Goal: Task Accomplishment & Management: Manage account settings

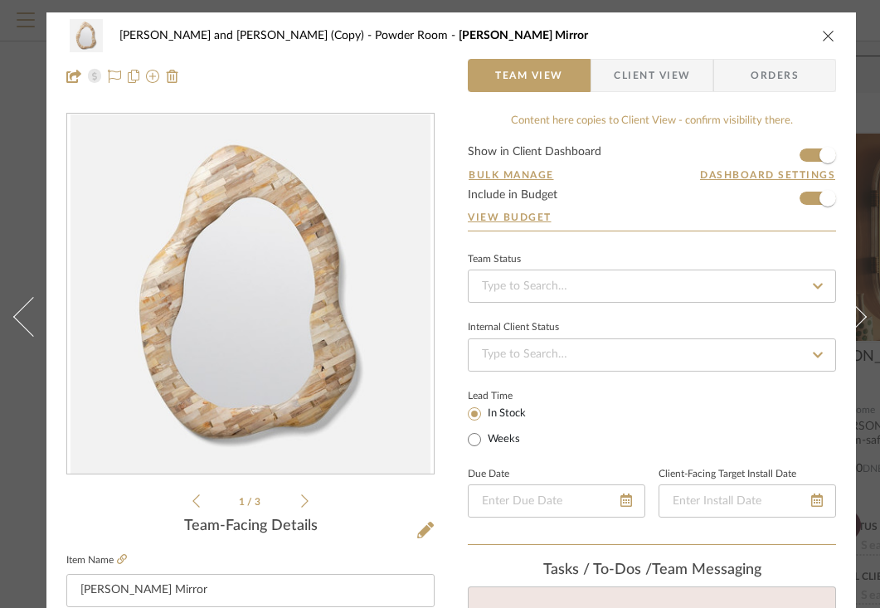
click at [828, 34] on icon "close" at bounding box center [828, 35] width 13 height 13
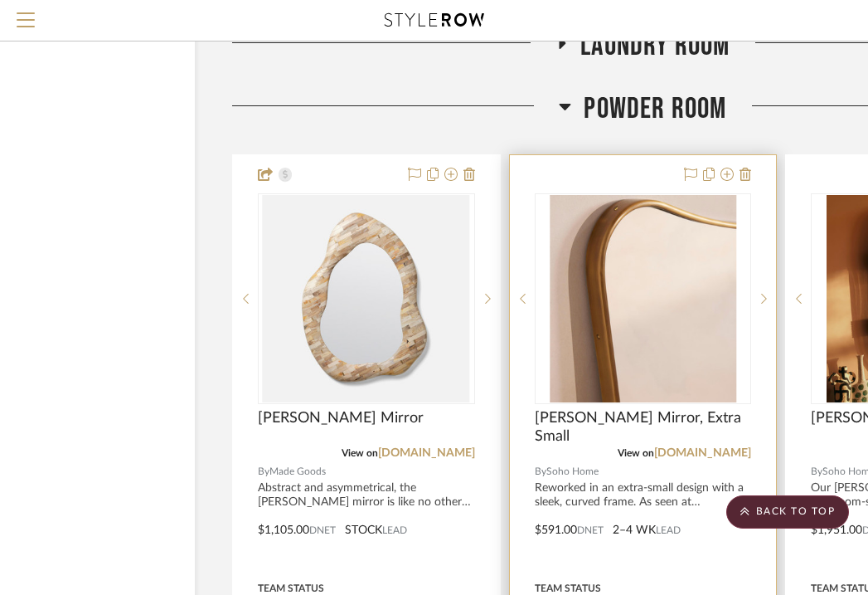
scroll to position [3051, 117]
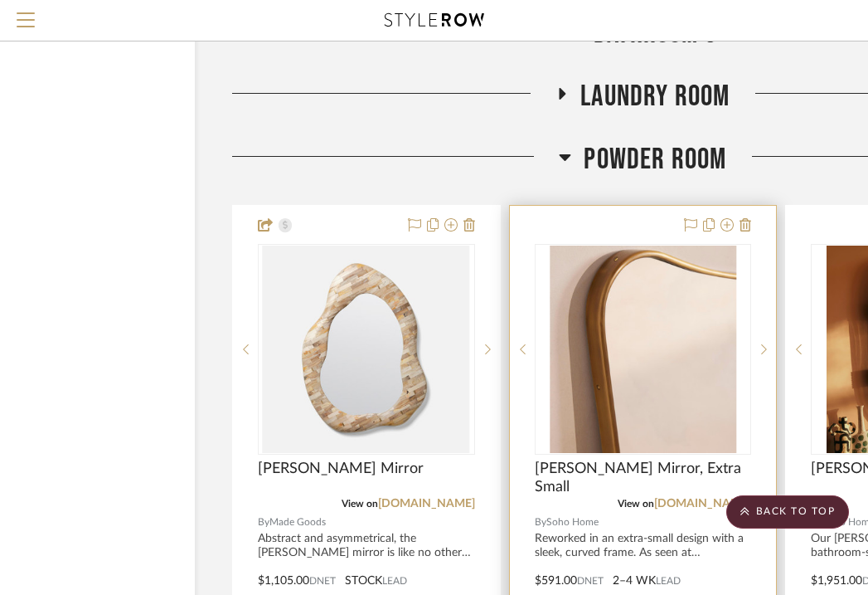
click at [576, 207] on div at bounding box center [643, 569] width 267 height 726
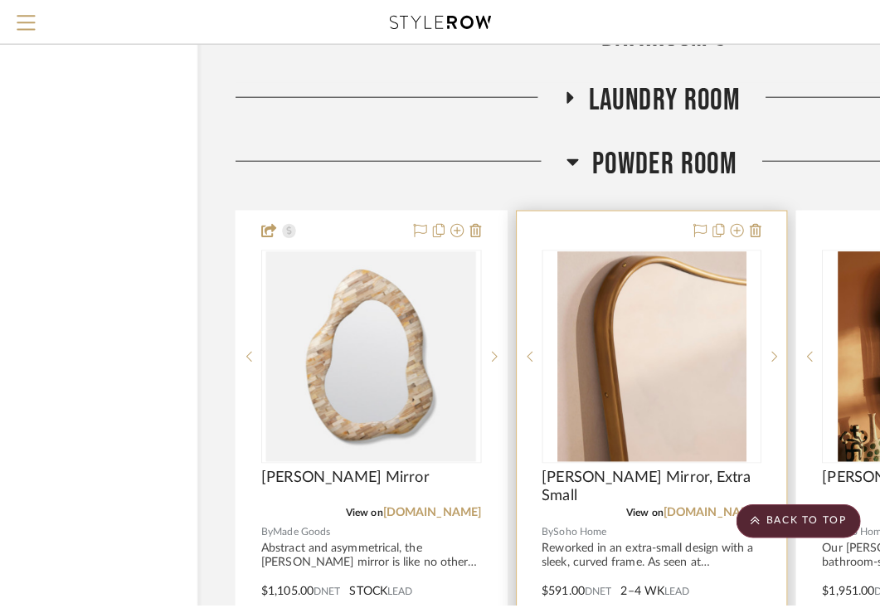
scroll to position [0, 0]
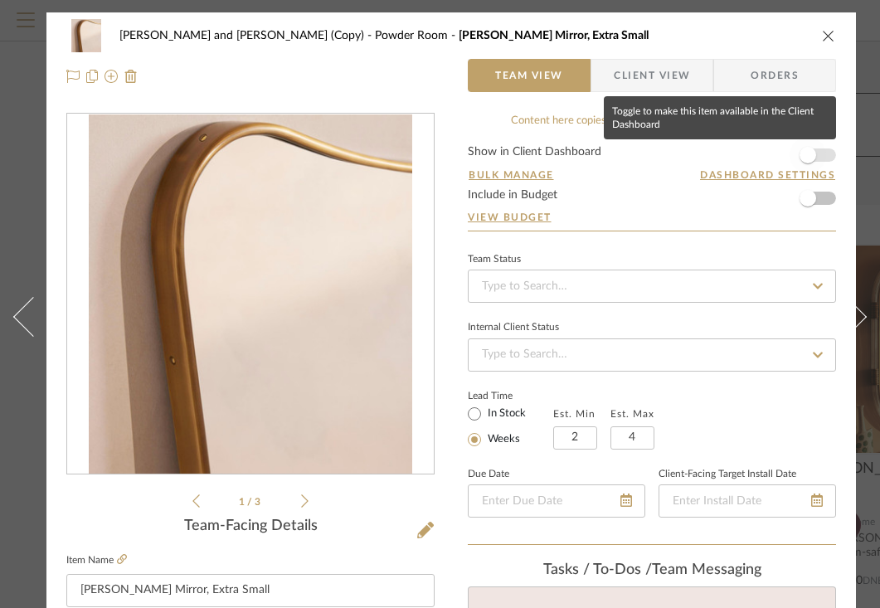
click at [815, 151] on span "button" at bounding box center [807, 155] width 36 height 36
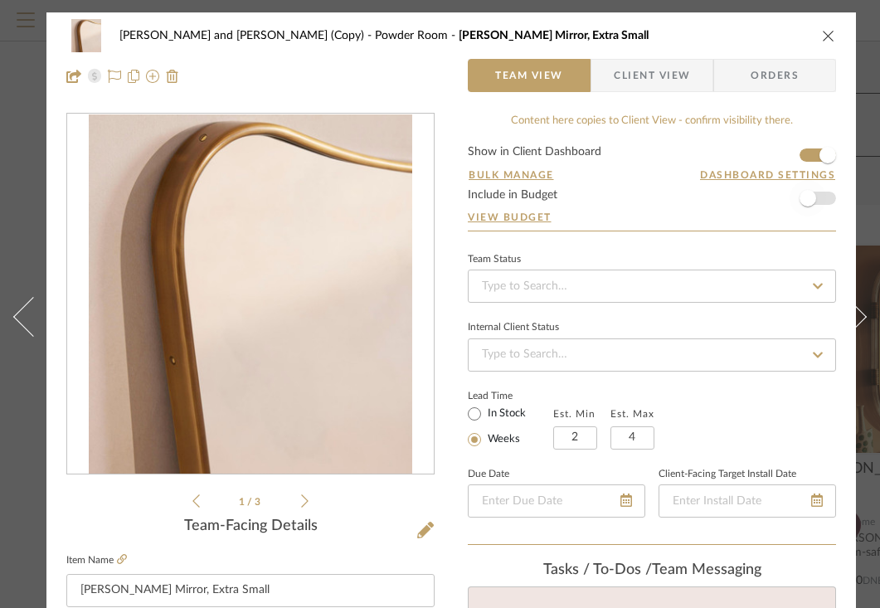
click at [812, 202] on span "button" at bounding box center [807, 198] width 17 height 17
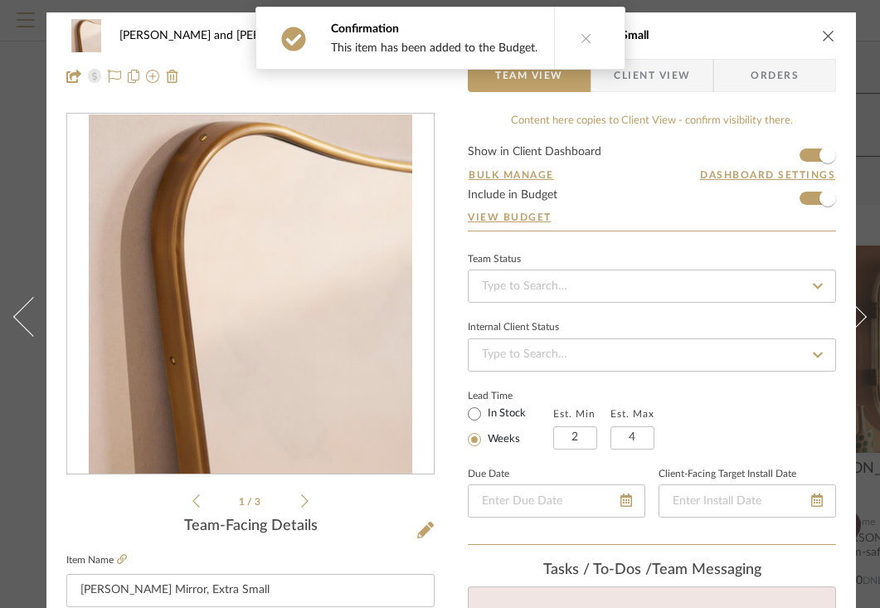
click at [677, 71] on span "Client View" at bounding box center [652, 75] width 76 height 33
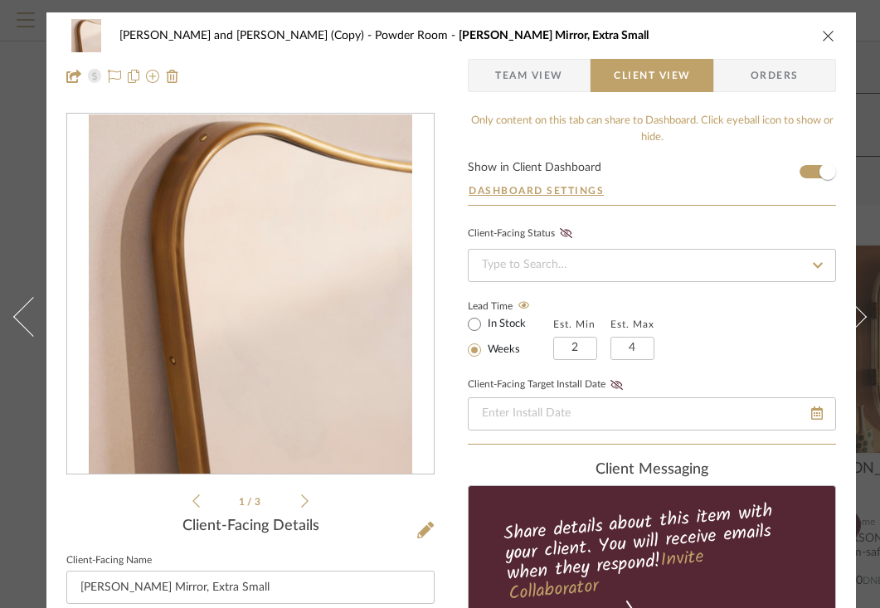
click at [832, 35] on icon "close" at bounding box center [828, 35] width 13 height 13
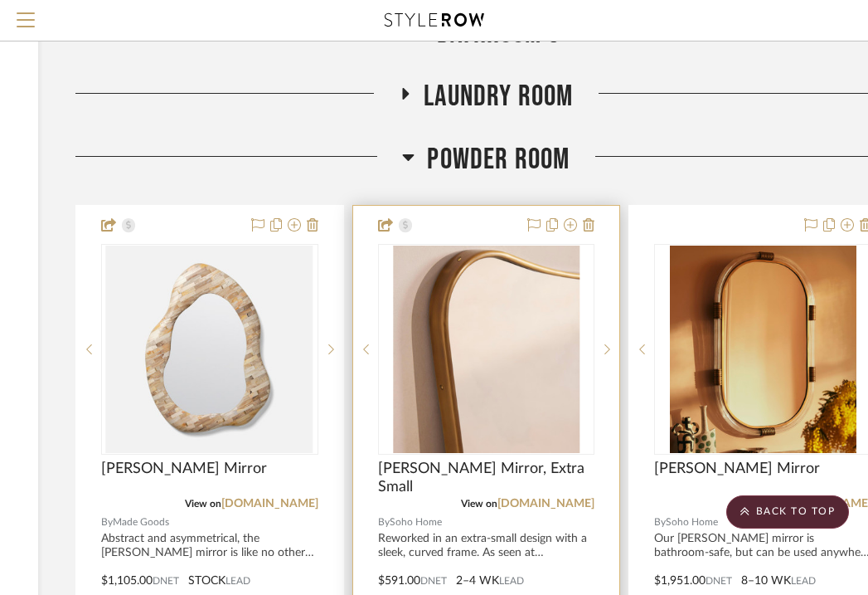
scroll to position [3051, 326]
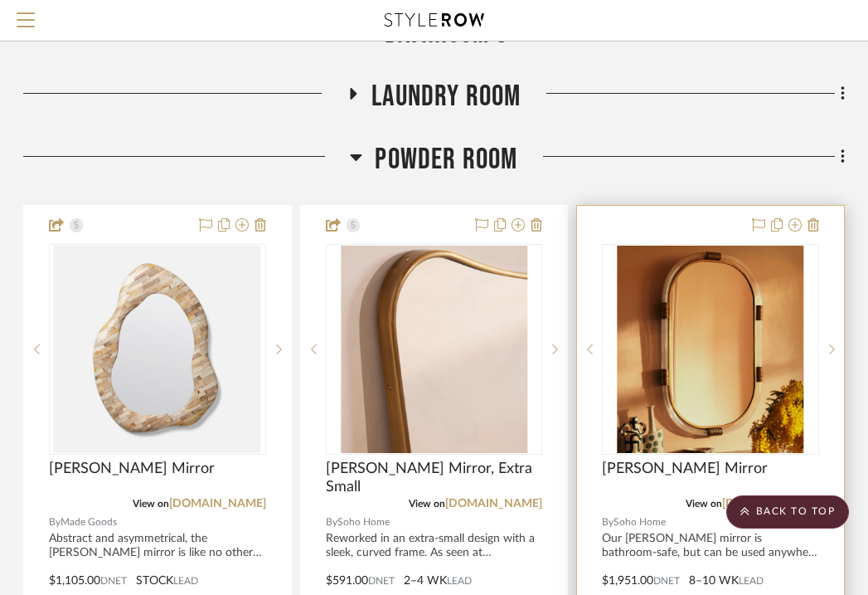
click at [650, 245] on img "0" at bounding box center [711, 348] width 187 height 207
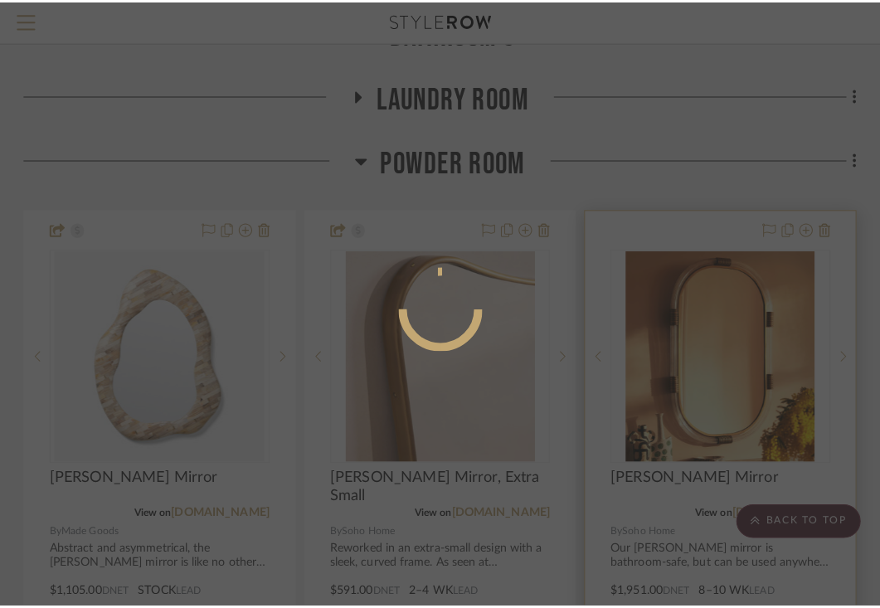
scroll to position [0, 0]
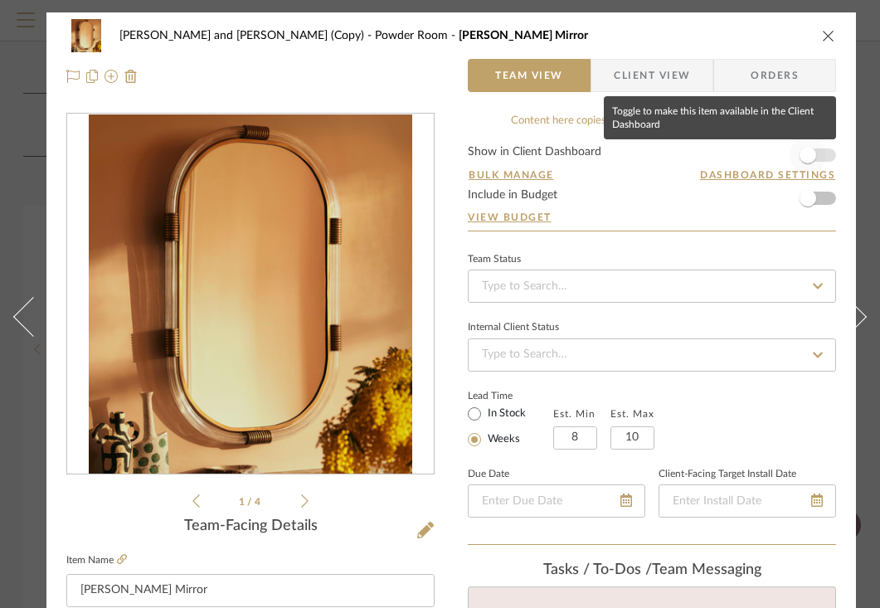
click at [808, 159] on span "button" at bounding box center [807, 155] width 17 height 17
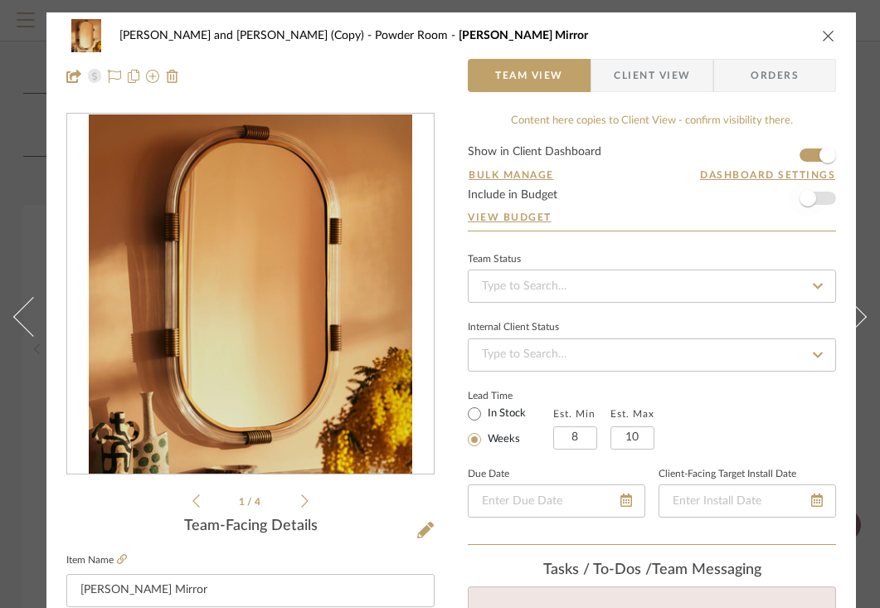
click at [816, 197] on span "button" at bounding box center [807, 198] width 36 height 36
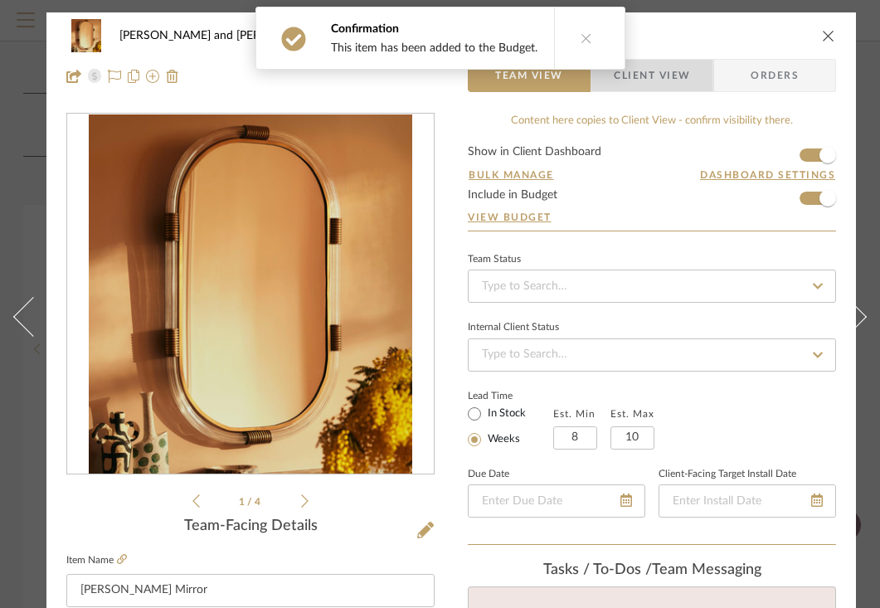
click at [687, 69] on span "Client View" at bounding box center [652, 75] width 76 height 33
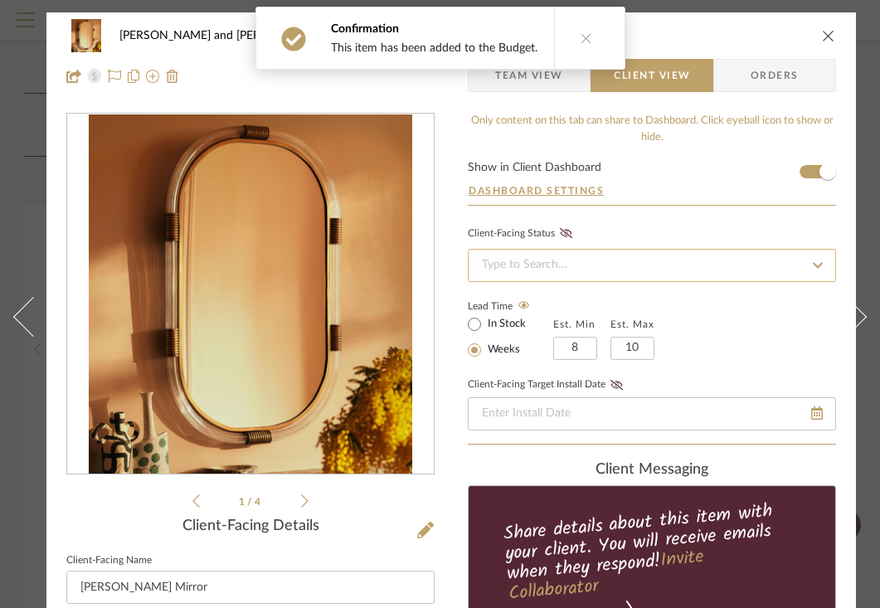
click at [572, 260] on input at bounding box center [652, 265] width 368 height 33
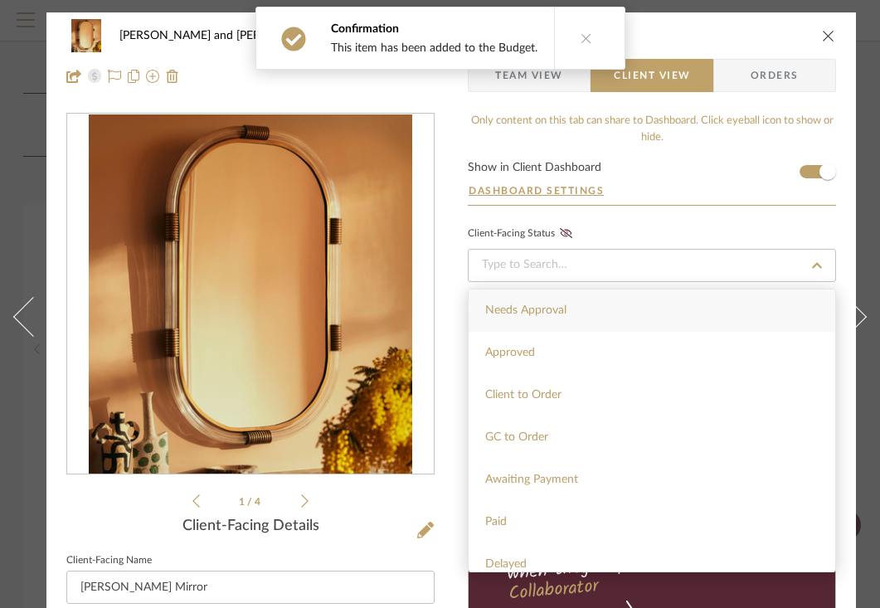
click at [556, 307] on span "Needs Approval" at bounding box center [525, 310] width 81 height 12
type input "[DATE]"
type input "Needs Approval"
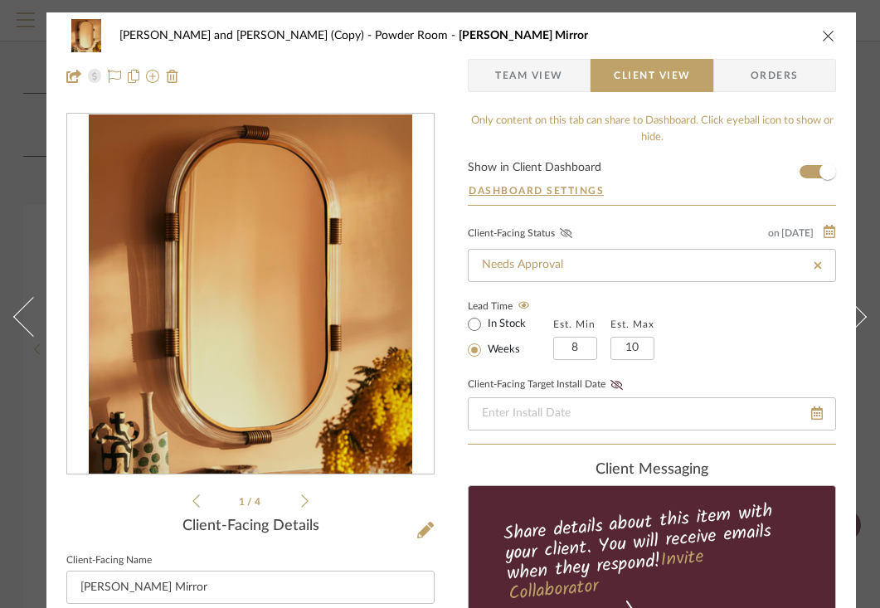
click at [566, 240] on fa-icon at bounding box center [566, 233] width 21 height 15
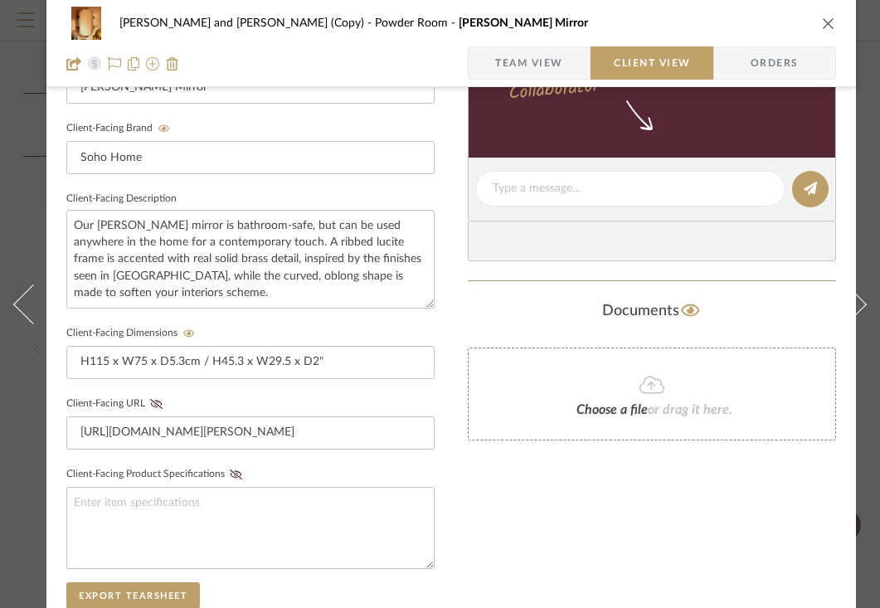
scroll to position [6, 0]
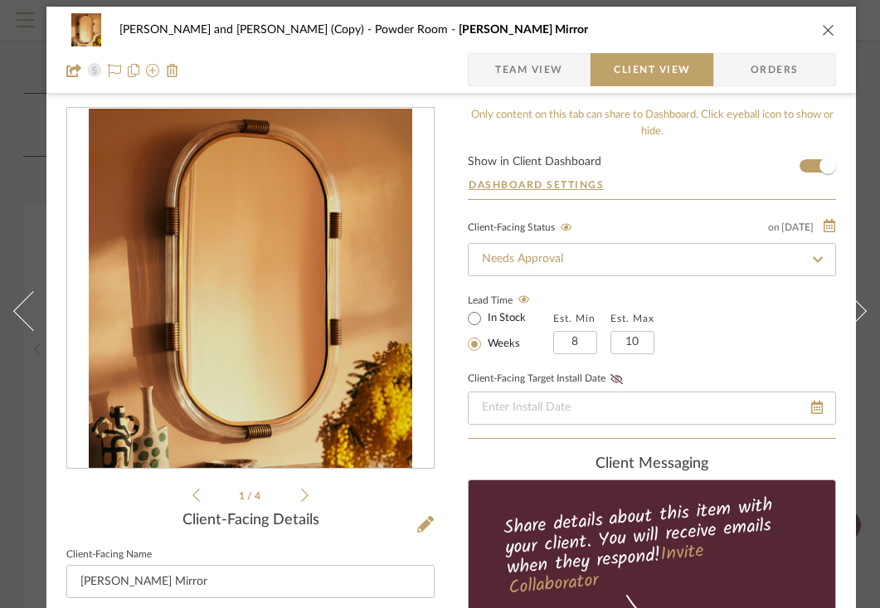
click at [825, 31] on icon "close" at bounding box center [828, 29] width 13 height 13
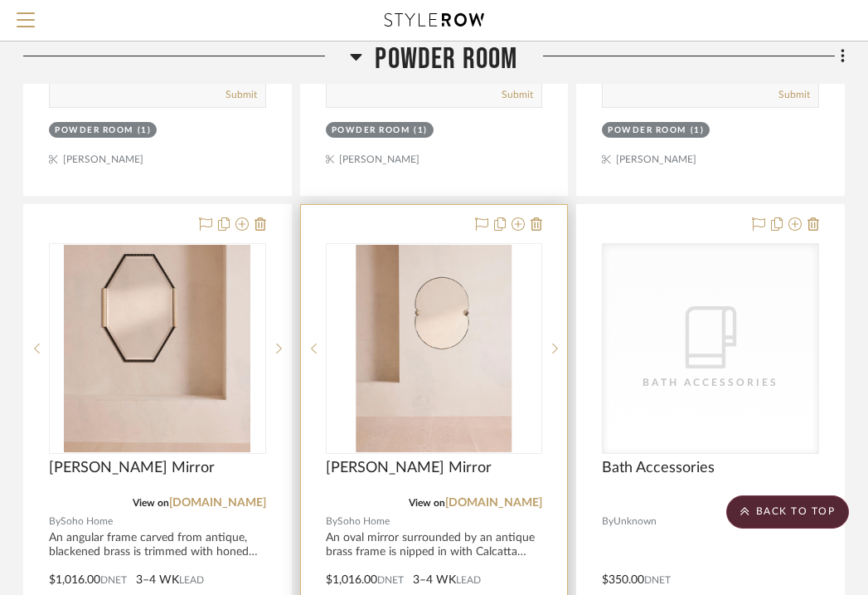
scroll to position [3828, 326]
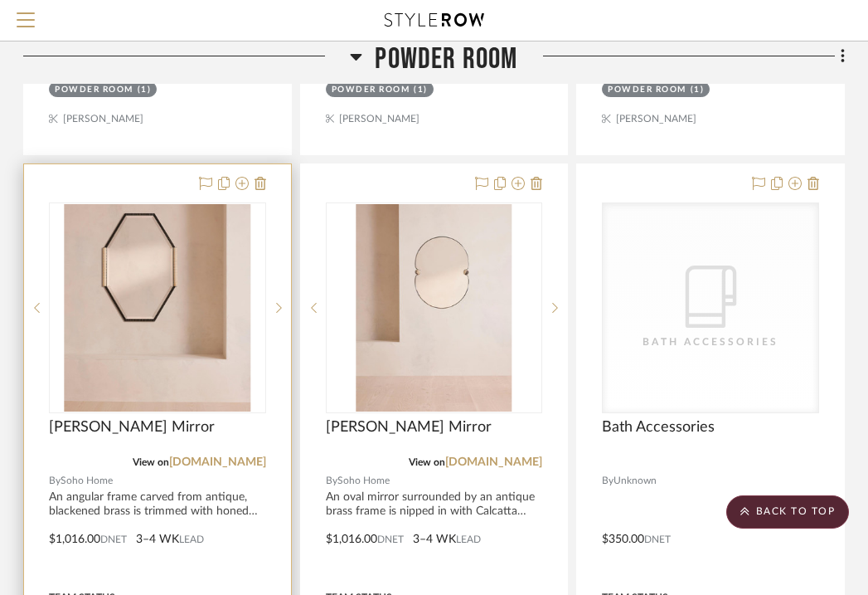
click at [87, 204] on img "0" at bounding box center [157, 307] width 187 height 207
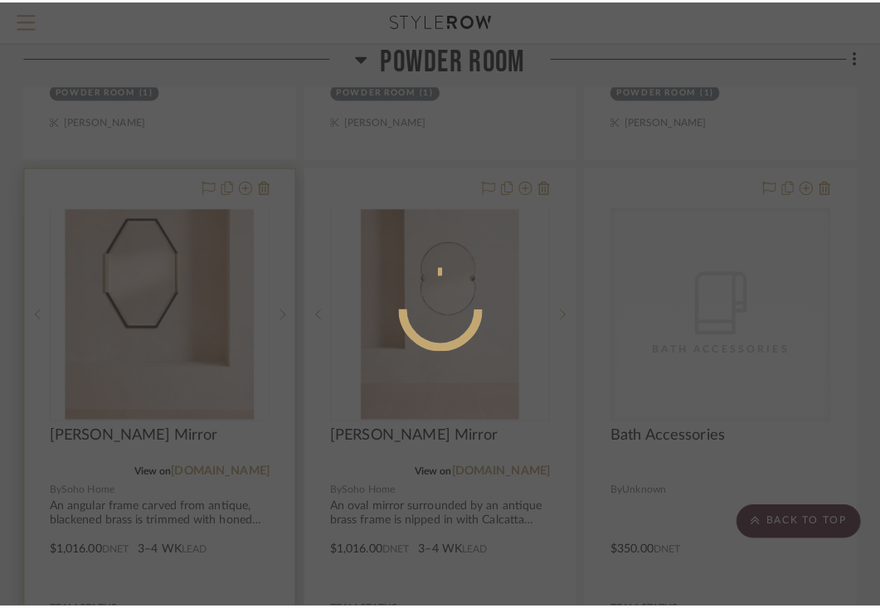
scroll to position [0, 0]
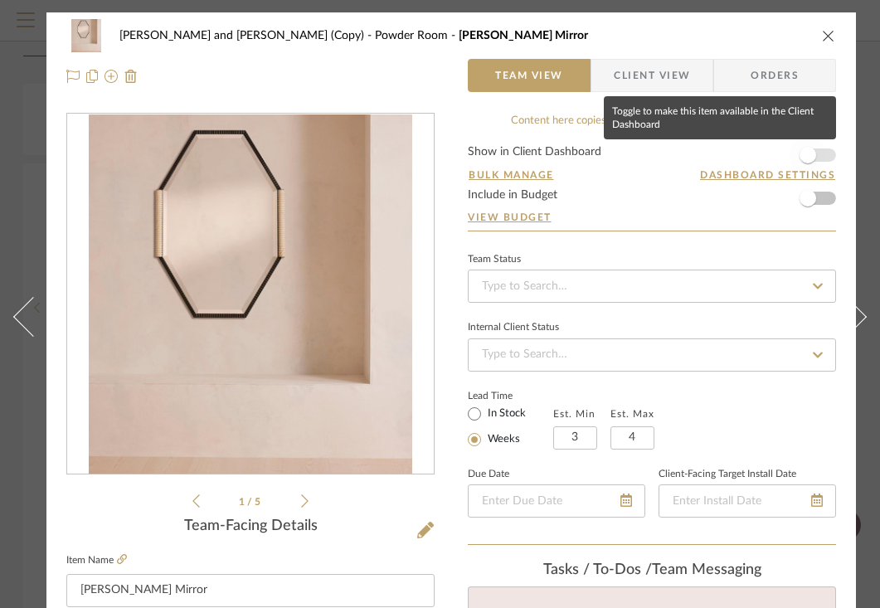
click at [807, 158] on span "button" at bounding box center [807, 155] width 17 height 17
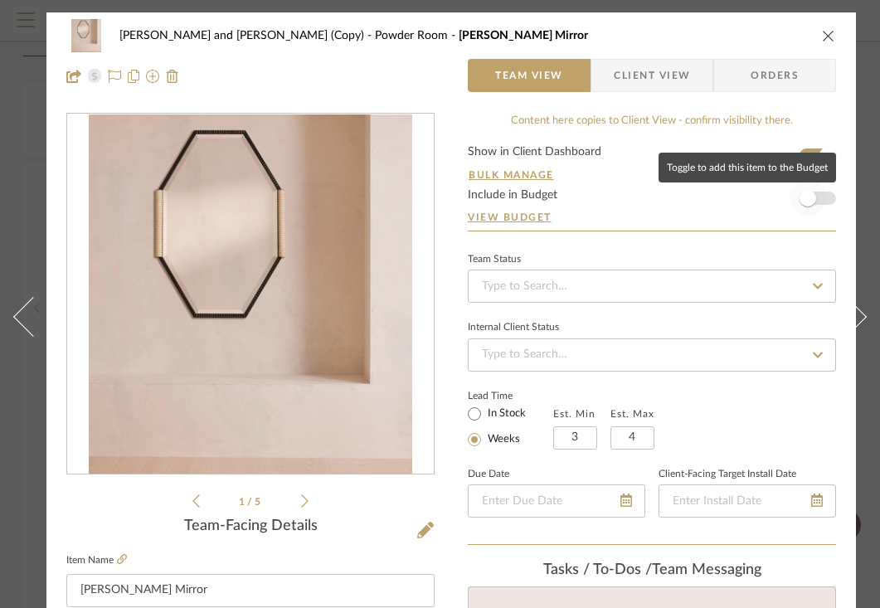
click at [813, 202] on span "button" at bounding box center [807, 198] width 17 height 17
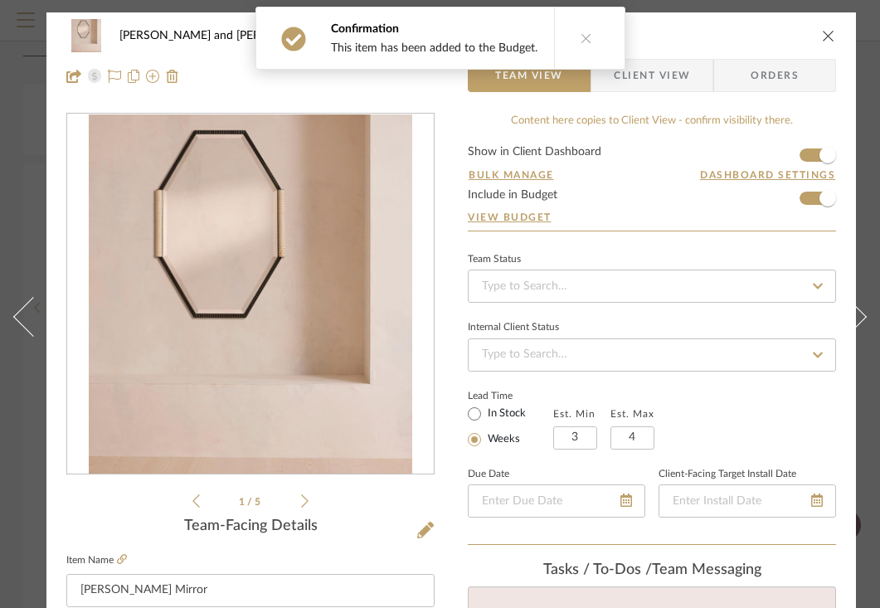
click at [689, 83] on span "Client View" at bounding box center [652, 75] width 76 height 33
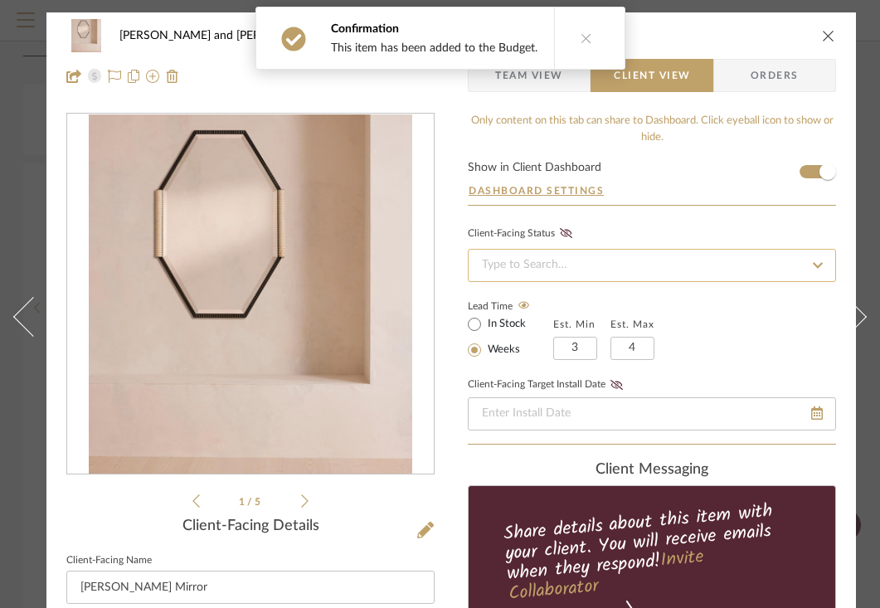
click at [637, 261] on input at bounding box center [652, 265] width 368 height 33
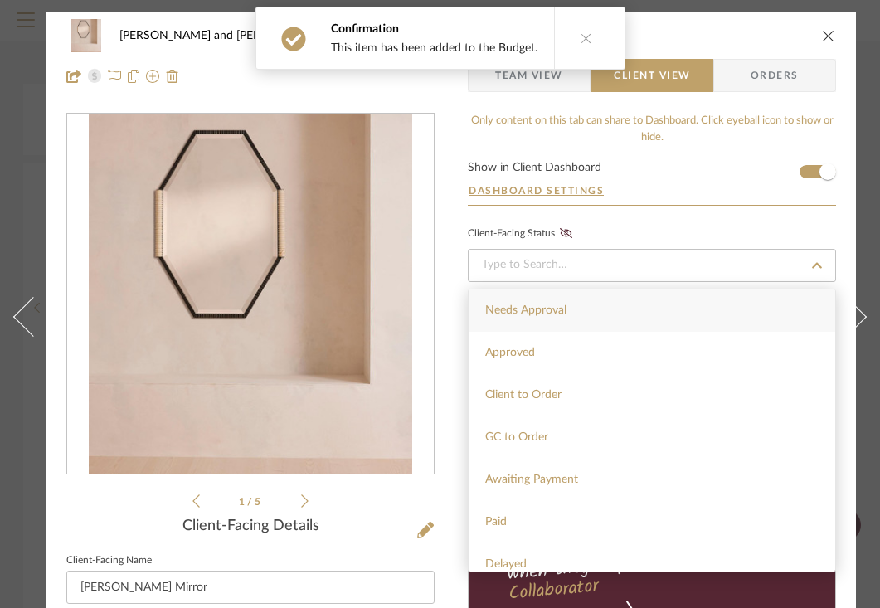
click at [595, 303] on div "Needs Approval" at bounding box center [651, 310] width 366 height 42
type input "[DATE]"
type input "Needs Approval"
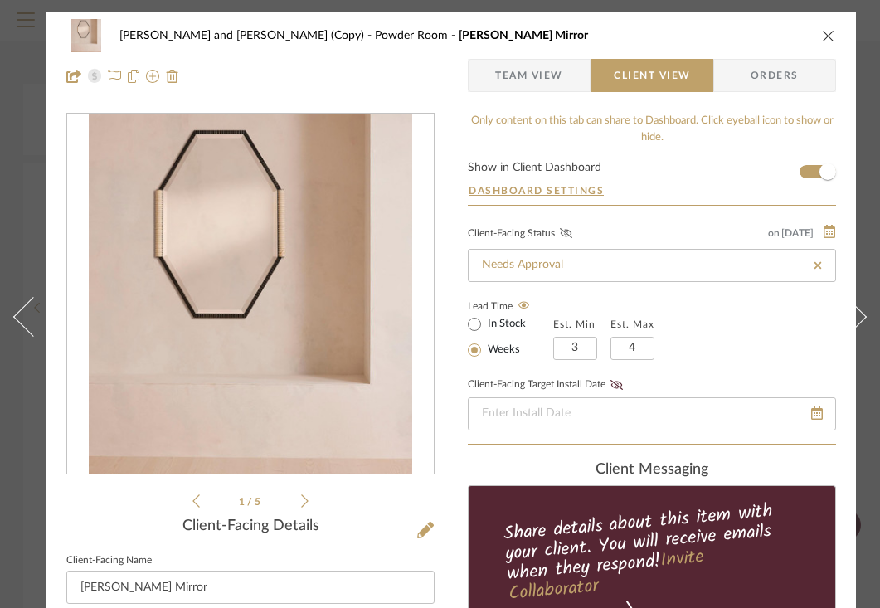
click at [569, 236] on icon at bounding box center [566, 233] width 12 height 10
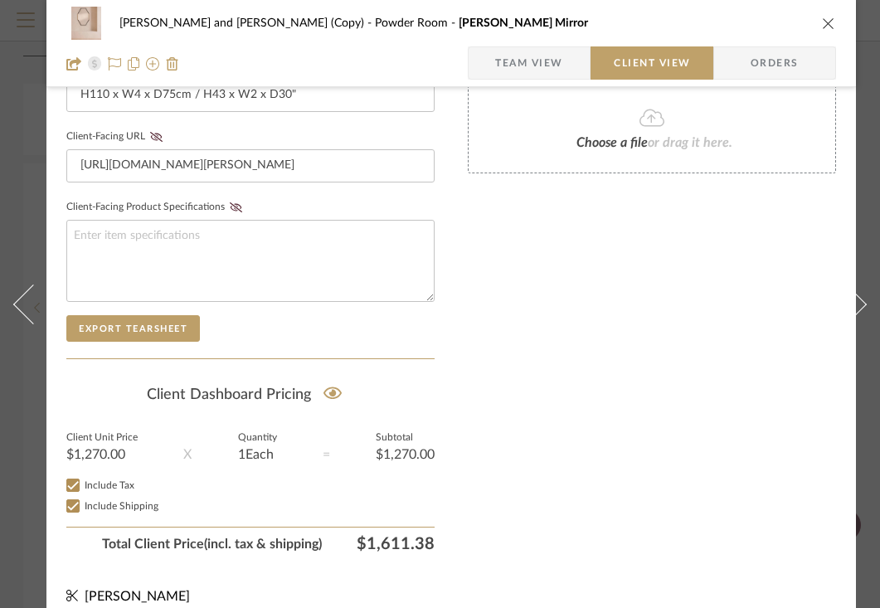
scroll to position [798, 0]
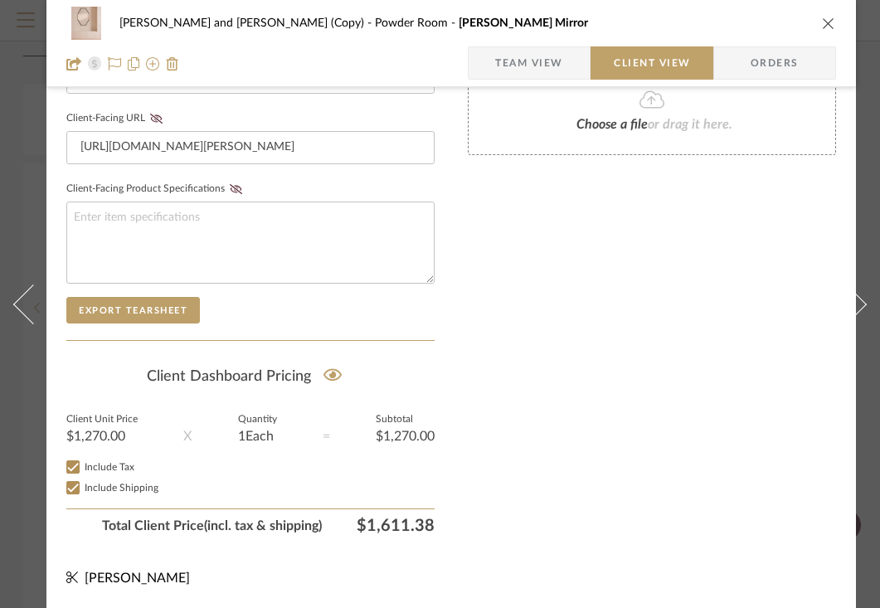
click at [825, 23] on icon "close" at bounding box center [828, 23] width 13 height 13
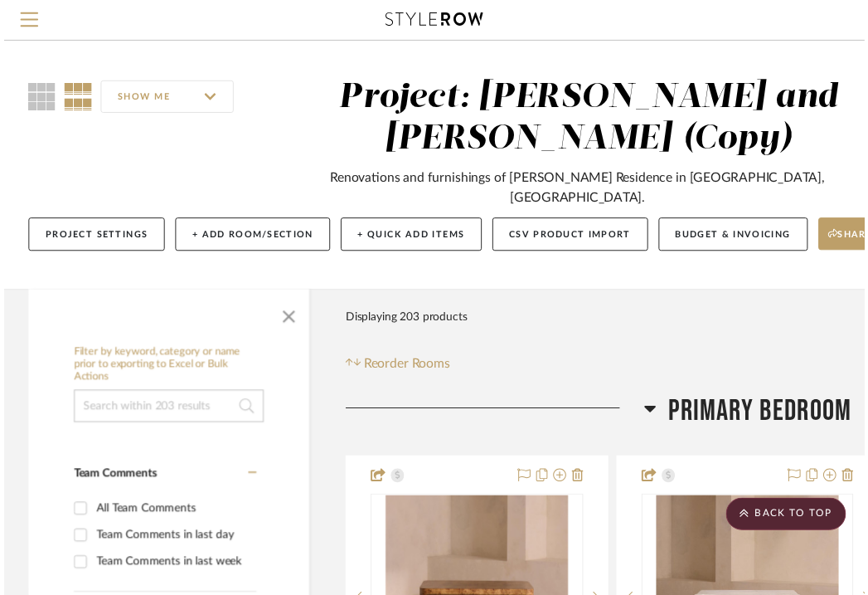
scroll to position [3828, 326]
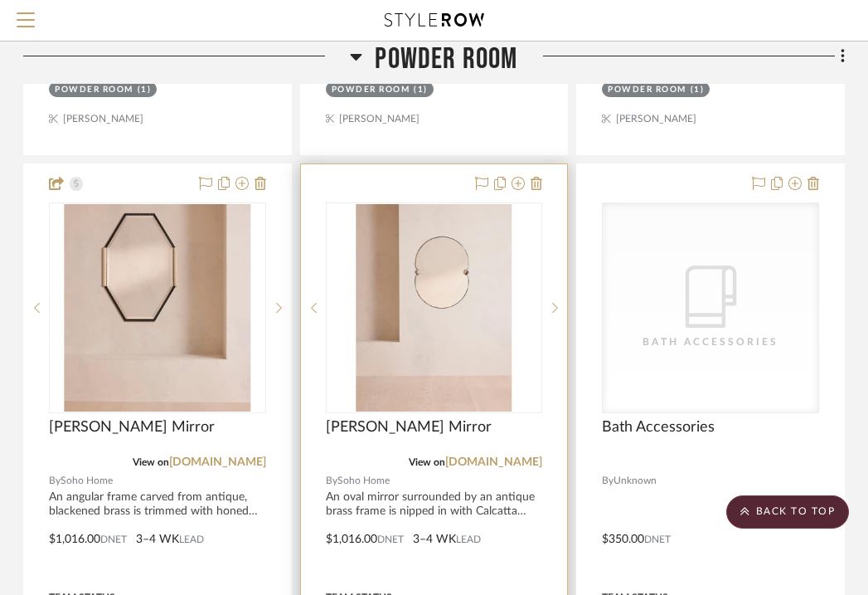
click at [400, 204] on img "0" at bounding box center [435, 307] width 156 height 207
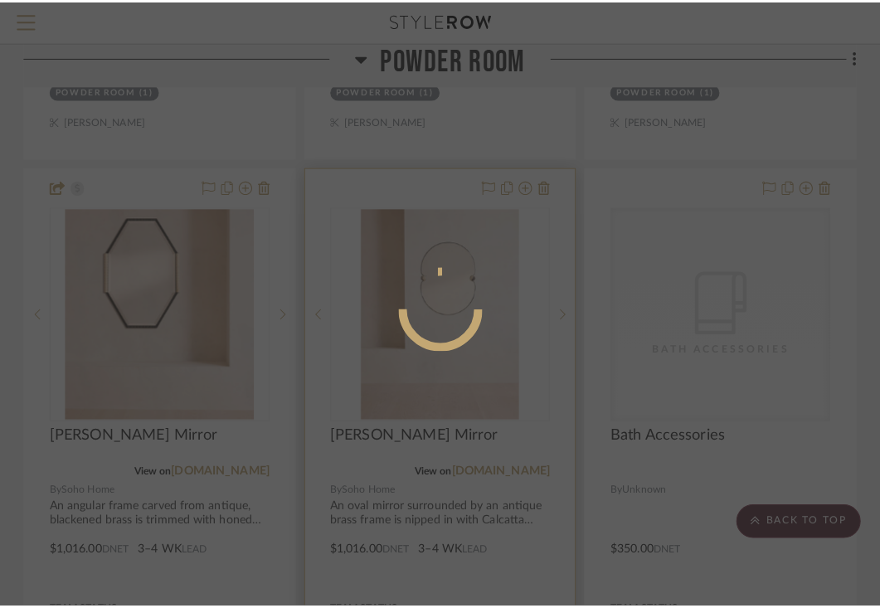
scroll to position [0, 0]
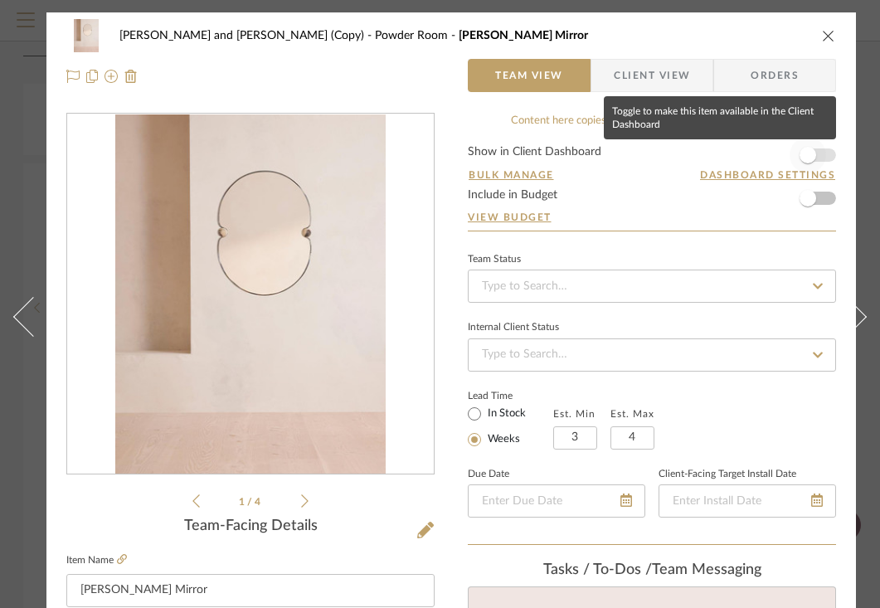
click at [810, 161] on span "button" at bounding box center [807, 155] width 17 height 17
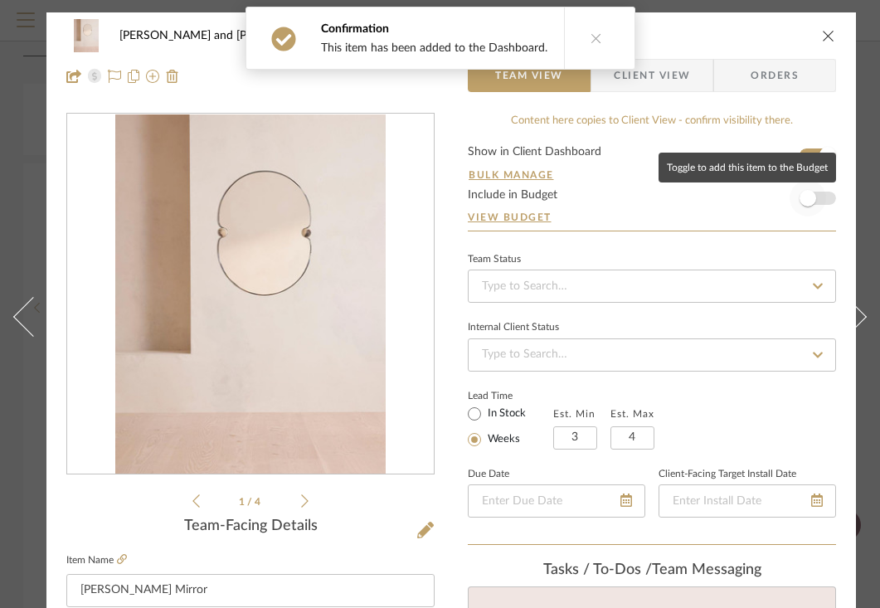
click at [810, 205] on span "button" at bounding box center [807, 198] width 17 height 17
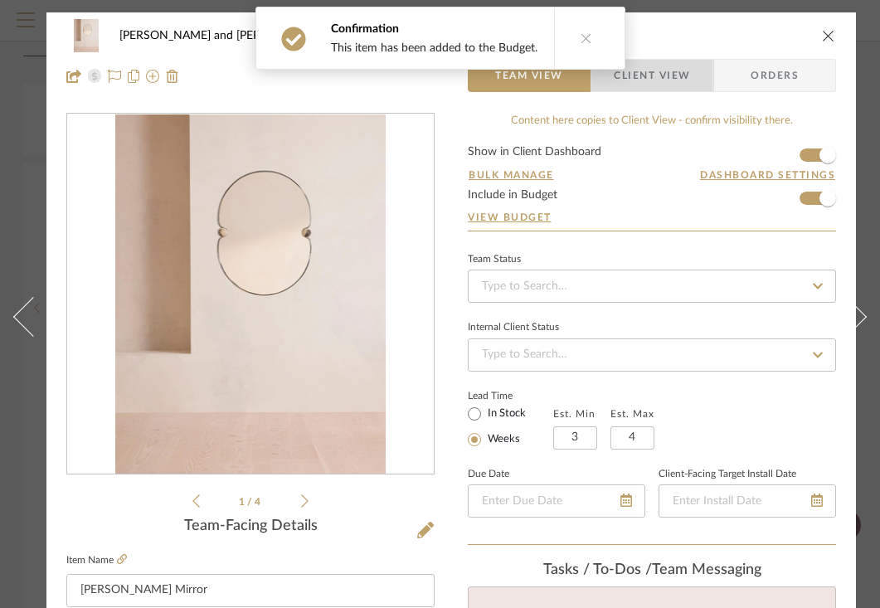
click at [675, 77] on span "Client View" at bounding box center [652, 75] width 76 height 33
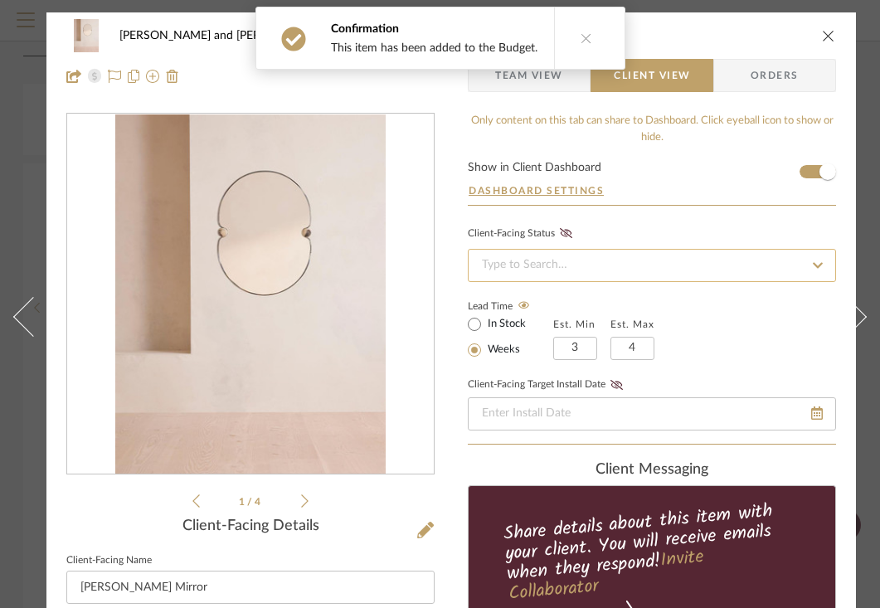
click at [640, 258] on input at bounding box center [652, 265] width 368 height 33
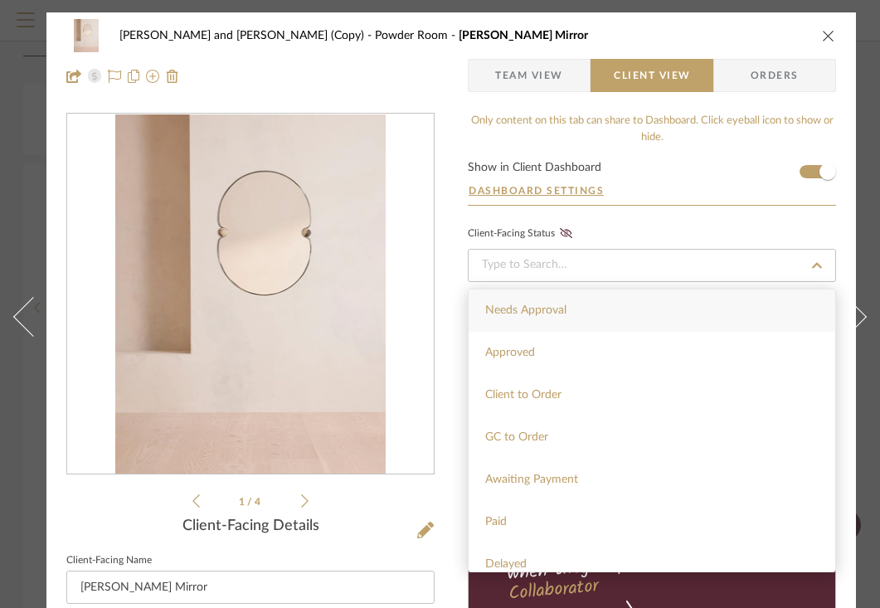
click at [608, 311] on div "Needs Approval" at bounding box center [651, 310] width 366 height 42
type input "[DATE]"
type input "Needs Approval"
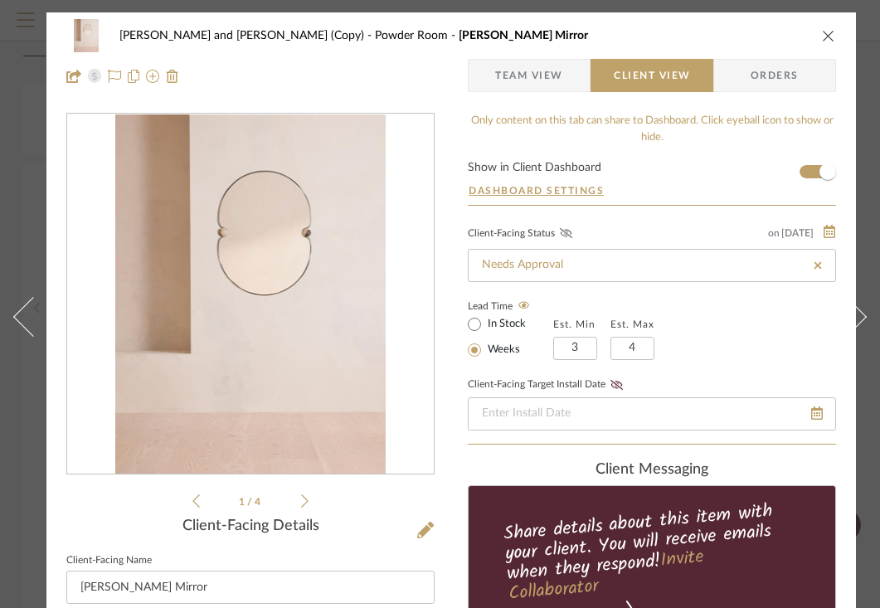
click at [569, 235] on icon at bounding box center [566, 233] width 12 height 10
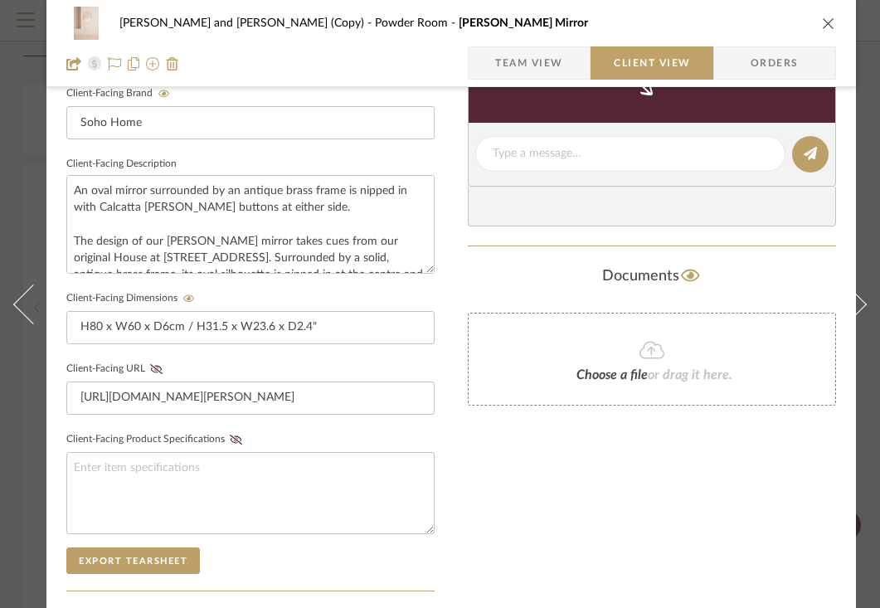
scroll to position [240, 0]
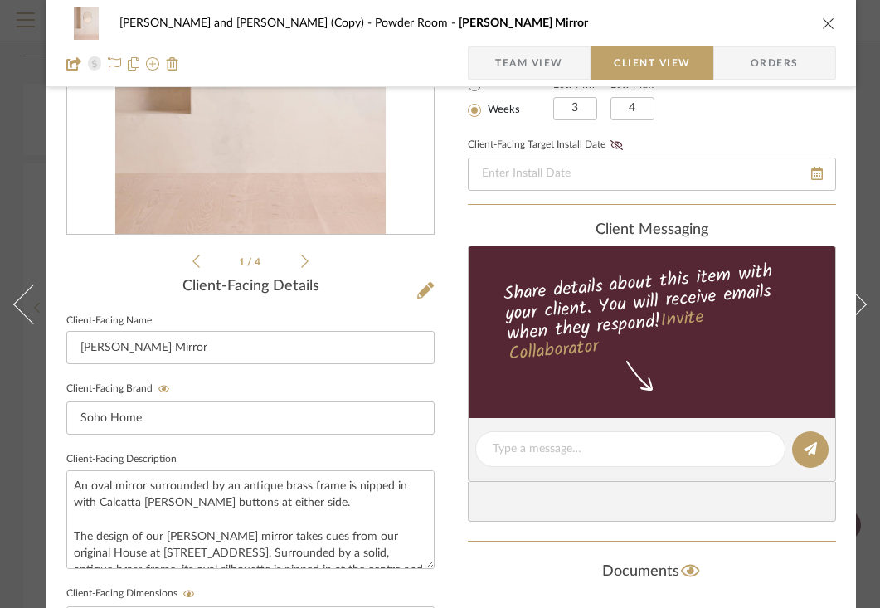
click at [826, 24] on icon "close" at bounding box center [828, 23] width 13 height 13
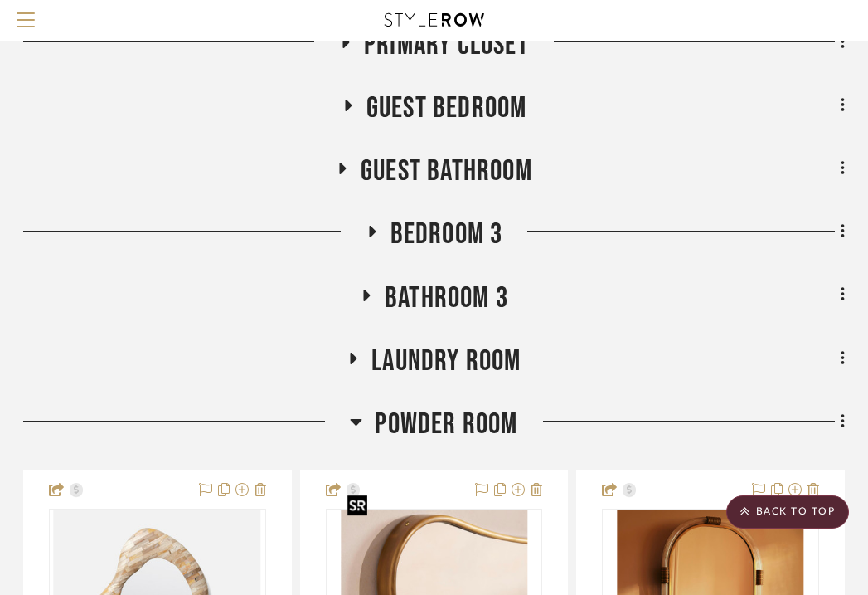
scroll to position [3064, 326]
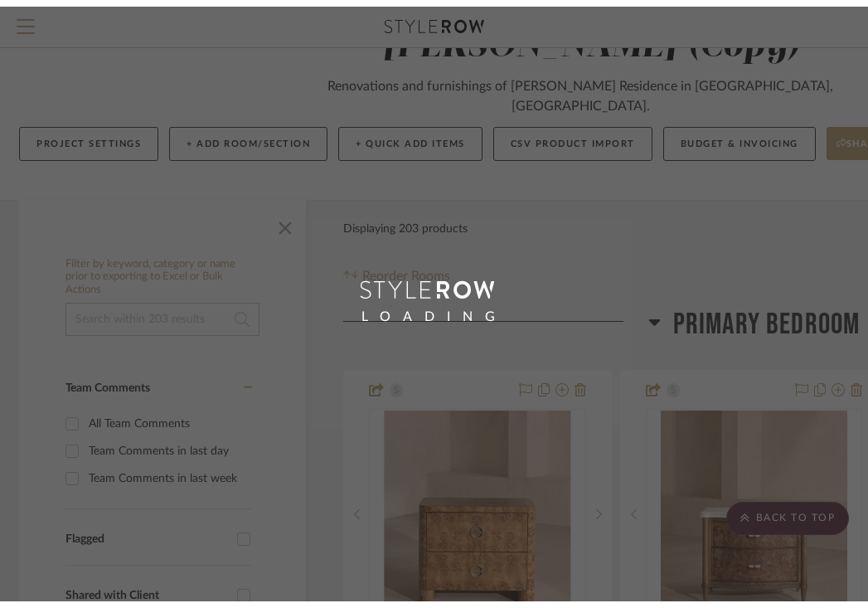
scroll to position [48, 0]
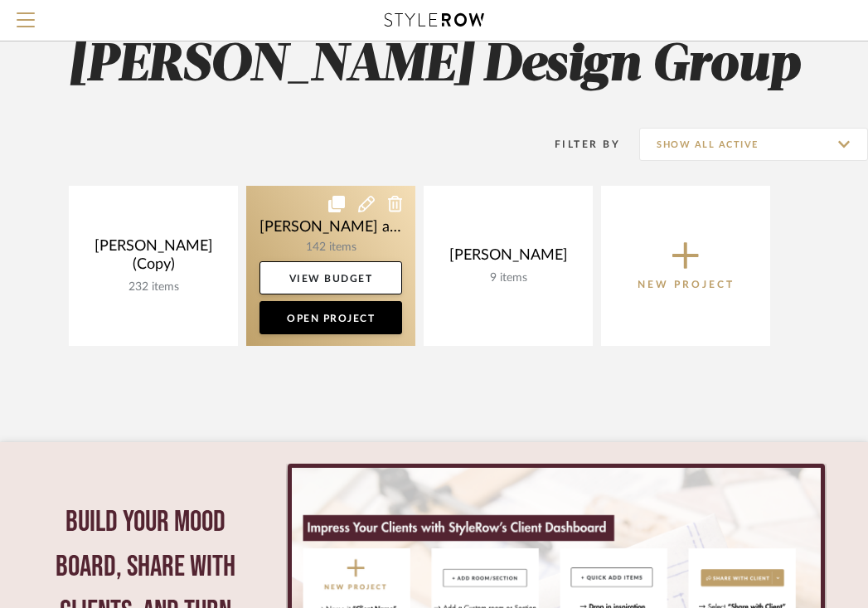
click at [318, 256] on link at bounding box center [330, 266] width 169 height 160
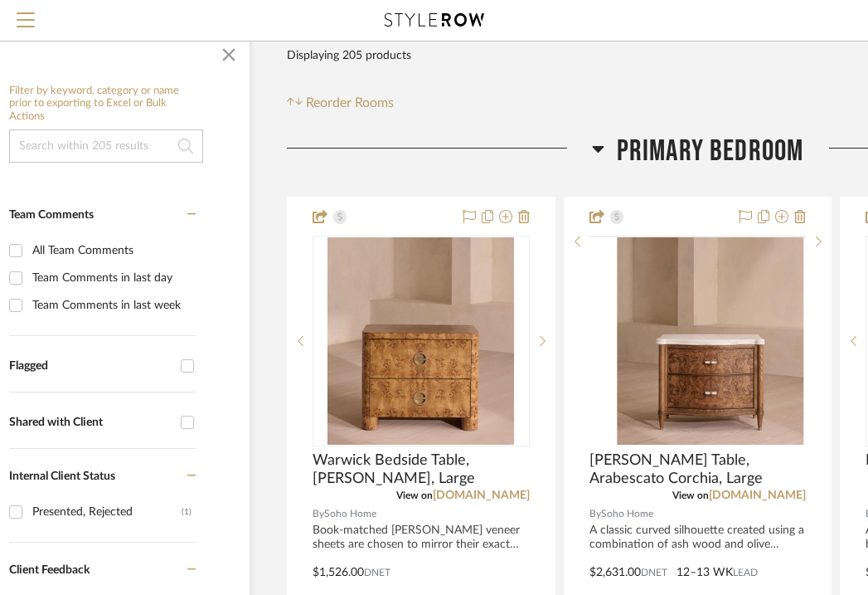
scroll to position [284, 62]
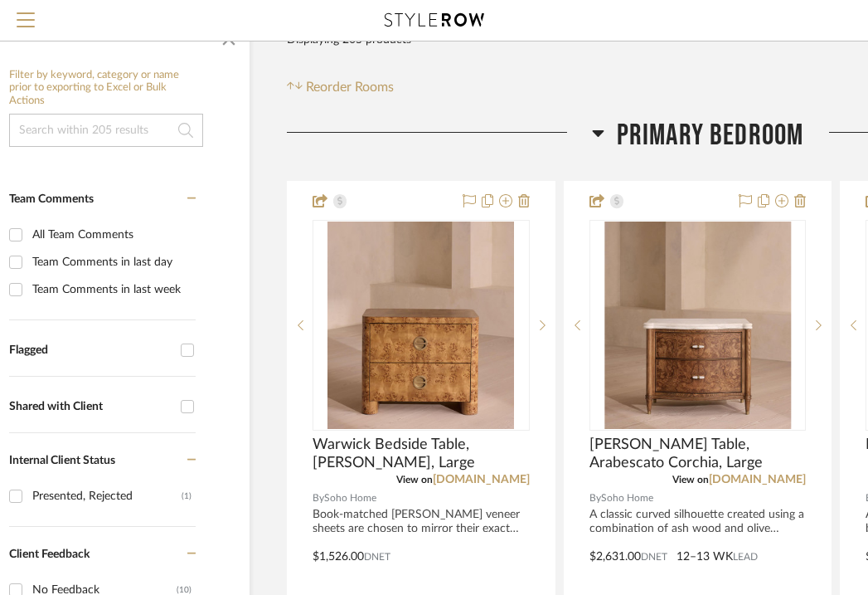
click at [595, 123] on icon at bounding box center [598, 133] width 12 height 20
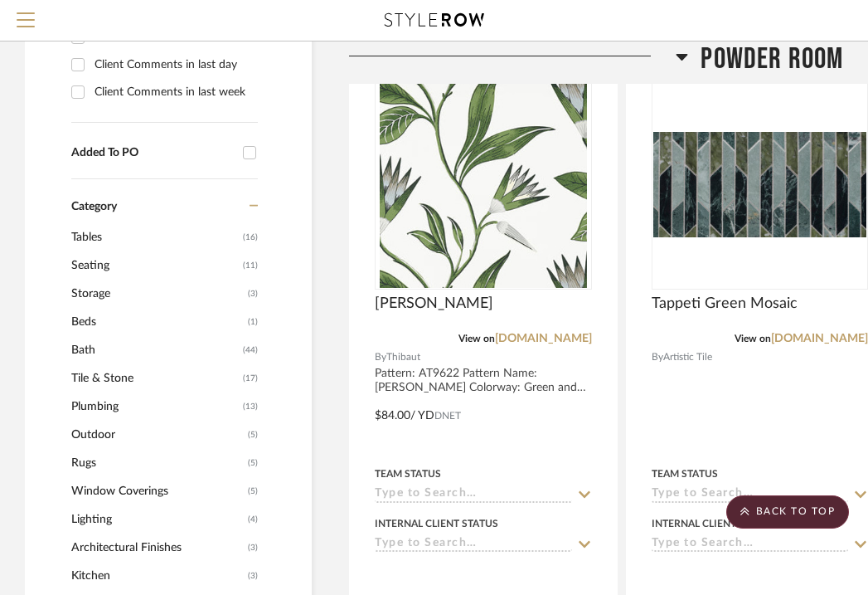
scroll to position [940, 0]
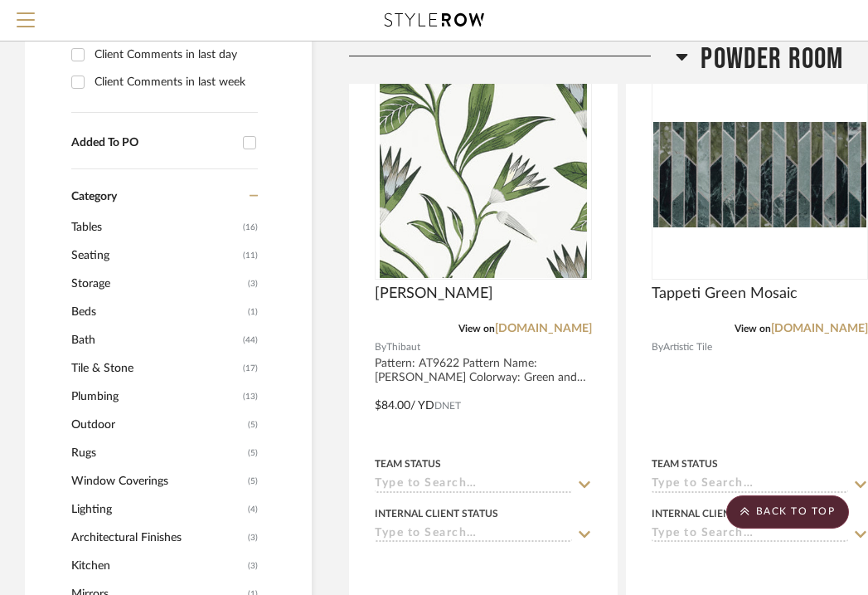
click at [113, 382] on span "Plumbing" at bounding box center [154, 396] width 167 height 28
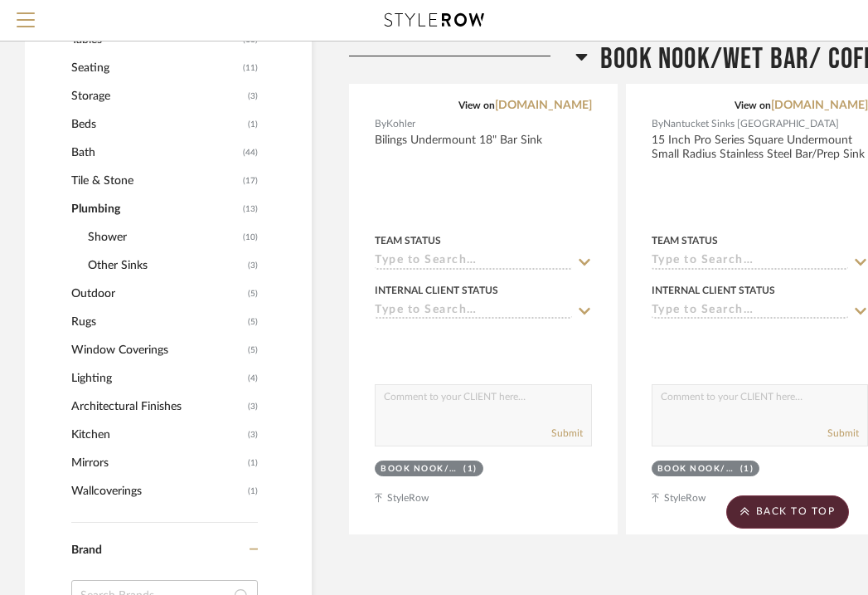
scroll to position [753, 0]
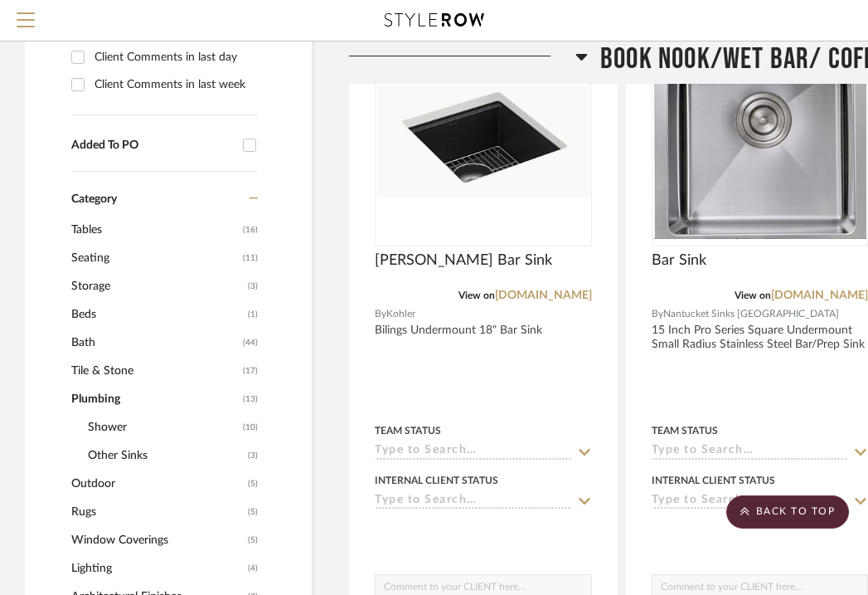
scroll to position [755, 0]
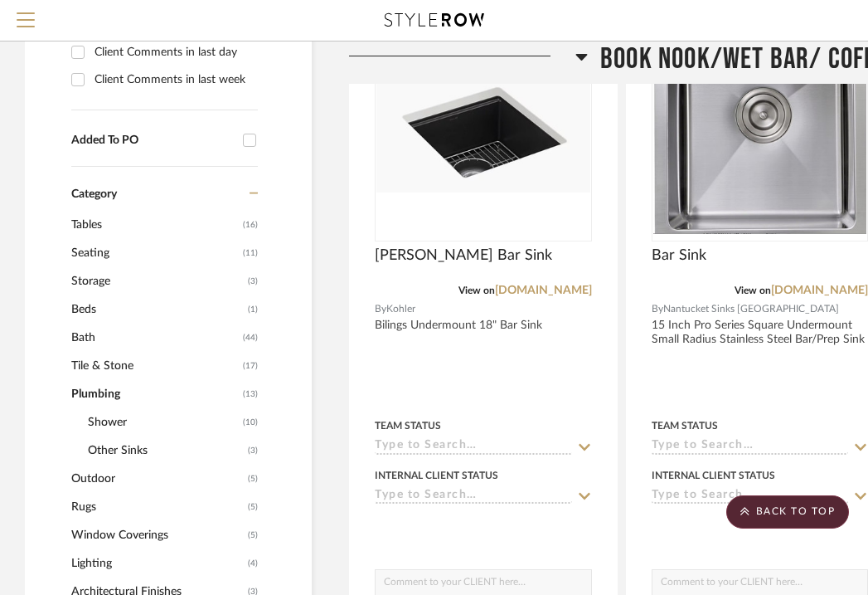
click at [109, 408] on span "Shower" at bounding box center [163, 422] width 151 height 28
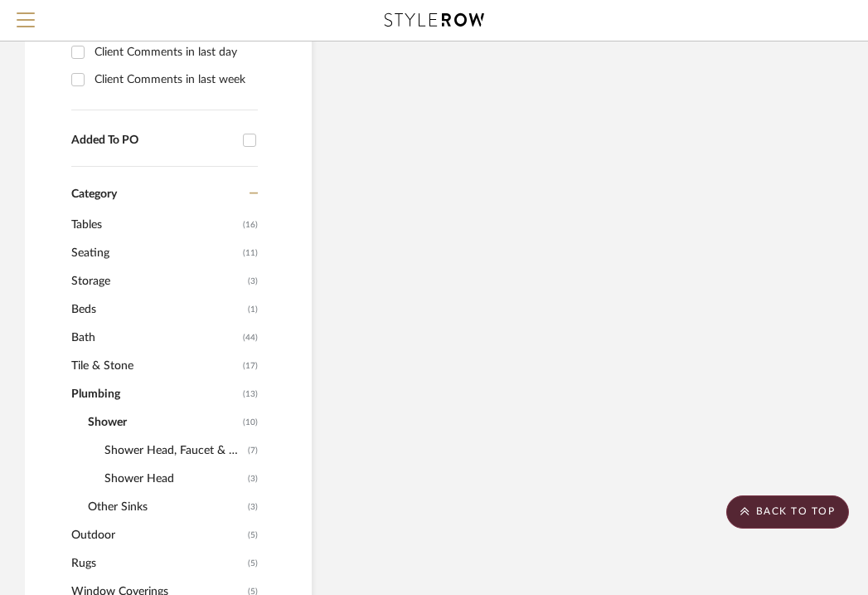
click at [114, 493] on span "Other Sinks" at bounding box center [166, 507] width 156 height 28
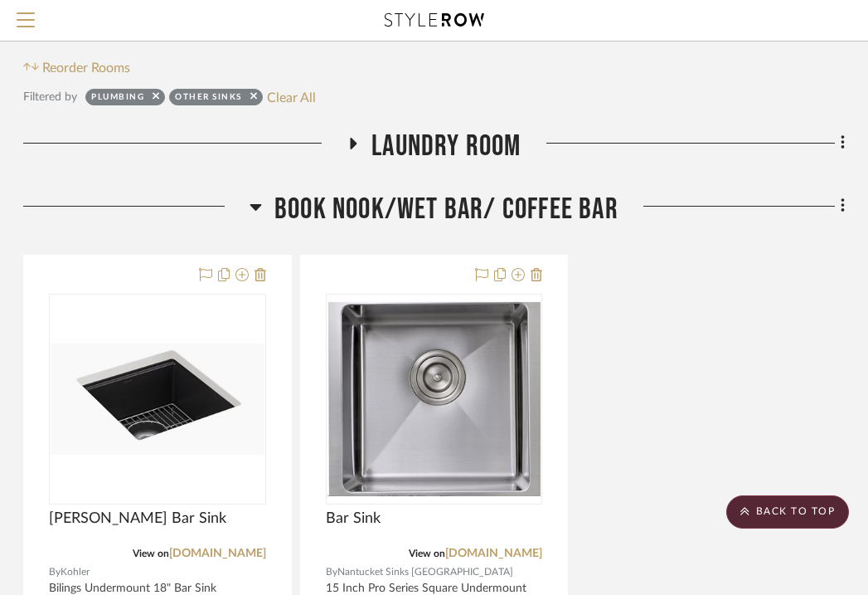
scroll to position [269, 326]
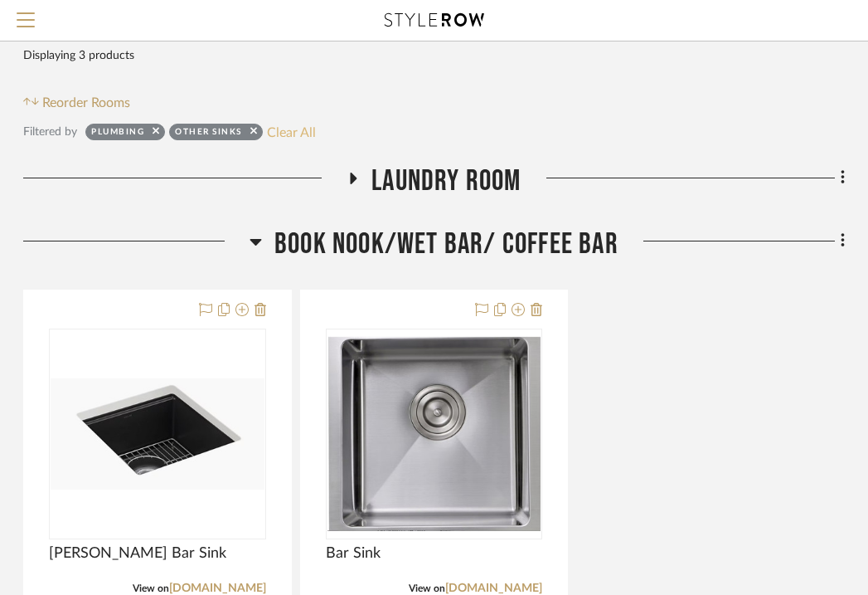
click at [284, 121] on button "Clear All" at bounding box center [291, 132] width 49 height 22
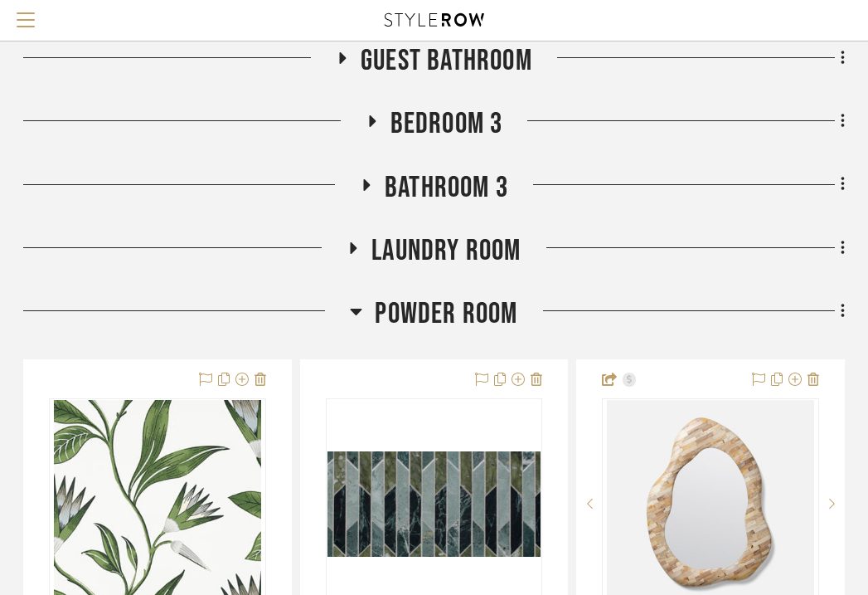
scroll to position [612, 326]
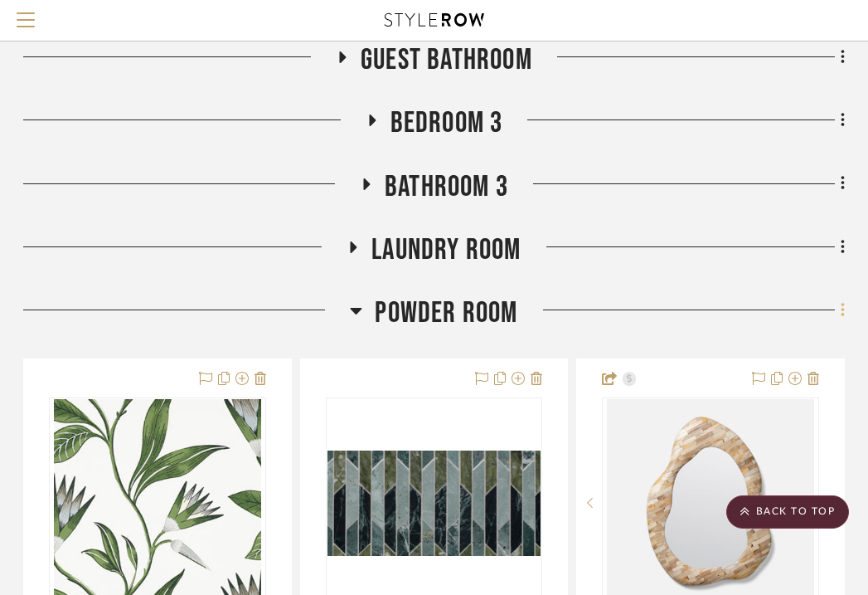
click at [841, 301] on icon at bounding box center [843, 310] width 5 height 18
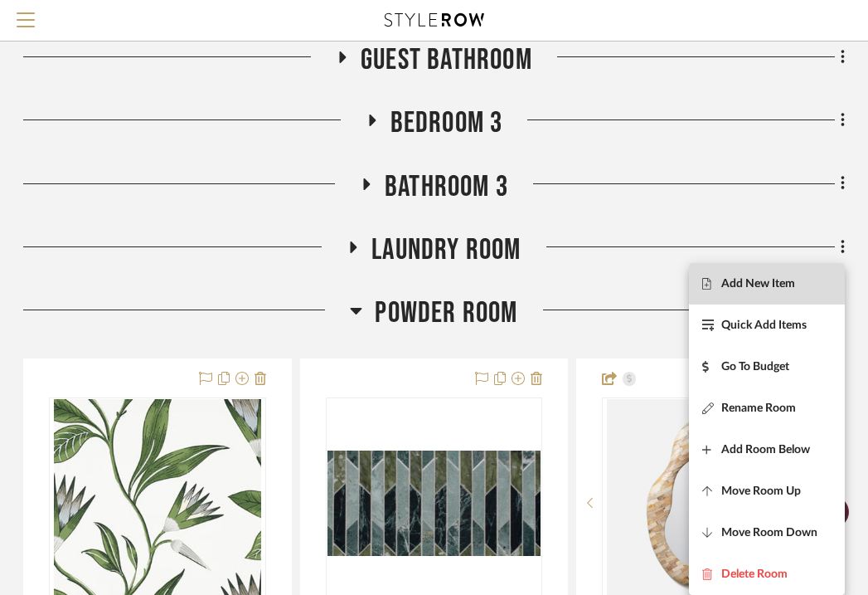
click at [796, 284] on span "Add New Item" at bounding box center [766, 284] width 129 height 14
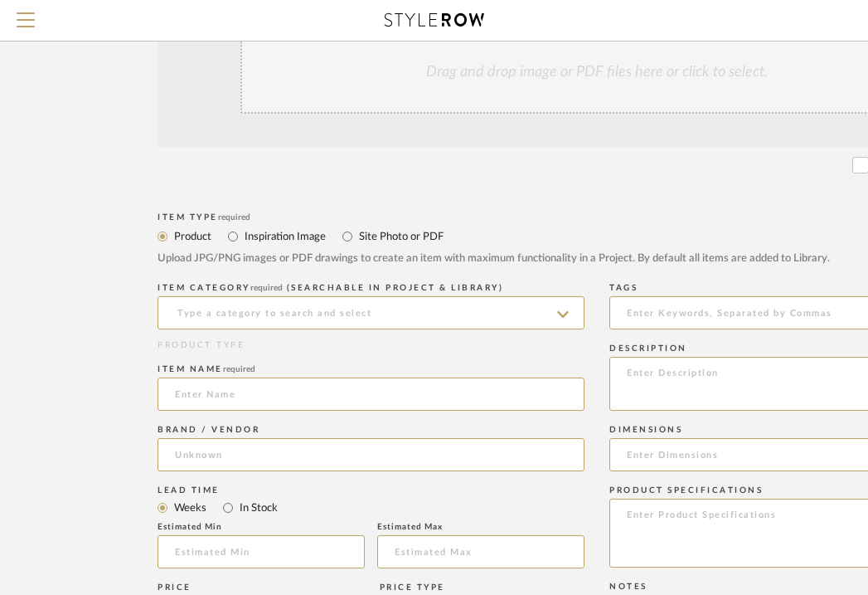
scroll to position [352, 0]
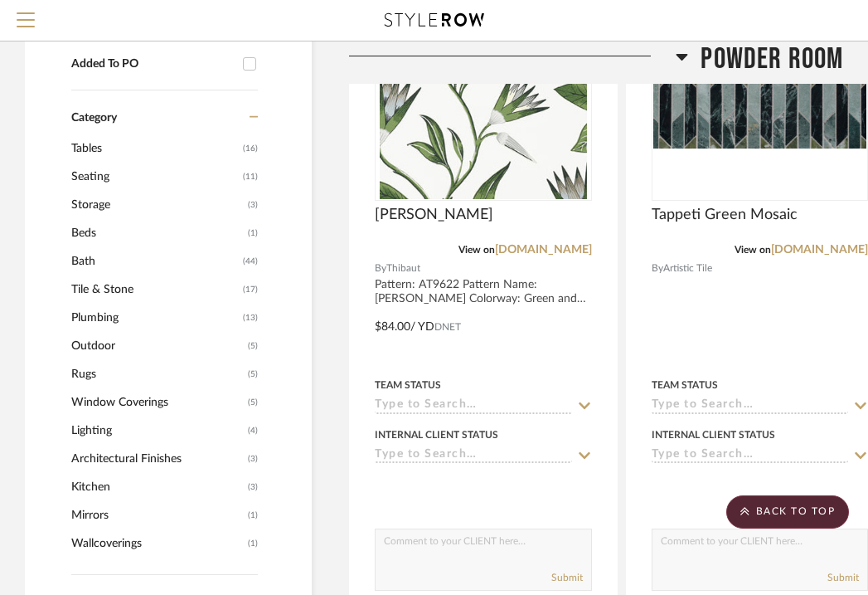
scroll to position [1047, 0]
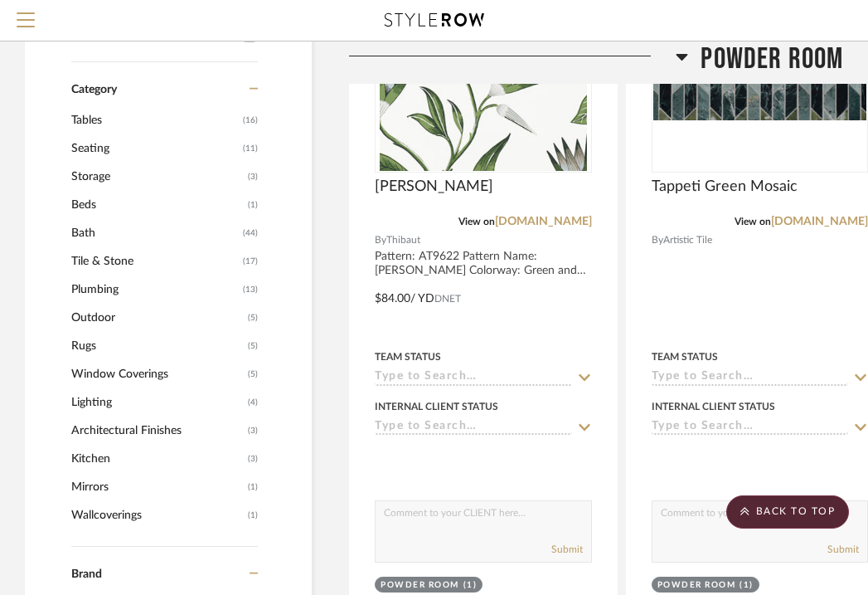
click at [250, 276] on span "(13)" at bounding box center [250, 289] width 15 height 27
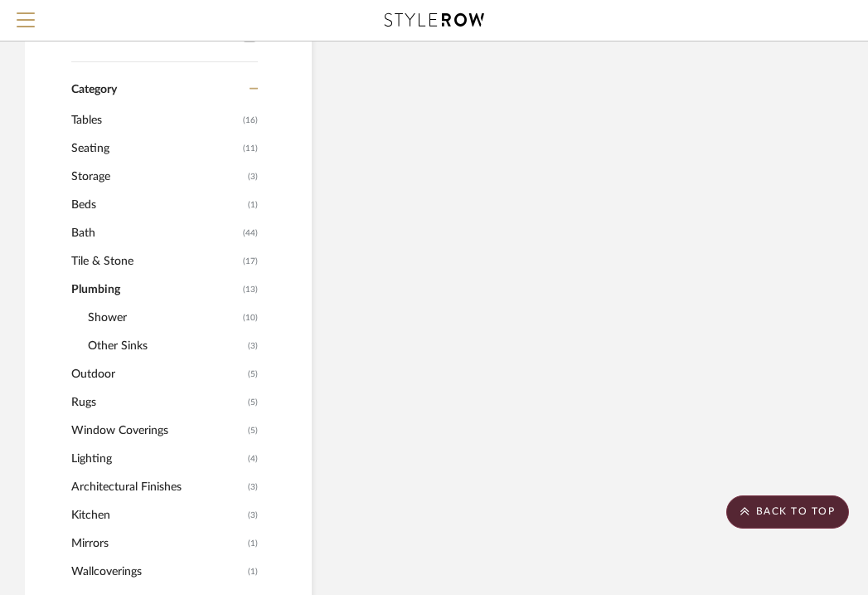
scroll to position [860, 0]
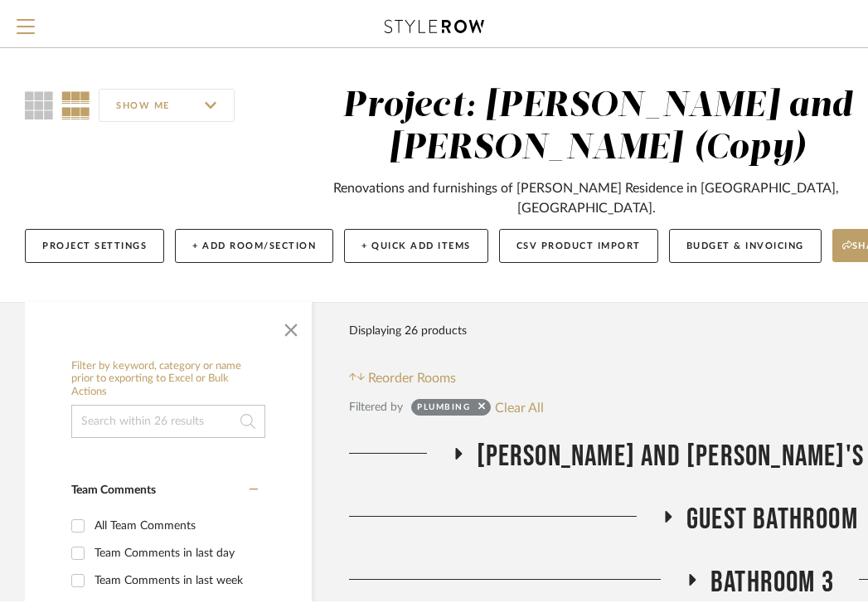
scroll to position [48, 0]
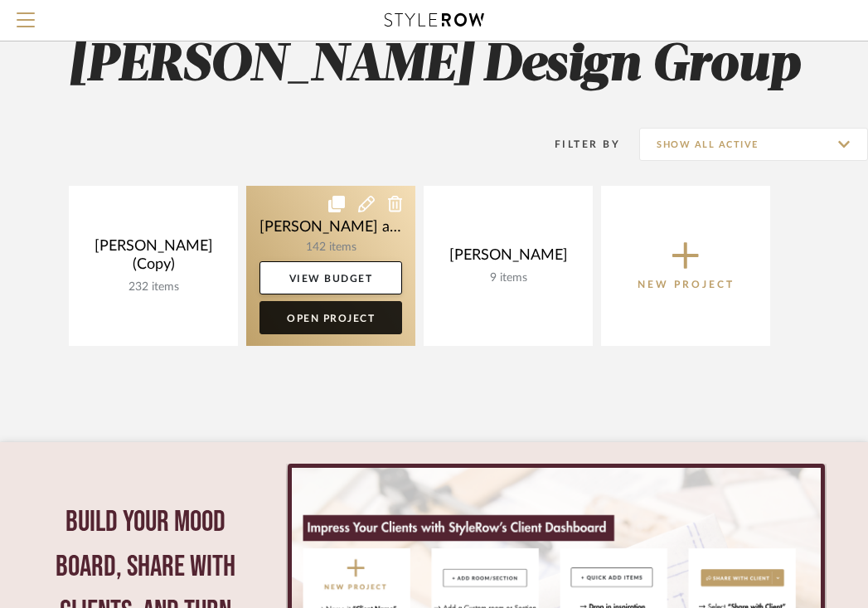
click at [320, 319] on link "Open Project" at bounding box center [331, 317] width 143 height 33
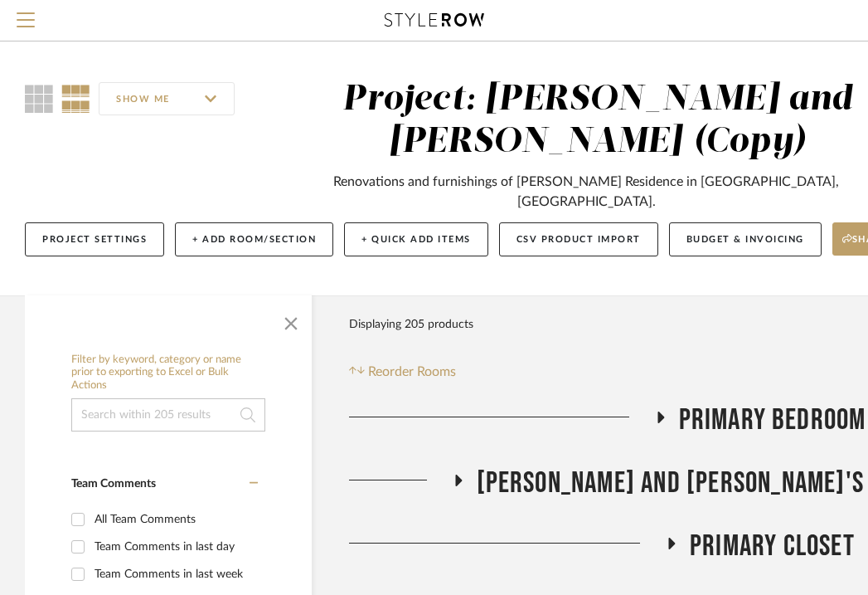
click at [716, 402] on span "Primary Bedroom" at bounding box center [772, 420] width 187 height 36
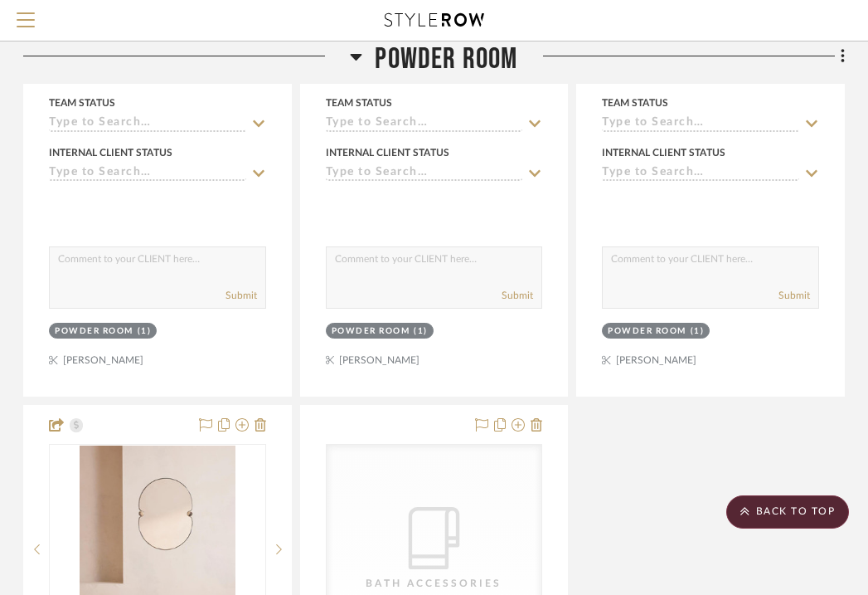
scroll to position [4319, 326]
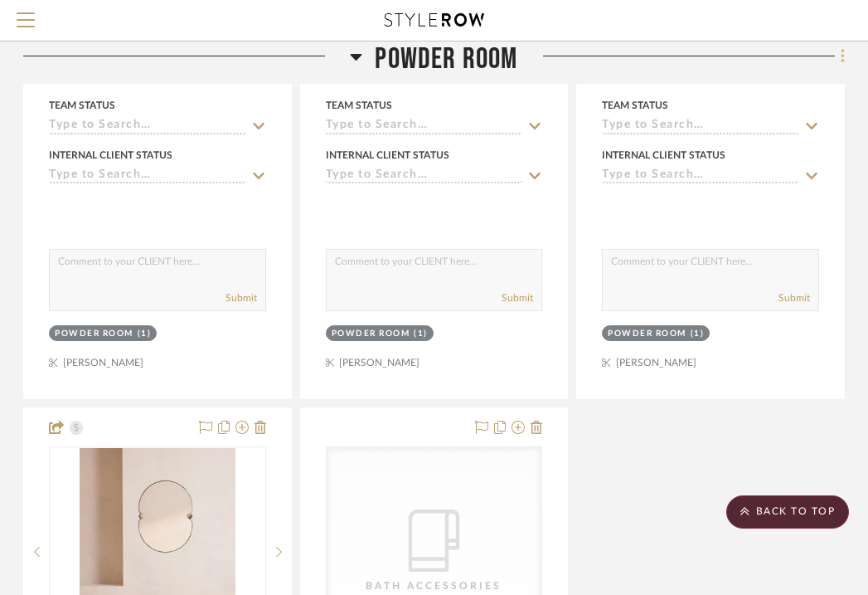
click at [842, 56] on icon at bounding box center [842, 56] width 3 height 14
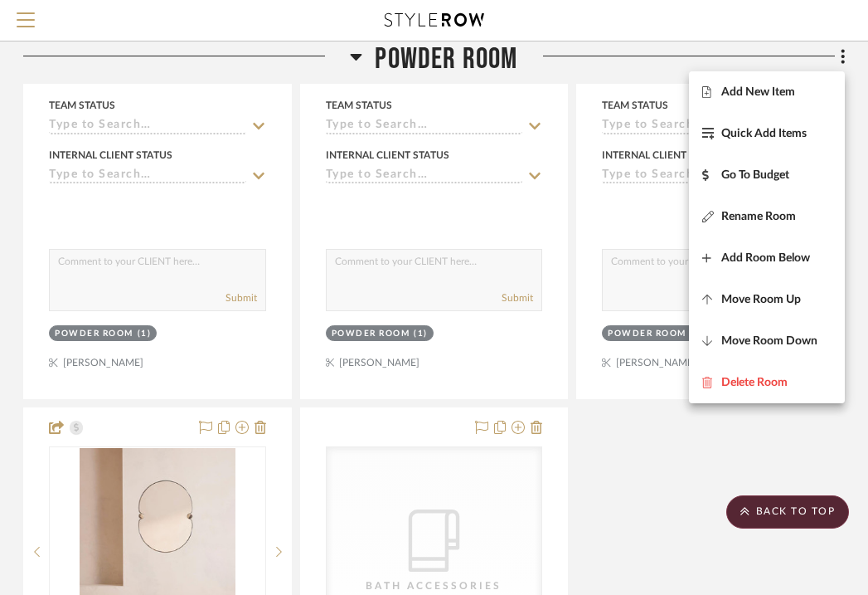
click at [661, 454] on div at bounding box center [434, 297] width 868 height 595
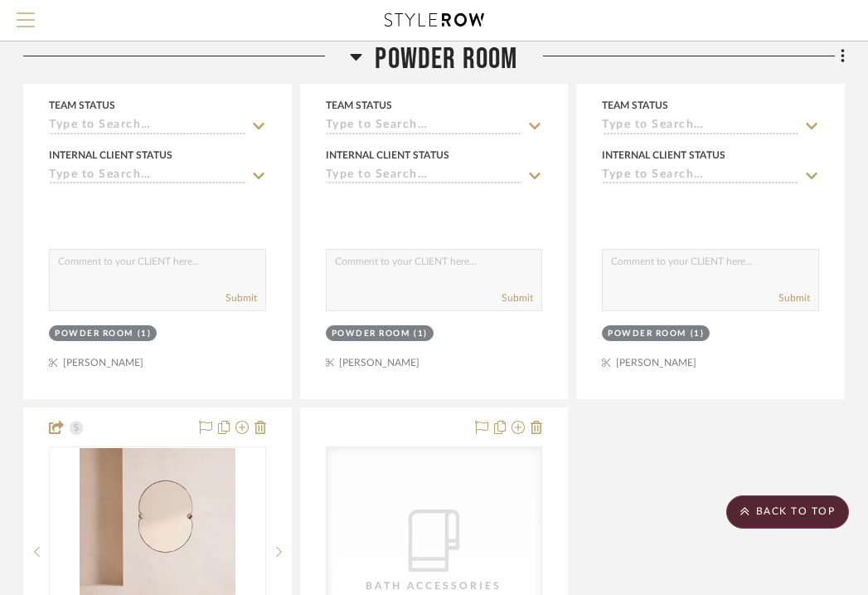
click at [19, 10] on button "Menu" at bounding box center [25, 20] width 51 height 41
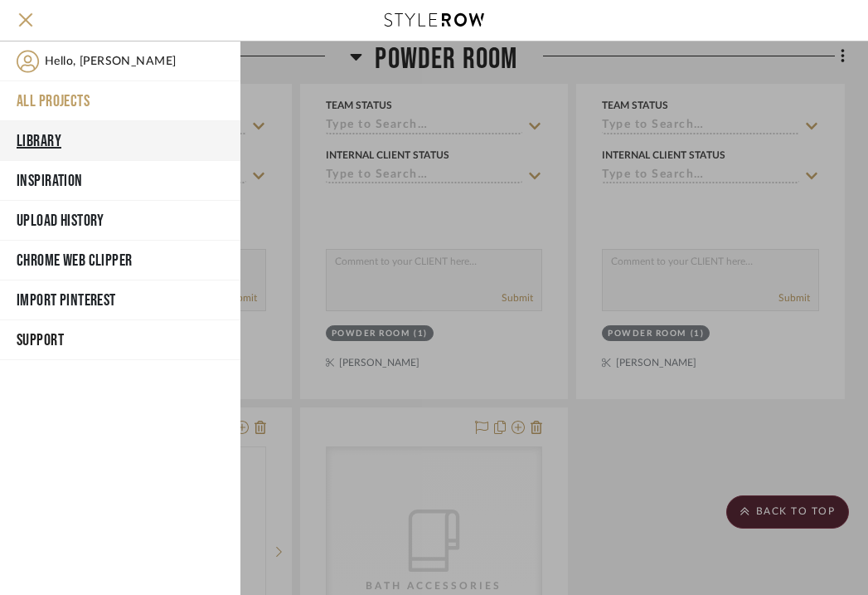
click at [53, 134] on button "Library" at bounding box center [120, 141] width 240 height 40
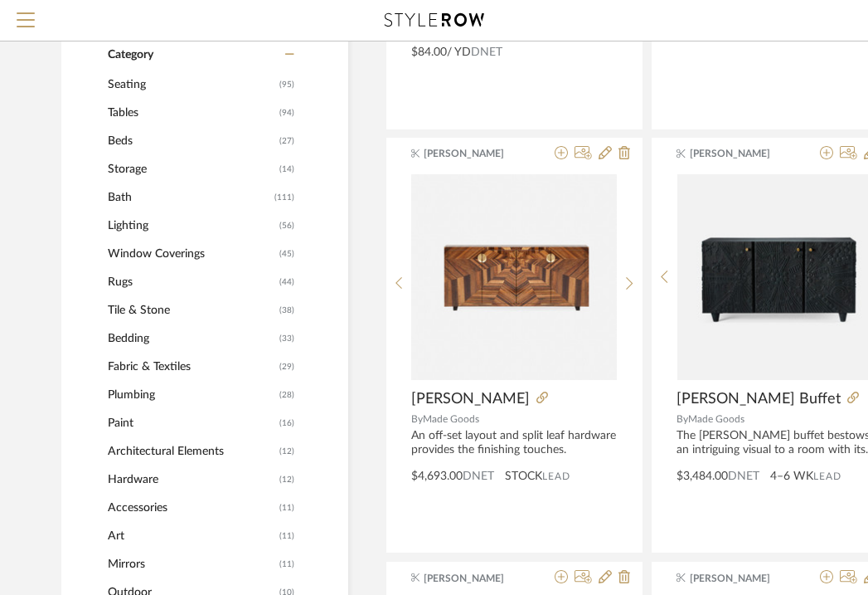
scroll to position [533, 0]
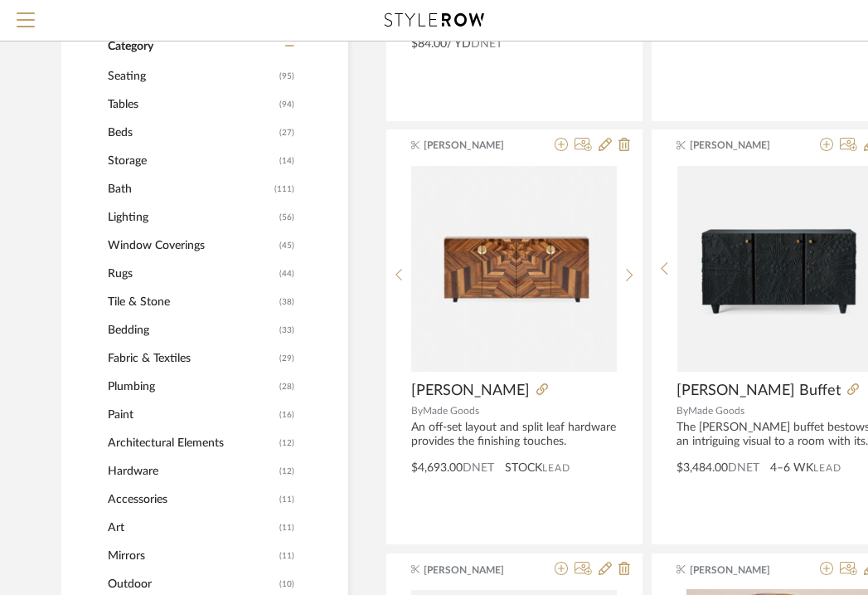
click at [151, 385] on span "Plumbing" at bounding box center [191, 386] width 167 height 28
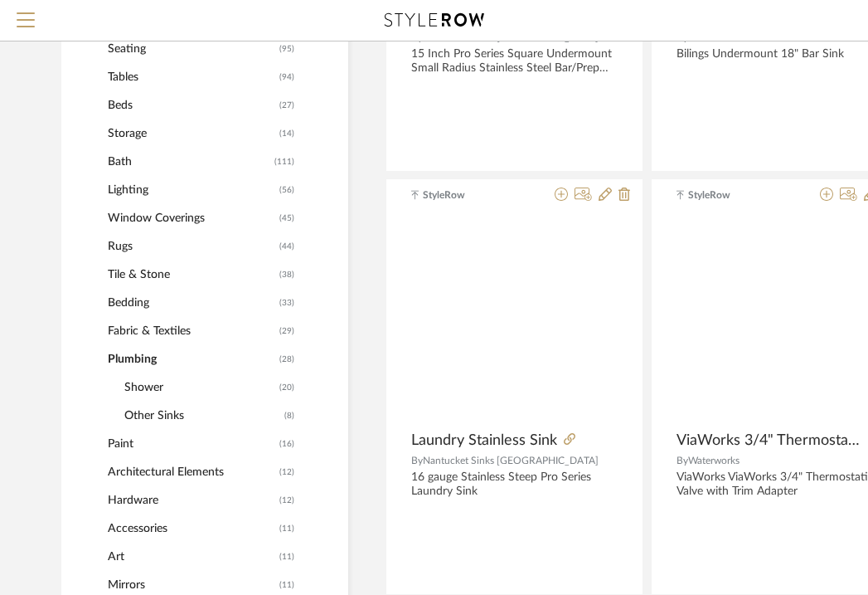
scroll to position [531, 0]
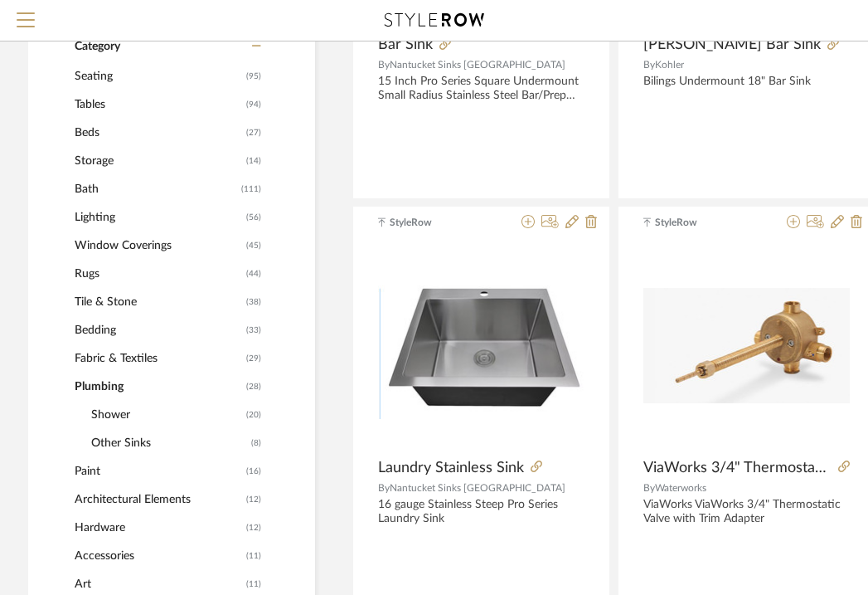
scroll to position [531, 36]
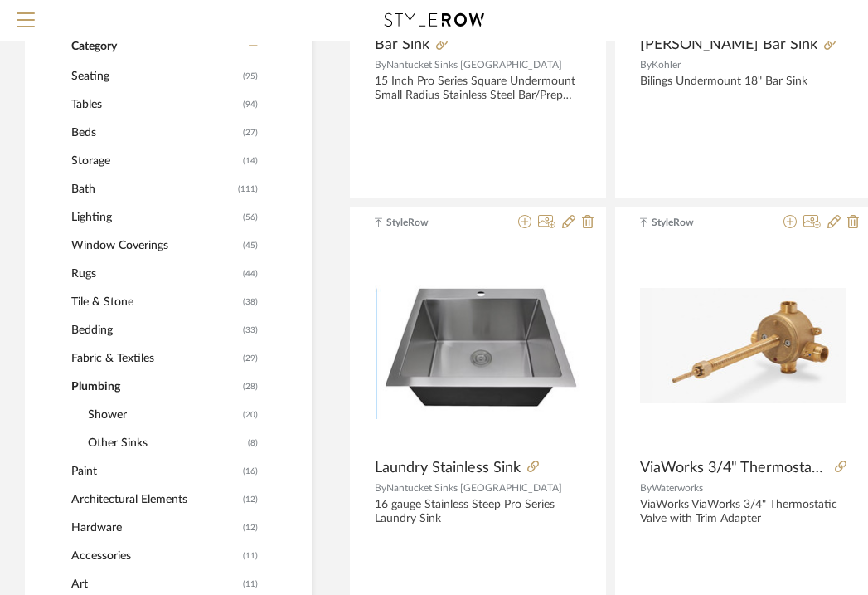
click at [117, 386] on span "Plumbing" at bounding box center [154, 386] width 167 height 28
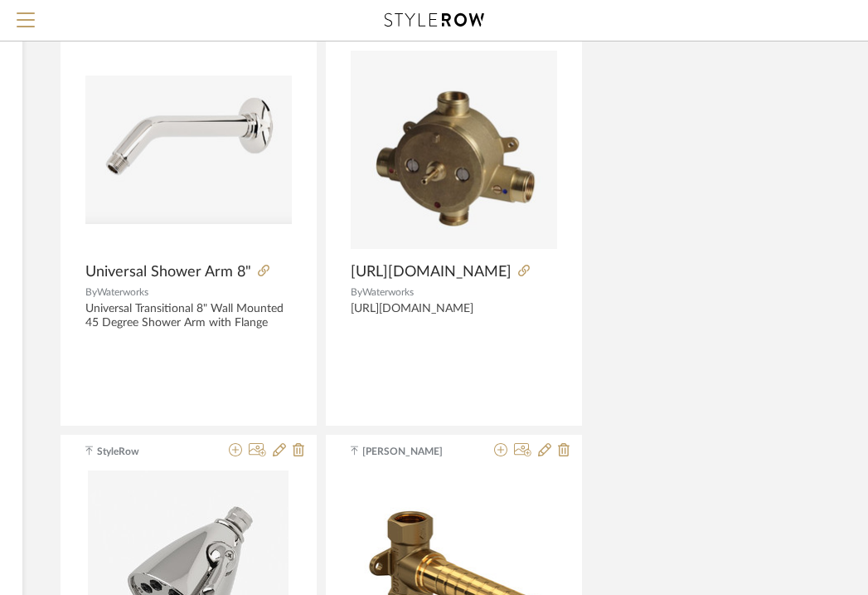
scroll to position [1404, 326]
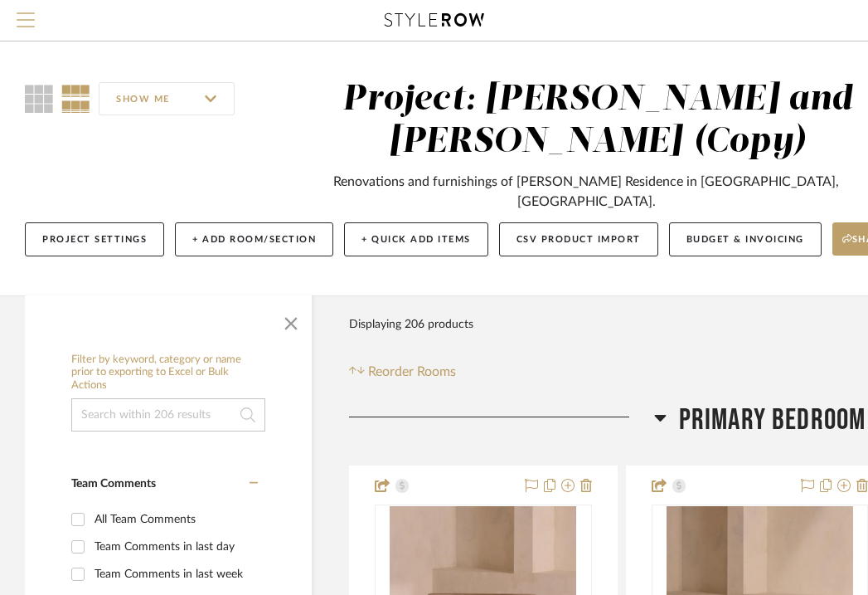
click at [23, 22] on span "Menu" at bounding box center [26, 24] width 18 height 25
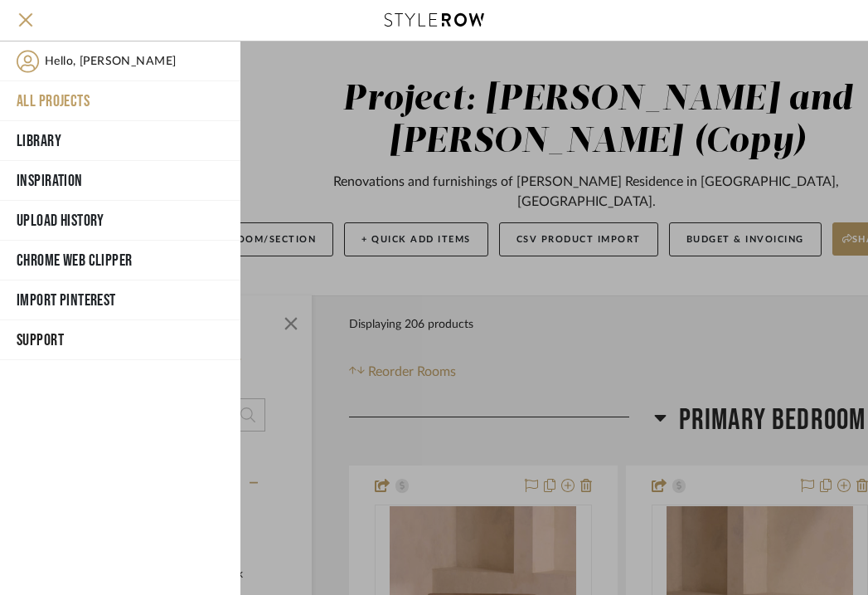
click at [49, 98] on button "All Projects" at bounding box center [120, 101] width 240 height 40
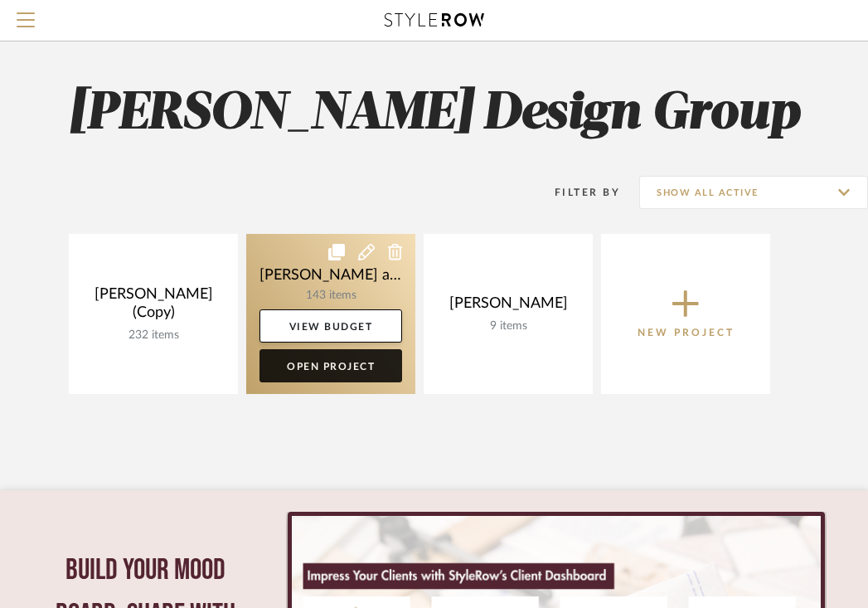
click at [333, 369] on link "Open Project" at bounding box center [331, 365] width 143 height 33
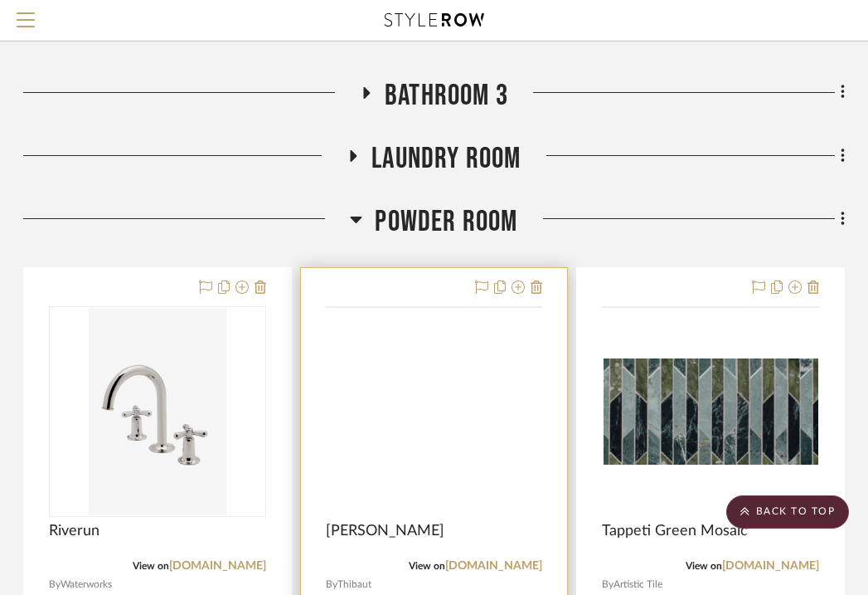
scroll to position [3028, 326]
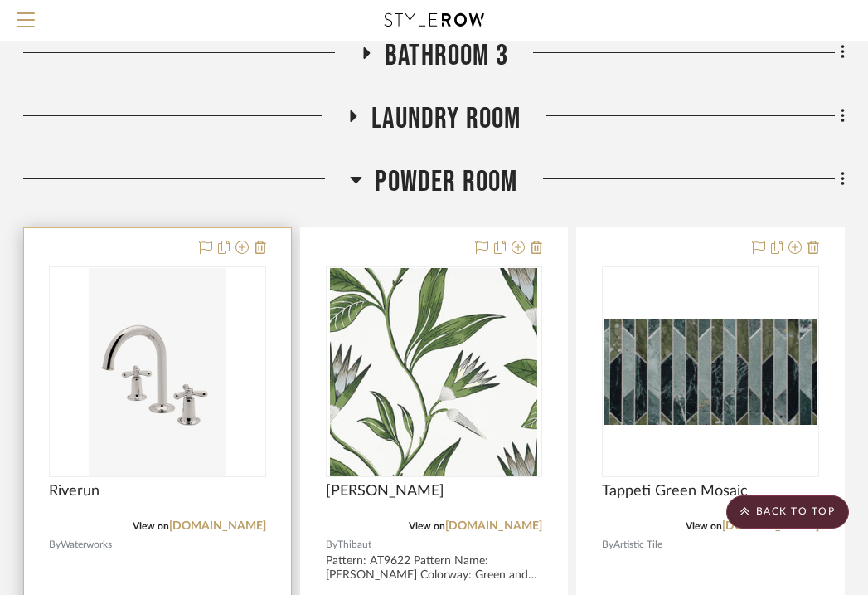
click at [93, 228] on div at bounding box center [157, 591] width 267 height 726
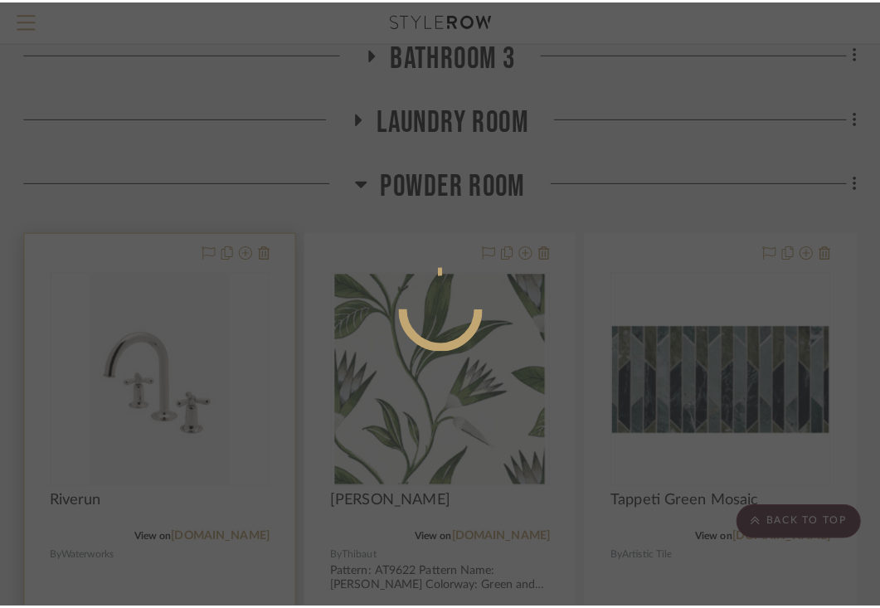
scroll to position [0, 0]
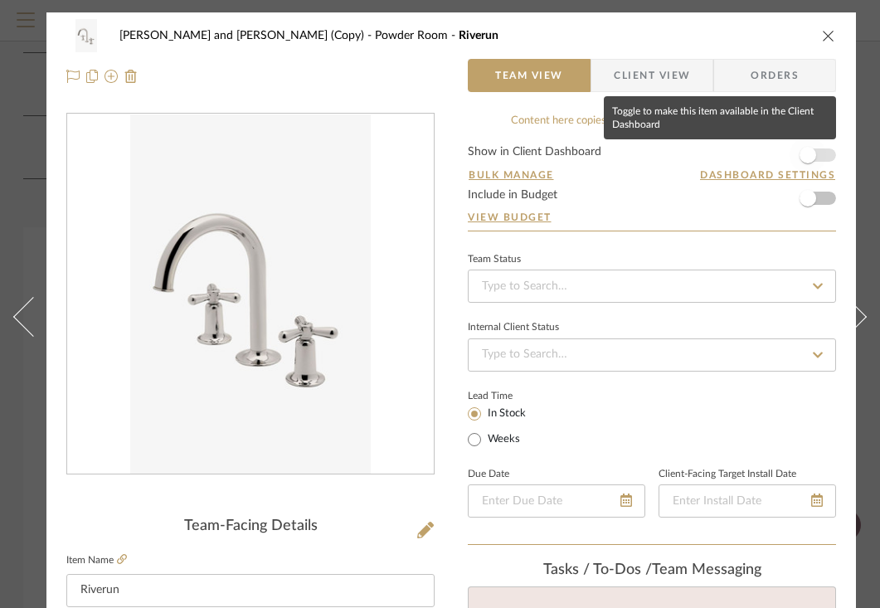
click at [811, 156] on span "button" at bounding box center [807, 155] width 17 height 17
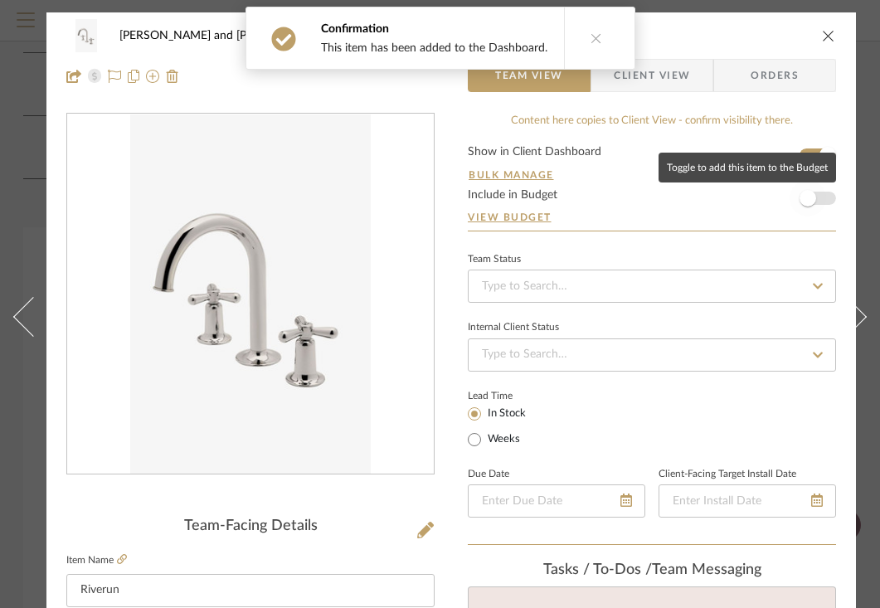
click at [809, 197] on span "button" at bounding box center [807, 198] width 17 height 17
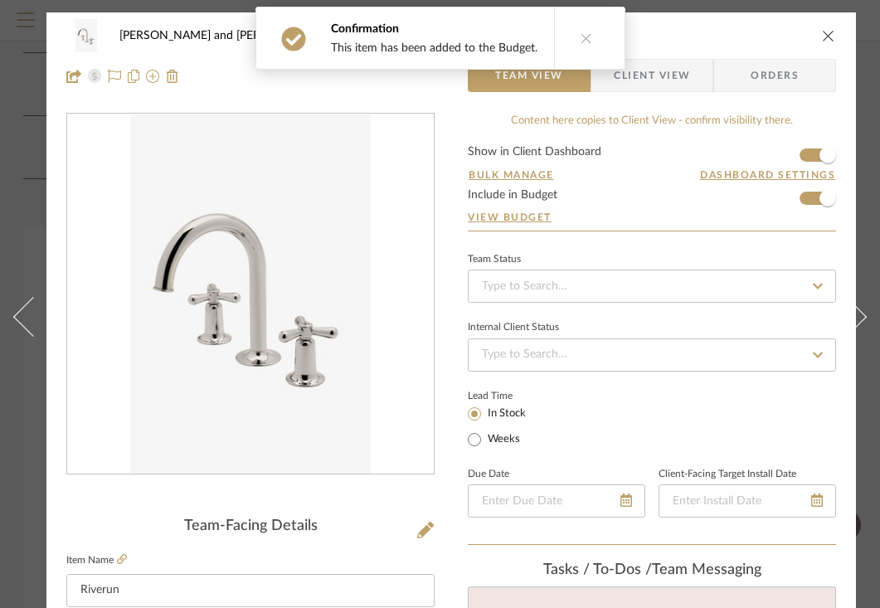
click at [580, 34] on icon at bounding box center [586, 38] width 12 height 12
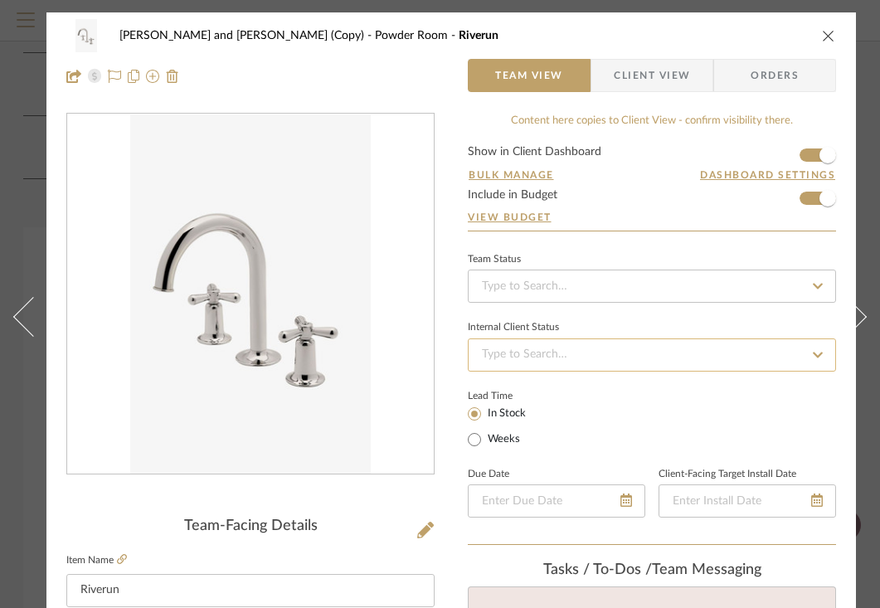
click at [639, 345] on input at bounding box center [652, 354] width 368 height 33
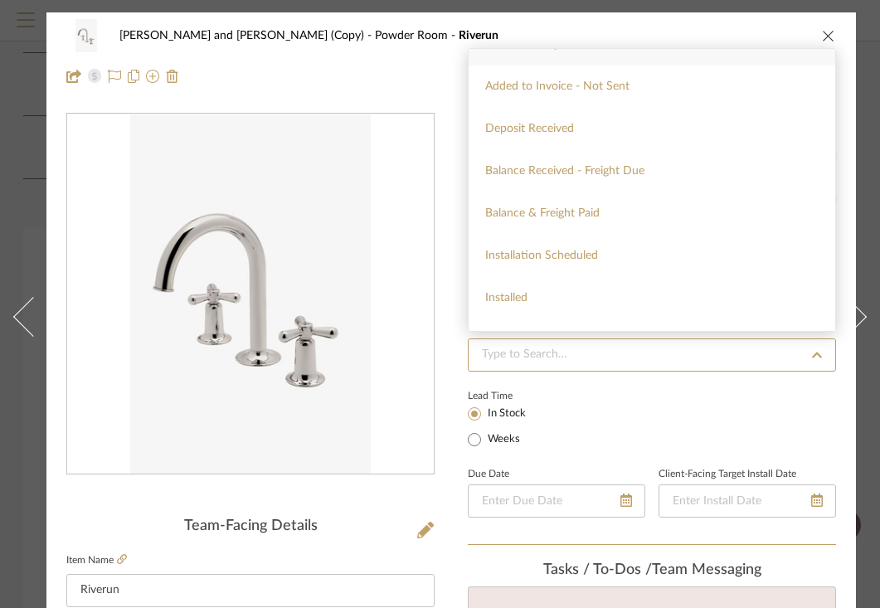
scroll to position [277, 0]
click at [642, 220] on div "Balance & Freight Paid" at bounding box center [651, 216] width 366 height 42
type input "[DATE]"
type input "Balance & Freight Paid"
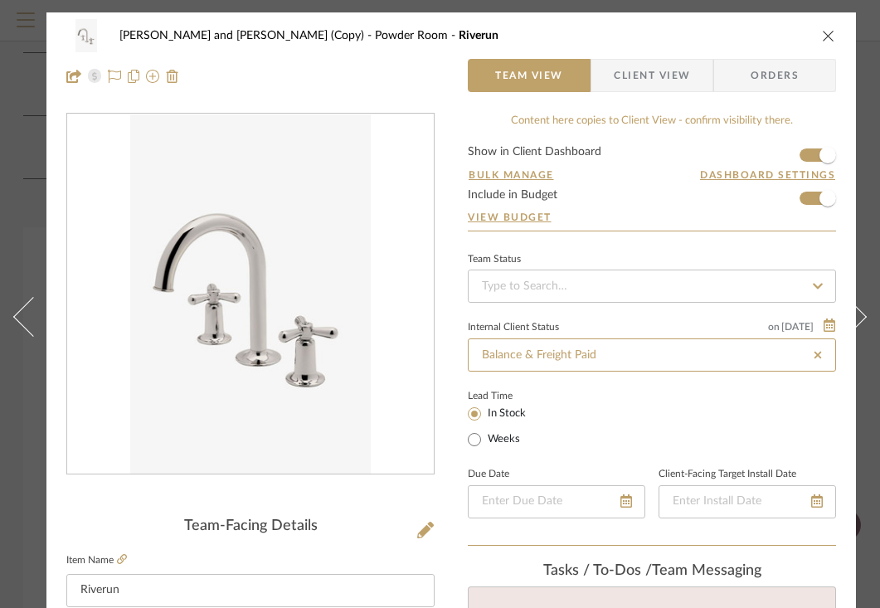
type input "[DATE]"
type input "Balance & Freight Paid"
click at [813, 280] on icon at bounding box center [817, 286] width 15 height 12
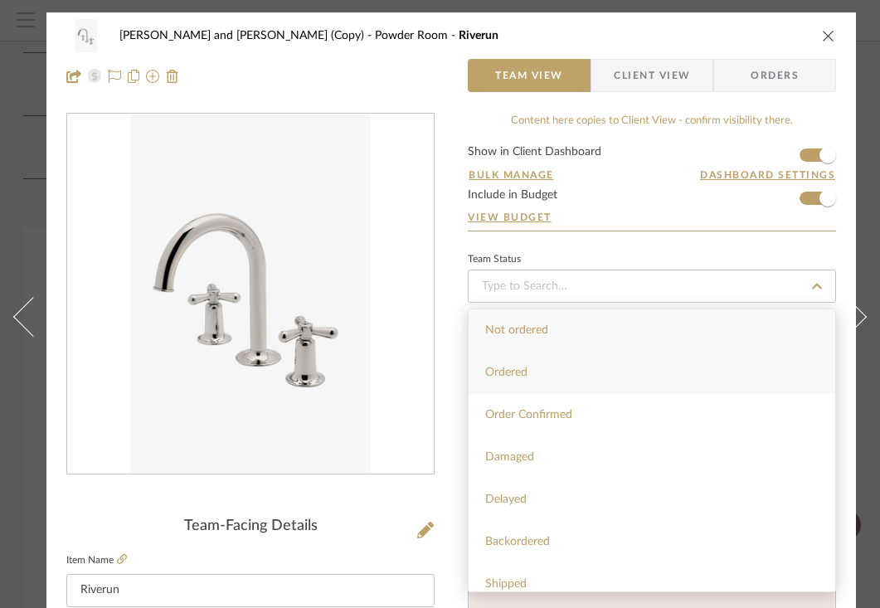
click at [642, 383] on div "Ordered" at bounding box center [651, 373] width 366 height 42
type input "[DATE]"
type input "Ordered"
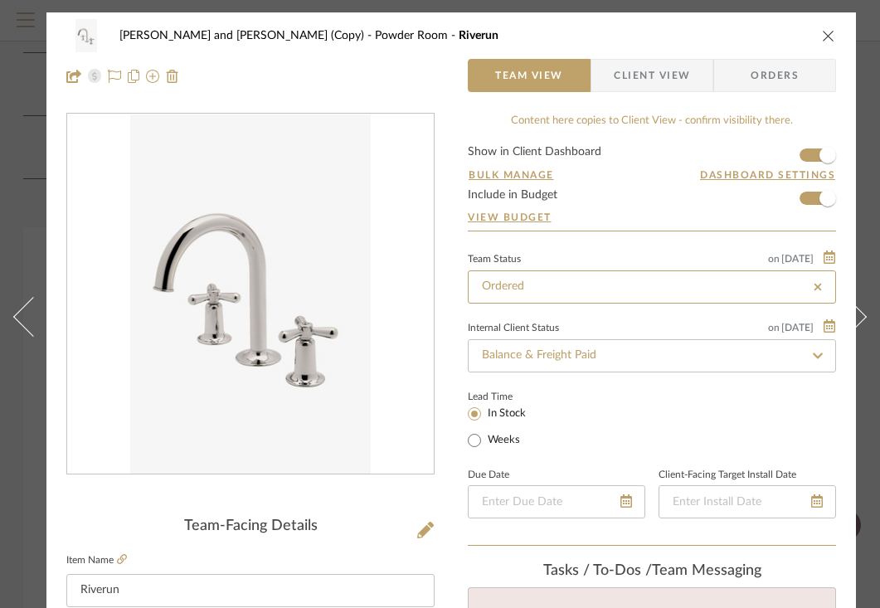
type input "[DATE]"
type input "Ordered"
click at [683, 74] on span "Client View" at bounding box center [652, 75] width 76 height 33
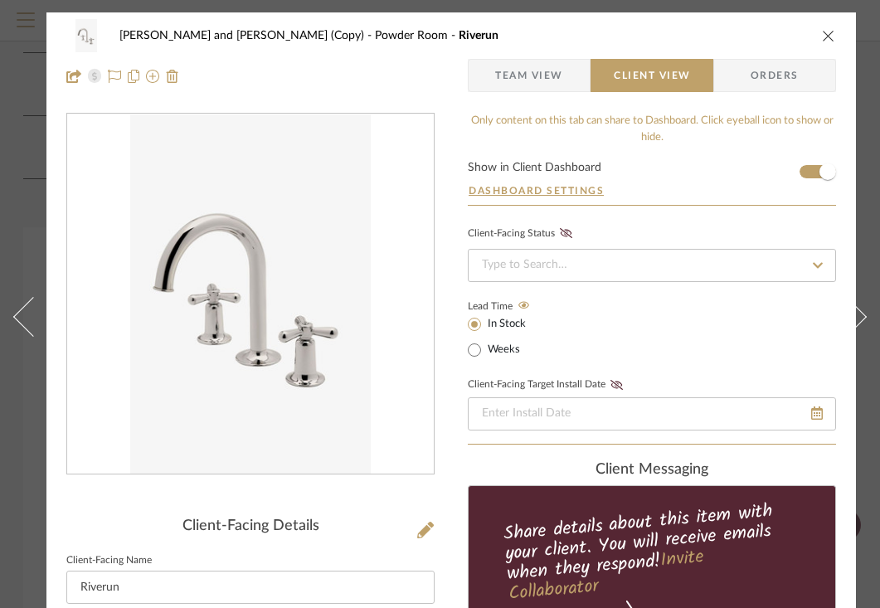
click at [810, 264] on icon at bounding box center [817, 266] width 15 height 12
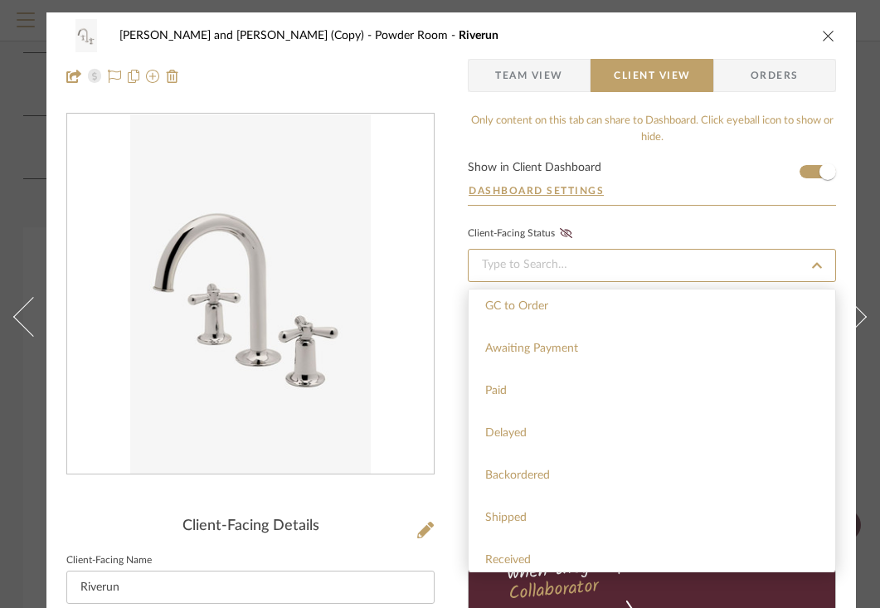
scroll to position [139, 0]
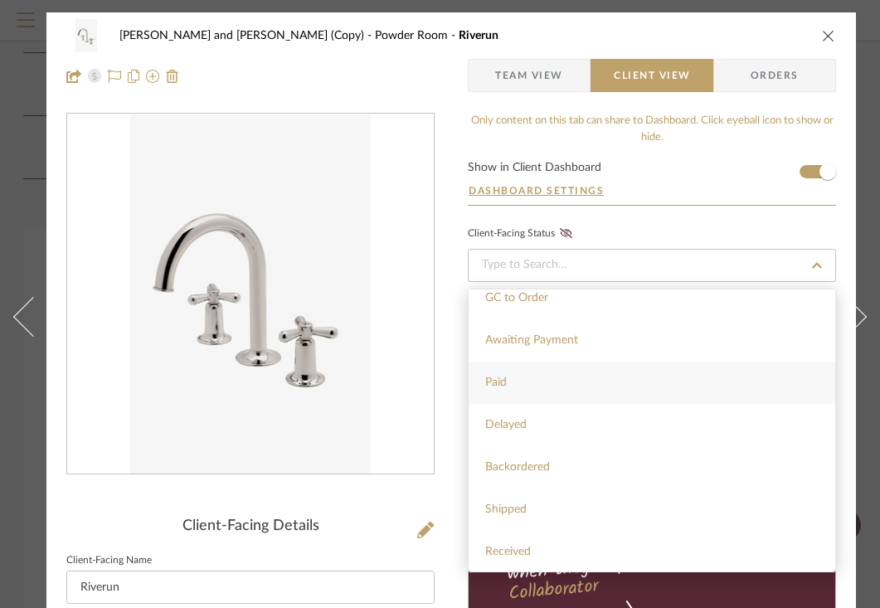
click at [511, 386] on div "Paid" at bounding box center [651, 383] width 366 height 42
type input "[DATE]"
type input "Paid"
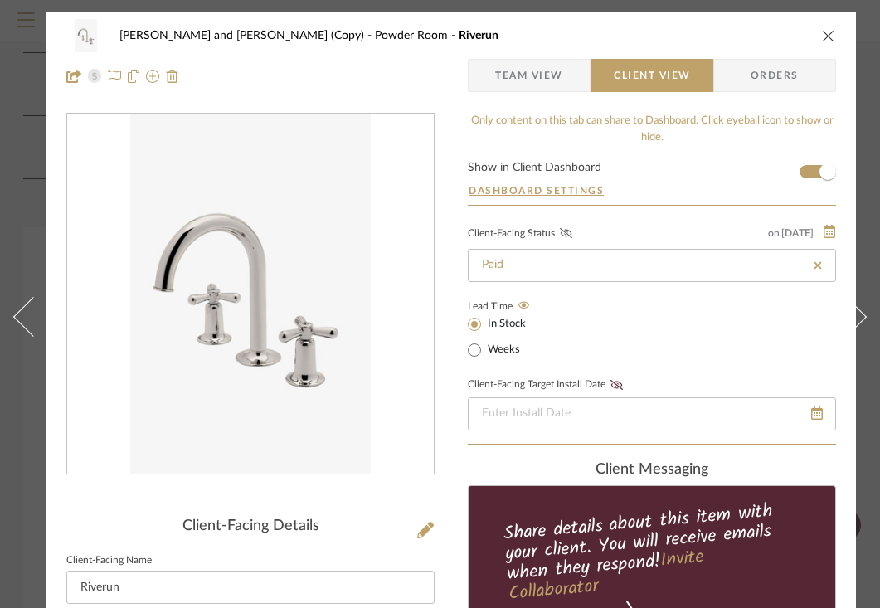
click at [566, 235] on icon at bounding box center [566, 233] width 12 height 10
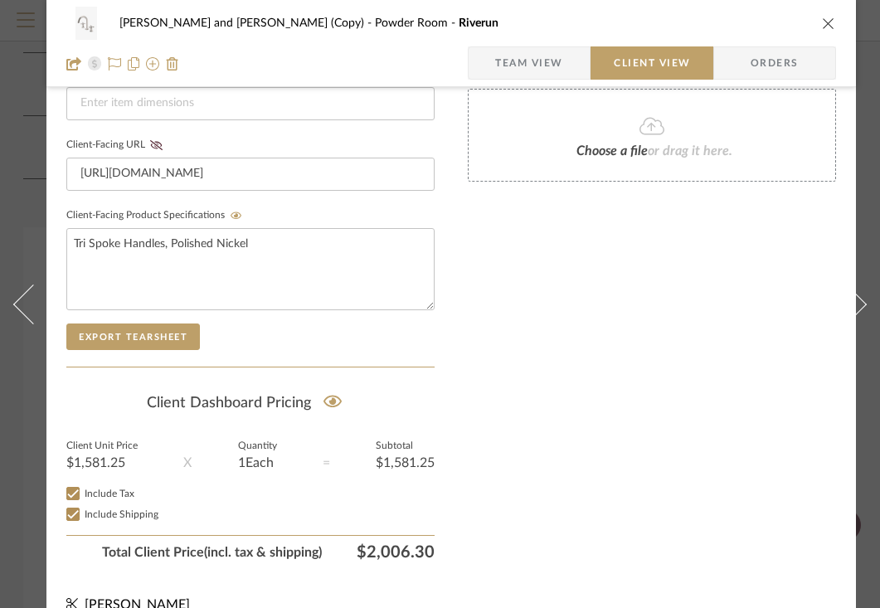
scroll to position [798, 0]
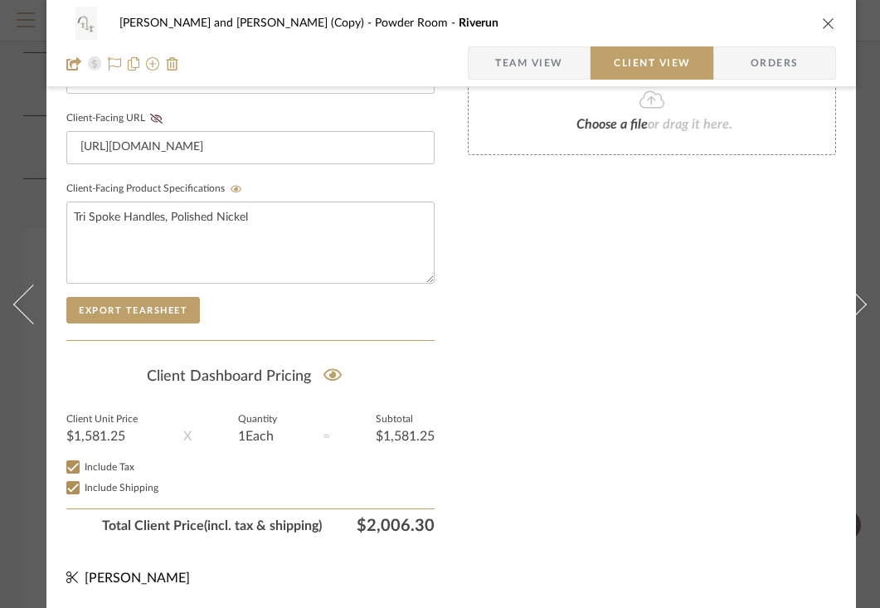
click at [825, 17] on icon "close" at bounding box center [828, 23] width 13 height 13
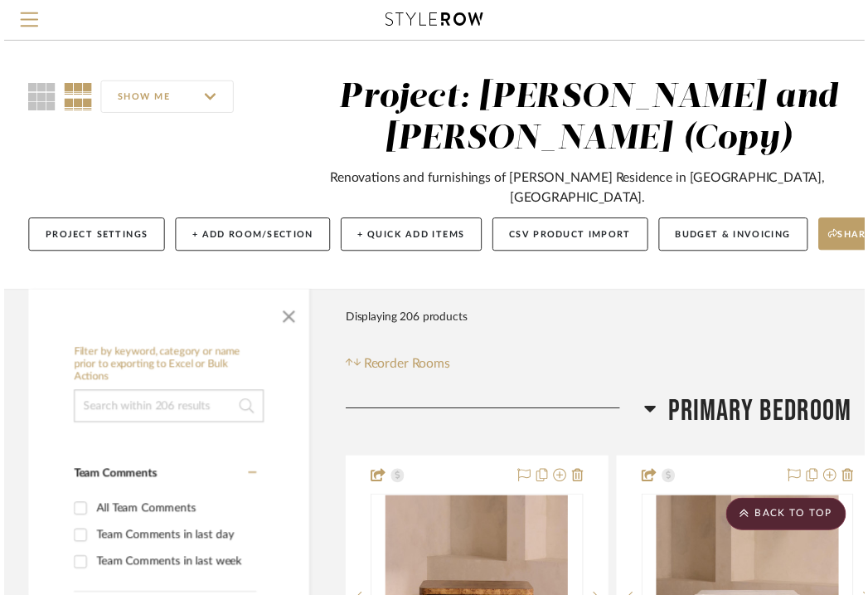
scroll to position [3028, 326]
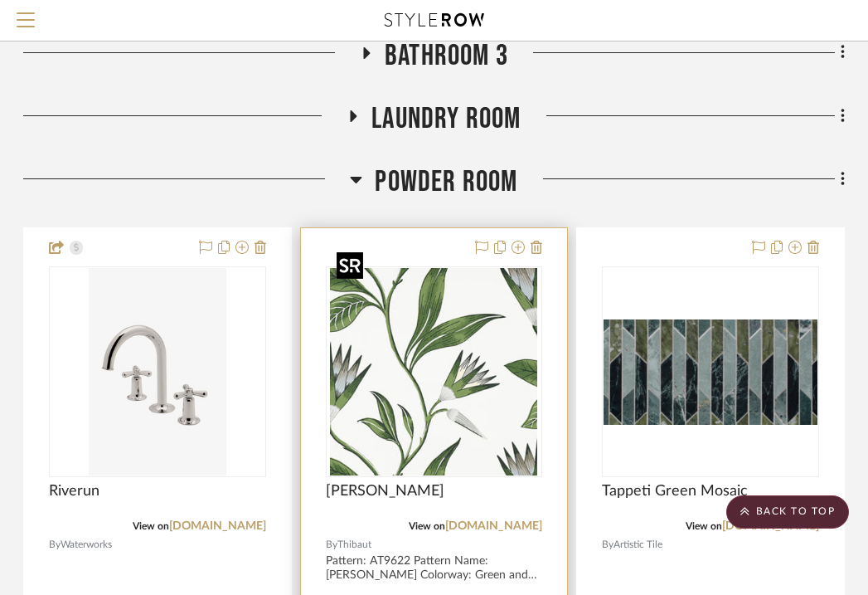
click at [464, 325] on img "0" at bounding box center [433, 371] width 207 height 207
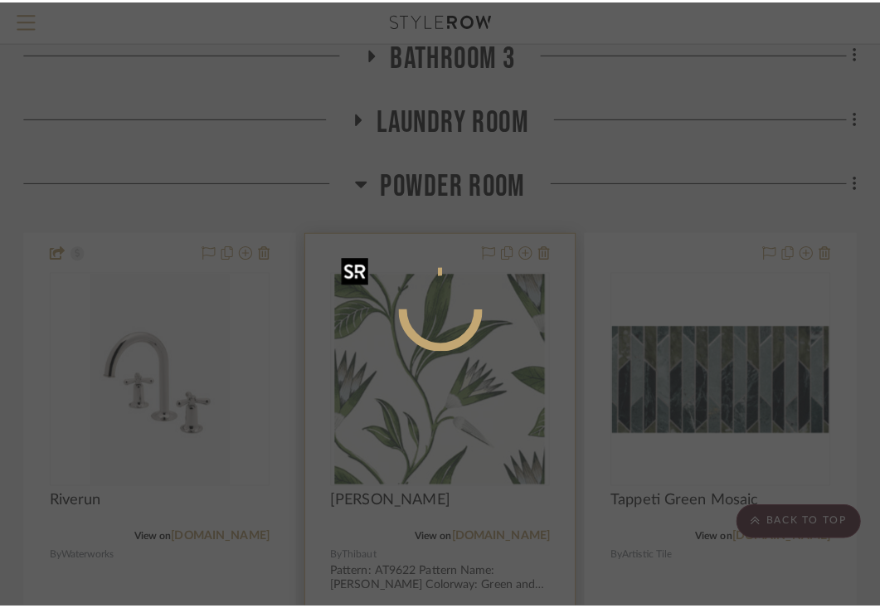
scroll to position [0, 0]
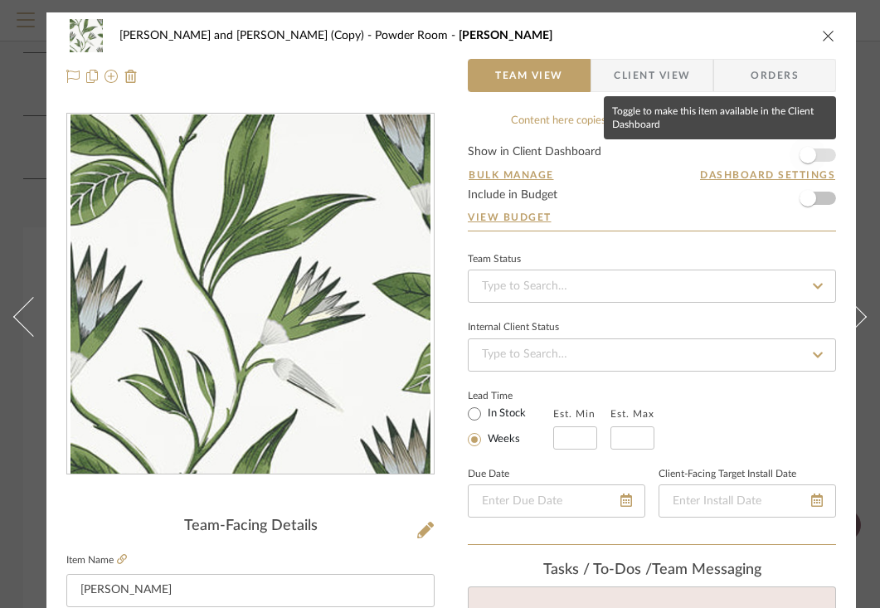
click at [814, 154] on span "button" at bounding box center [807, 155] width 17 height 17
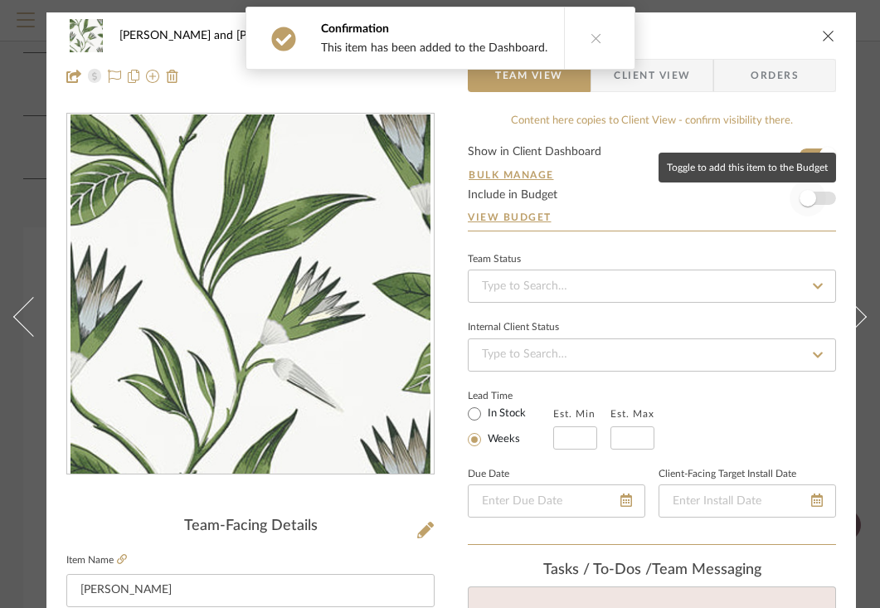
click at [817, 203] on span "button" at bounding box center [807, 198] width 36 height 36
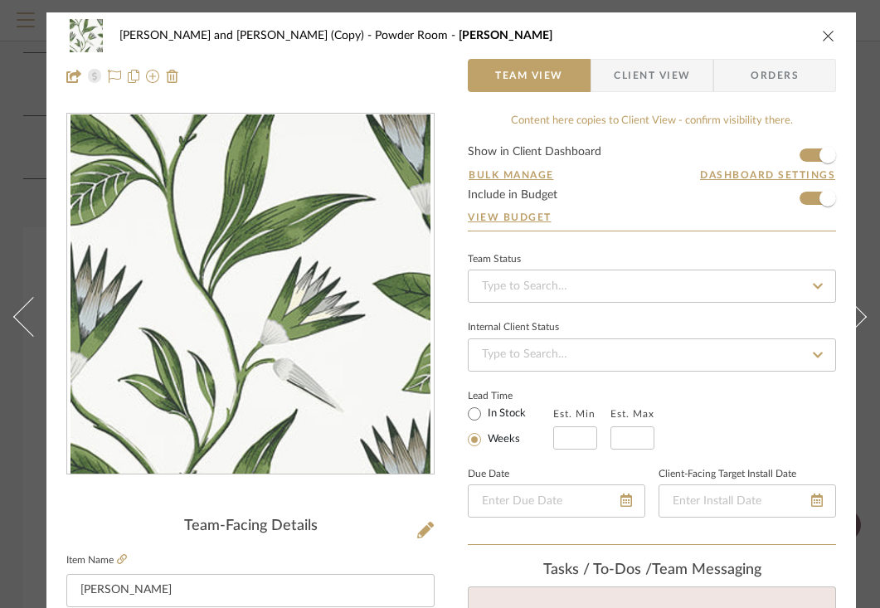
click at [698, 82] on span "Client View" at bounding box center [651, 75] width 121 height 33
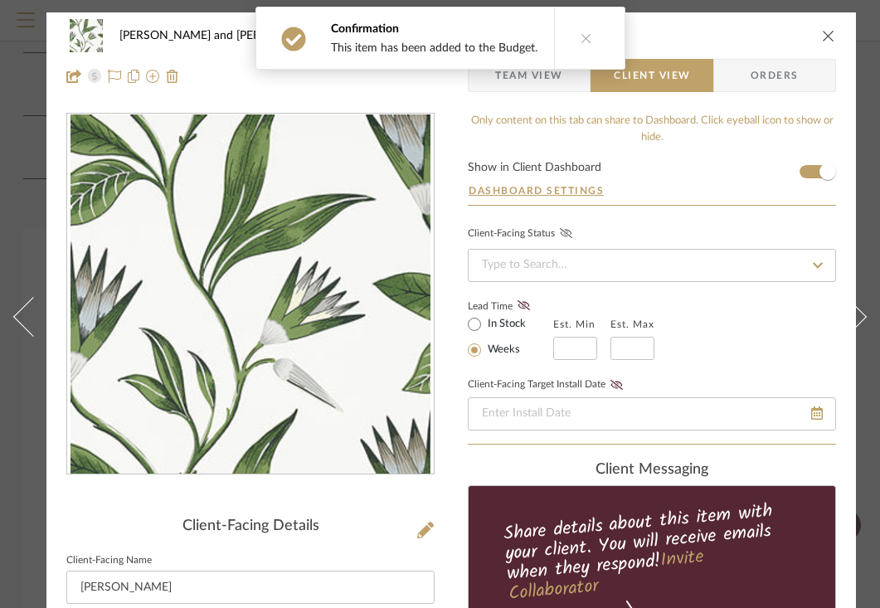
click at [568, 232] on icon at bounding box center [566, 233] width 12 height 10
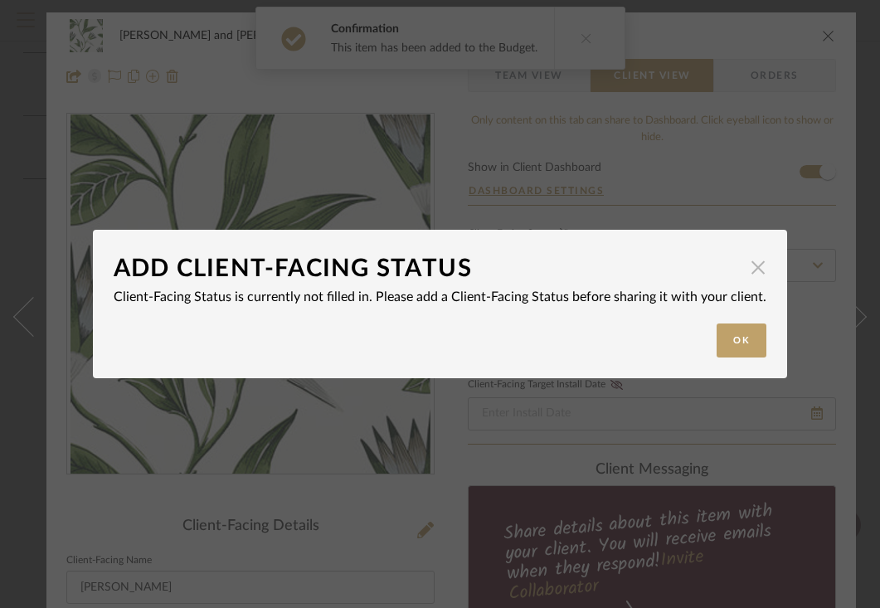
click at [750, 265] on span "button" at bounding box center [757, 266] width 33 height 33
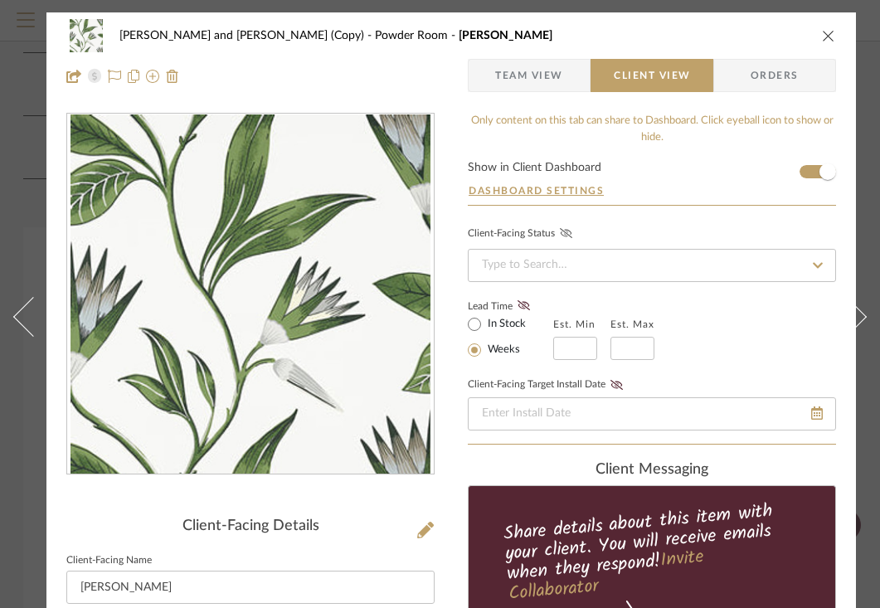
click at [817, 268] on icon at bounding box center [818, 265] width 10 height 6
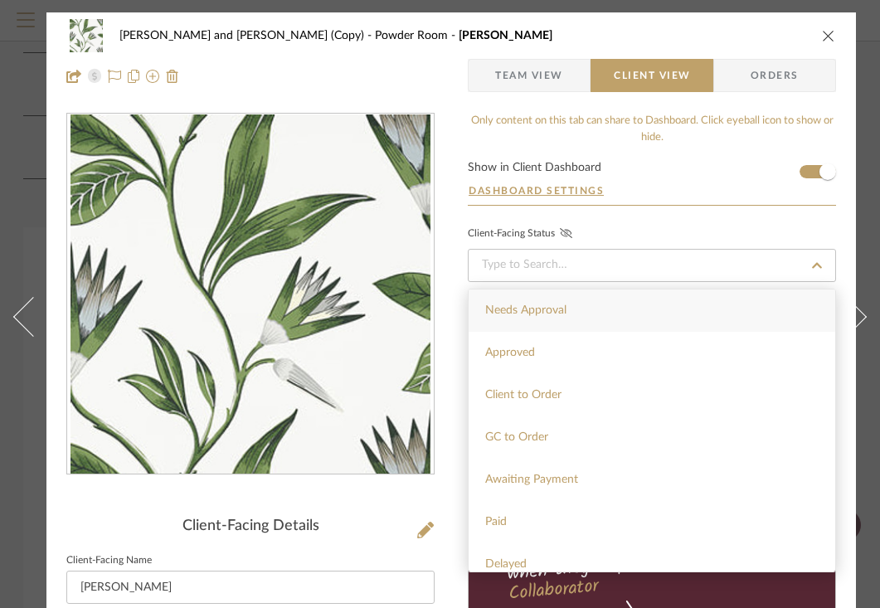
click at [691, 309] on div "Needs Approval" at bounding box center [651, 310] width 366 height 42
type input "[DATE]"
type input "Needs Approval"
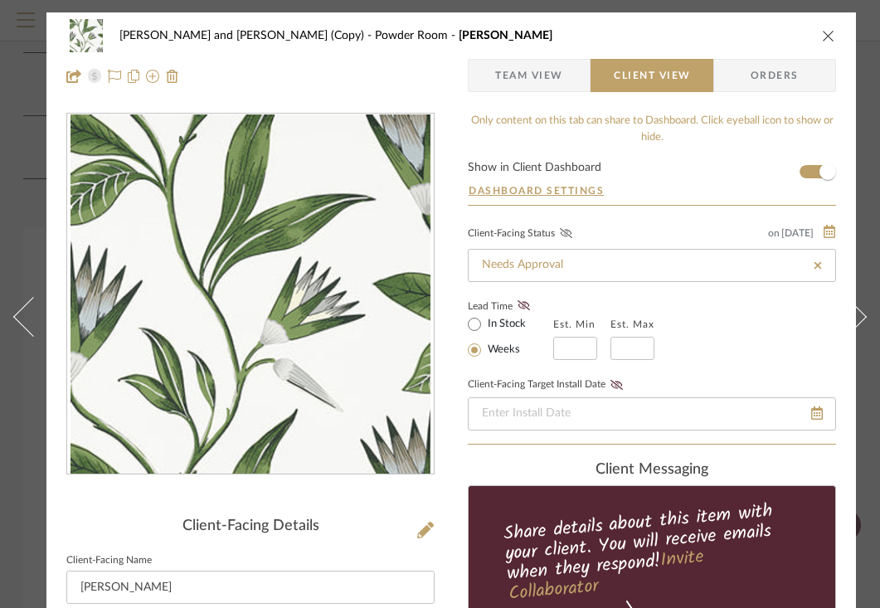
click at [565, 236] on icon at bounding box center [566, 233] width 12 height 10
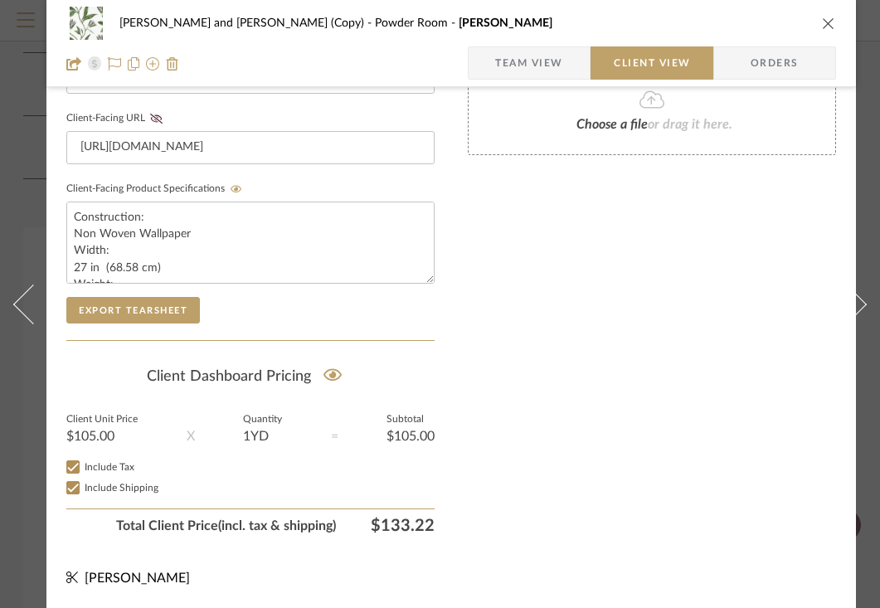
scroll to position [798, 0]
click at [823, 24] on icon "close" at bounding box center [828, 23] width 13 height 13
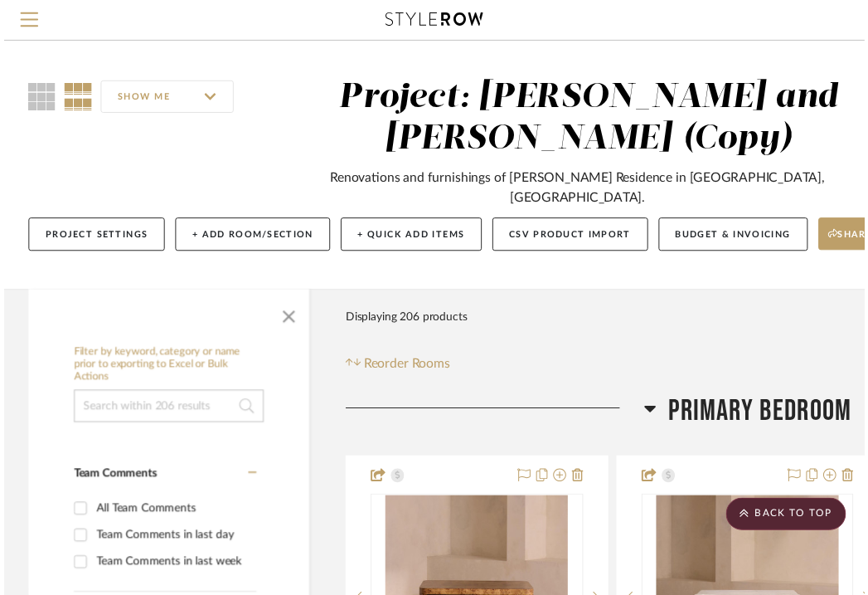
scroll to position [3028, 326]
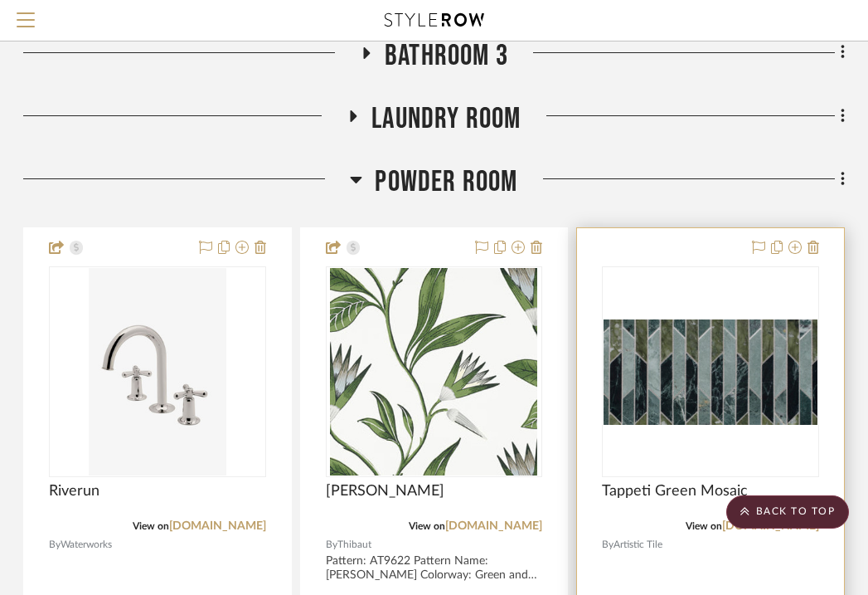
click at [676, 319] on img "0" at bounding box center [711, 371] width 214 height 105
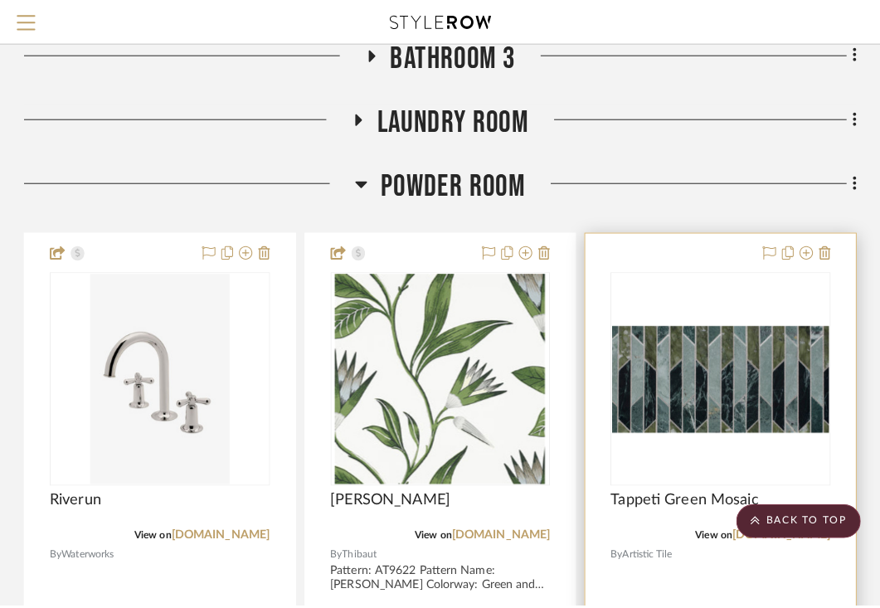
scroll to position [0, 0]
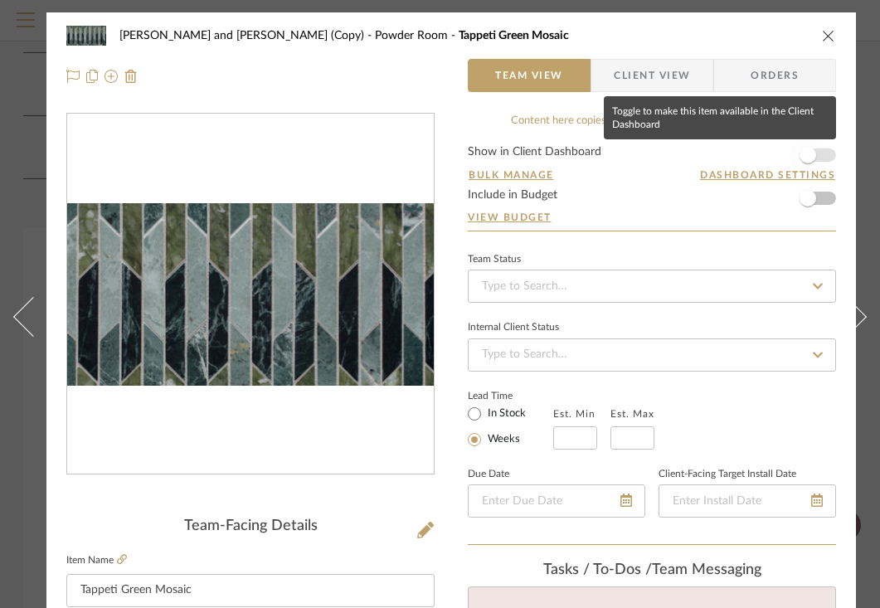
click at [812, 151] on span "button" at bounding box center [807, 155] width 17 height 17
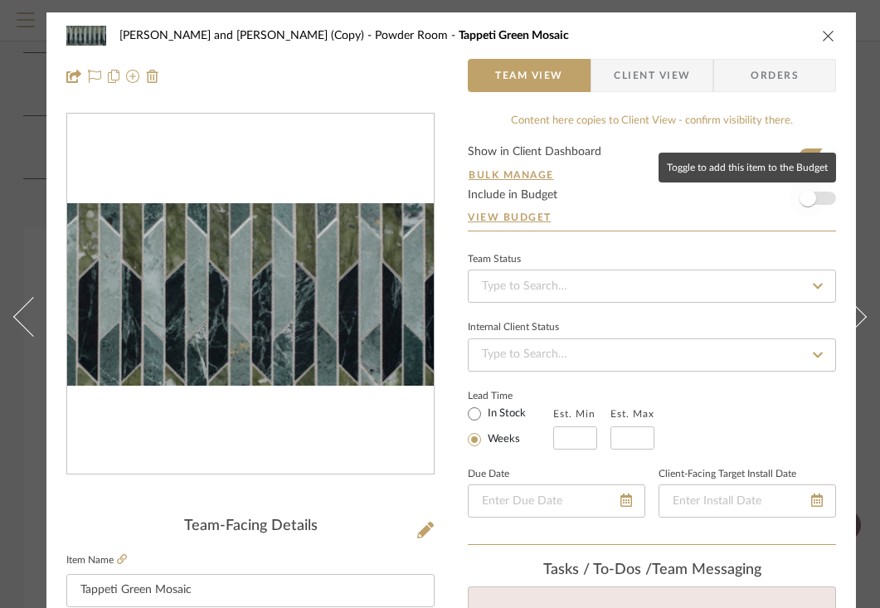
click at [813, 197] on span "button" at bounding box center [807, 198] width 17 height 17
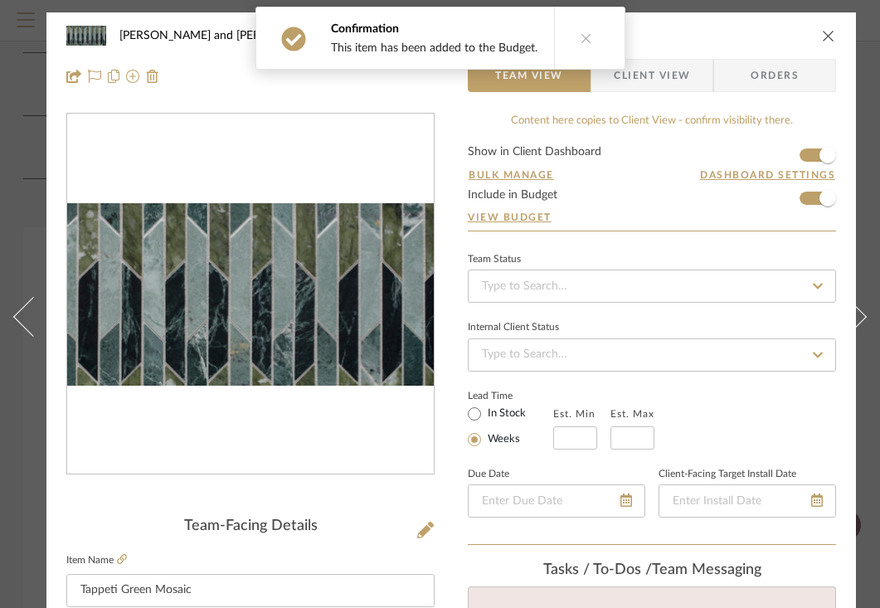
click at [671, 74] on span "Client View" at bounding box center [652, 75] width 76 height 33
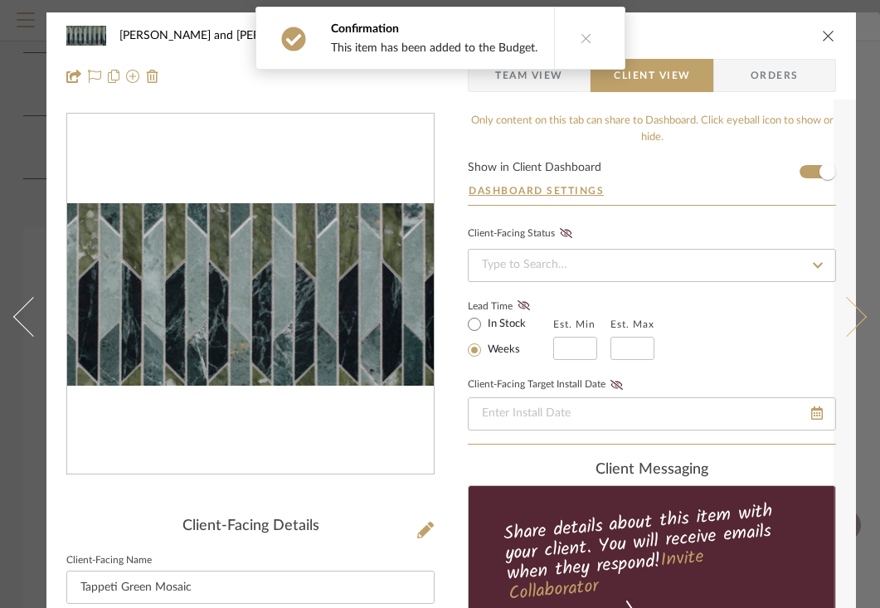
click at [833, 268] on button at bounding box center [856, 316] width 46 height 608
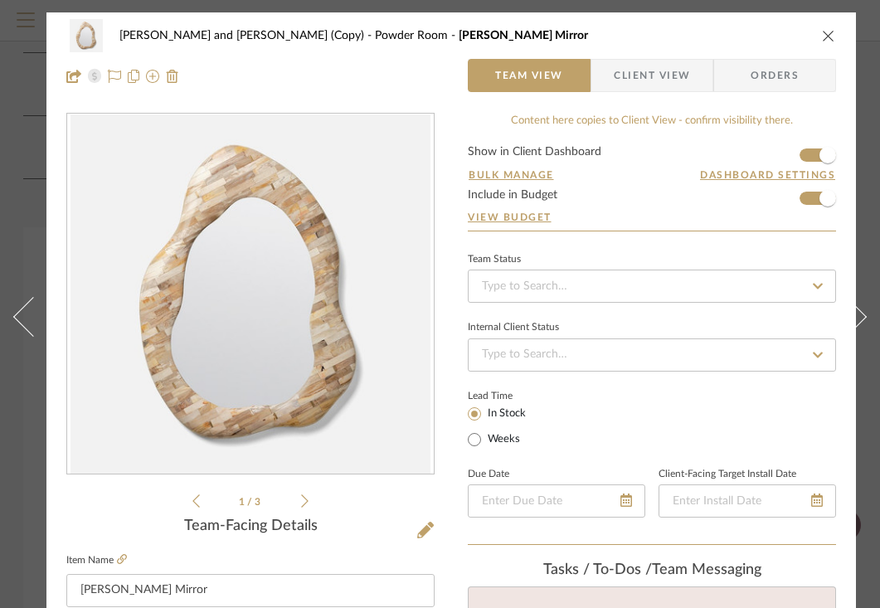
click at [830, 34] on icon "close" at bounding box center [828, 35] width 13 height 13
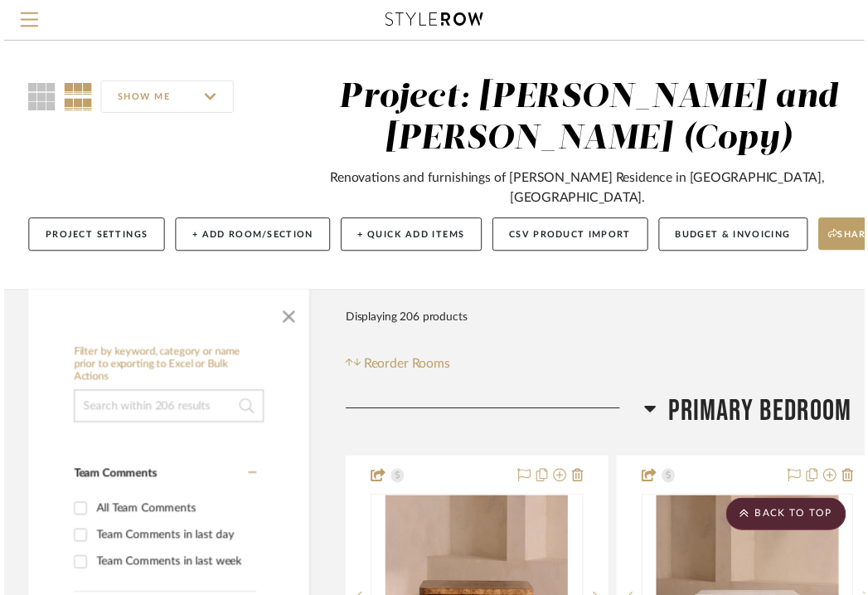
scroll to position [3028, 326]
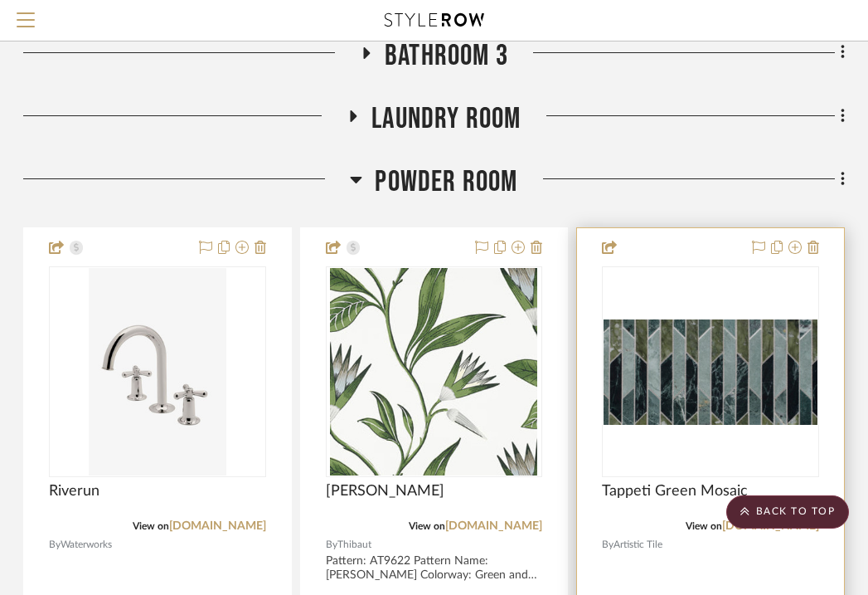
click at [671, 231] on div at bounding box center [710, 591] width 267 height 726
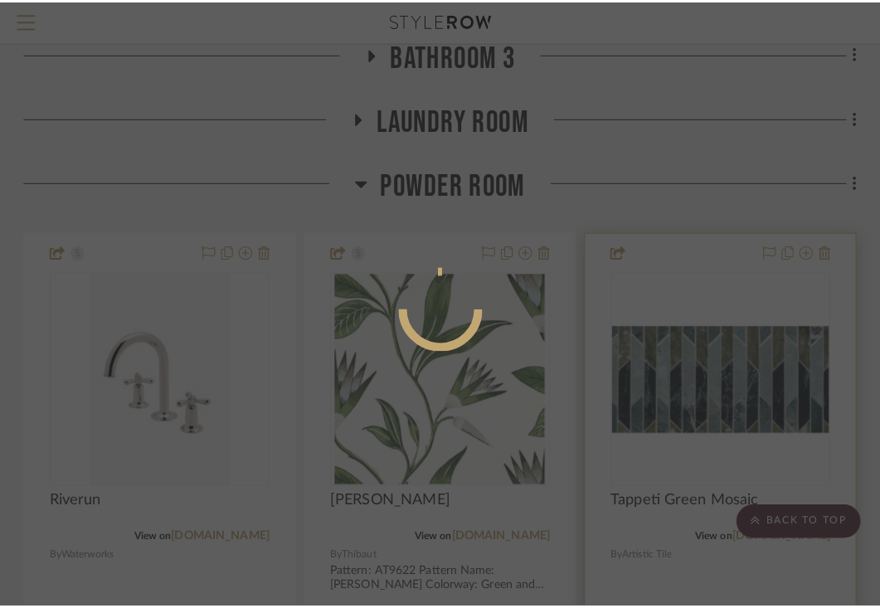
scroll to position [0, 0]
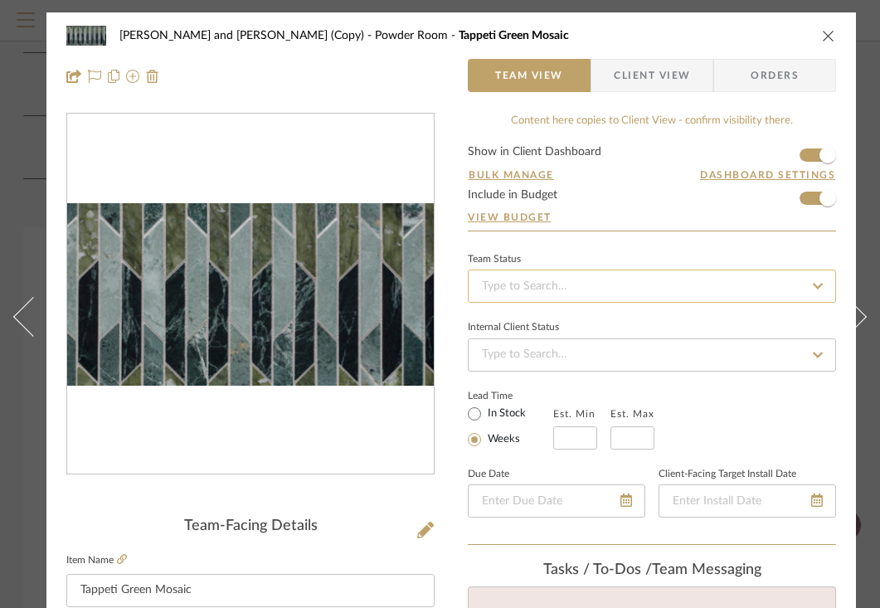
click at [689, 272] on input at bounding box center [652, 285] width 368 height 33
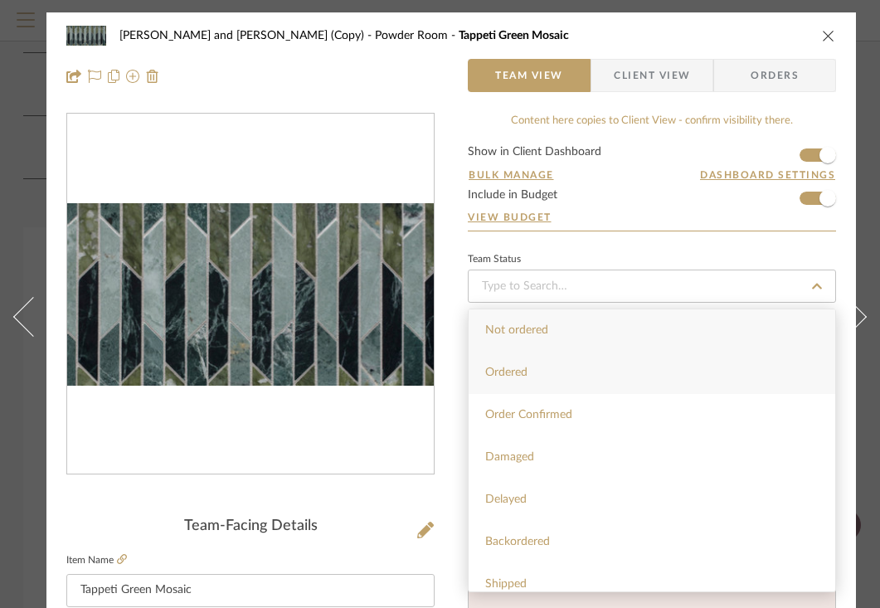
click at [534, 376] on div "Ordered" at bounding box center [651, 373] width 366 height 42
type input "[DATE]"
type input "Ordered"
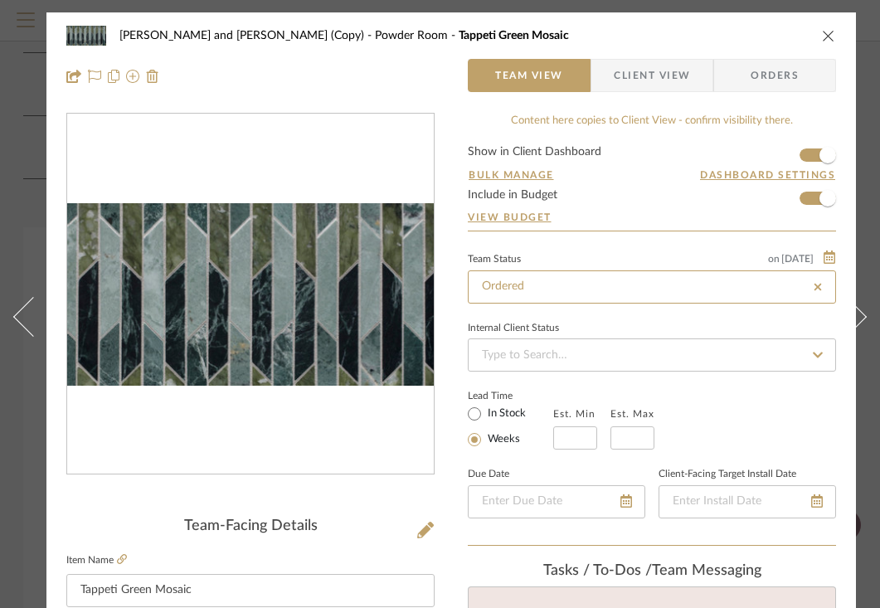
type input "[DATE]"
type input "Ordered"
click at [665, 284] on input "Ordered" at bounding box center [652, 286] width 368 height 33
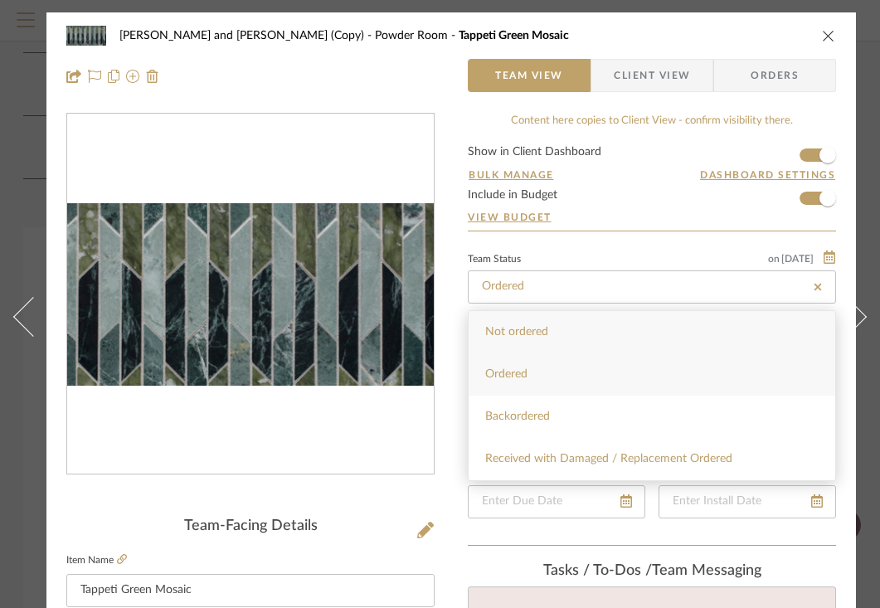
click at [549, 379] on div "Ordered" at bounding box center [651, 374] width 366 height 42
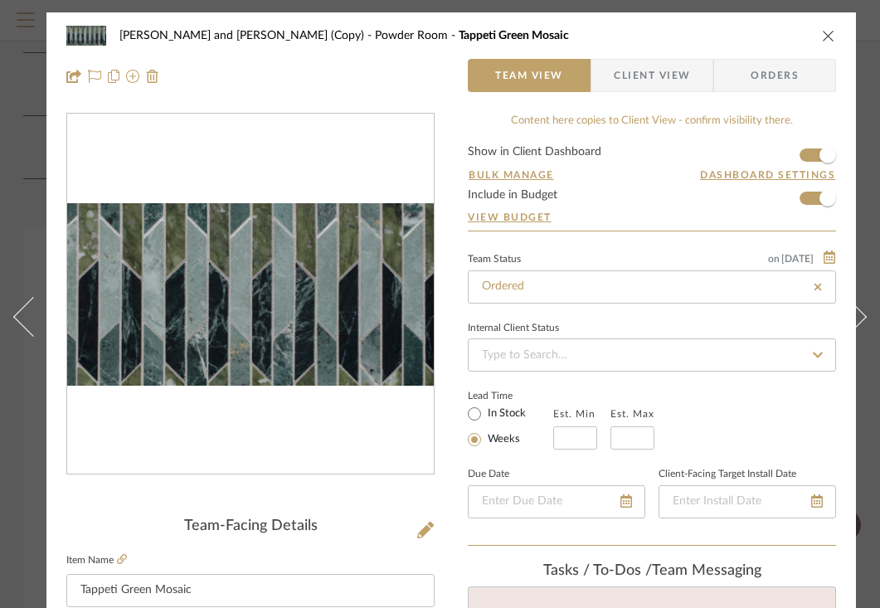
click at [826, 34] on icon "close" at bounding box center [828, 35] width 13 height 13
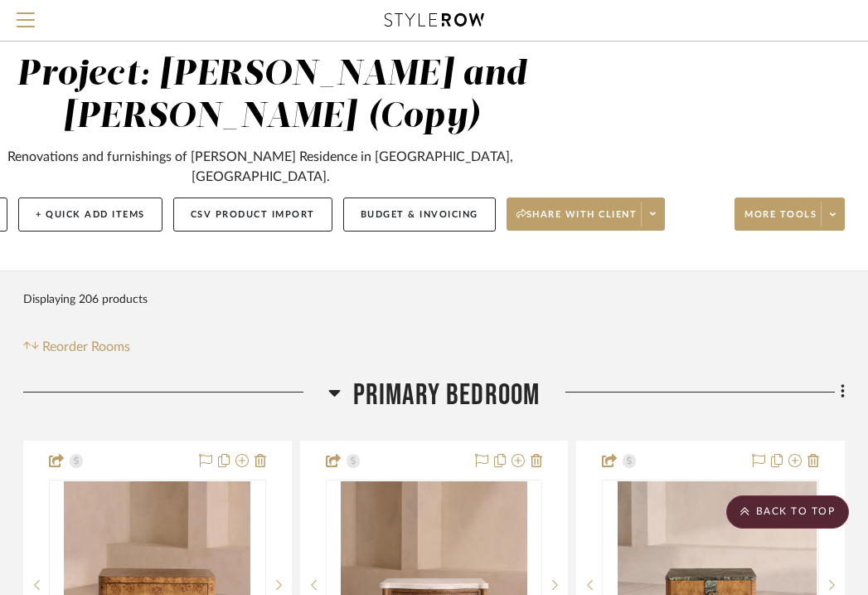
scroll to position [0, 326]
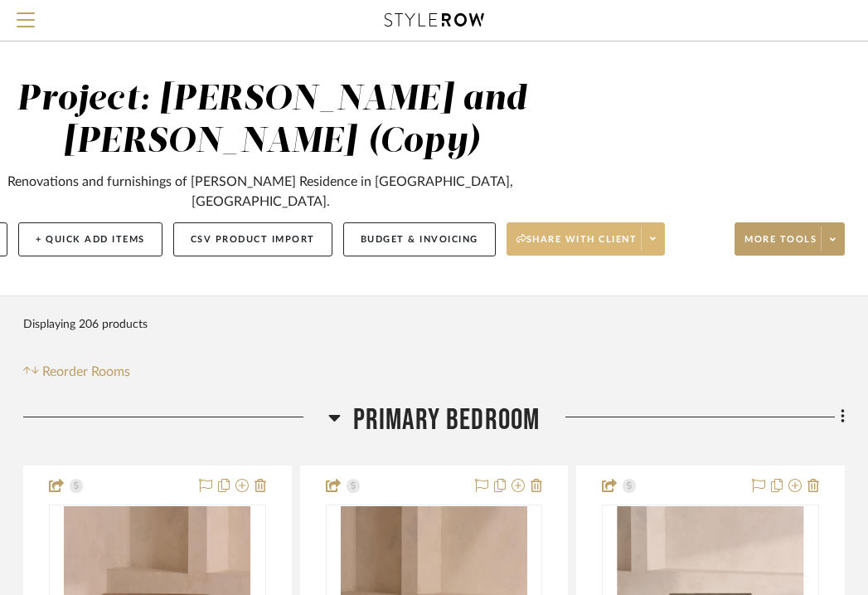
click at [638, 233] on span "Share with client" at bounding box center [577, 245] width 121 height 25
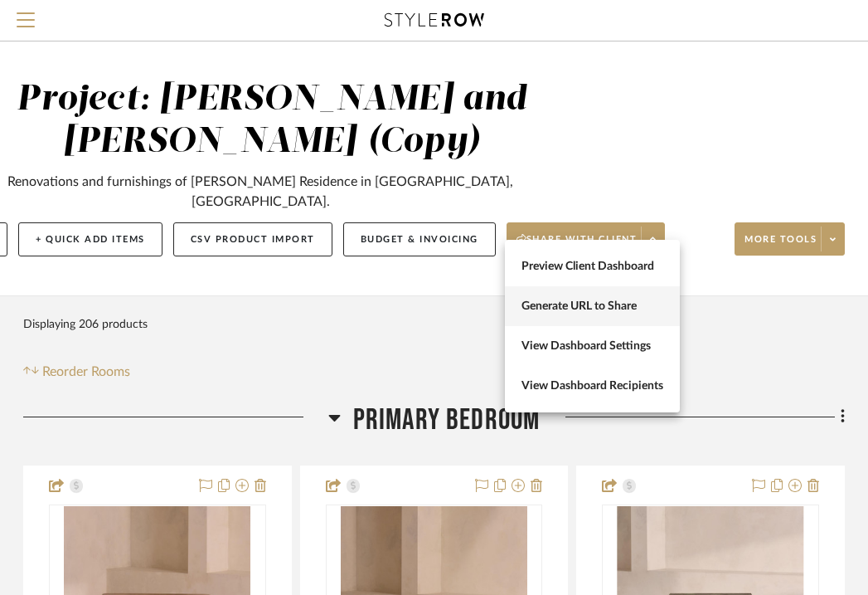
click at [608, 303] on span "Generate URL to Share" at bounding box center [593, 306] width 142 height 14
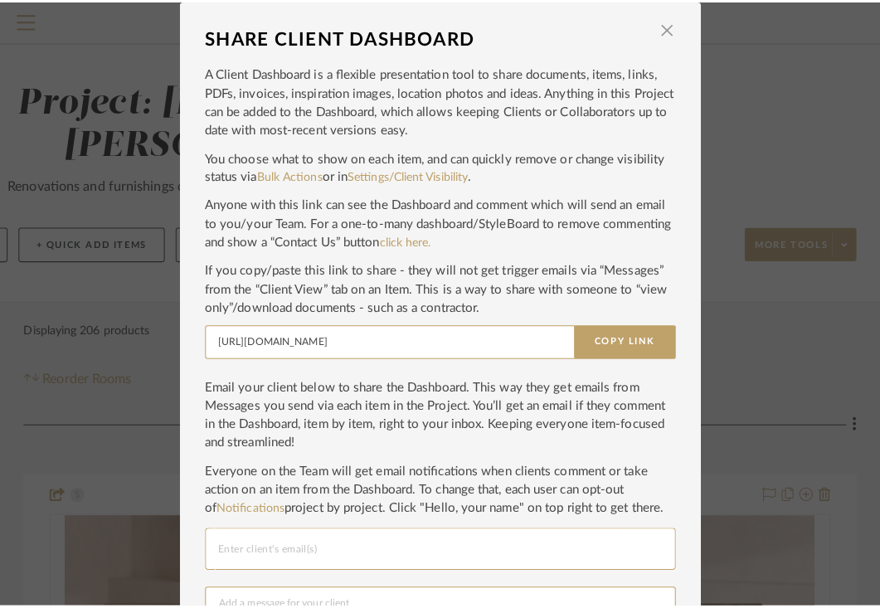
scroll to position [0, 0]
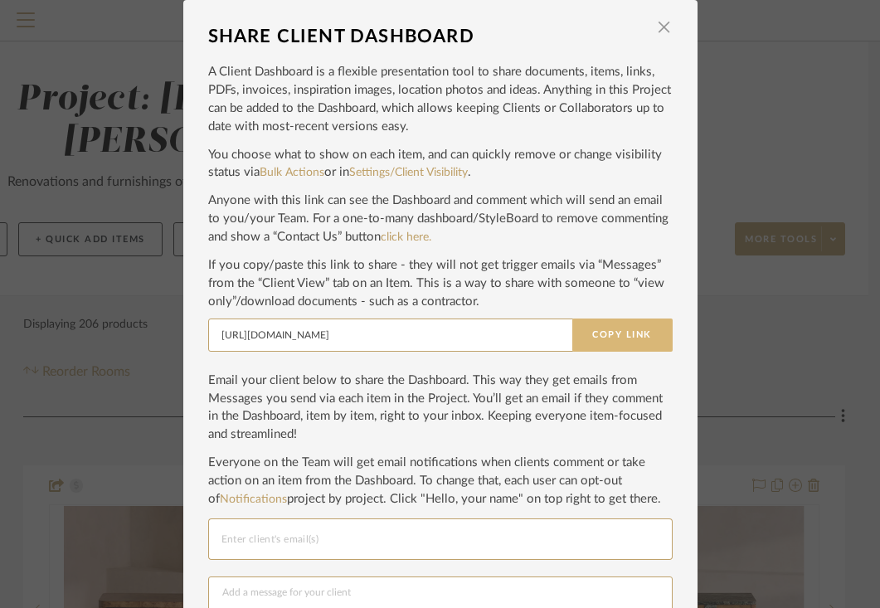
click at [619, 333] on button "Copy Link" at bounding box center [622, 334] width 100 height 33
click at [658, 32] on span "button" at bounding box center [664, 27] width 33 height 33
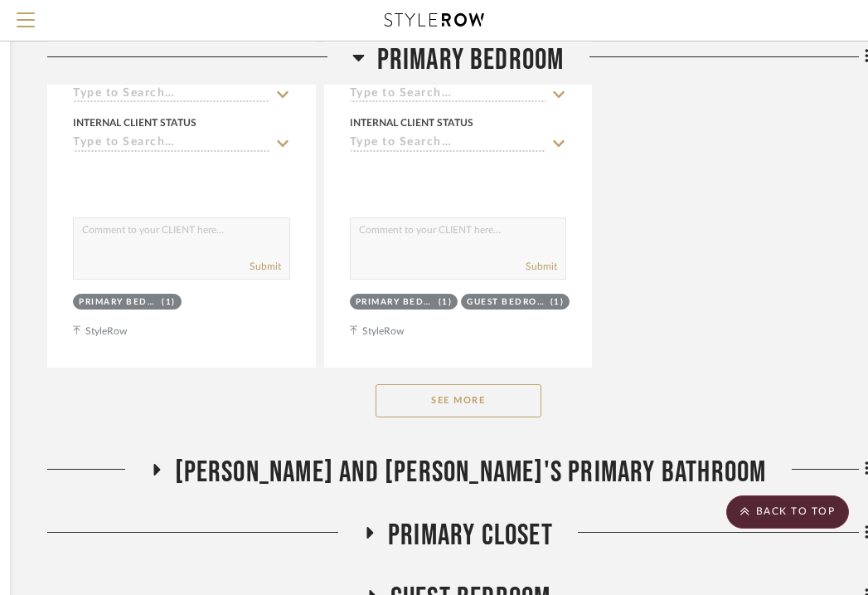
scroll to position [2297, 302]
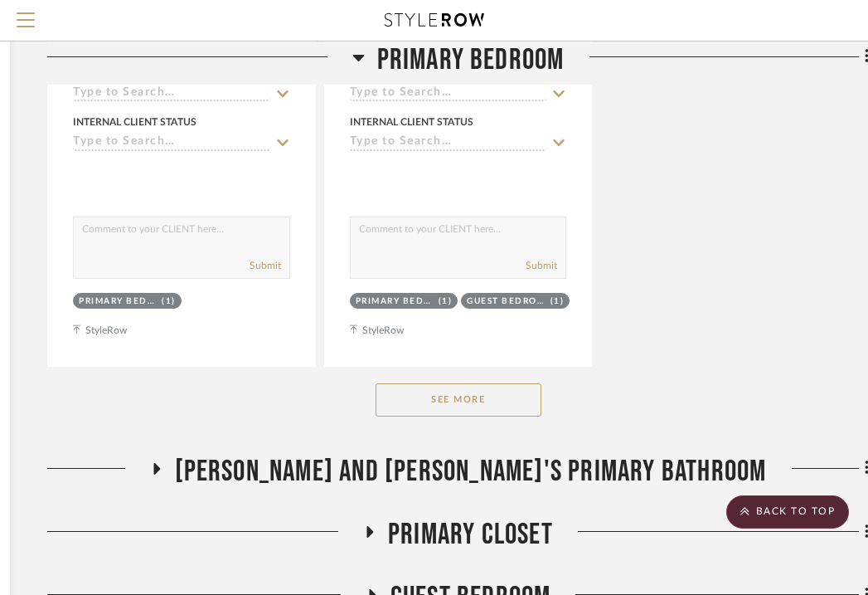
click at [423, 383] on button "See More" at bounding box center [459, 399] width 166 height 33
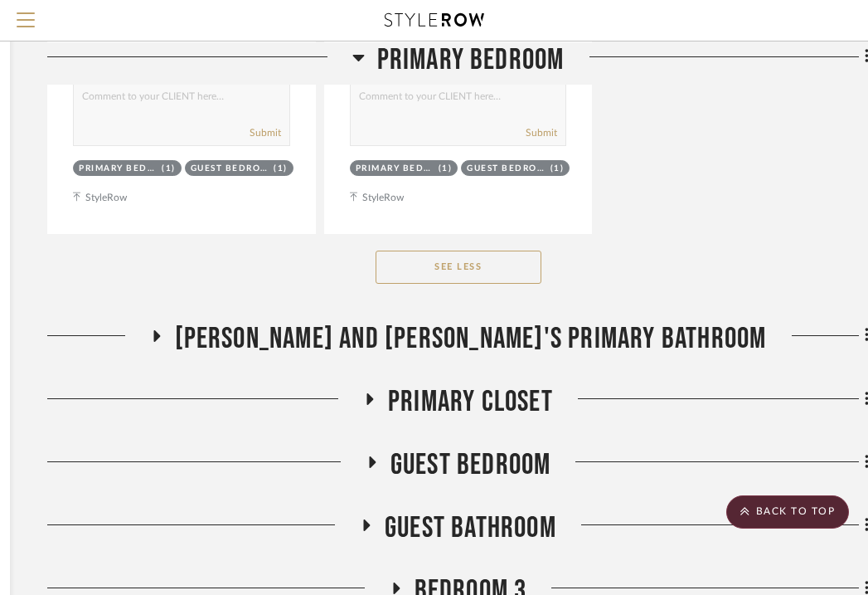
scroll to position [3184, 302]
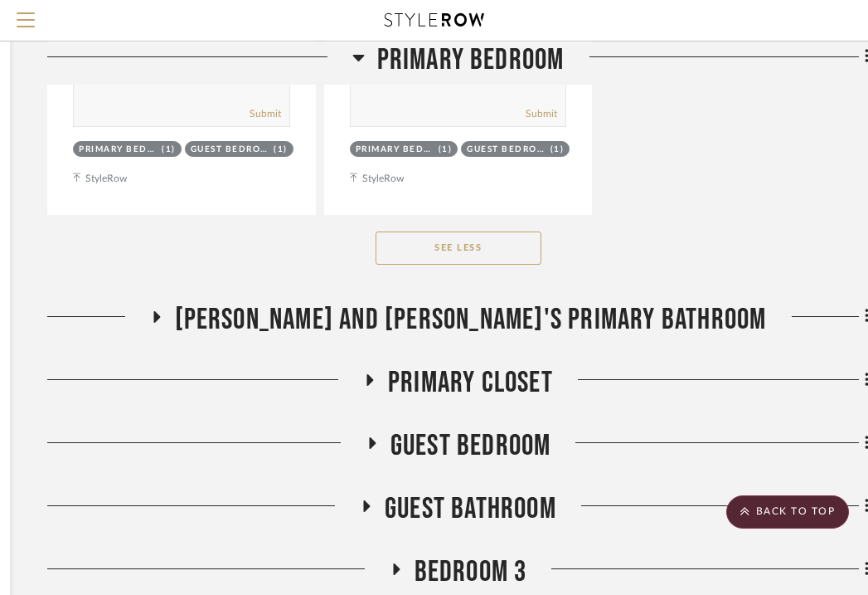
click at [160, 311] on icon at bounding box center [156, 317] width 7 height 12
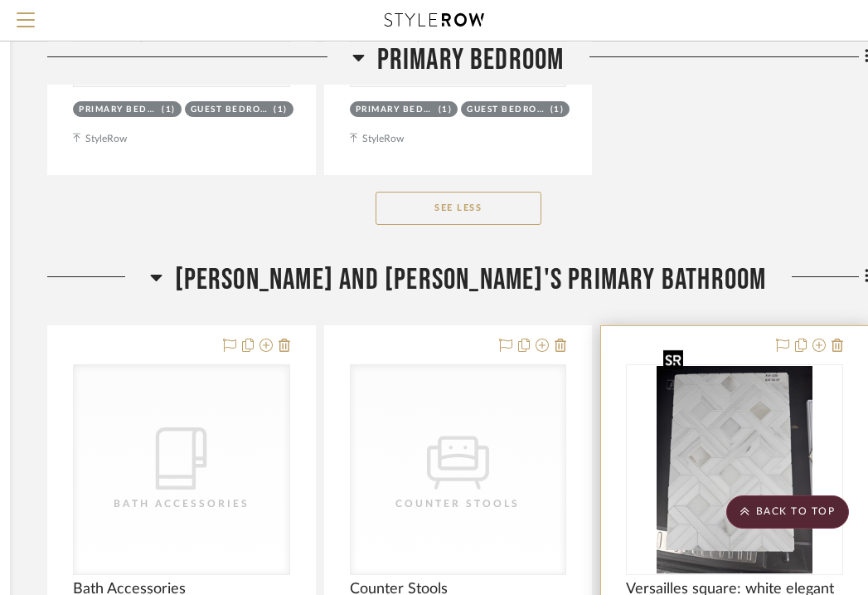
click at [692, 366] on img "0" at bounding box center [735, 469] width 156 height 207
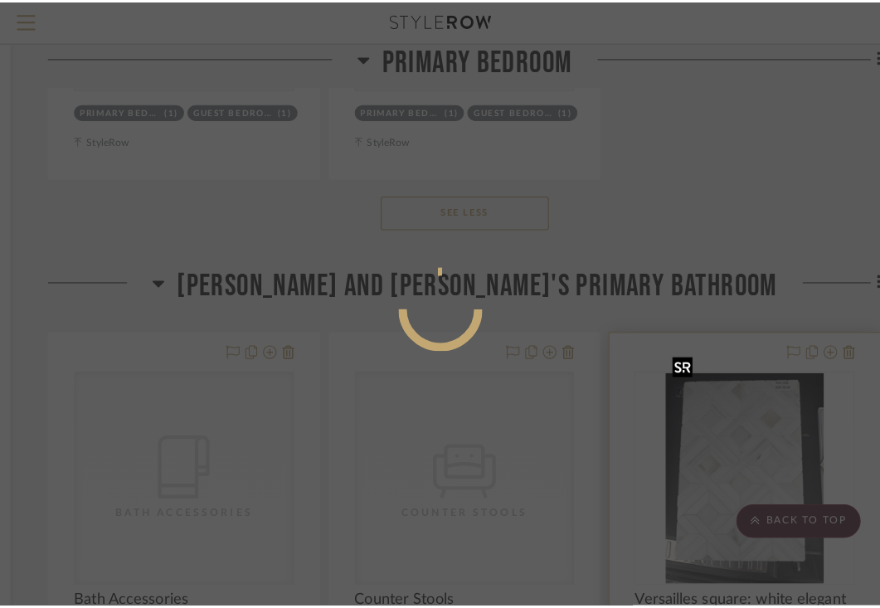
scroll to position [0, 0]
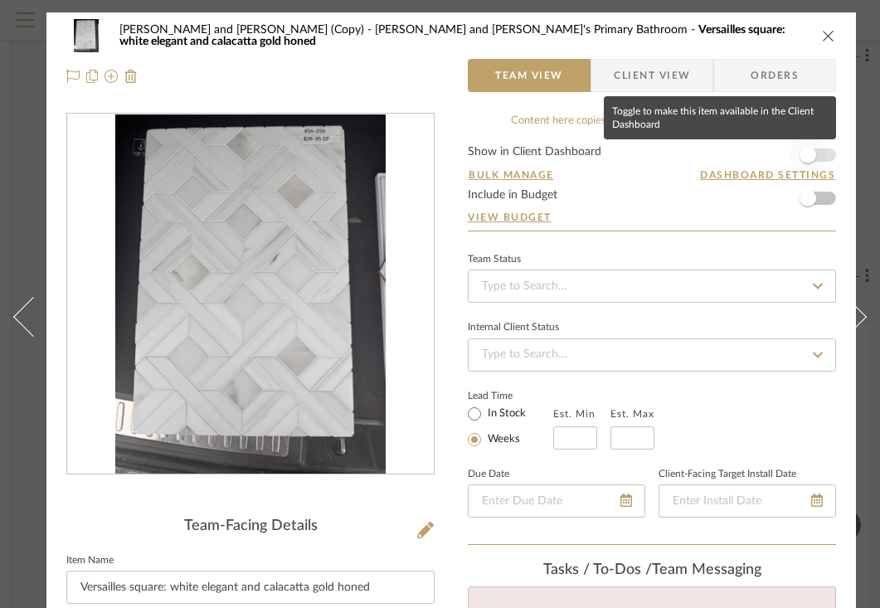
click at [810, 153] on span "button" at bounding box center [807, 155] width 17 height 17
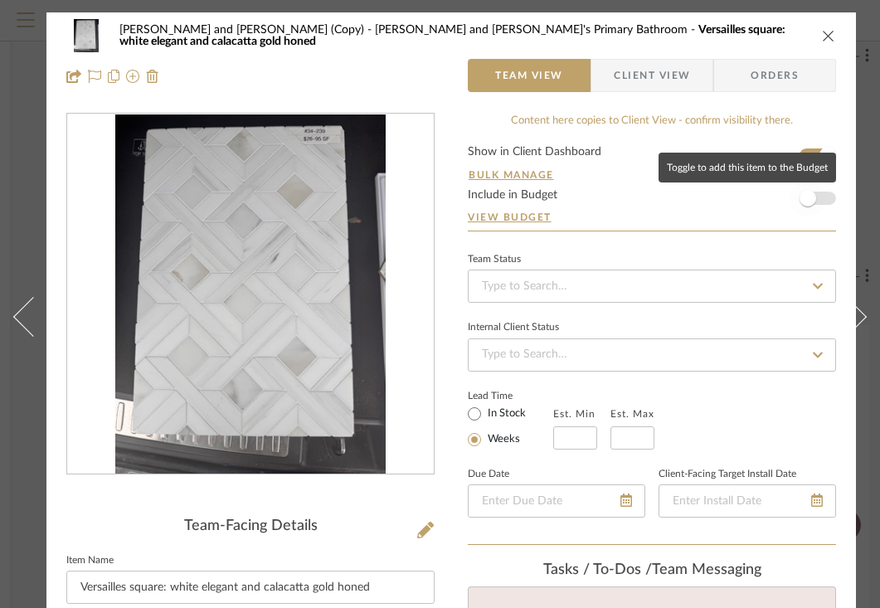
click at [807, 201] on span "button" at bounding box center [807, 198] width 17 height 17
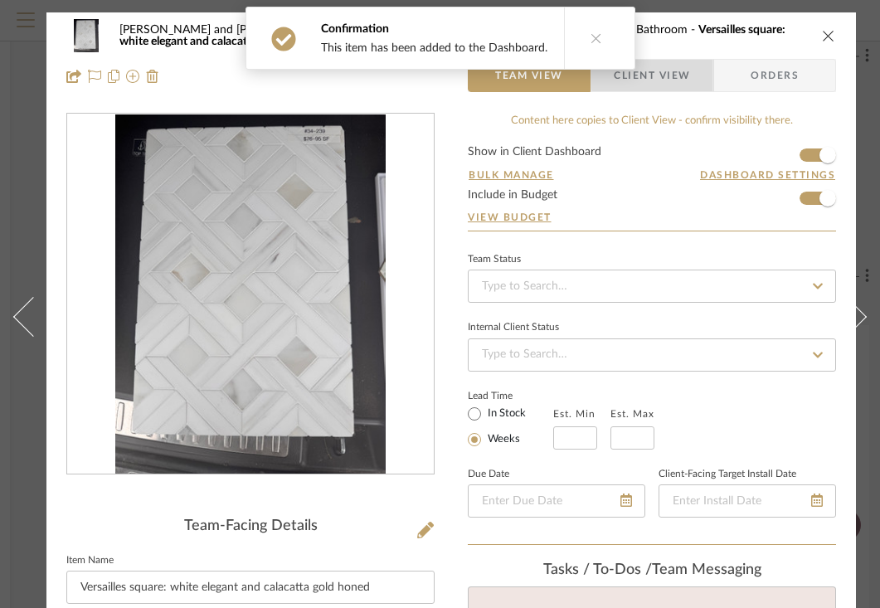
click at [671, 70] on span "Client View" at bounding box center [652, 75] width 76 height 33
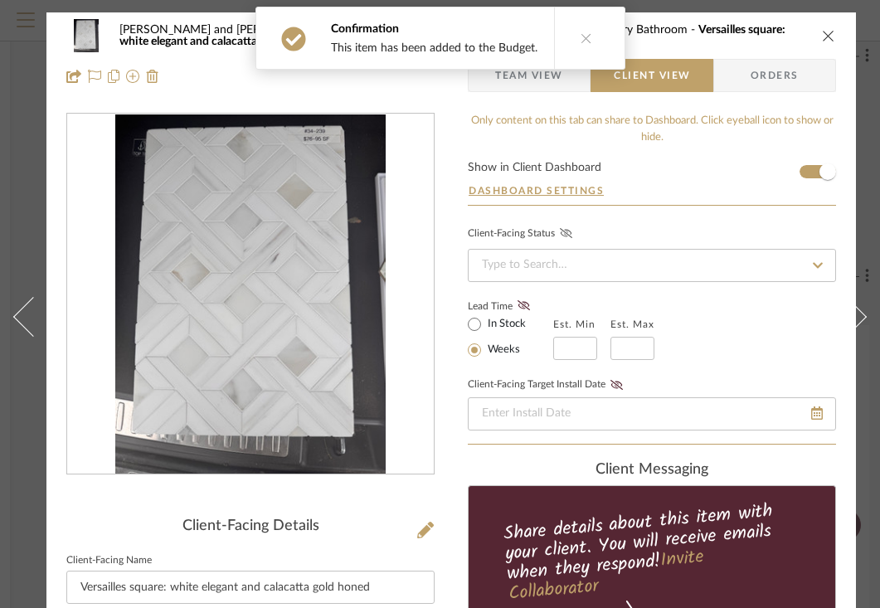
click at [566, 231] on icon at bounding box center [566, 233] width 12 height 10
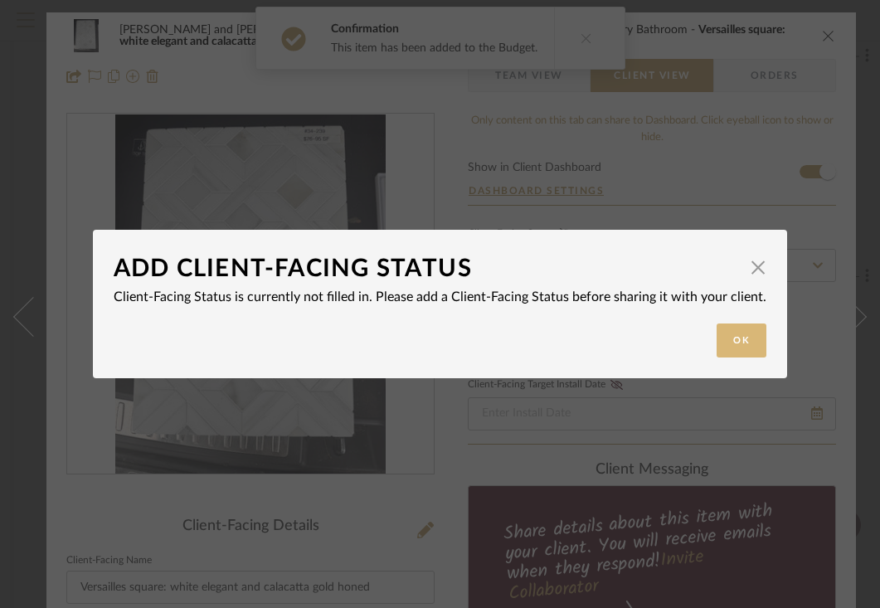
click at [747, 339] on button "Ok" at bounding box center [741, 340] width 50 height 34
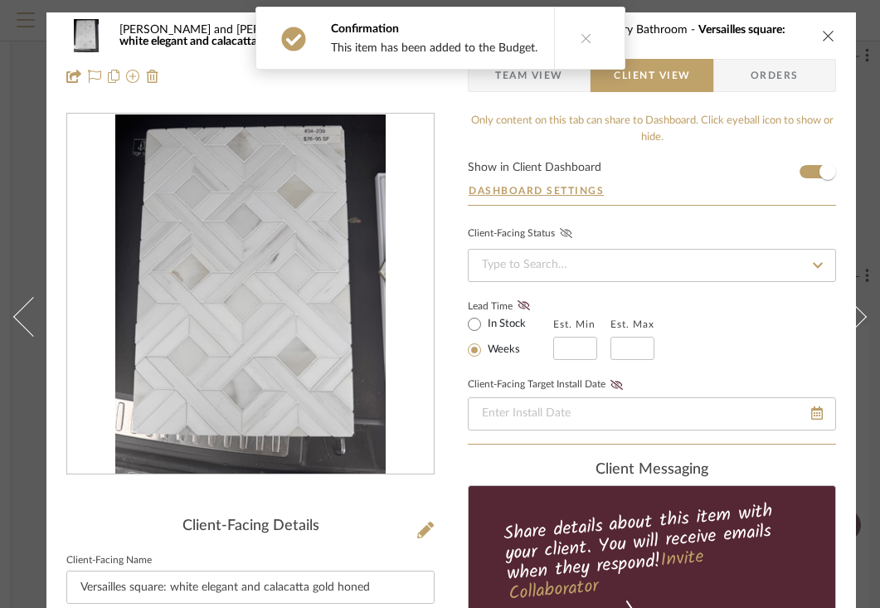
click at [816, 272] on fa-icon at bounding box center [817, 265] width 24 height 20
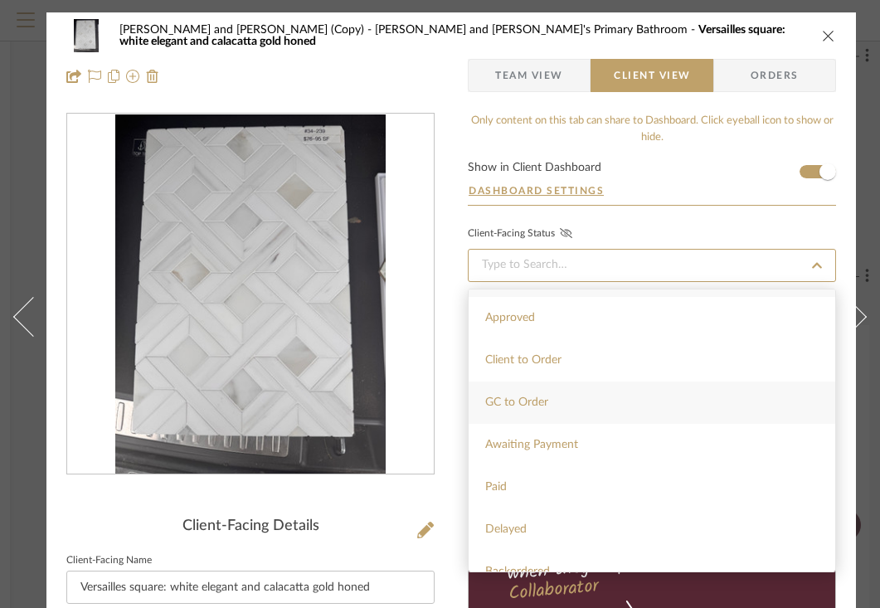
scroll to position [47, 0]
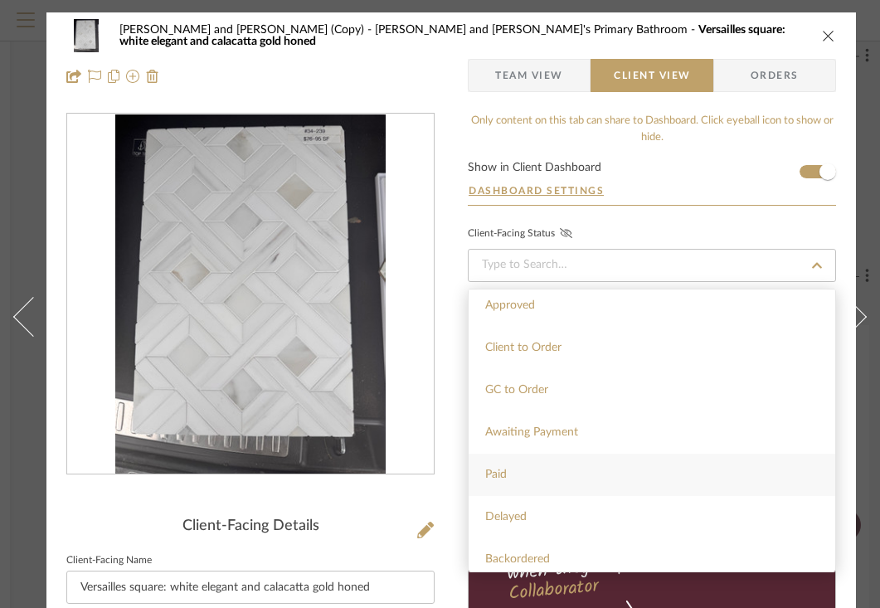
click at [526, 467] on div "Paid" at bounding box center [651, 475] width 366 height 42
type input "[DATE]"
type input "Paid"
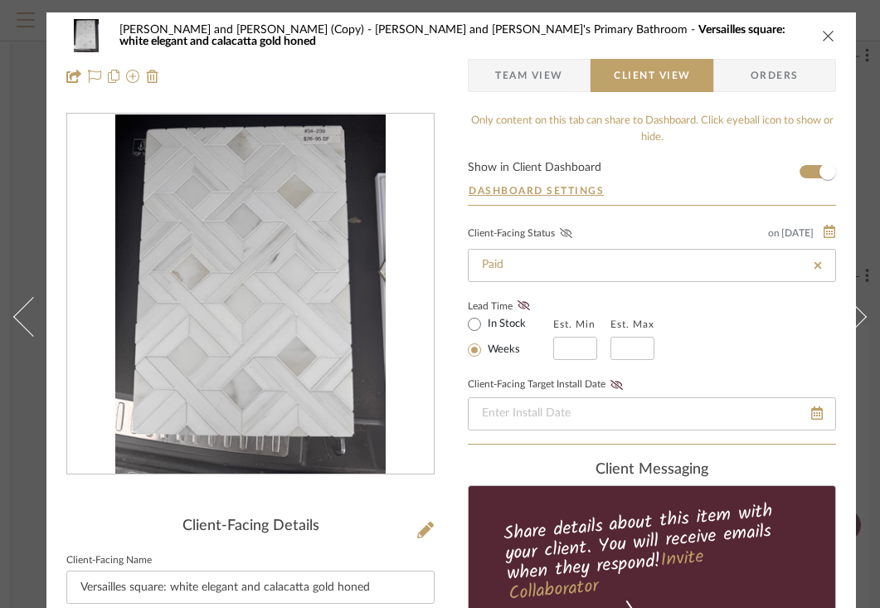
click at [566, 235] on icon at bounding box center [566, 233] width 12 height 10
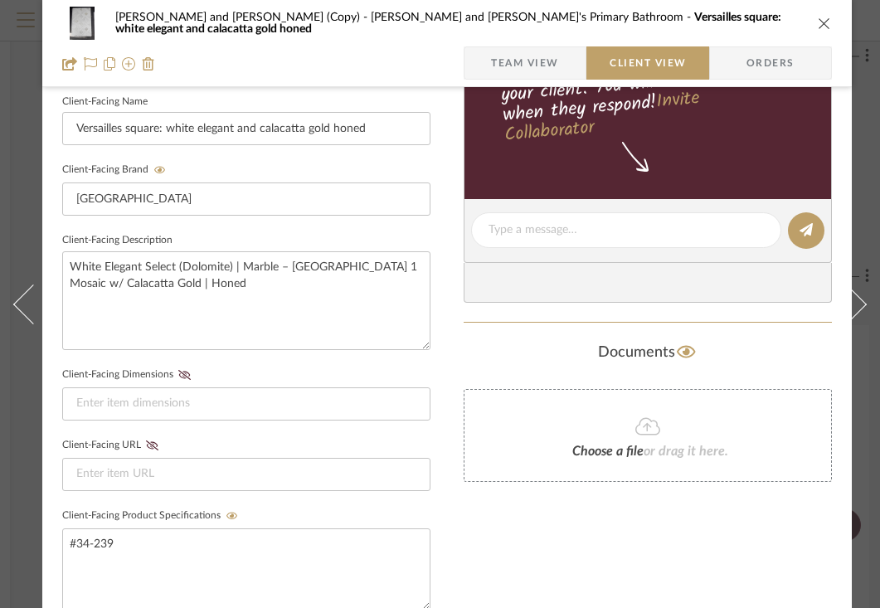
scroll to position [399, 4]
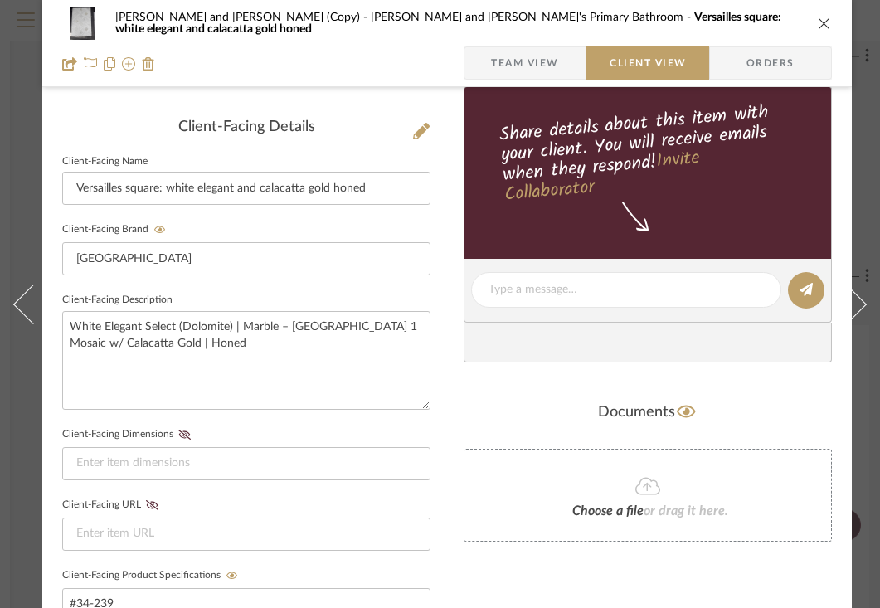
click at [822, 17] on icon "close" at bounding box center [824, 23] width 13 height 13
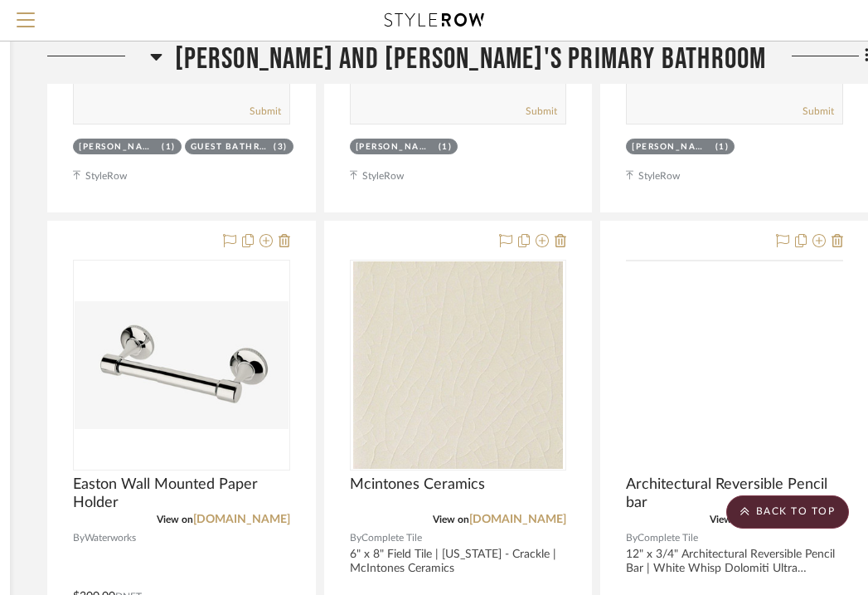
scroll to position [4083, 302]
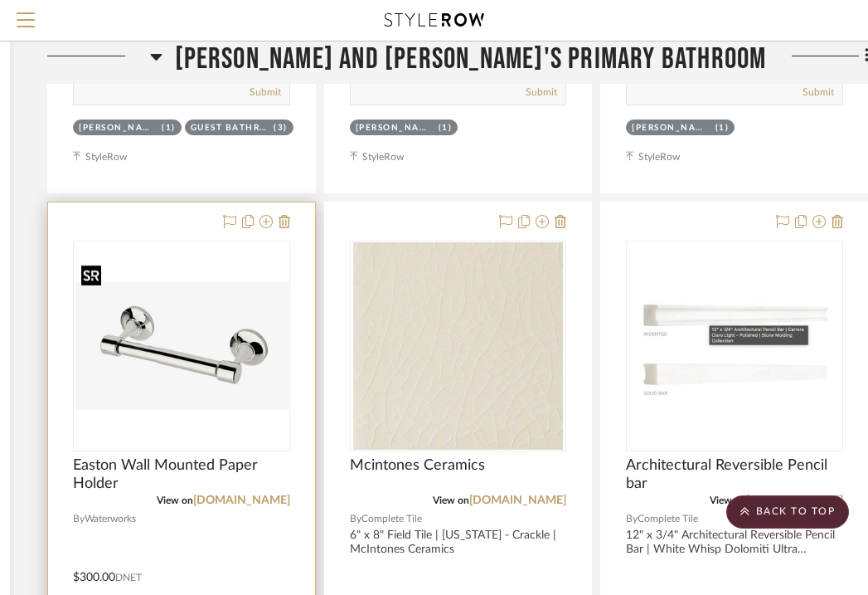
click at [134, 282] on img "0" at bounding box center [182, 346] width 214 height 129
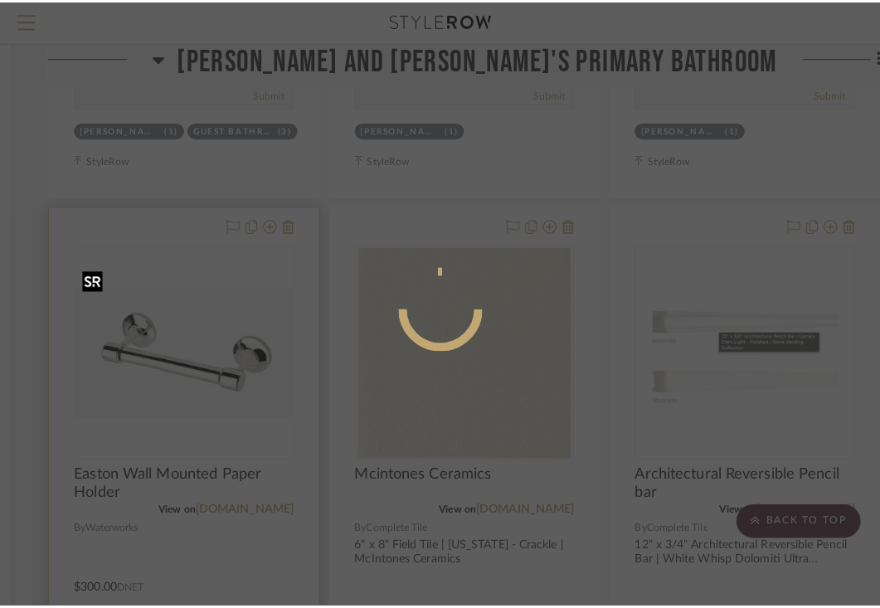
scroll to position [0, 0]
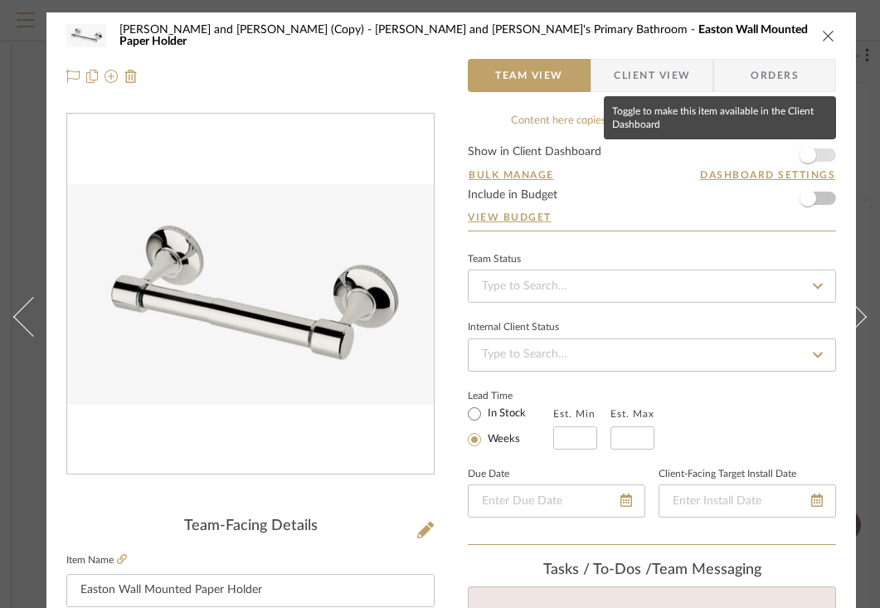
click at [812, 159] on span "button" at bounding box center [807, 155] width 17 height 17
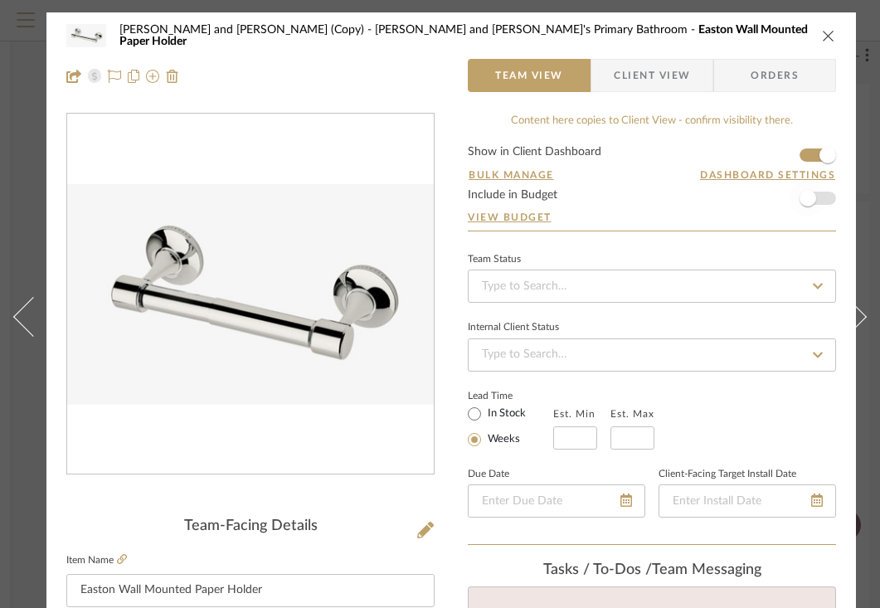
click at [811, 199] on span "button" at bounding box center [807, 198] width 17 height 17
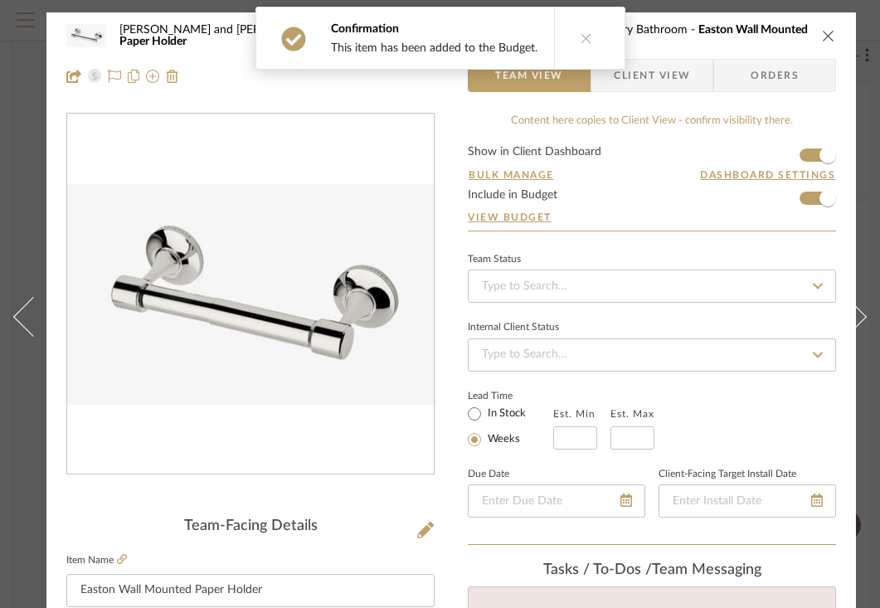
click at [681, 80] on span "Client View" at bounding box center [652, 75] width 76 height 33
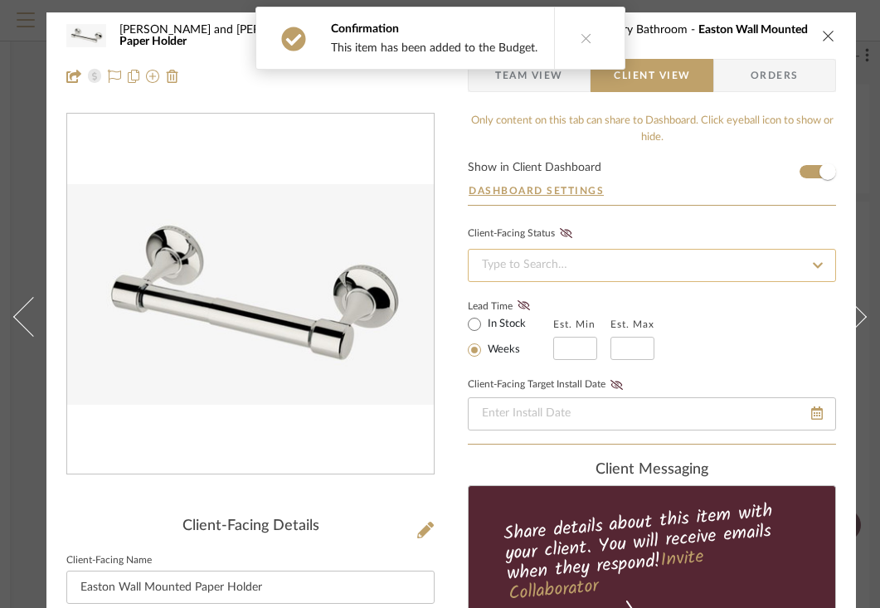
click at [724, 262] on input at bounding box center [652, 265] width 368 height 33
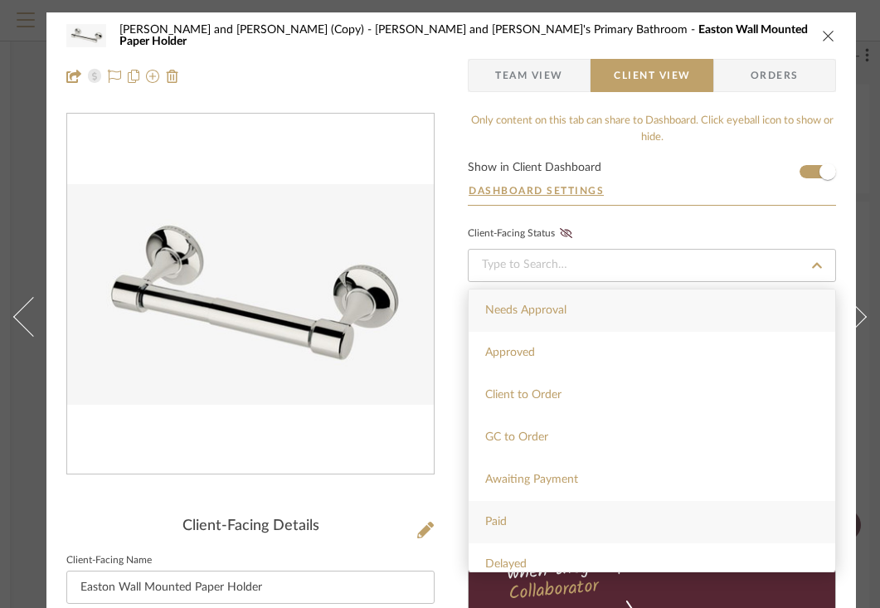
click at [508, 524] on div "Paid" at bounding box center [651, 522] width 366 height 42
type input "[DATE]"
type input "Paid"
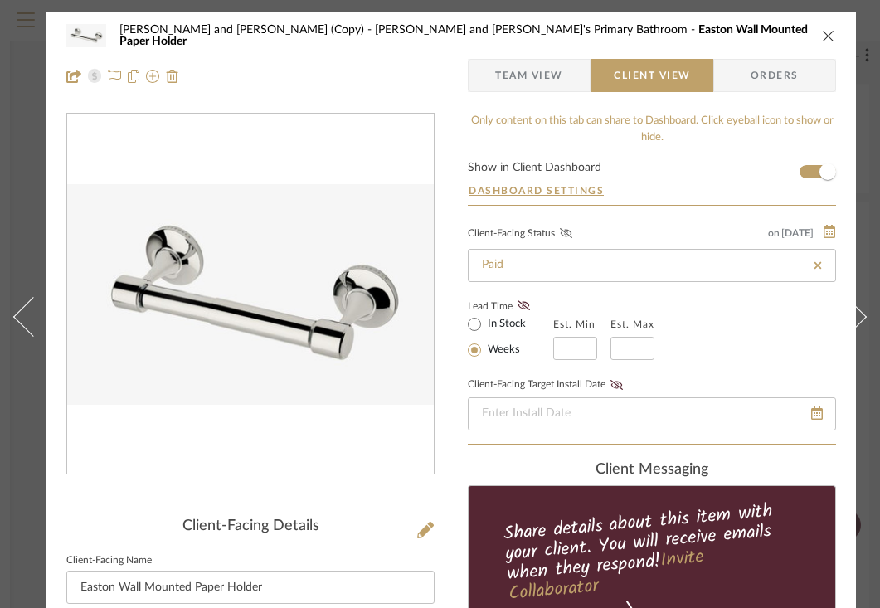
click at [566, 231] on icon at bounding box center [566, 233] width 12 height 10
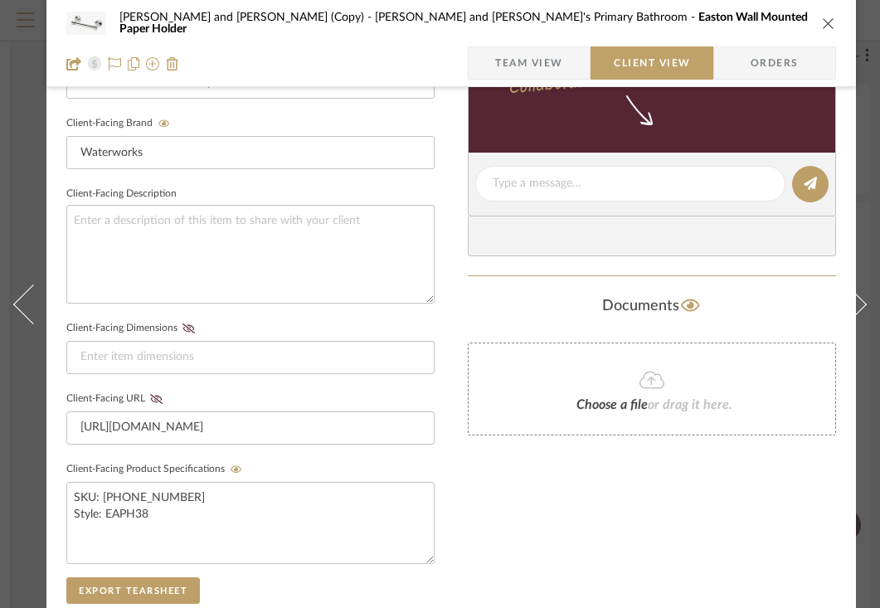
scroll to position [509, 0]
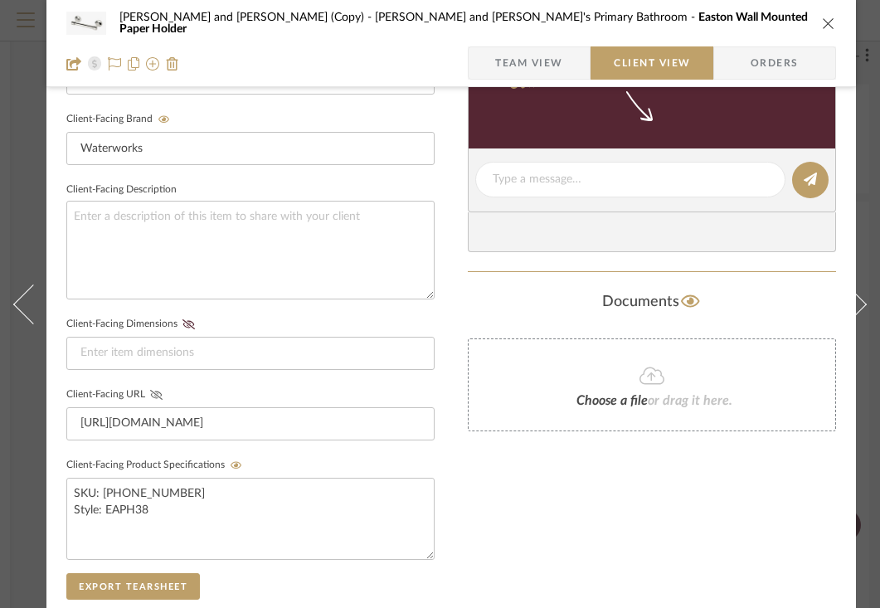
click at [159, 391] on icon at bounding box center [156, 395] width 12 height 10
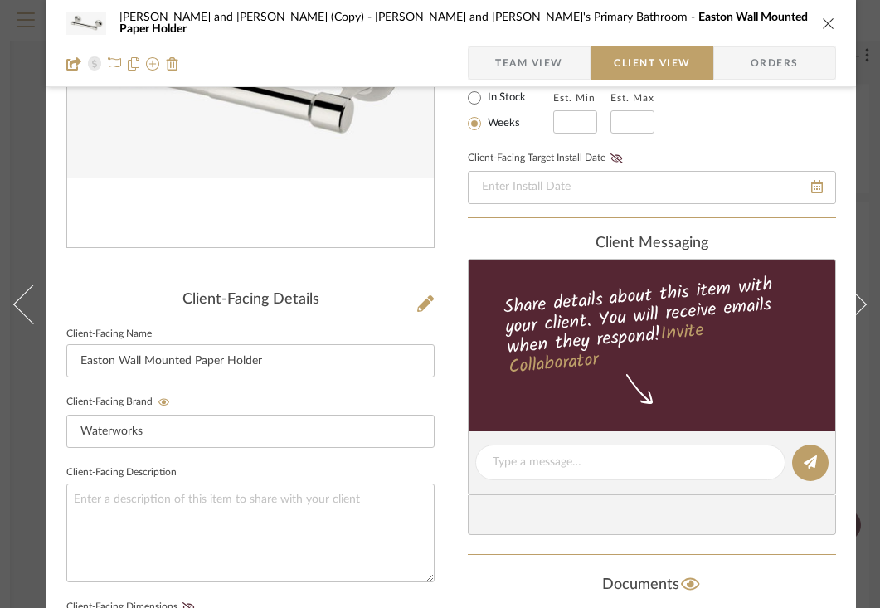
scroll to position [189, 0]
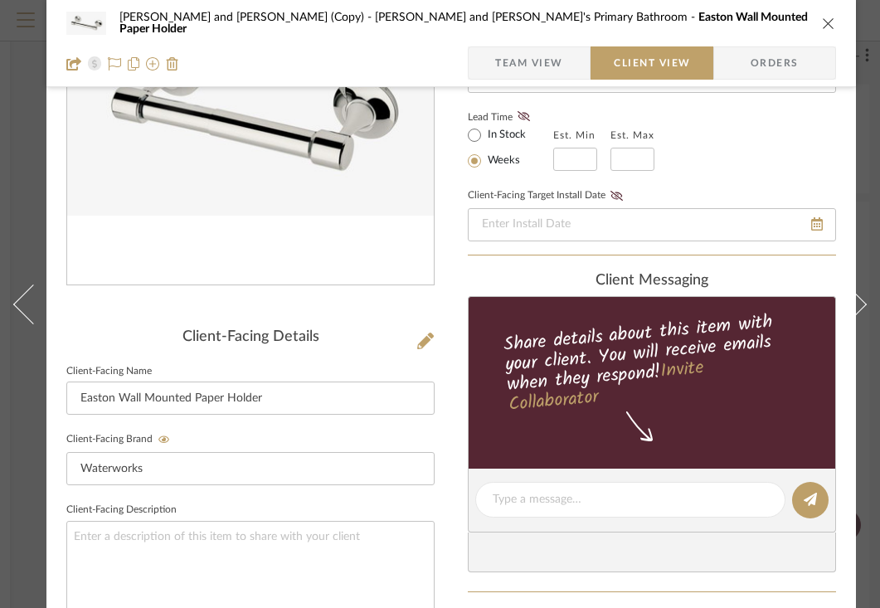
click at [829, 25] on icon "close" at bounding box center [828, 23] width 13 height 13
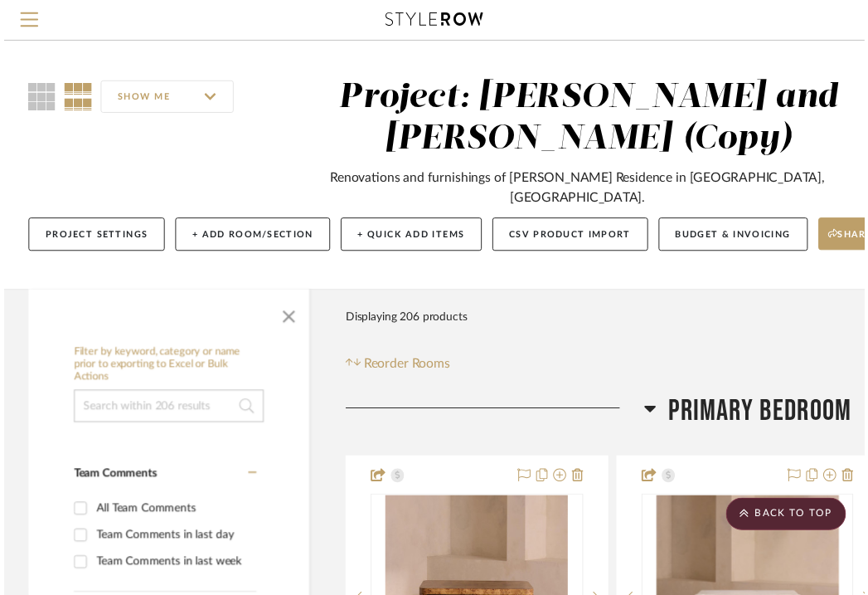
scroll to position [4083, 302]
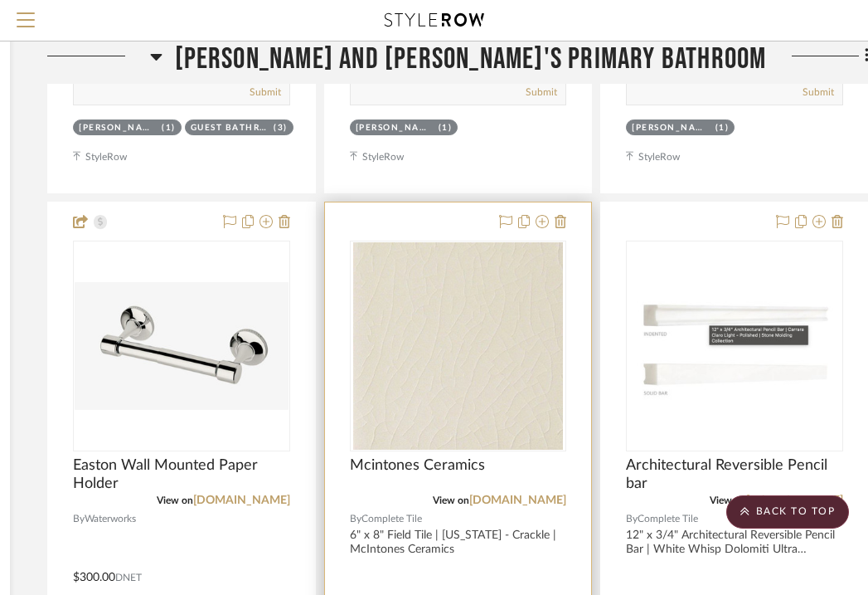
click at [483, 208] on div at bounding box center [458, 565] width 267 height 726
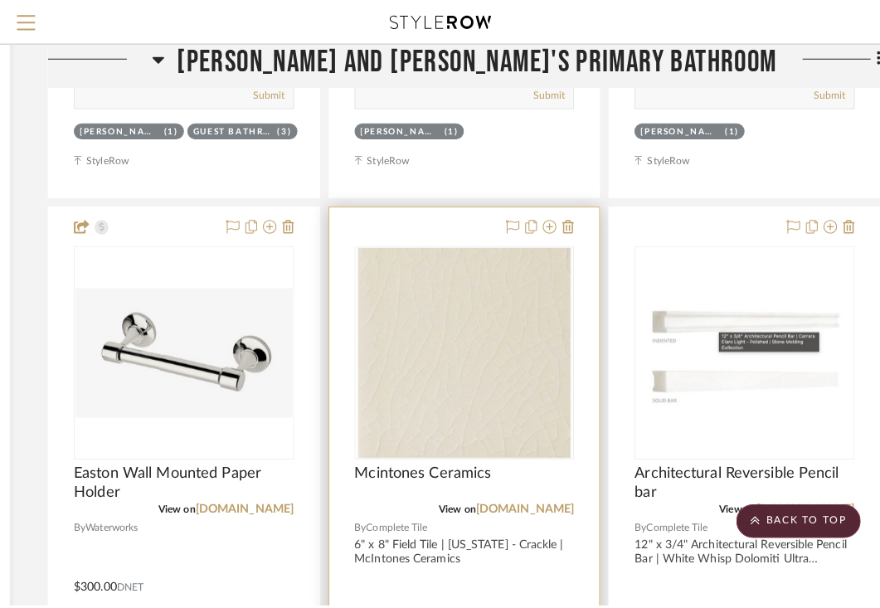
scroll to position [0, 0]
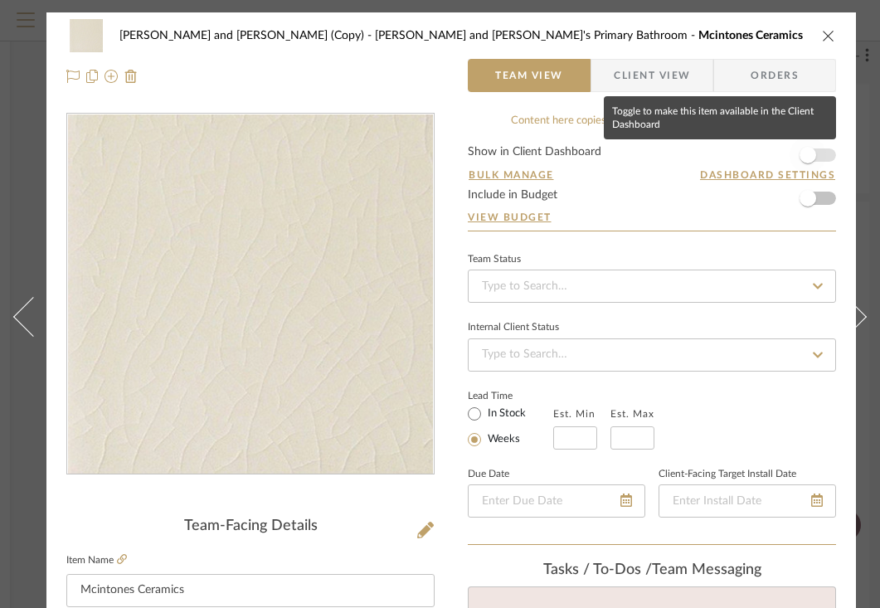
click at [812, 161] on span "button" at bounding box center [807, 155] width 17 height 17
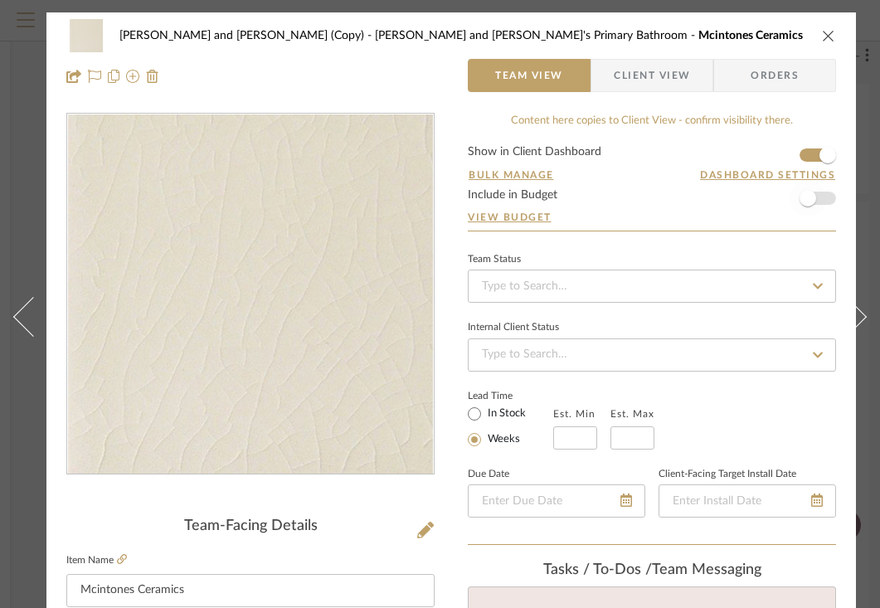
click at [811, 195] on span "button" at bounding box center [807, 198] width 17 height 17
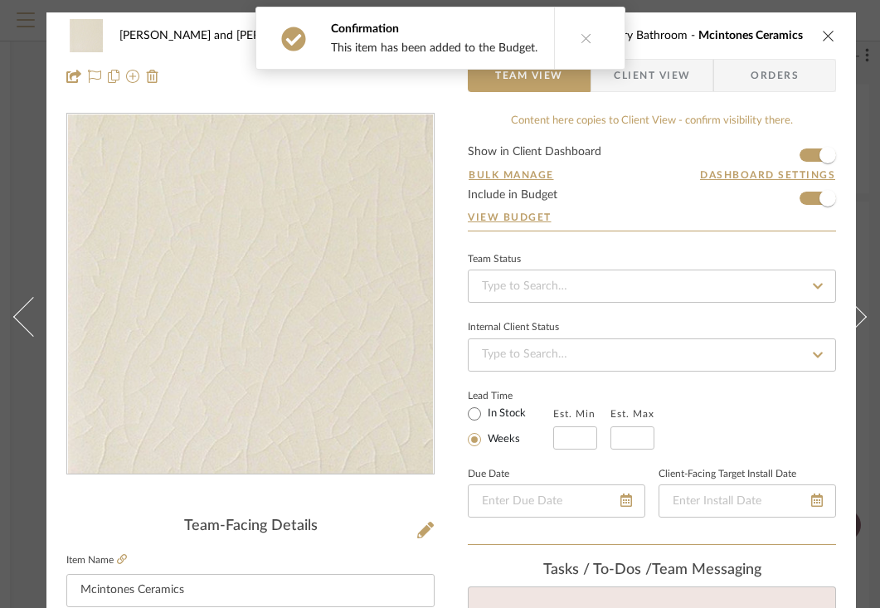
click at [678, 76] on span "Client View" at bounding box center [652, 75] width 76 height 33
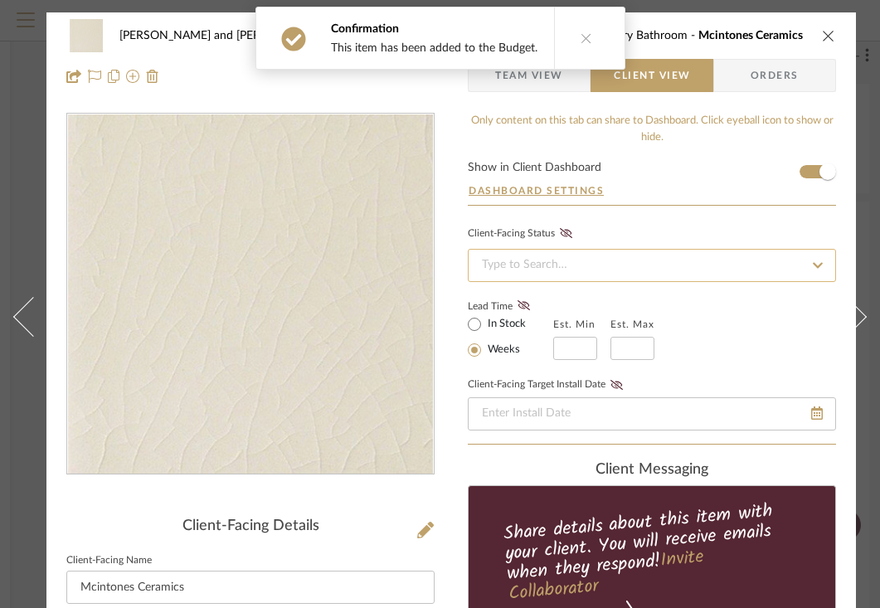
click at [590, 260] on input at bounding box center [652, 265] width 368 height 33
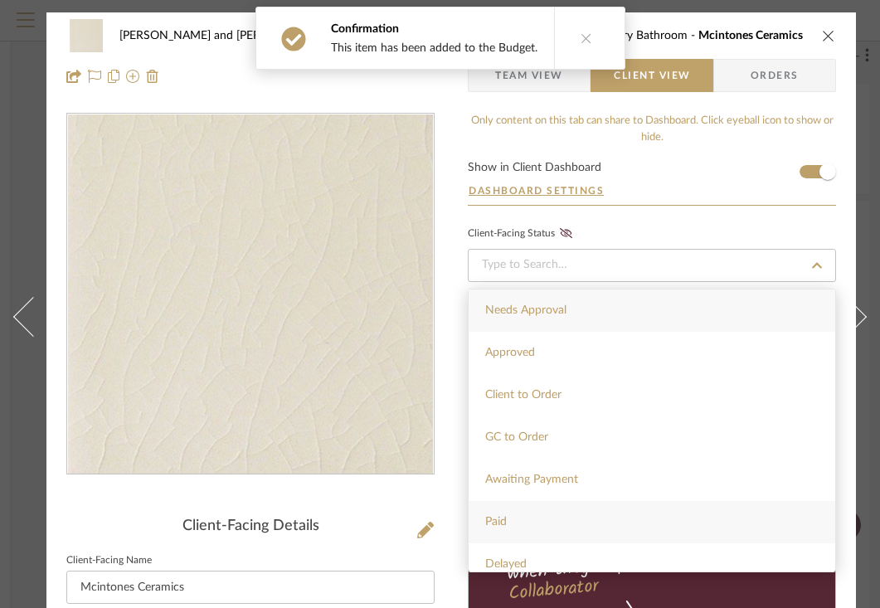
click at [509, 517] on div "Paid" at bounding box center [651, 522] width 366 height 42
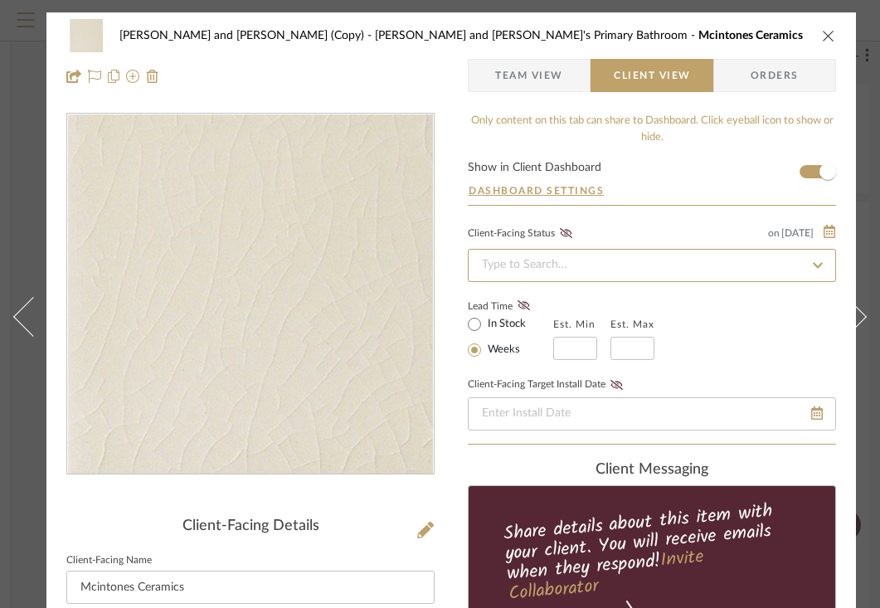
type input "[DATE]"
type input "Paid"
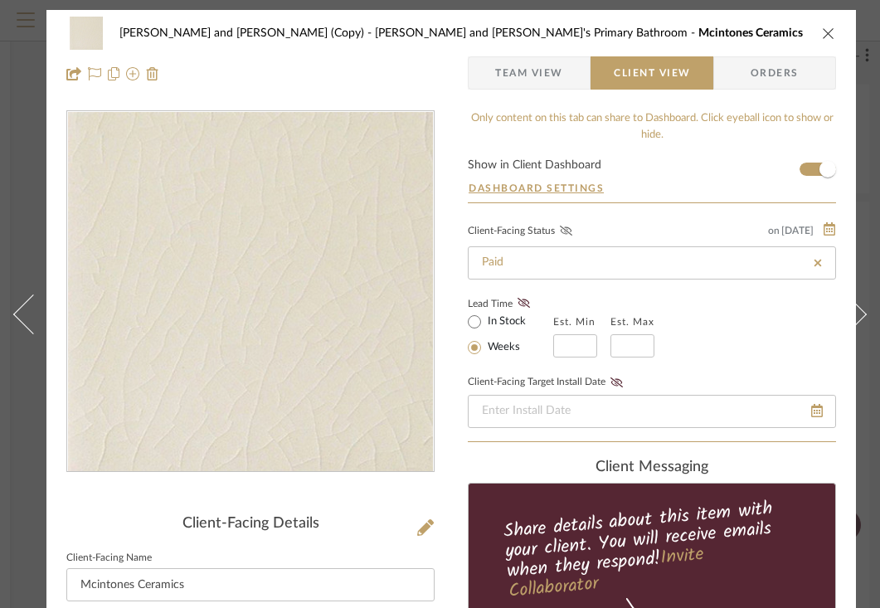
click at [564, 235] on icon at bounding box center [566, 231] width 12 height 10
click at [830, 35] on icon "close" at bounding box center [828, 33] width 13 height 13
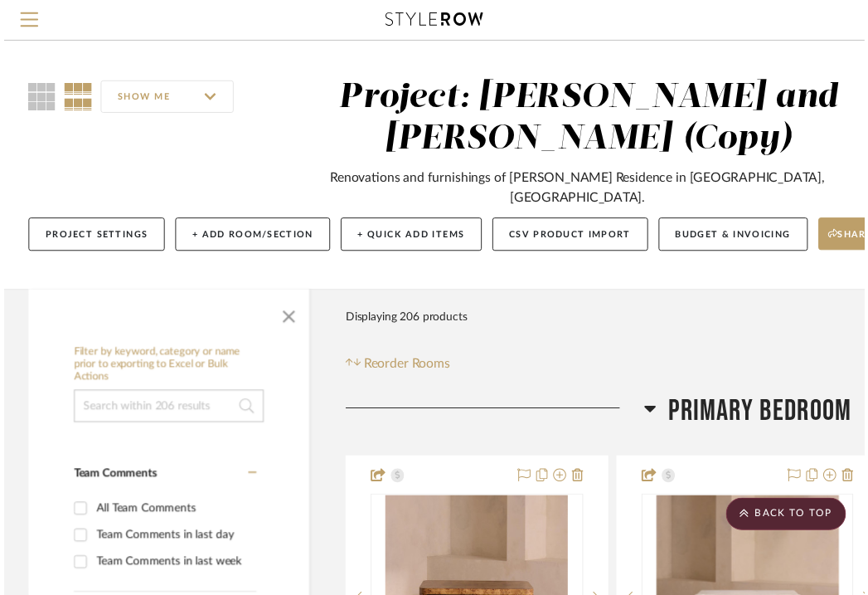
scroll to position [4083, 302]
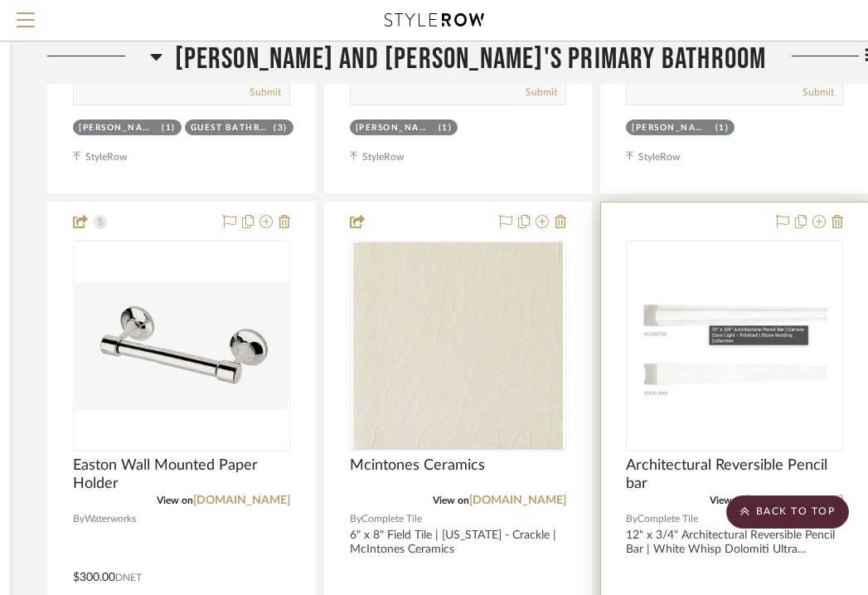
click at [682, 241] on div "0" at bounding box center [735, 345] width 216 height 209
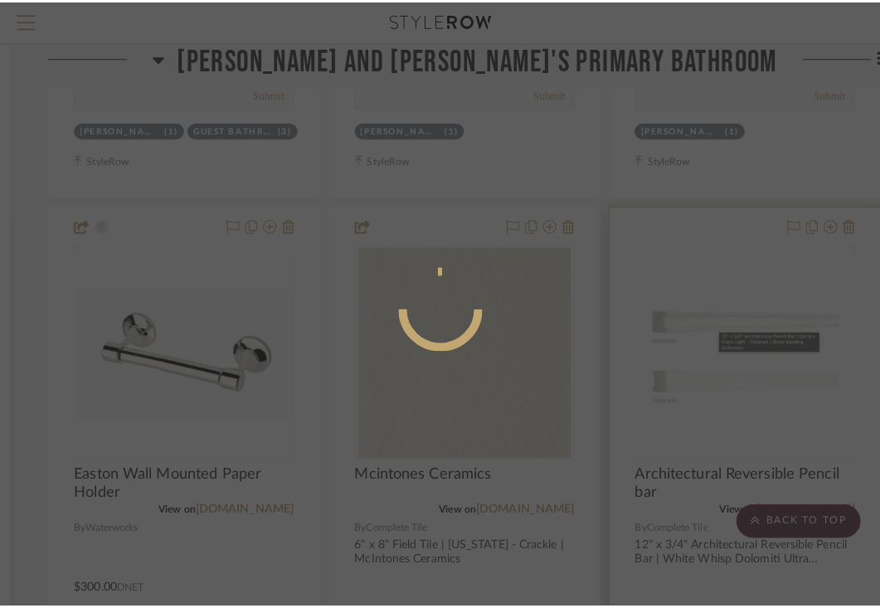
scroll to position [0, 0]
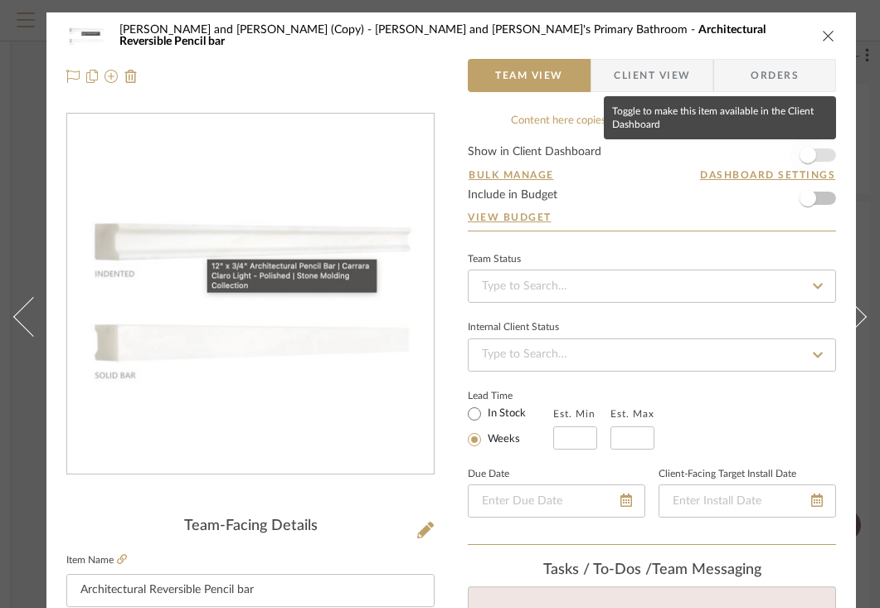
click at [814, 158] on span "button" at bounding box center [807, 155] width 17 height 17
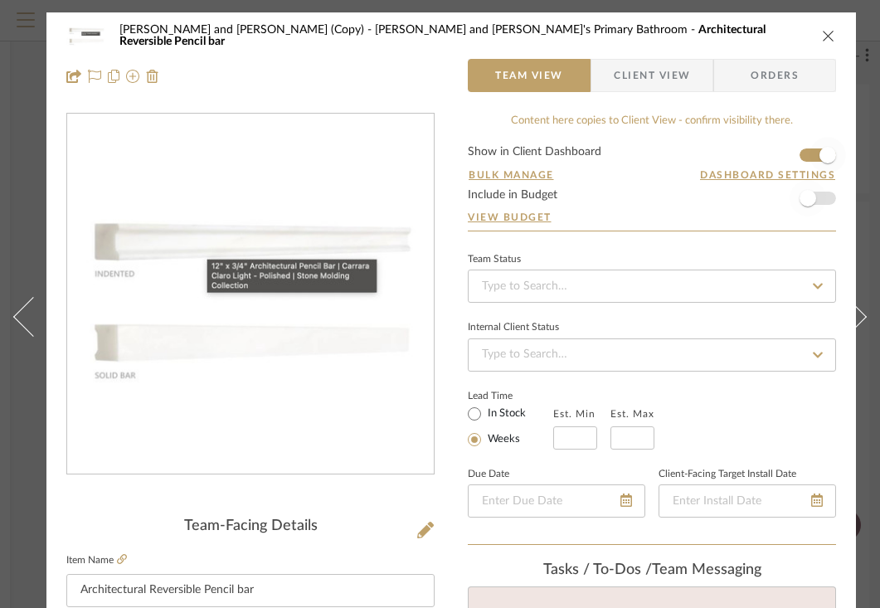
click at [811, 201] on span "button" at bounding box center [807, 198] width 17 height 17
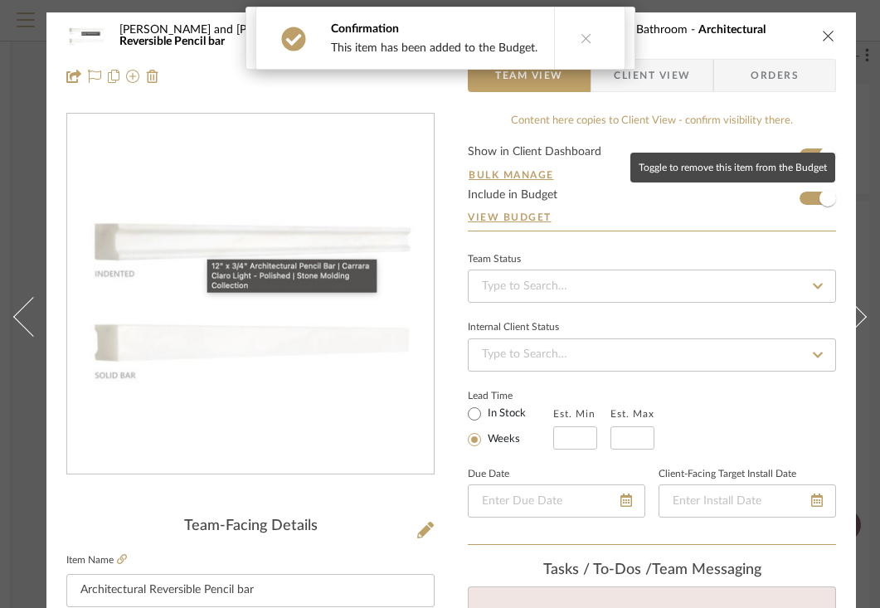
click at [687, 76] on span "Client View" at bounding box center [652, 75] width 76 height 33
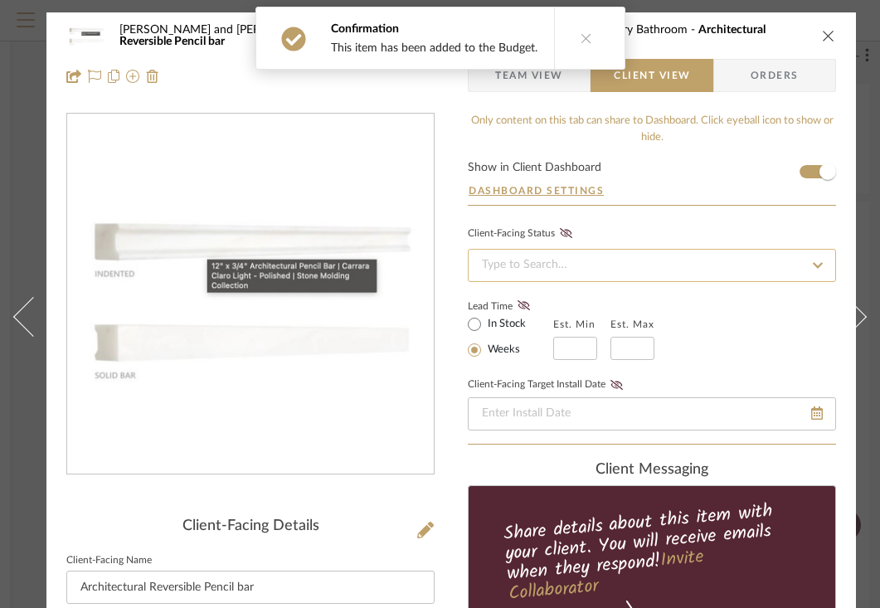
click at [656, 269] on input at bounding box center [652, 265] width 368 height 33
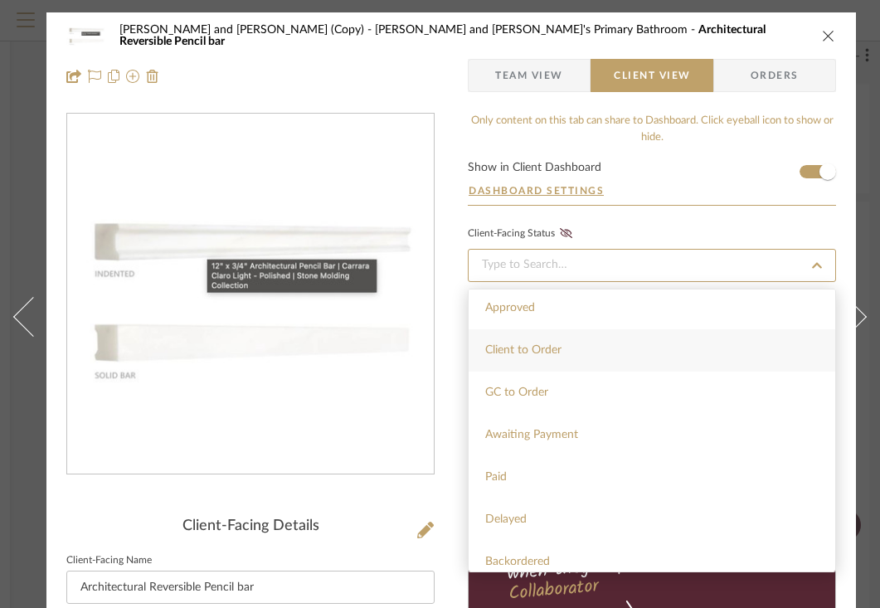
scroll to position [104, 0]
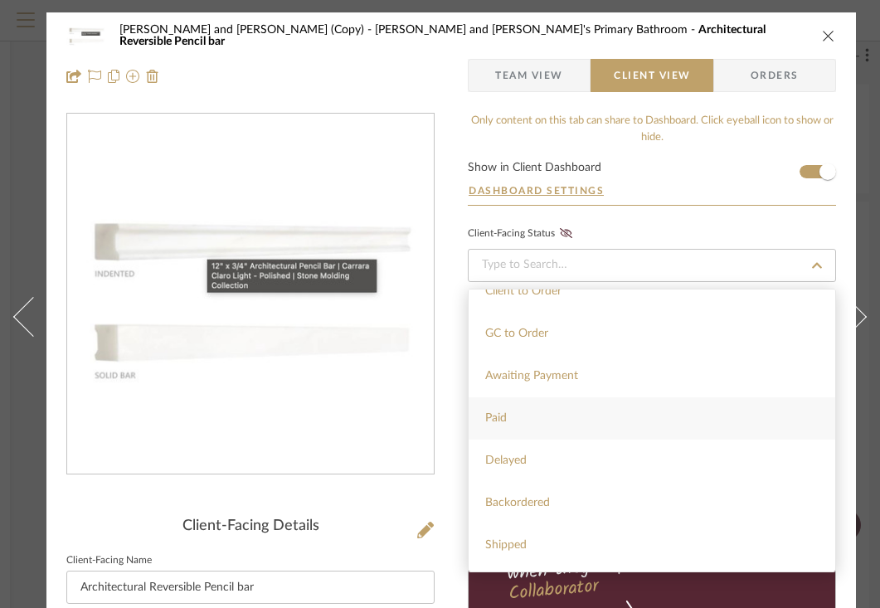
click at [528, 429] on div "Paid" at bounding box center [651, 418] width 366 height 42
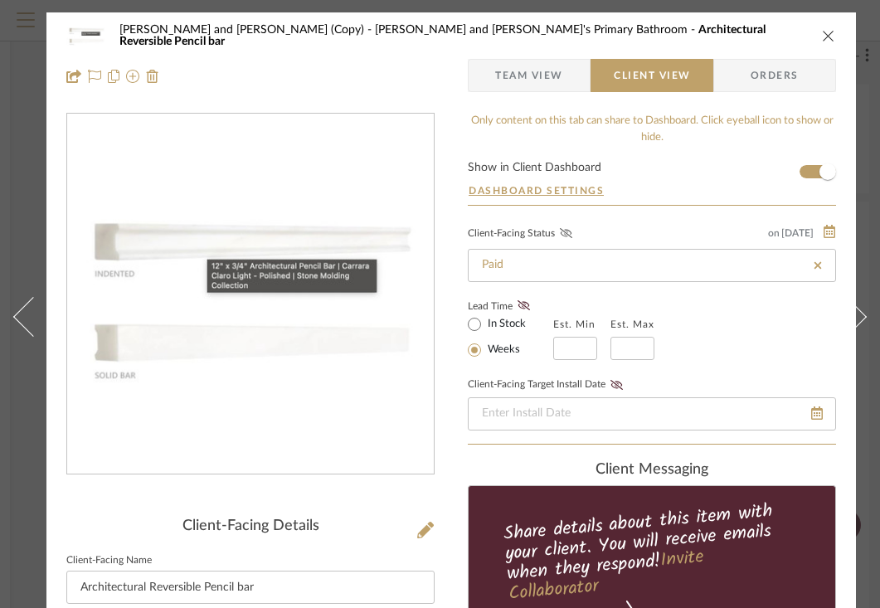
click at [562, 234] on icon at bounding box center [566, 233] width 12 height 10
click at [829, 37] on icon "close" at bounding box center [828, 35] width 13 height 13
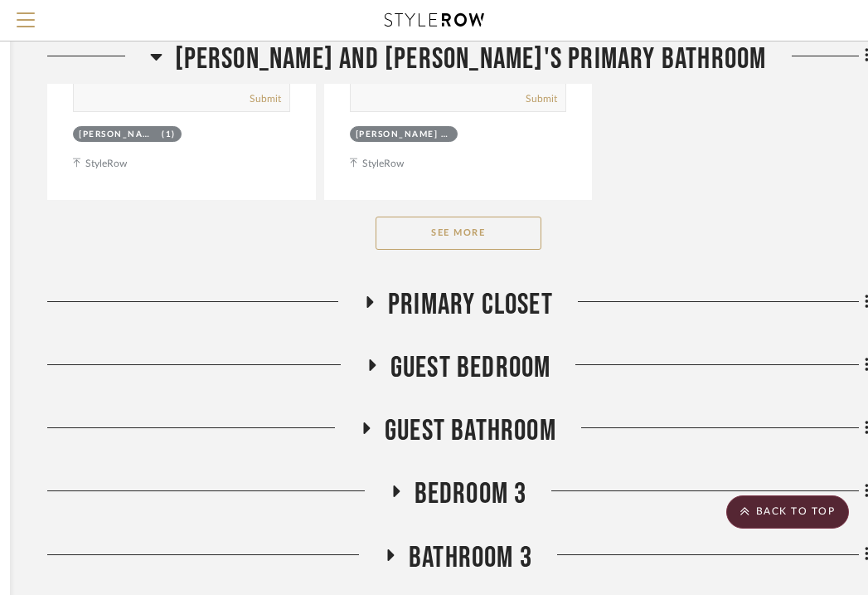
scroll to position [5558, 302]
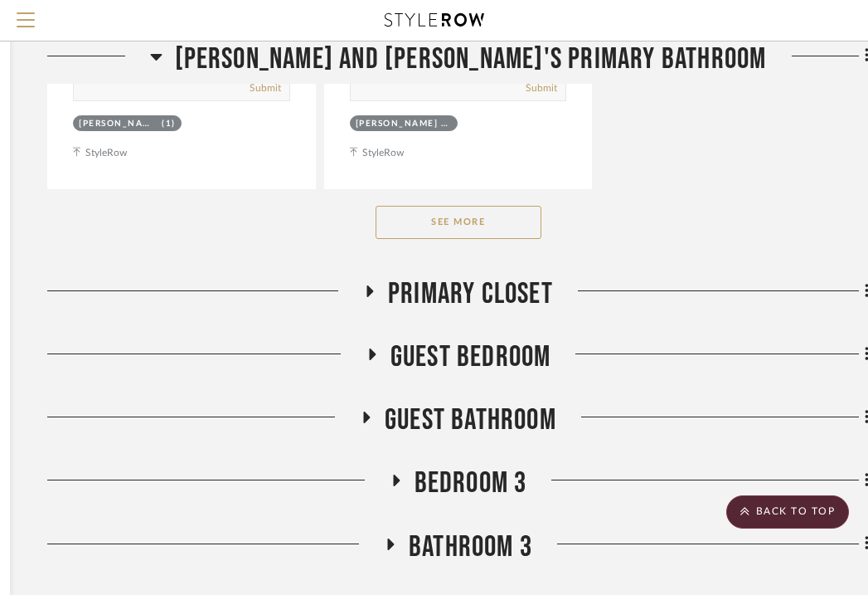
click at [440, 206] on button "See More" at bounding box center [459, 222] width 166 height 33
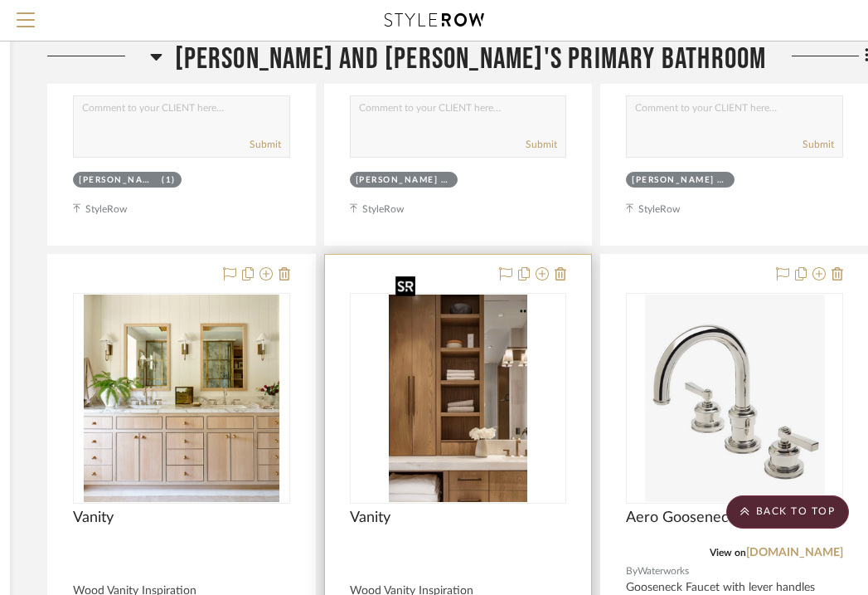
scroll to position [5502, 302]
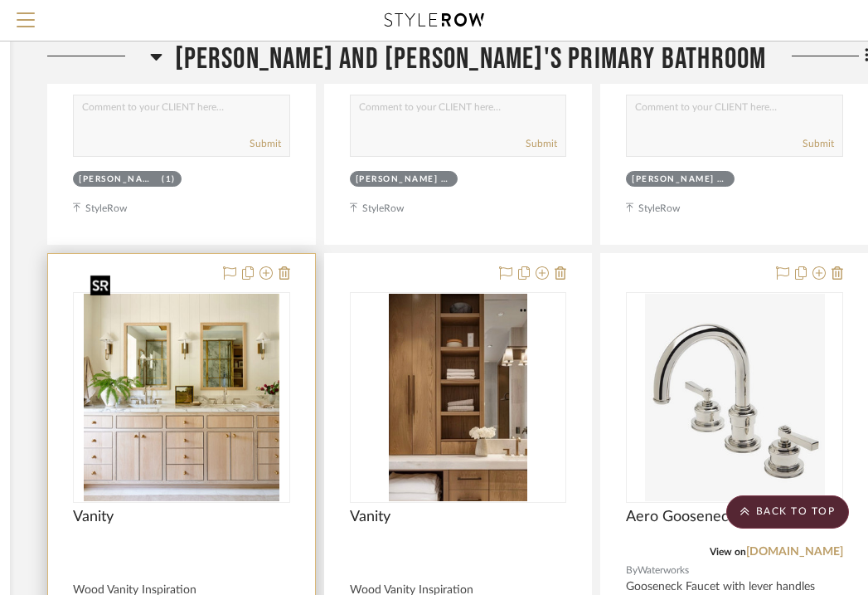
click at [120, 294] on img "0" at bounding box center [182, 397] width 196 height 207
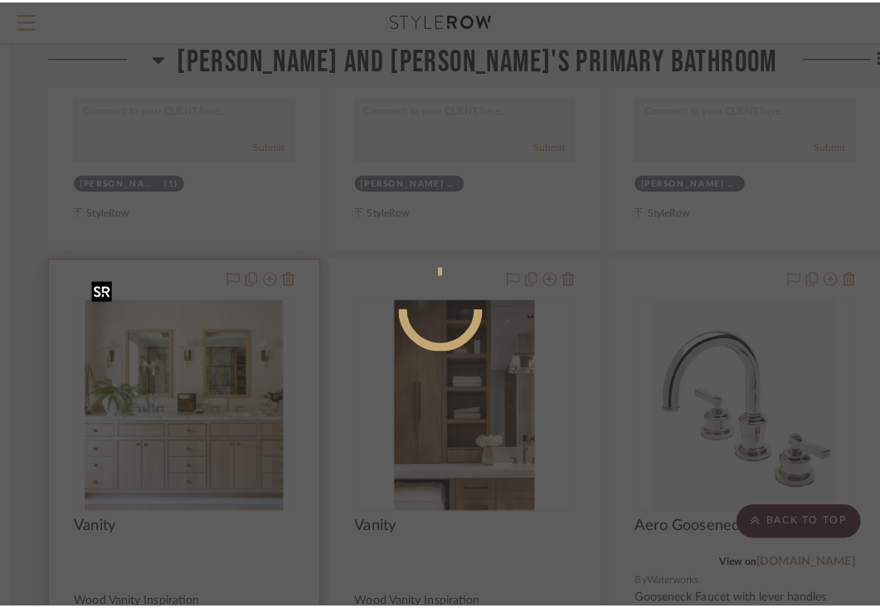
scroll to position [0, 0]
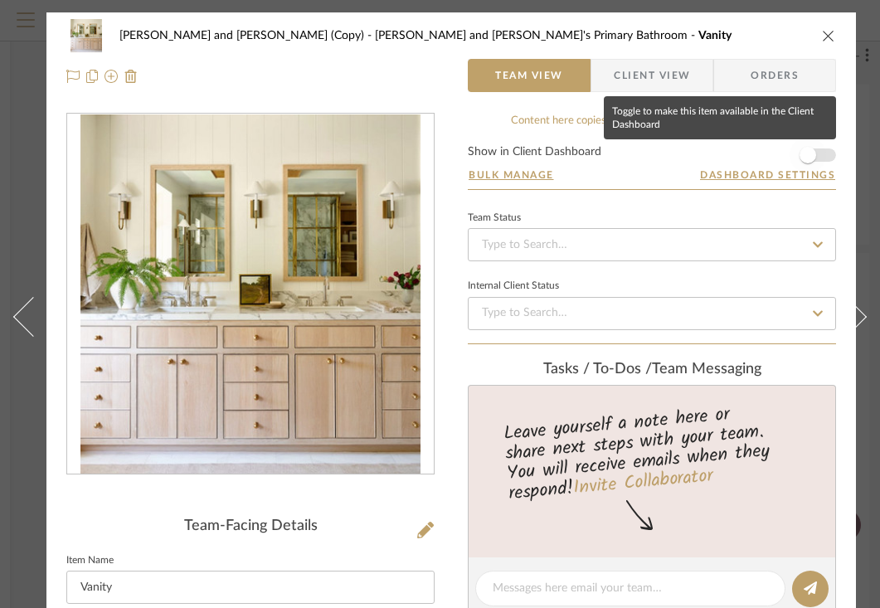
click at [816, 152] on span "button" at bounding box center [807, 155] width 36 height 36
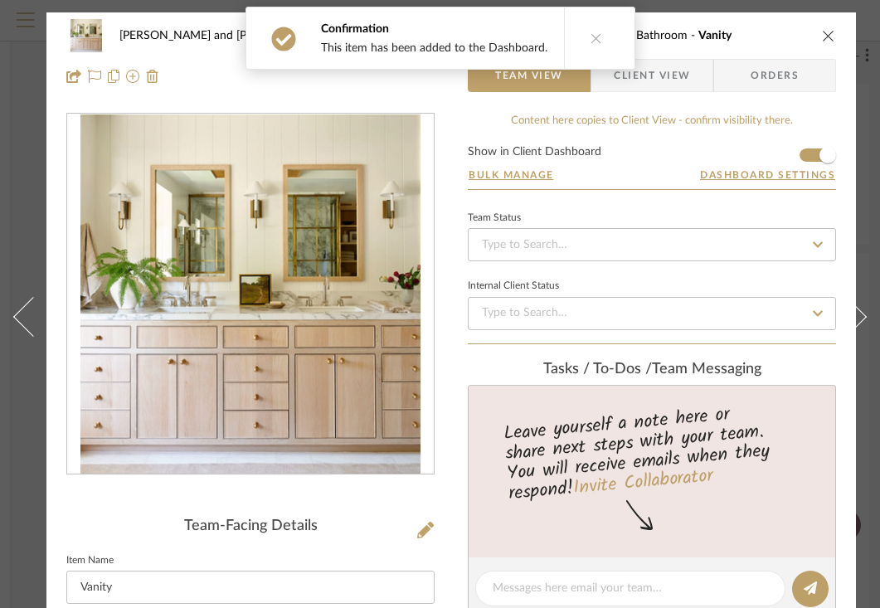
click at [696, 75] on span "Client View" at bounding box center [651, 75] width 121 height 33
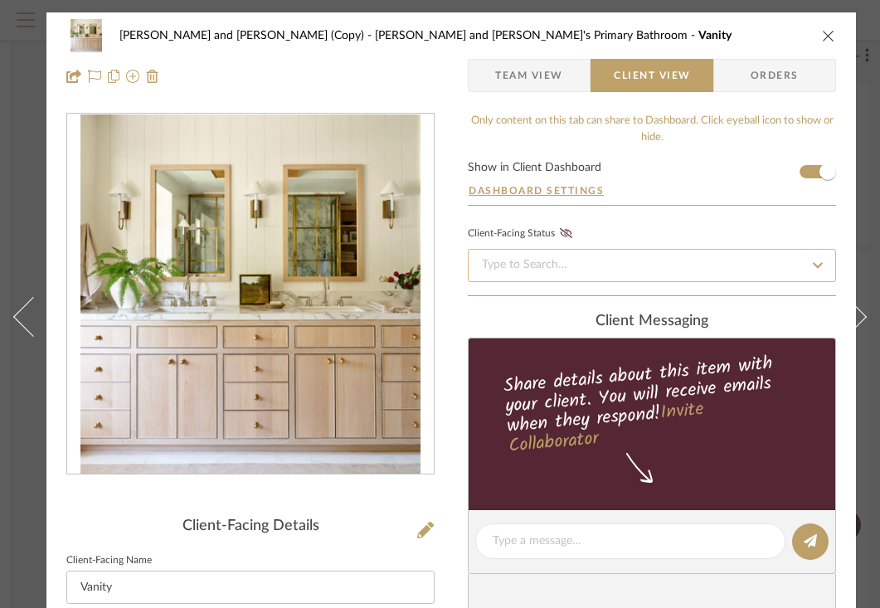
click at [711, 274] on input at bounding box center [652, 265] width 368 height 33
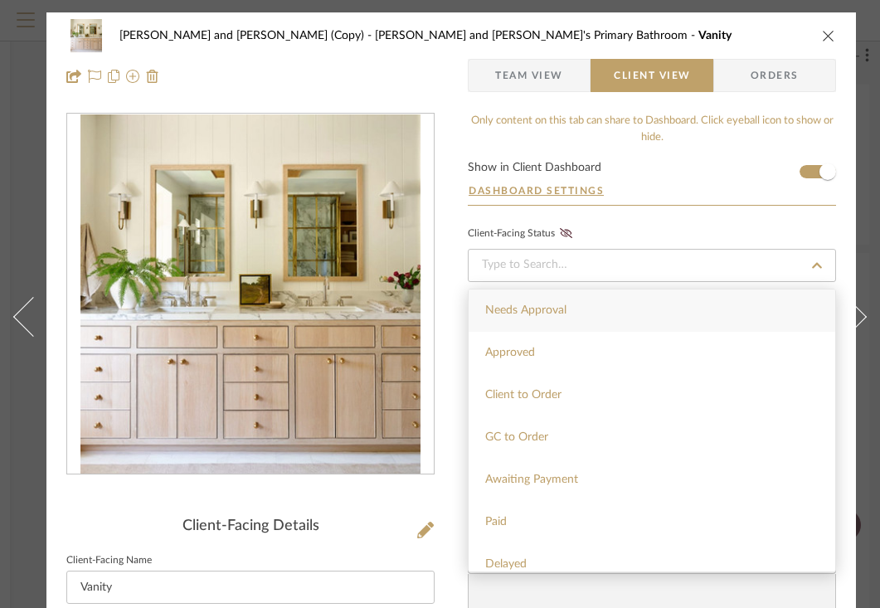
click at [620, 311] on div "Needs Approval" at bounding box center [651, 310] width 366 height 42
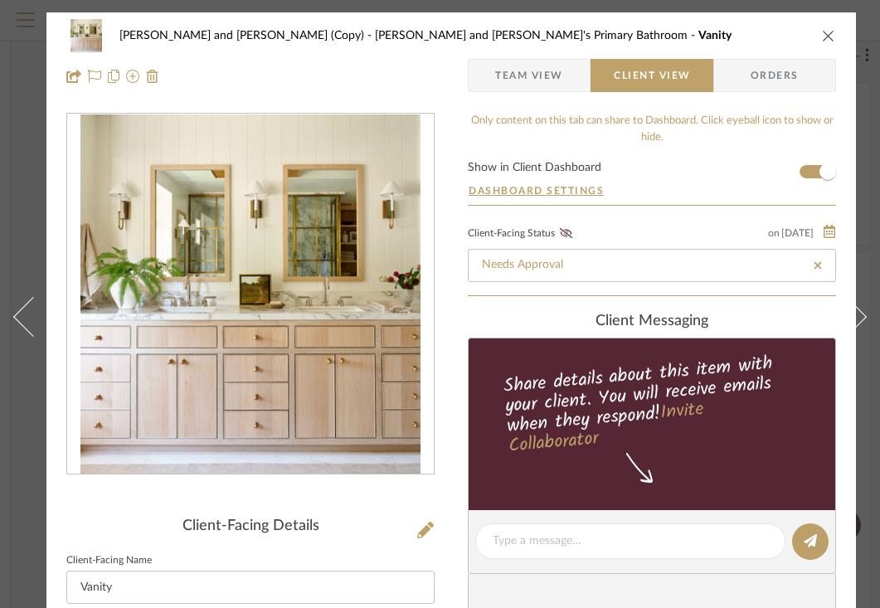
click at [824, 36] on icon "close" at bounding box center [828, 35] width 13 height 13
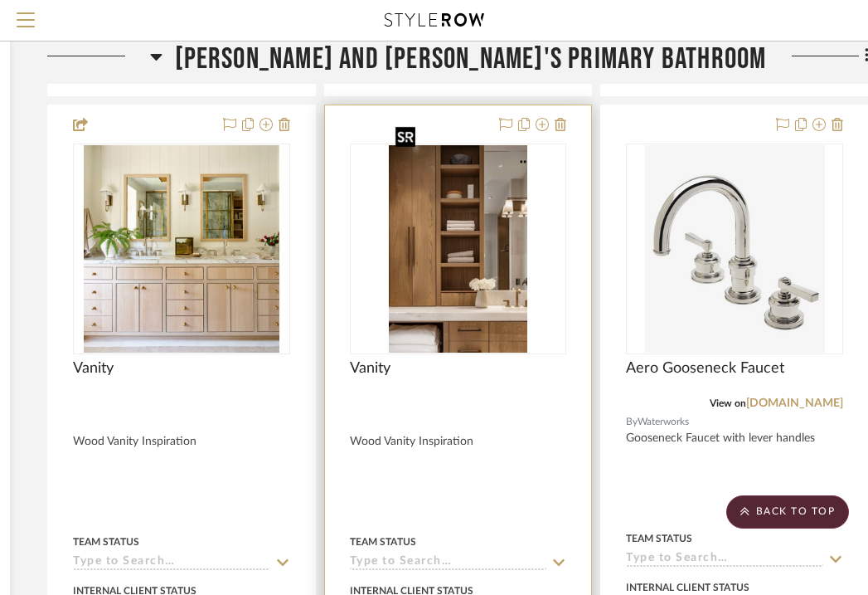
scroll to position [5664, 302]
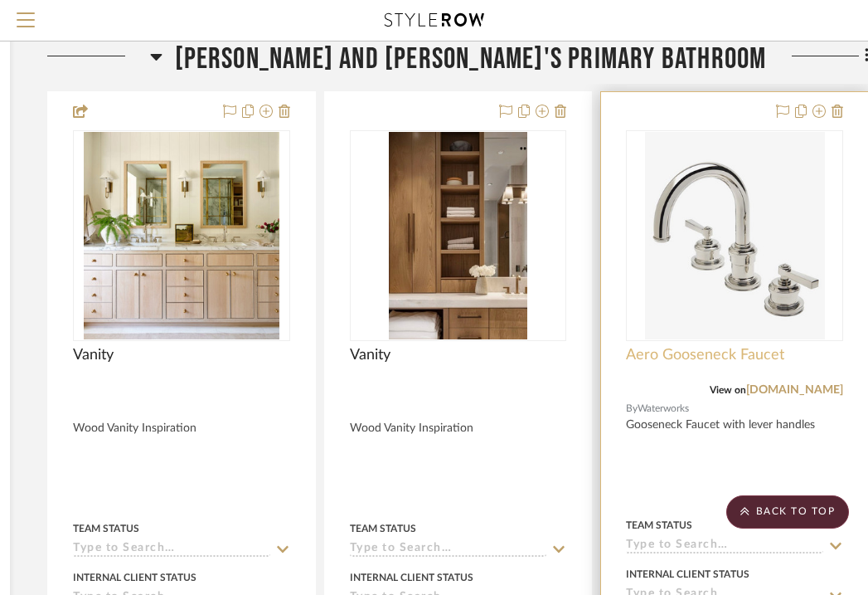
click at [690, 346] on span "Aero Gooseneck Faucet" at bounding box center [705, 355] width 158 height 18
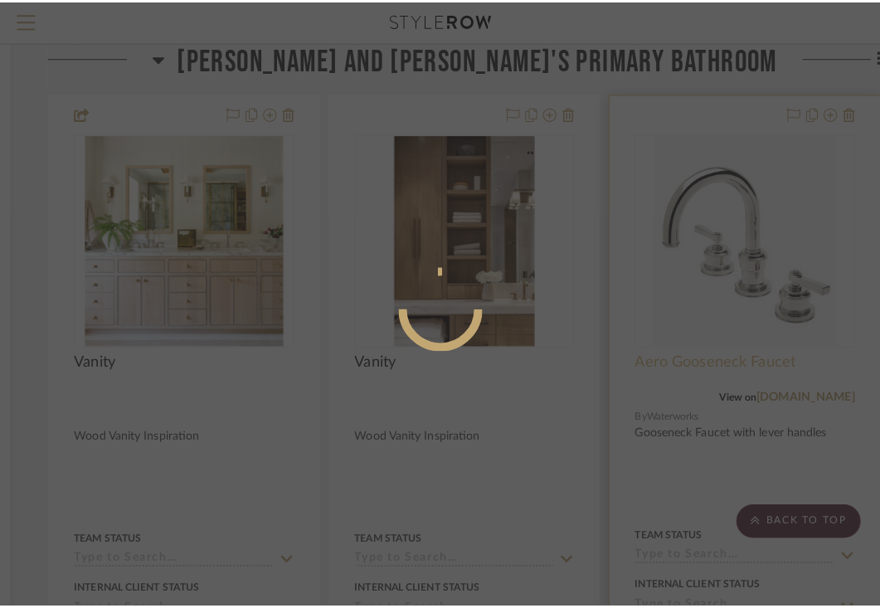
scroll to position [0, 0]
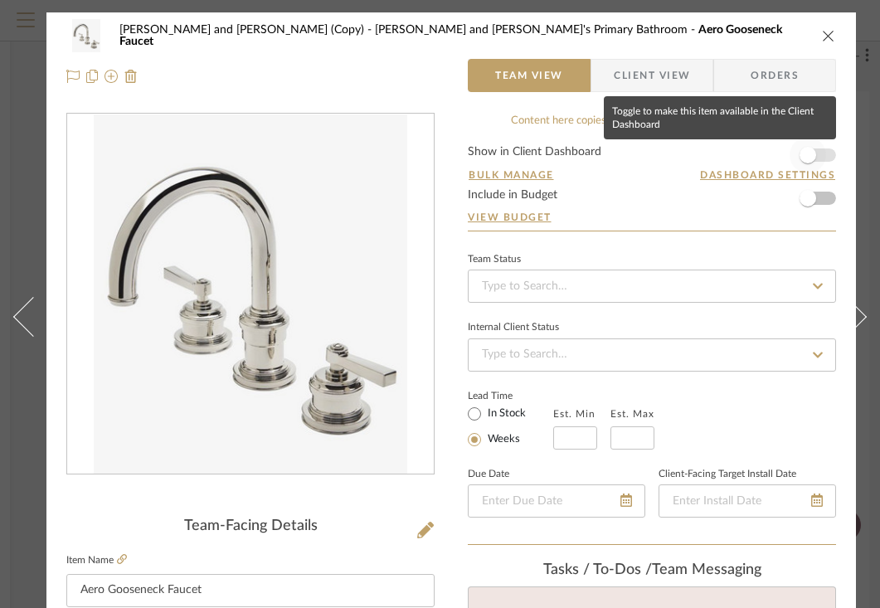
click at [816, 155] on span "button" at bounding box center [807, 155] width 36 height 36
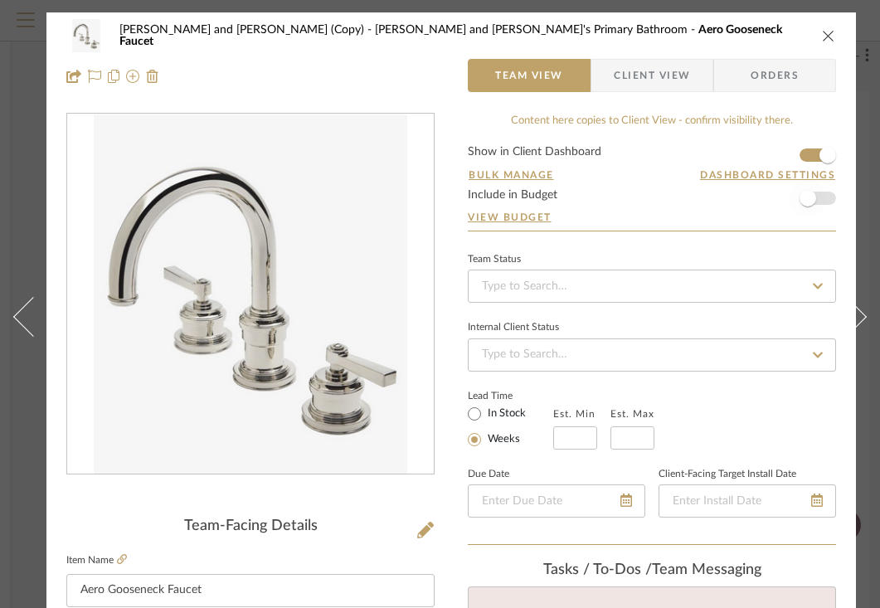
click at [816, 206] on span "button" at bounding box center [807, 198] width 36 height 36
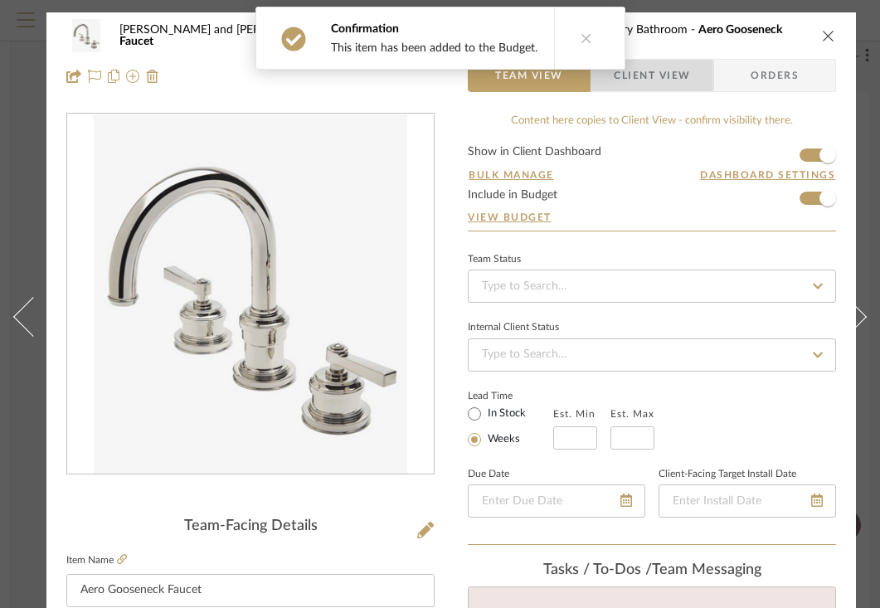
click at [691, 77] on span "Client View" at bounding box center [651, 75] width 121 height 33
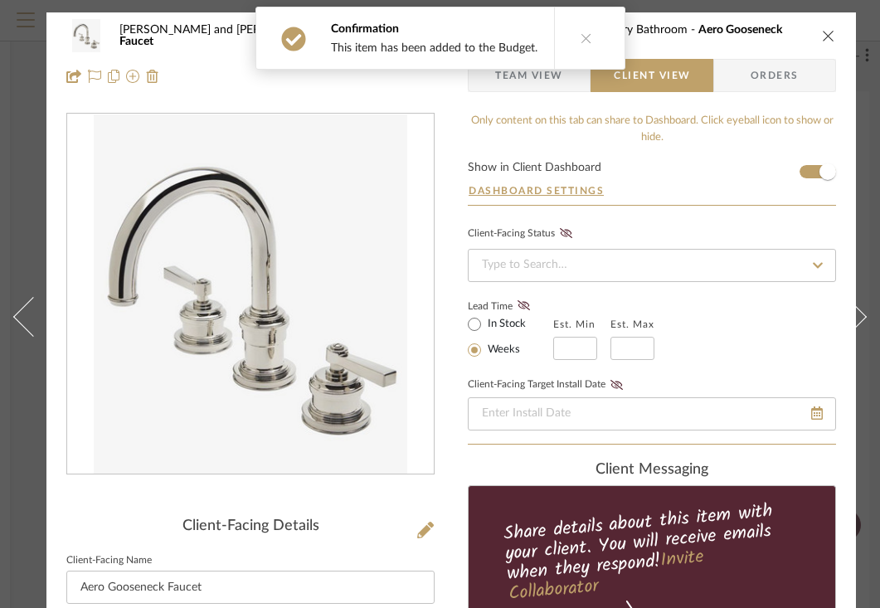
click at [580, 39] on icon at bounding box center [586, 38] width 12 height 12
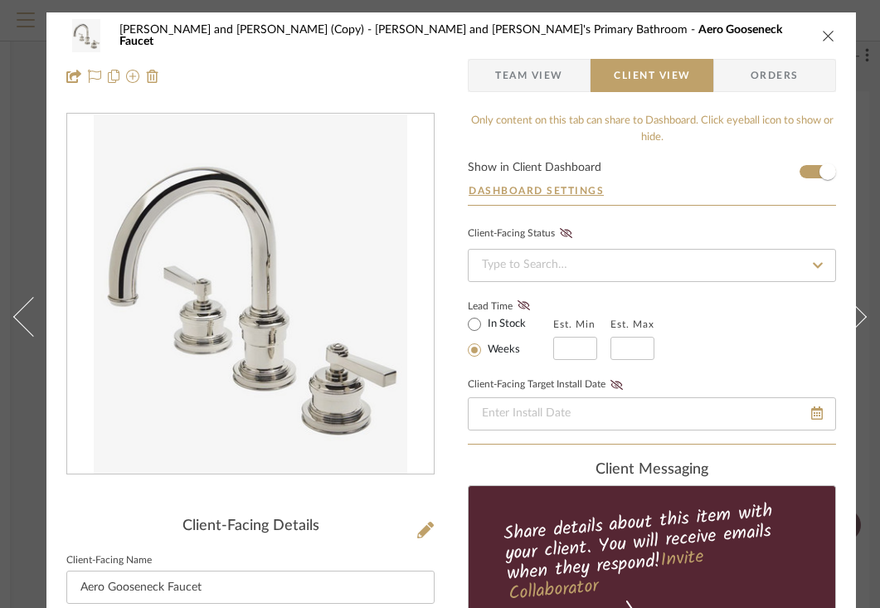
click at [665, 79] on span "Client View" at bounding box center [652, 75] width 76 height 33
click at [570, 262] on input at bounding box center [652, 265] width 368 height 33
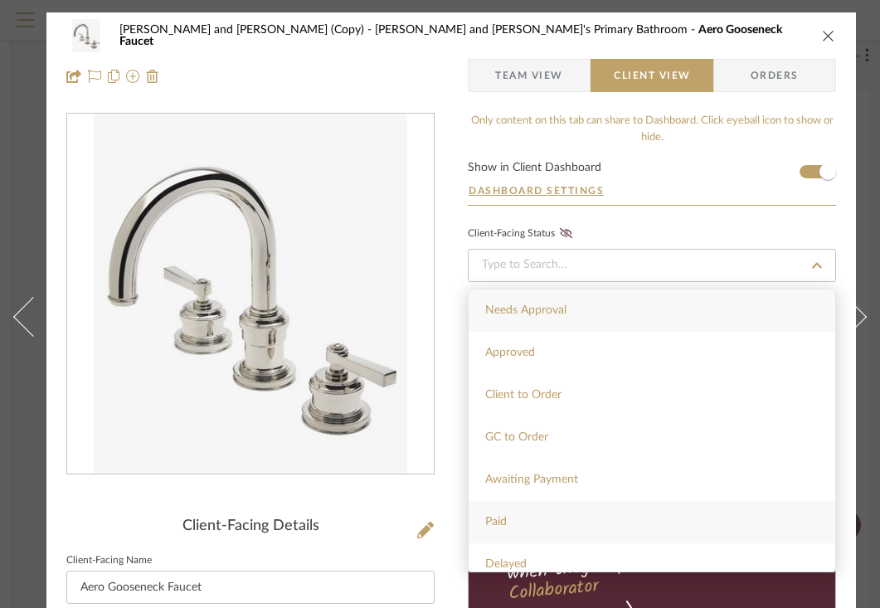
click at [492, 527] on span "Paid" at bounding box center [496, 522] width 22 height 12
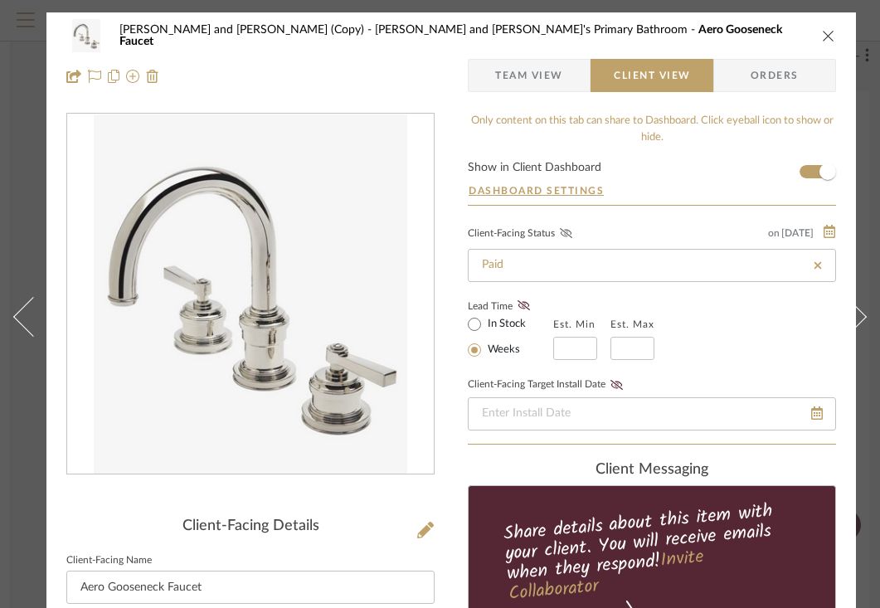
click at [562, 238] on icon at bounding box center [566, 233] width 12 height 10
click at [826, 31] on icon "close" at bounding box center [828, 35] width 13 height 13
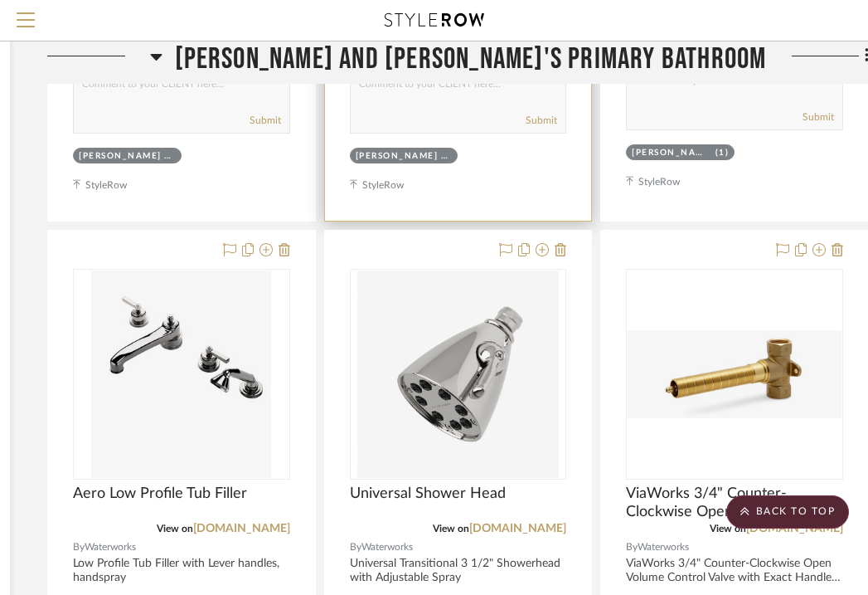
scroll to position [6268, 302]
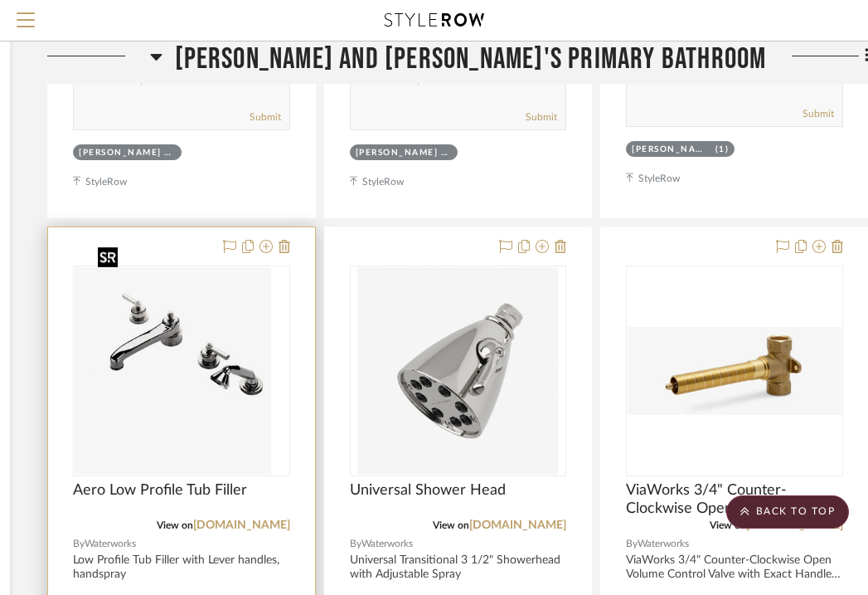
click at [236, 268] on div at bounding box center [181, 370] width 217 height 211
click at [206, 284] on img "0" at bounding box center [181, 370] width 180 height 207
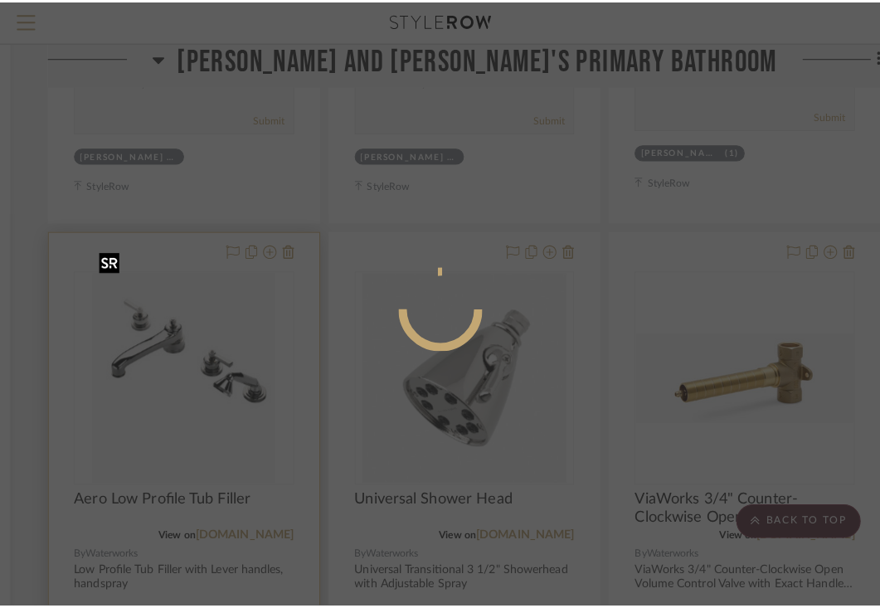
scroll to position [0, 0]
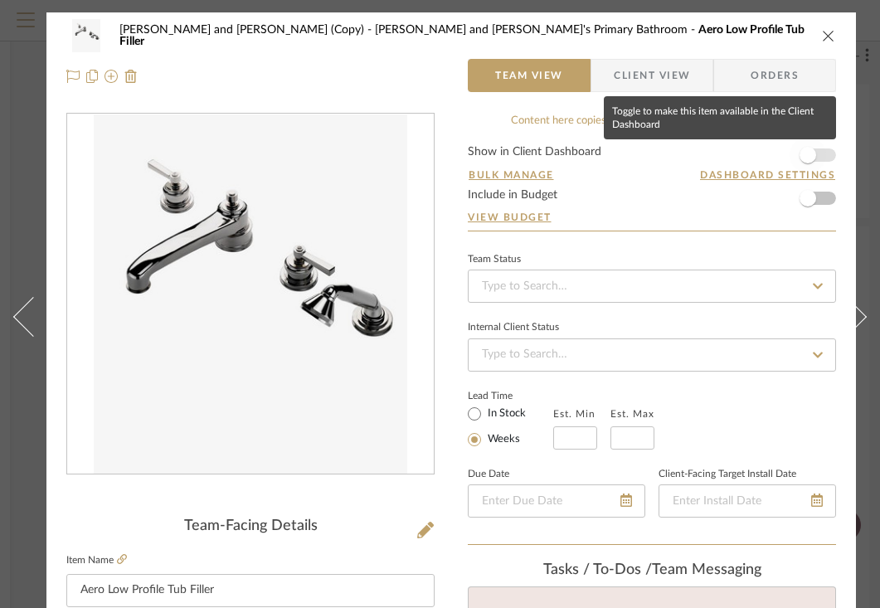
click at [810, 158] on span "button" at bounding box center [807, 155] width 17 height 17
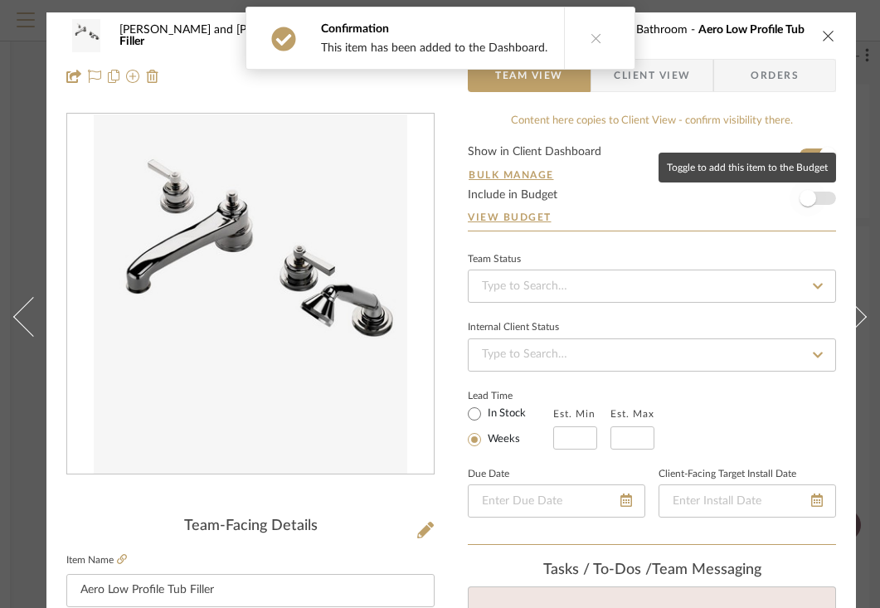
click at [814, 205] on span "button" at bounding box center [807, 198] width 36 height 36
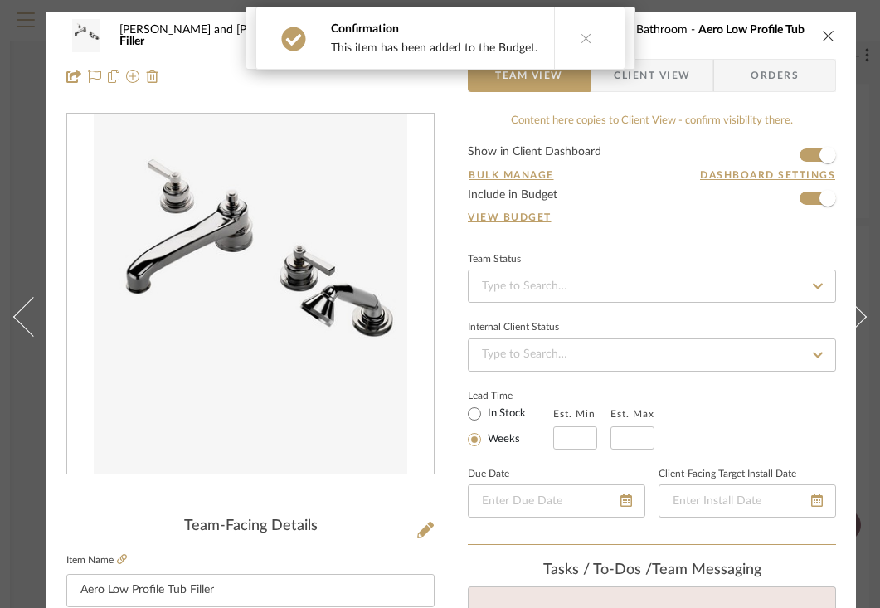
click at [692, 76] on span "Client View" at bounding box center [651, 75] width 121 height 33
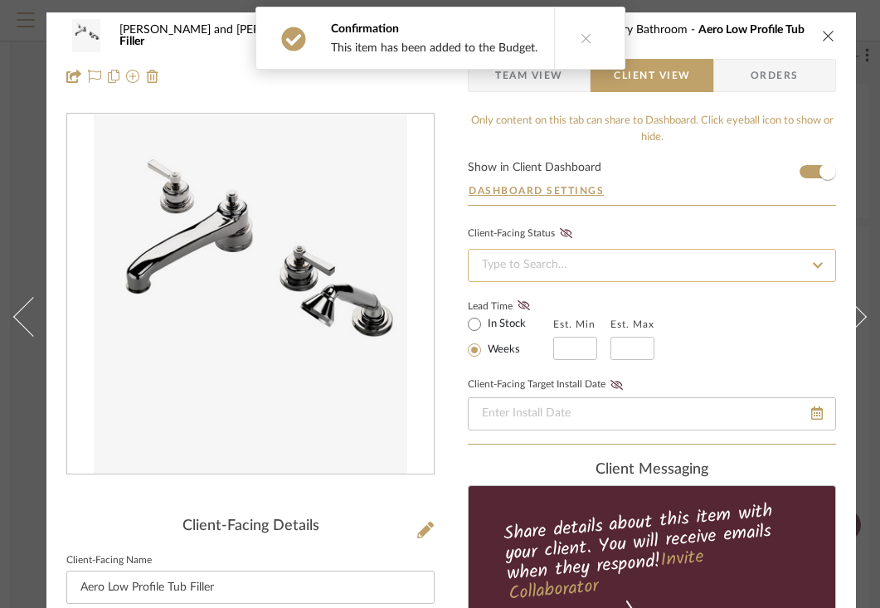
click at [574, 260] on input at bounding box center [652, 265] width 368 height 33
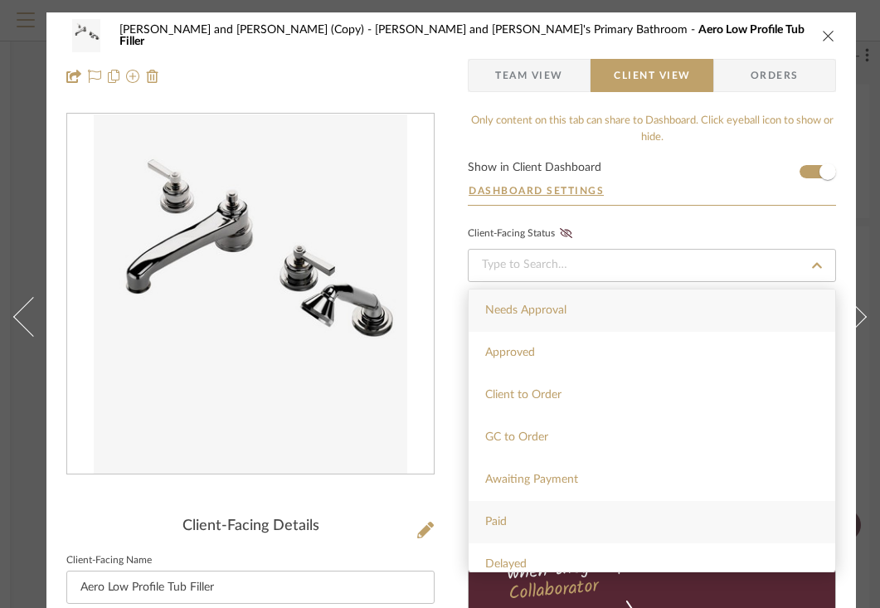
click at [506, 522] on span "Paid" at bounding box center [496, 522] width 22 height 12
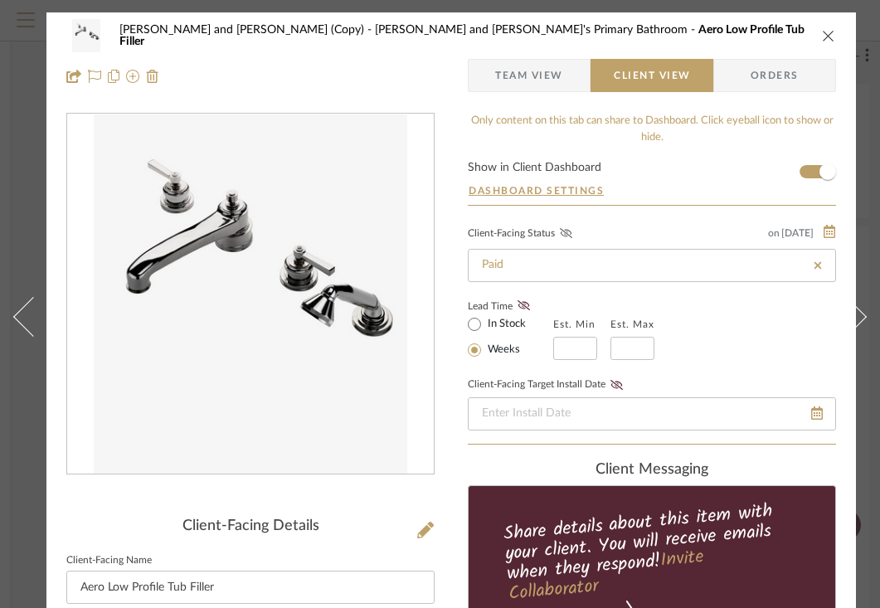
click at [566, 235] on icon at bounding box center [566, 233] width 12 height 10
click at [824, 37] on icon "close" at bounding box center [828, 35] width 13 height 13
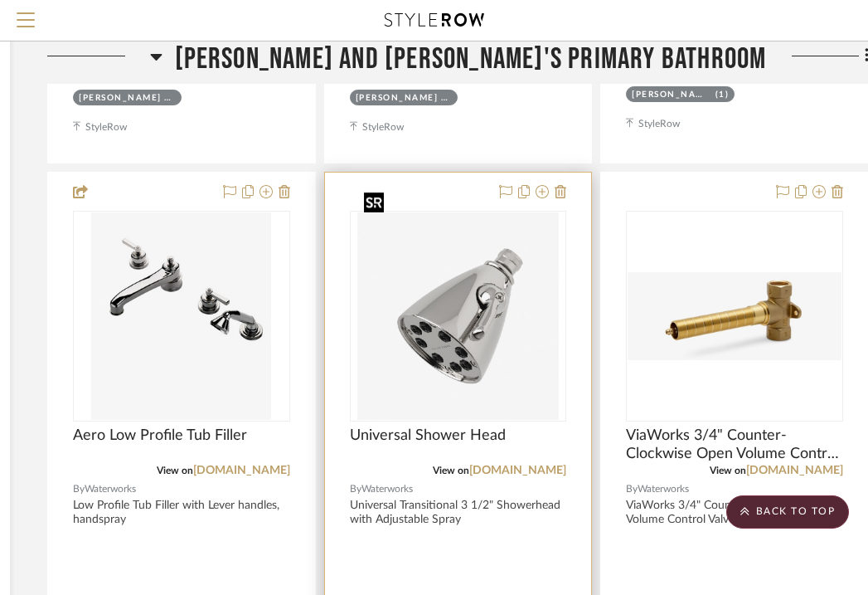
scroll to position [6341, 302]
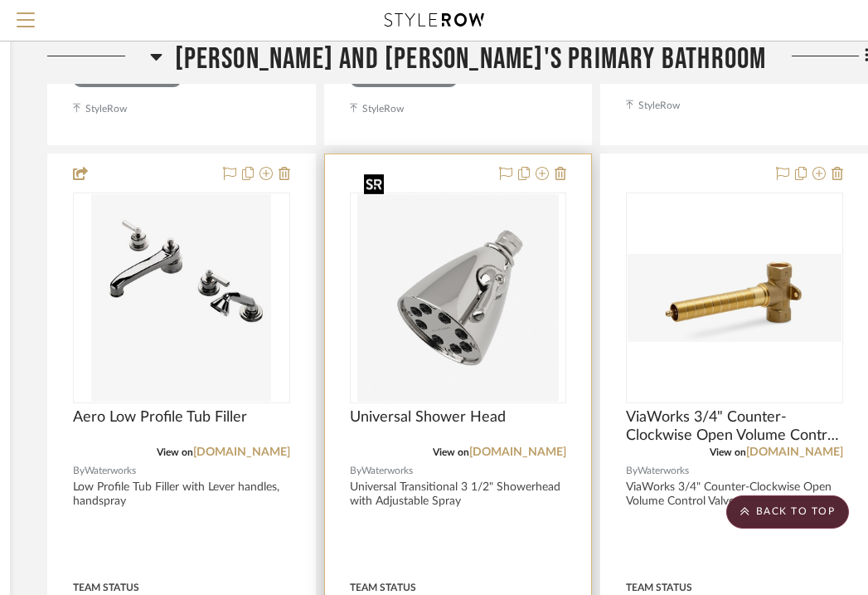
click at [473, 317] on img "0" at bounding box center [457, 297] width 201 height 207
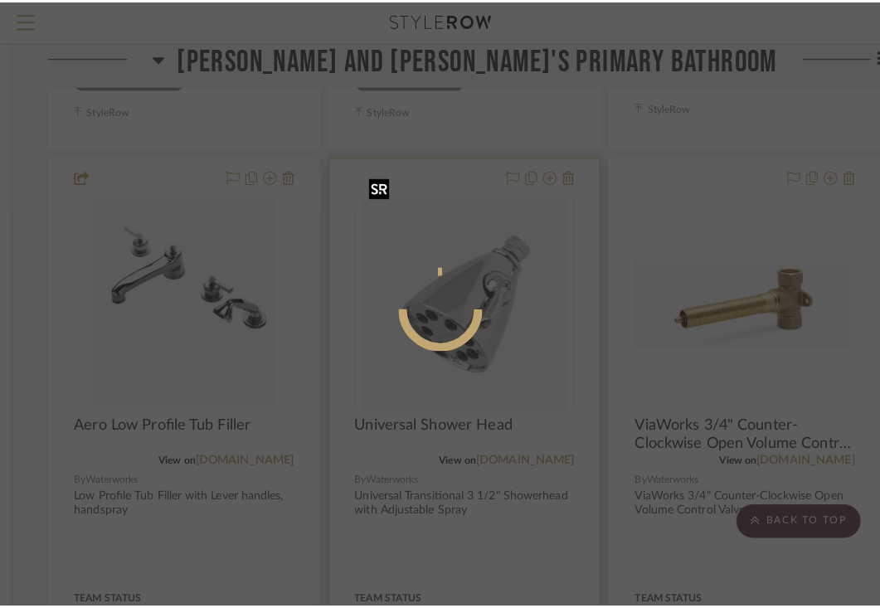
scroll to position [0, 0]
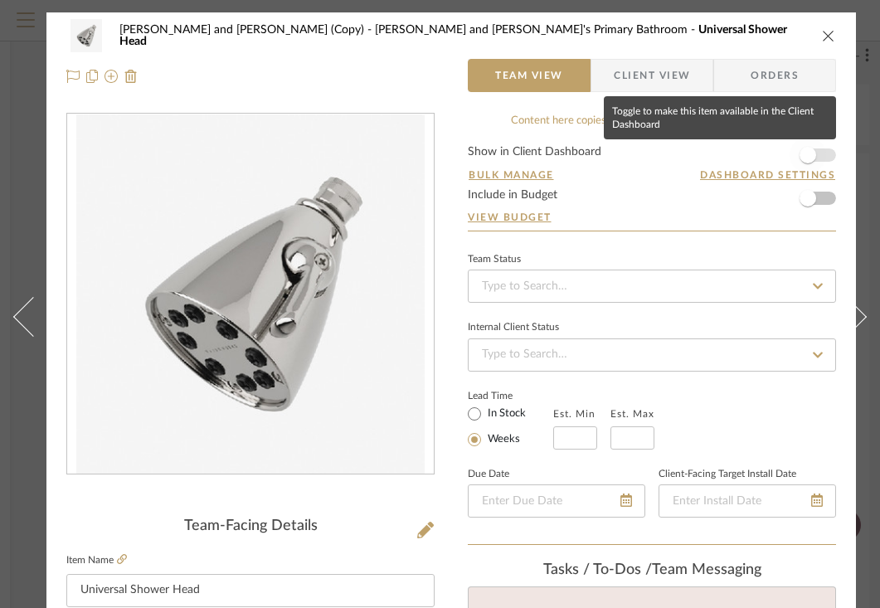
click at [813, 153] on span "button" at bounding box center [807, 155] width 17 height 17
click at [808, 201] on span "button" at bounding box center [807, 198] width 17 height 17
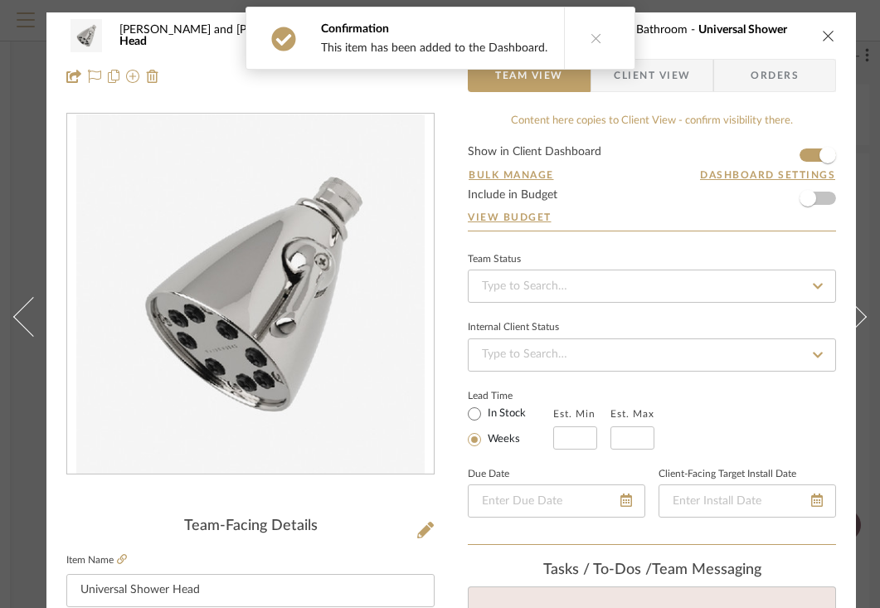
click at [669, 83] on span "Client View" at bounding box center [652, 75] width 76 height 33
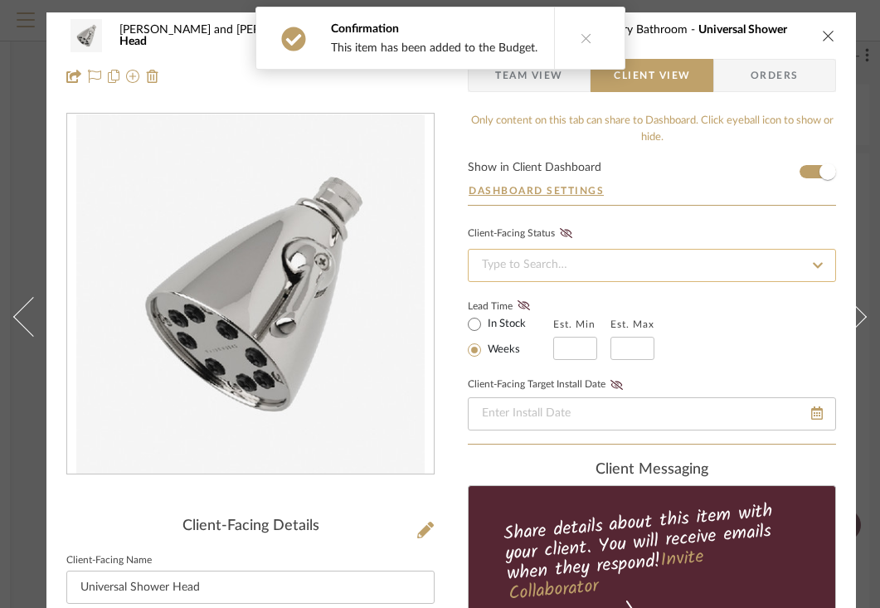
click at [610, 276] on input at bounding box center [652, 265] width 368 height 33
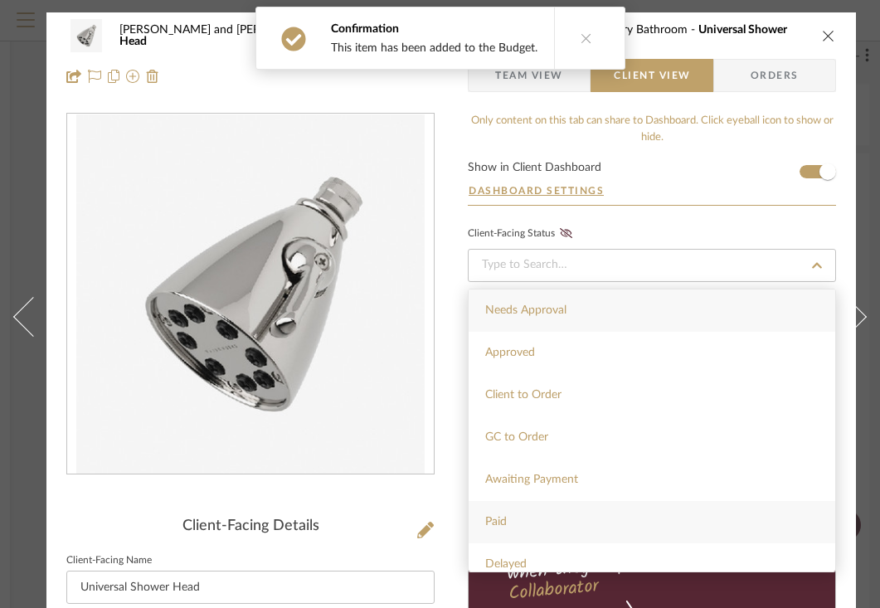
click at [507, 516] on span "Paid" at bounding box center [496, 522] width 22 height 12
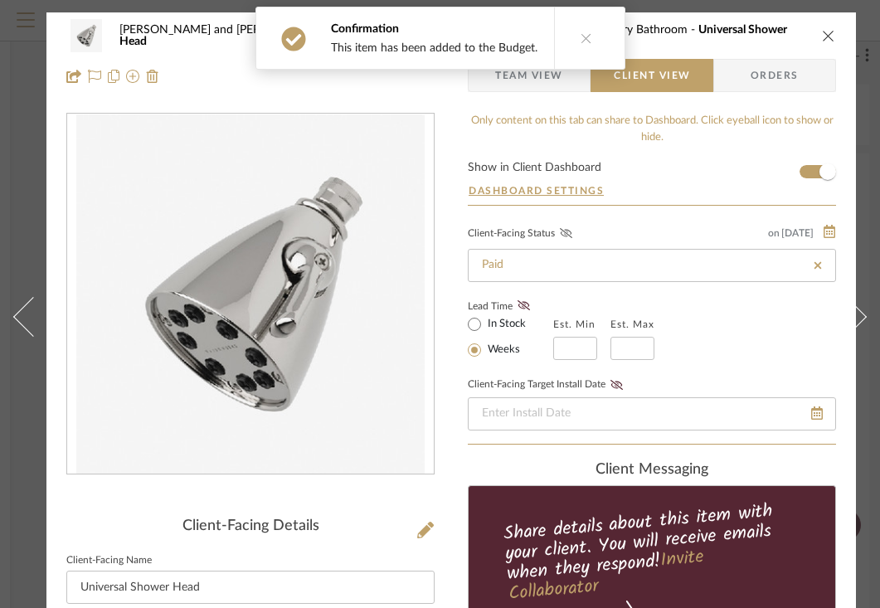
click at [566, 229] on icon at bounding box center [566, 233] width 12 height 10
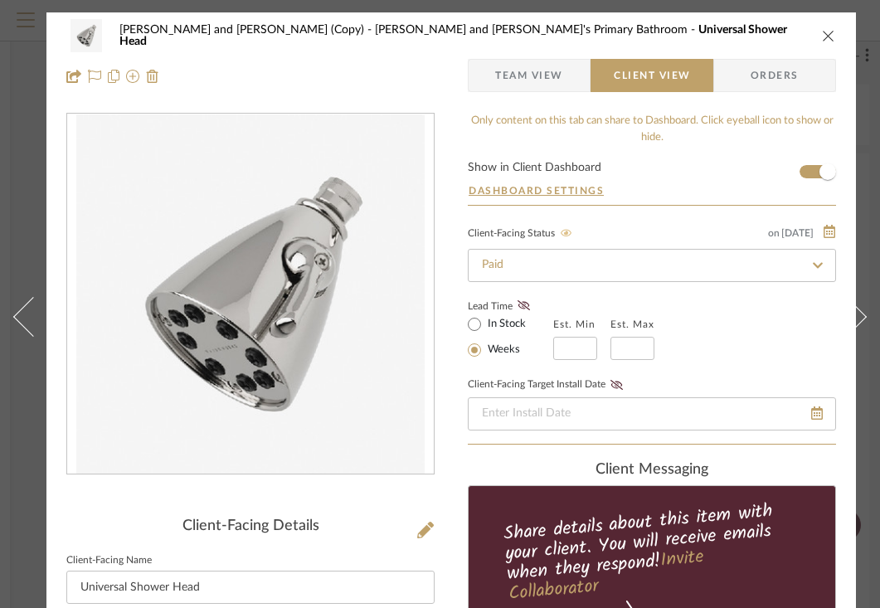
click at [829, 32] on icon "close" at bounding box center [828, 35] width 13 height 13
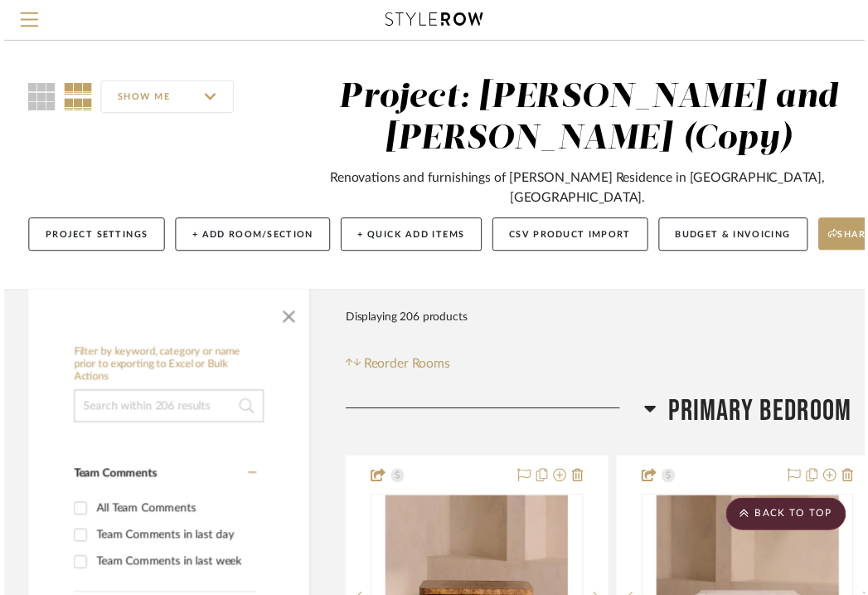
scroll to position [6341, 302]
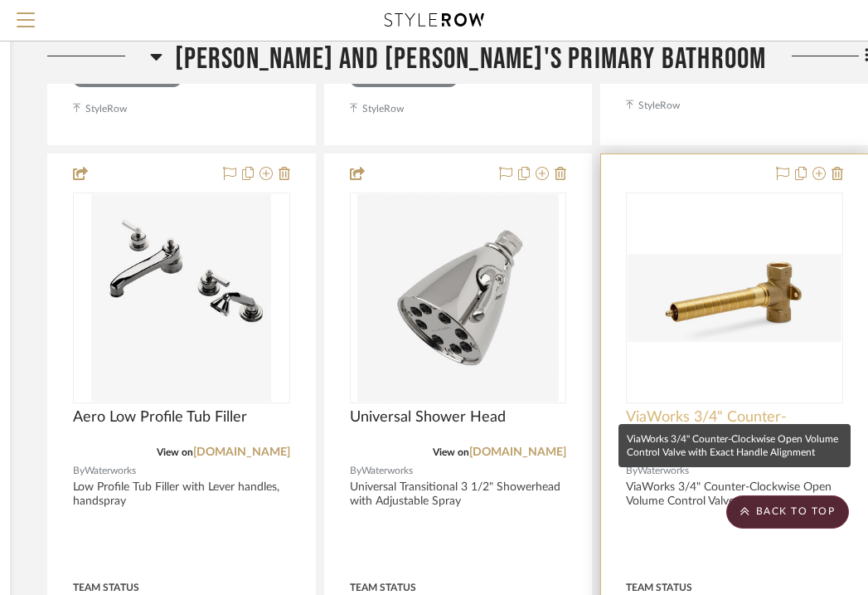
click at [716, 408] on span "ViaWorks 3/4" Counter-Clockwise Open Volume Control Valve with Exact Handle Ali…" at bounding box center [734, 426] width 217 height 36
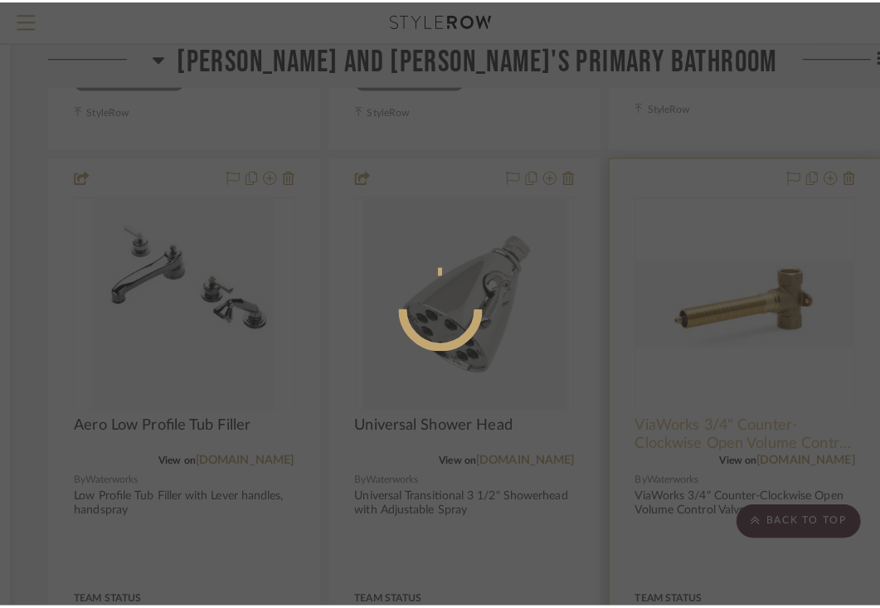
scroll to position [0, 0]
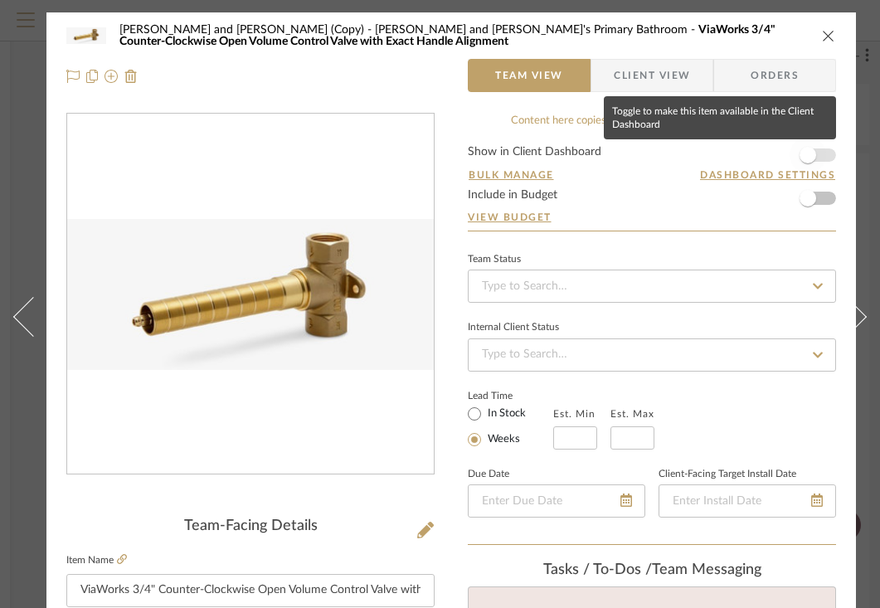
drag, startPoint x: 814, startPoint y: 153, endPoint x: 804, endPoint y: 201, distance: 49.1
click at [814, 153] on span "button" at bounding box center [807, 155] width 17 height 17
click at [813, 202] on span "button" at bounding box center [807, 198] width 17 height 17
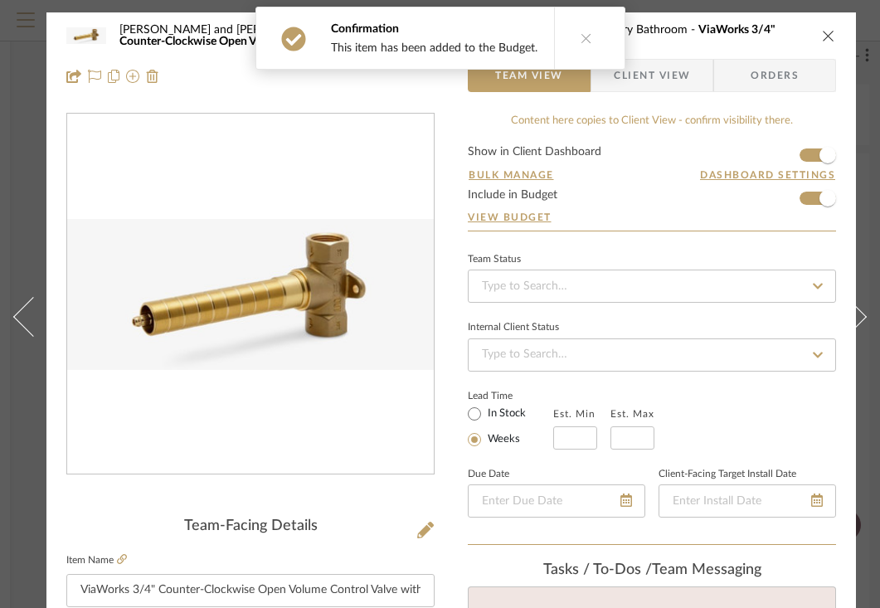
click at [680, 69] on span "Client View" at bounding box center [652, 75] width 76 height 33
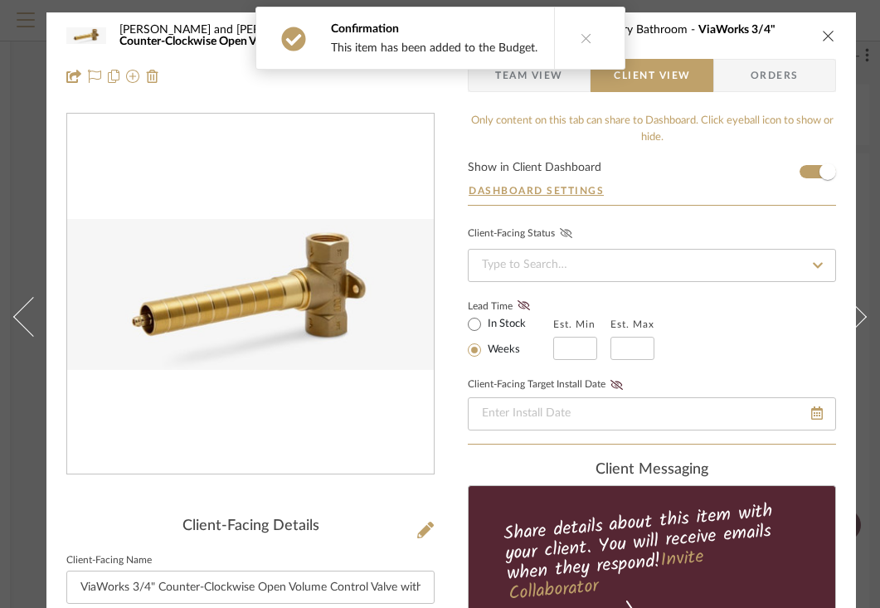
click at [566, 235] on icon at bounding box center [566, 233] width 12 height 10
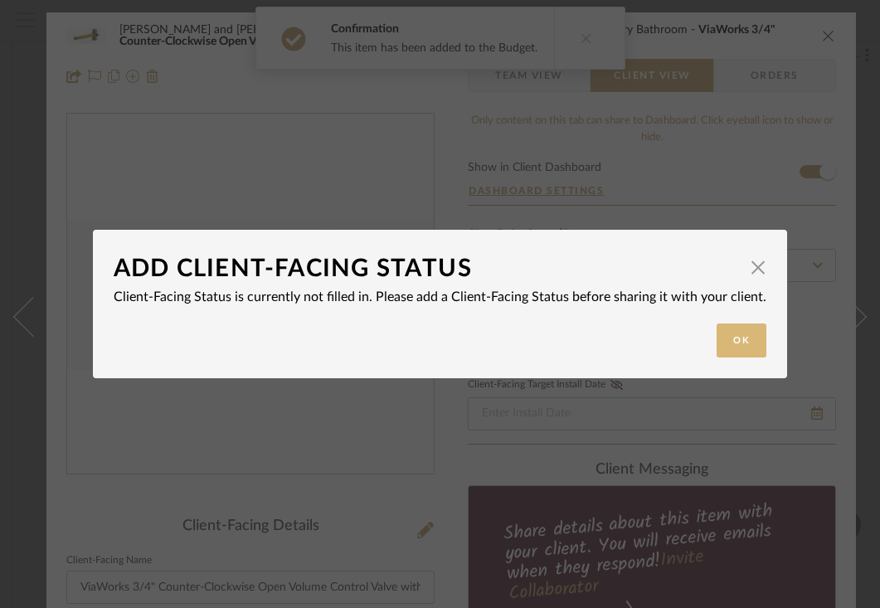
click at [733, 343] on button "Ok" at bounding box center [741, 340] width 50 height 34
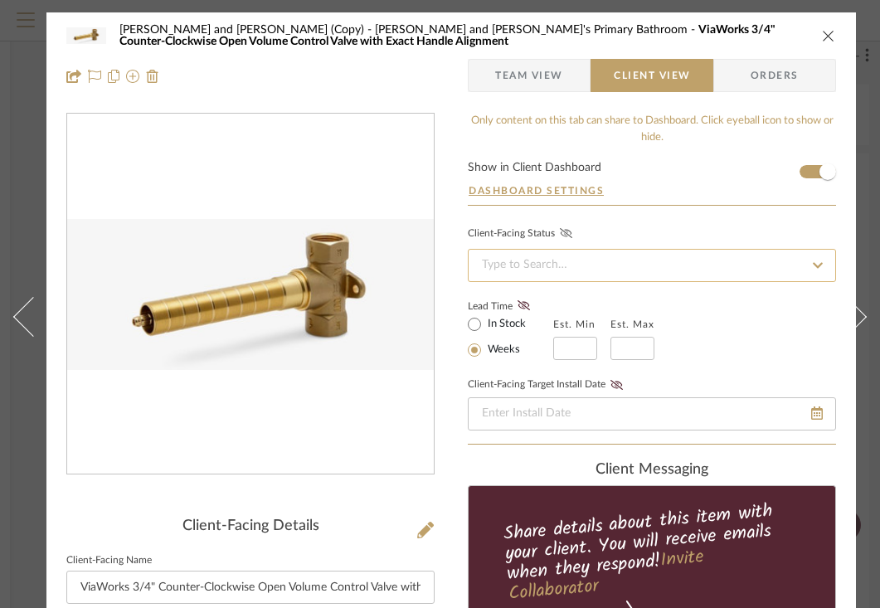
click at [663, 265] on input at bounding box center [652, 265] width 368 height 33
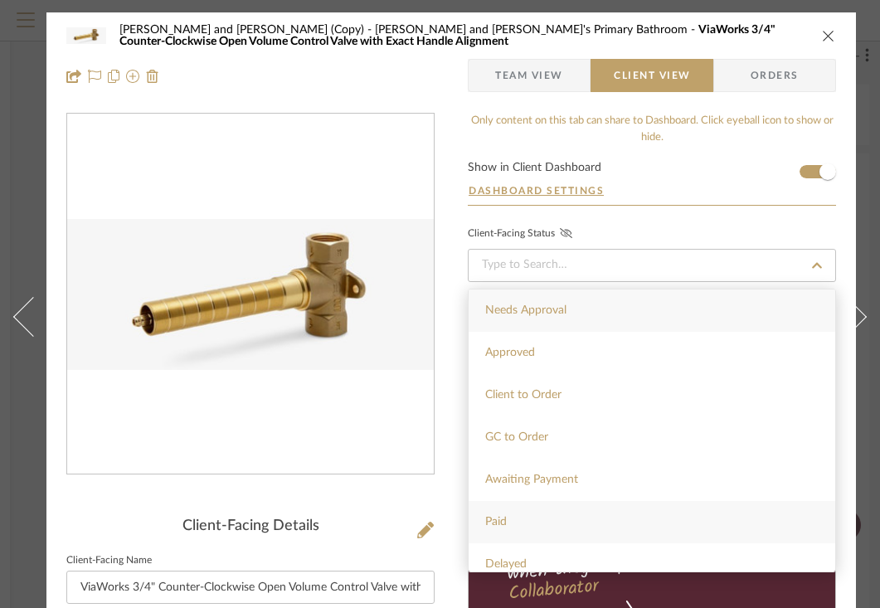
click at [502, 513] on div "Paid" at bounding box center [651, 522] width 366 height 42
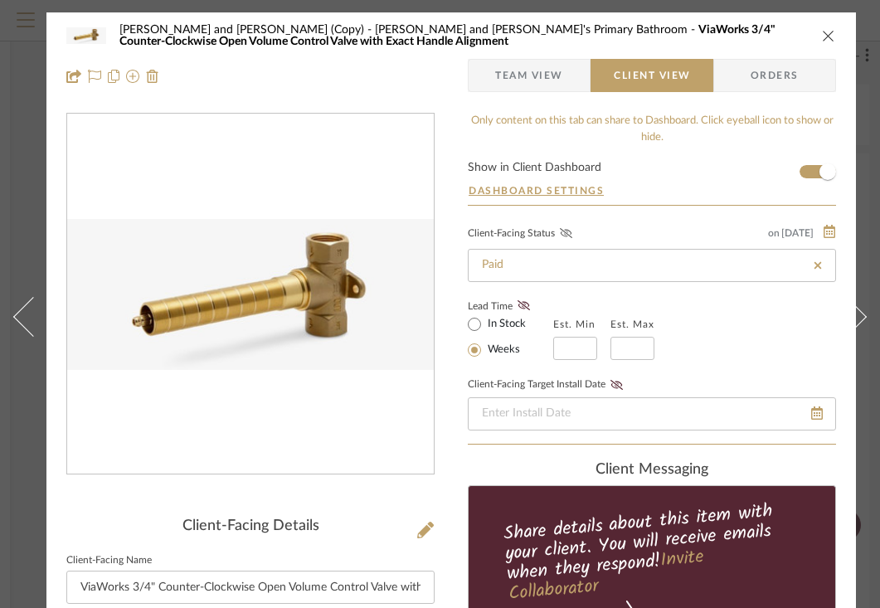
click at [569, 233] on icon at bounding box center [566, 233] width 12 height 10
click at [823, 33] on icon "close" at bounding box center [828, 35] width 13 height 13
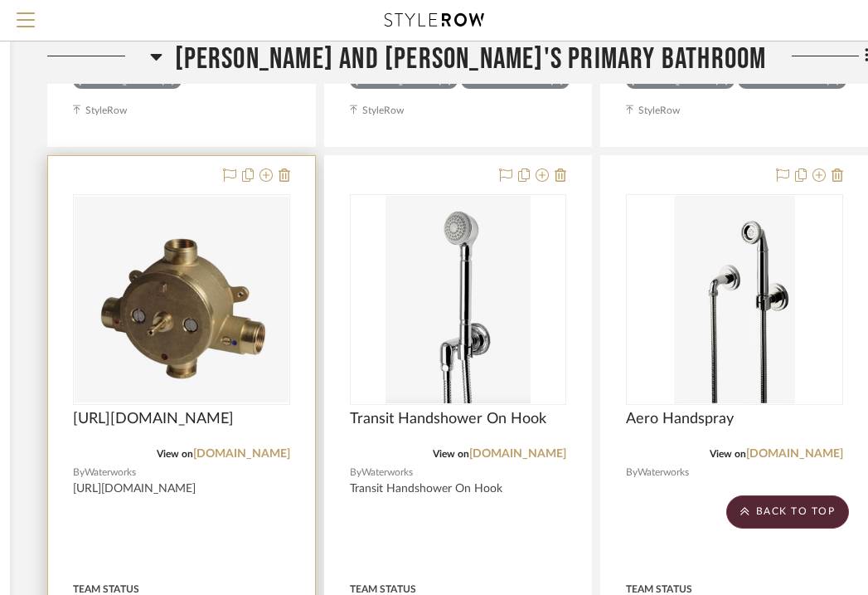
scroll to position [7077, 302]
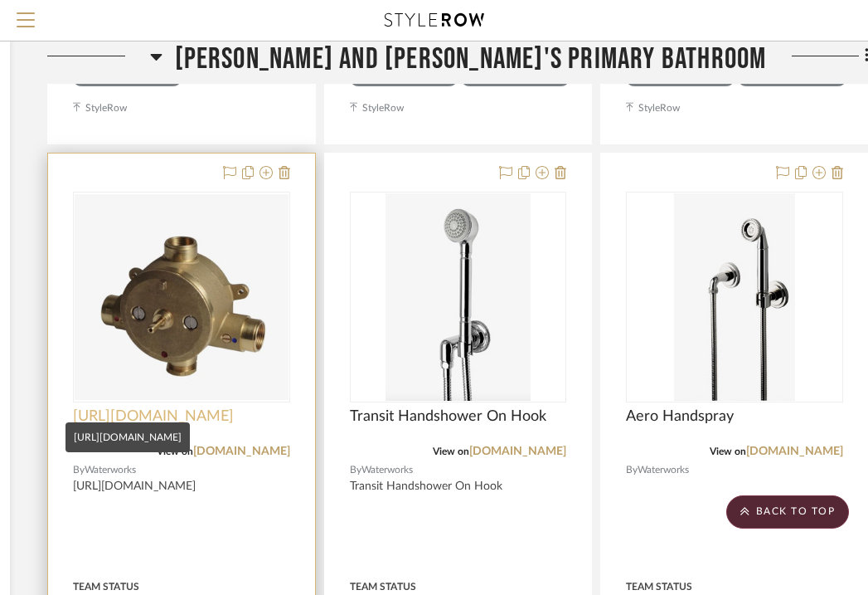
click at [197, 407] on span "[URL][DOMAIN_NAME]" at bounding box center [153, 416] width 161 height 18
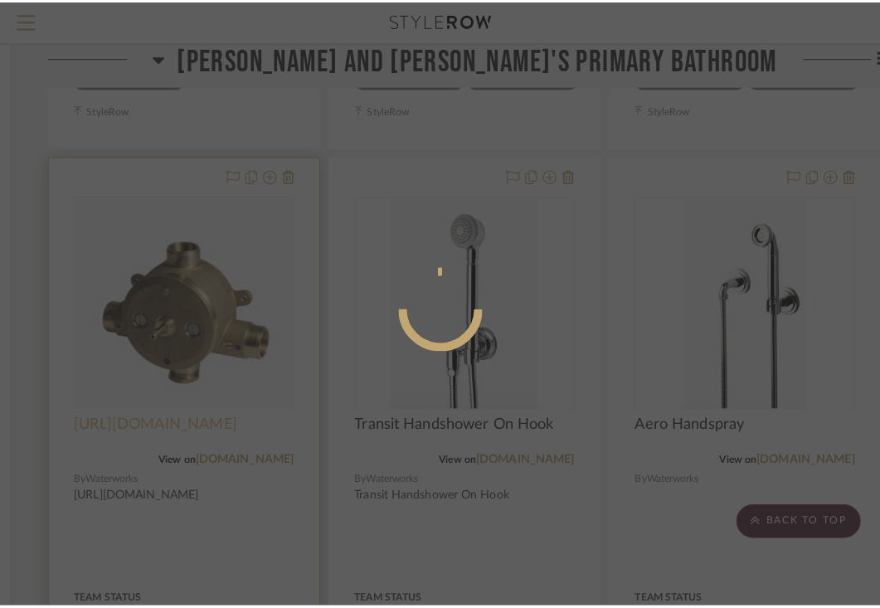
scroll to position [0, 0]
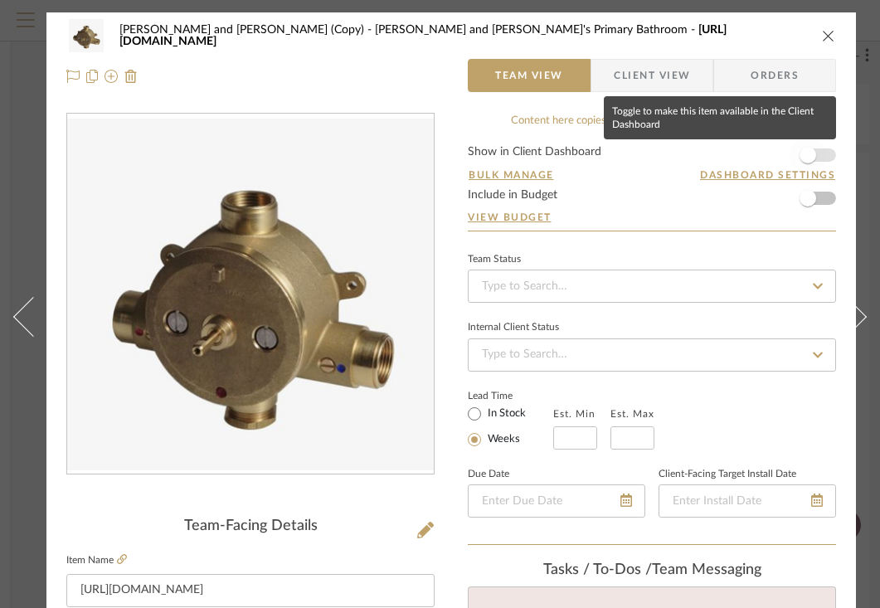
click at [813, 156] on span "button" at bounding box center [807, 155] width 17 height 17
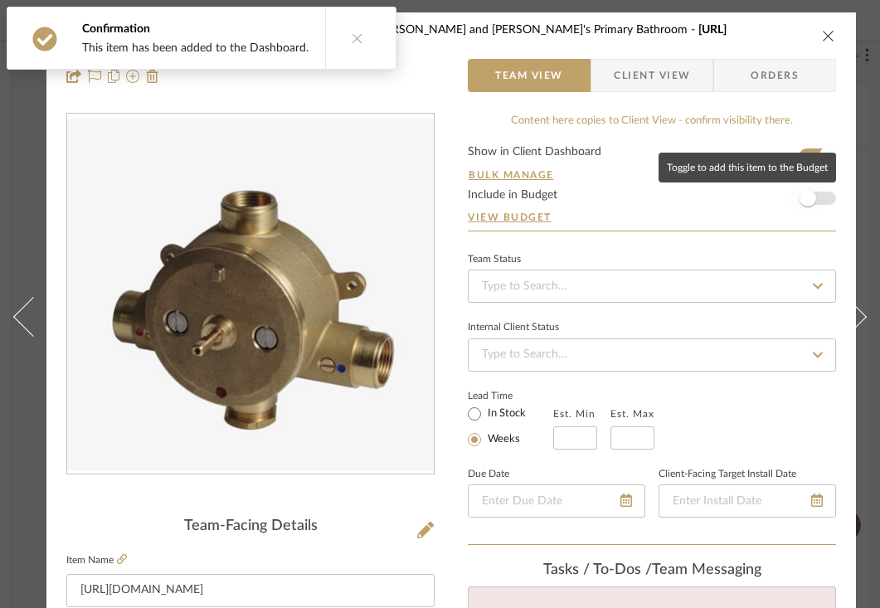
click at [815, 199] on span "button" at bounding box center [807, 198] width 17 height 17
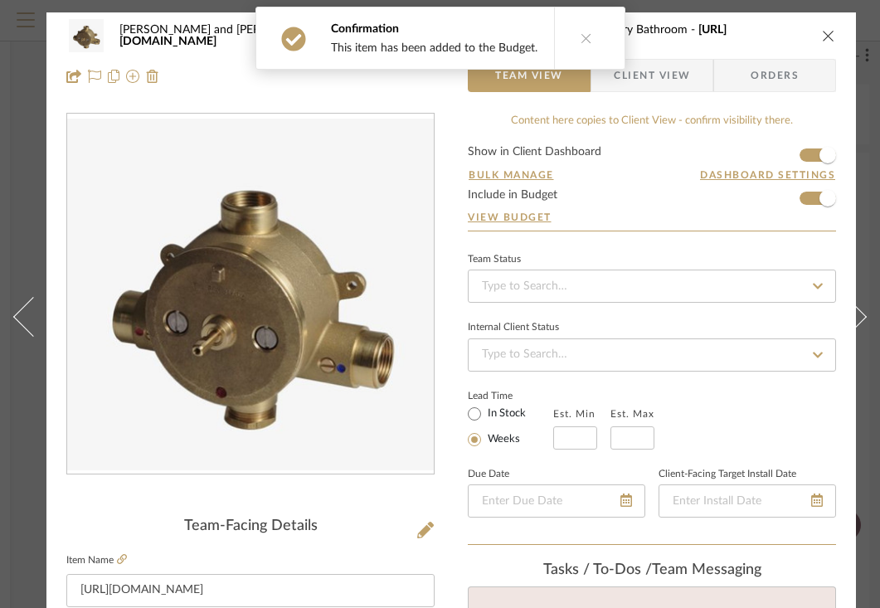
click at [684, 75] on span "Client View" at bounding box center [652, 75] width 76 height 33
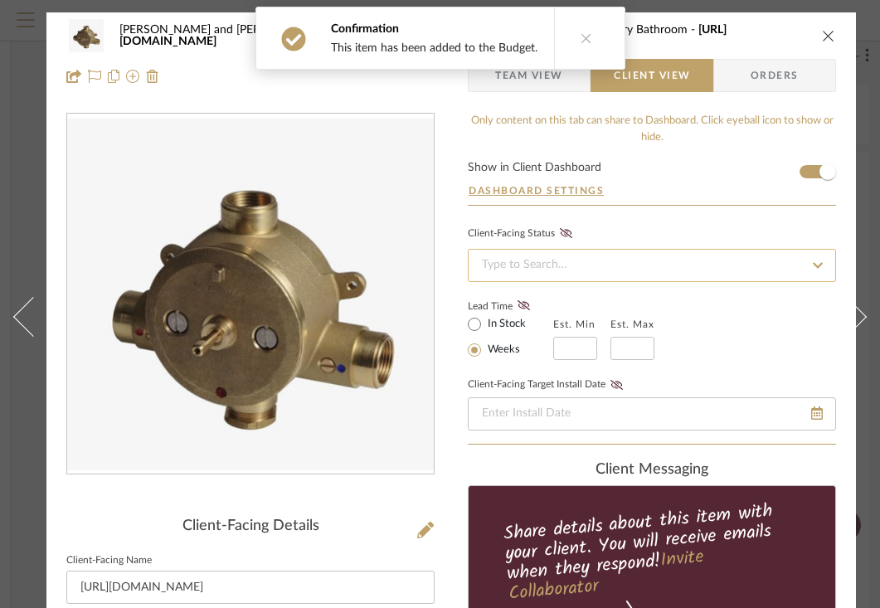
click at [596, 257] on input at bounding box center [652, 265] width 368 height 33
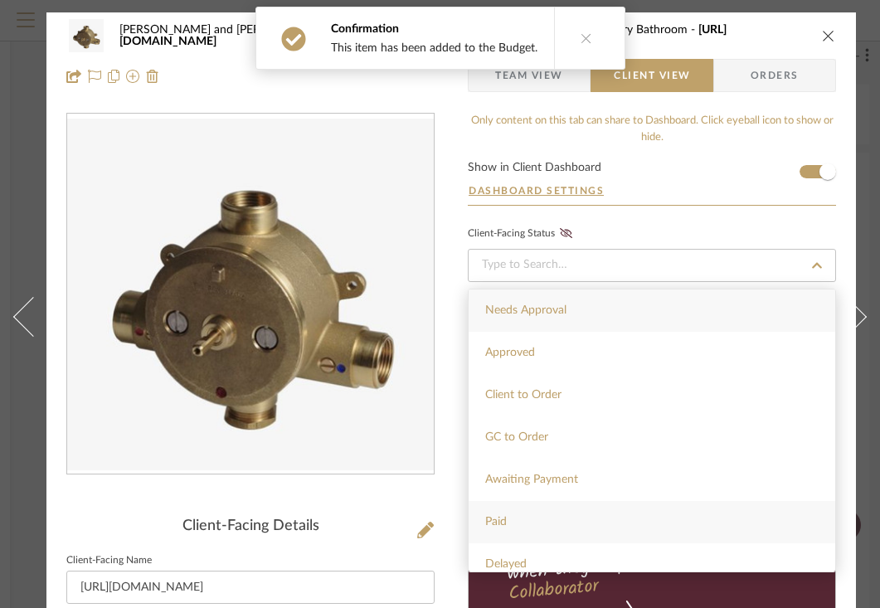
click at [517, 525] on div "Paid" at bounding box center [651, 522] width 366 height 42
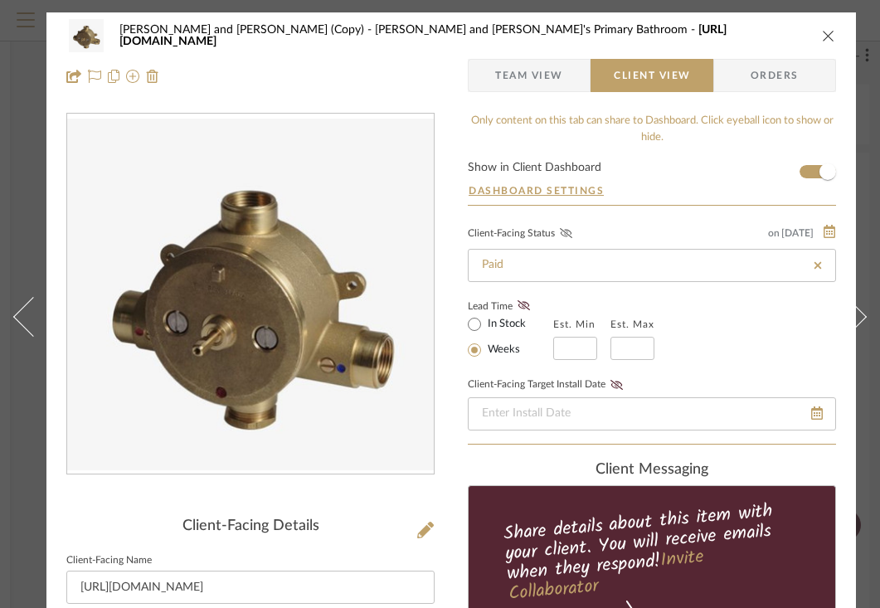
click at [567, 234] on icon at bounding box center [566, 233] width 12 height 10
click at [824, 37] on icon "close" at bounding box center [828, 35] width 13 height 13
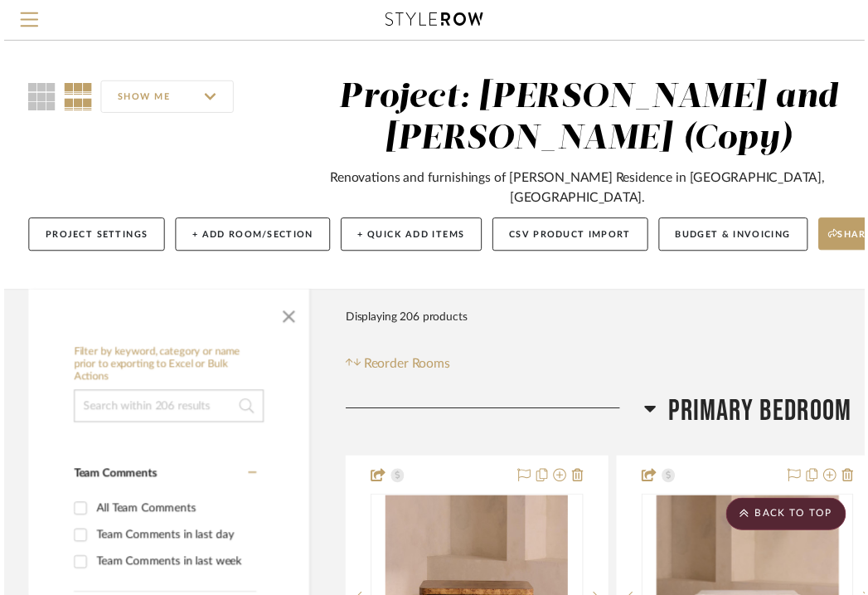
scroll to position [7077, 302]
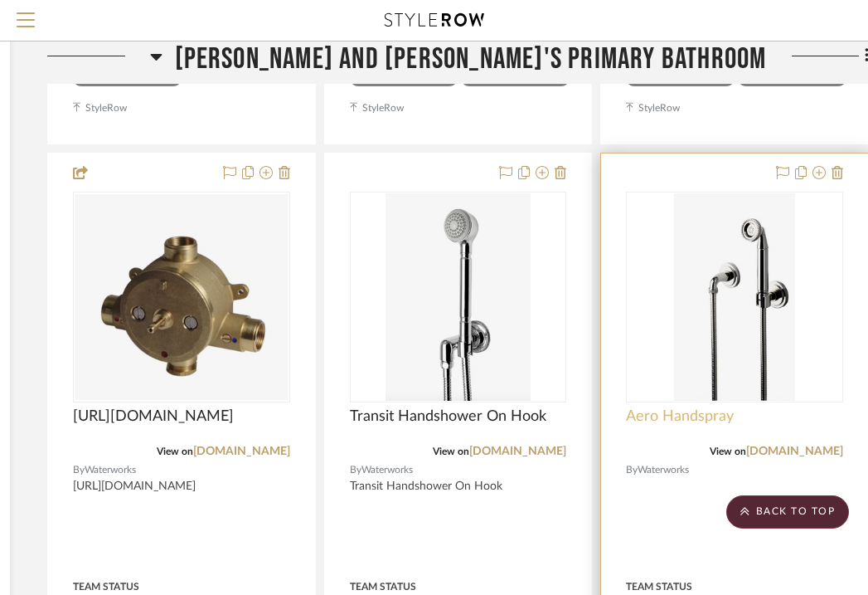
click at [694, 407] on span "Aero Handspray" at bounding box center [680, 416] width 108 height 18
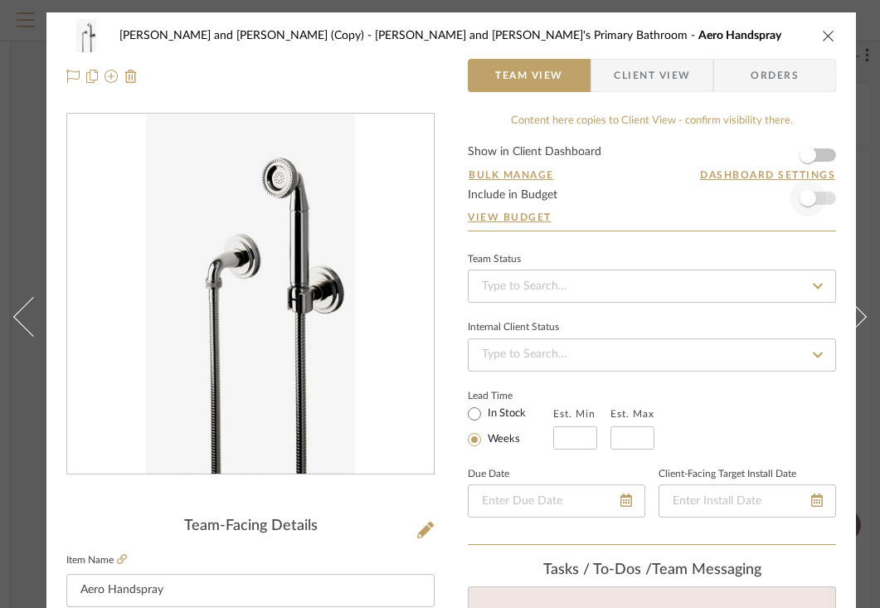
scroll to position [66, 0]
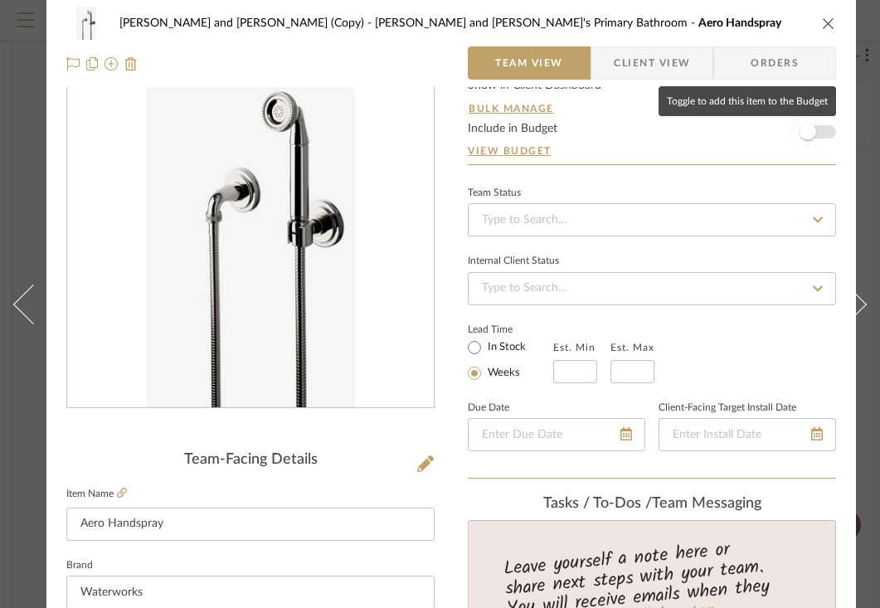
click at [815, 129] on span "button" at bounding box center [807, 132] width 17 height 17
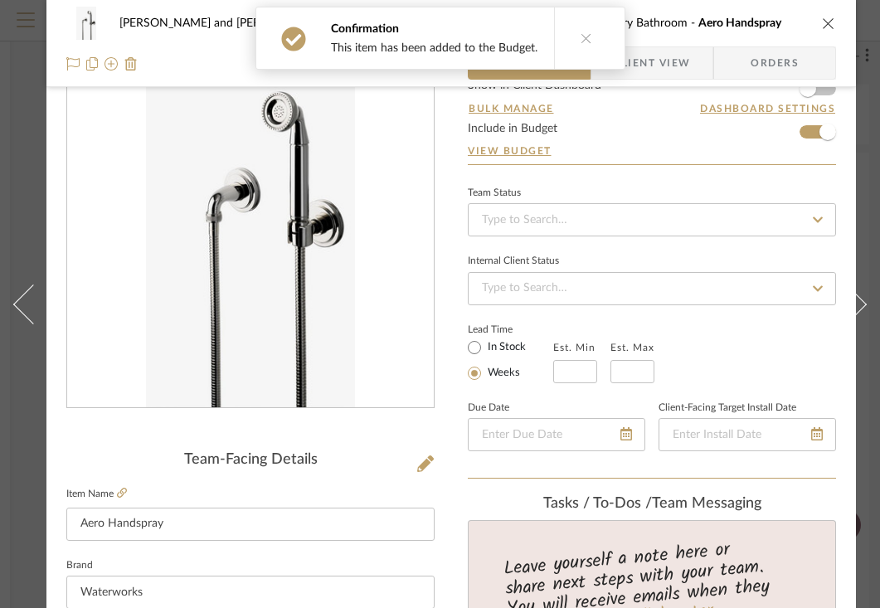
scroll to position [7, 0]
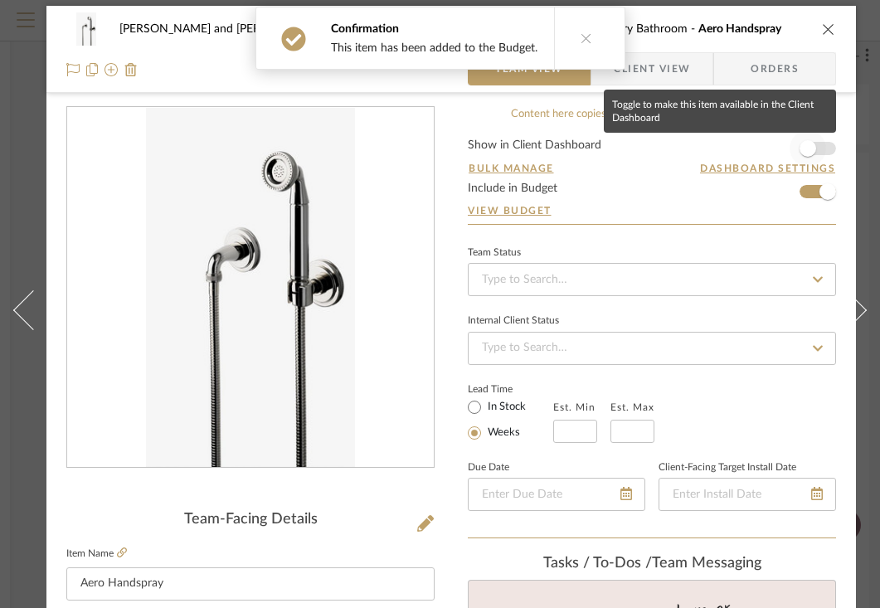
click at [813, 148] on span "button" at bounding box center [807, 148] width 17 height 17
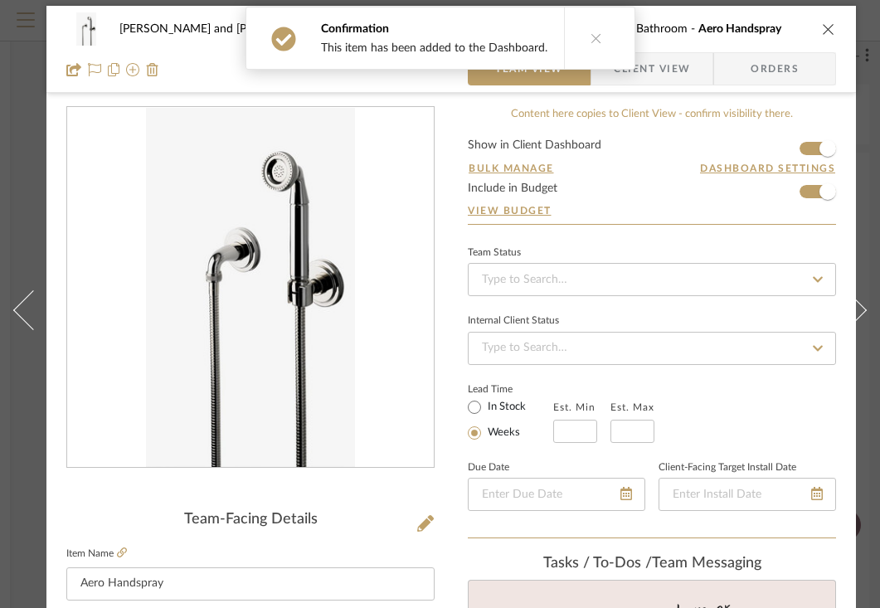
click at [667, 71] on span "Client View" at bounding box center [652, 68] width 76 height 33
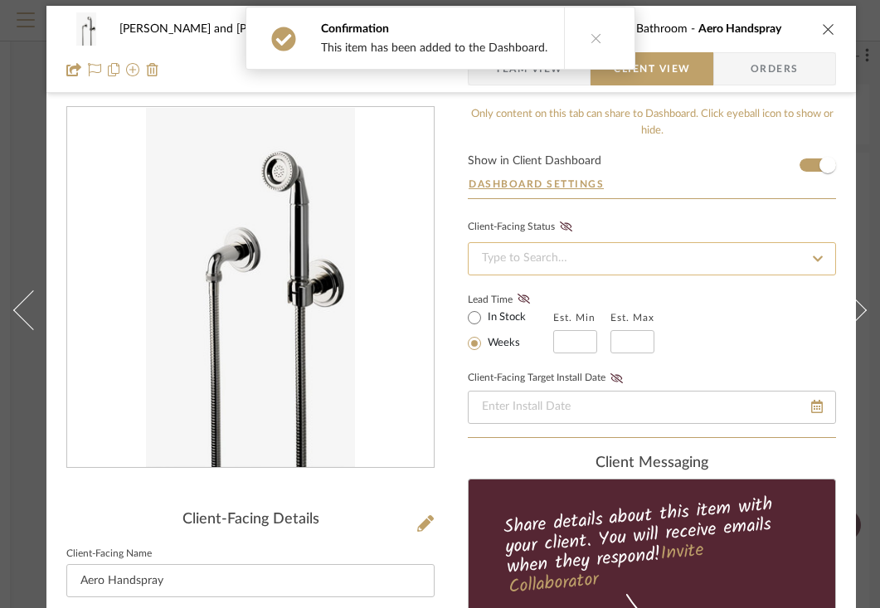
click at [618, 255] on input at bounding box center [652, 258] width 368 height 33
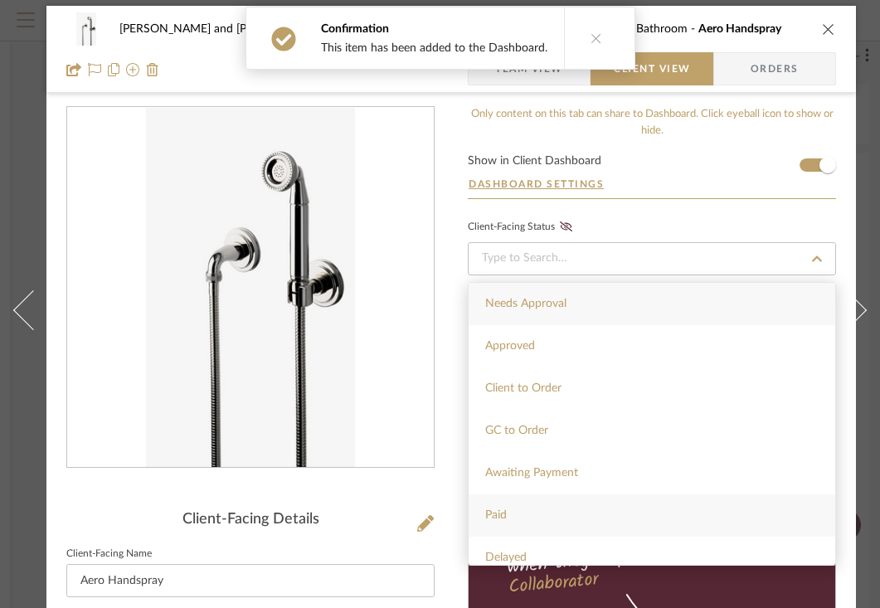
click at [496, 510] on span "Paid" at bounding box center [496, 515] width 22 height 12
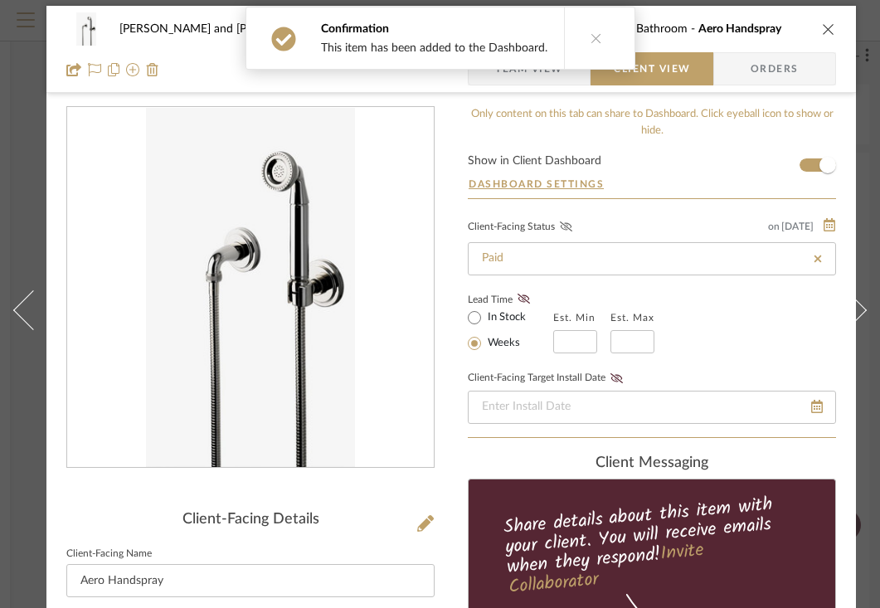
click at [568, 227] on icon at bounding box center [566, 226] width 12 height 10
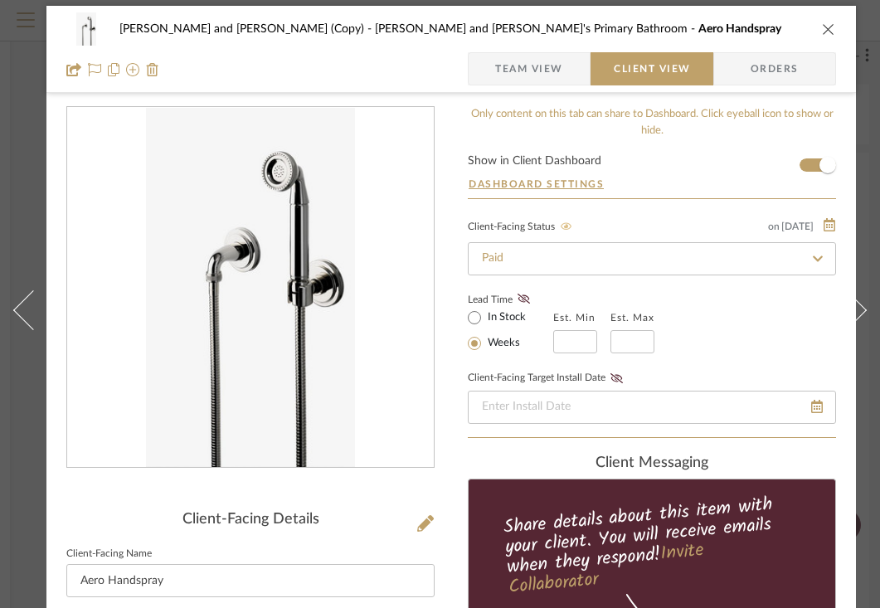
click at [825, 32] on icon "close" at bounding box center [828, 28] width 13 height 13
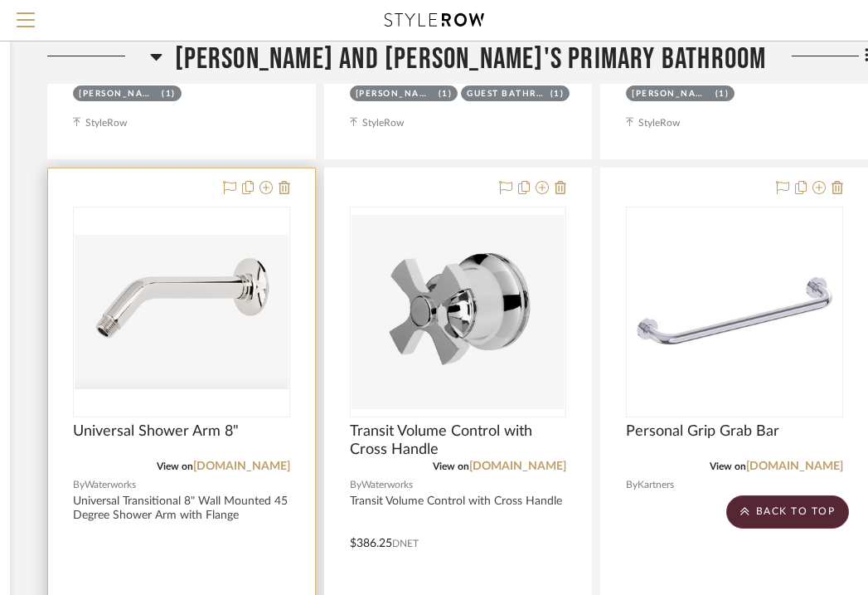
scroll to position [7808, 302]
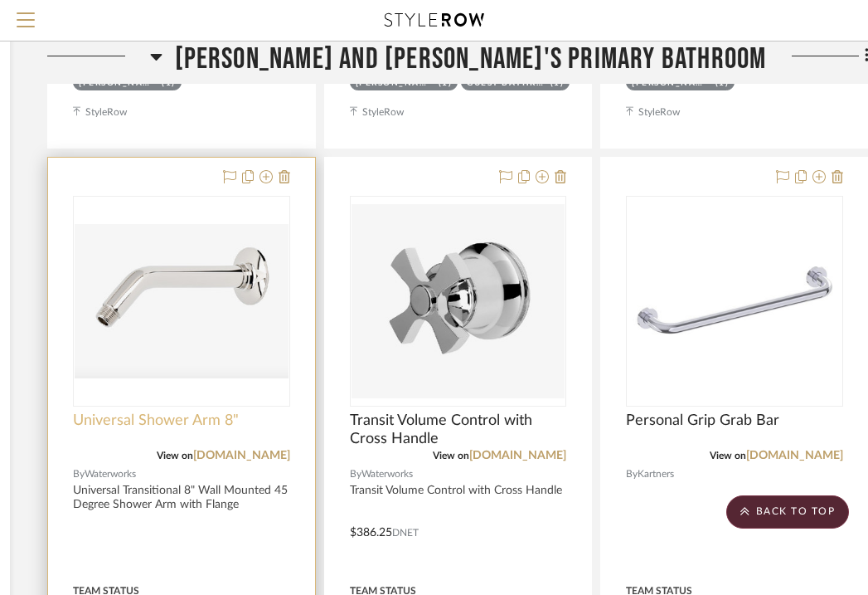
click at [191, 411] on span "Universal Shower Arm 8"" at bounding box center [156, 420] width 166 height 18
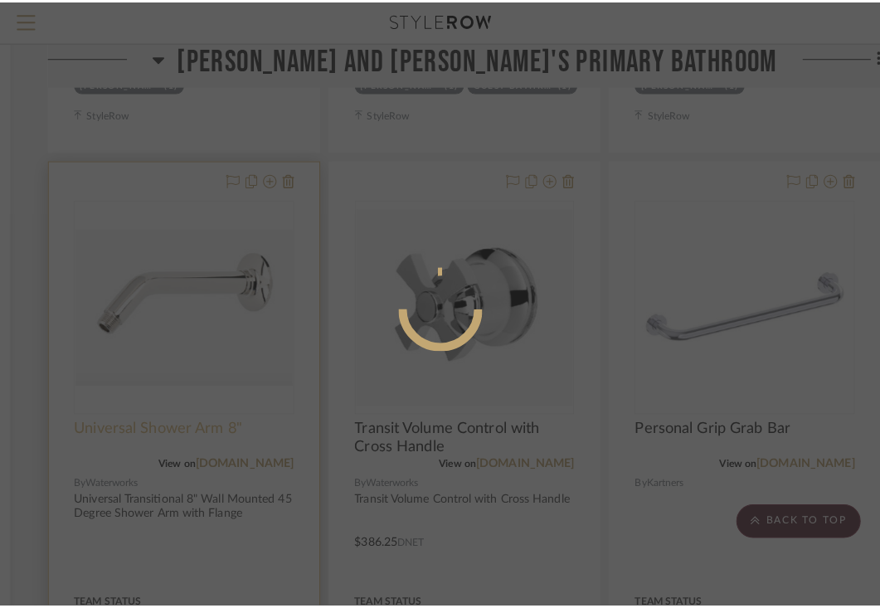
scroll to position [0, 0]
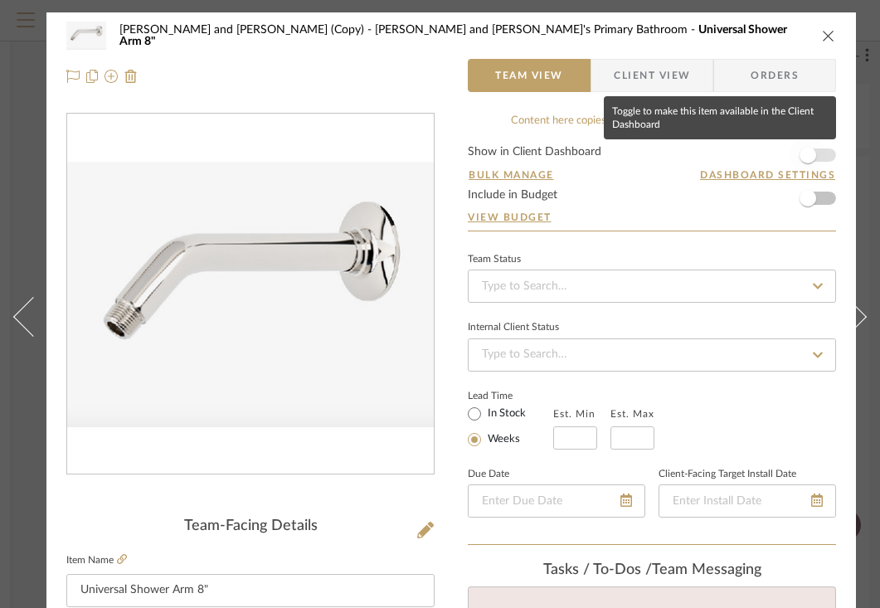
click at [807, 156] on span "button" at bounding box center [807, 155] width 17 height 17
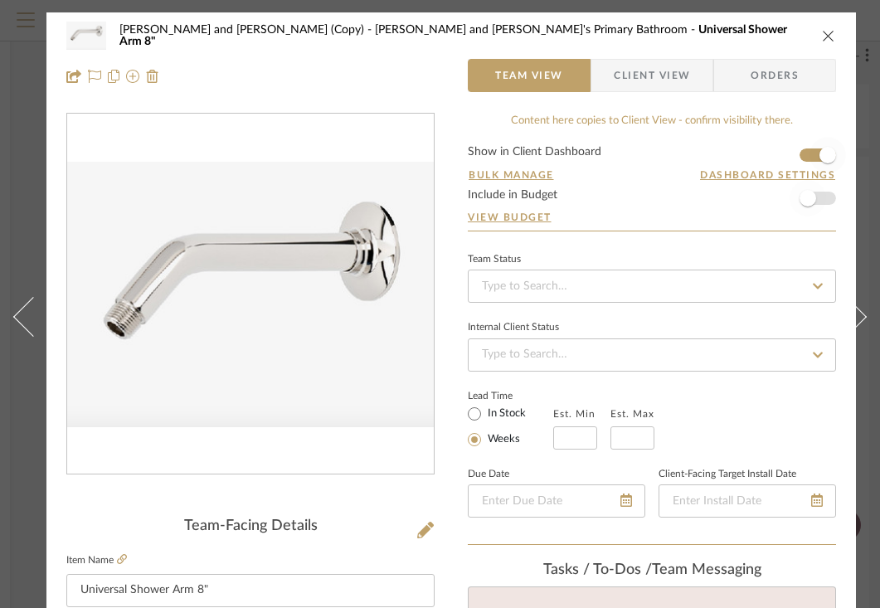
click at [811, 198] on span "button" at bounding box center [807, 198] width 17 height 17
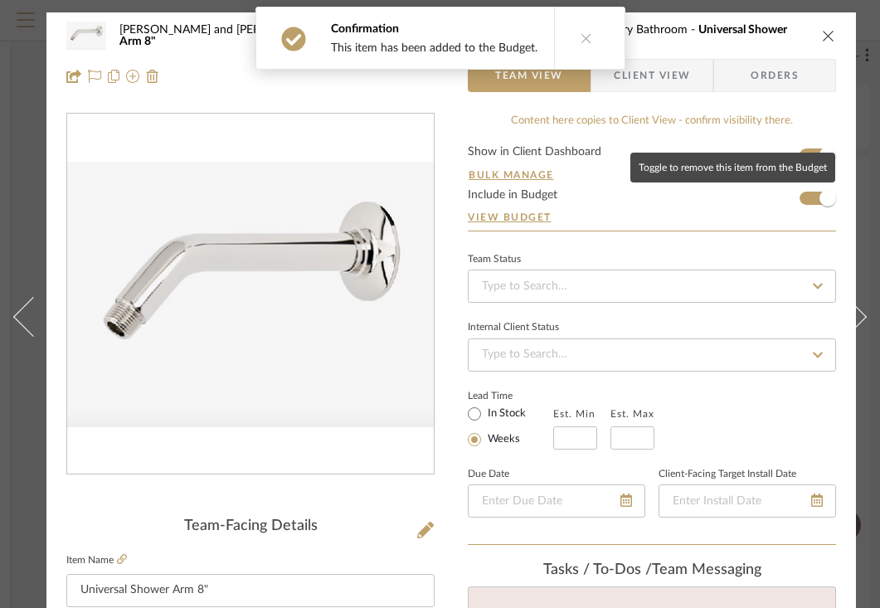
click at [677, 73] on span "Client View" at bounding box center [652, 75] width 76 height 33
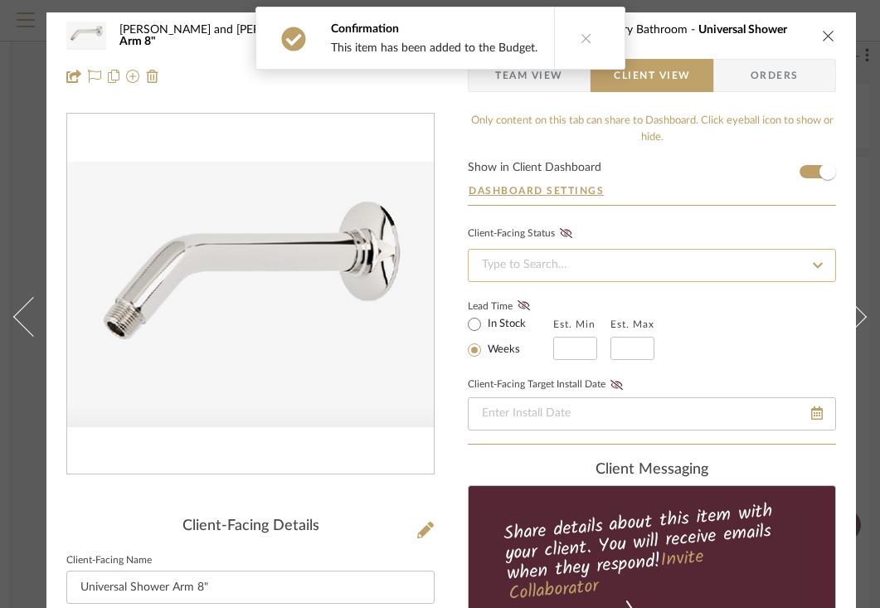
click at [635, 260] on input at bounding box center [652, 265] width 368 height 33
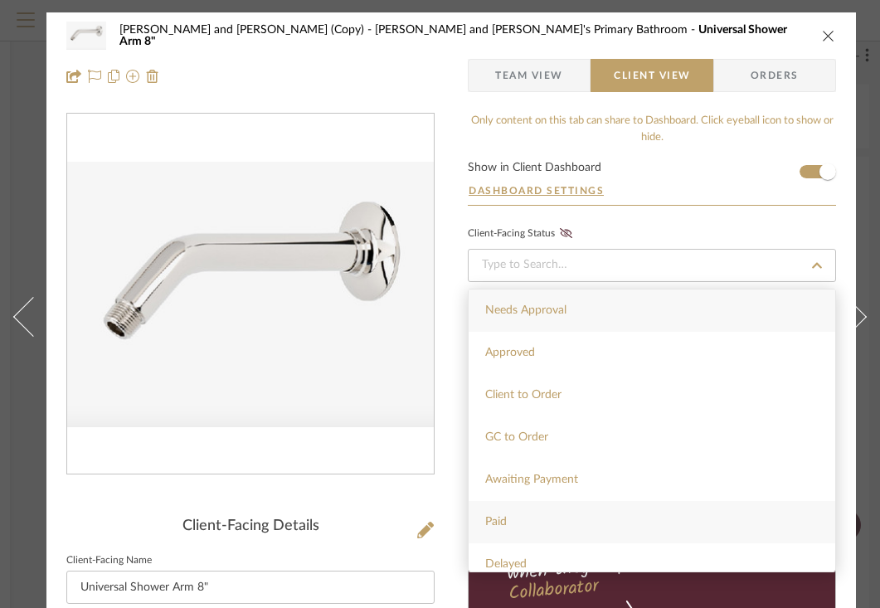
click at [505, 517] on span "Paid" at bounding box center [496, 522] width 22 height 12
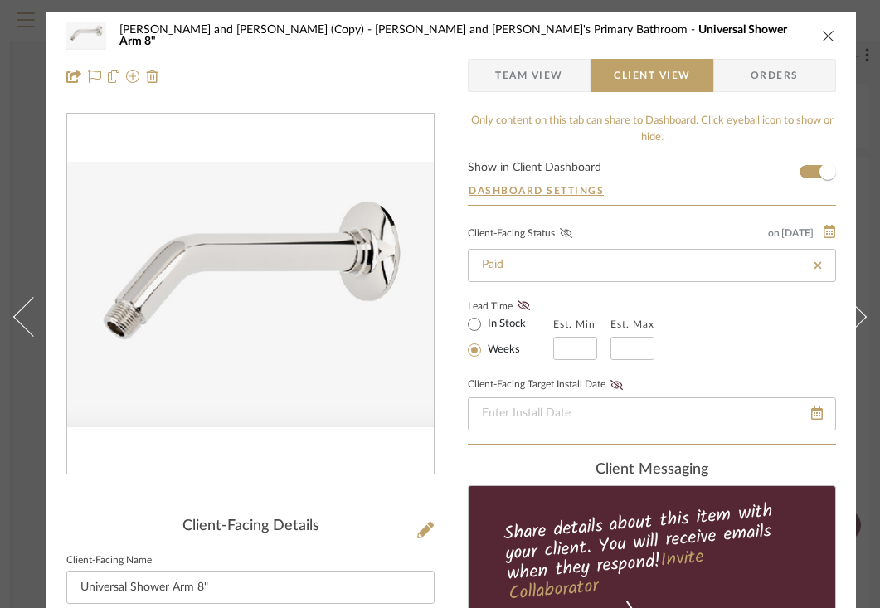
click at [565, 231] on icon at bounding box center [566, 233] width 12 height 10
click at [826, 33] on icon "close" at bounding box center [828, 35] width 13 height 13
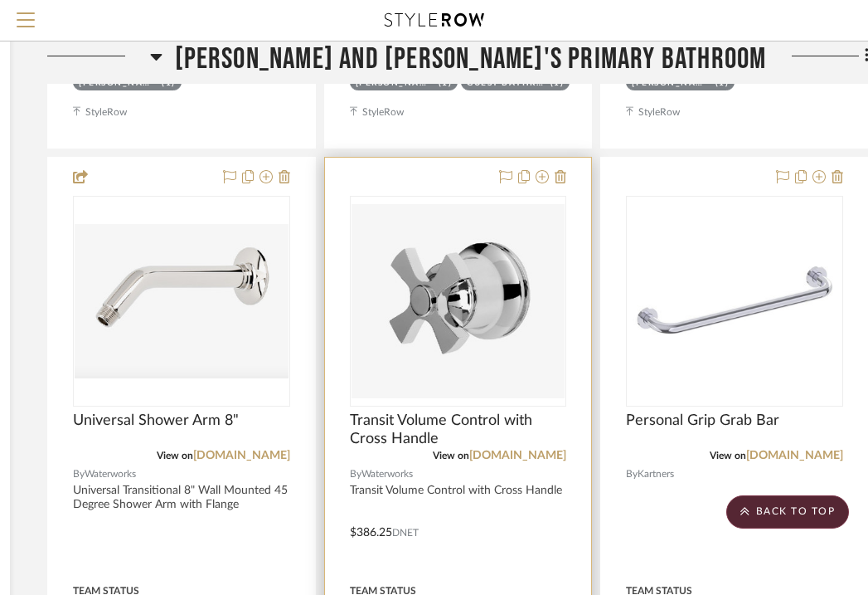
scroll to position [7881, 302]
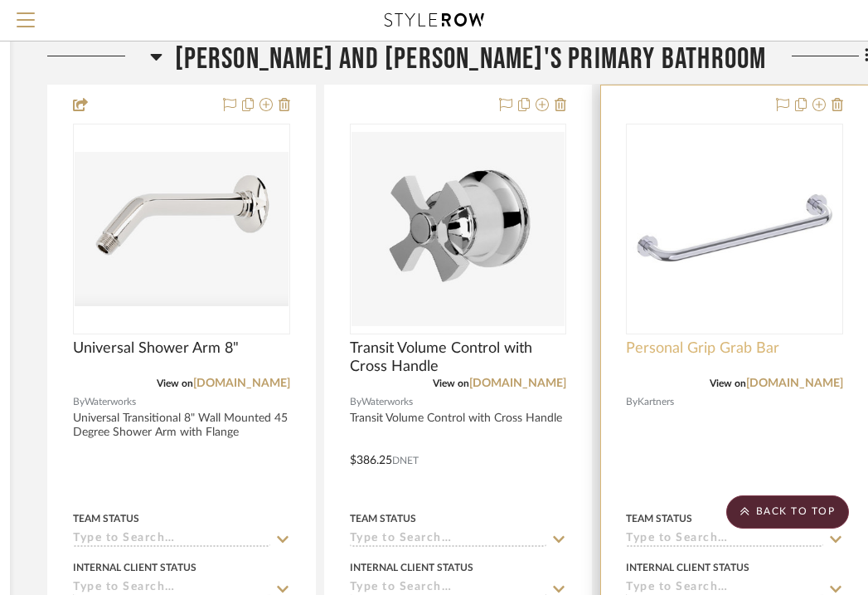
click at [774, 339] on span "Personal Grip Grab Bar" at bounding box center [702, 348] width 153 height 18
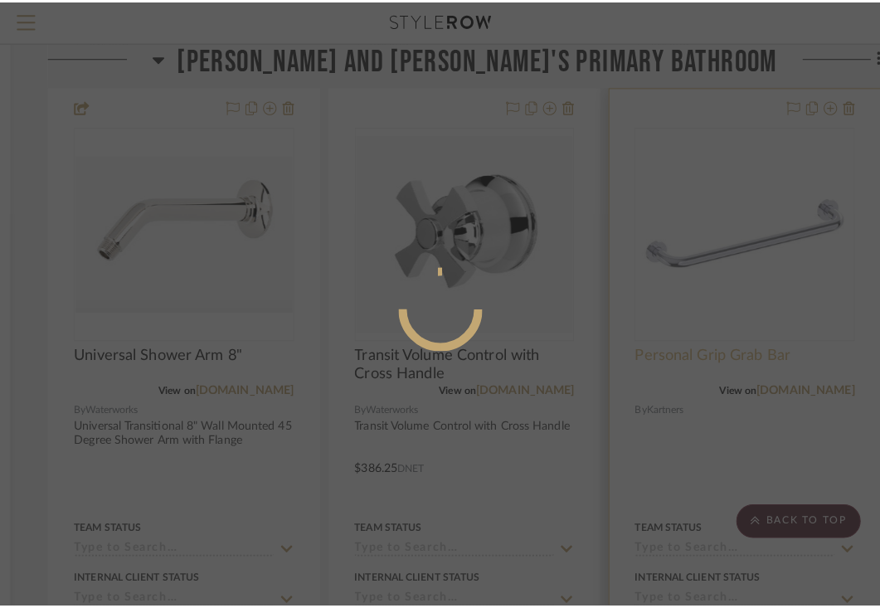
scroll to position [0, 0]
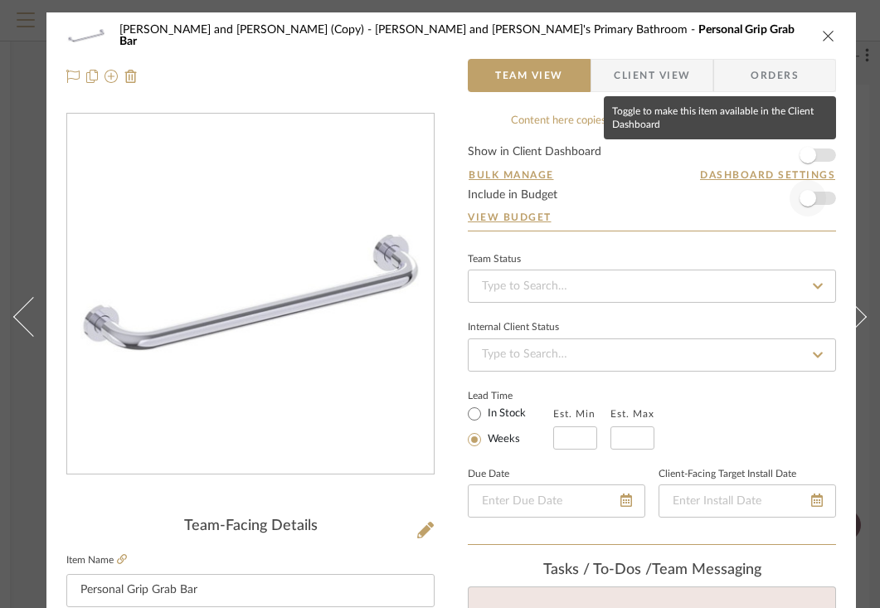
click at [808, 160] on span "button" at bounding box center [807, 155] width 17 height 17
click at [813, 201] on span "button" at bounding box center [807, 198] width 17 height 17
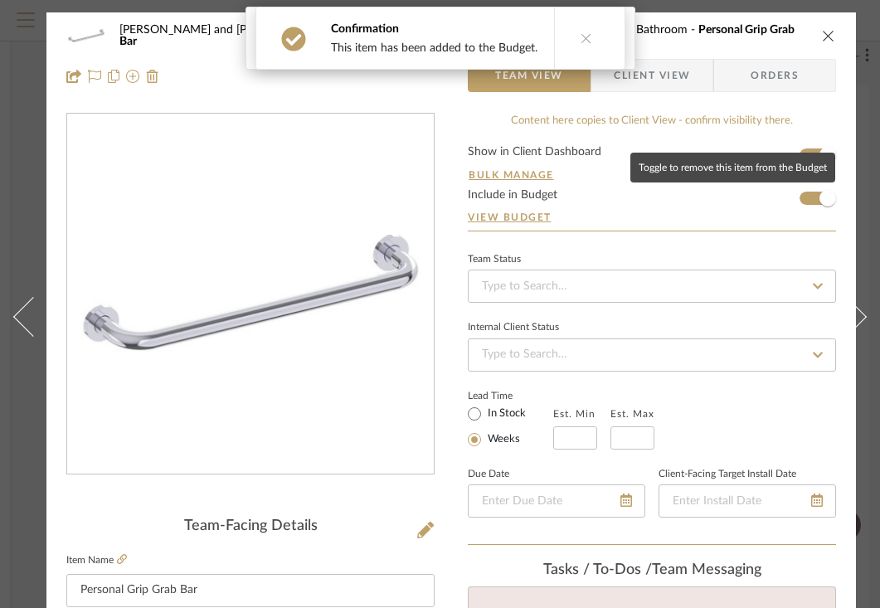
click at [687, 78] on span "Client View" at bounding box center [652, 75] width 76 height 33
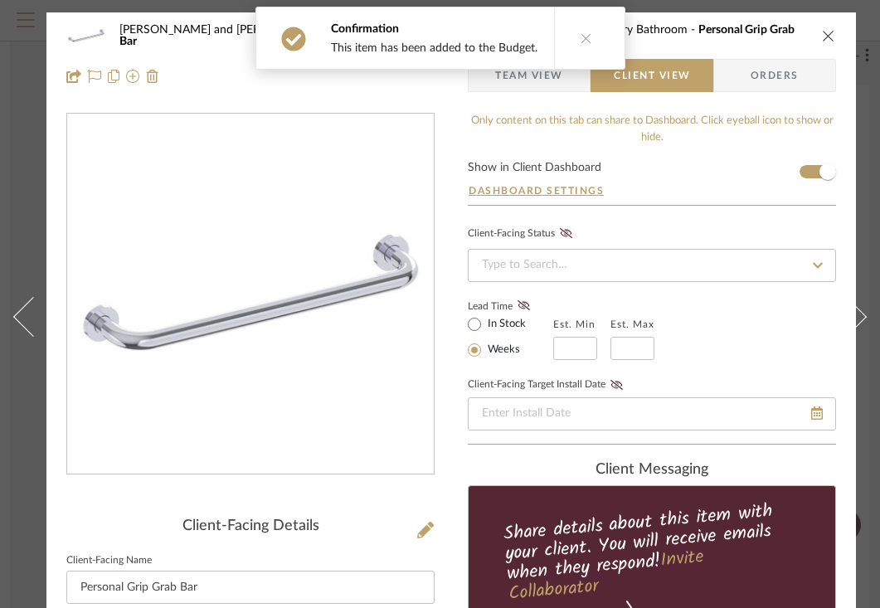
click at [580, 36] on icon at bounding box center [586, 38] width 12 height 12
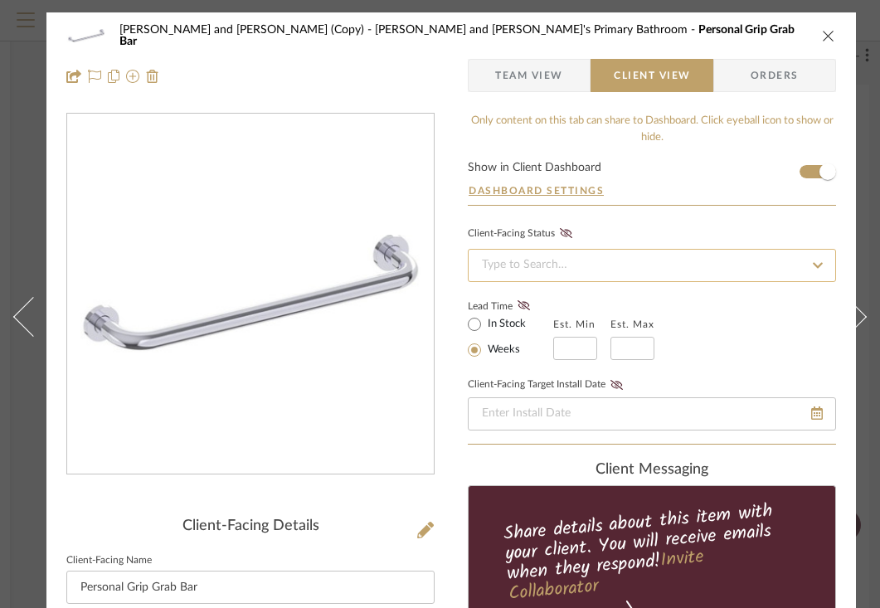
click at [597, 269] on input at bounding box center [652, 265] width 368 height 33
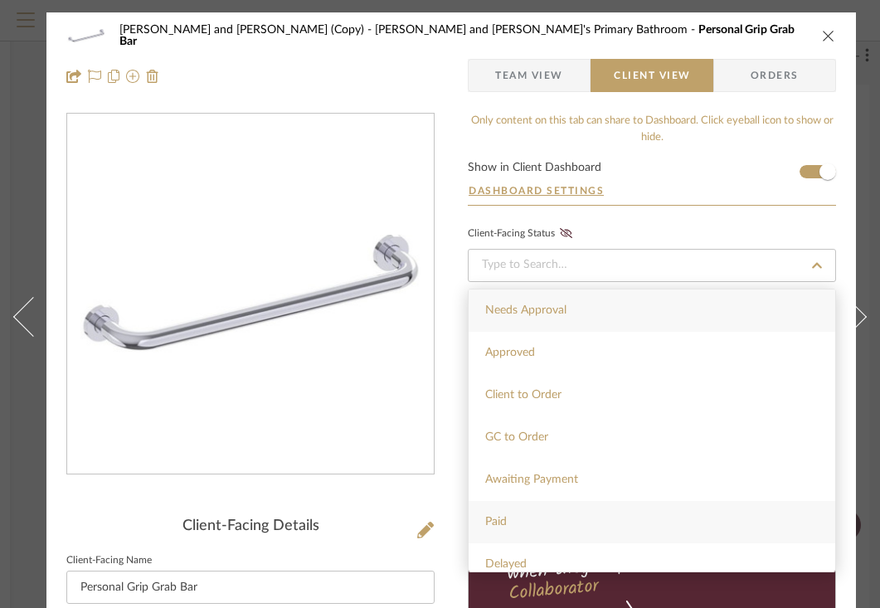
click at [517, 527] on div "Paid" at bounding box center [651, 522] width 366 height 42
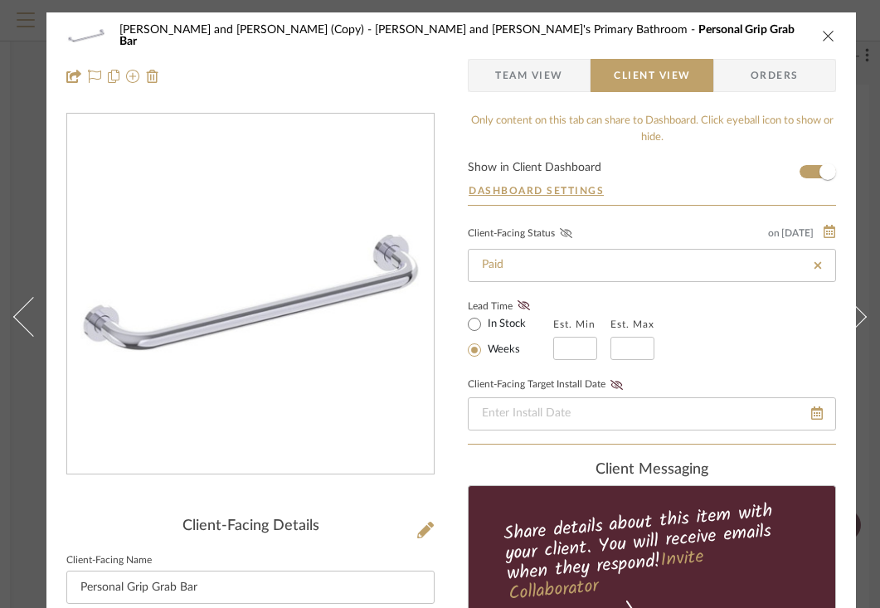
click at [570, 234] on icon at bounding box center [566, 233] width 12 height 10
click at [830, 33] on icon "close" at bounding box center [828, 35] width 13 height 13
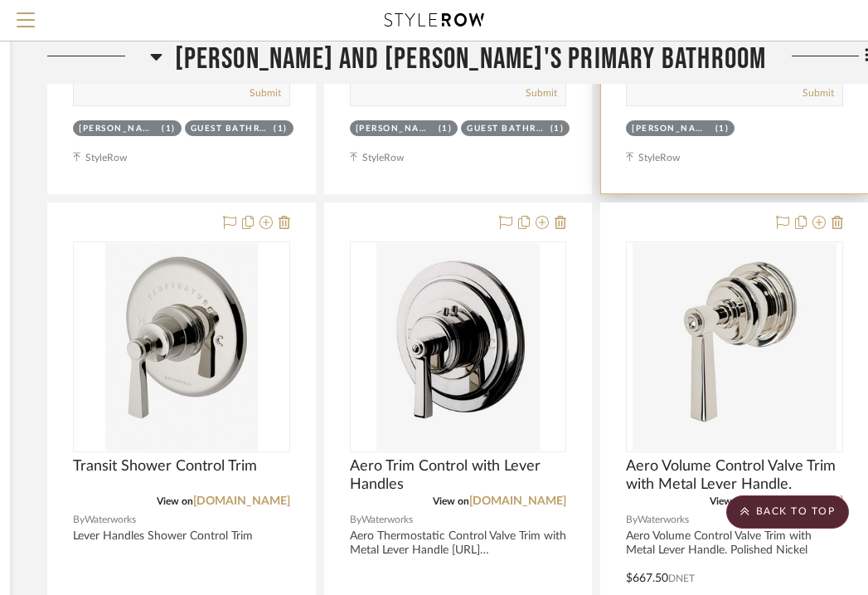
scroll to position [8507, 302]
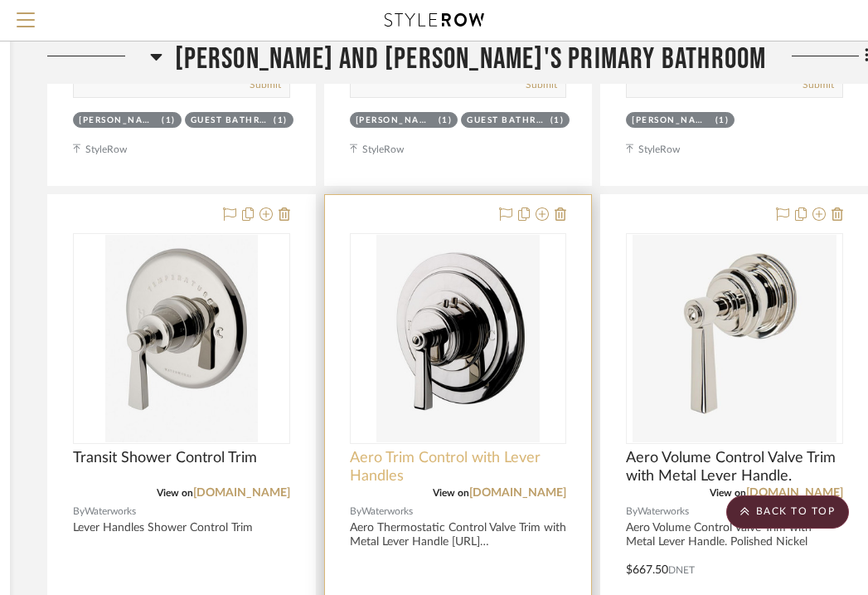
click at [518, 449] on span "Aero Trim Control with Lever Handles" at bounding box center [458, 467] width 217 height 36
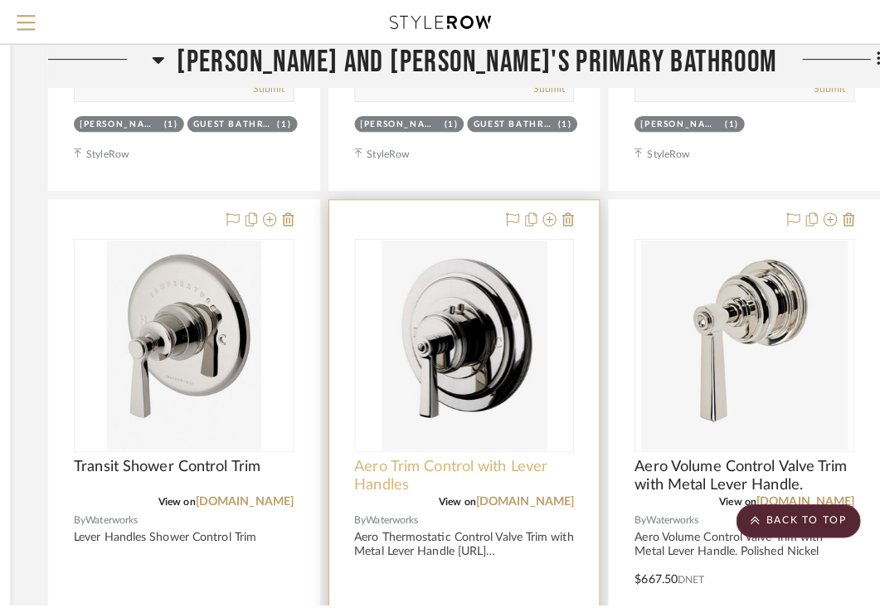
scroll to position [0, 0]
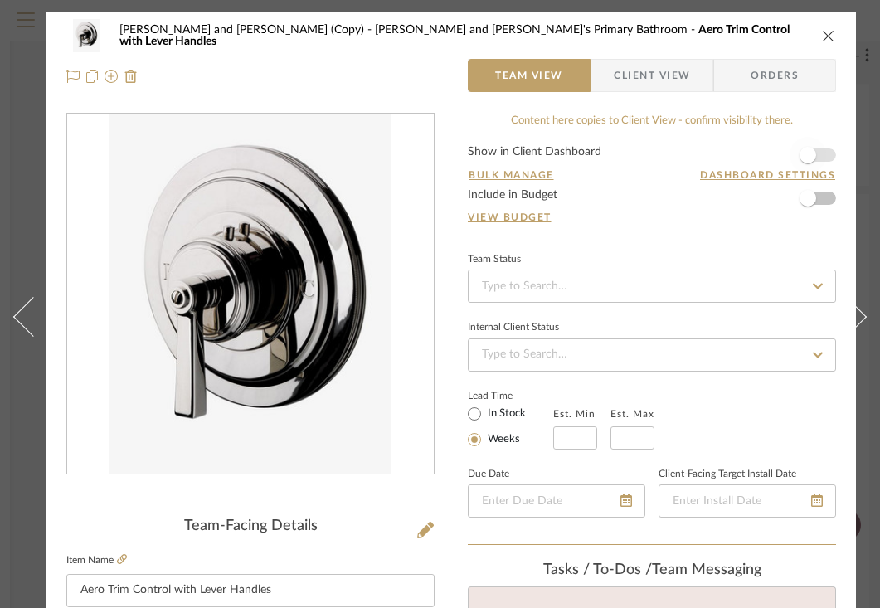
click at [818, 160] on span "button" at bounding box center [807, 155] width 36 height 36
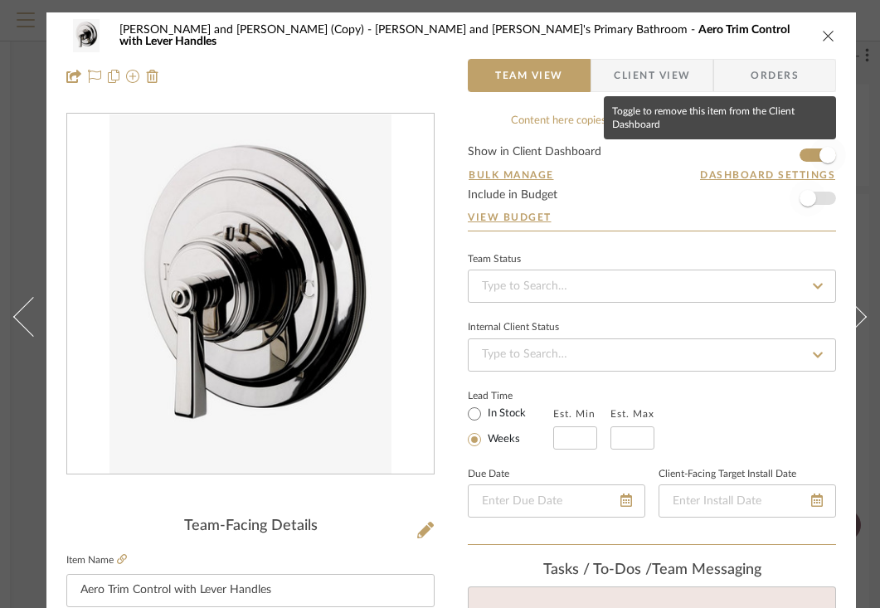
click at [808, 205] on span "button" at bounding box center [807, 198] width 17 height 17
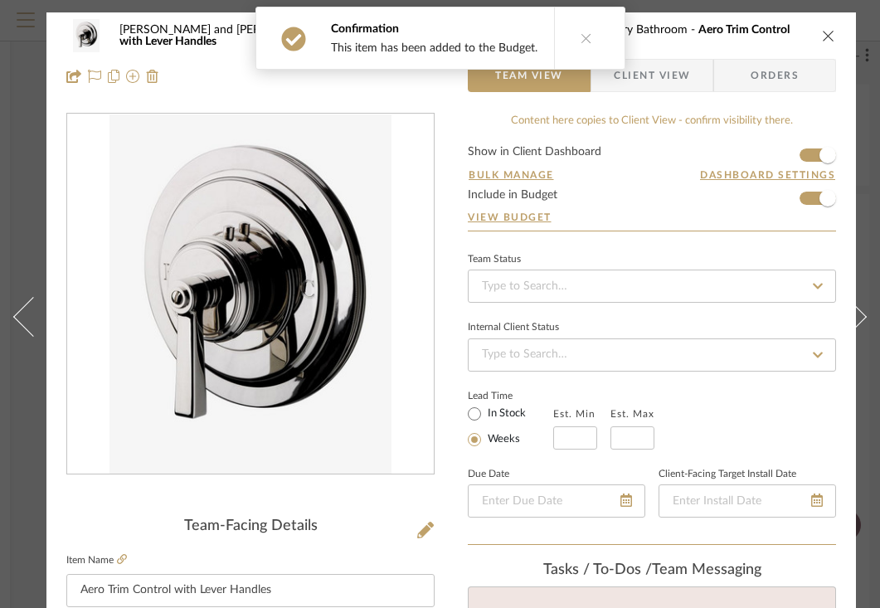
click at [673, 75] on span "Client View" at bounding box center [652, 75] width 76 height 33
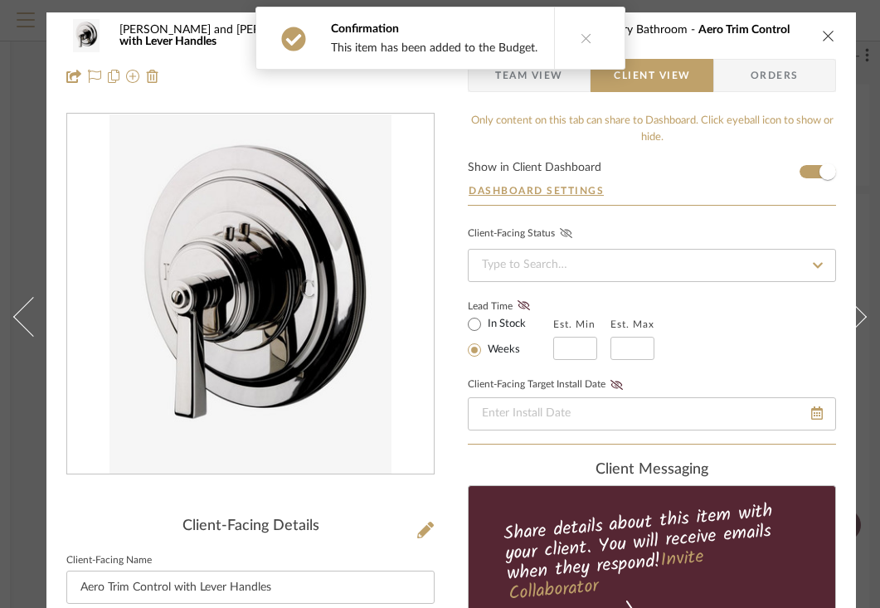
click at [570, 233] on icon at bounding box center [566, 233] width 12 height 10
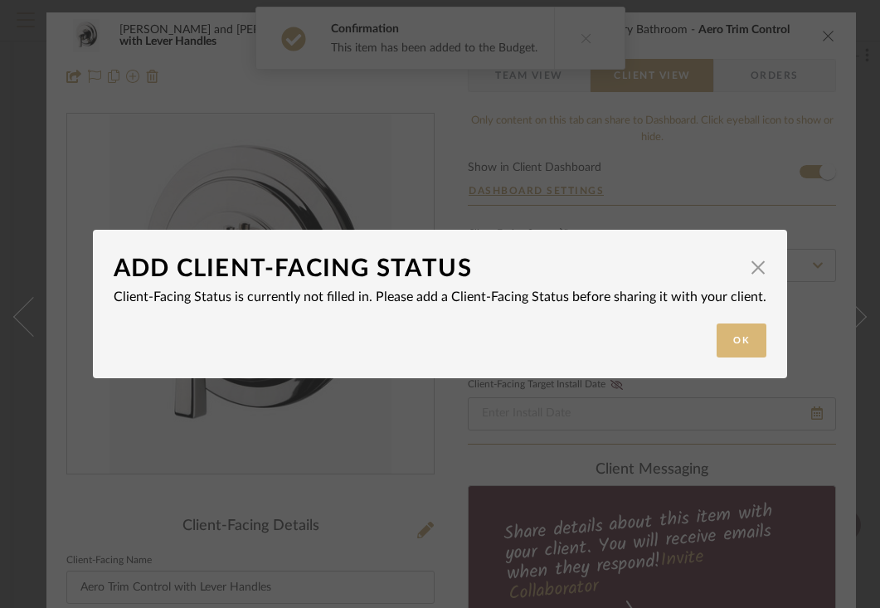
click at [727, 335] on button "Ok" at bounding box center [741, 340] width 50 height 34
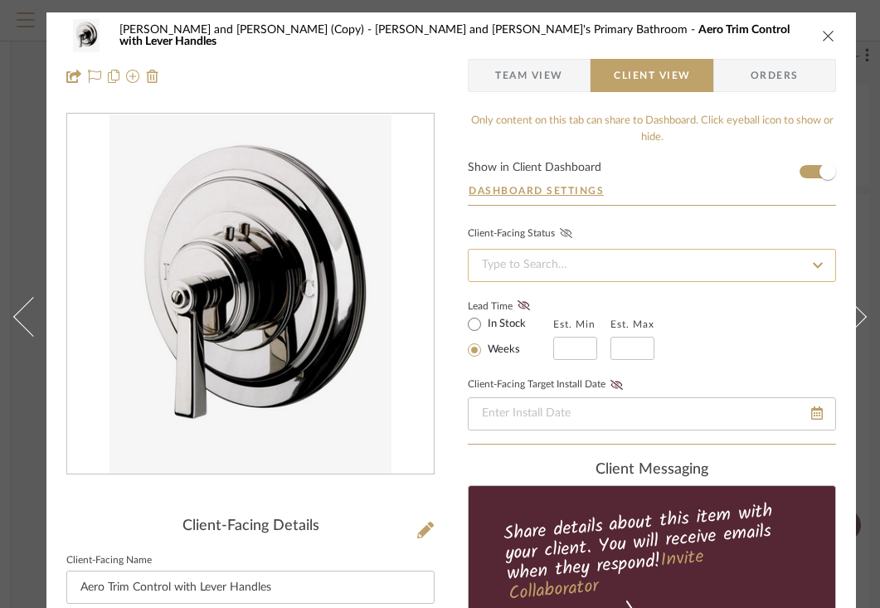
click at [755, 273] on input at bounding box center [652, 265] width 368 height 33
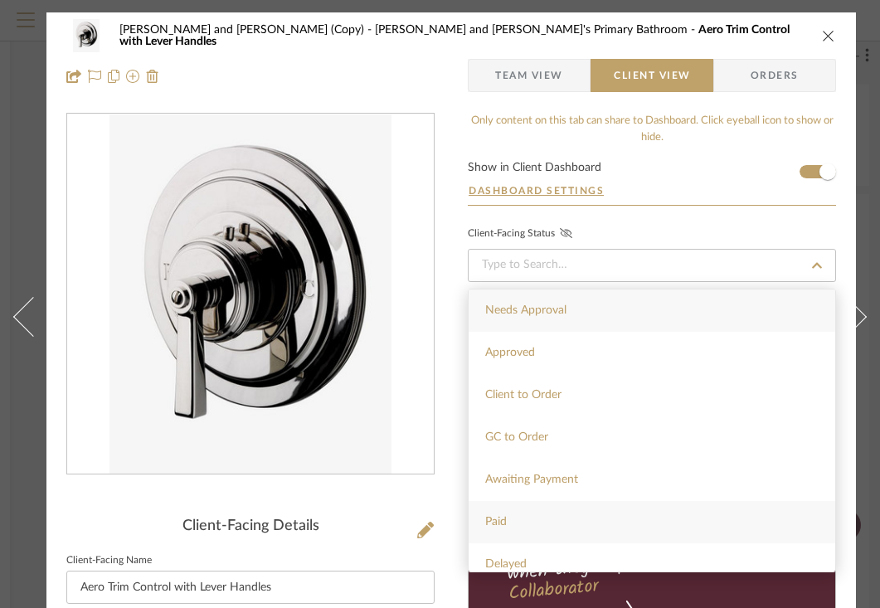
click at [543, 532] on div "Paid" at bounding box center [651, 522] width 366 height 42
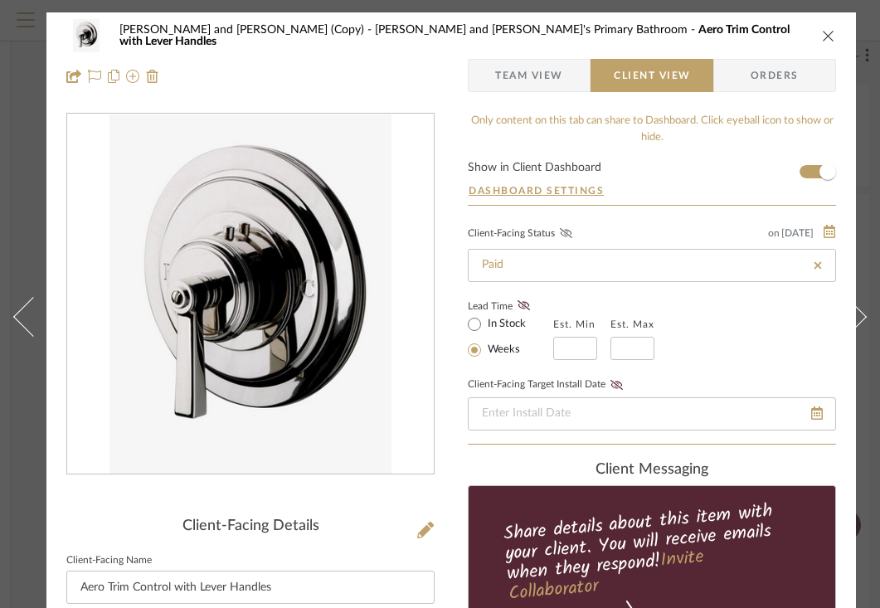
click at [565, 235] on icon at bounding box center [566, 233] width 12 height 10
click at [828, 36] on icon "close" at bounding box center [828, 35] width 13 height 13
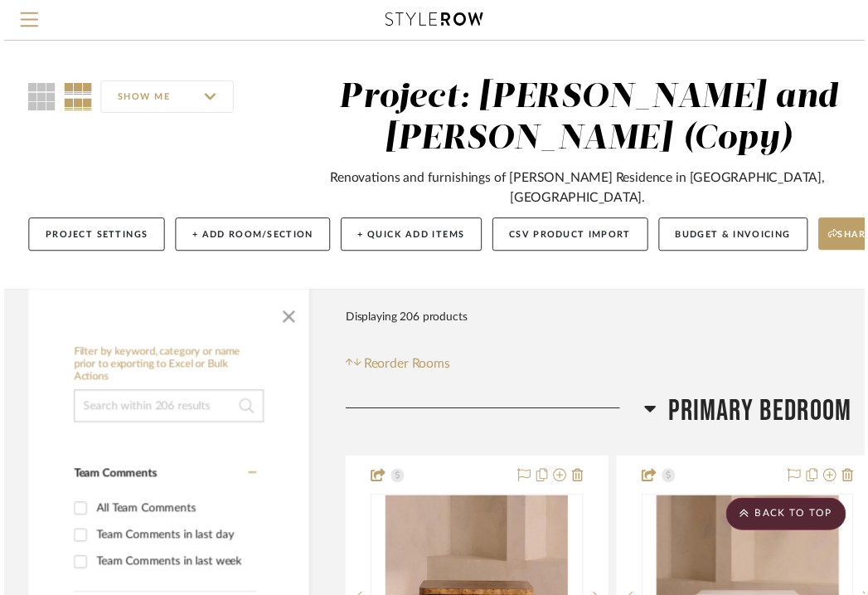
scroll to position [8507, 302]
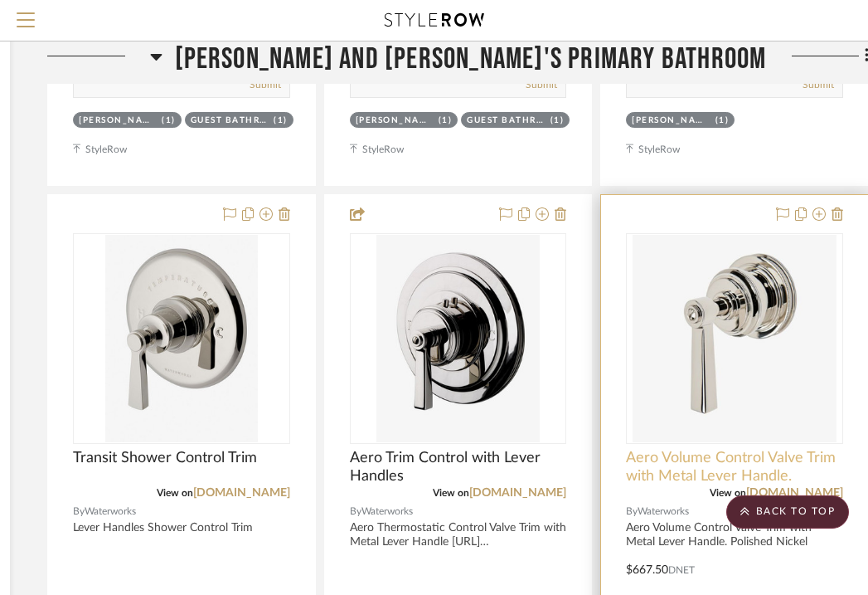
click at [701, 449] on span "Aero Volume Control Valve Trim with Metal Lever Handle." at bounding box center [734, 467] width 217 height 36
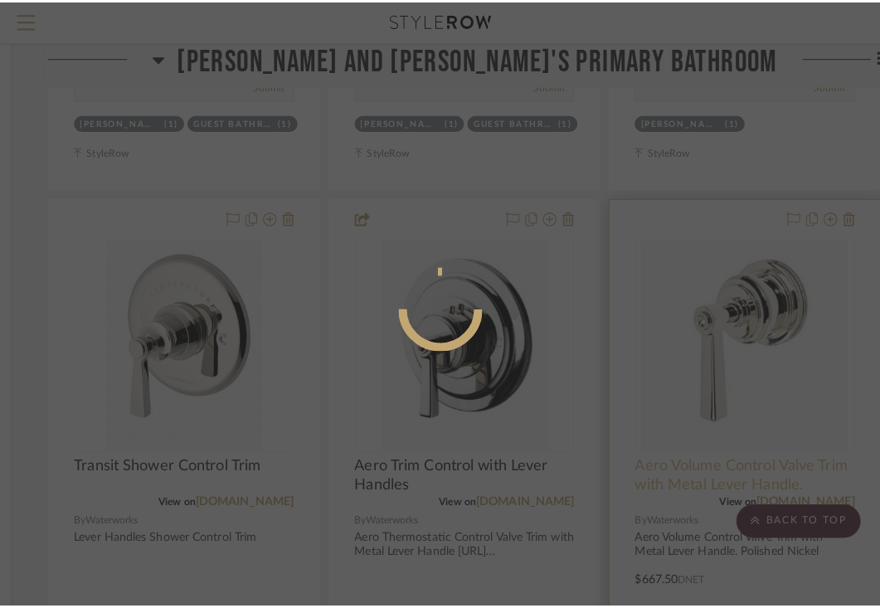
scroll to position [0, 0]
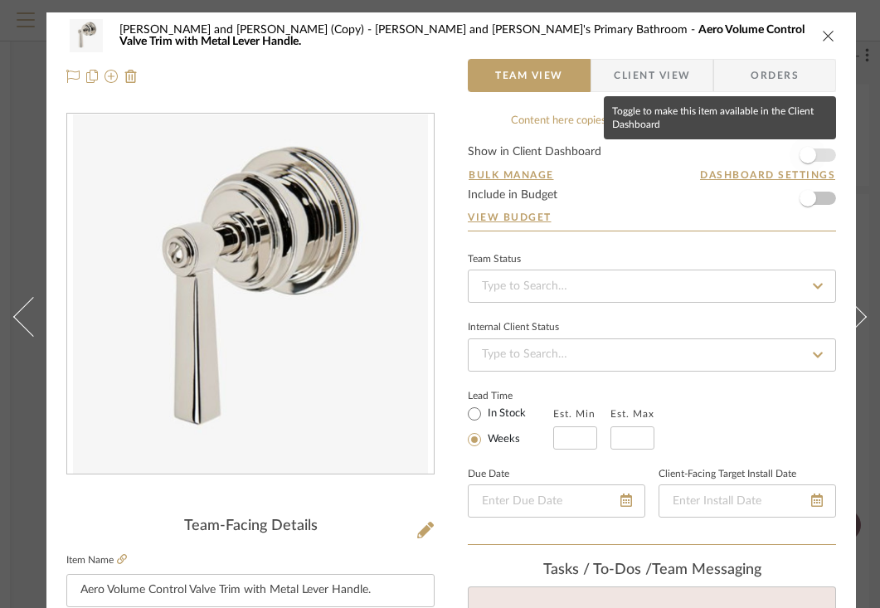
click at [811, 156] on span "button" at bounding box center [807, 155] width 17 height 17
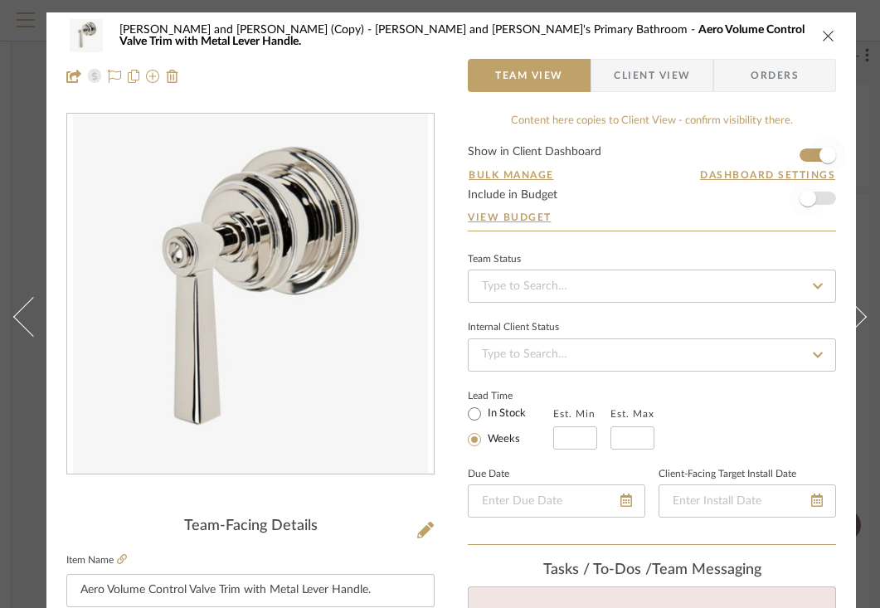
click at [809, 207] on span "button" at bounding box center [807, 198] width 36 height 36
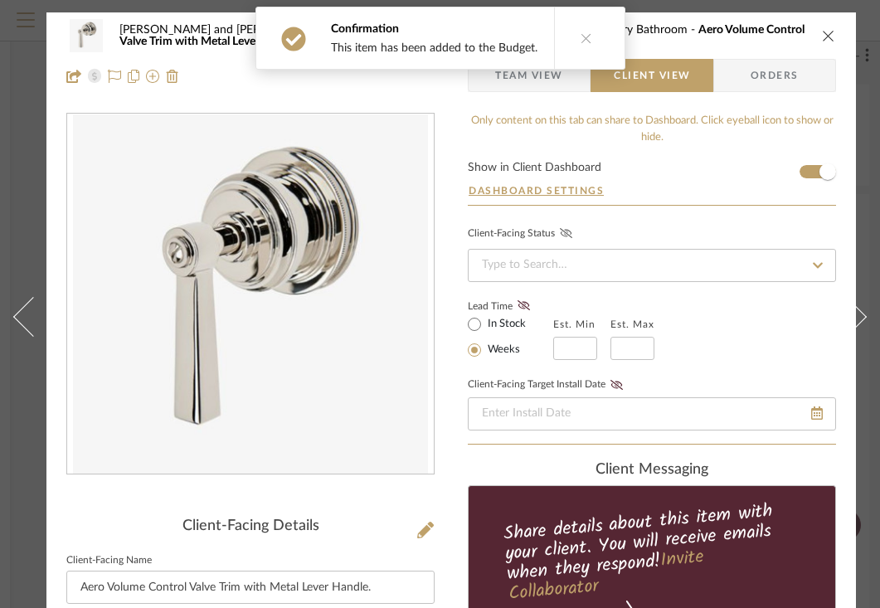
click at [567, 237] on icon at bounding box center [566, 233] width 12 height 10
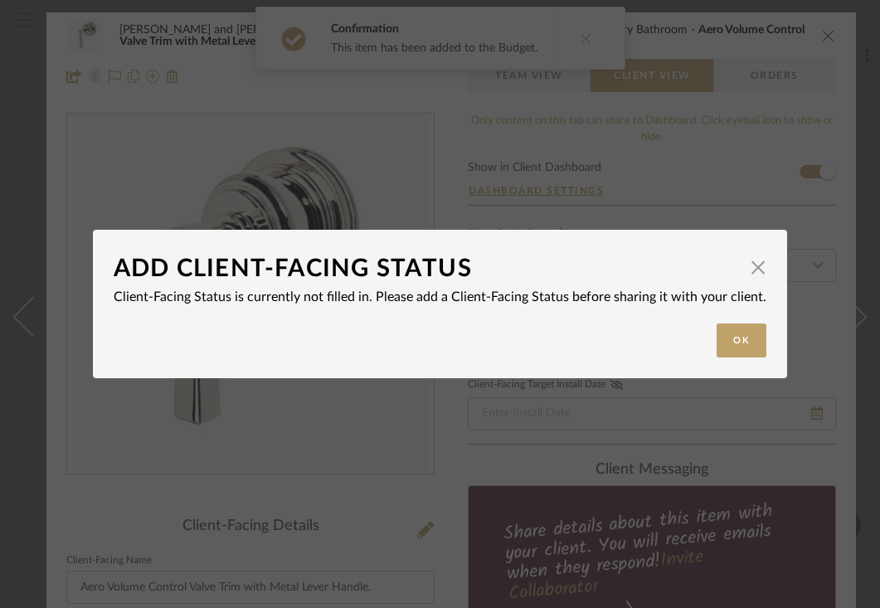
click at [566, 262] on div "ADD ClIENT-FACING STATUS" at bounding box center [428, 268] width 628 height 36
click at [742, 334] on button "Ok" at bounding box center [741, 340] width 50 height 34
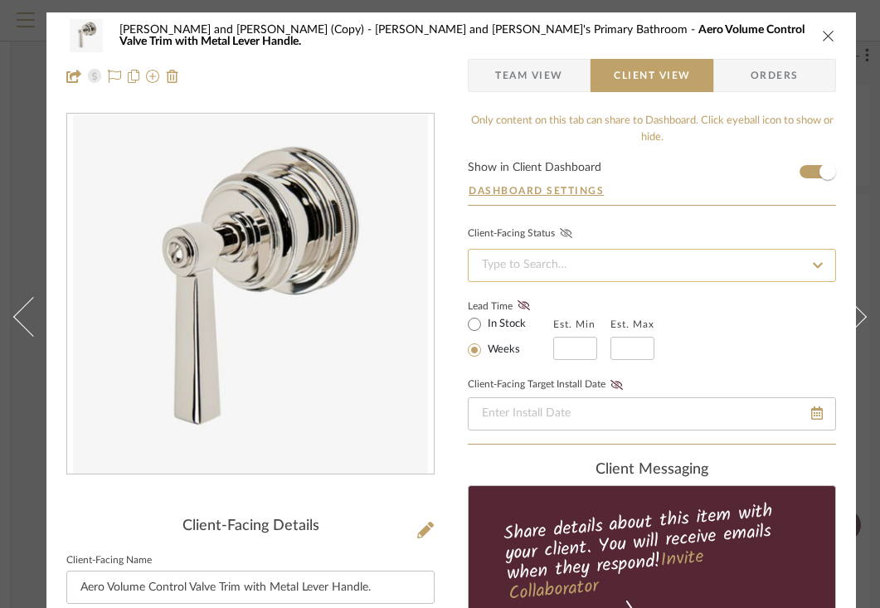
click at [717, 260] on input at bounding box center [652, 265] width 368 height 33
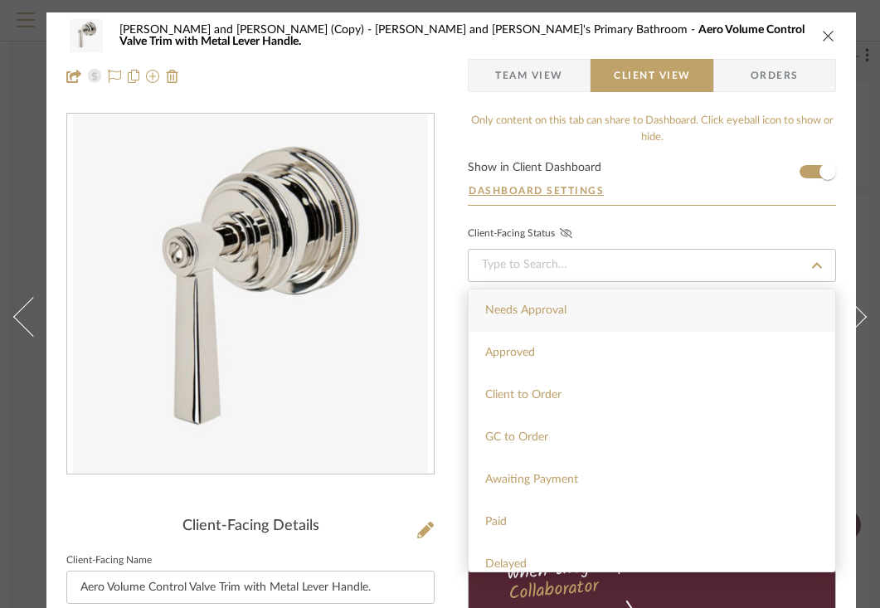
click at [507, 516] on div "Paid" at bounding box center [651, 522] width 366 height 42
type input "[DATE]"
type input "Paid"
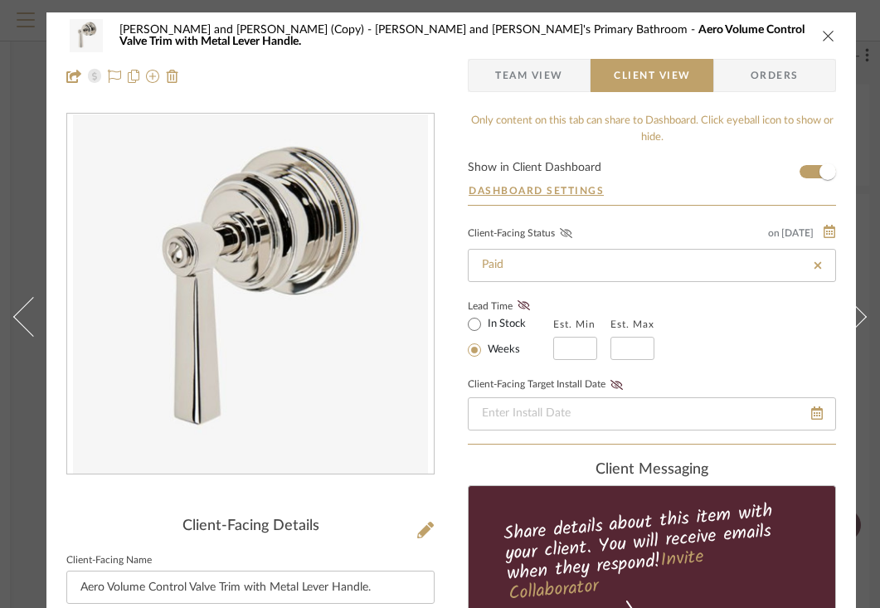
click at [566, 235] on icon at bounding box center [566, 233] width 12 height 10
click at [827, 32] on icon "close" at bounding box center [828, 35] width 13 height 13
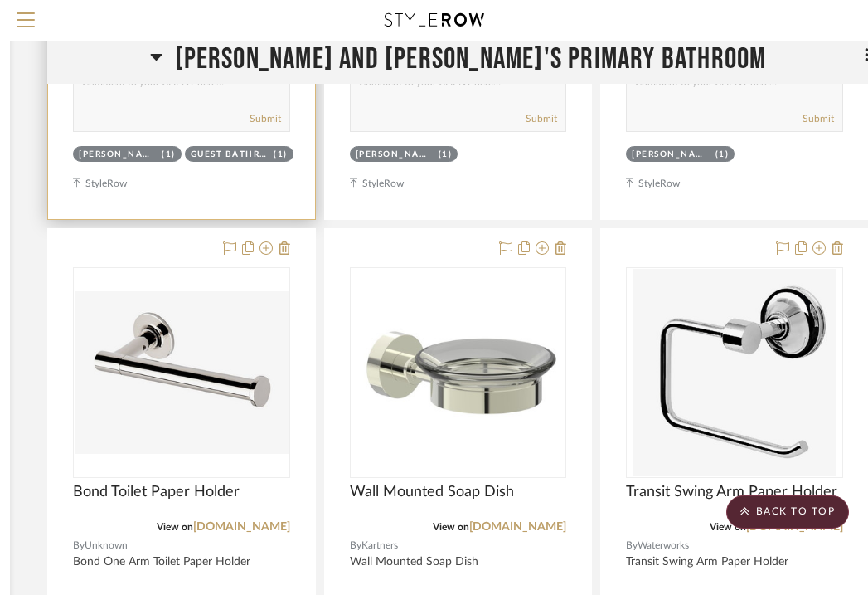
scroll to position [9277, 302]
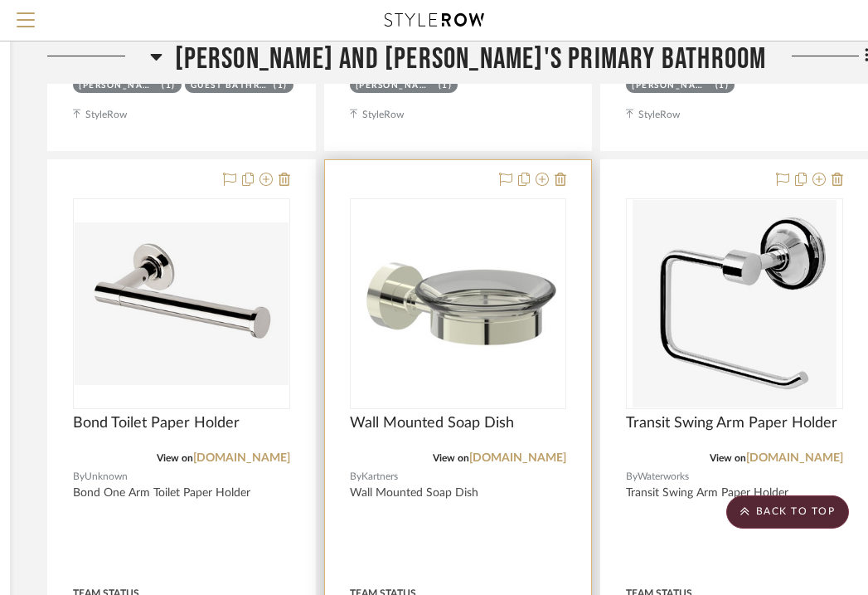
click at [428, 199] on div "0" at bounding box center [459, 303] width 216 height 209
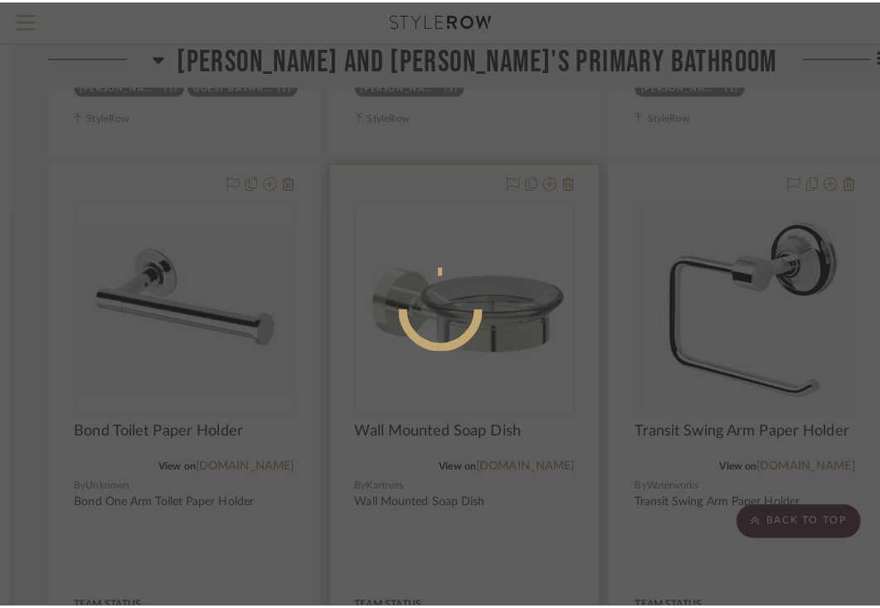
scroll to position [0, 0]
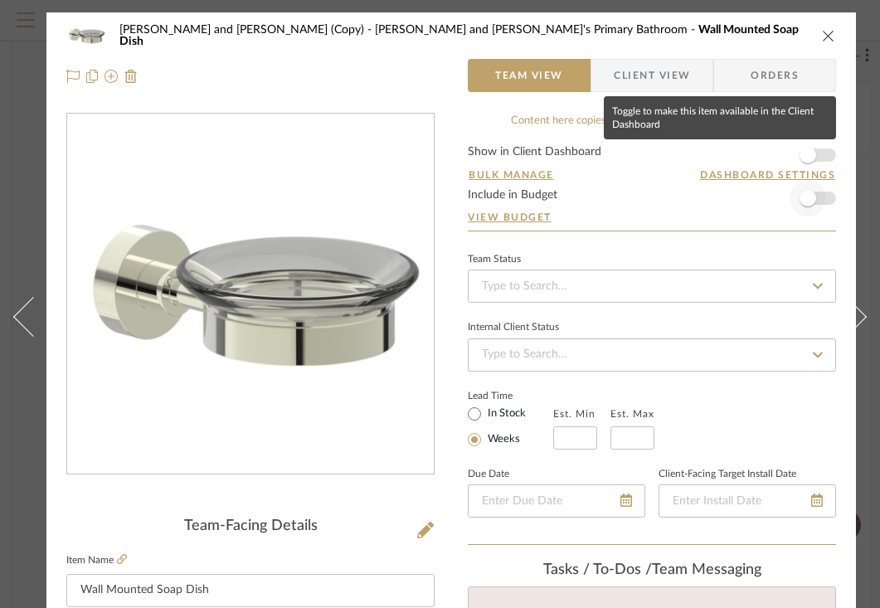
click at [813, 160] on span "button" at bounding box center [807, 155] width 17 height 17
click at [812, 201] on span "button" at bounding box center [807, 198] width 17 height 17
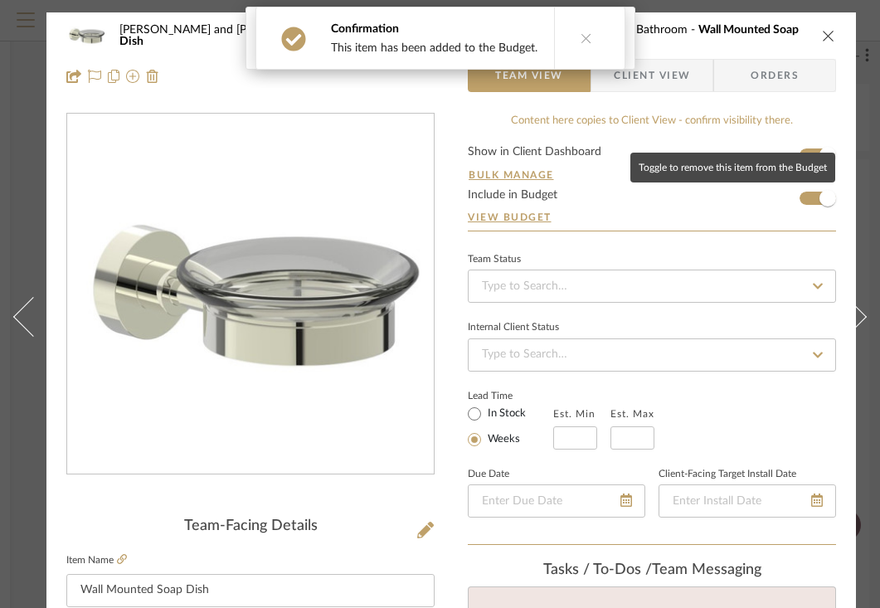
click at [676, 74] on span "Client View" at bounding box center [652, 75] width 76 height 33
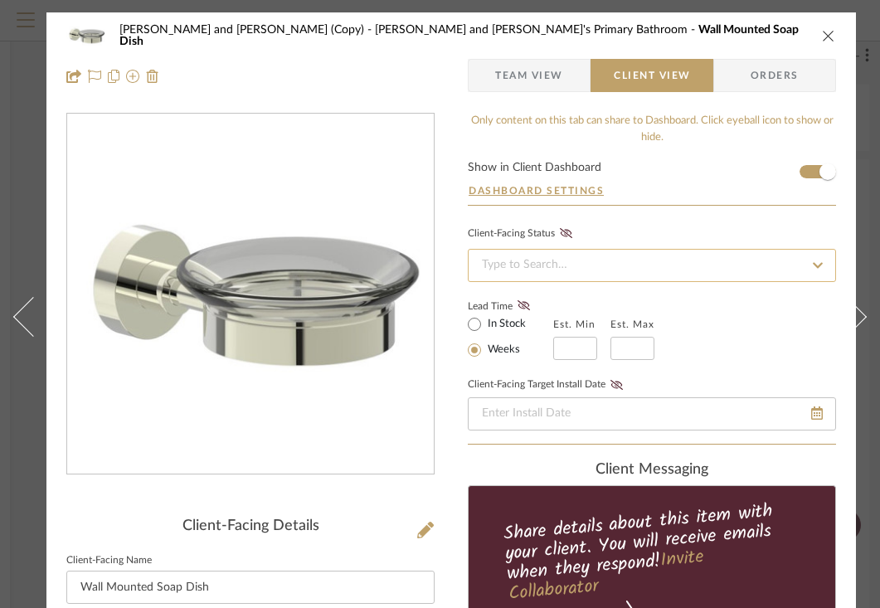
click at [574, 262] on input at bounding box center [652, 265] width 368 height 33
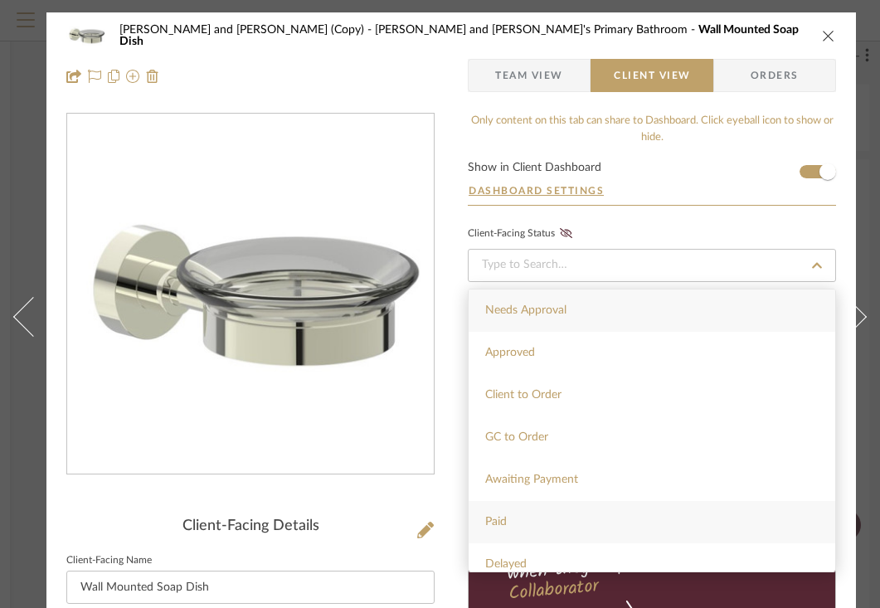
click at [493, 513] on div "Paid" at bounding box center [651, 522] width 366 height 42
type input "[DATE]"
type input "Paid"
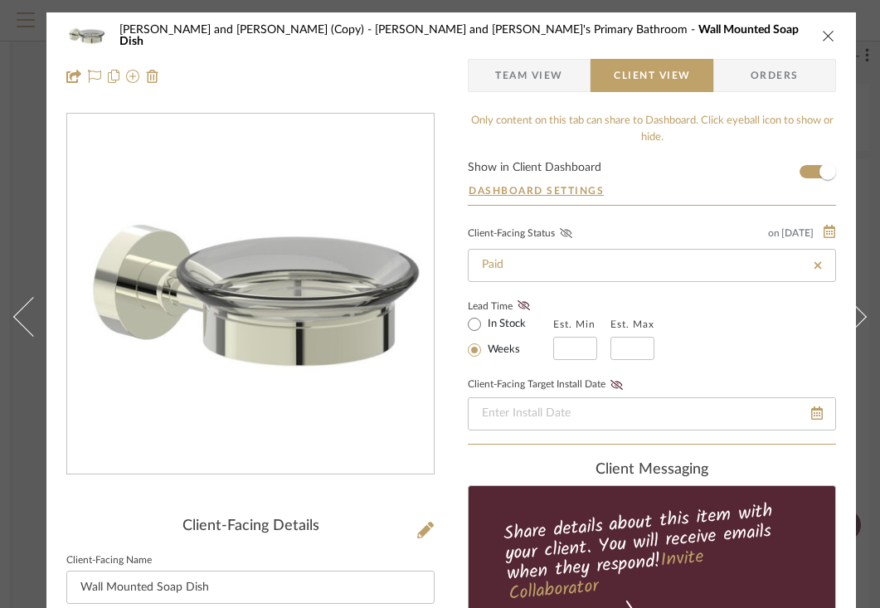
click at [566, 238] on icon at bounding box center [566, 233] width 12 height 10
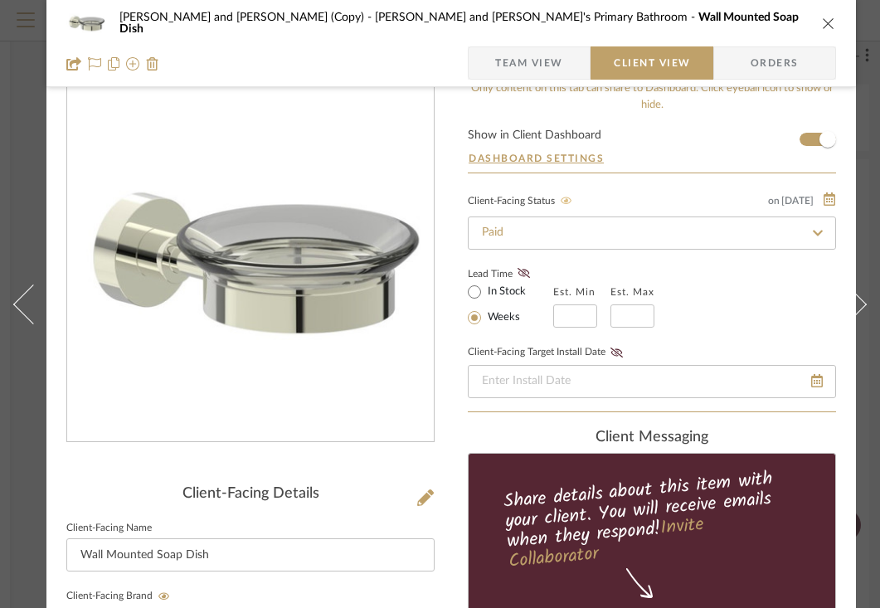
scroll to position [35, 0]
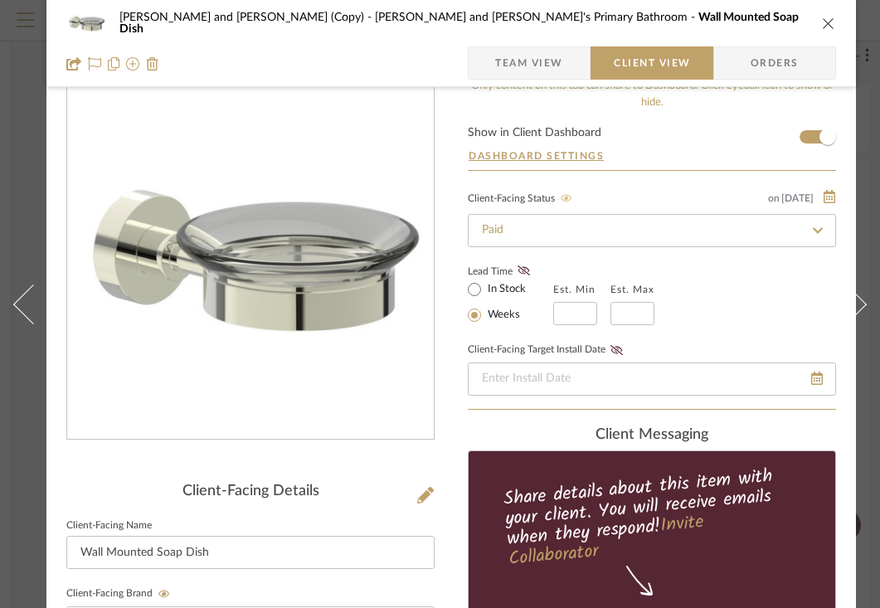
click at [826, 18] on icon "close" at bounding box center [828, 23] width 13 height 13
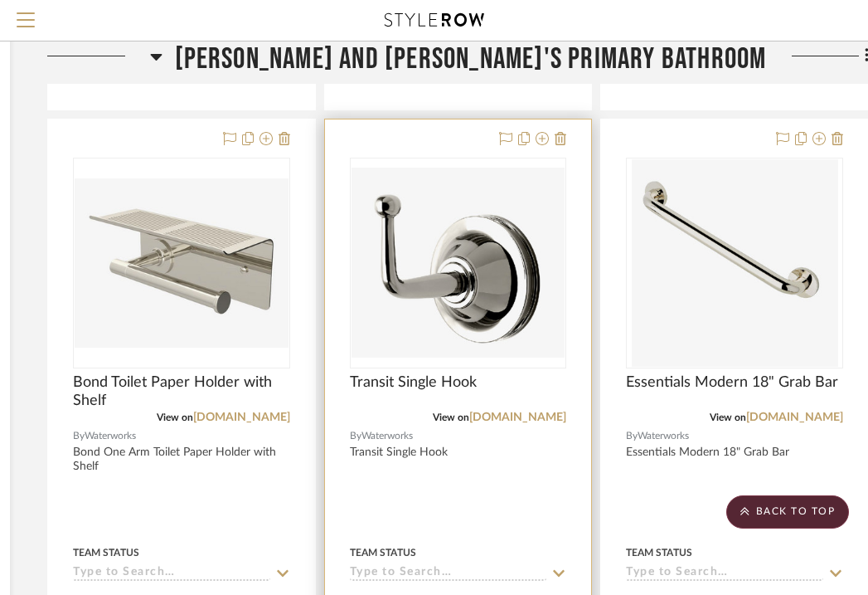
scroll to position [10075, 302]
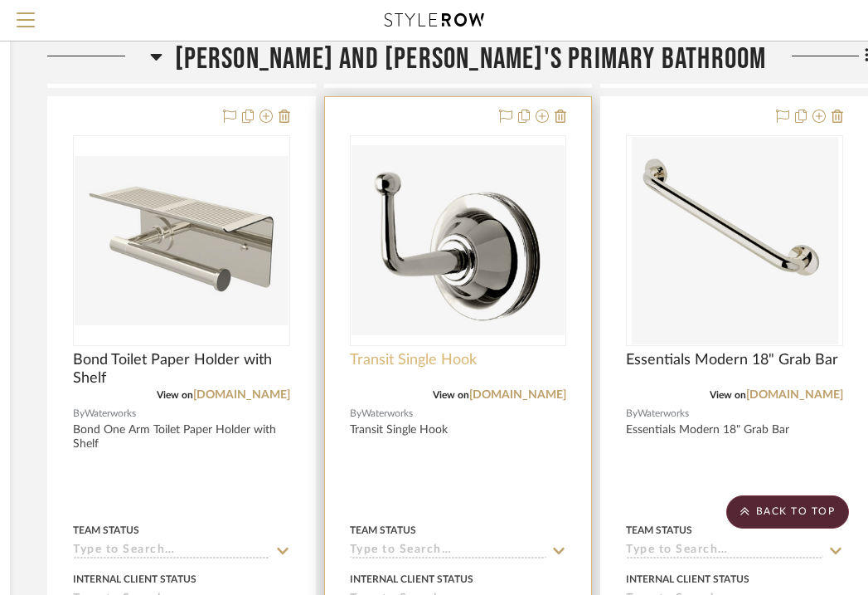
click at [468, 351] on span "Transit Single Hook" at bounding box center [413, 360] width 127 height 18
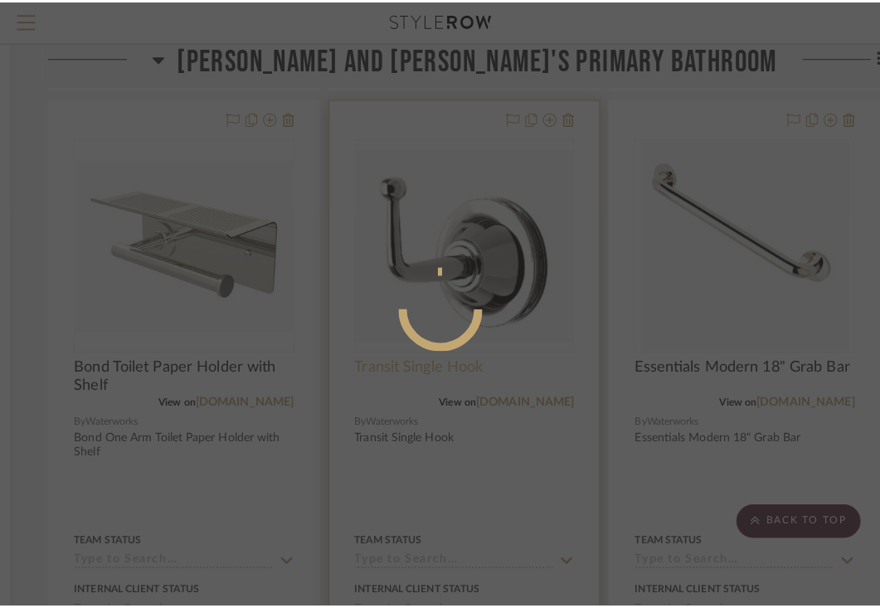
scroll to position [0, 0]
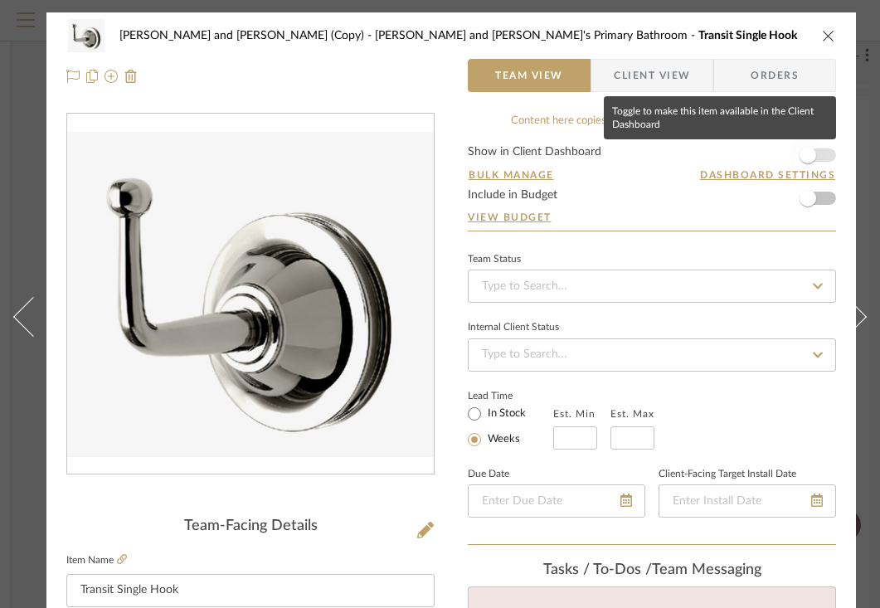
click at [815, 156] on span "button" at bounding box center [807, 155] width 17 height 17
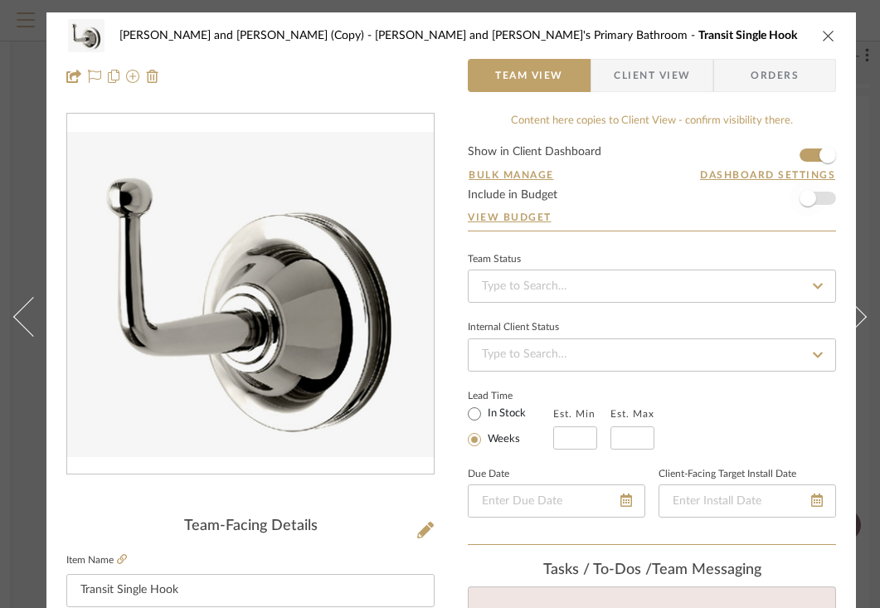
click at [808, 198] on span "button" at bounding box center [807, 198] width 17 height 17
click at [691, 80] on span "Client View" at bounding box center [651, 75] width 121 height 33
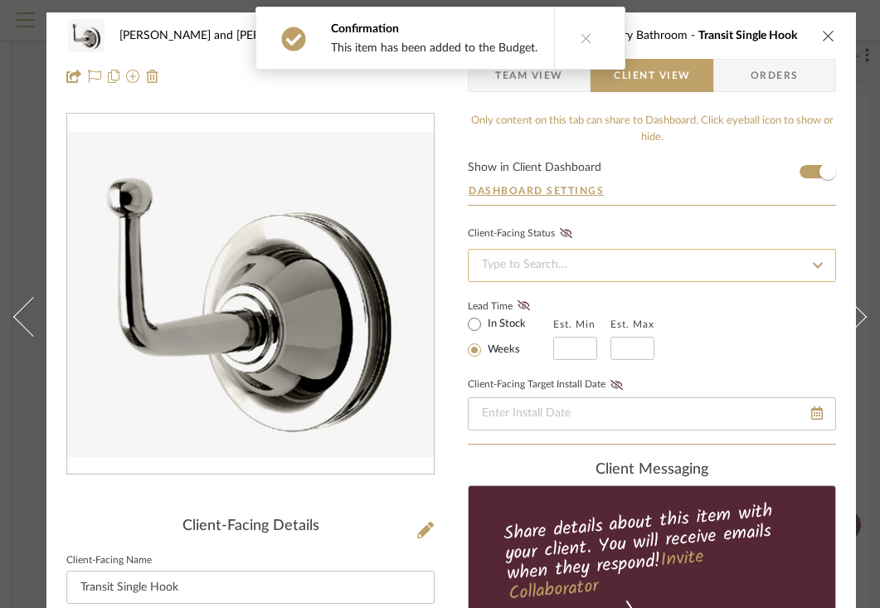
click at [683, 265] on input at bounding box center [652, 265] width 368 height 33
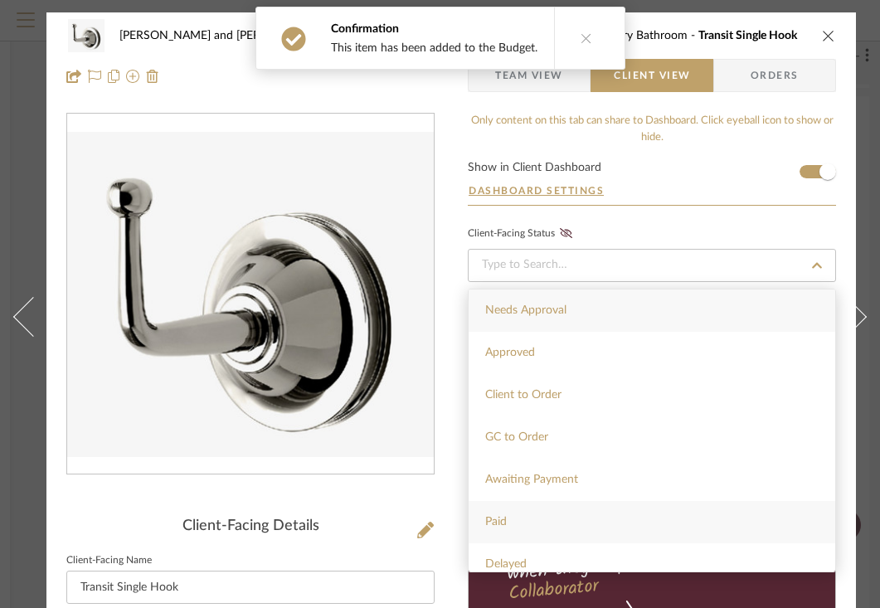
click at [527, 532] on div "Paid" at bounding box center [651, 522] width 366 height 42
type input "[DATE]"
type input "Paid"
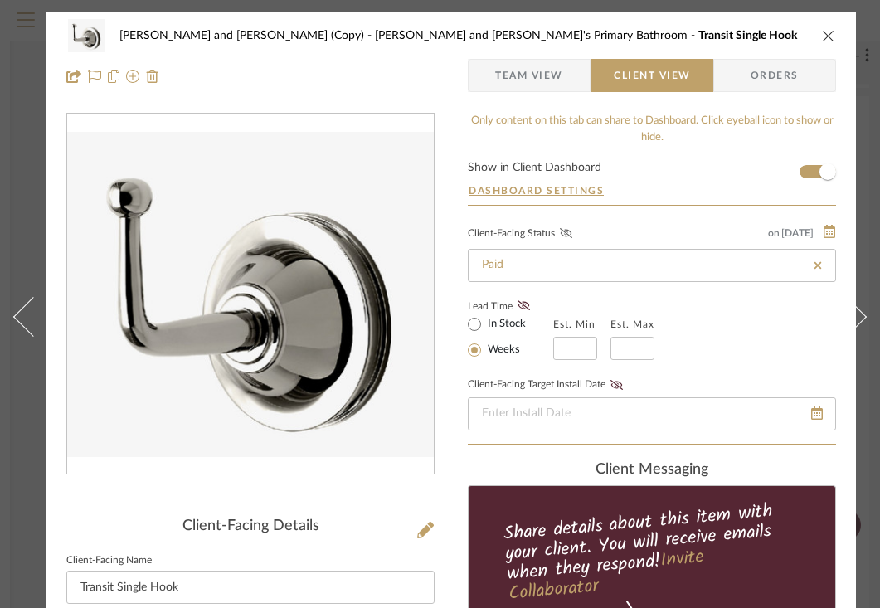
click at [569, 236] on icon at bounding box center [566, 233] width 12 height 10
click at [826, 38] on icon "close" at bounding box center [828, 35] width 13 height 13
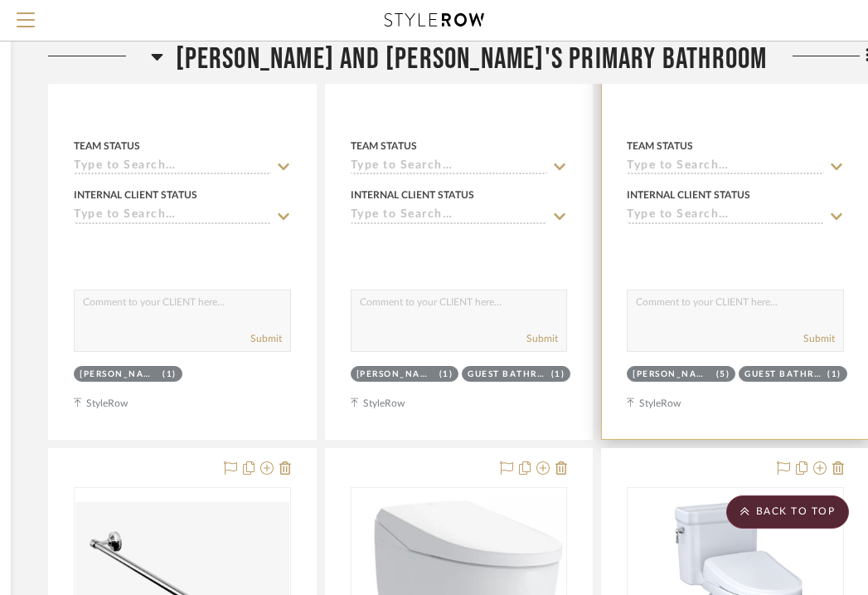
scroll to position [10690, 301]
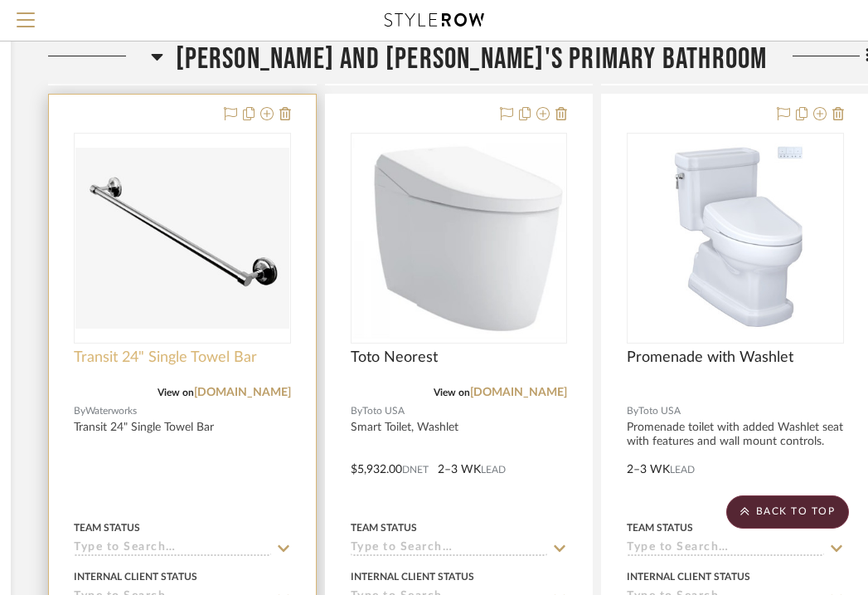
click at [248, 348] on span "Transit 24" Single Towel Bar" at bounding box center [165, 357] width 183 height 18
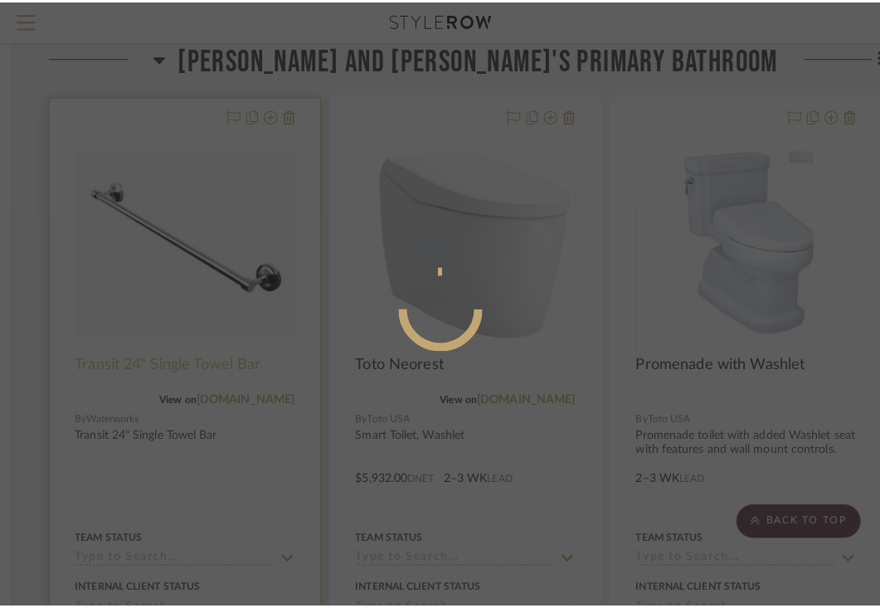
scroll to position [0, 0]
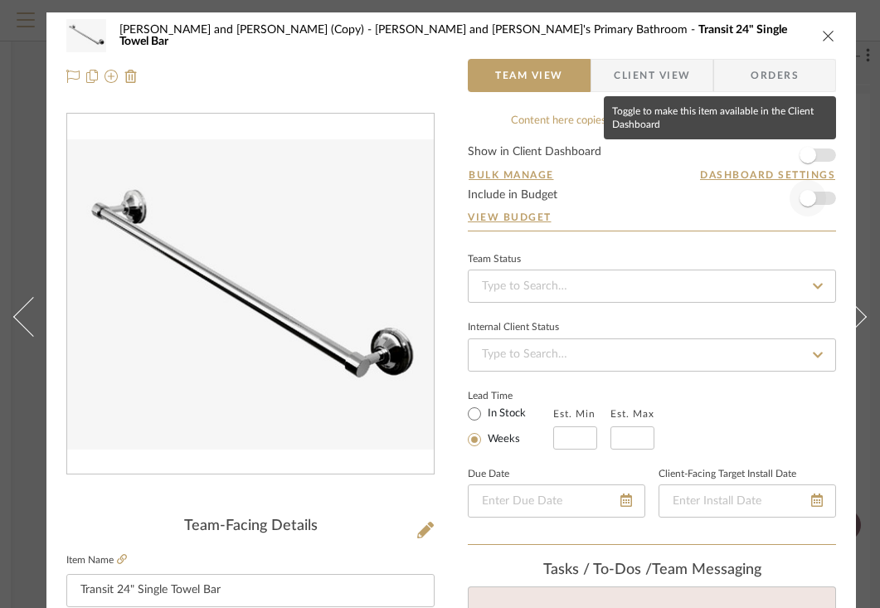
click at [815, 158] on span "button" at bounding box center [807, 155] width 17 height 17
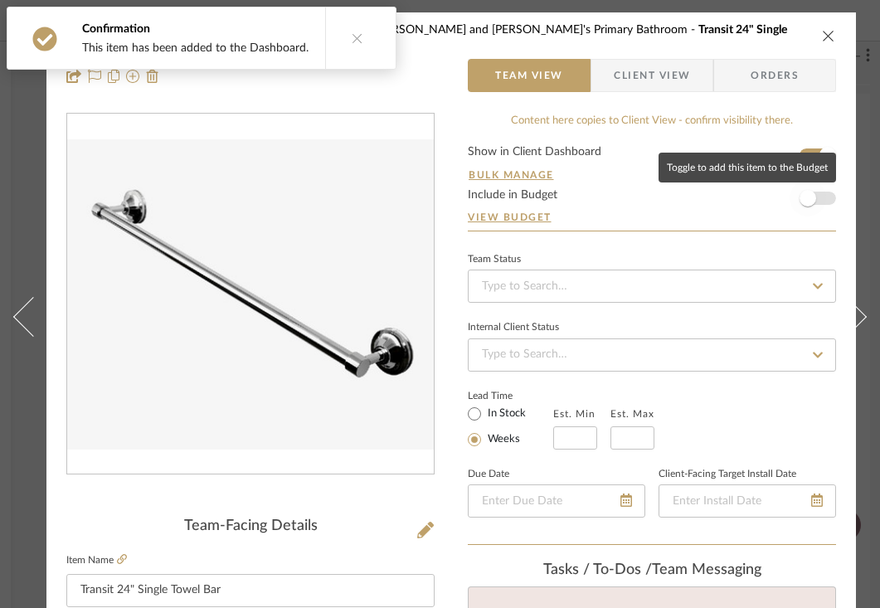
click at [814, 198] on span "button" at bounding box center [807, 198] width 17 height 17
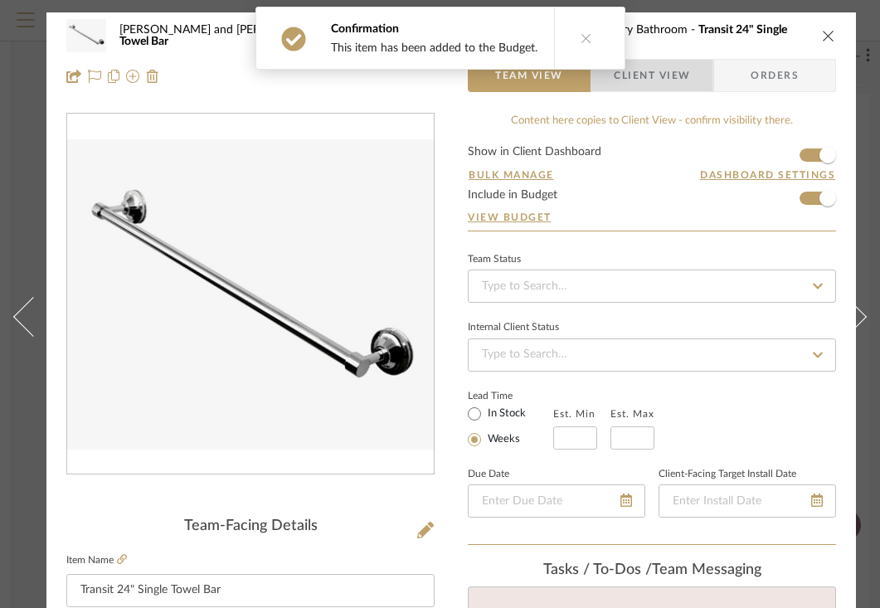
click at [670, 79] on span "Client View" at bounding box center [652, 75] width 76 height 33
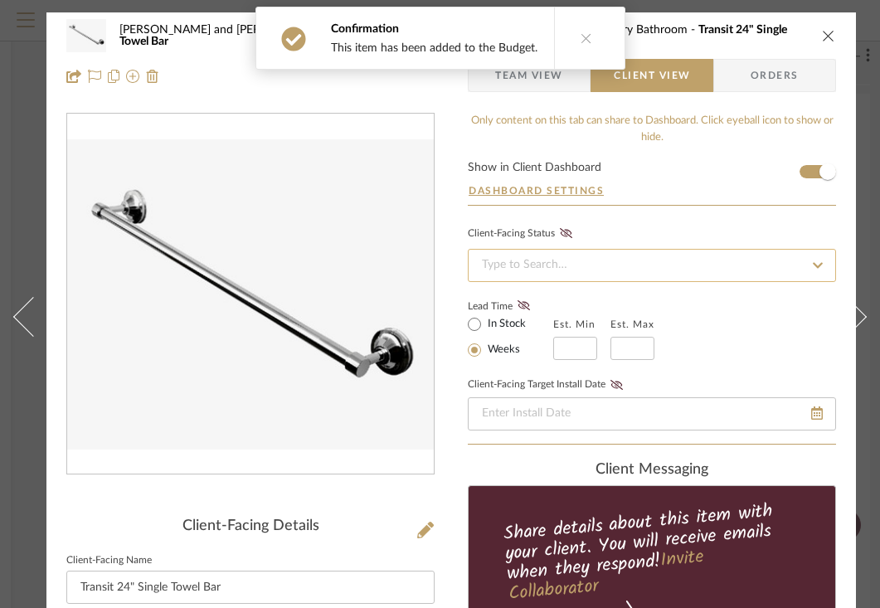
click at [688, 262] on input at bounding box center [652, 265] width 368 height 33
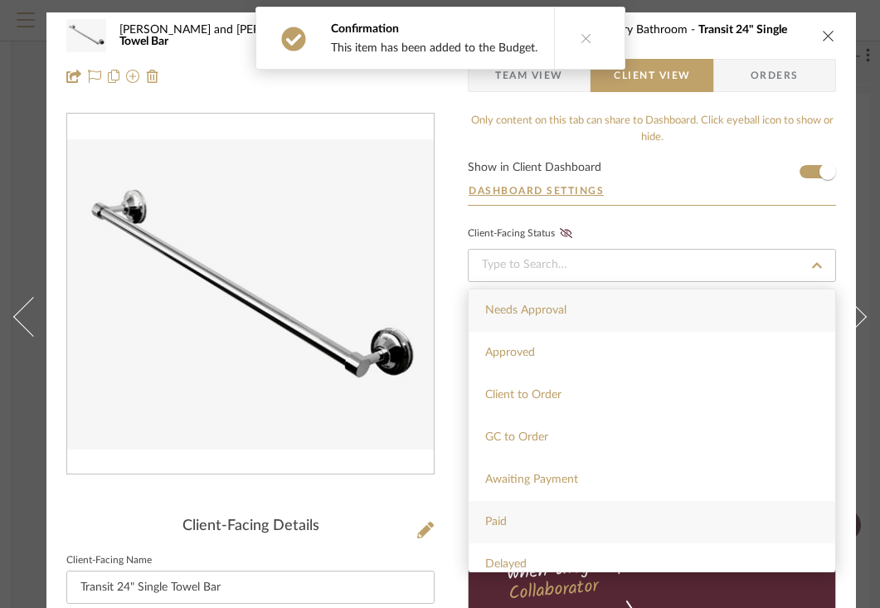
click at [517, 527] on div "Paid" at bounding box center [651, 522] width 366 height 42
type input "[DATE]"
type input "Paid"
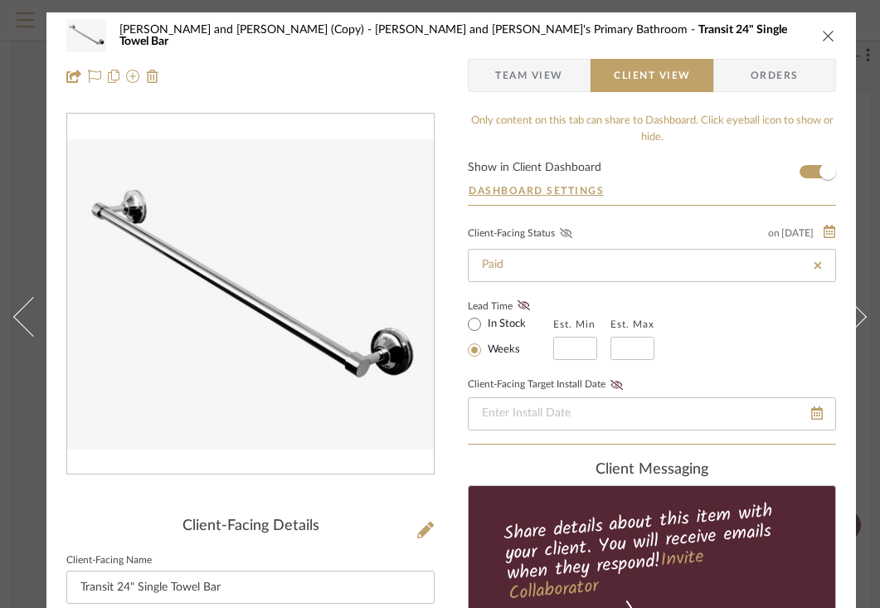
click at [563, 237] on icon at bounding box center [566, 233] width 12 height 10
click at [826, 33] on icon "close" at bounding box center [828, 35] width 13 height 13
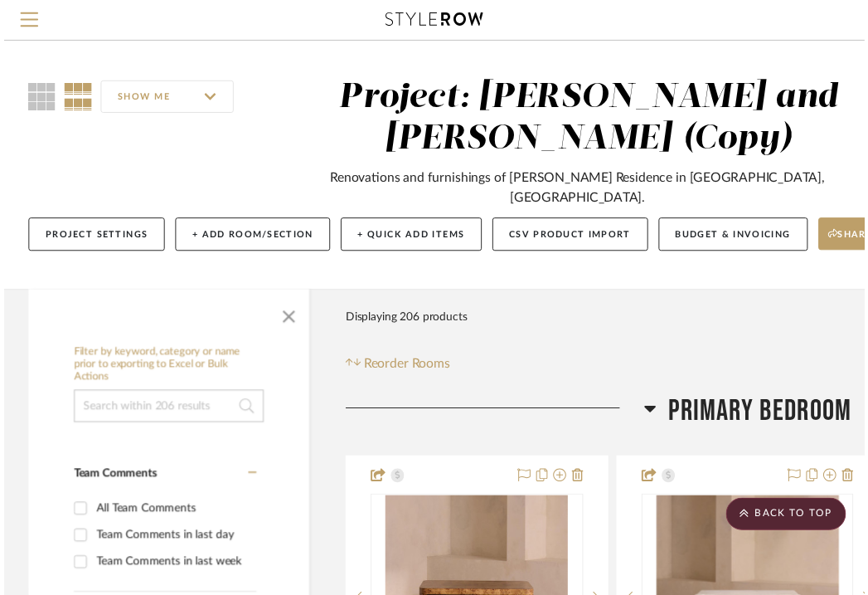
scroll to position [10813, 301]
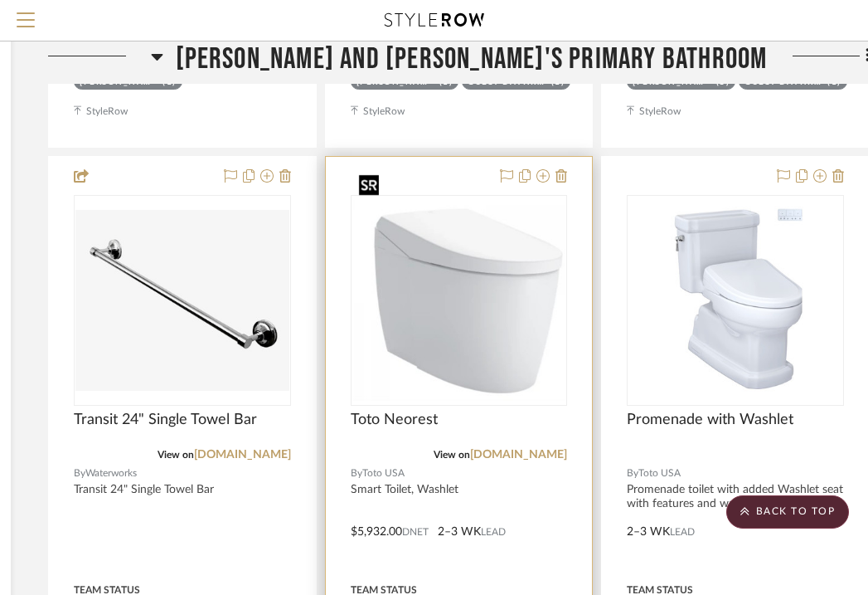
click at [459, 257] on img "0" at bounding box center [459, 300] width 214 height 200
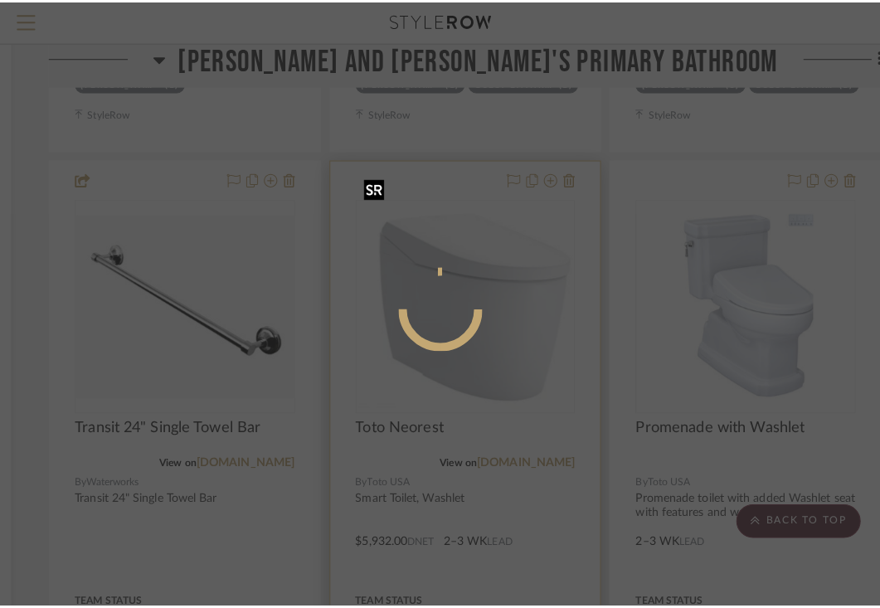
scroll to position [0, 0]
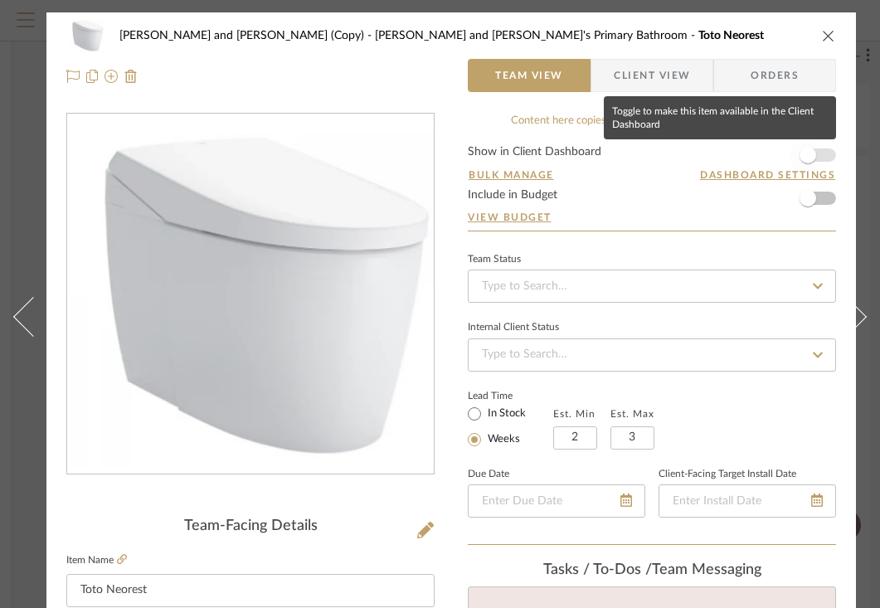
click at [814, 156] on span "button" at bounding box center [807, 155] width 17 height 17
click at [813, 200] on span "button" at bounding box center [807, 198] width 17 height 17
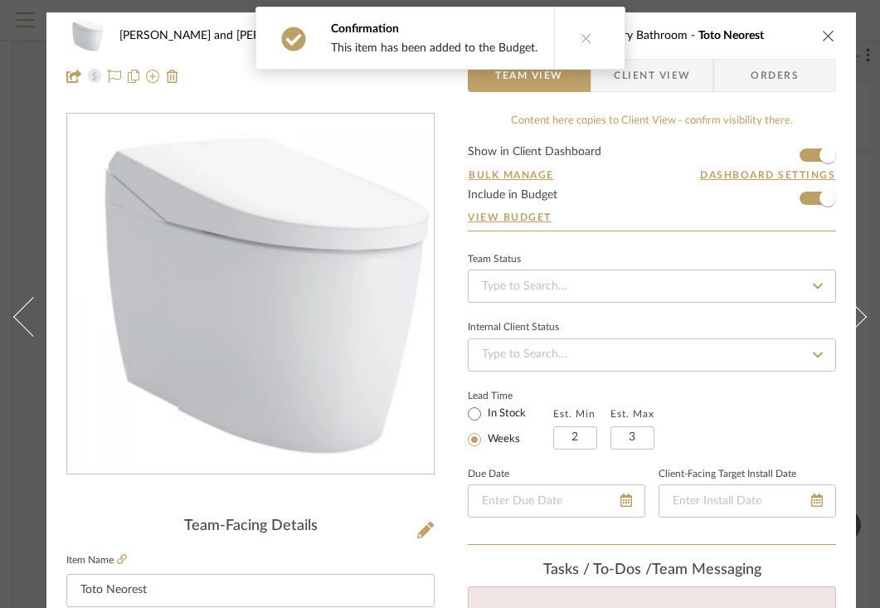
click at [686, 74] on span "Client View" at bounding box center [652, 75] width 76 height 33
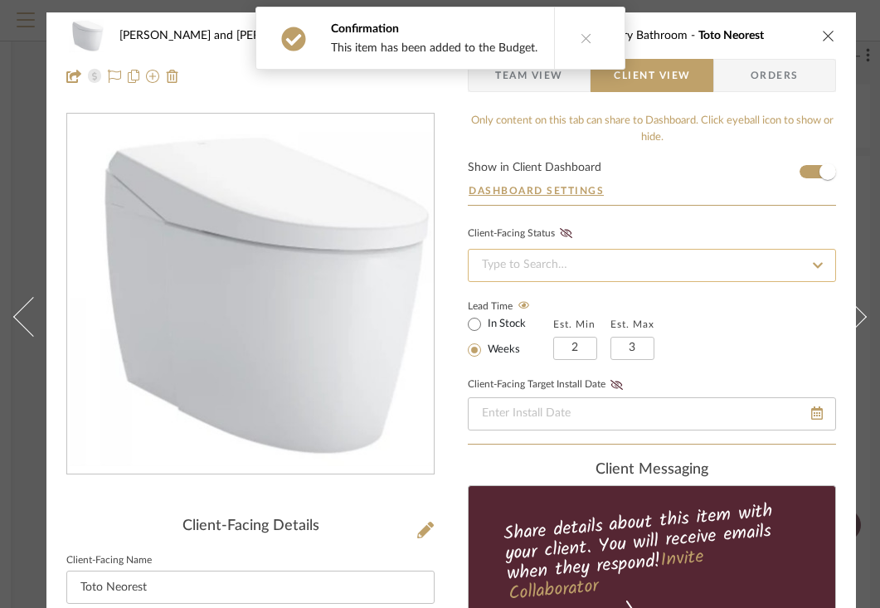
click at [603, 259] on input at bounding box center [652, 265] width 368 height 33
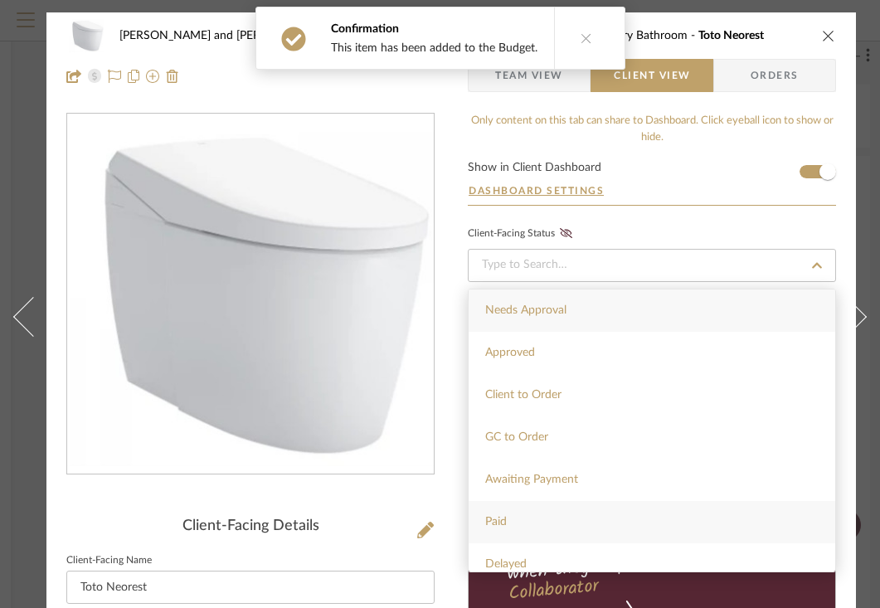
click at [507, 519] on span "Paid" at bounding box center [496, 522] width 22 height 12
type input "[DATE]"
type input "Paid"
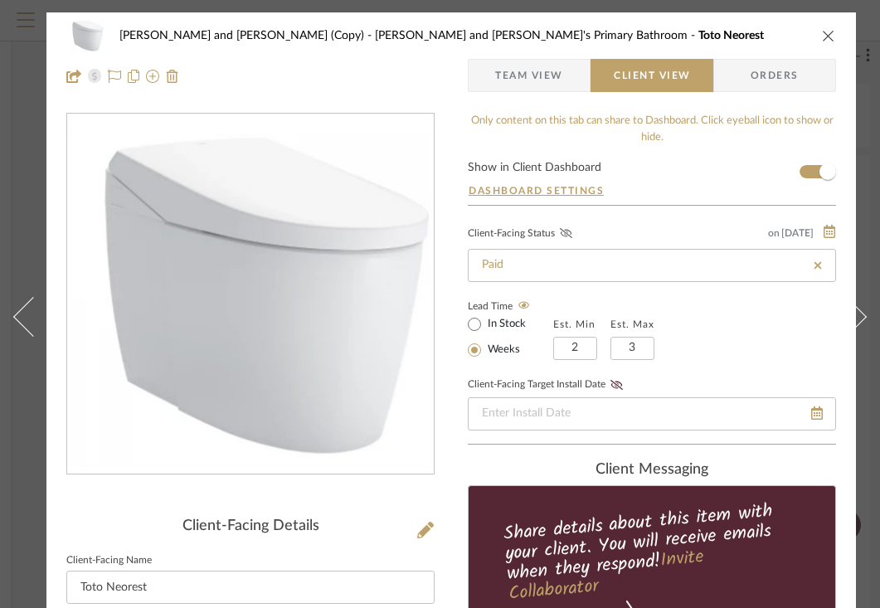
click at [570, 235] on icon at bounding box center [566, 233] width 12 height 10
click at [824, 33] on icon "close" at bounding box center [828, 35] width 13 height 13
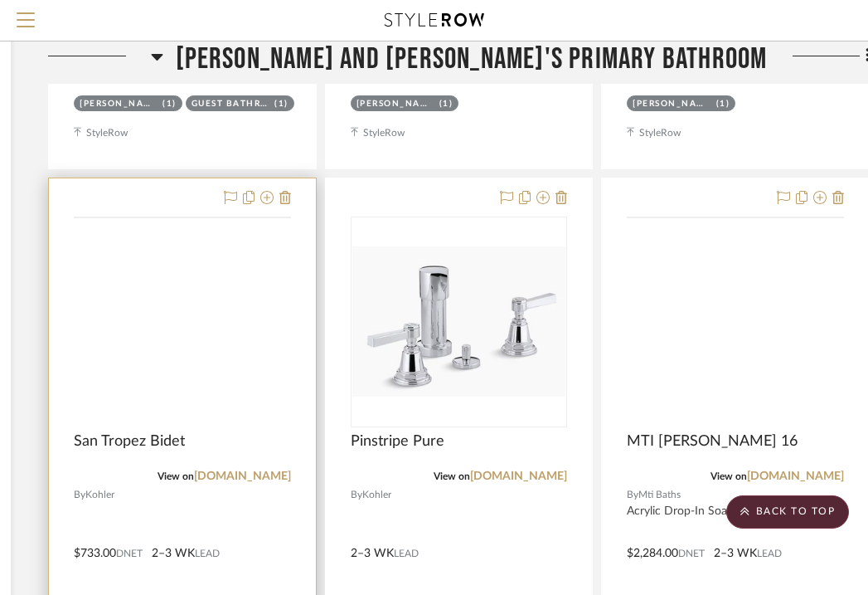
scroll to position [11481, 301]
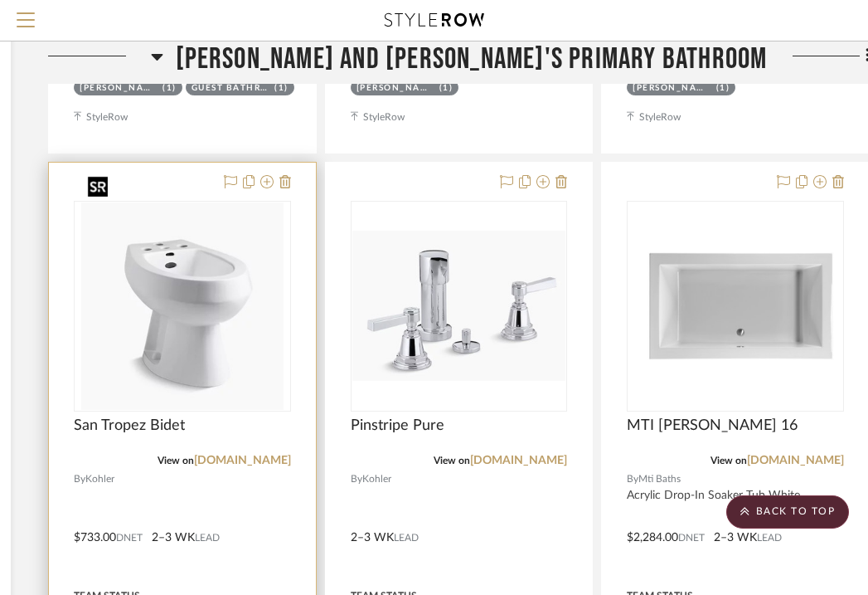
click at [233, 333] on img "0" at bounding box center [182, 305] width 202 height 207
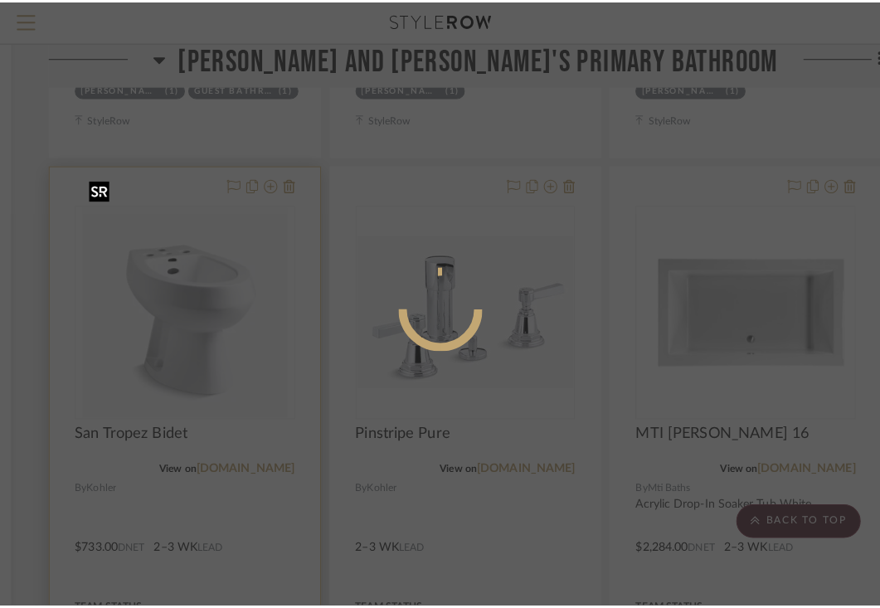
scroll to position [0, 0]
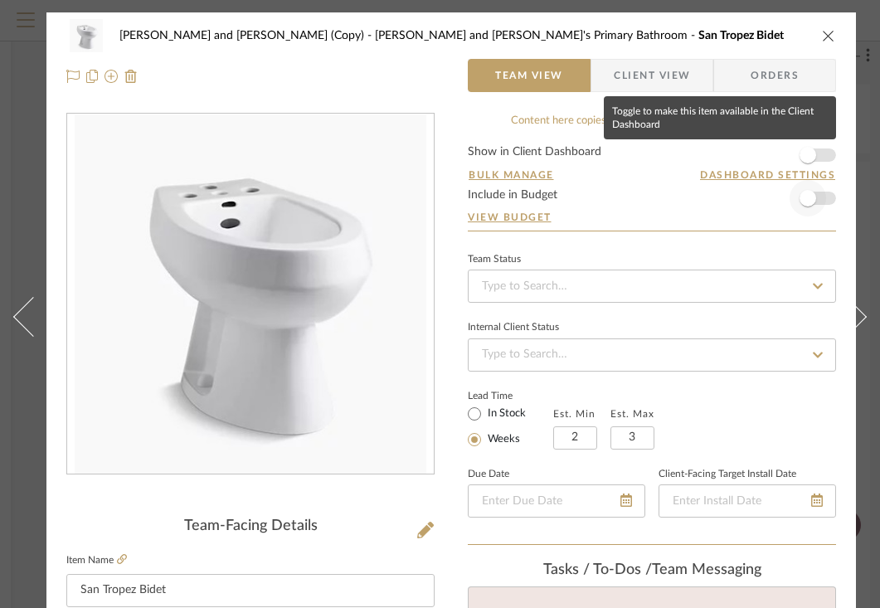
drag, startPoint x: 813, startPoint y: 154, endPoint x: 813, endPoint y: 186, distance: 31.5
click at [813, 154] on span "button" at bounding box center [807, 155] width 17 height 17
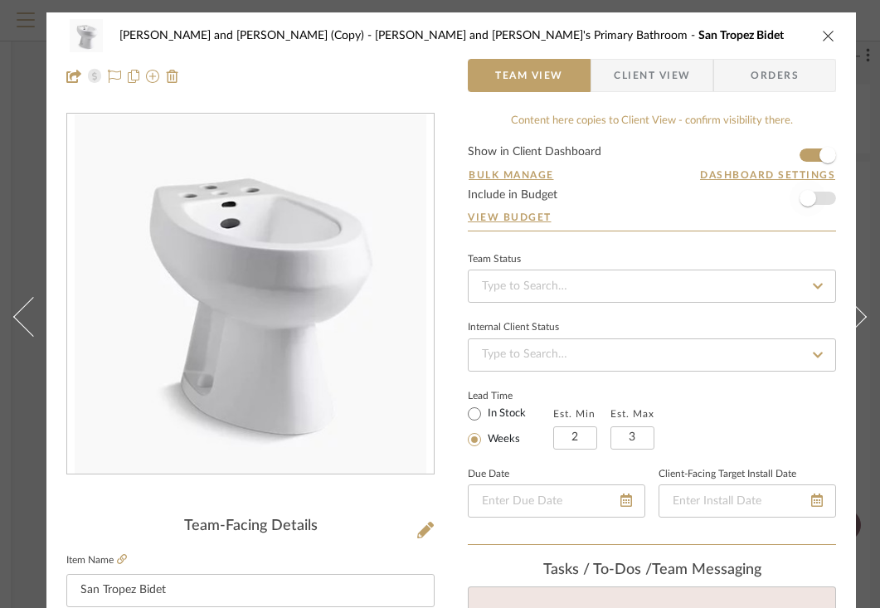
click at [814, 197] on span "button" at bounding box center [807, 198] width 17 height 17
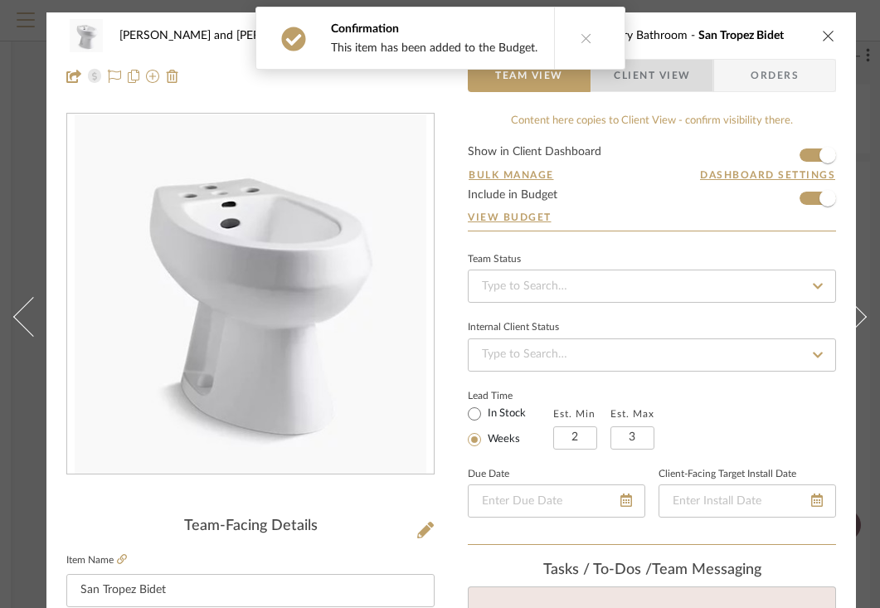
click at [693, 78] on span "Client View" at bounding box center [651, 75] width 121 height 33
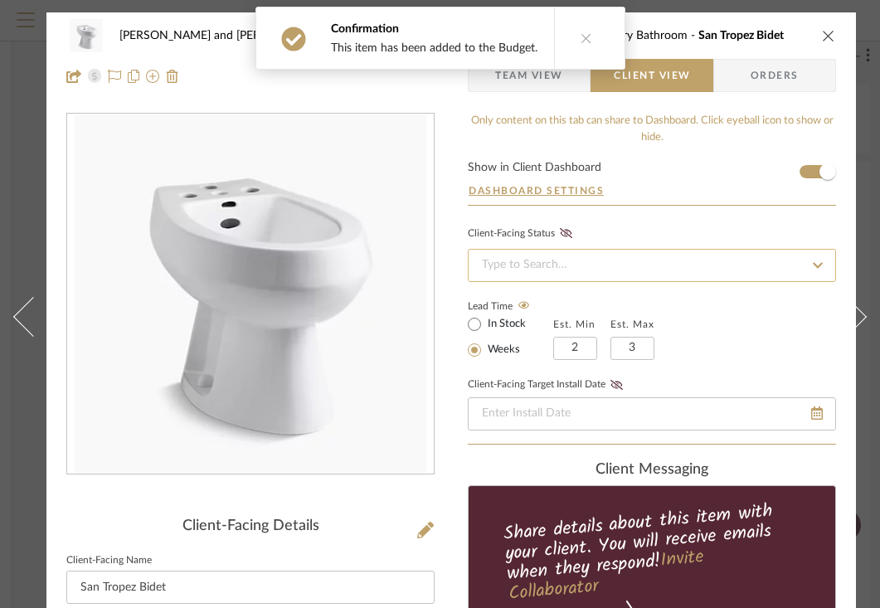
click at [663, 269] on input at bounding box center [652, 265] width 368 height 33
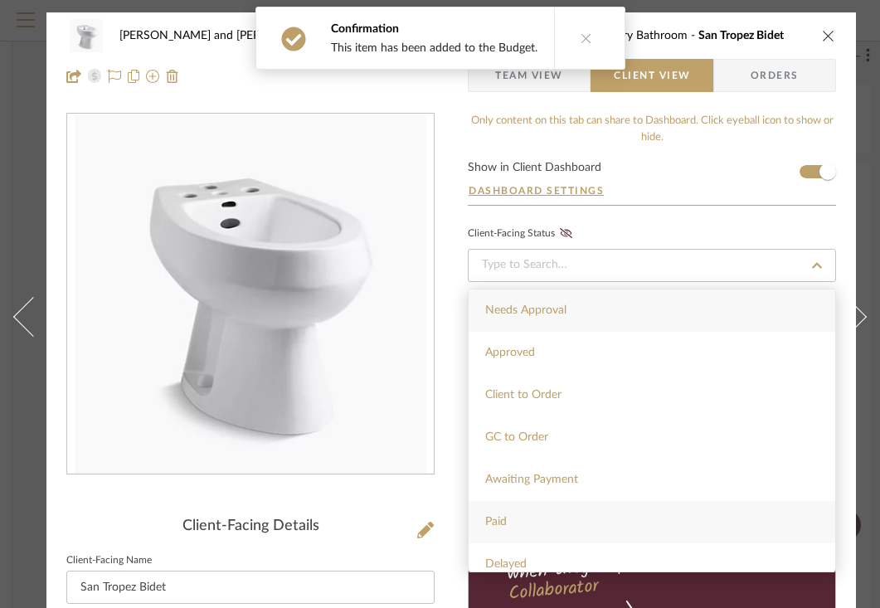
click at [506, 527] on span "Paid" at bounding box center [496, 522] width 22 height 12
type input "[DATE]"
type input "Paid"
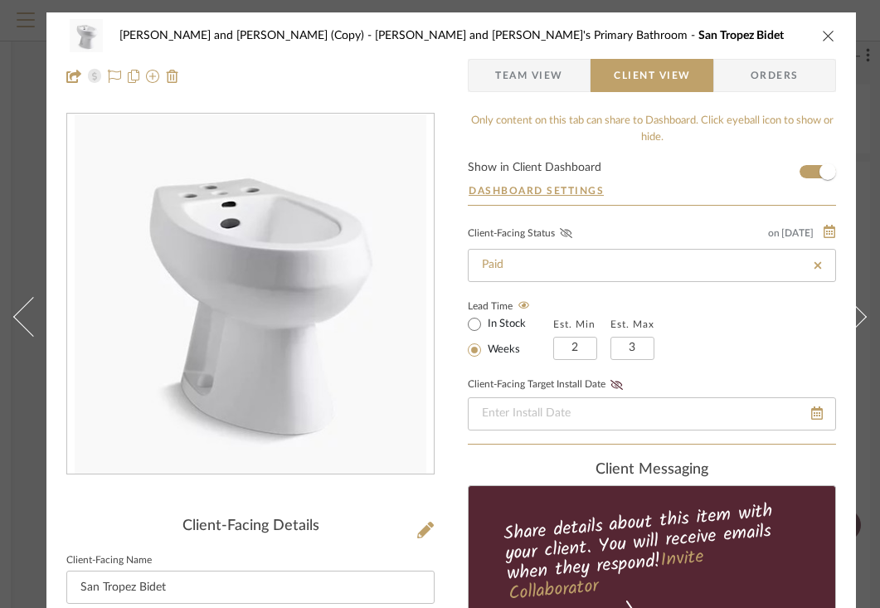
click at [568, 235] on icon at bounding box center [566, 233] width 12 height 10
click at [824, 34] on icon "close" at bounding box center [828, 35] width 13 height 13
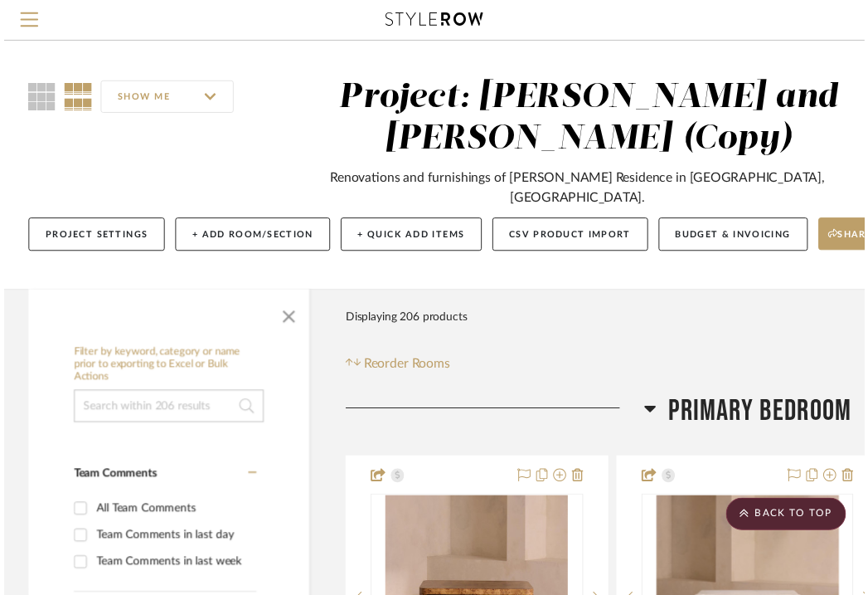
scroll to position [11481, 301]
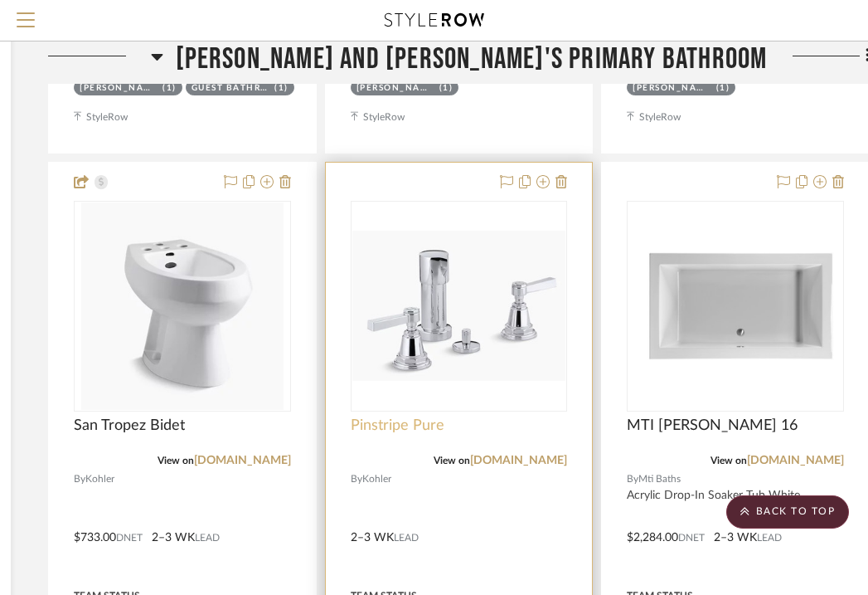
click at [434, 416] on span "Pinstripe Pure" at bounding box center [398, 425] width 94 height 18
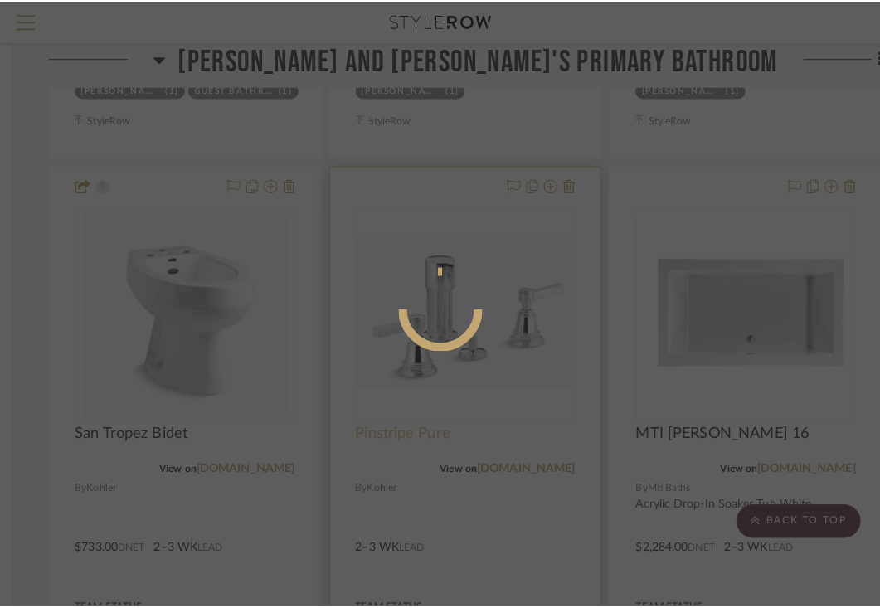
scroll to position [0, 0]
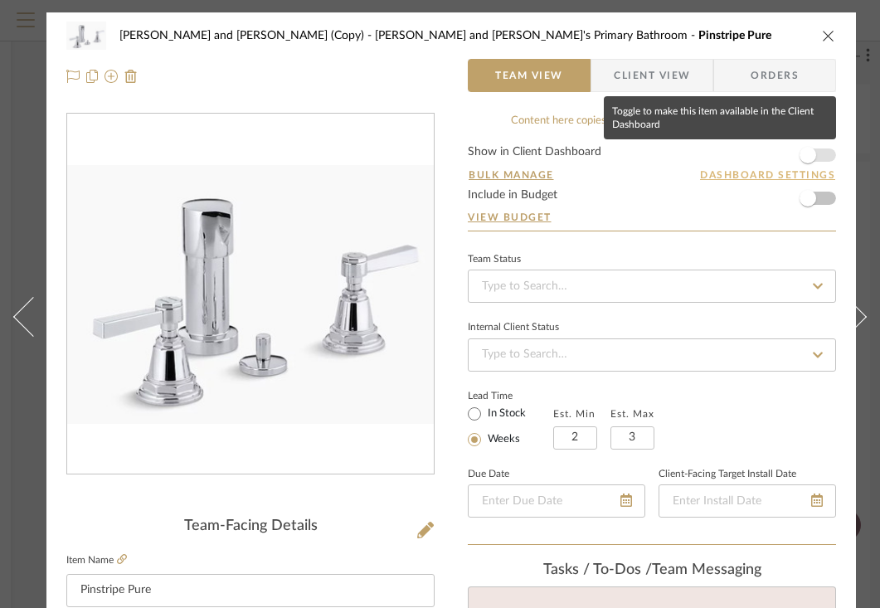
click at [820, 156] on span "button" at bounding box center [807, 155] width 36 height 36
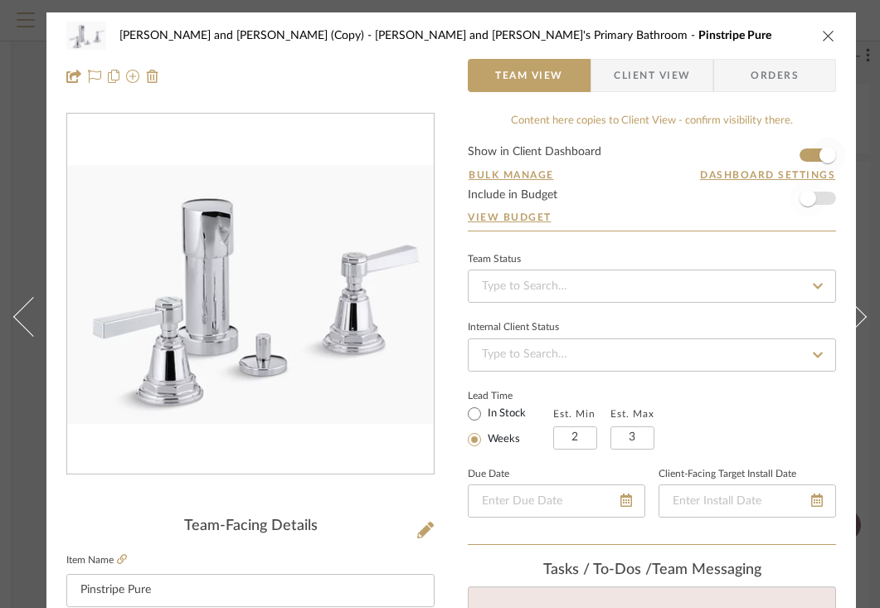
click at [813, 201] on span "button" at bounding box center [807, 198] width 17 height 17
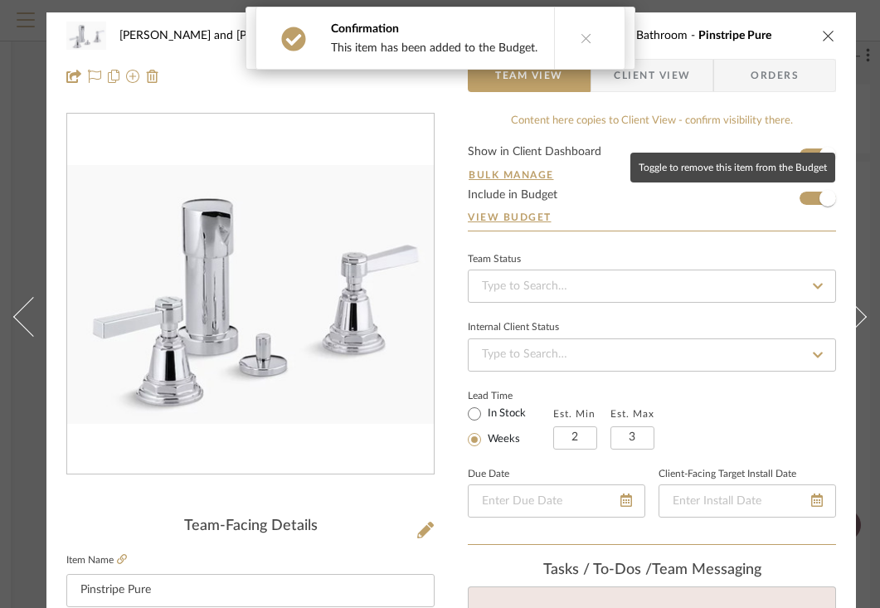
click at [694, 77] on span "Client View" at bounding box center [651, 75] width 121 height 33
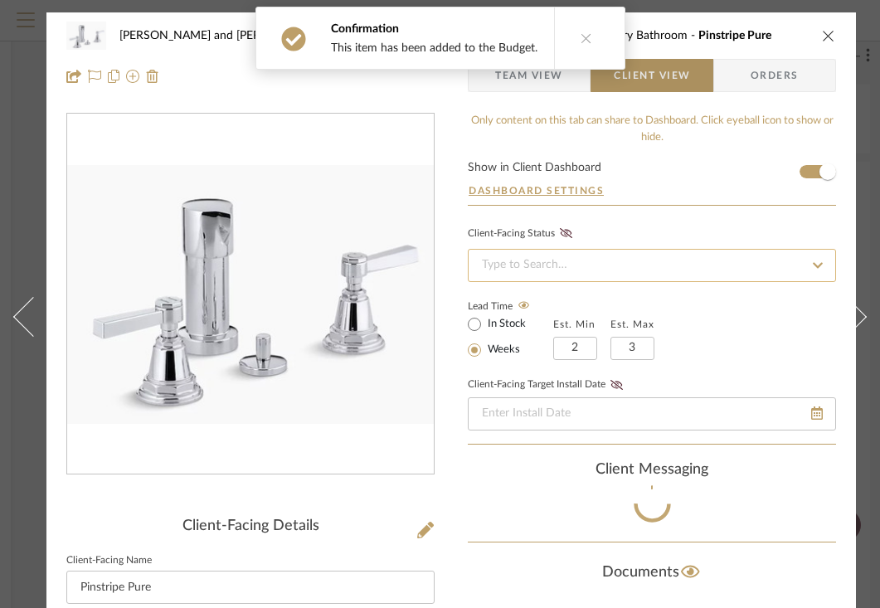
click at [598, 265] on input at bounding box center [652, 265] width 368 height 33
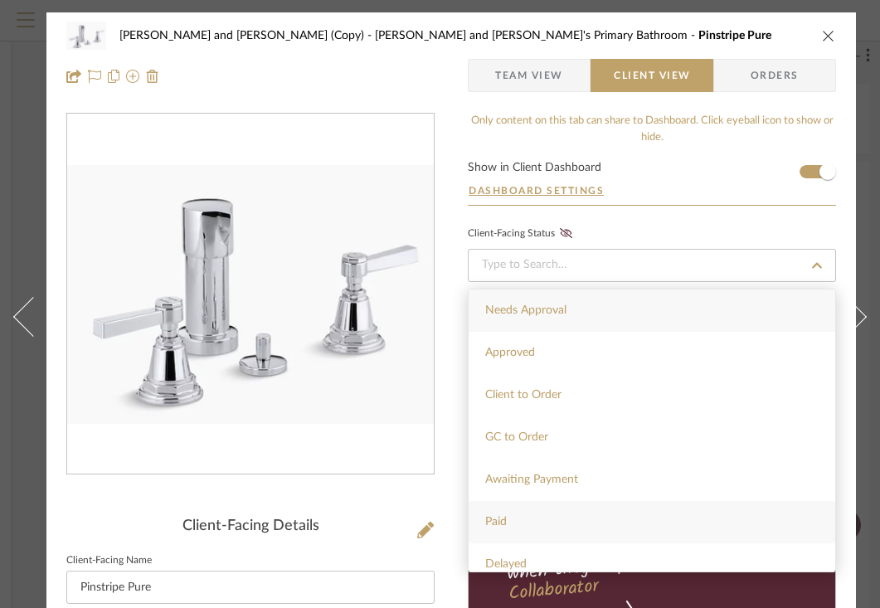
click at [495, 519] on span "Paid" at bounding box center [496, 522] width 22 height 12
type input "[DATE]"
type input "Paid"
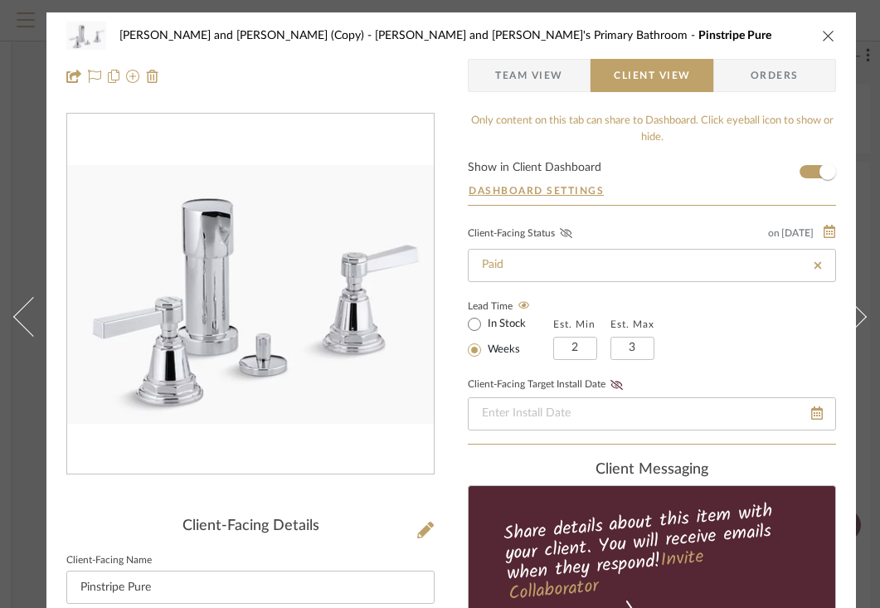
click at [567, 238] on icon at bounding box center [566, 233] width 12 height 10
click at [829, 41] on icon "close" at bounding box center [828, 35] width 13 height 13
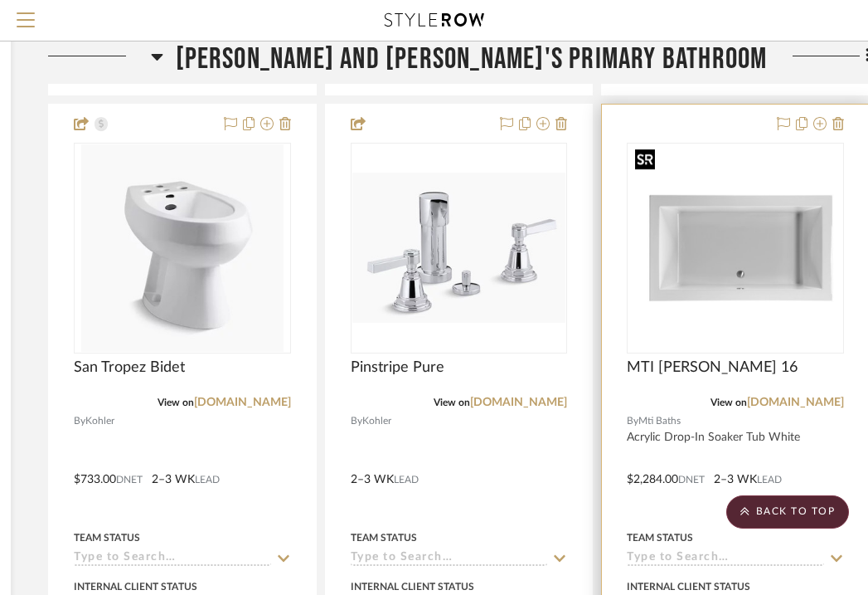
scroll to position [11533, 301]
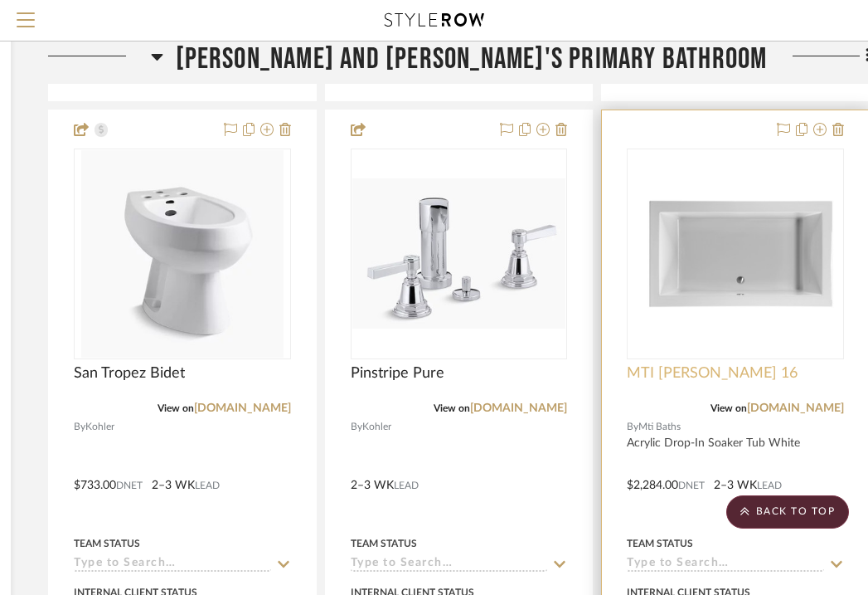
click at [677, 364] on span "MTI [PERSON_NAME] 16" at bounding box center [712, 373] width 171 height 18
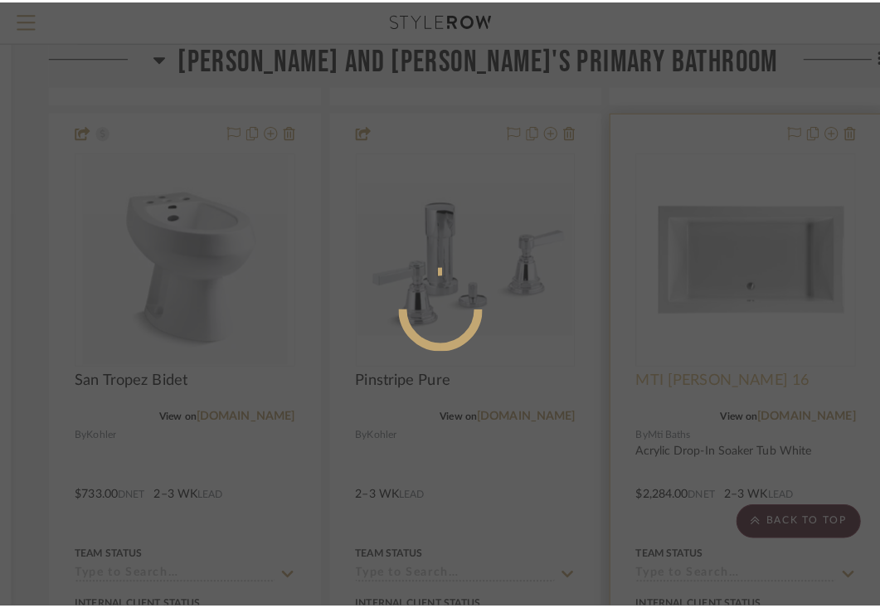
scroll to position [0, 0]
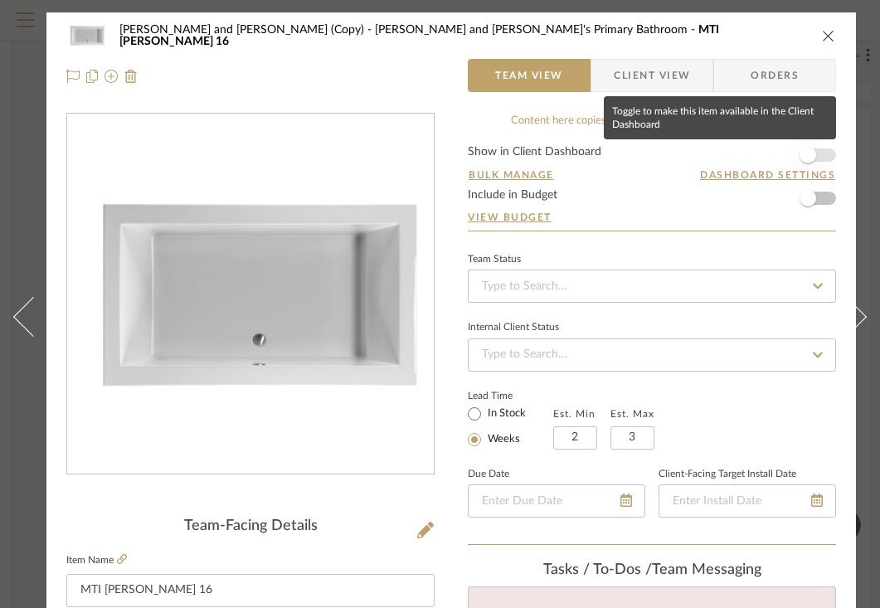
click at [807, 159] on span "button" at bounding box center [807, 155] width 17 height 17
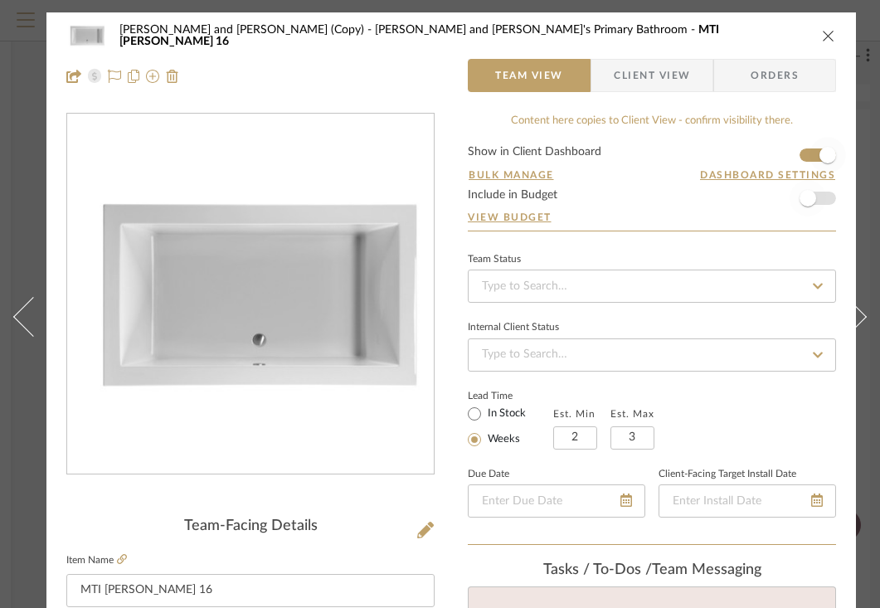
click at [809, 201] on span "button" at bounding box center [807, 198] width 17 height 17
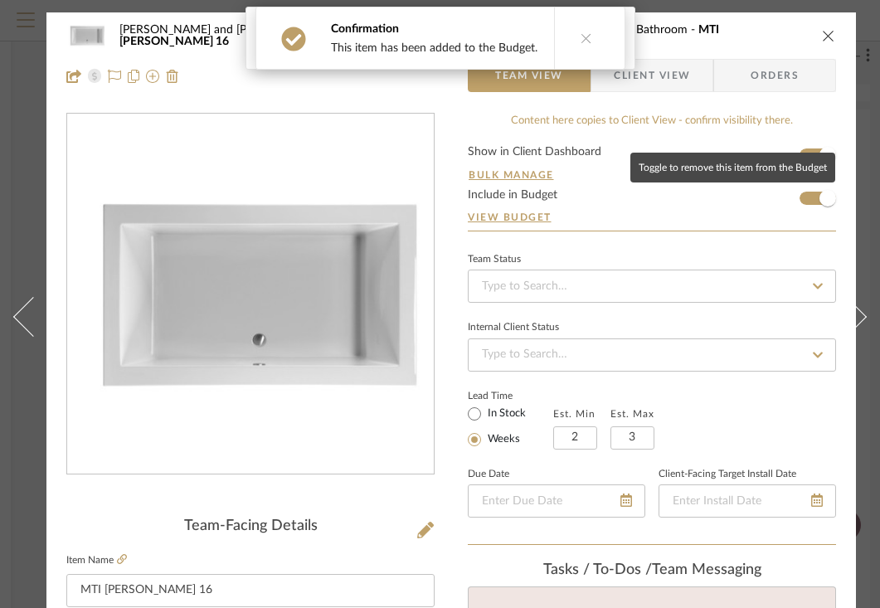
click at [702, 75] on span "Client View" at bounding box center [651, 75] width 121 height 33
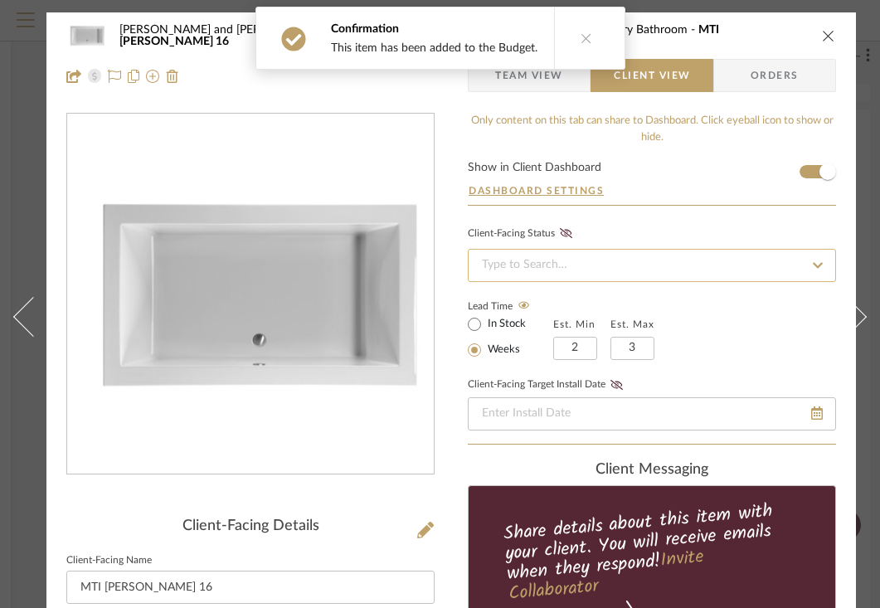
click at [632, 266] on input at bounding box center [652, 265] width 368 height 33
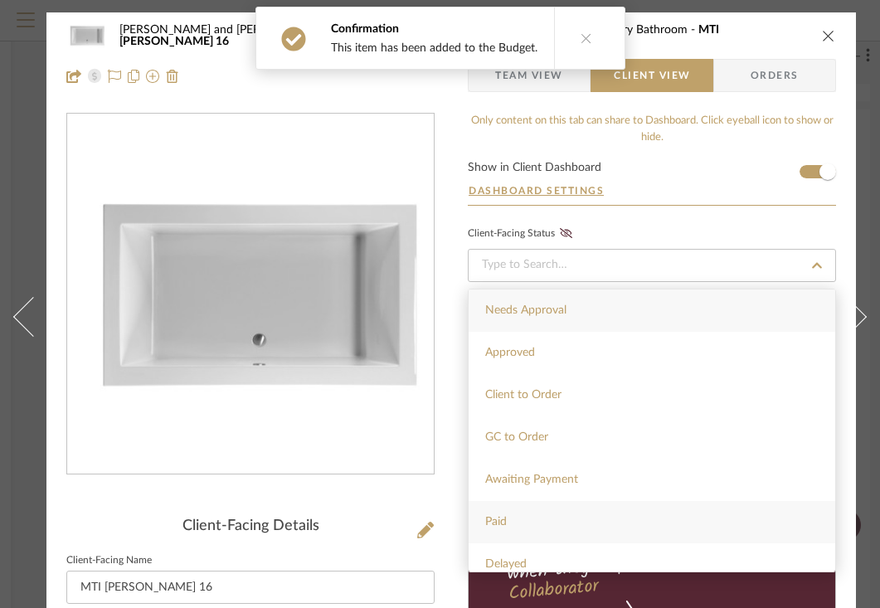
click at [501, 527] on span "Paid" at bounding box center [496, 522] width 22 height 12
type input "[DATE]"
type input "Paid"
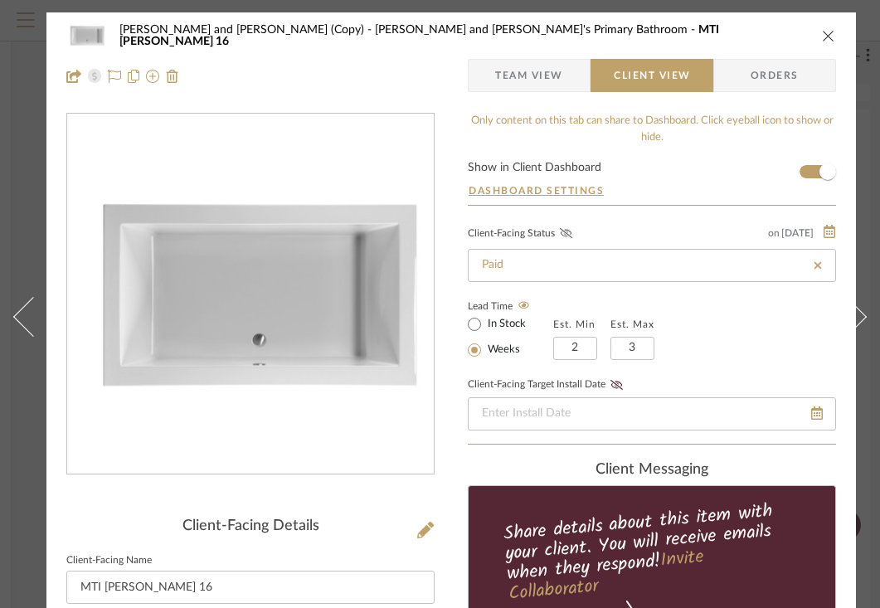
click at [562, 236] on icon at bounding box center [566, 233] width 12 height 10
click at [828, 36] on icon "close" at bounding box center [828, 35] width 13 height 13
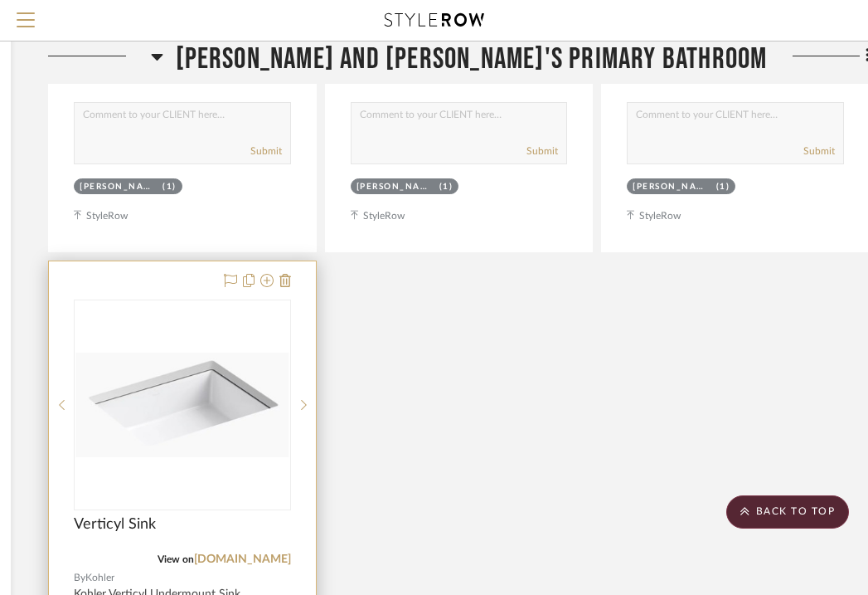
scroll to position [12128, 301]
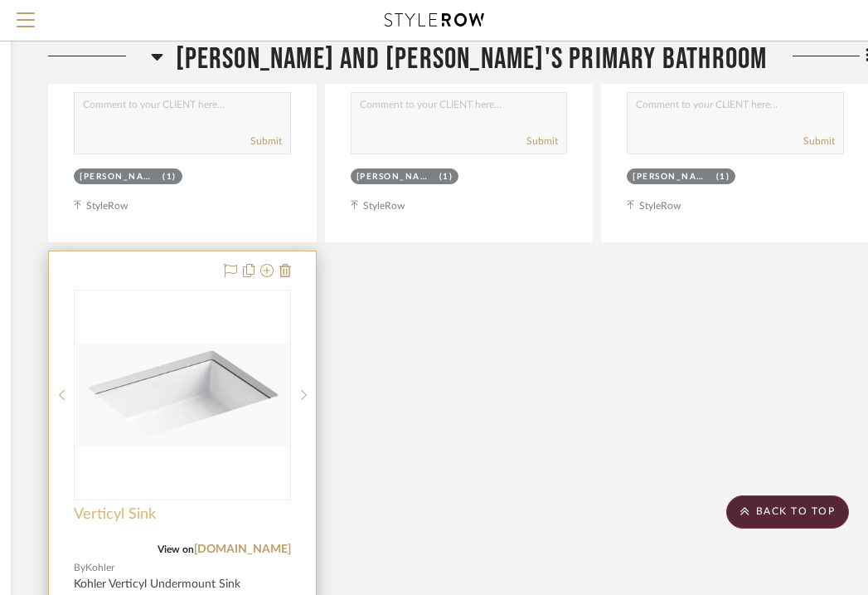
click at [124, 505] on span "Verticyl Sink" at bounding box center [115, 514] width 82 height 18
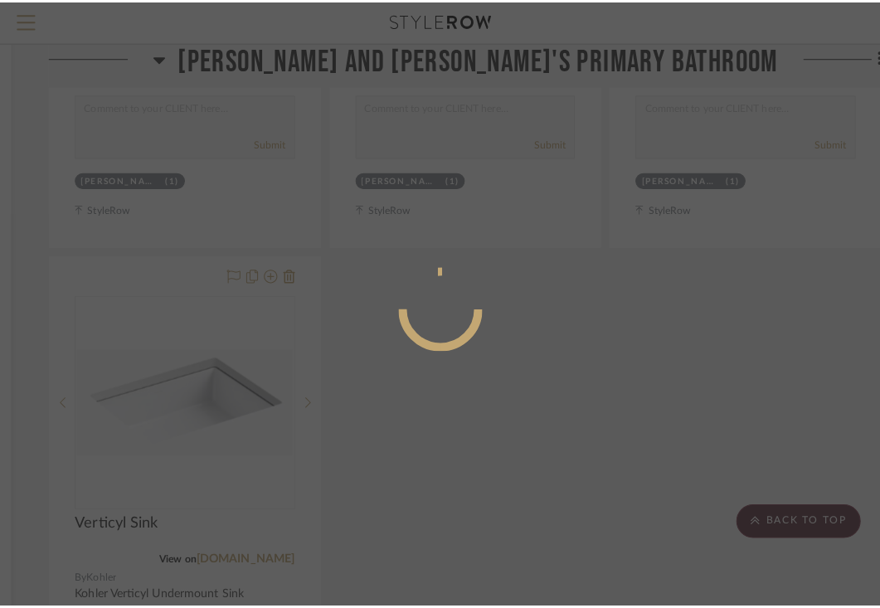
scroll to position [0, 0]
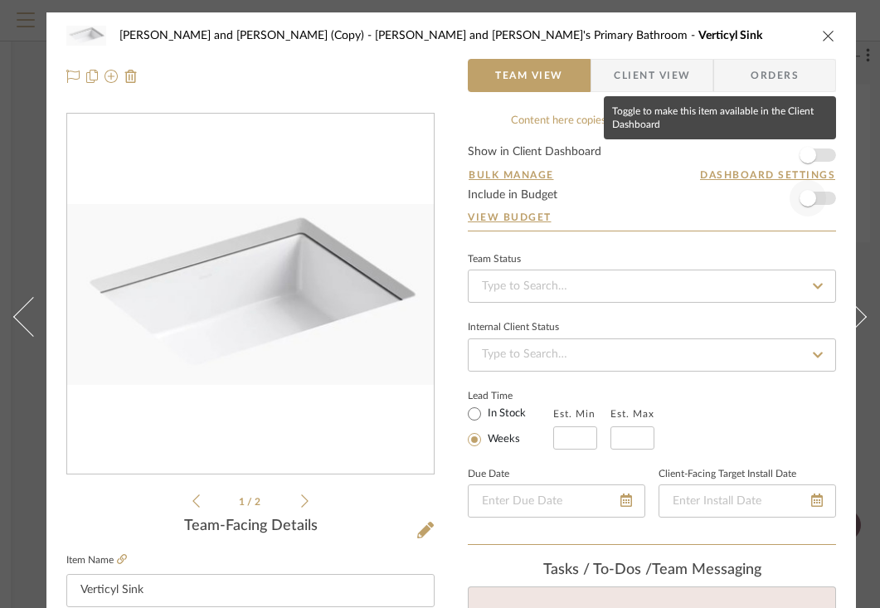
click at [815, 159] on span "button" at bounding box center [807, 155] width 36 height 36
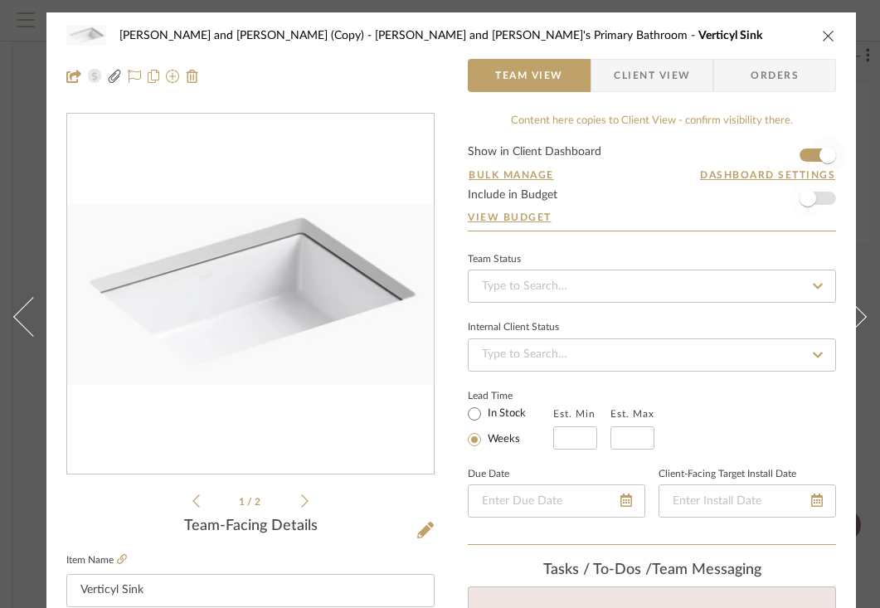
click at [814, 201] on span "button" at bounding box center [807, 198] width 17 height 17
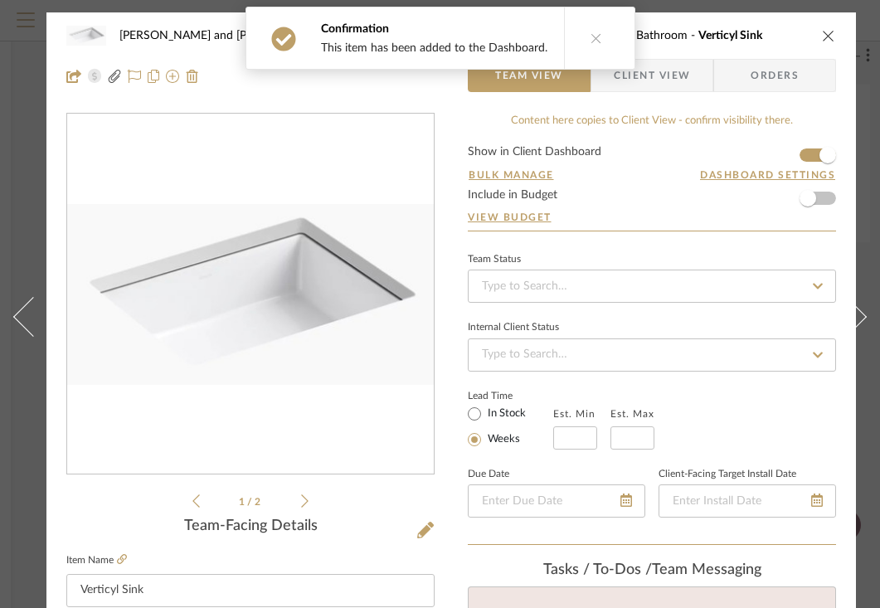
click at [692, 83] on span "Client View" at bounding box center [651, 75] width 121 height 33
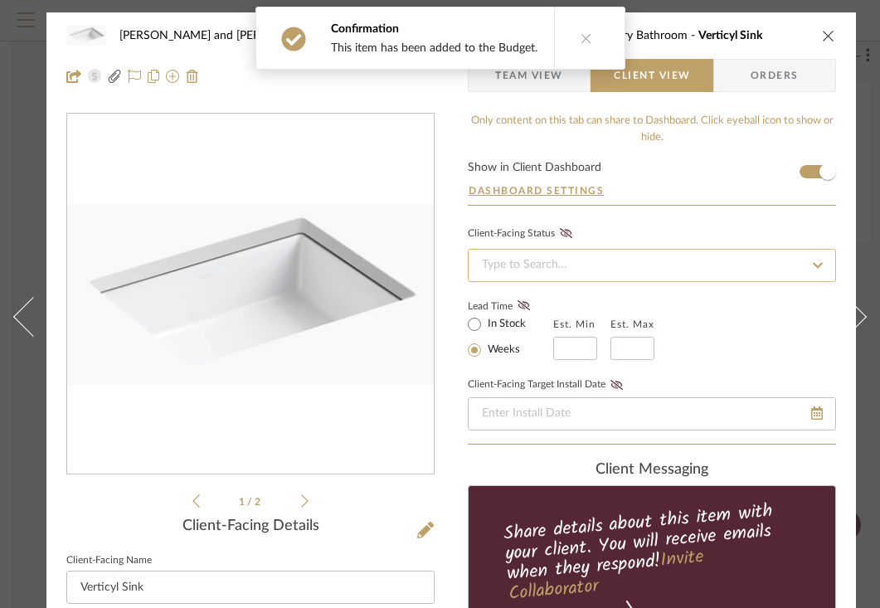
click at [579, 260] on input at bounding box center [652, 265] width 368 height 33
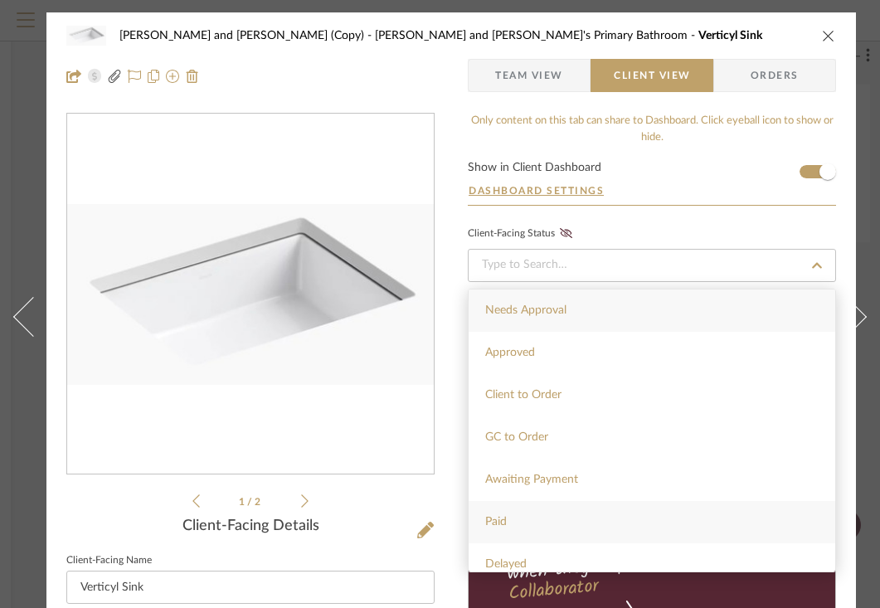
click at [501, 533] on div "Paid" at bounding box center [651, 522] width 366 height 42
type input "[DATE]"
type input "Paid"
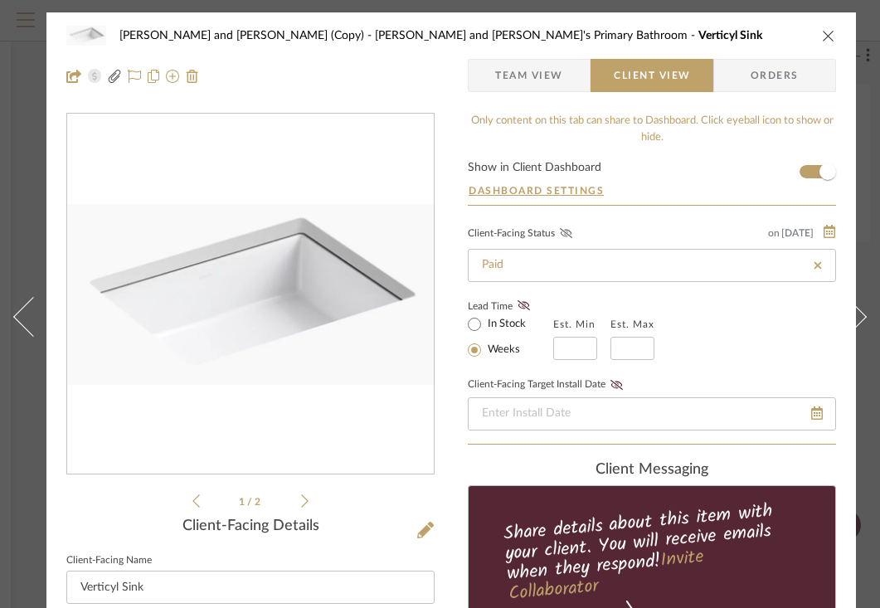
click at [566, 235] on icon at bounding box center [566, 233] width 12 height 10
click at [832, 34] on icon "close" at bounding box center [828, 35] width 13 height 13
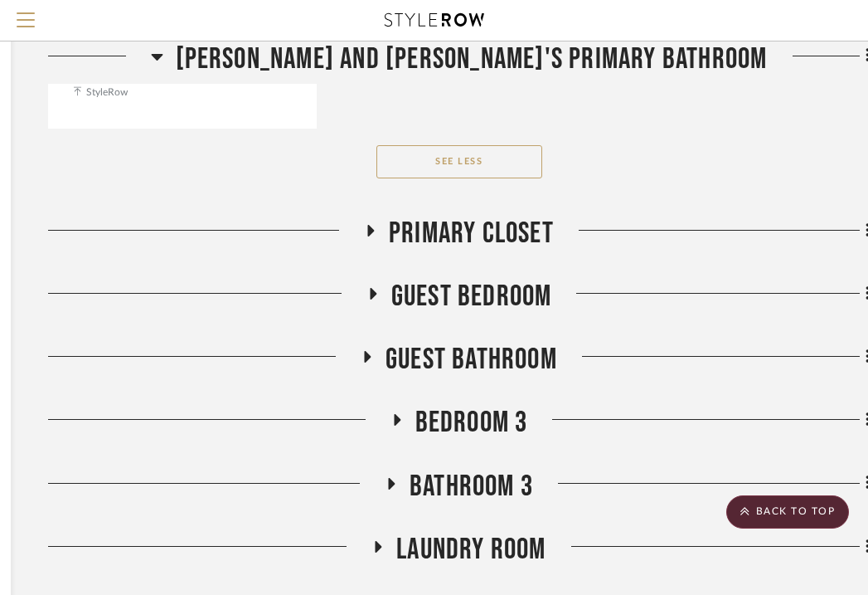
scroll to position [12979, 301]
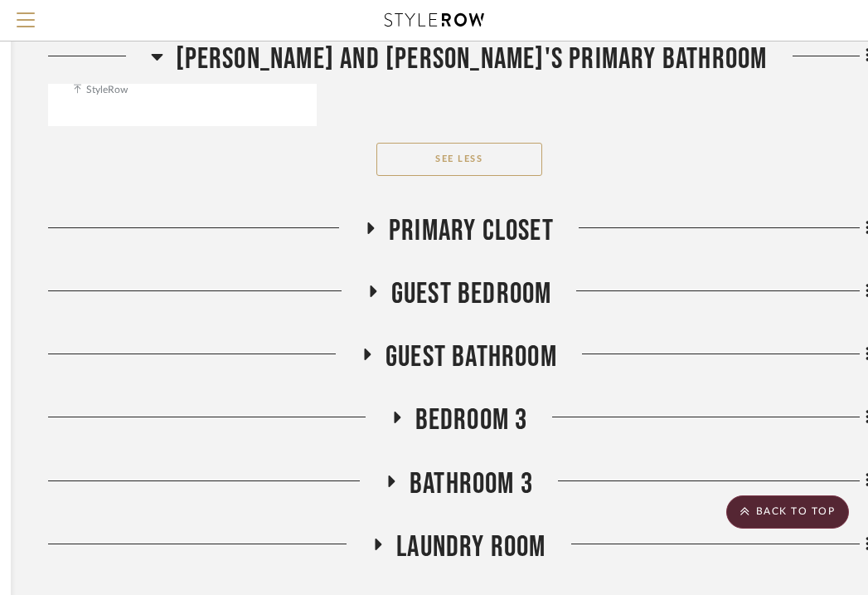
click at [376, 221] on icon at bounding box center [371, 227] width 20 height 12
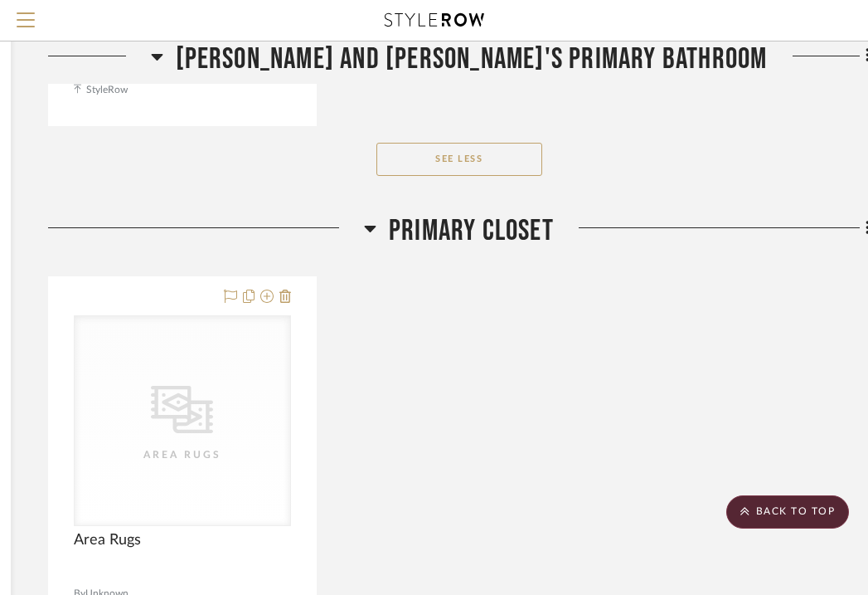
click at [376, 213] on h3 "Primary Closet" at bounding box center [459, 231] width 190 height 36
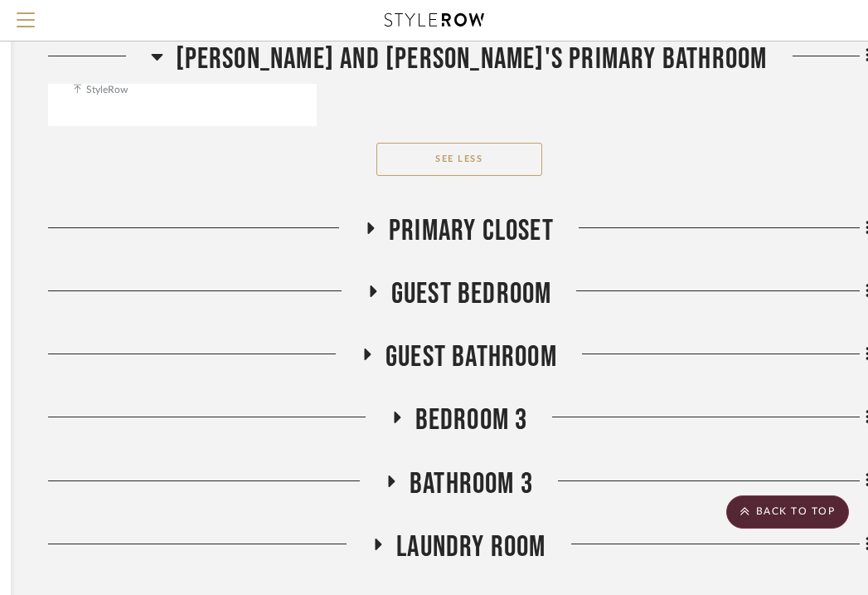
click at [374, 285] on icon at bounding box center [372, 291] width 20 height 12
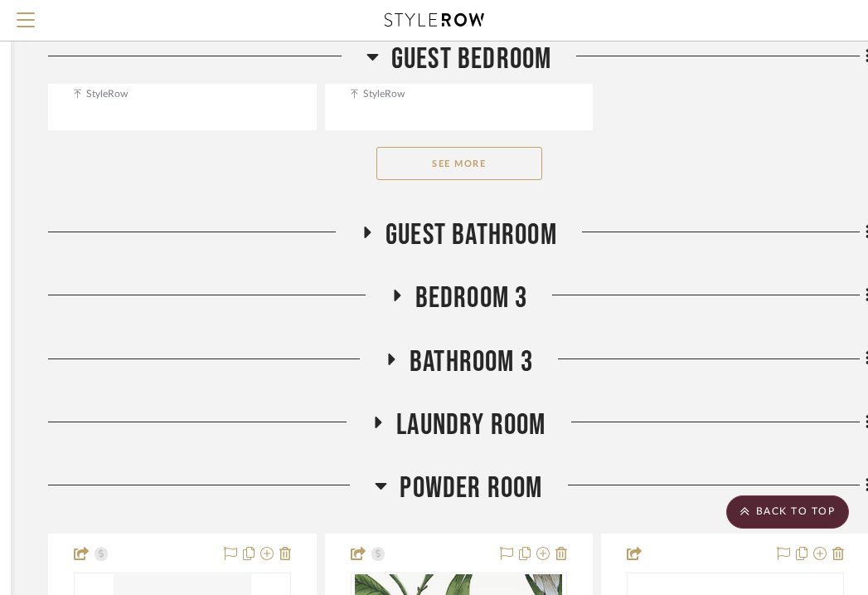
scroll to position [15419, 301]
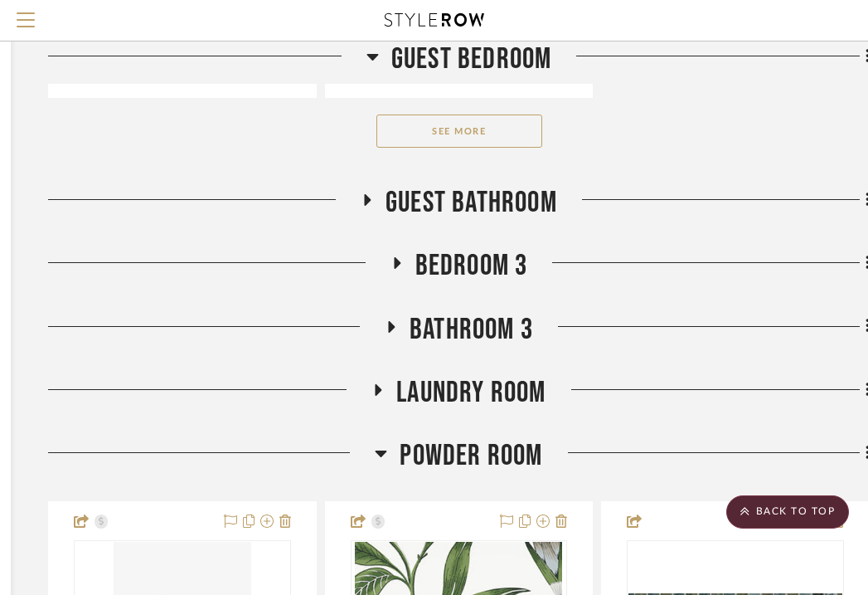
click at [368, 194] on icon at bounding box center [368, 200] width 7 height 12
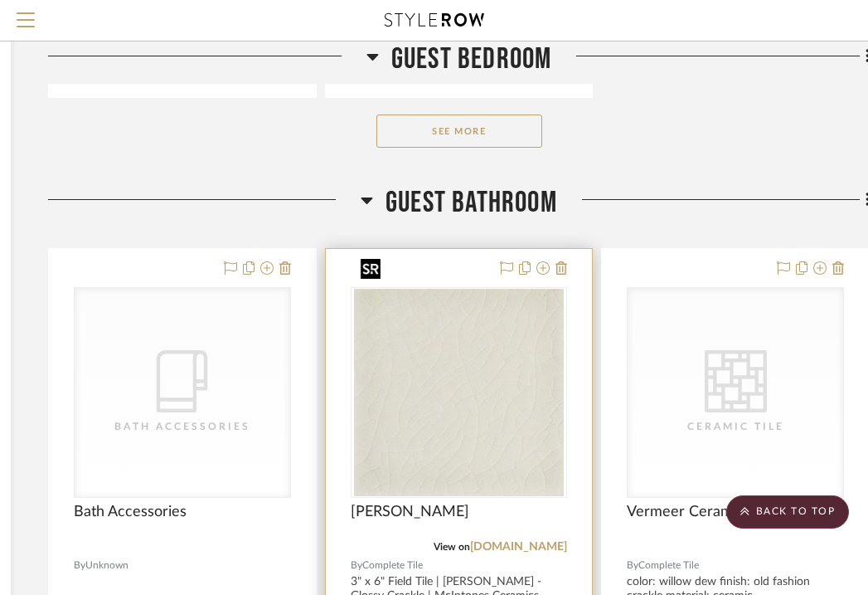
click at [0, 0] on img at bounding box center [0, 0] width 0 height 0
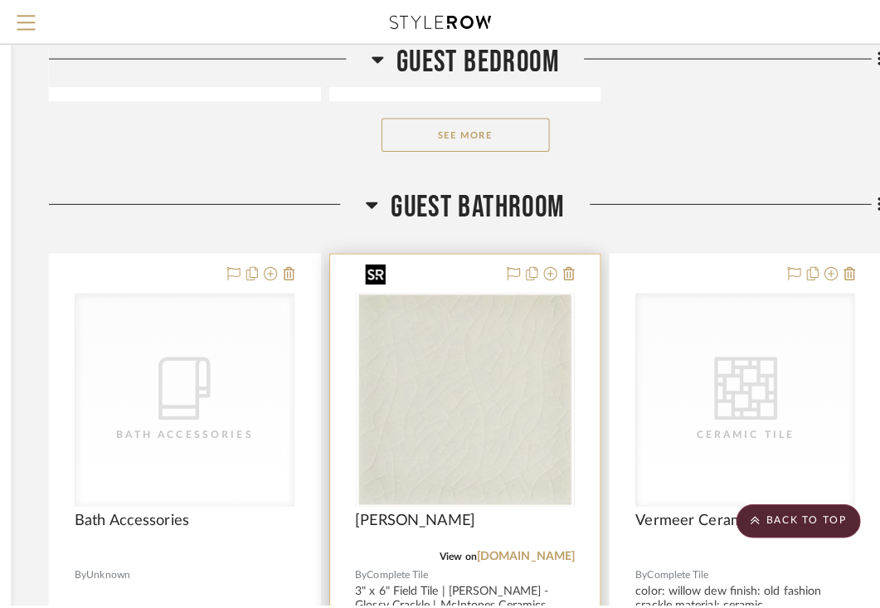
scroll to position [0, 0]
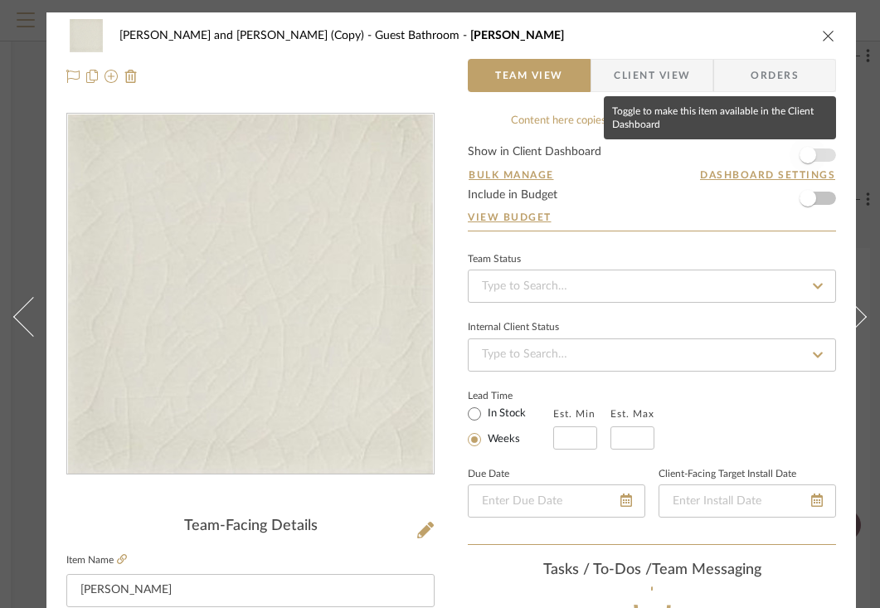
click at [813, 156] on span "button" at bounding box center [807, 155] width 17 height 17
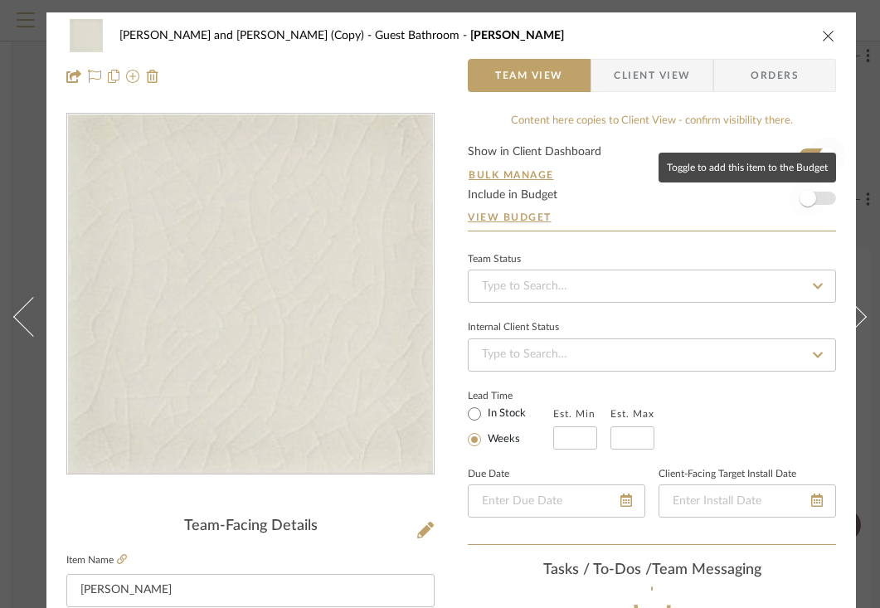
click at [813, 201] on span "button" at bounding box center [807, 198] width 17 height 17
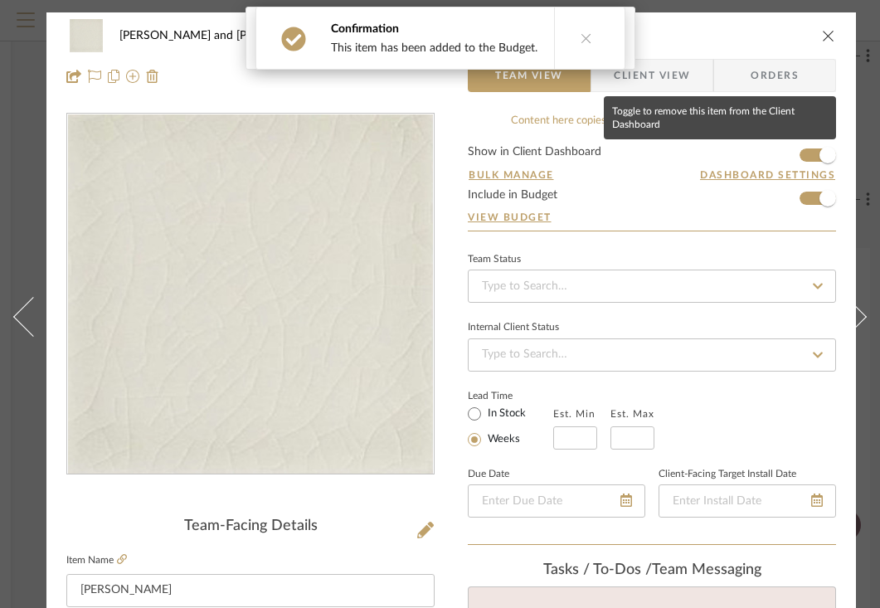
click at [696, 75] on span "Client View" at bounding box center [651, 75] width 121 height 33
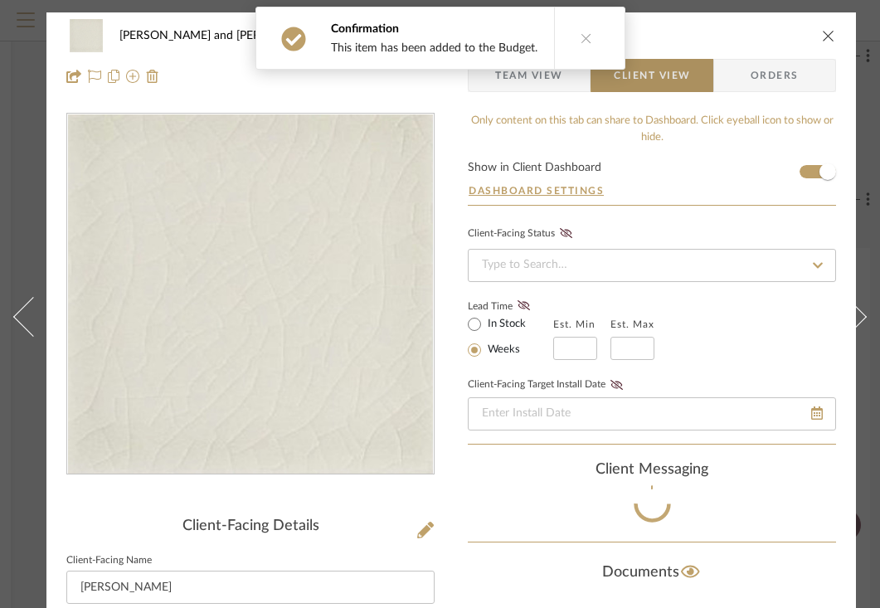
click at [696, 75] on span "Client View" at bounding box center [651, 75] width 122 height 33
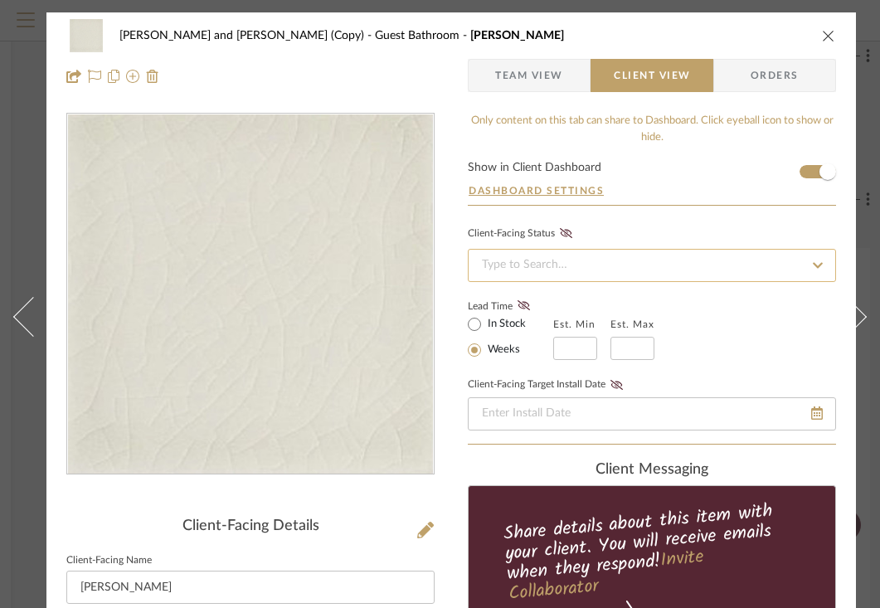
click at [603, 280] on input at bounding box center [652, 265] width 368 height 33
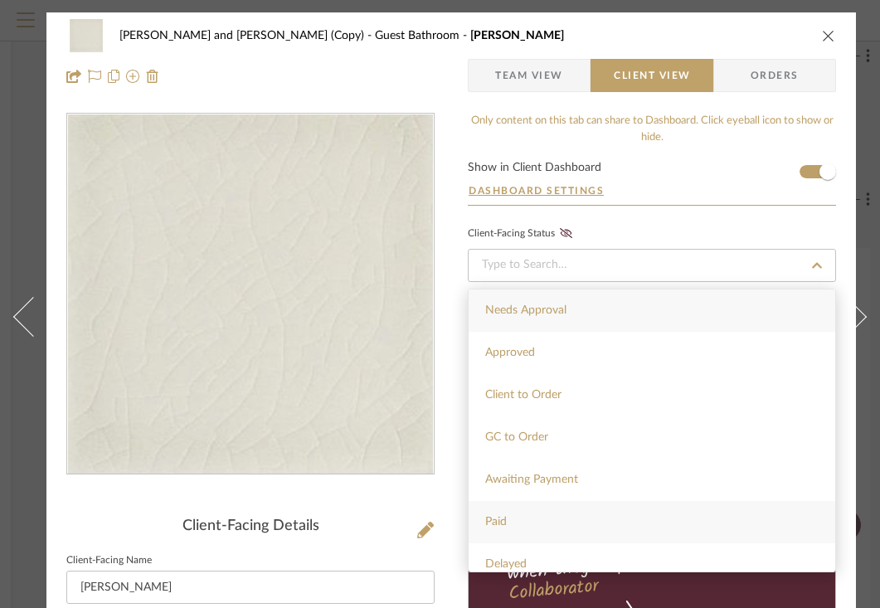
click at [522, 522] on div "Paid" at bounding box center [651, 522] width 366 height 42
type input "[DATE]"
type input "Paid"
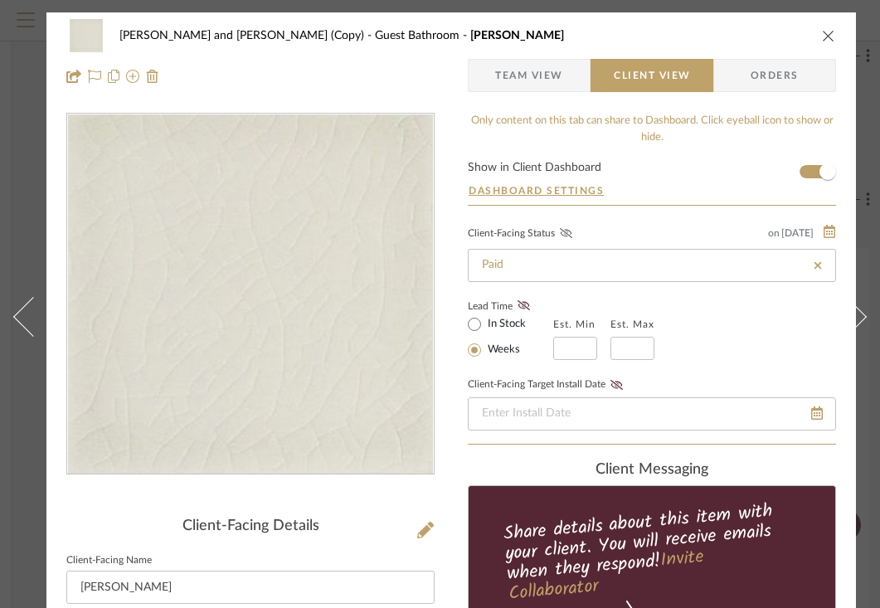
click at [568, 229] on icon at bounding box center [566, 233] width 12 height 10
click at [824, 32] on icon "close" at bounding box center [828, 35] width 13 height 13
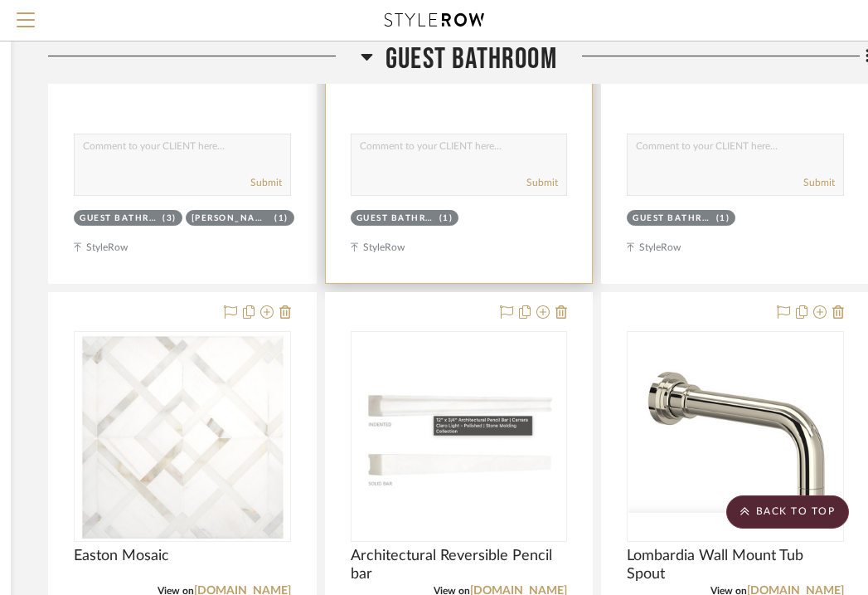
scroll to position [16120, 301]
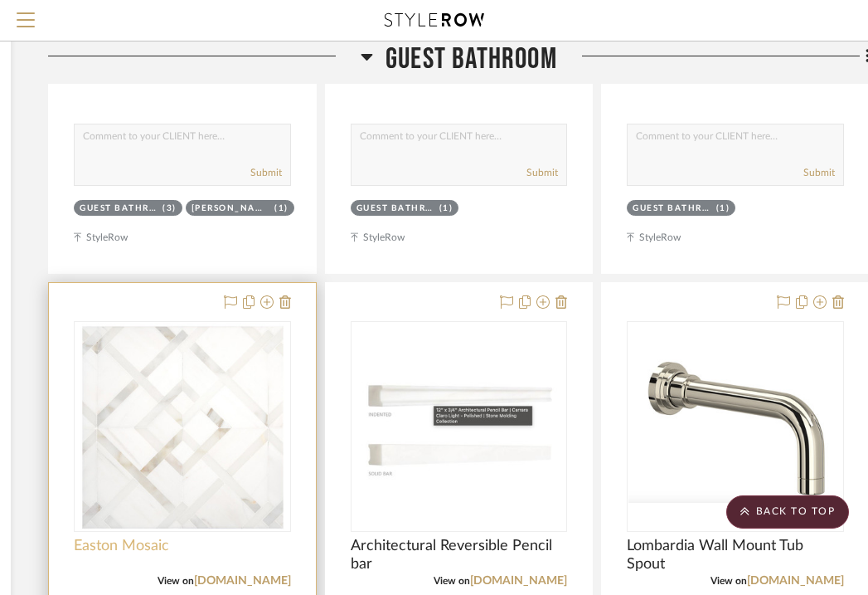
click at [110, 536] on span "Easton Mosaic" at bounding box center [121, 545] width 95 height 18
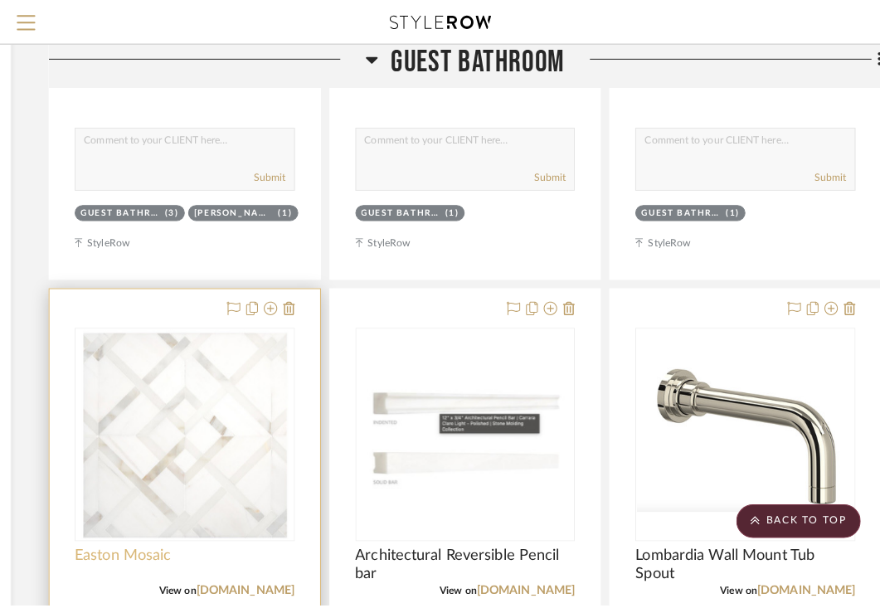
scroll to position [0, 0]
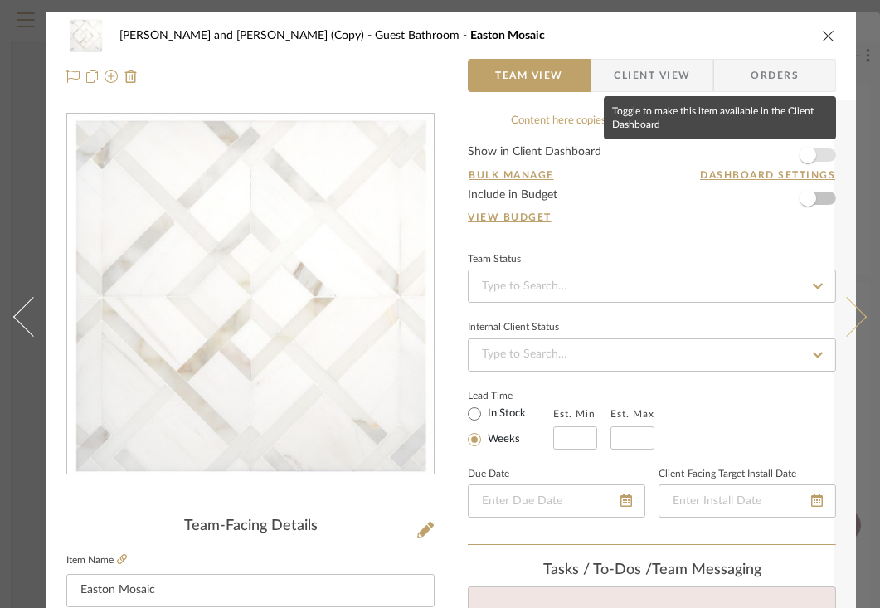
click at [804, 152] on span "button" at bounding box center [807, 155] width 17 height 17
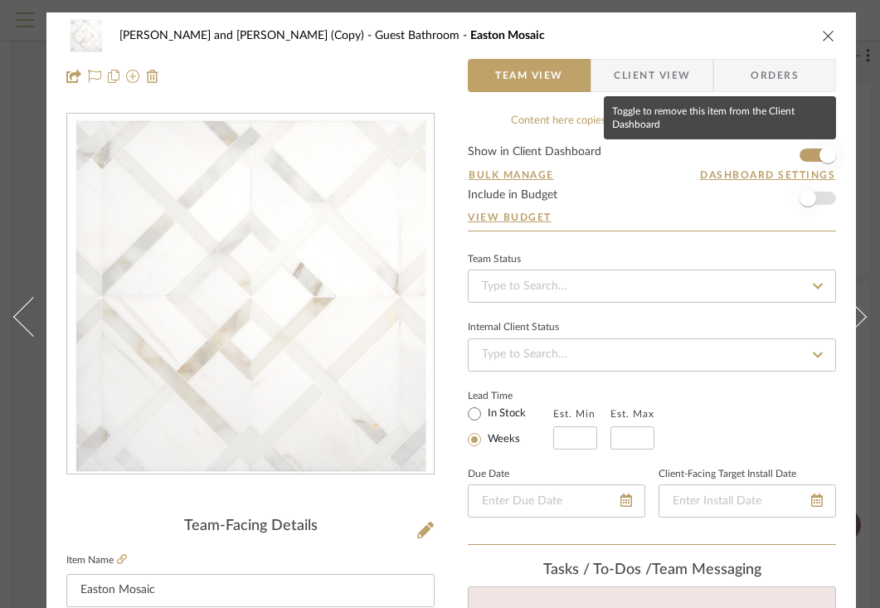
click at [813, 199] on span "button" at bounding box center [807, 198] width 17 height 17
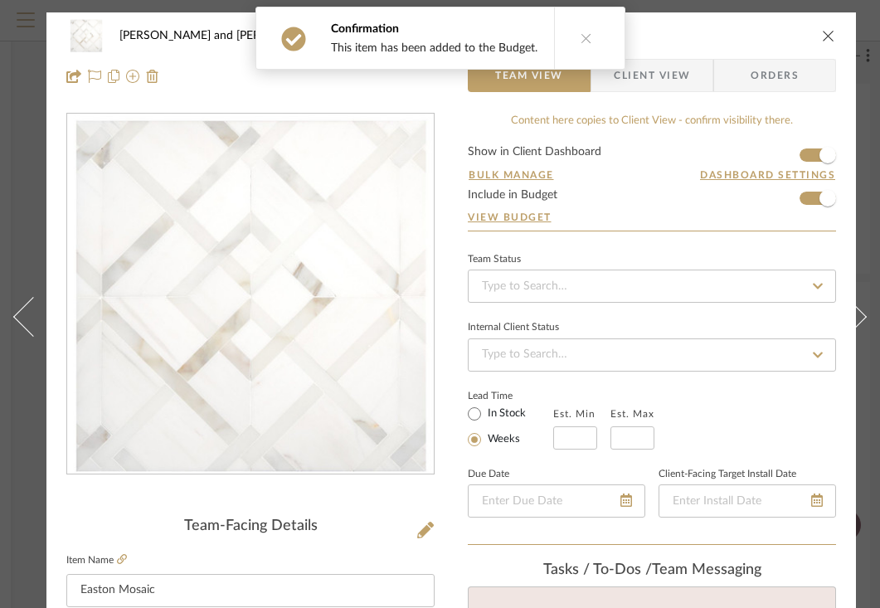
click at [697, 78] on span "Client View" at bounding box center [651, 75] width 121 height 33
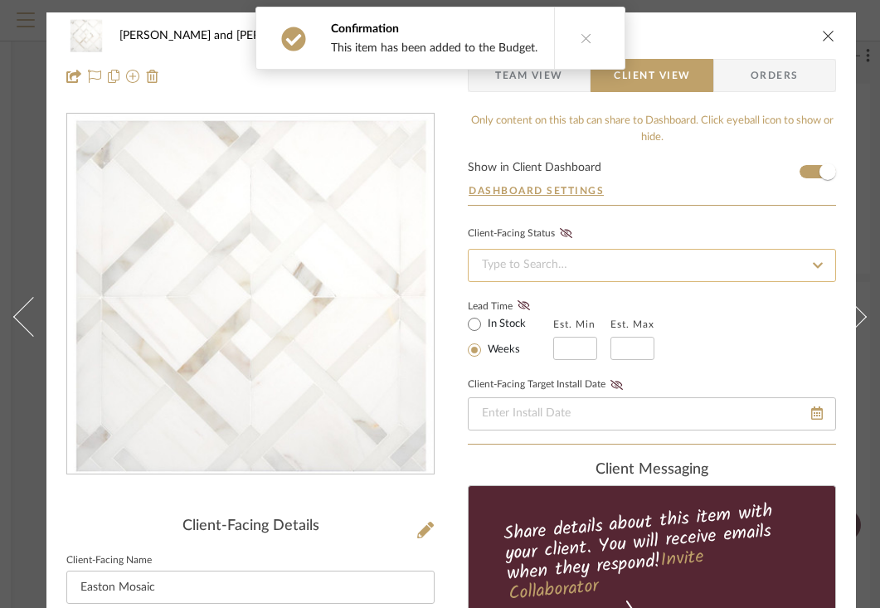
click at [609, 267] on input at bounding box center [652, 265] width 368 height 33
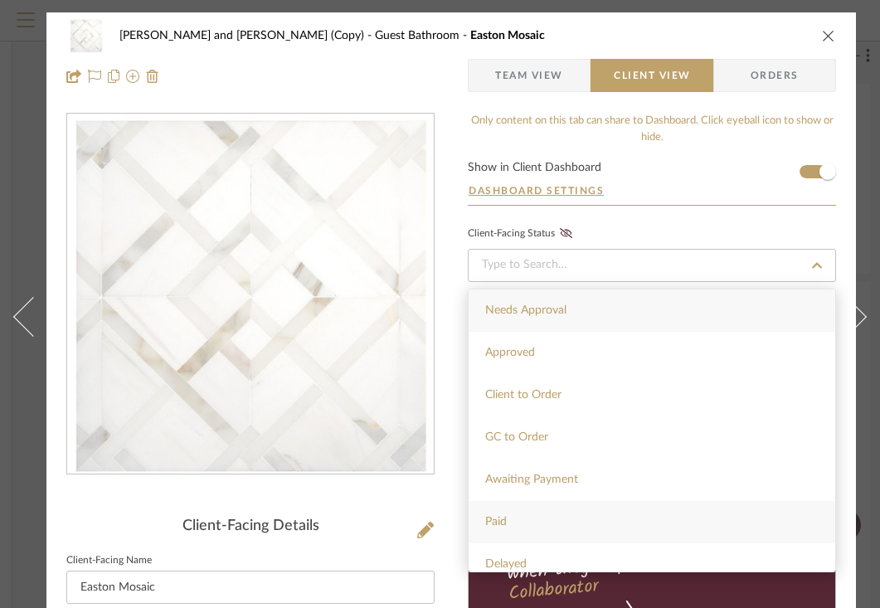
click at [508, 521] on div "Paid" at bounding box center [651, 522] width 366 height 42
type input "[DATE]"
type input "Paid"
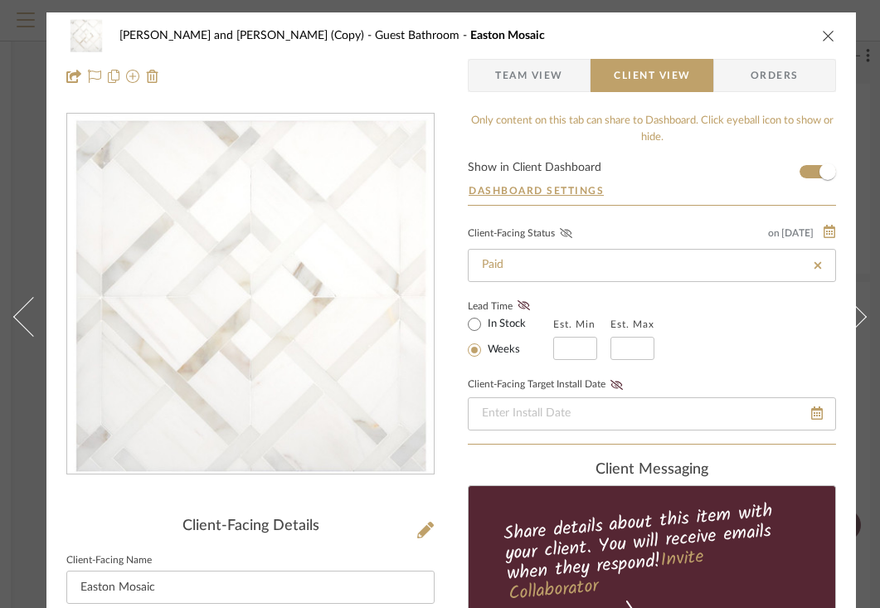
click at [569, 234] on icon at bounding box center [566, 233] width 12 height 10
click at [825, 32] on icon "close" at bounding box center [828, 35] width 13 height 13
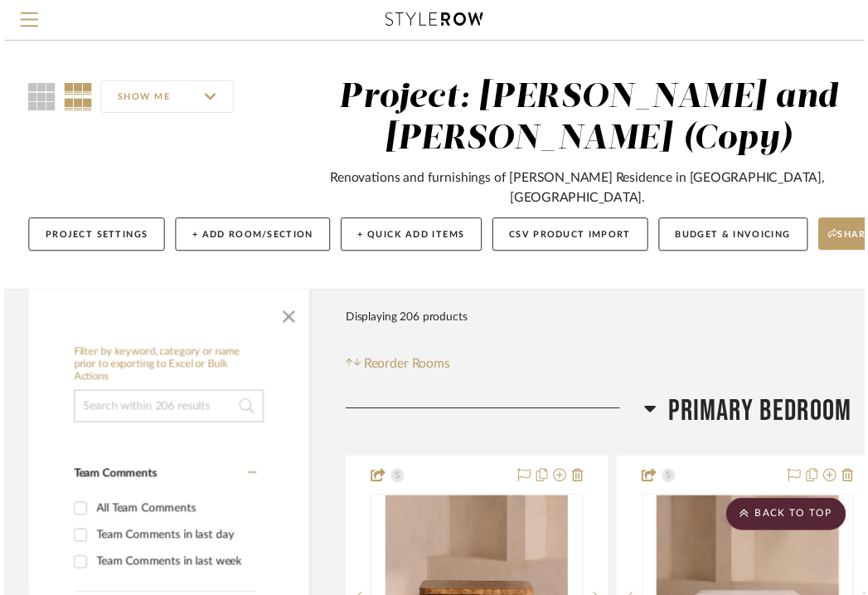
scroll to position [16120, 301]
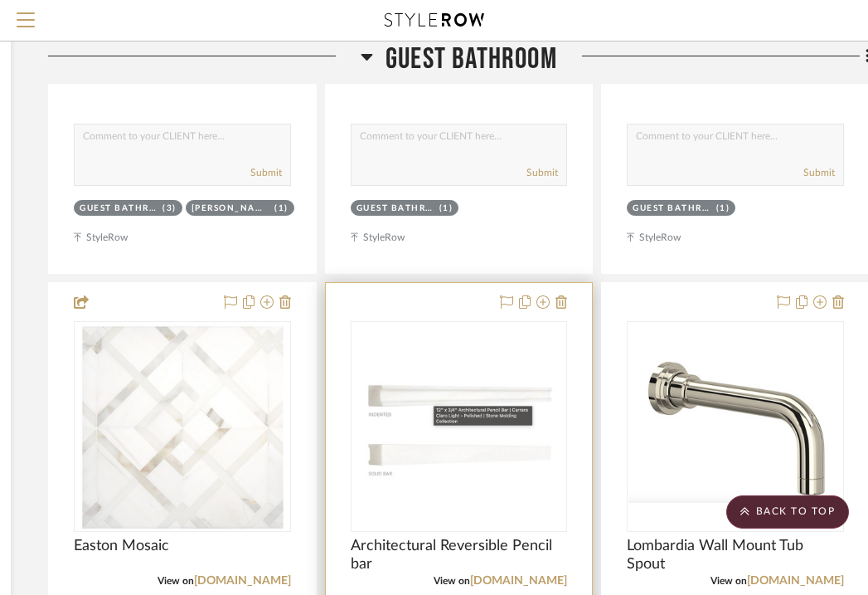
click at [500, 322] on div "0" at bounding box center [460, 426] width 216 height 209
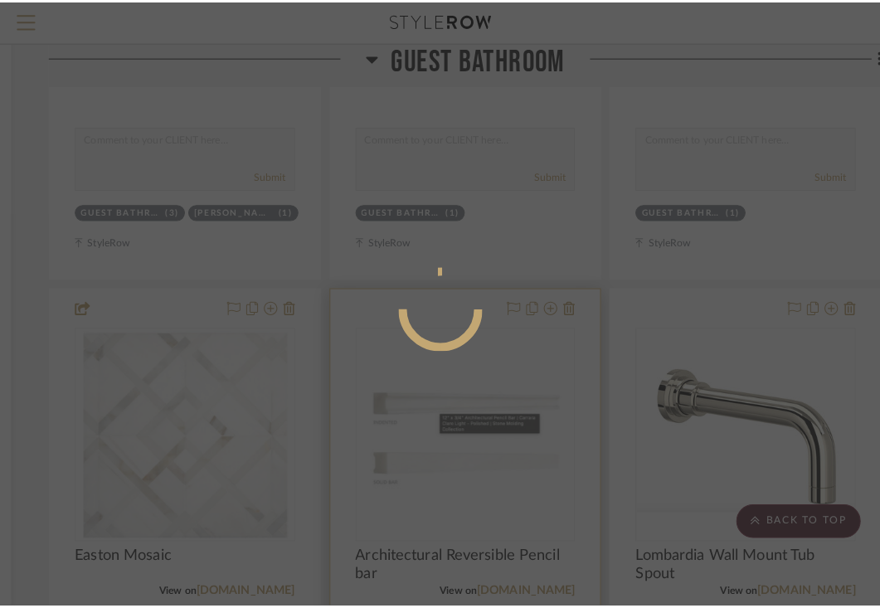
scroll to position [0, 0]
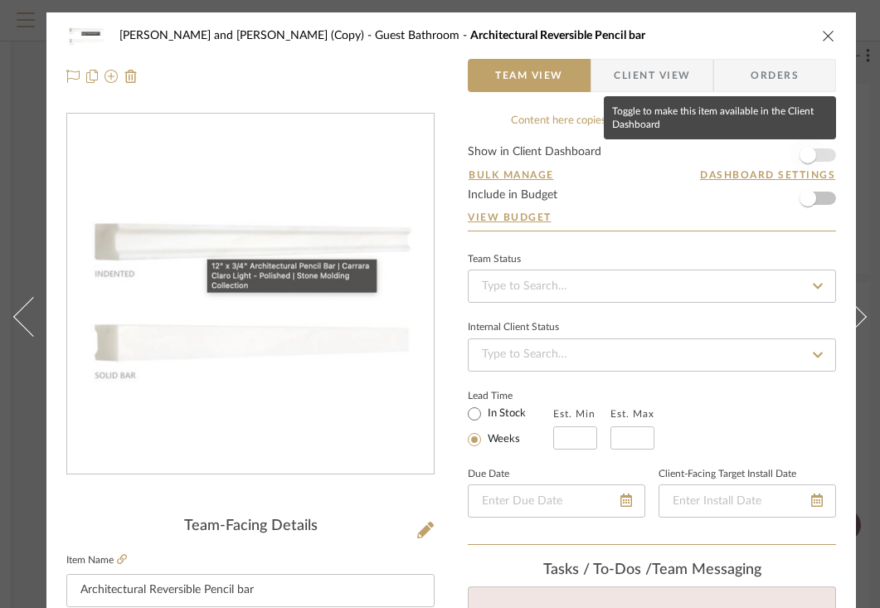
click at [813, 156] on span "button" at bounding box center [807, 155] width 17 height 17
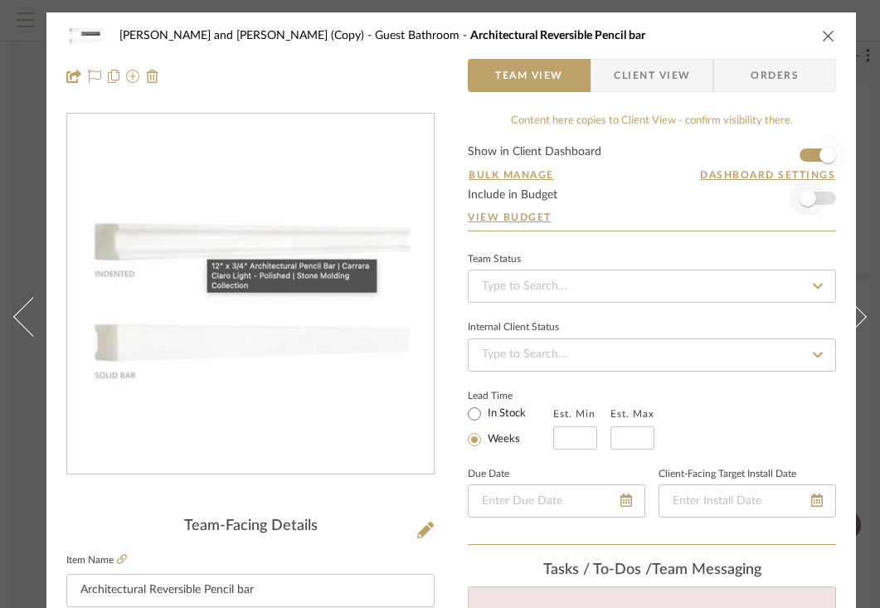
click at [813, 198] on span "button" at bounding box center [807, 198] width 17 height 17
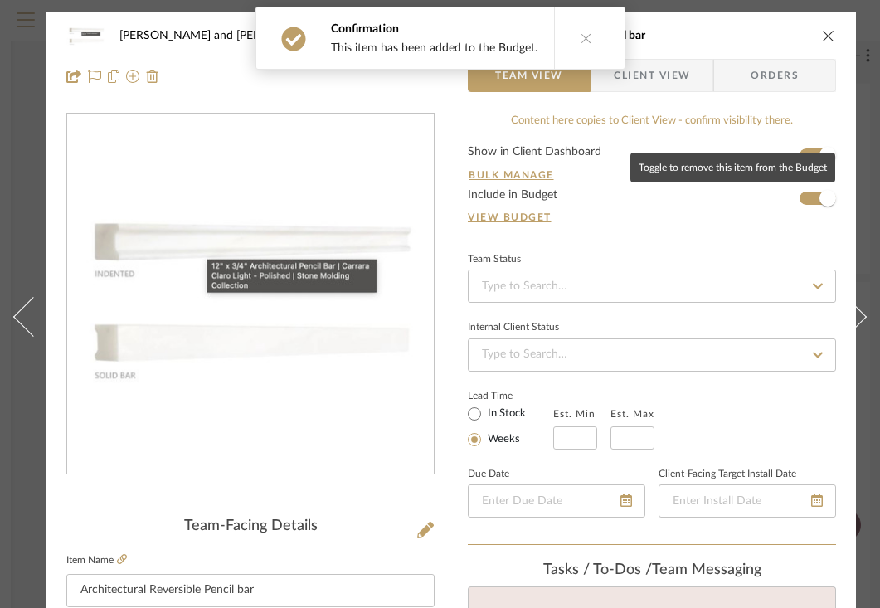
click at [686, 70] on span "Client View" at bounding box center [652, 75] width 76 height 33
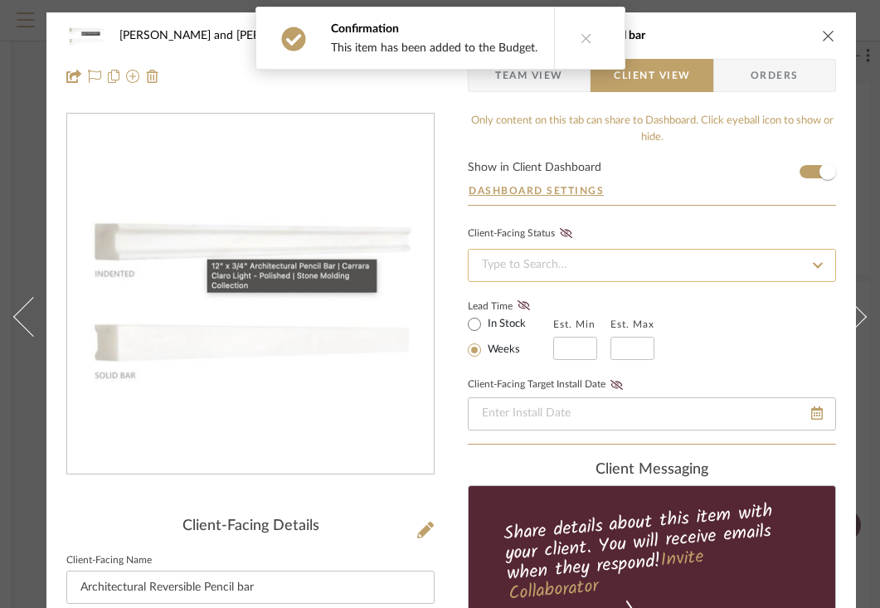
click at [567, 255] on input at bounding box center [652, 265] width 368 height 33
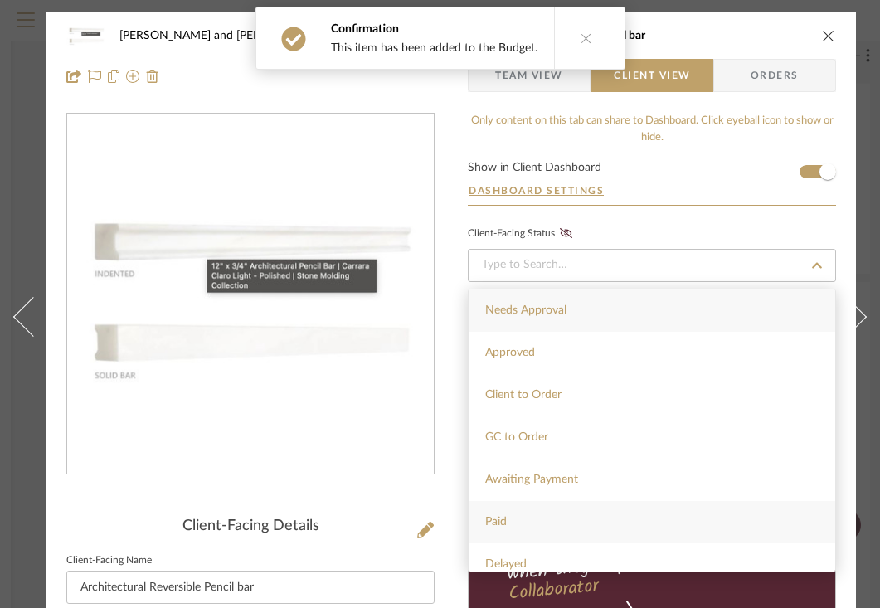
click at [507, 521] on div "Paid" at bounding box center [651, 522] width 366 height 42
type input "[DATE]"
type input "Paid"
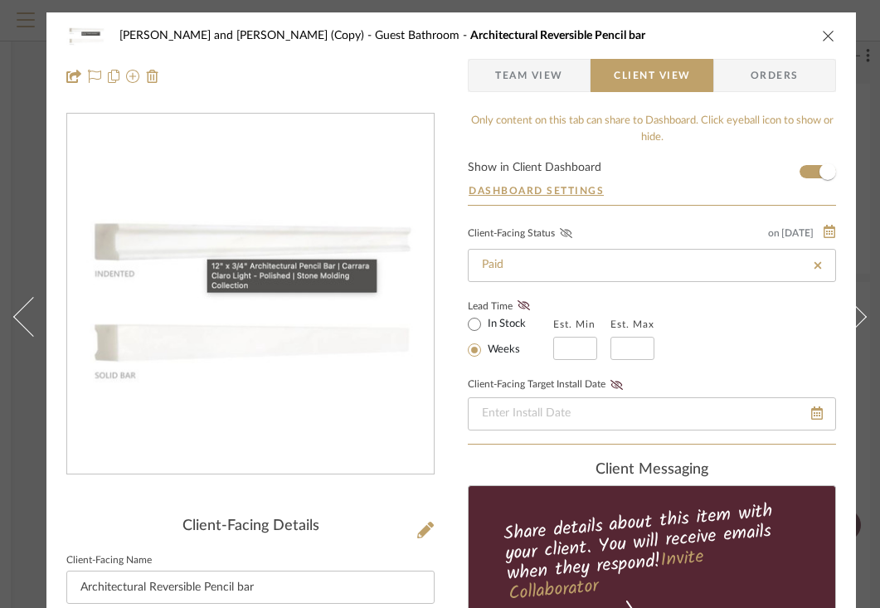
click at [570, 236] on icon at bounding box center [566, 233] width 12 height 10
click at [831, 33] on icon "close" at bounding box center [828, 35] width 13 height 13
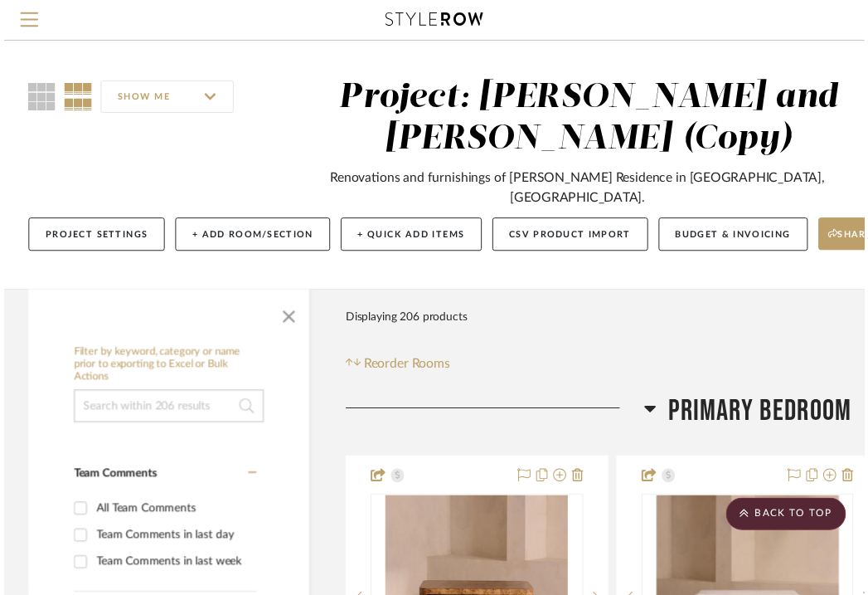
scroll to position [16120, 301]
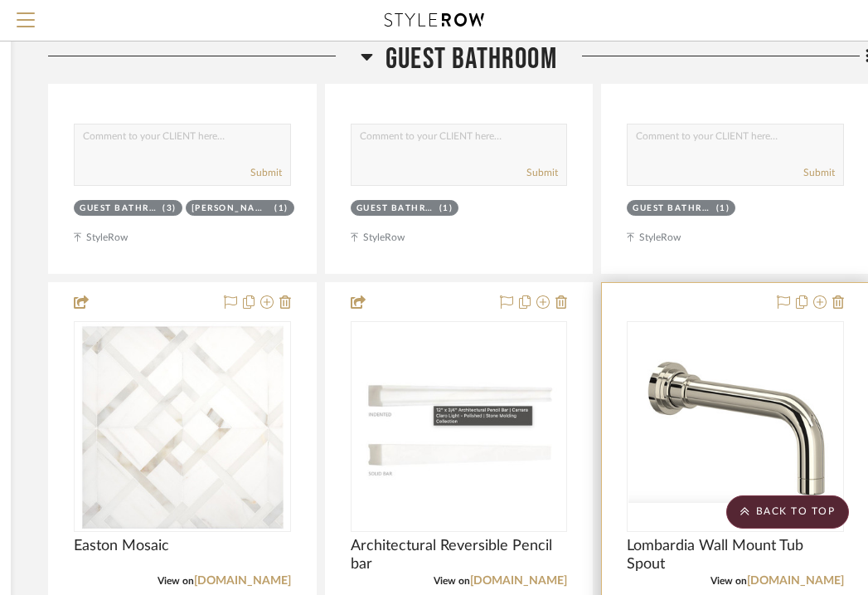
click at [764, 322] on div "0" at bounding box center [736, 426] width 216 height 209
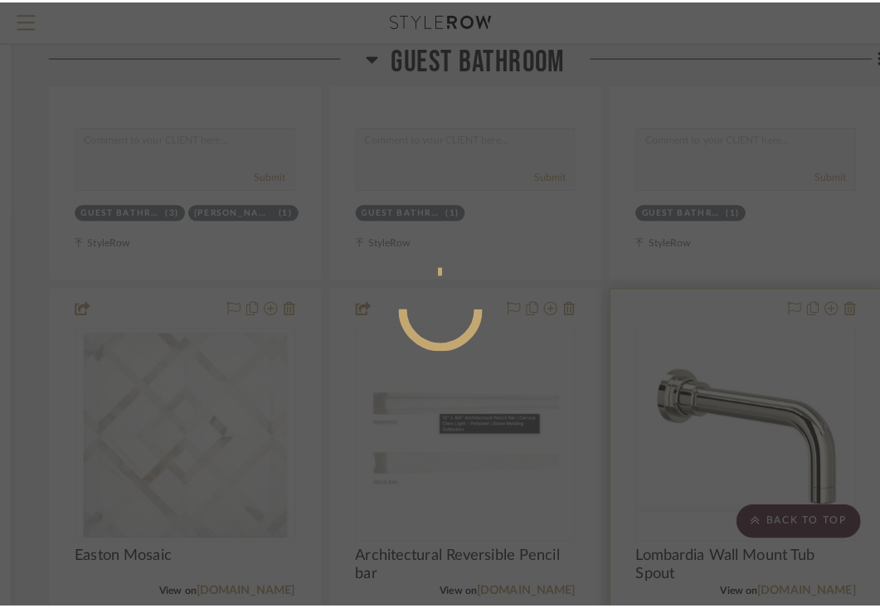
scroll to position [0, 0]
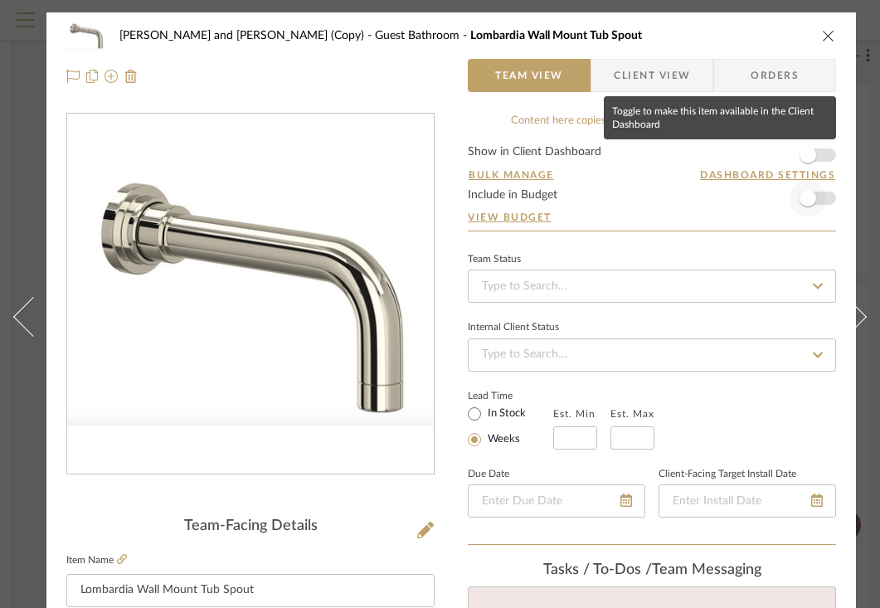
click at [816, 153] on span "button" at bounding box center [807, 155] width 36 height 36
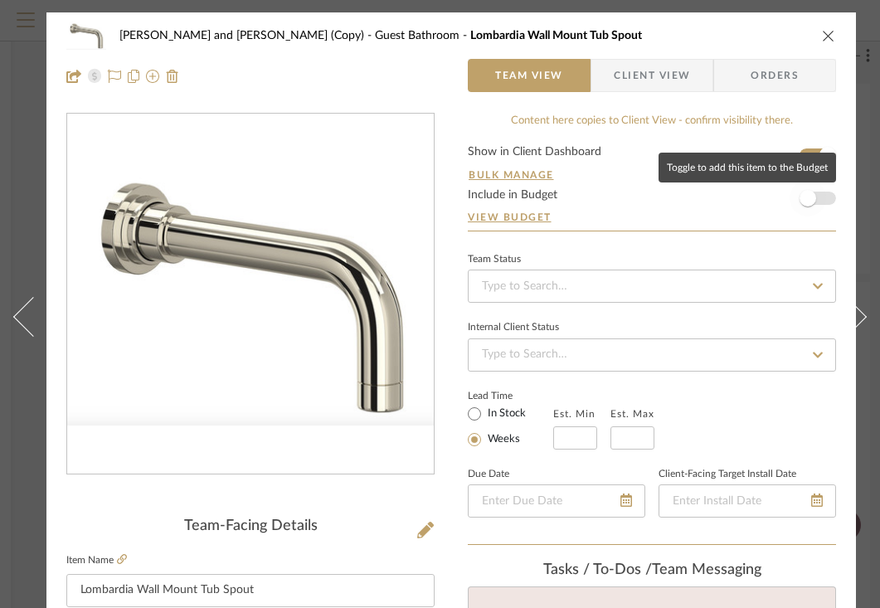
click at [815, 203] on span "button" at bounding box center [807, 198] width 36 height 36
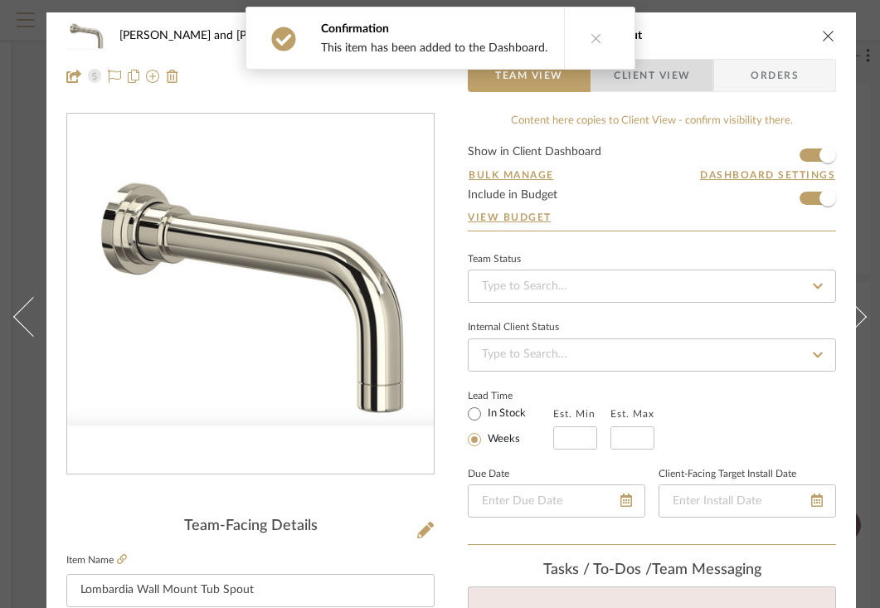
click at [688, 80] on span "Client View" at bounding box center [652, 75] width 76 height 33
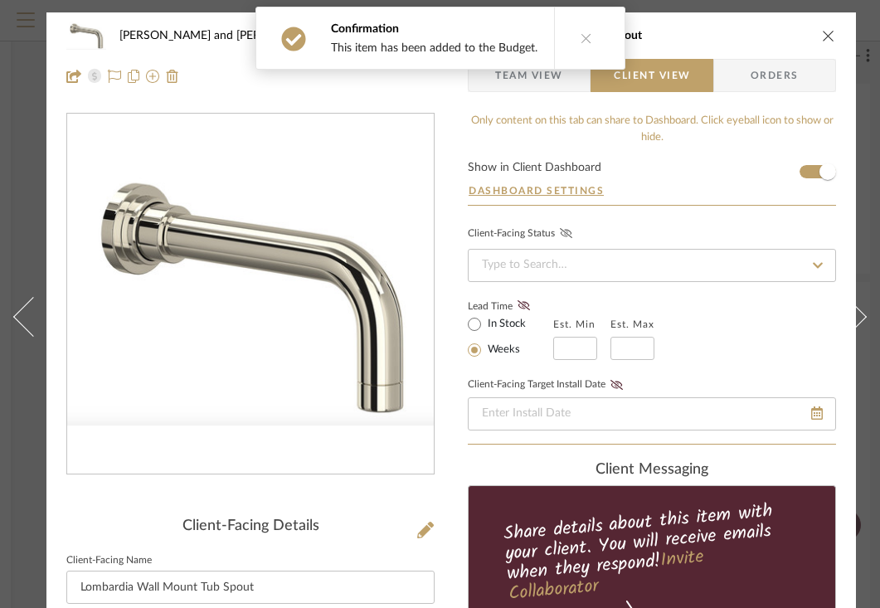
click at [570, 235] on icon at bounding box center [566, 233] width 12 height 10
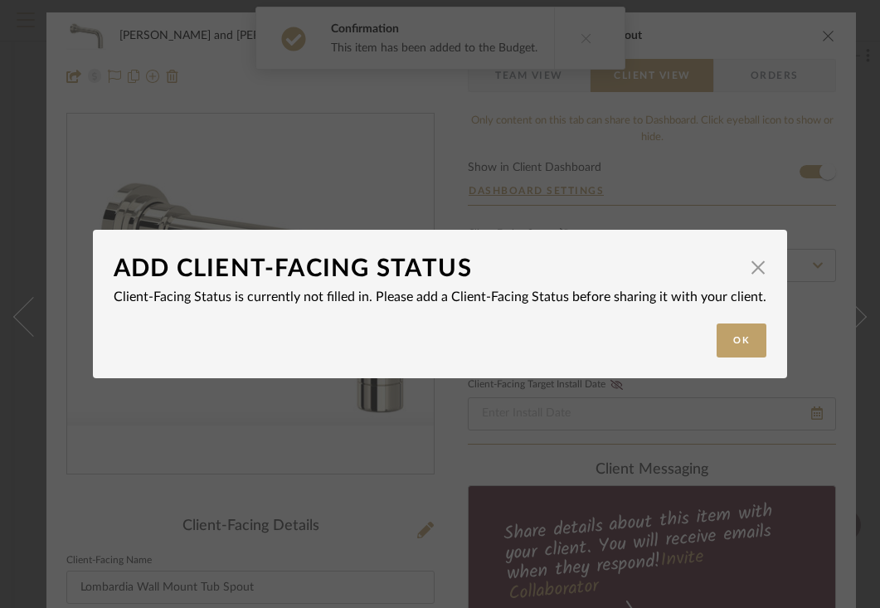
click at [570, 266] on div "ADD ClIENT-FACING STATUS" at bounding box center [428, 268] width 628 height 36
click at [732, 349] on button "Ok" at bounding box center [741, 340] width 50 height 34
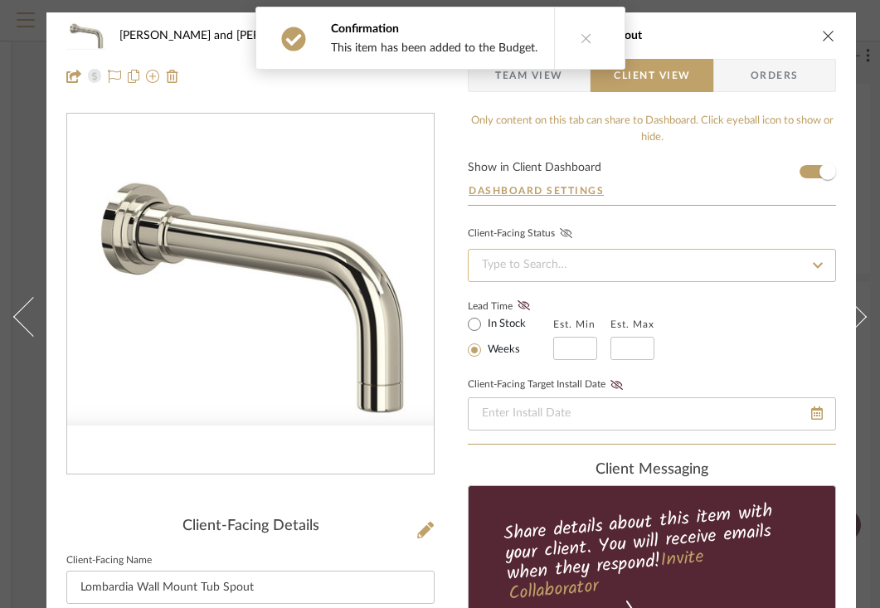
click at [693, 271] on input at bounding box center [652, 265] width 368 height 33
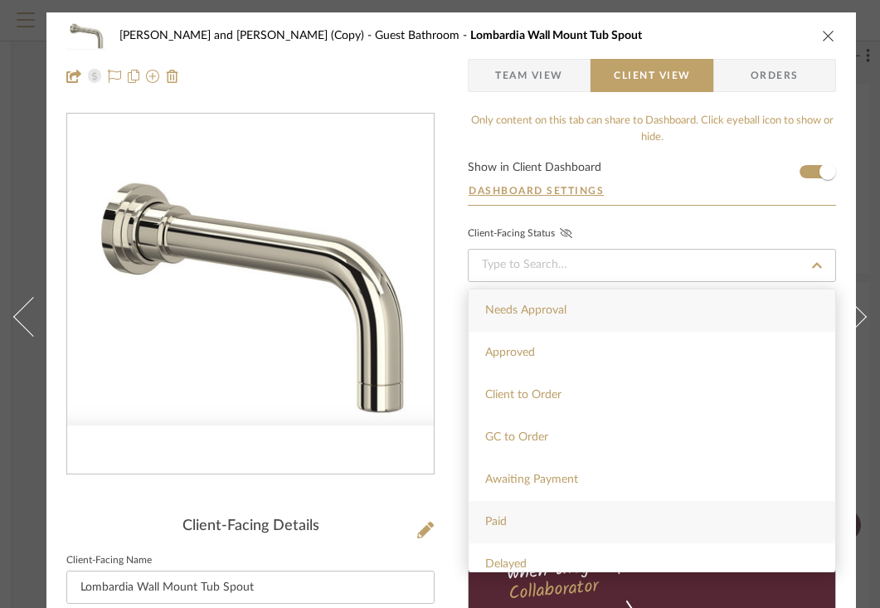
click at [505, 507] on div "Paid" at bounding box center [651, 522] width 366 height 42
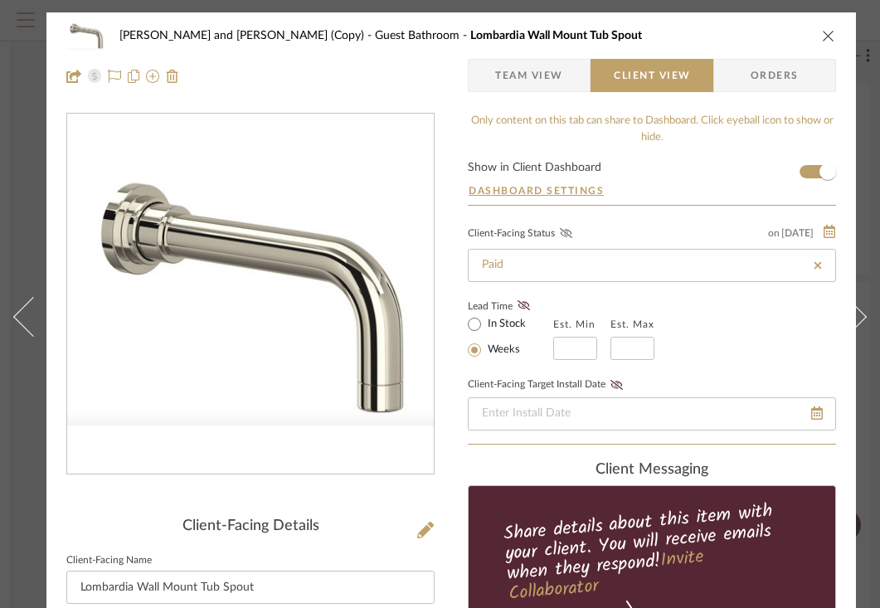
click at [569, 233] on icon at bounding box center [566, 233] width 12 height 10
click at [824, 35] on icon "close" at bounding box center [828, 35] width 13 height 13
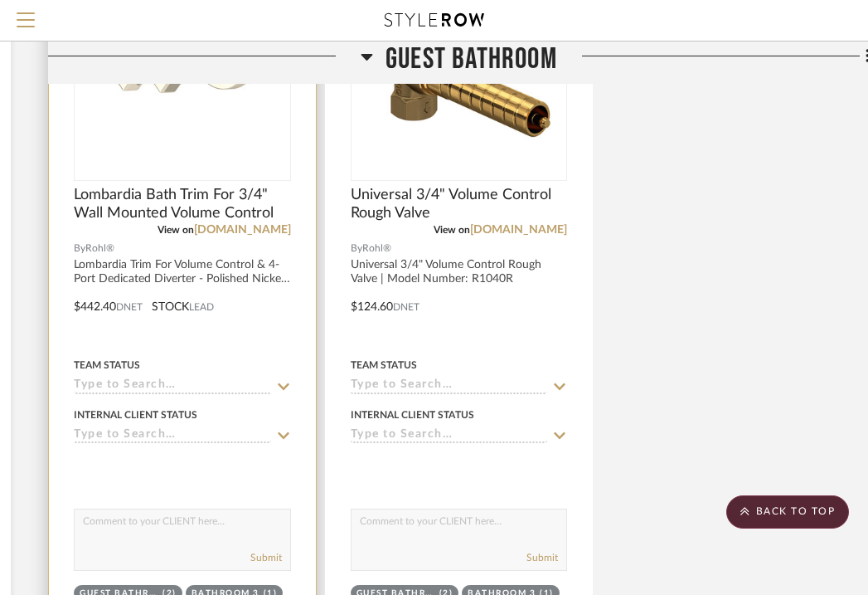
scroll to position [17204, 301]
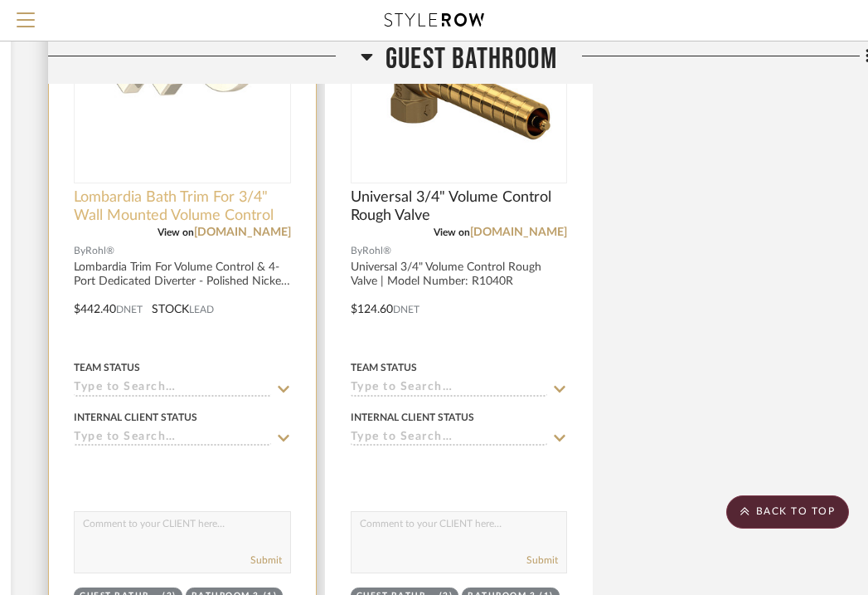
click at [240, 188] on span "Lombardia Bath Trim For 3/4" Wall Mounted Volume Control" at bounding box center [182, 206] width 217 height 36
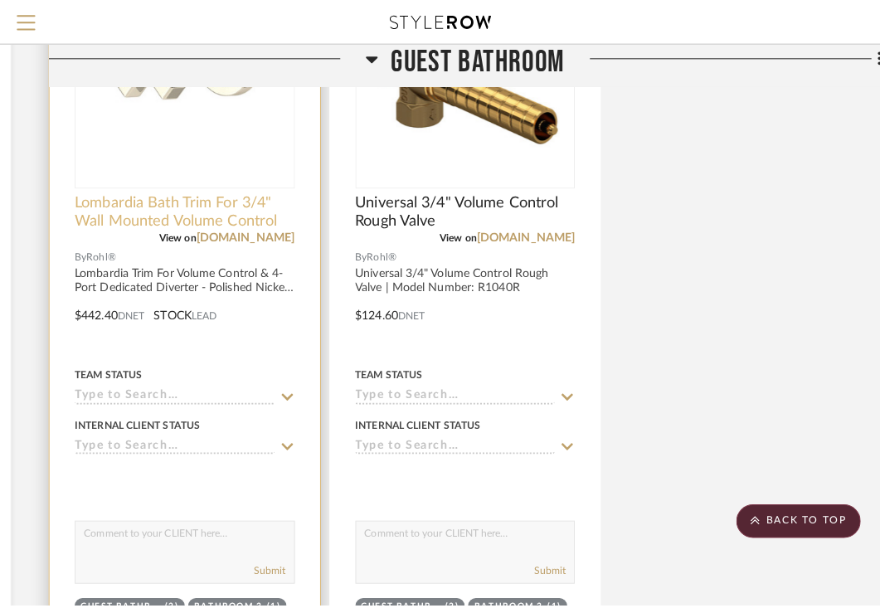
scroll to position [0, 0]
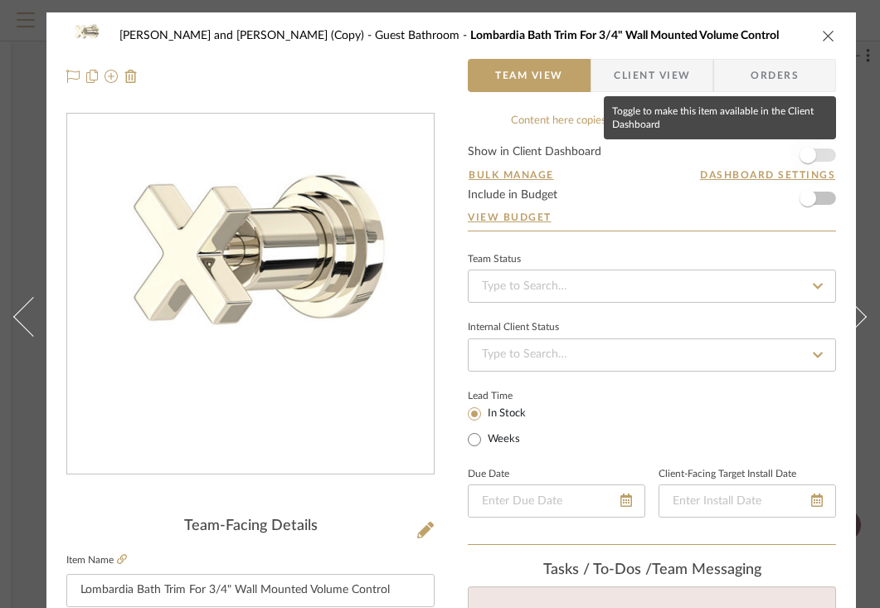
click at [815, 153] on span "button" at bounding box center [807, 155] width 17 height 17
click at [813, 199] on span "button" at bounding box center [807, 198] width 17 height 17
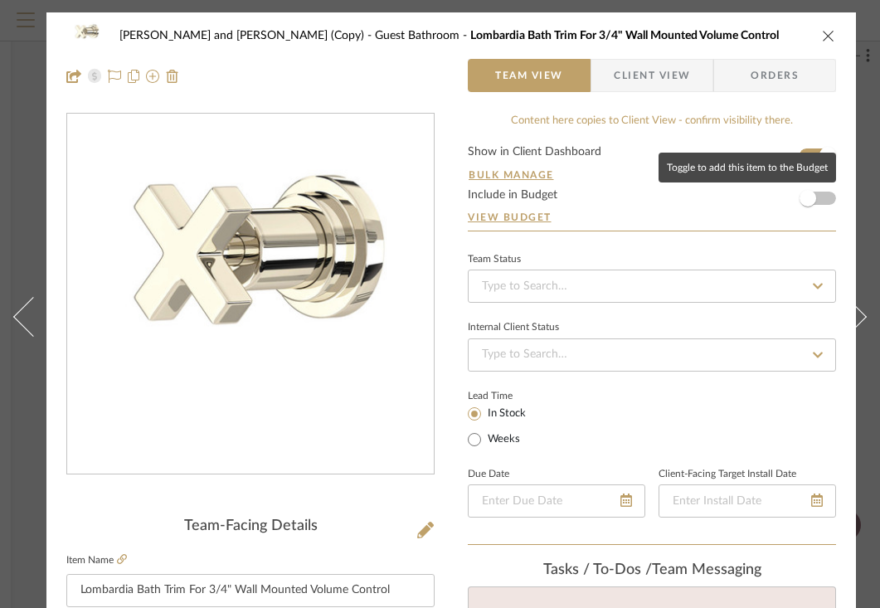
click at [677, 69] on span "Client View" at bounding box center [652, 75] width 76 height 33
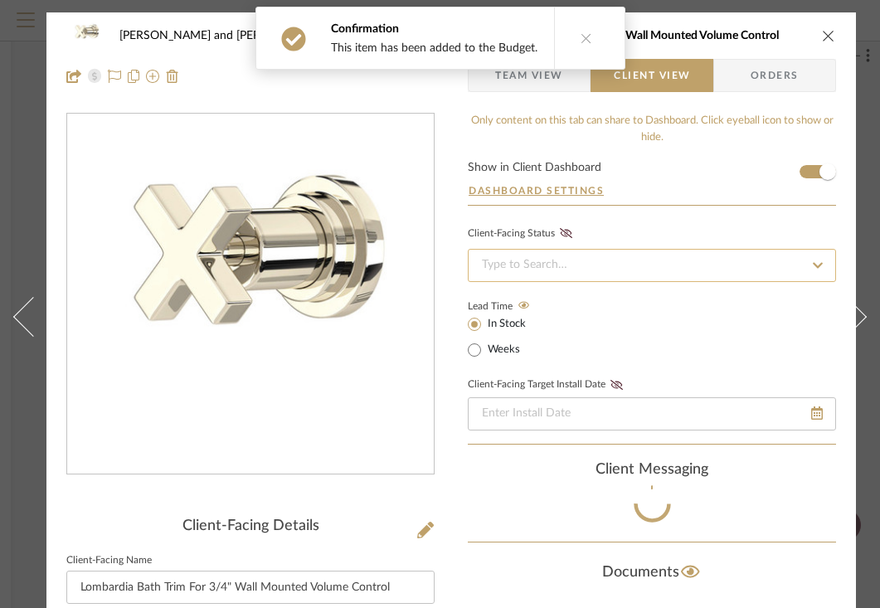
click at [621, 257] on input at bounding box center [652, 265] width 368 height 33
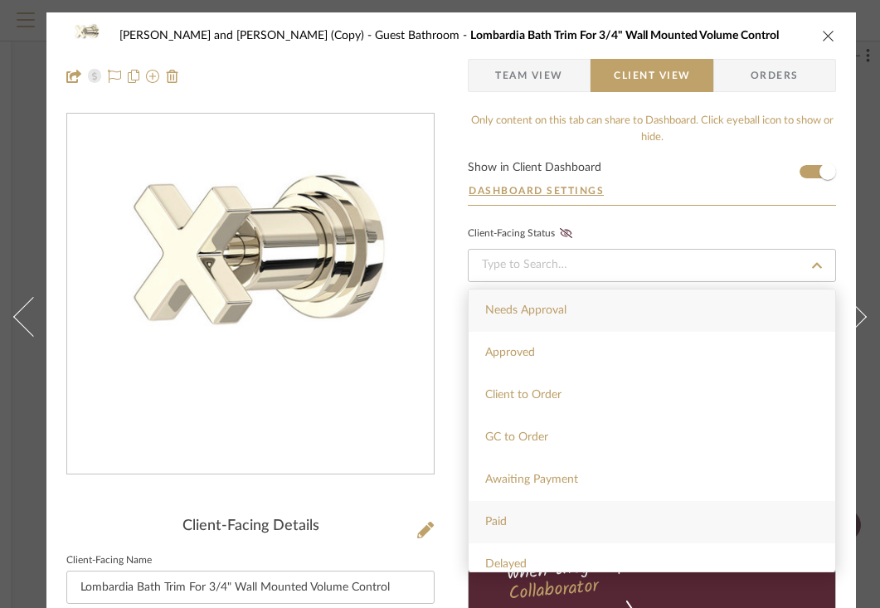
click at [519, 518] on div "Paid" at bounding box center [651, 522] width 366 height 42
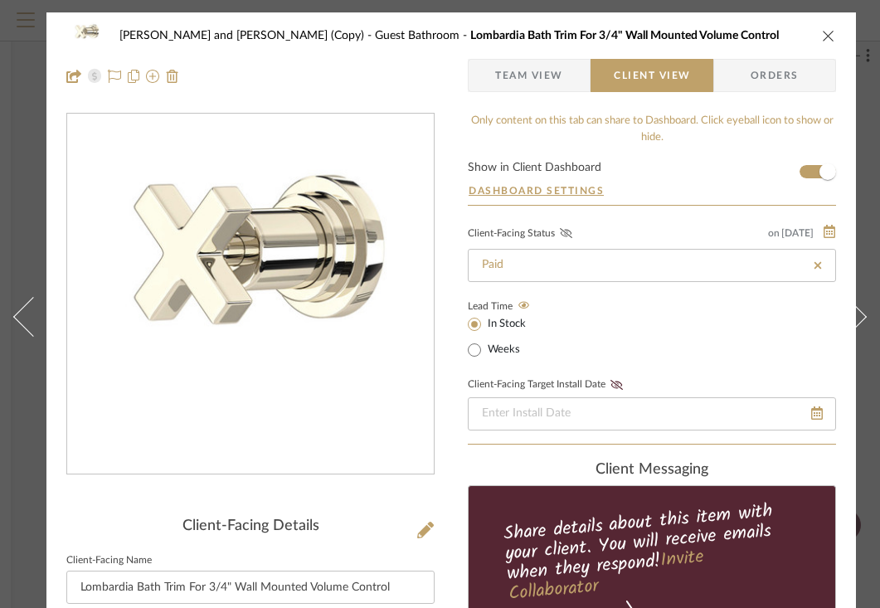
click at [570, 231] on icon at bounding box center [566, 233] width 12 height 10
click at [827, 34] on icon "close" at bounding box center [828, 35] width 13 height 13
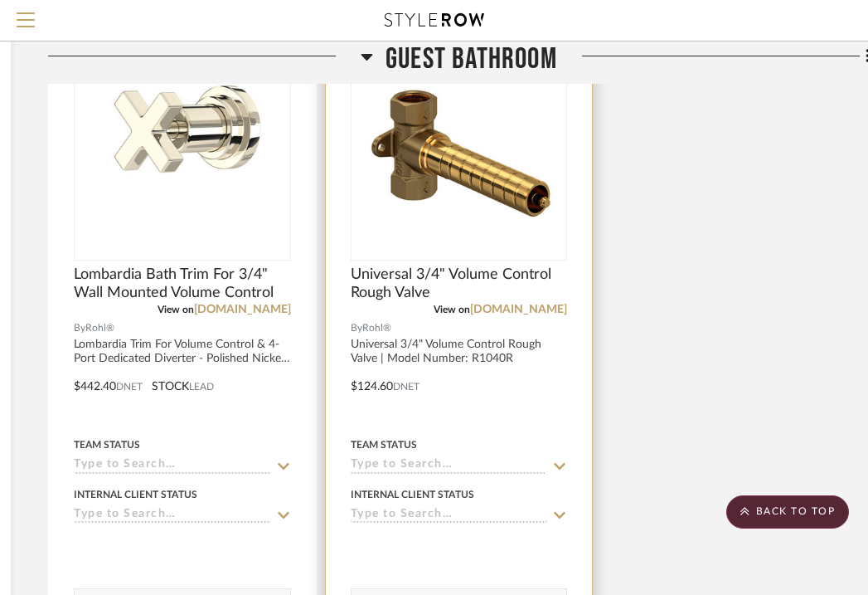
scroll to position [17100, 301]
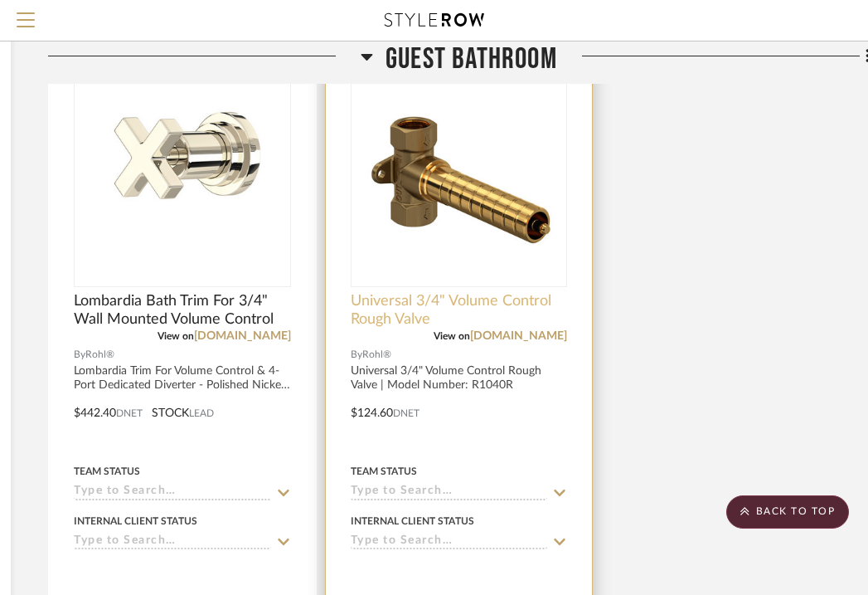
click at [498, 292] on span "Universal 3/4" Volume Control Rough Valve" at bounding box center [459, 310] width 217 height 36
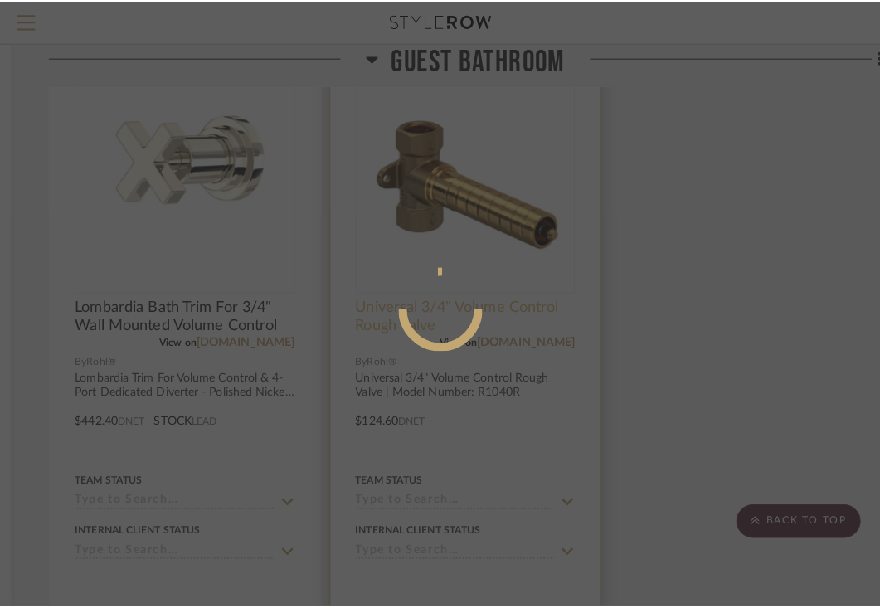
scroll to position [0, 0]
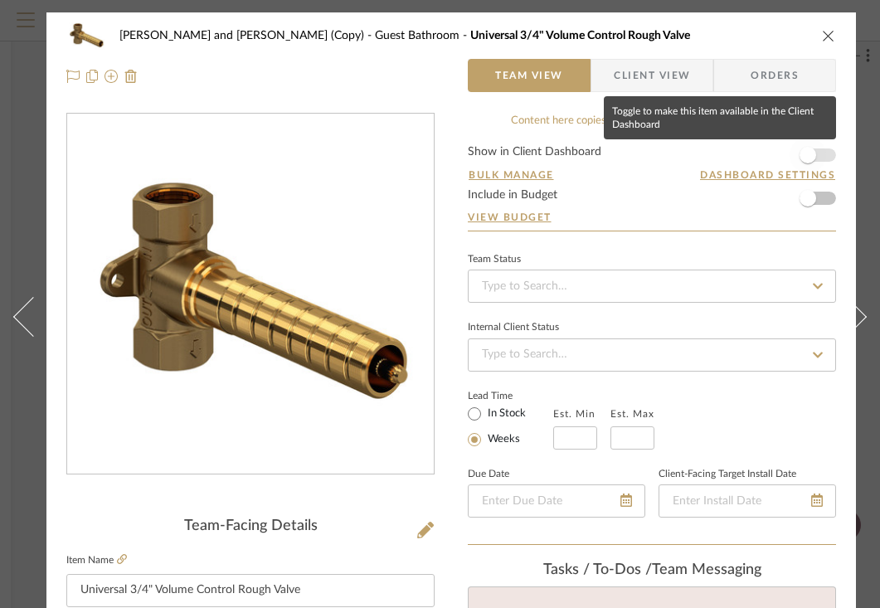
click at [811, 150] on span "button" at bounding box center [807, 155] width 17 height 17
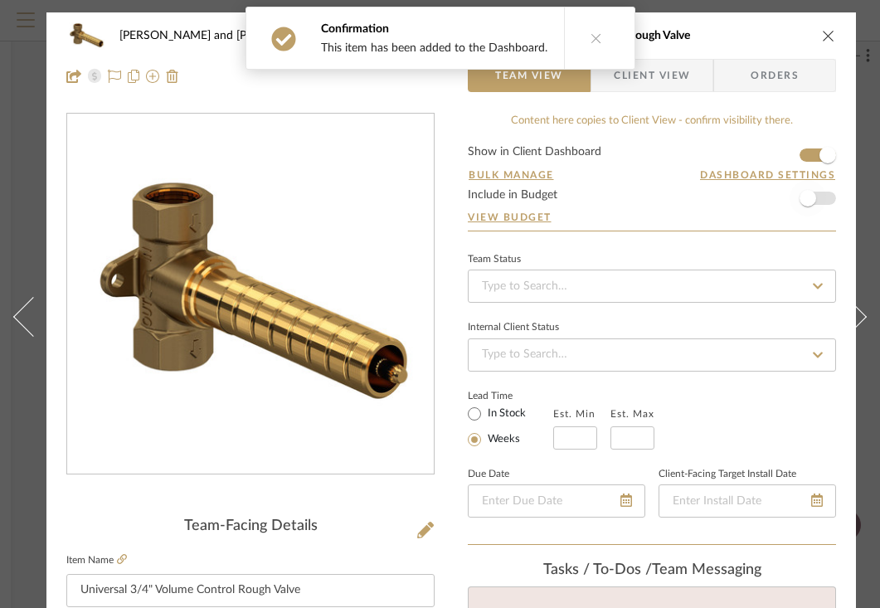
click at [811, 198] on span "button" at bounding box center [807, 198] width 17 height 17
click at [692, 84] on span "Client View" at bounding box center [651, 75] width 121 height 33
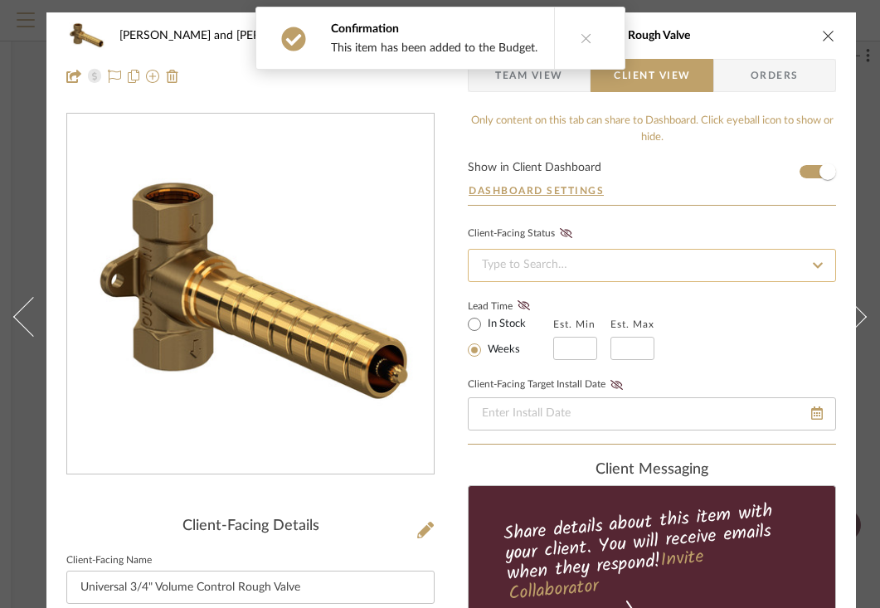
click at [629, 260] on input at bounding box center [652, 265] width 368 height 33
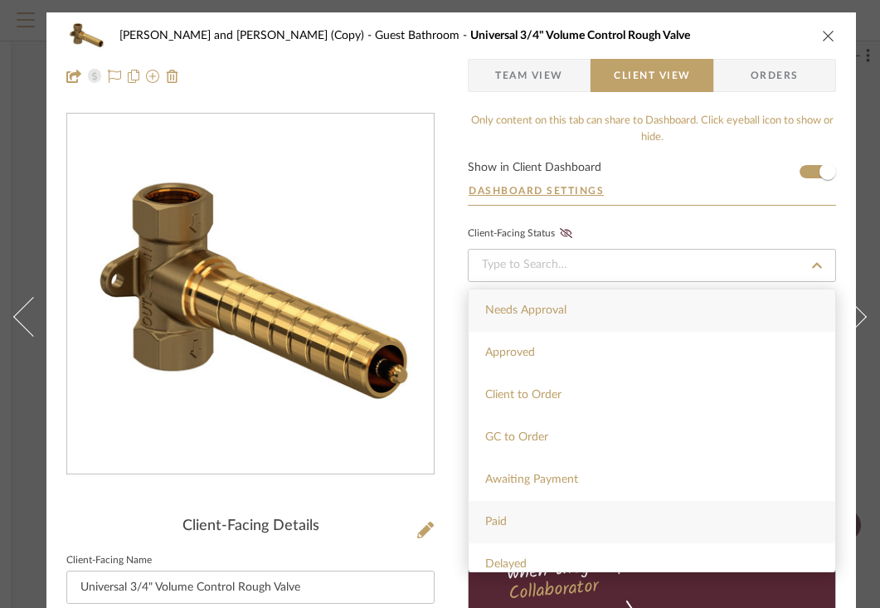
click at [509, 521] on div "Paid" at bounding box center [651, 522] width 366 height 42
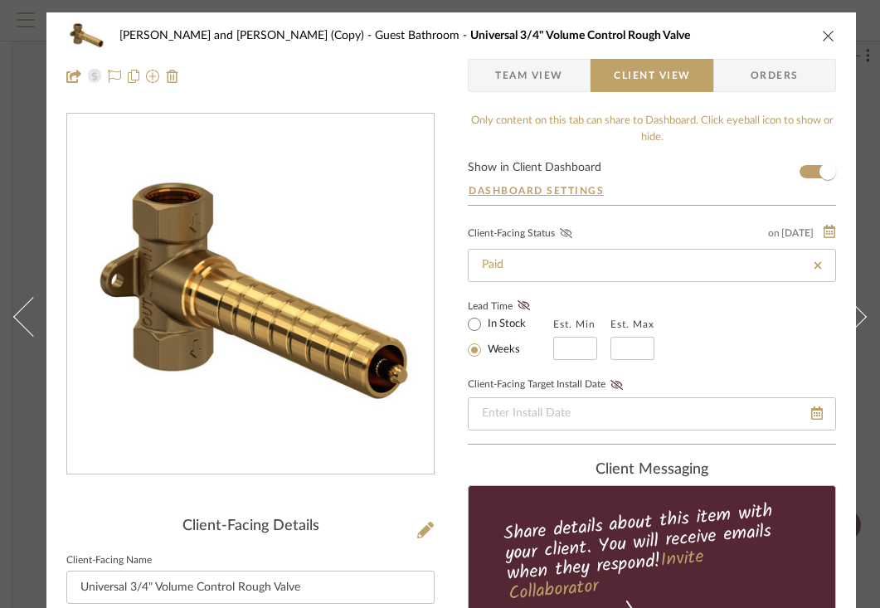
click at [570, 231] on icon at bounding box center [566, 233] width 12 height 10
click at [829, 34] on icon "close" at bounding box center [828, 35] width 13 height 13
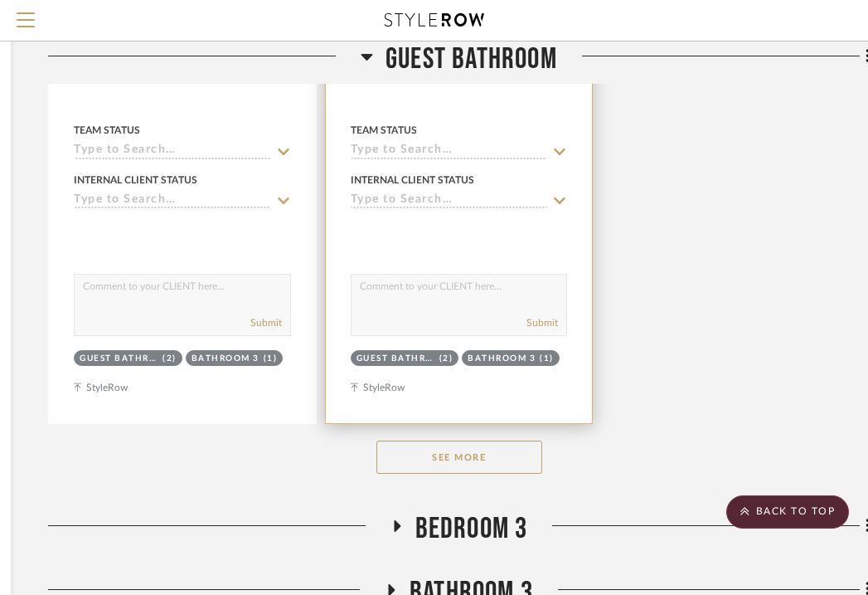
scroll to position [17508, 301]
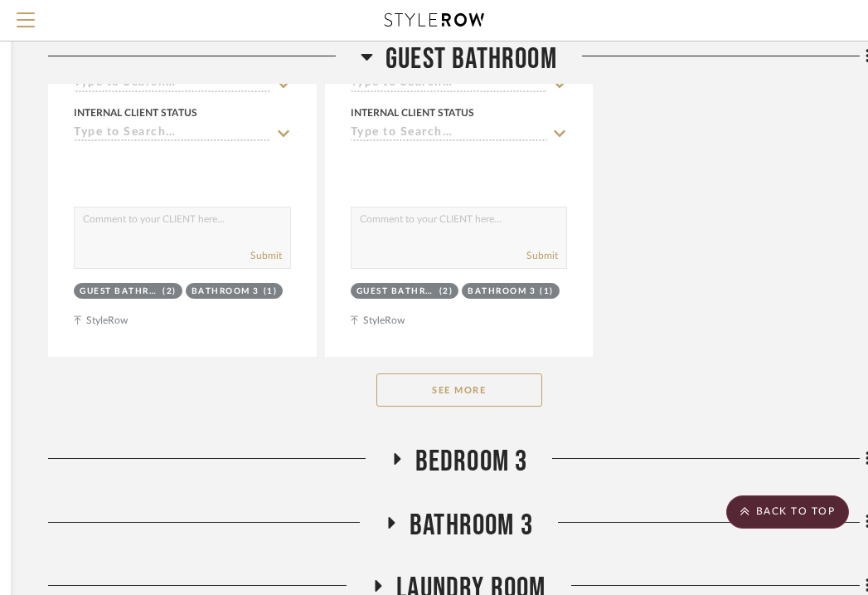
click at [504, 373] on button "See More" at bounding box center [459, 389] width 166 height 33
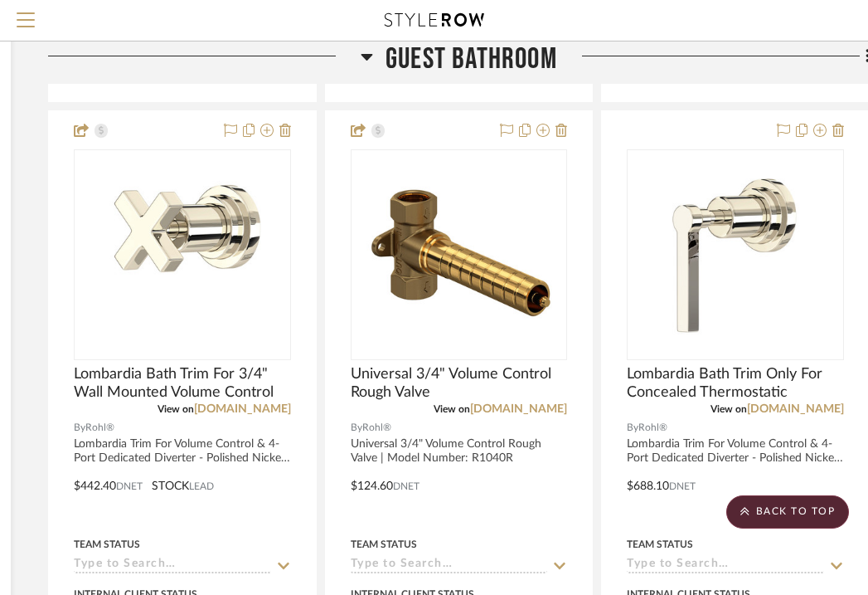
scroll to position [17000, 301]
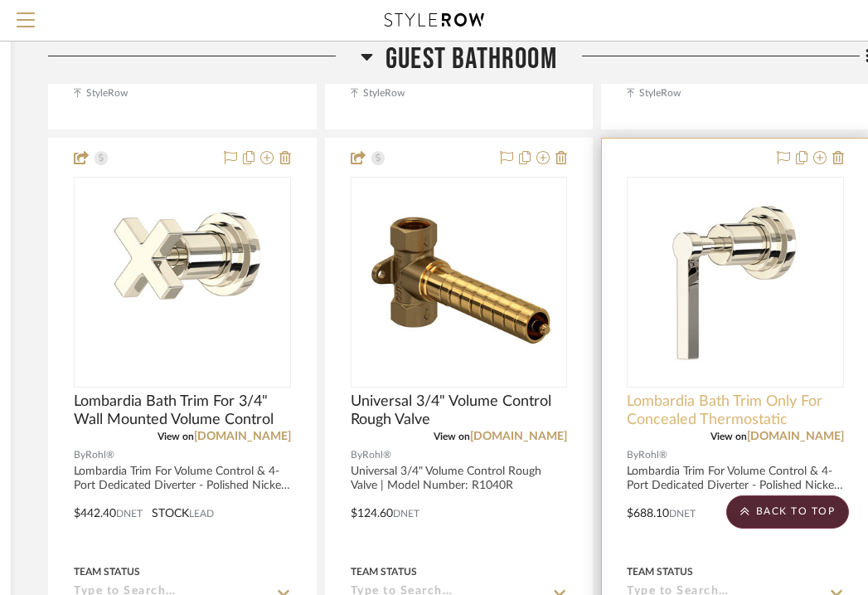
click at [749, 392] on span "Lombardia Bath Trim Only For Concealed Thermostatic" at bounding box center [735, 410] width 217 height 36
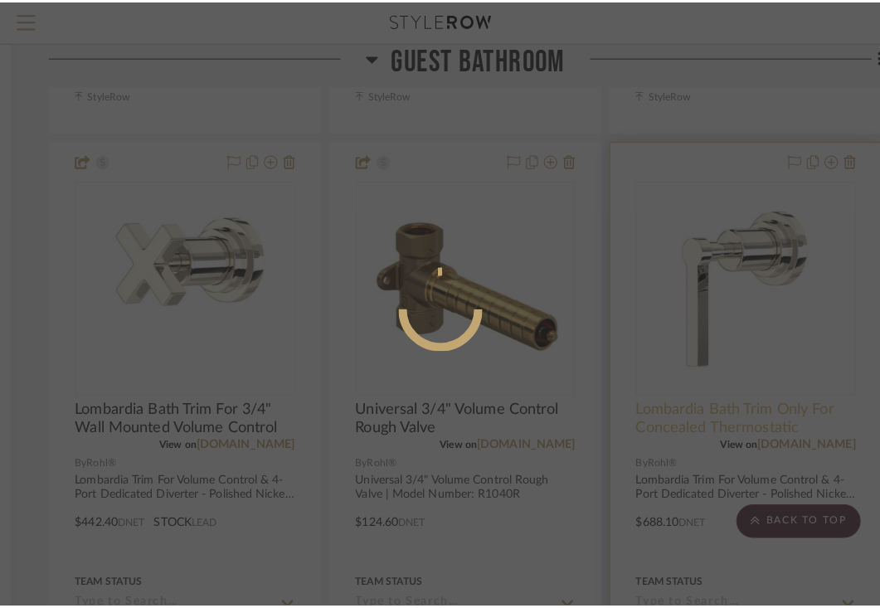
scroll to position [0, 0]
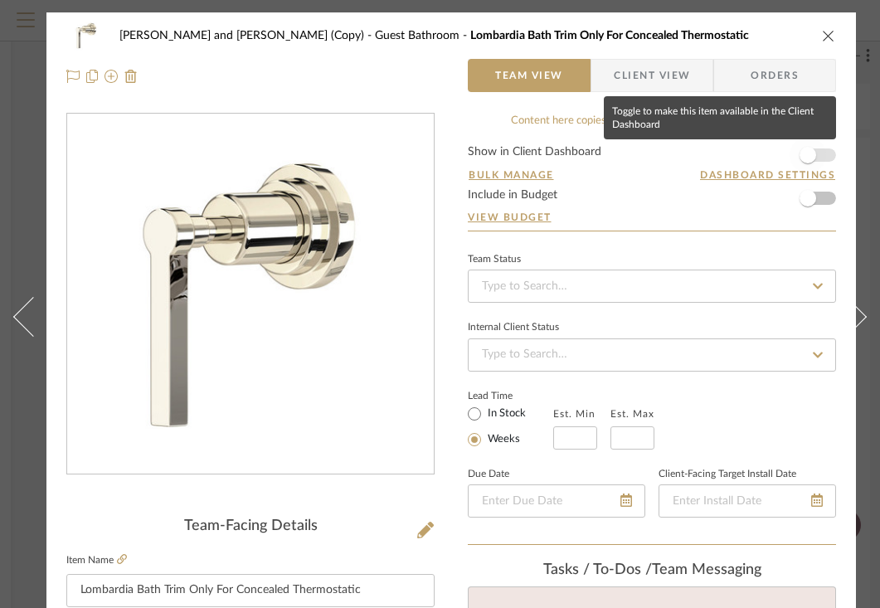
click at [804, 158] on span "button" at bounding box center [807, 155] width 17 height 17
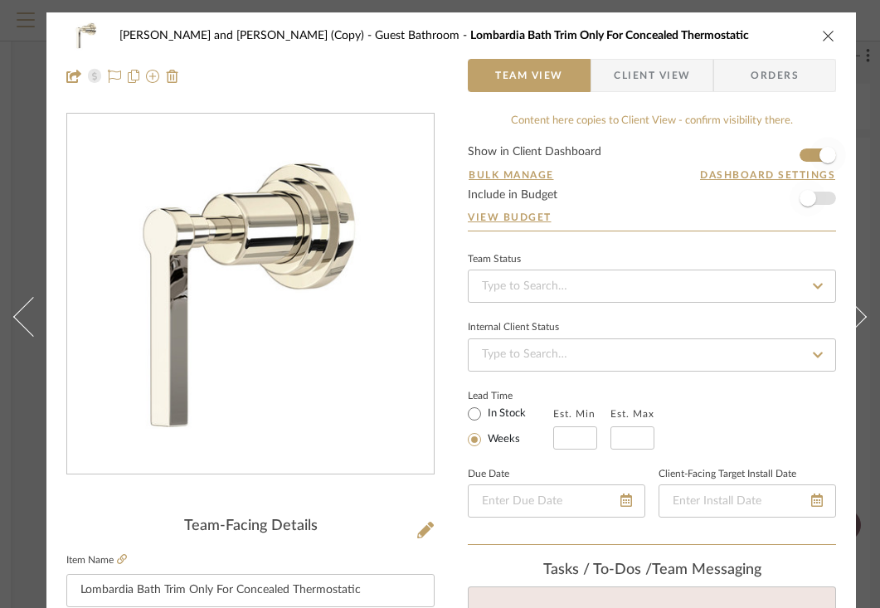
click at [809, 201] on span "button" at bounding box center [807, 198] width 17 height 17
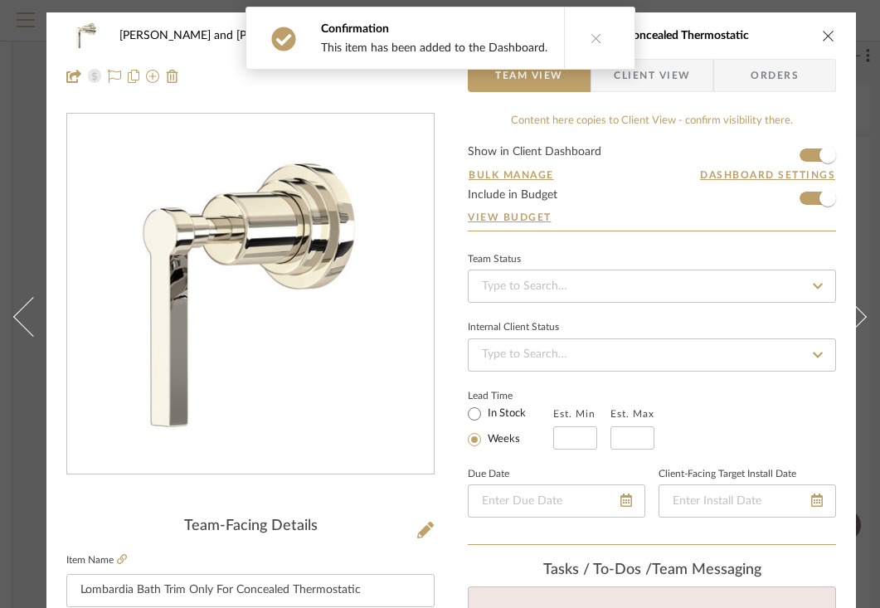
click at [695, 82] on span "Client View" at bounding box center [651, 75] width 121 height 33
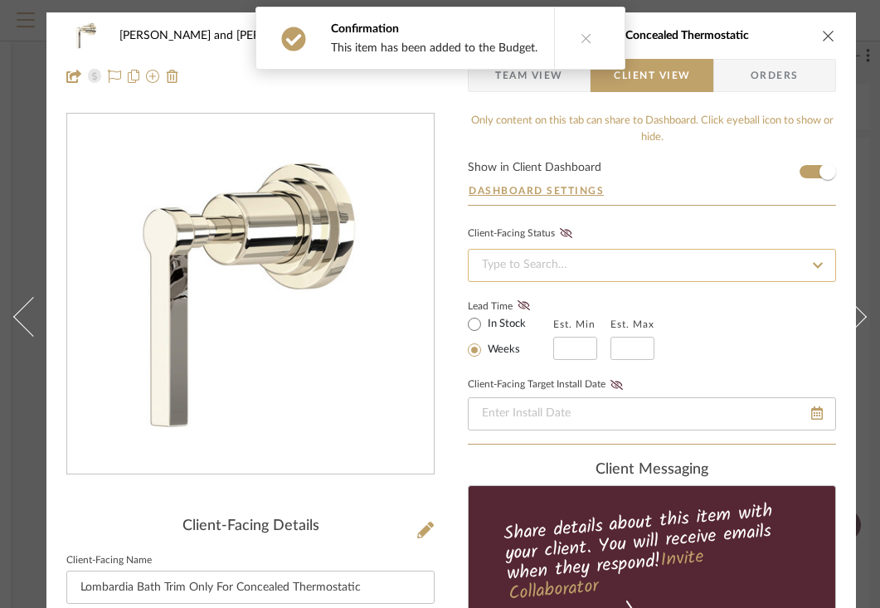
click at [584, 260] on input at bounding box center [652, 265] width 368 height 33
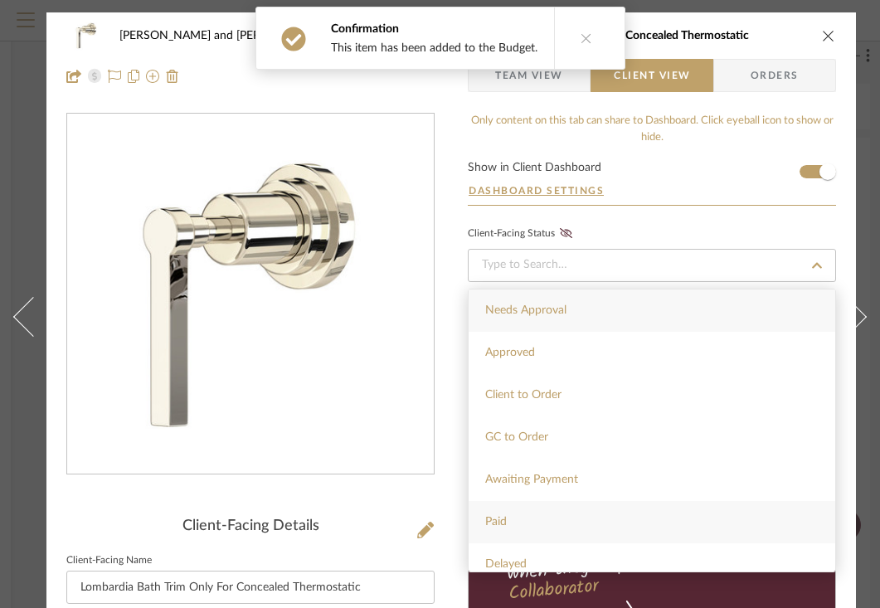
click at [508, 524] on div "Paid" at bounding box center [651, 522] width 366 height 42
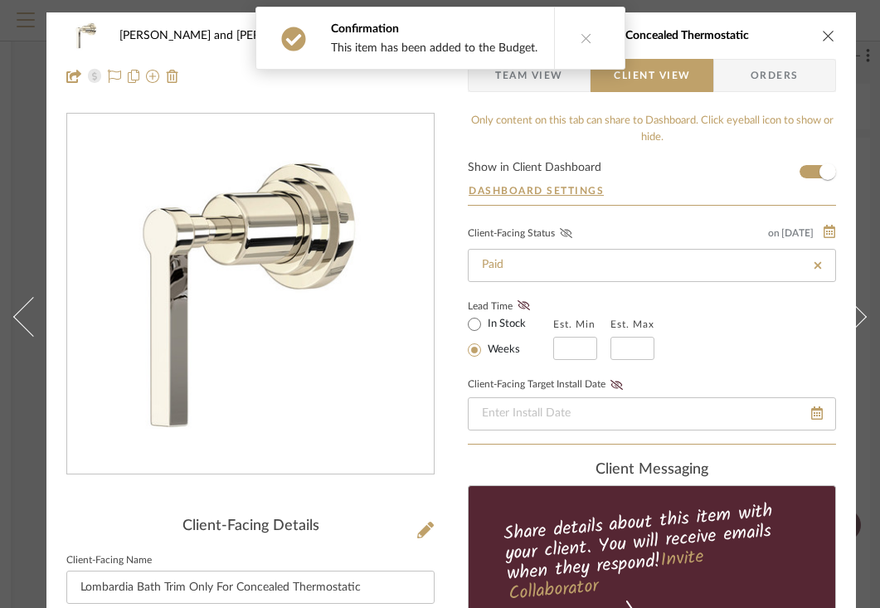
click at [568, 235] on icon at bounding box center [566, 233] width 12 height 10
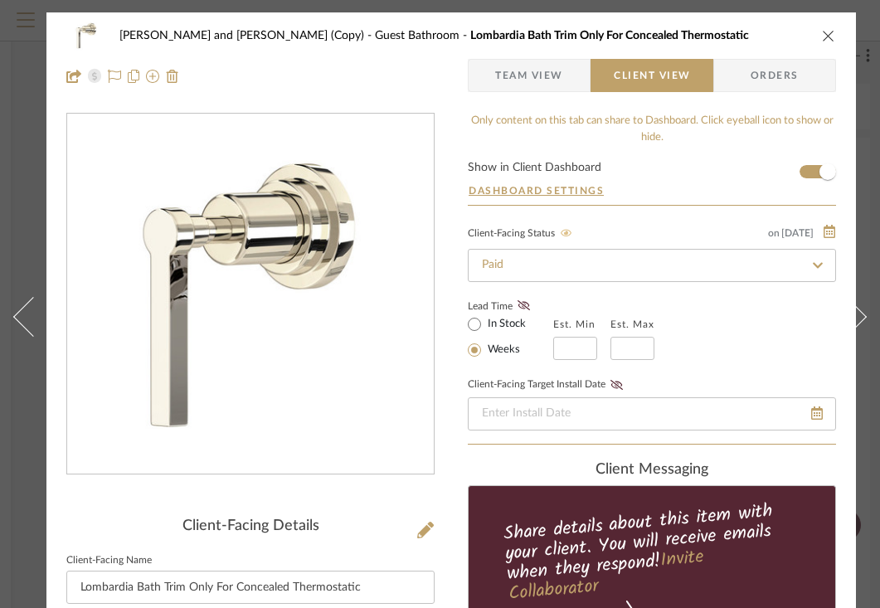
click at [828, 29] on icon "close" at bounding box center [828, 35] width 13 height 13
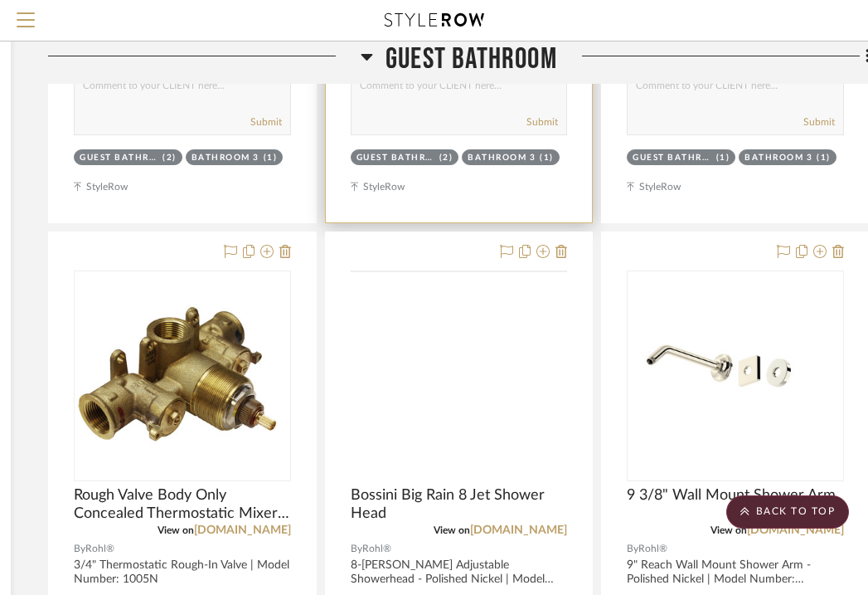
scroll to position [17648, 301]
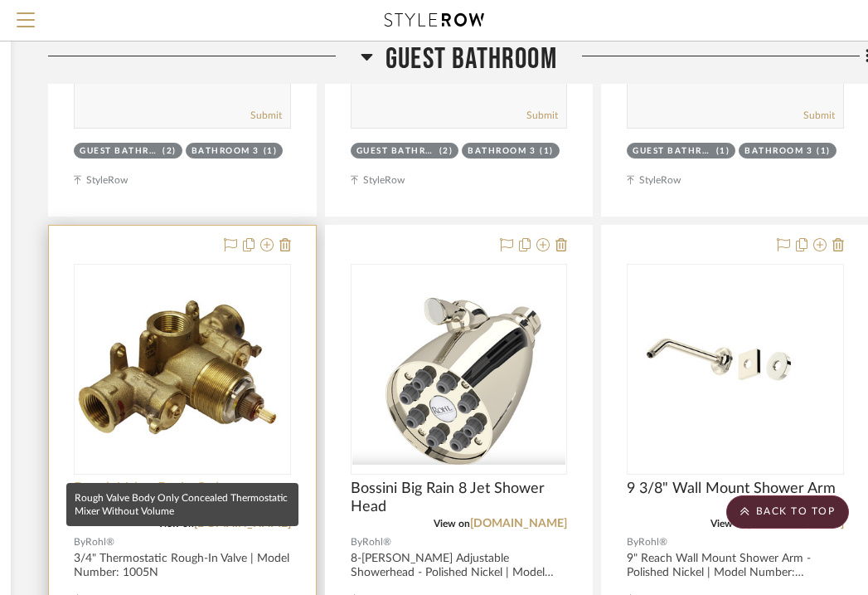
click at [179, 479] on span "Rough Valve Body Only Concealed Thermostatic Mixer Without Volume" at bounding box center [182, 497] width 217 height 36
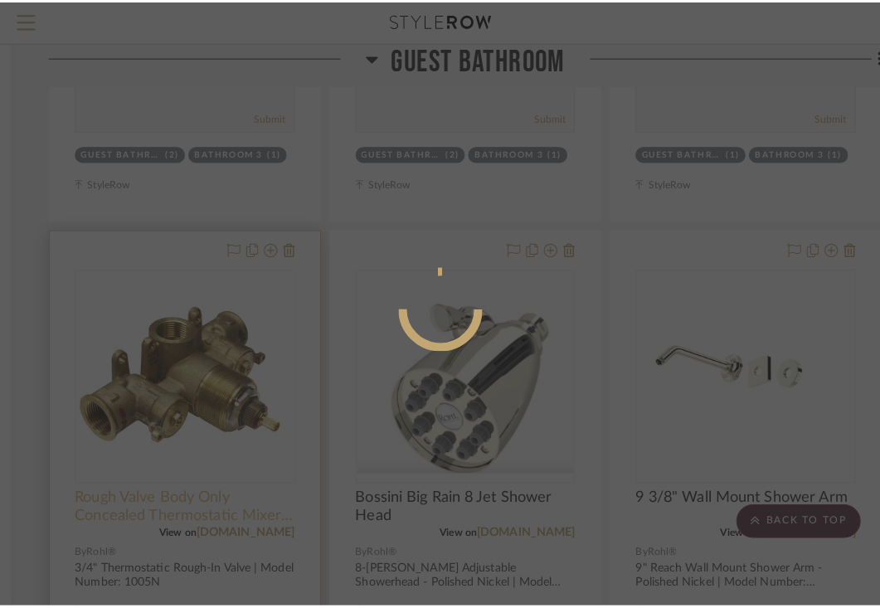
scroll to position [0, 0]
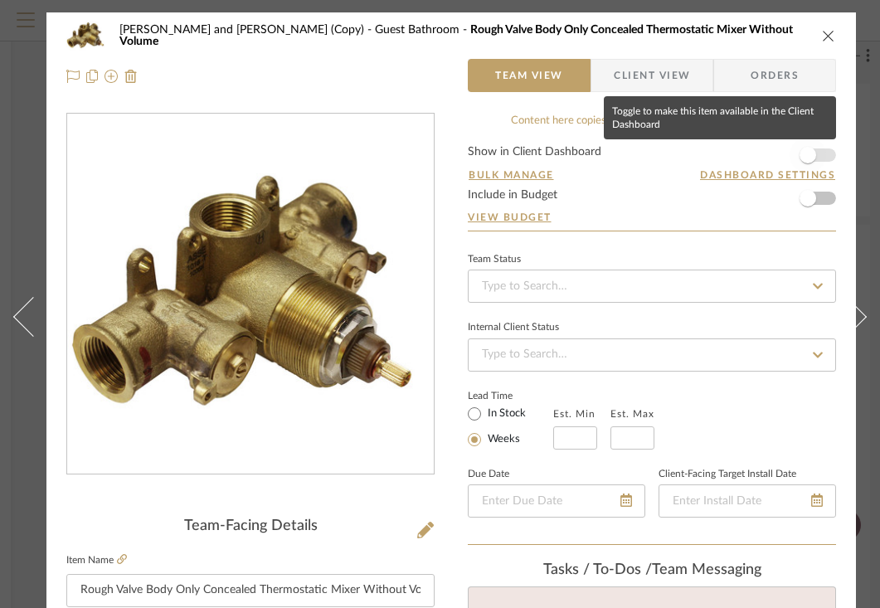
click at [808, 156] on span "button" at bounding box center [807, 155] width 17 height 17
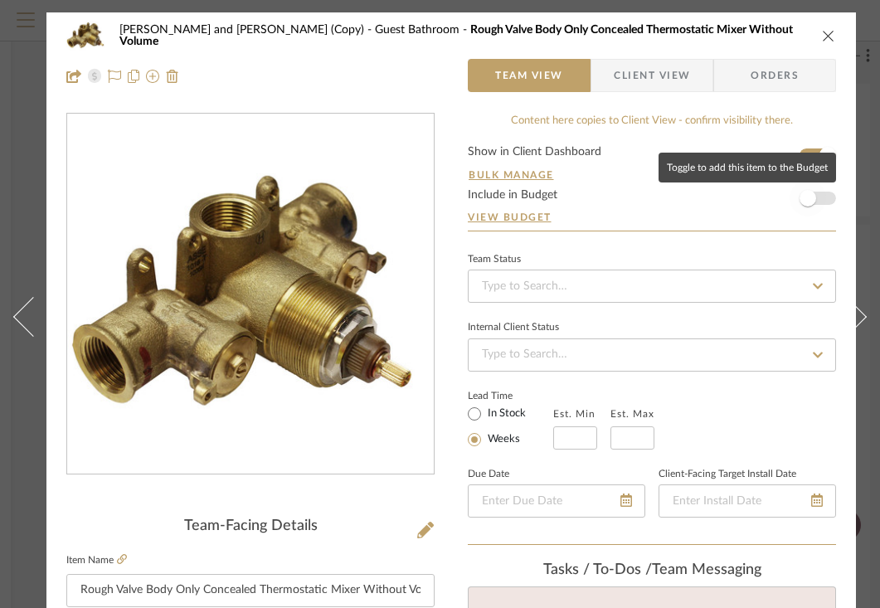
click at [809, 200] on span "button" at bounding box center [807, 198] width 17 height 17
click at [687, 78] on span "Client View" at bounding box center [652, 75] width 76 height 33
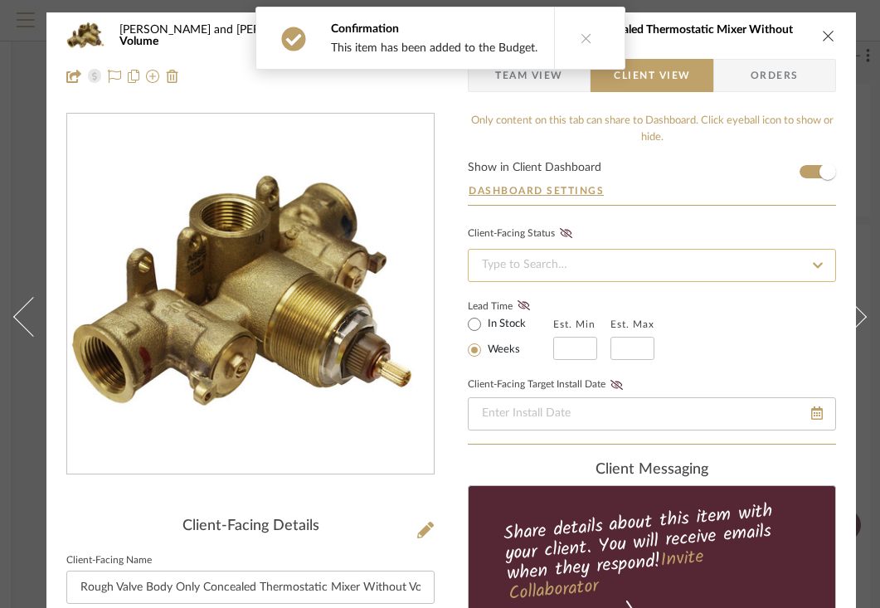
click at [570, 268] on input at bounding box center [652, 265] width 368 height 33
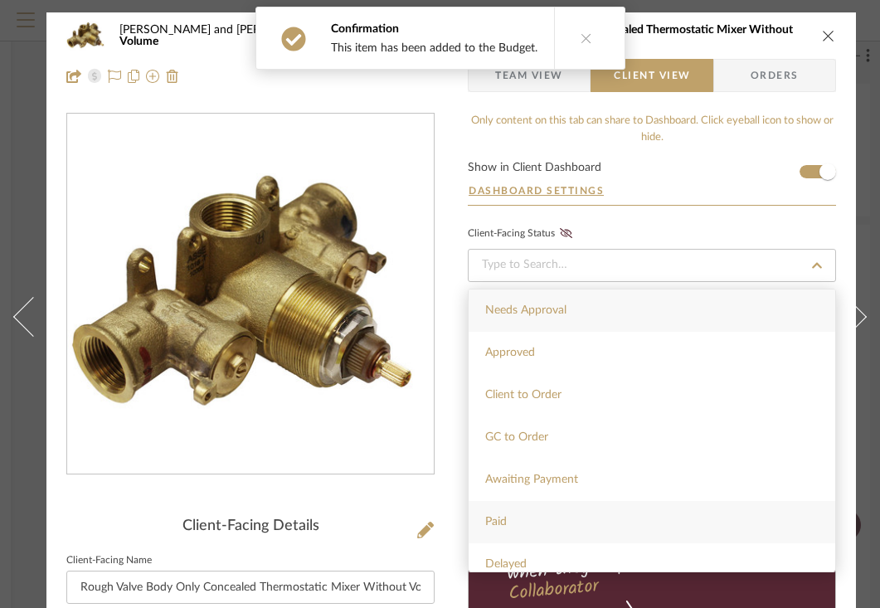
click at [512, 529] on div "Paid" at bounding box center [651, 522] width 366 height 42
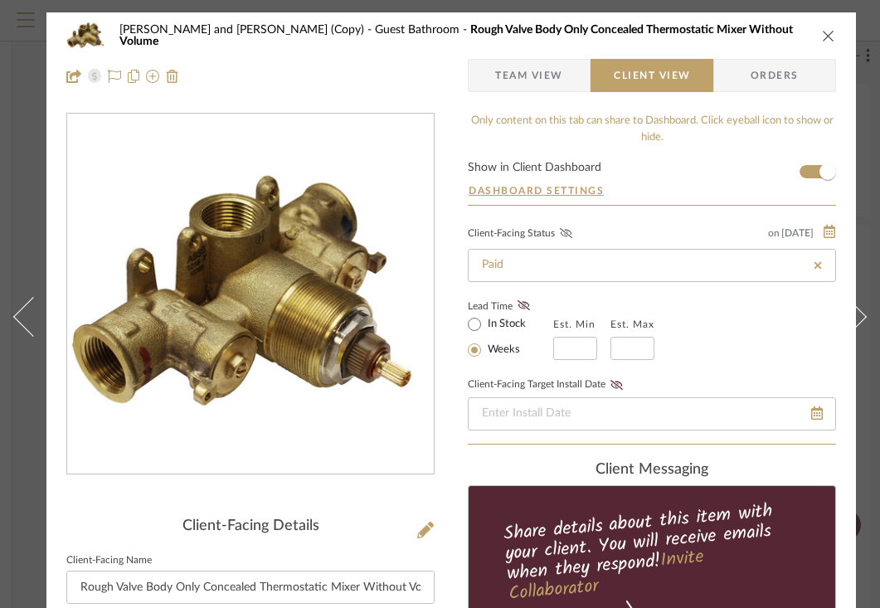
click at [567, 232] on icon at bounding box center [566, 233] width 12 height 10
click at [827, 33] on icon "close" at bounding box center [828, 35] width 13 height 13
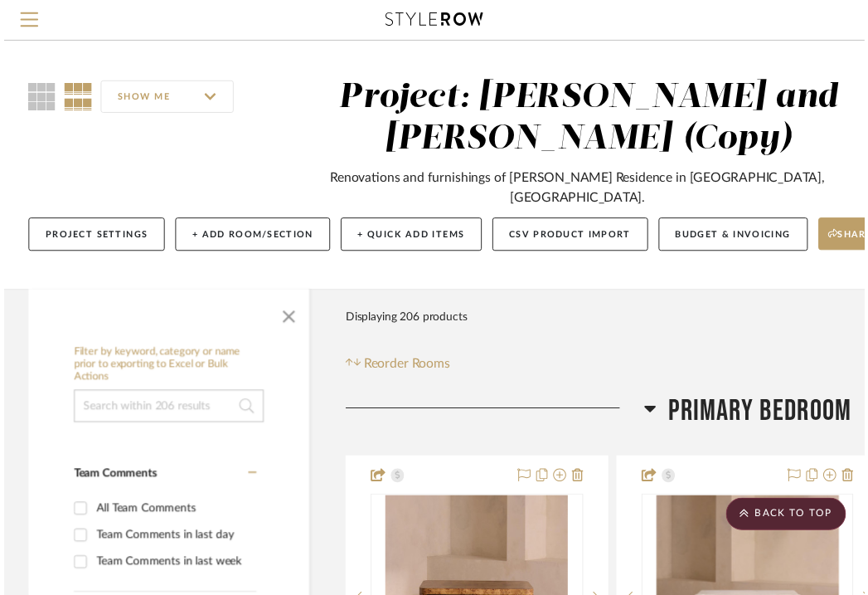
scroll to position [17648, 301]
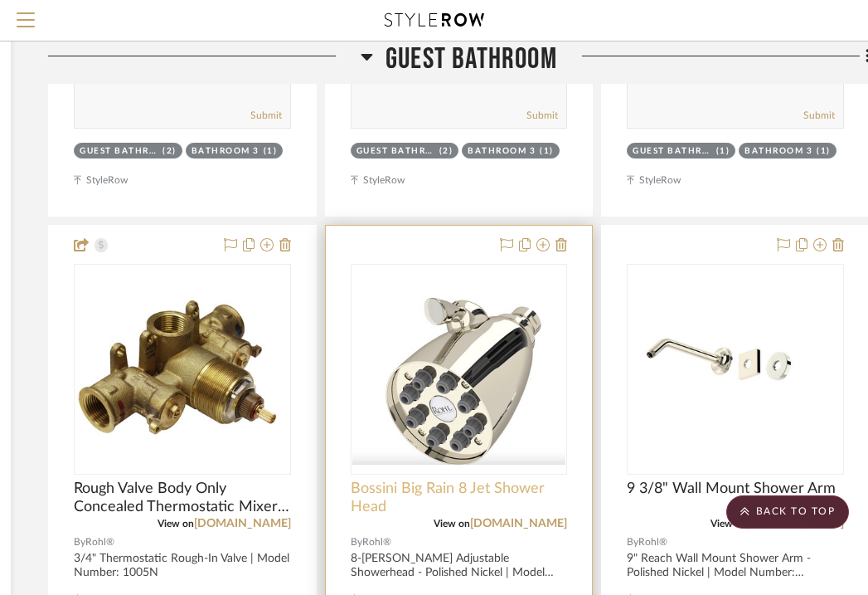
click at [450, 479] on span "Bossini Big Rain 8 Jet Shower Head" at bounding box center [459, 497] width 217 height 36
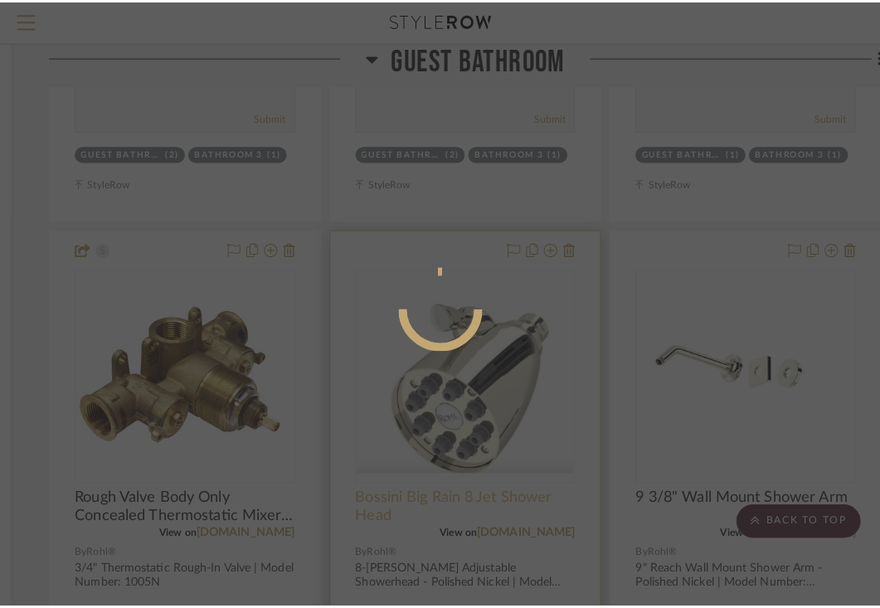
scroll to position [0, 0]
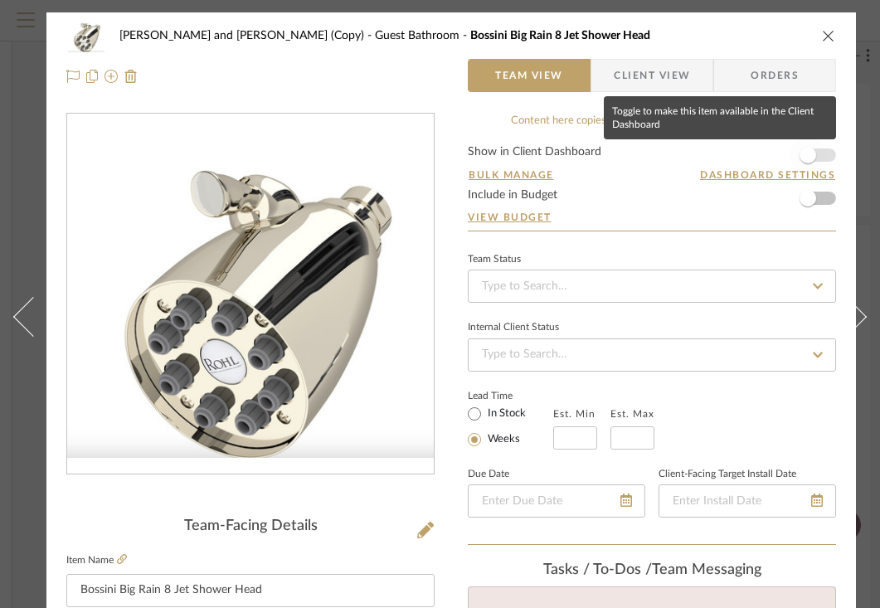
click at [816, 158] on span "button" at bounding box center [807, 155] width 36 height 36
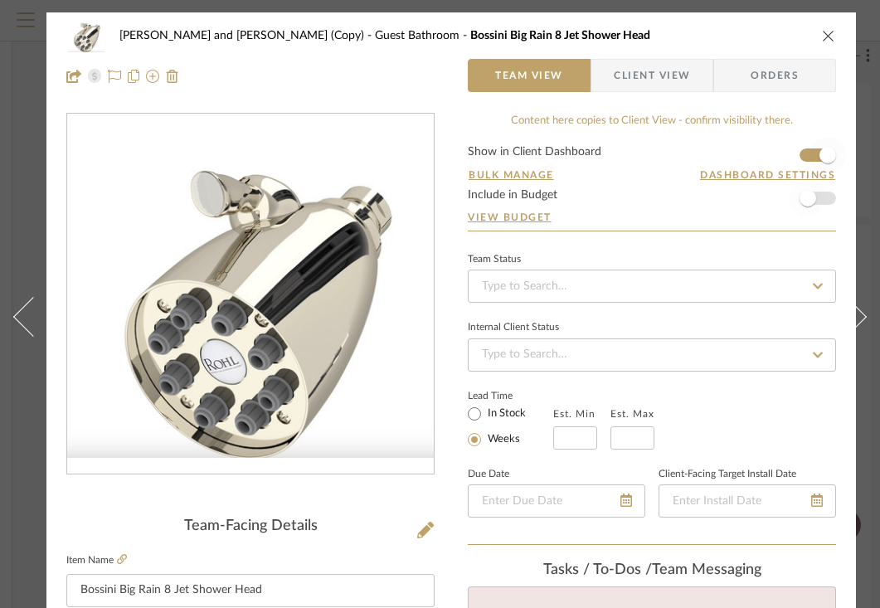
click at [812, 194] on span "button" at bounding box center [807, 198] width 17 height 17
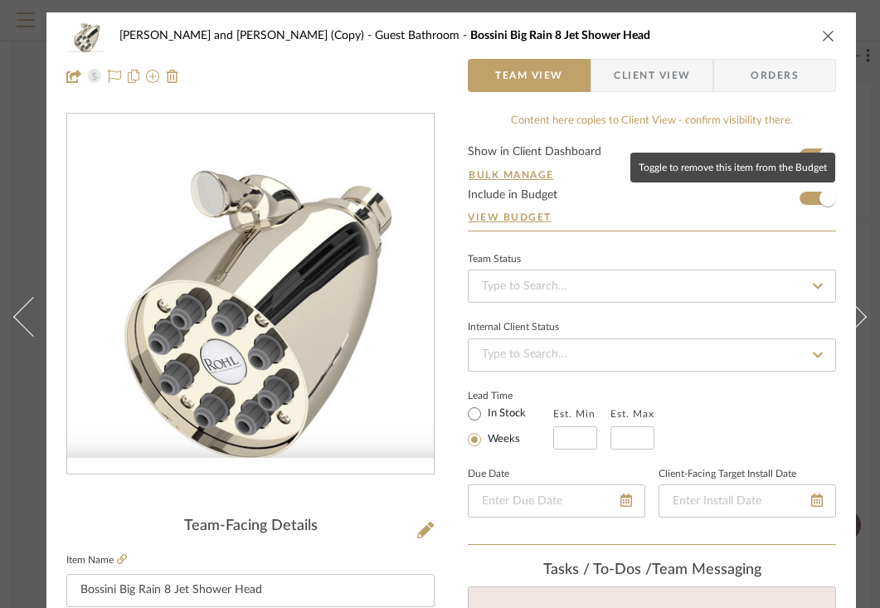
click at [699, 75] on span "Client View" at bounding box center [651, 75] width 121 height 33
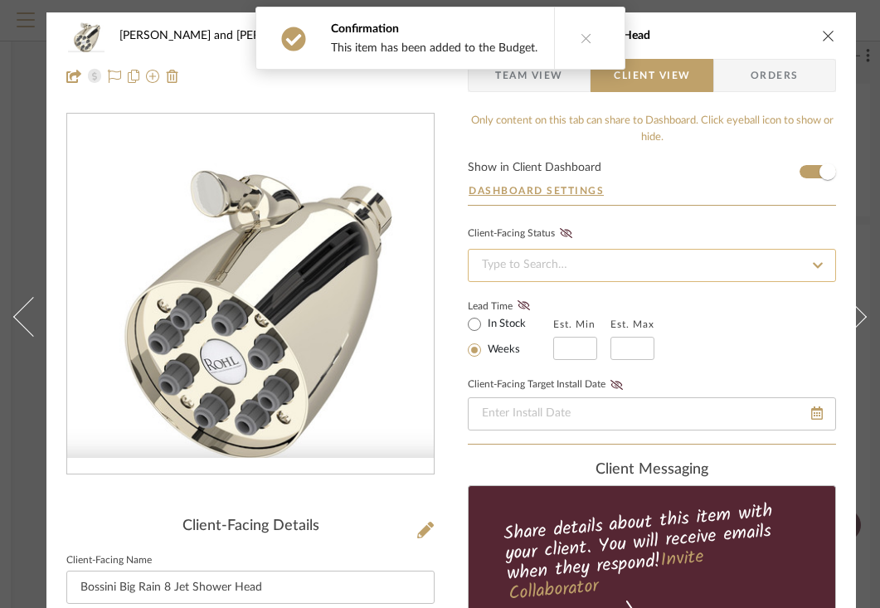
click at [635, 272] on input at bounding box center [652, 265] width 368 height 33
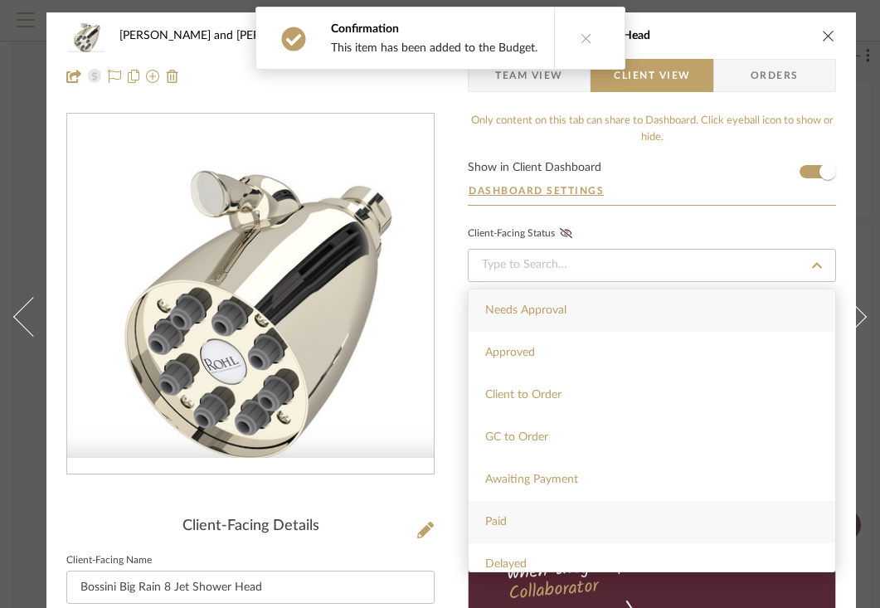
click at [533, 521] on div "Paid" at bounding box center [651, 522] width 366 height 42
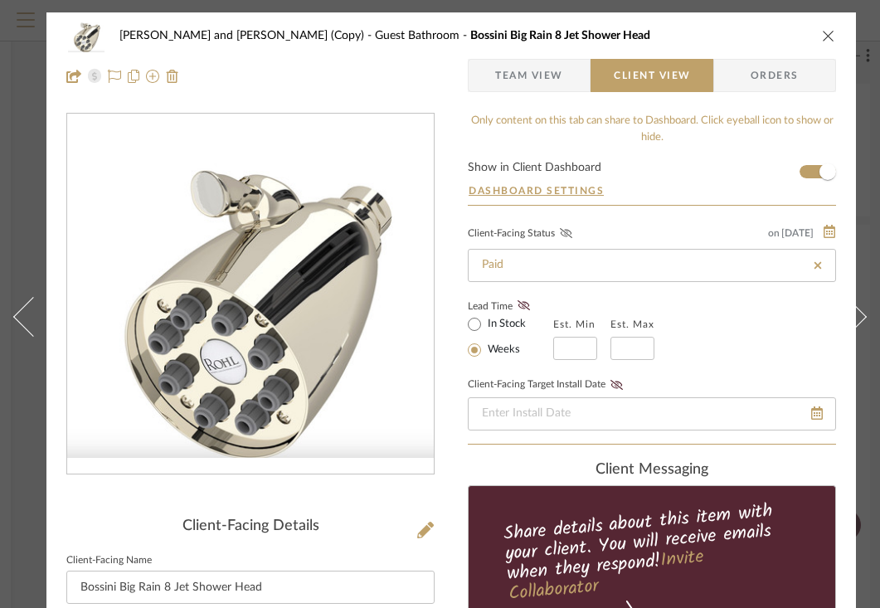
click at [569, 232] on icon at bounding box center [566, 233] width 12 height 10
click at [829, 36] on icon "close" at bounding box center [828, 35] width 13 height 13
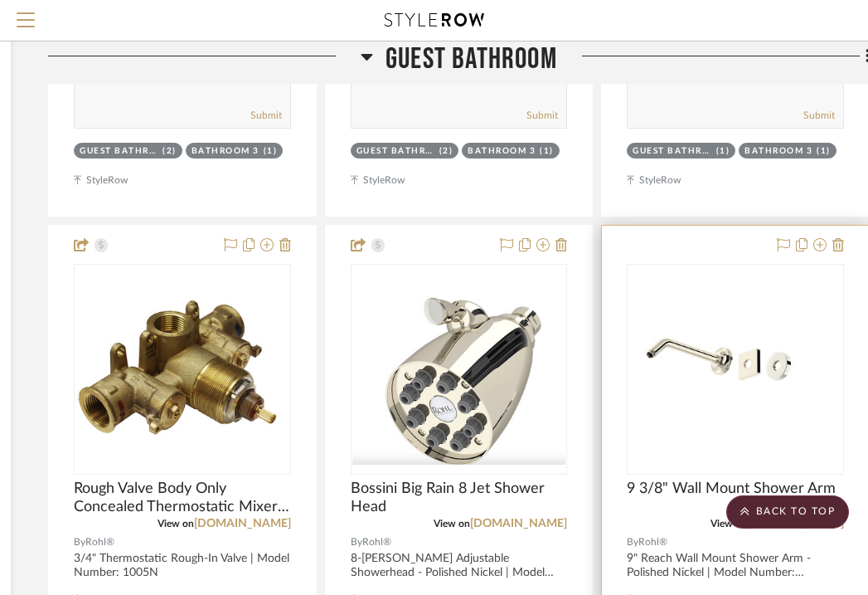
click at [706, 323] on img "0" at bounding box center [736, 369] width 214 height 110
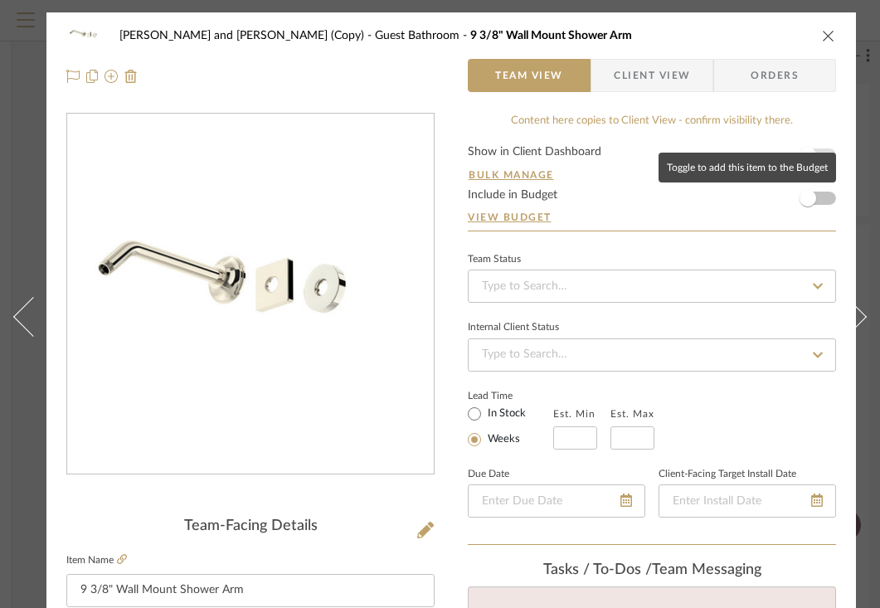
click at [812, 154] on span "button" at bounding box center [807, 155] width 17 height 17
click at [810, 205] on span "button" at bounding box center [807, 198] width 17 height 17
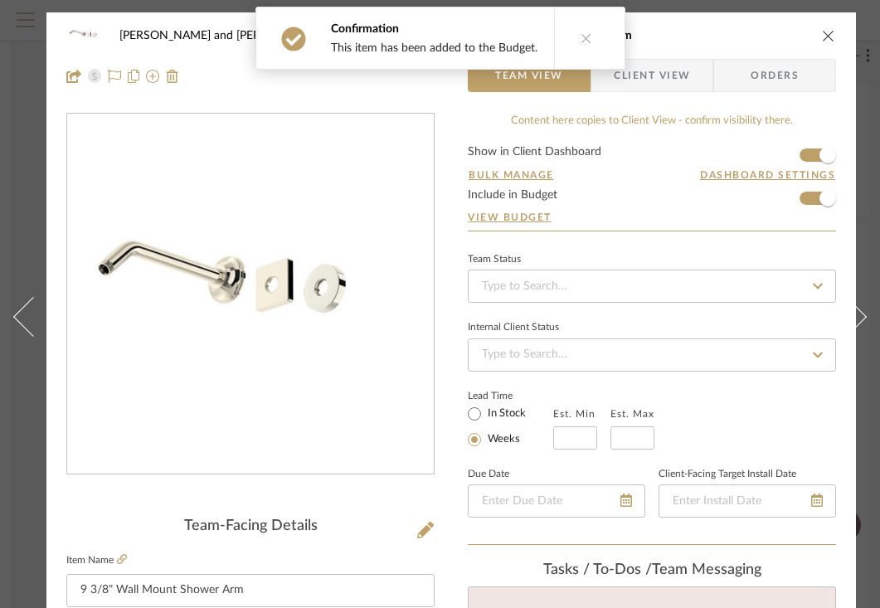
click at [670, 78] on span "Client View" at bounding box center [652, 75] width 76 height 33
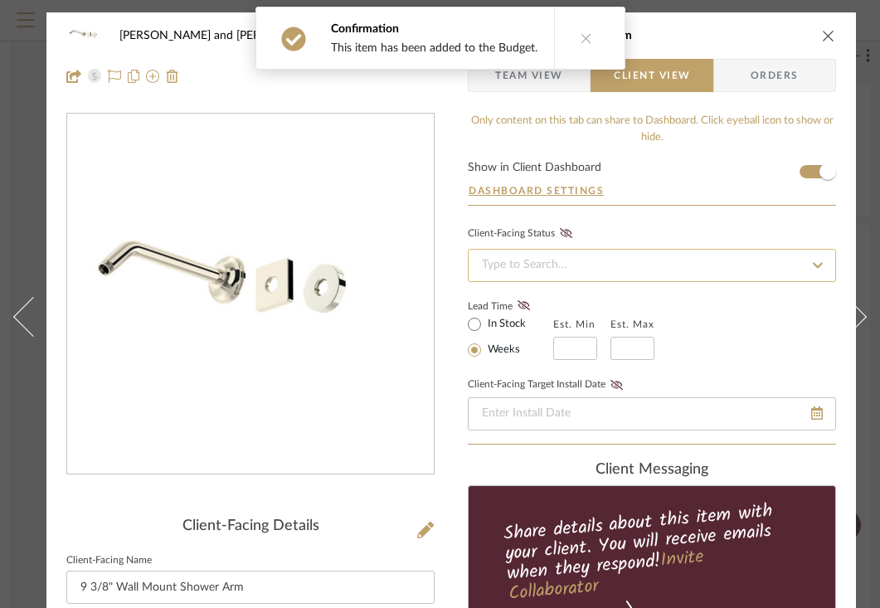
click at [575, 264] on input at bounding box center [652, 265] width 368 height 33
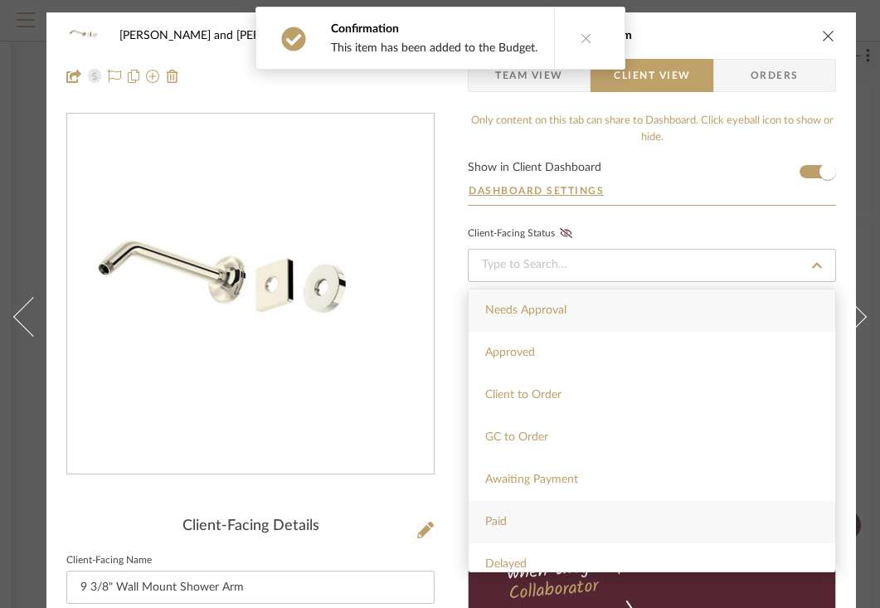
click at [510, 525] on div "Paid" at bounding box center [651, 522] width 366 height 42
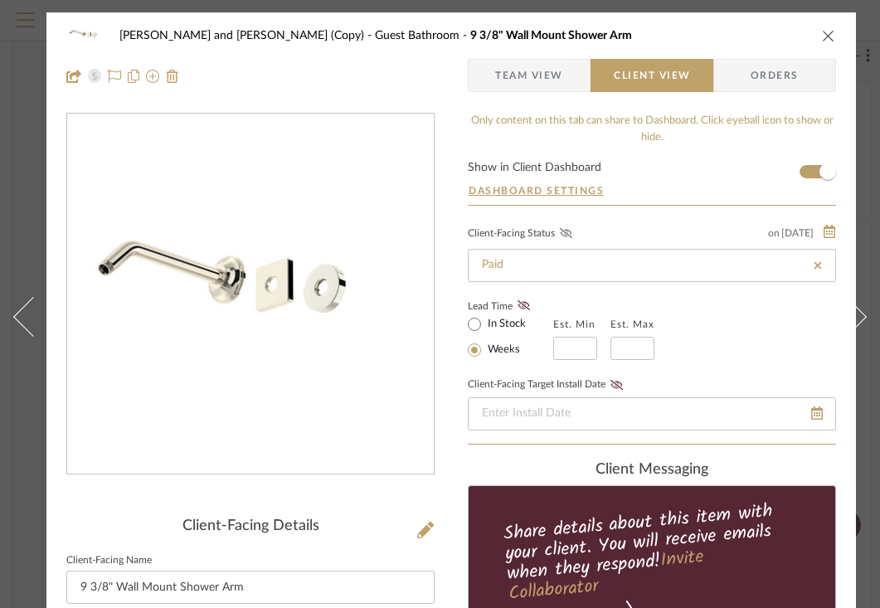
click at [568, 238] on icon at bounding box center [566, 233] width 12 height 10
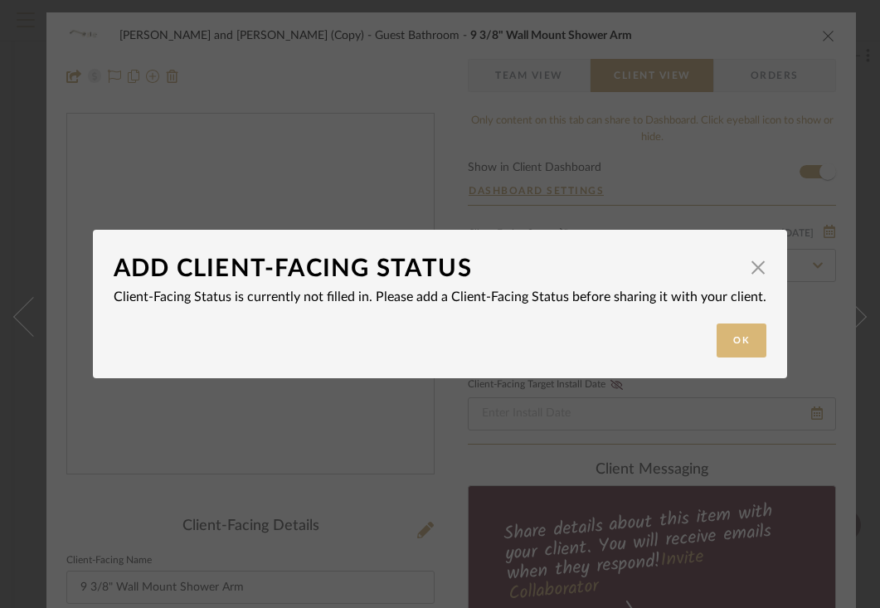
click at [728, 343] on button "Ok" at bounding box center [741, 340] width 50 height 34
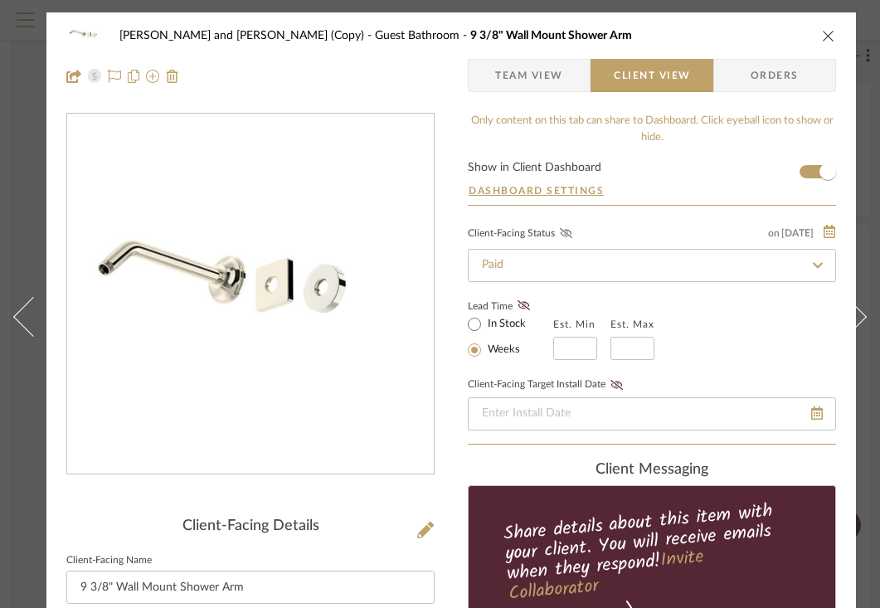
click at [568, 233] on icon at bounding box center [566, 233] width 12 height 10
click at [825, 30] on icon "close" at bounding box center [828, 35] width 13 height 13
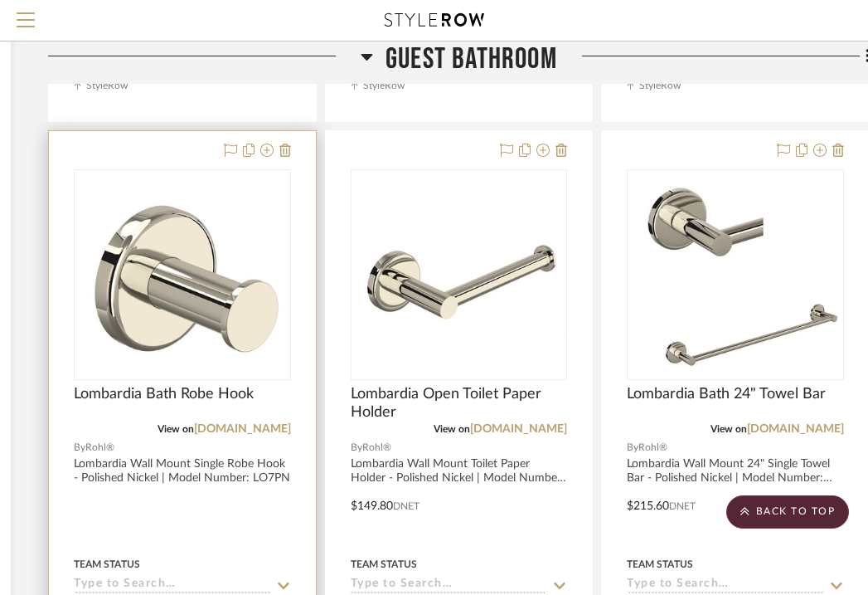
scroll to position [18488, 301]
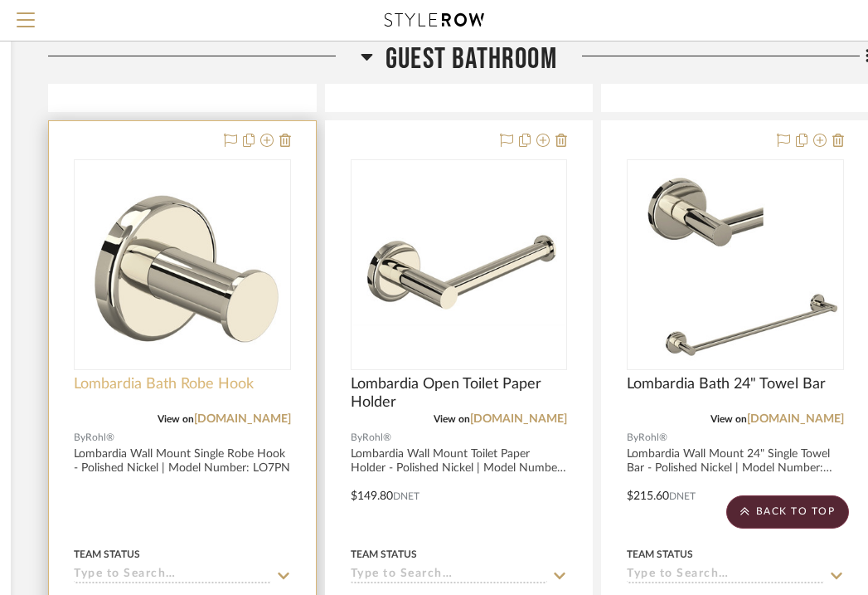
click at [240, 375] on span "Lombardia Bath Robe Hook" at bounding box center [164, 384] width 180 height 18
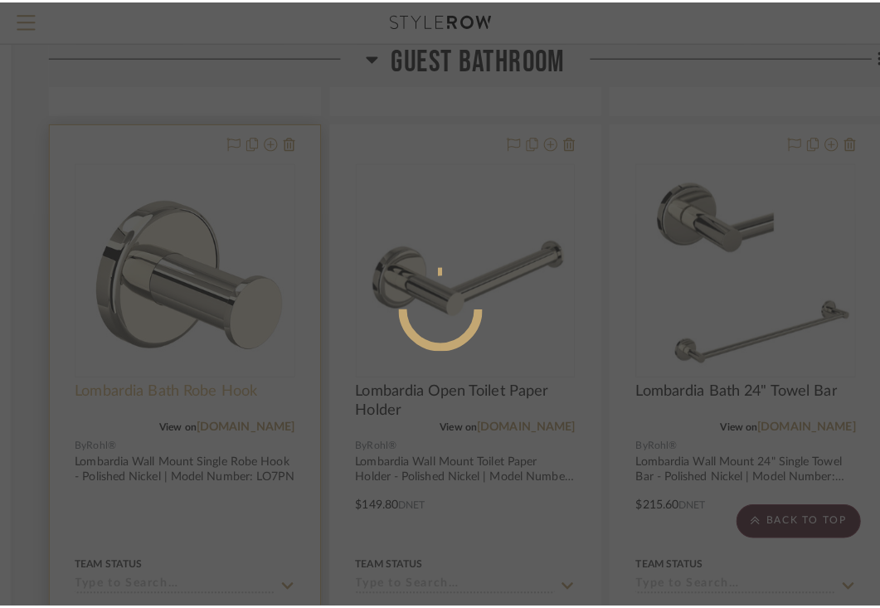
scroll to position [0, 0]
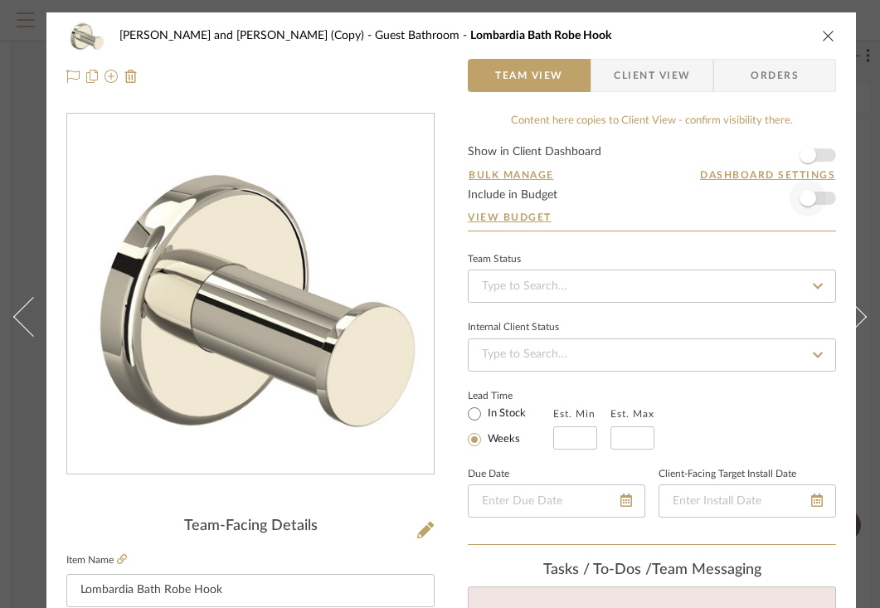
click at [810, 155] on span "button" at bounding box center [807, 155] width 17 height 17
click at [810, 198] on span "button" at bounding box center [807, 198] width 17 height 17
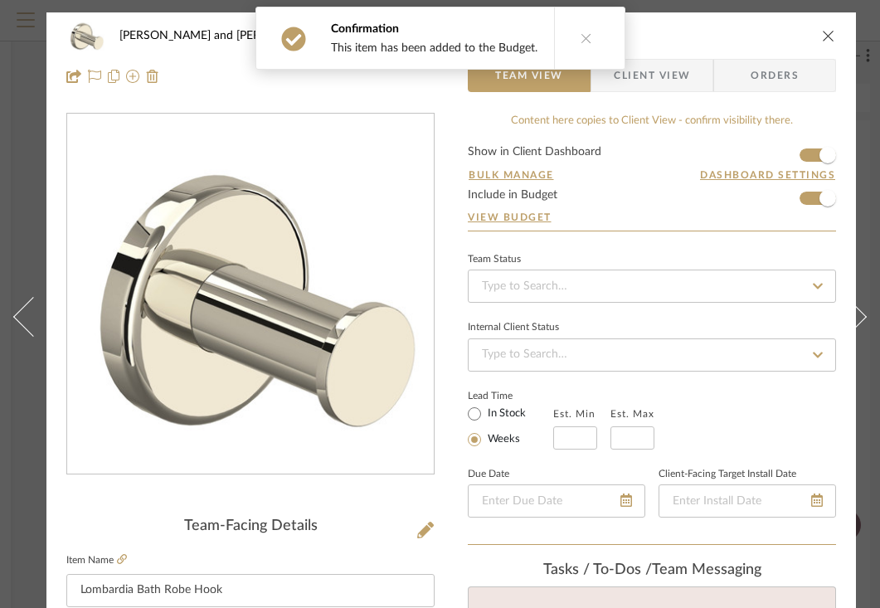
click at [677, 81] on span "Client View" at bounding box center [652, 75] width 76 height 33
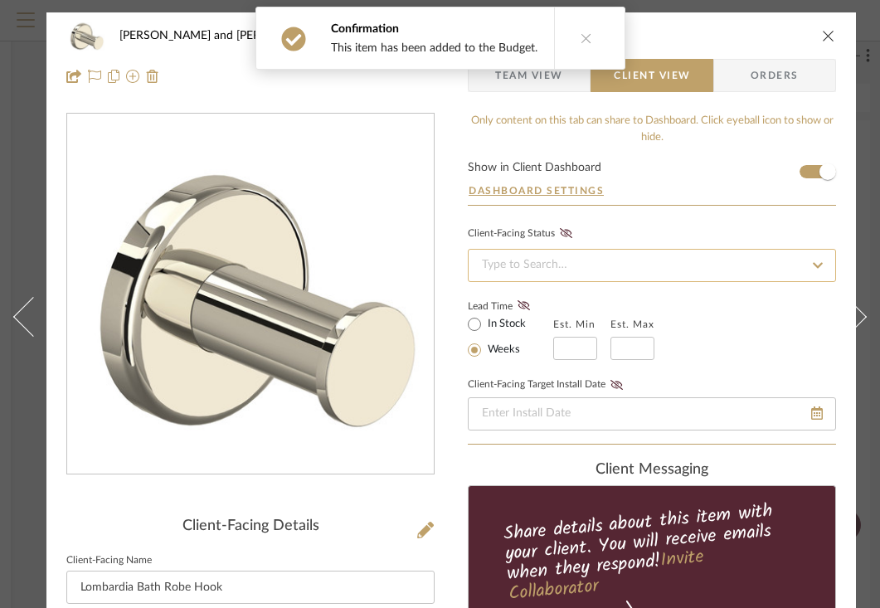
click at [621, 262] on input at bounding box center [652, 265] width 368 height 33
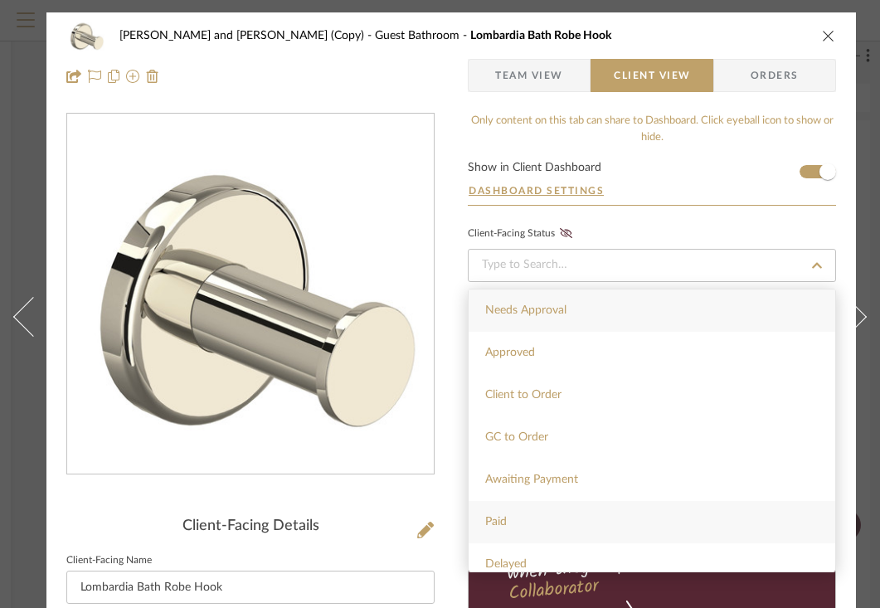
click at [510, 522] on div "Paid" at bounding box center [651, 522] width 366 height 42
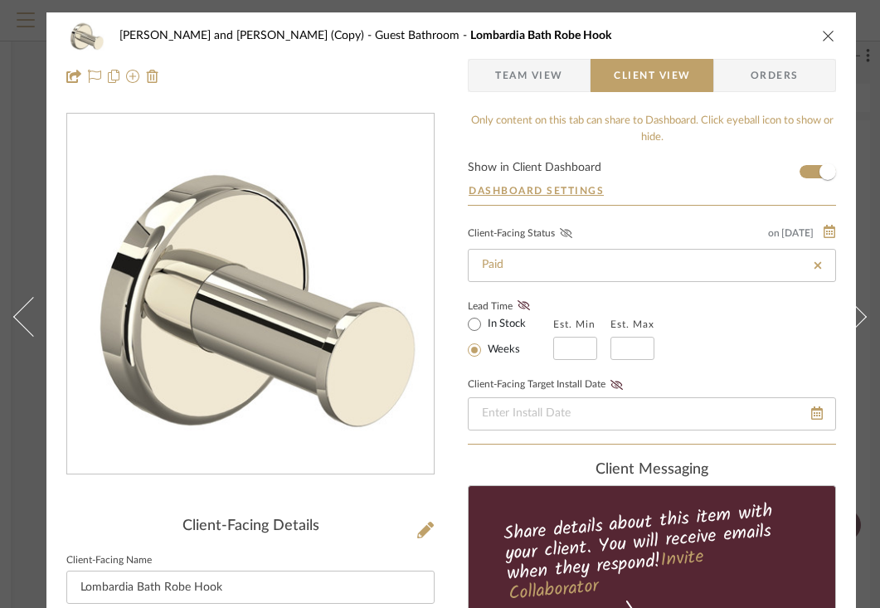
click at [565, 235] on icon at bounding box center [566, 233] width 12 height 10
click at [825, 36] on icon "close" at bounding box center [828, 35] width 13 height 13
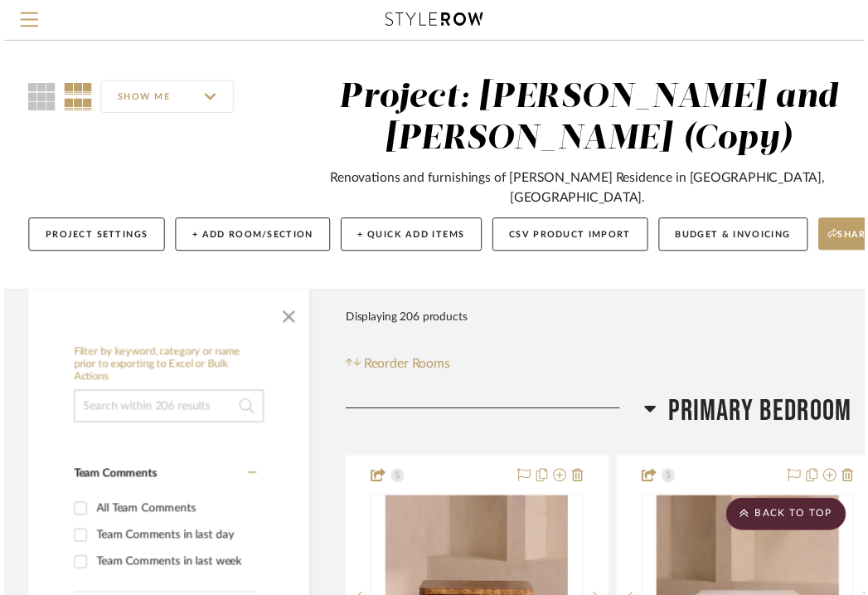
scroll to position [18488, 301]
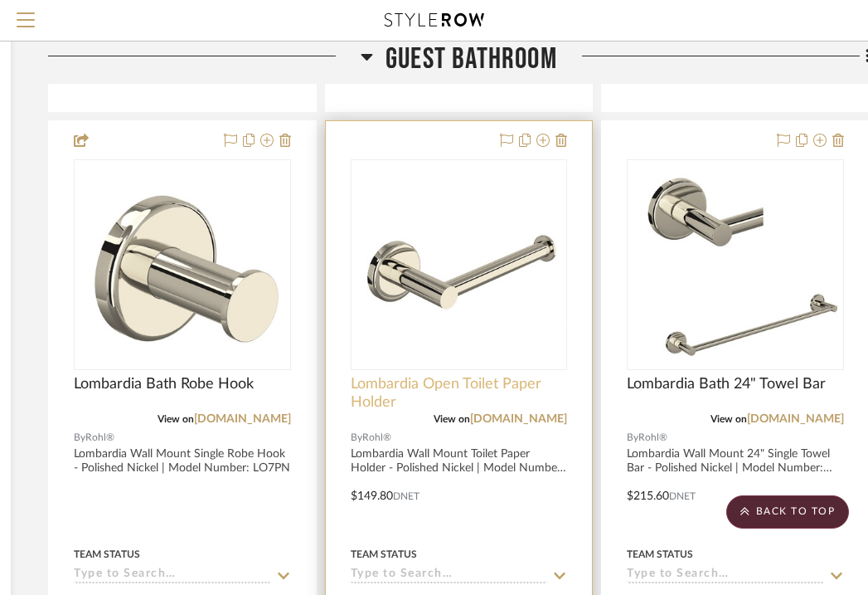
click at [464, 375] on span "Lombardia Open Toilet Paper Holder" at bounding box center [459, 393] width 217 height 36
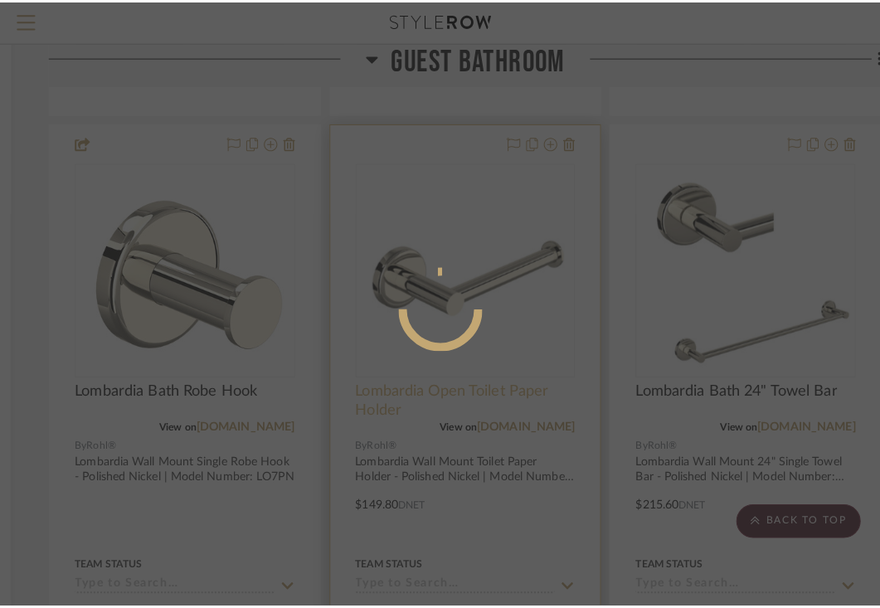
scroll to position [0, 0]
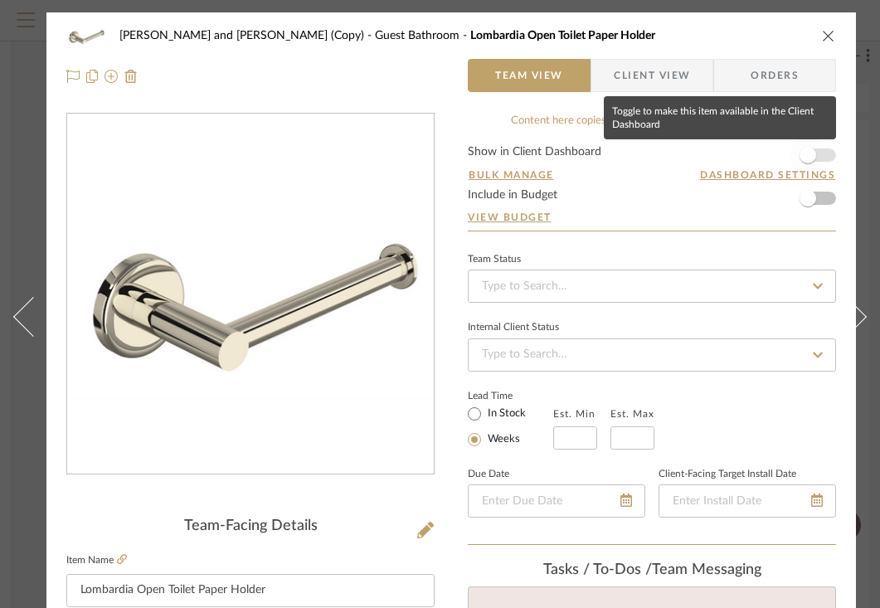
click at [813, 156] on span "button" at bounding box center [807, 155] width 17 height 17
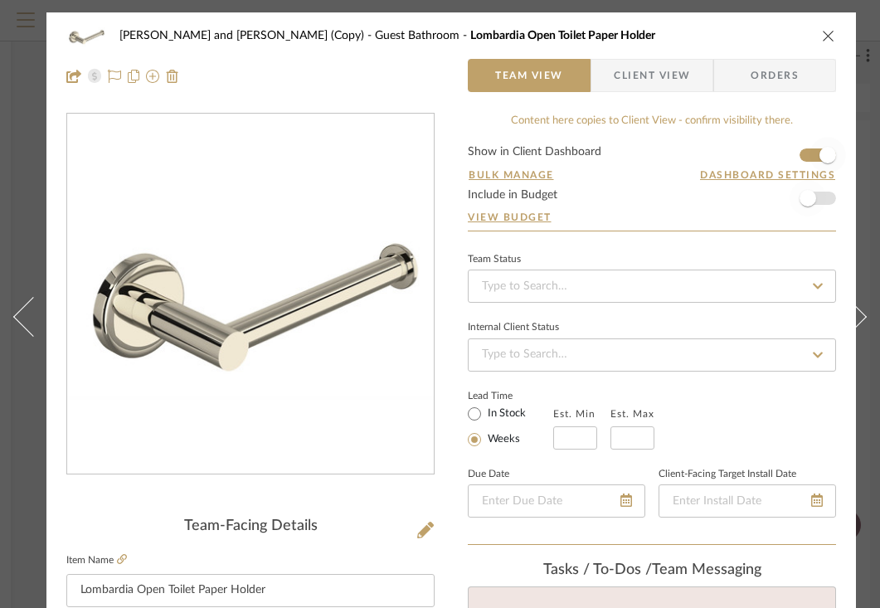
click at [812, 199] on span "button" at bounding box center [807, 198] width 17 height 17
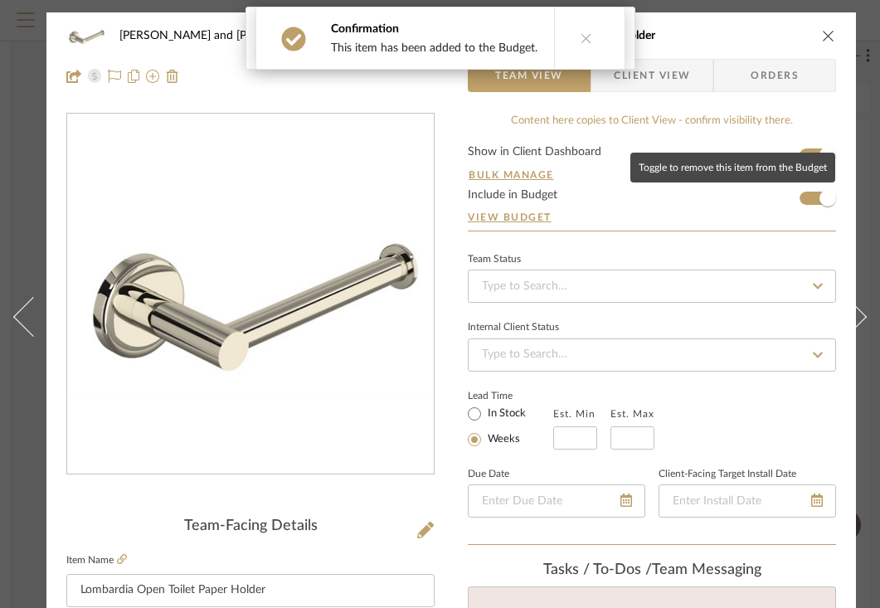
click at [687, 78] on span "Client View" at bounding box center [652, 75] width 76 height 33
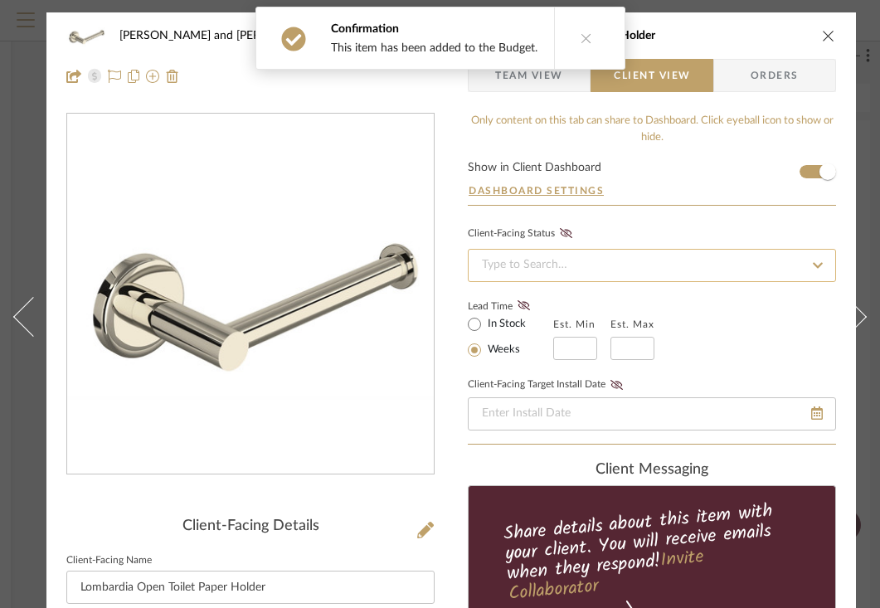
click at [561, 263] on input at bounding box center [652, 265] width 368 height 33
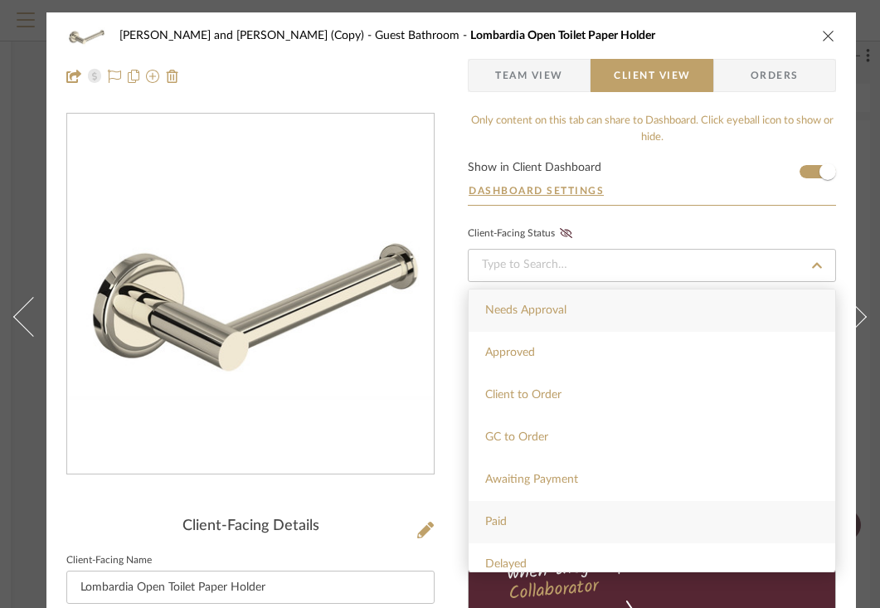
click at [507, 522] on div "Paid" at bounding box center [651, 522] width 366 height 42
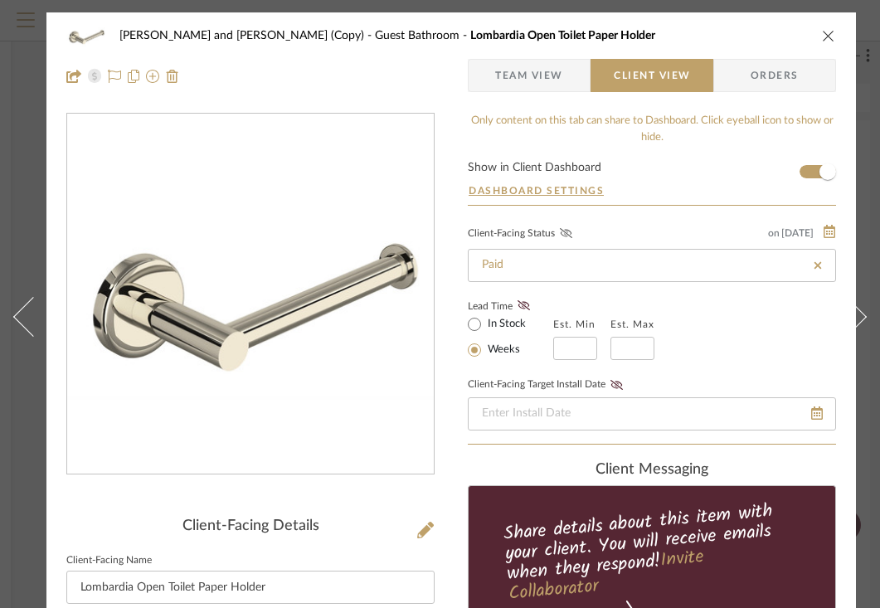
click at [564, 235] on icon at bounding box center [566, 233] width 12 height 10
click at [826, 35] on icon "close" at bounding box center [828, 35] width 13 height 13
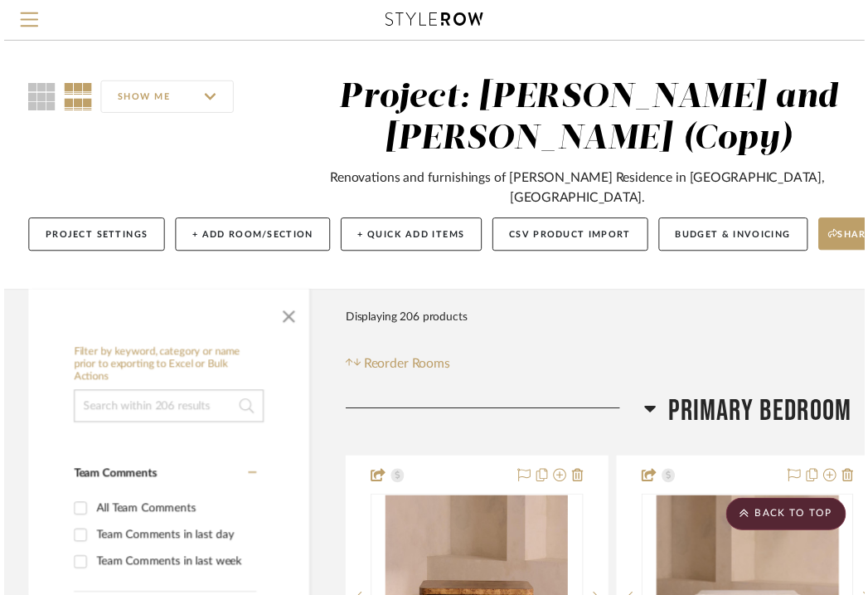
scroll to position [18488, 301]
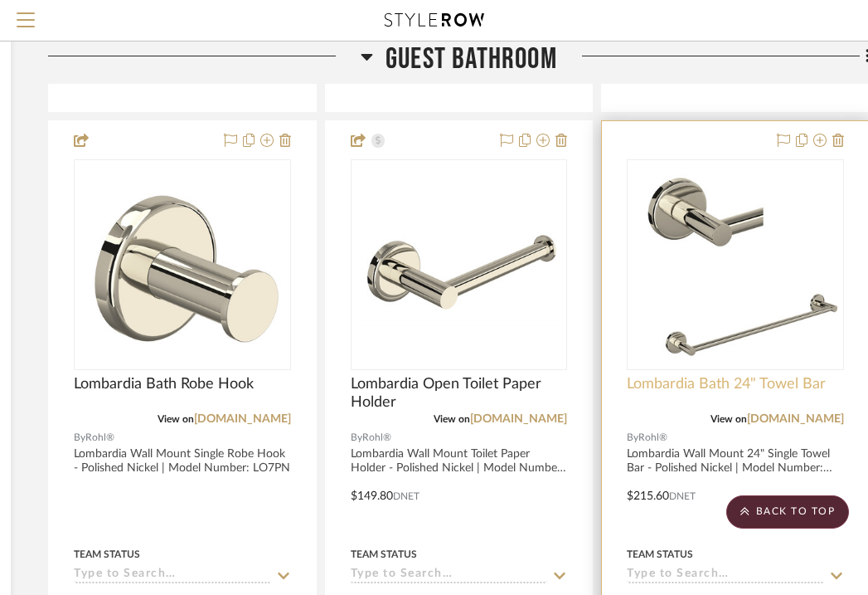
click at [731, 375] on span "Lombardia Bath 24" Towel Bar" at bounding box center [726, 384] width 199 height 18
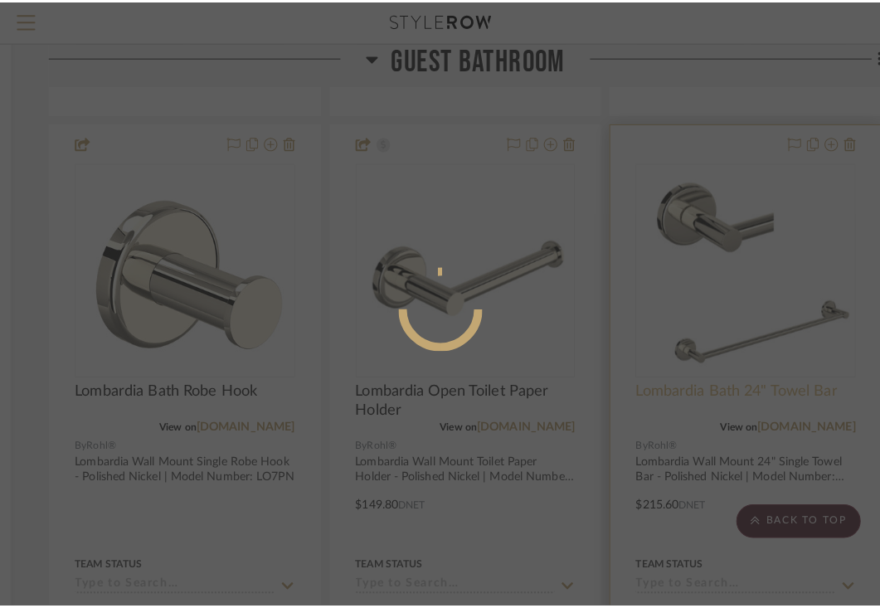
scroll to position [0, 0]
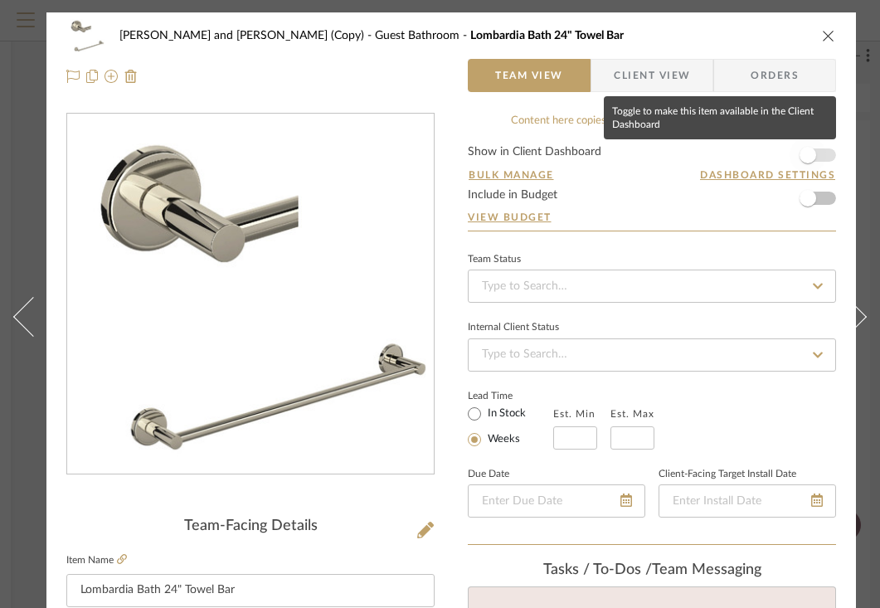
click at [813, 153] on span "button" at bounding box center [807, 155] width 17 height 17
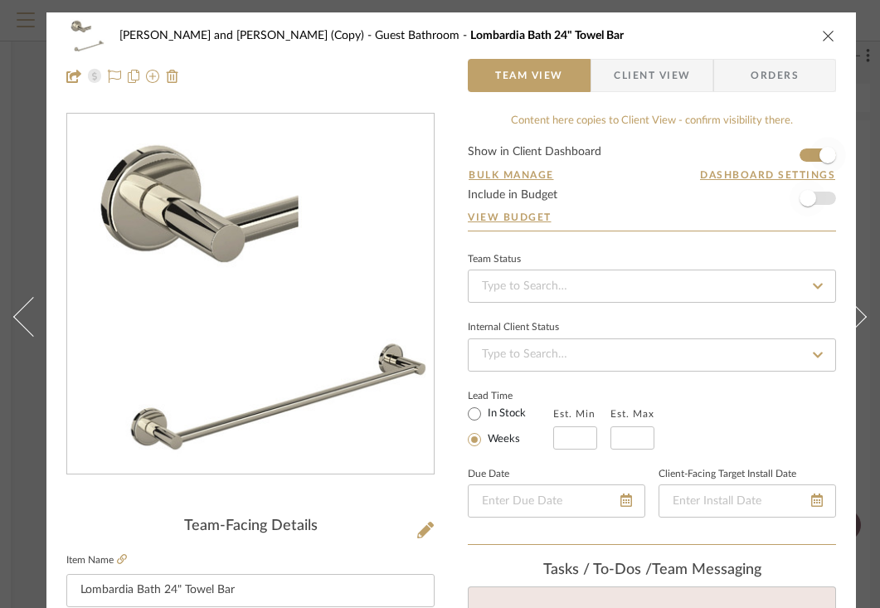
click at [813, 199] on span "button" at bounding box center [807, 198] width 17 height 17
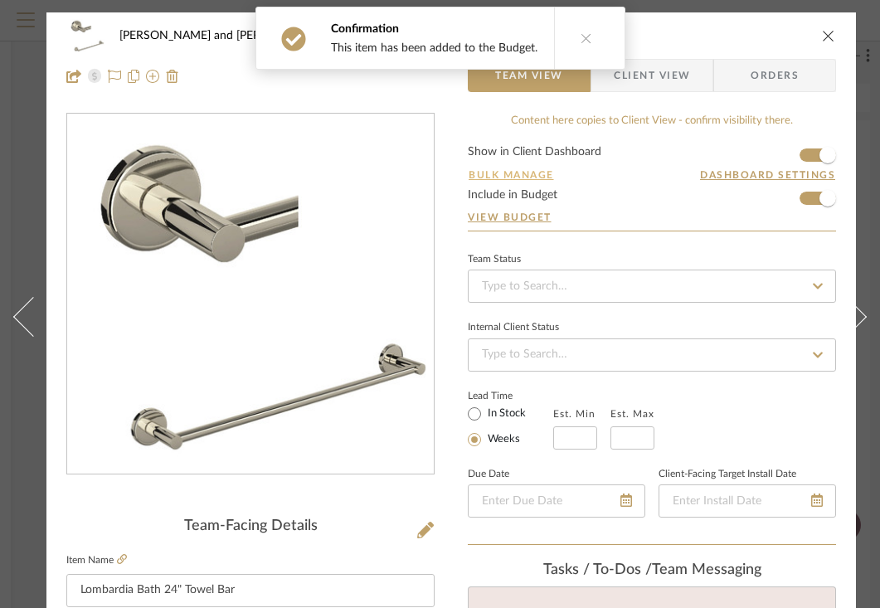
click at [514, 174] on button "Bulk Manage" at bounding box center [511, 174] width 87 height 15
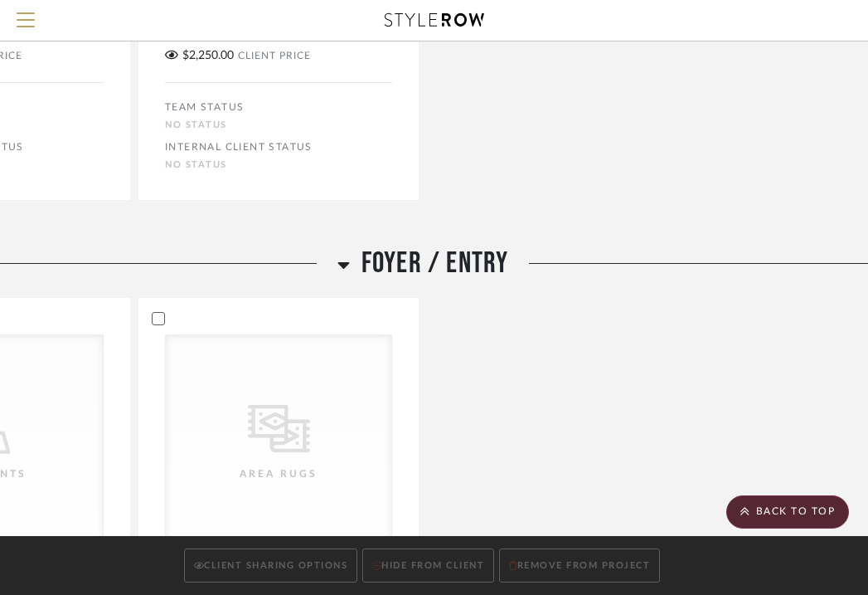
scroll to position [7052, 80]
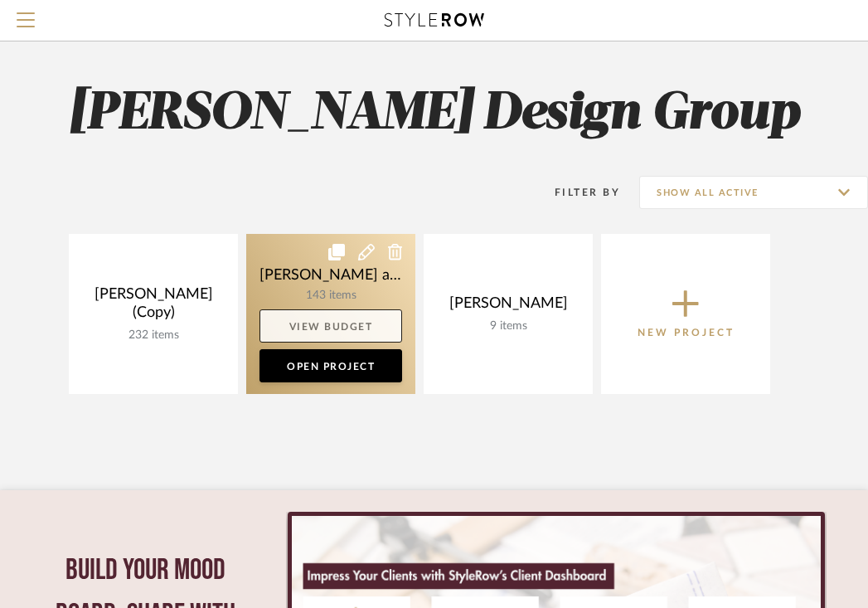
click at [318, 311] on link "View Budget" at bounding box center [331, 325] width 143 height 33
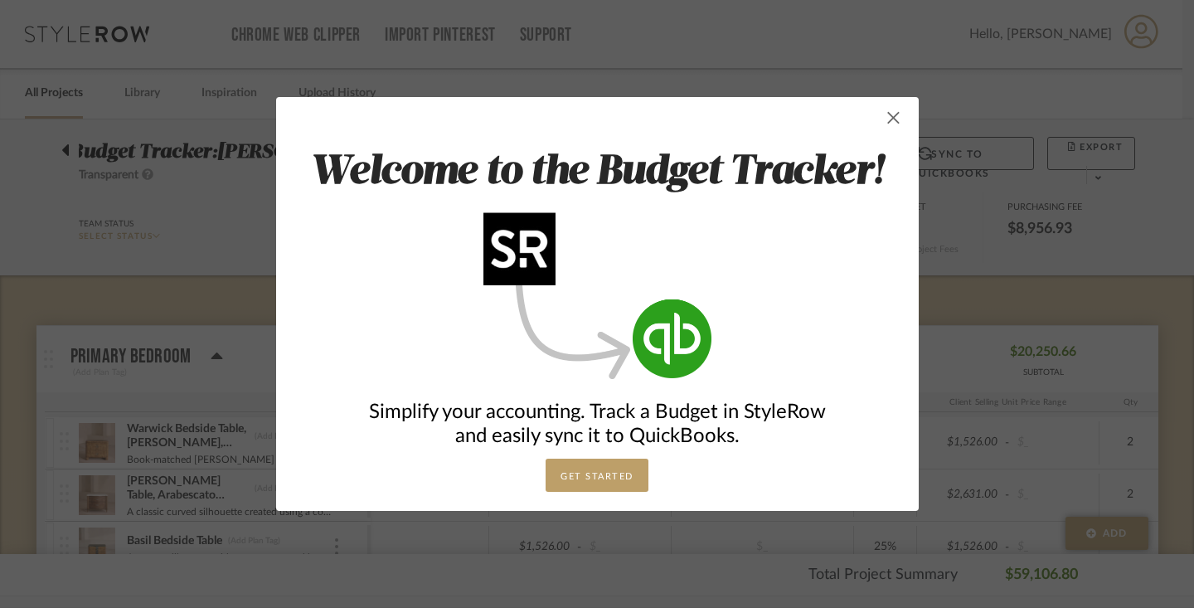
click at [879, 124] on span "button" at bounding box center [893, 117] width 33 height 33
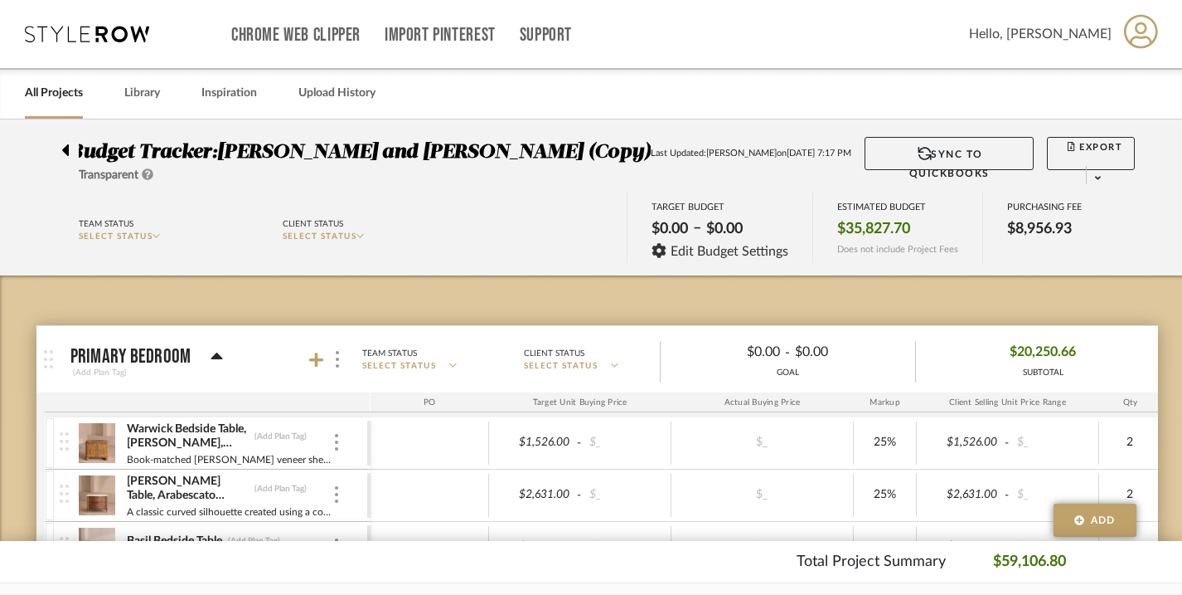
click at [66, 96] on link "All Projects" at bounding box center [54, 93] width 58 height 22
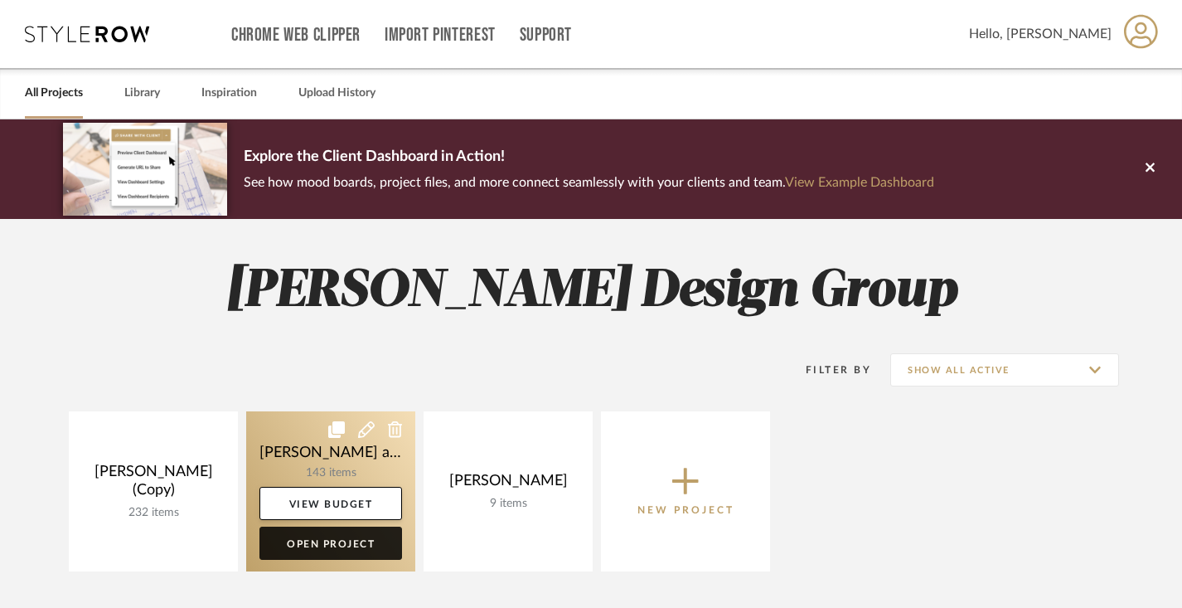
click at [301, 549] on link "Open Project" at bounding box center [331, 543] width 143 height 33
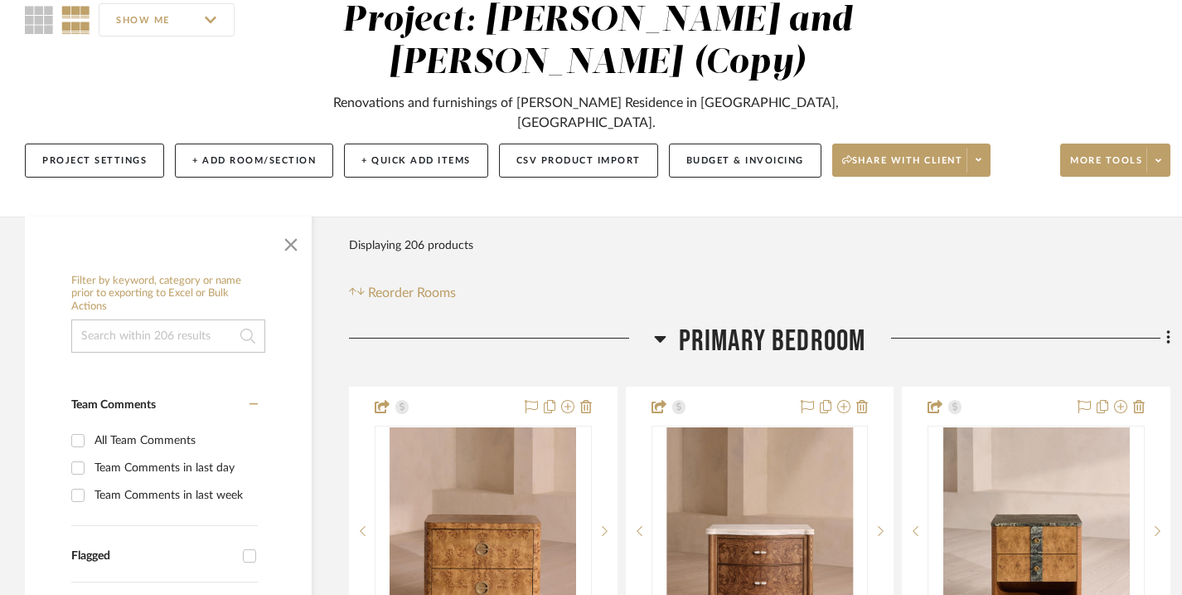
scroll to position [161, 0]
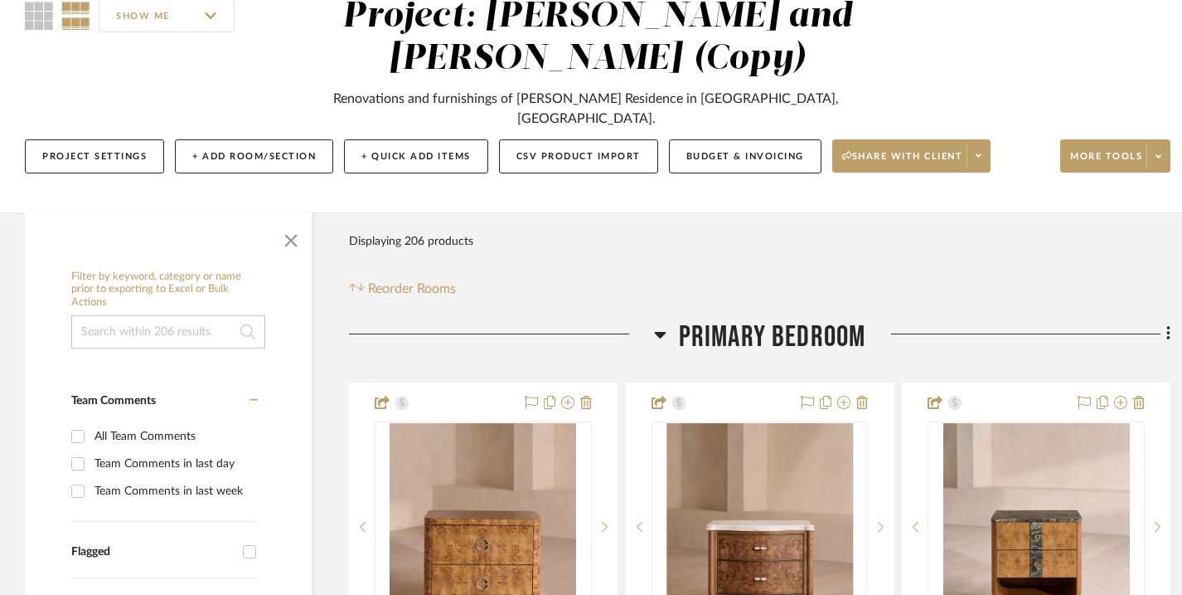
click at [661, 332] on icon at bounding box center [660, 335] width 12 height 7
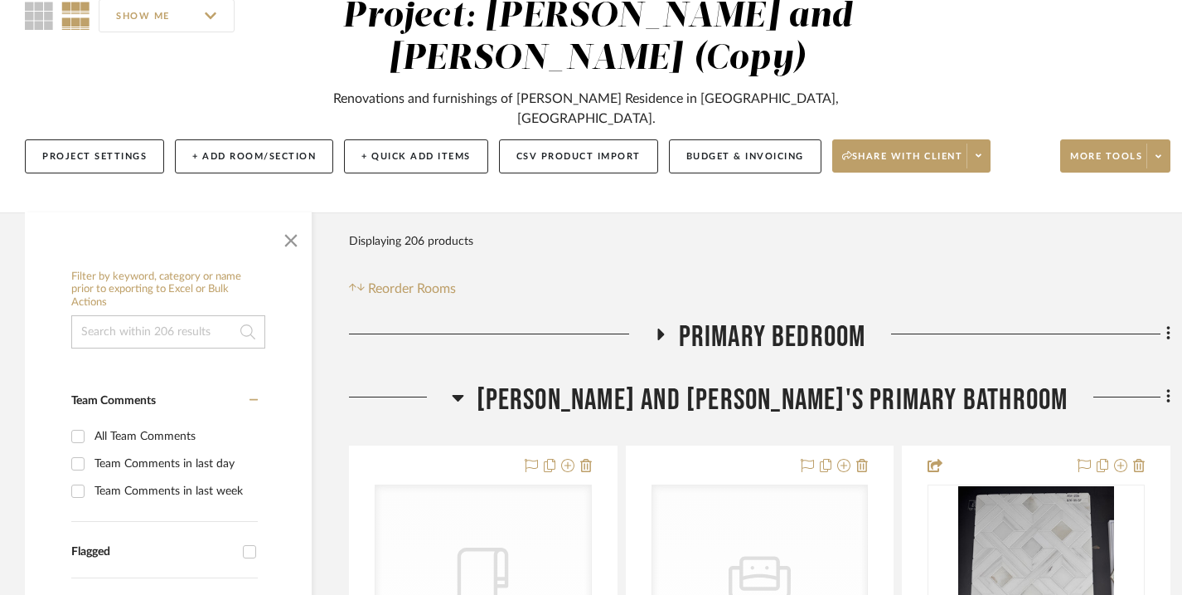
click at [570, 382] on h3 "[PERSON_NAME] and [PERSON_NAME]'s Primary Bathroom" at bounding box center [760, 400] width 617 height 36
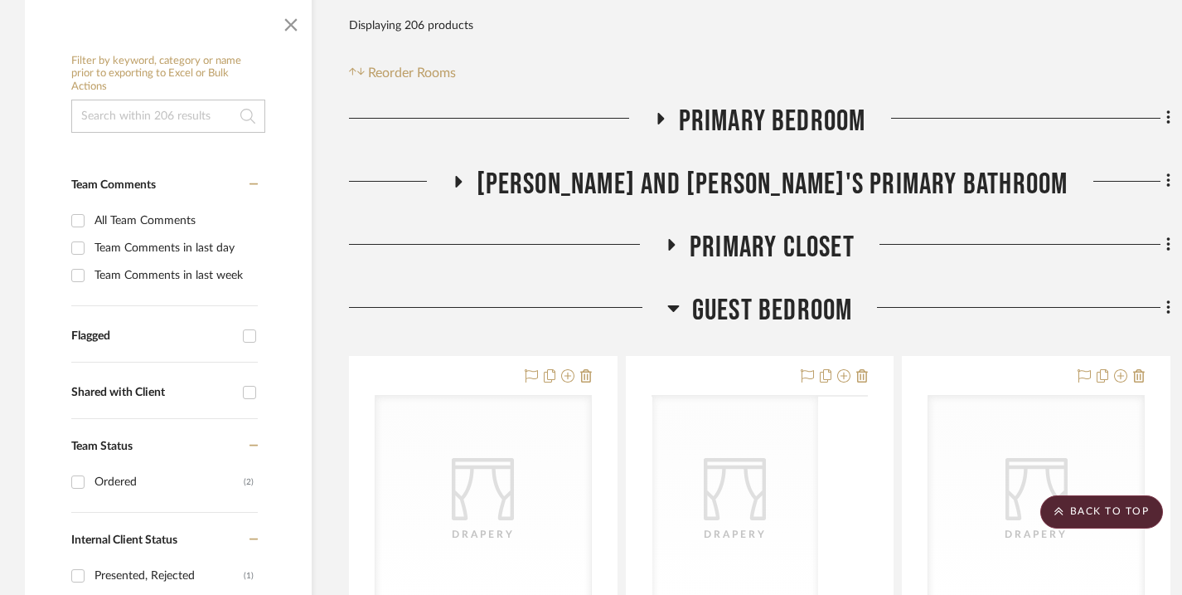
scroll to position [384, 0]
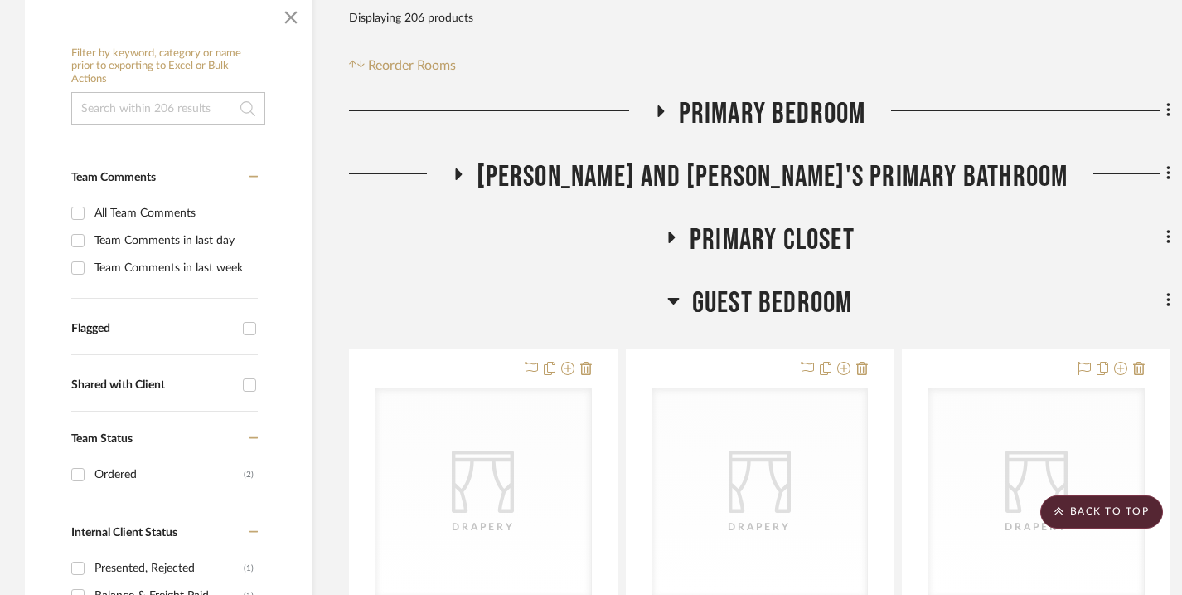
click at [671, 298] on icon at bounding box center [673, 301] width 12 height 7
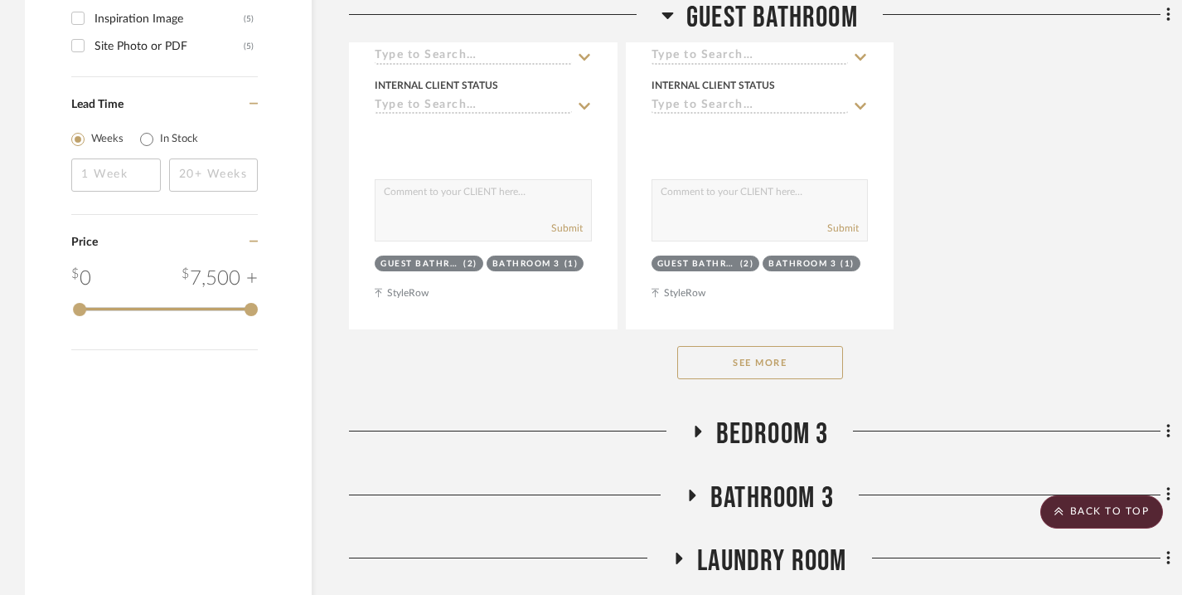
scroll to position [2729, 0]
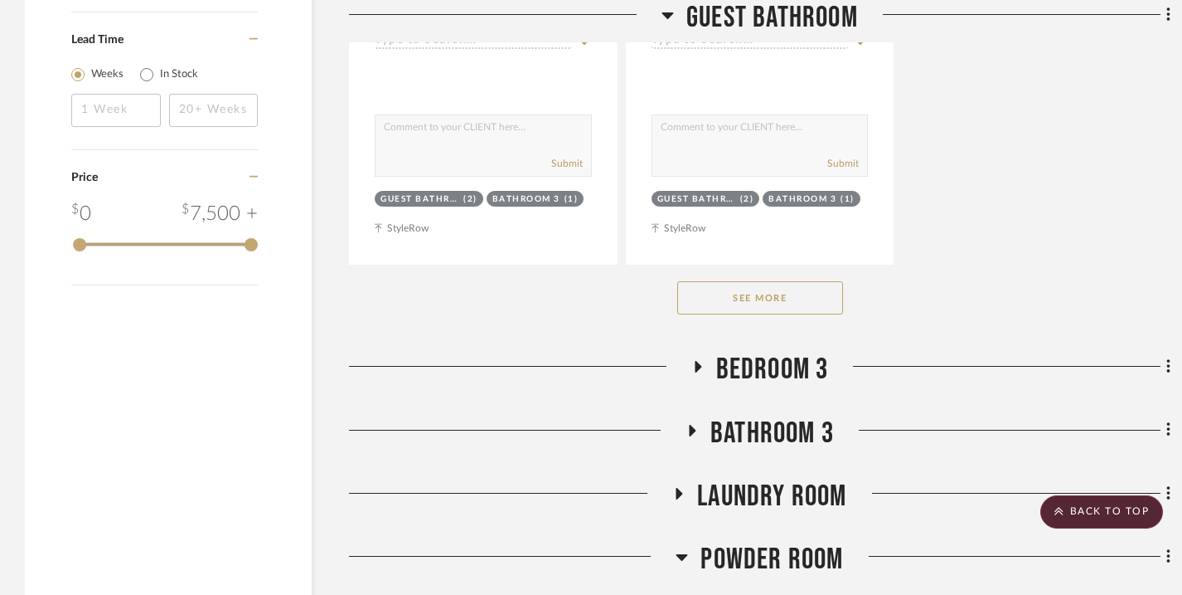
click at [797, 281] on button "See More" at bounding box center [760, 297] width 166 height 33
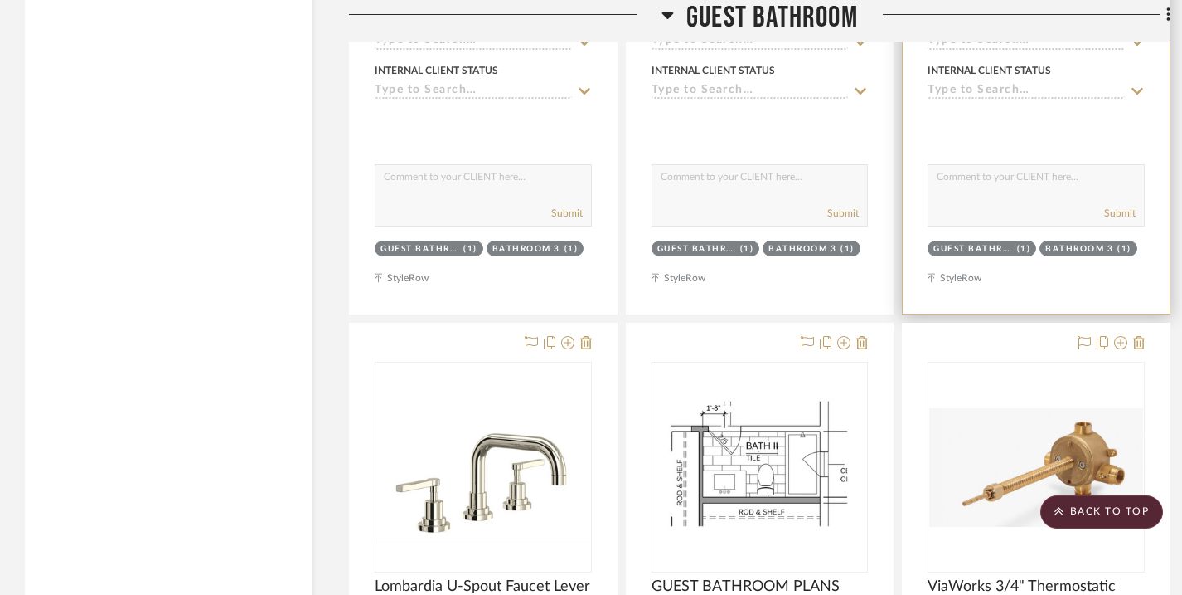
scroll to position [4195, 0]
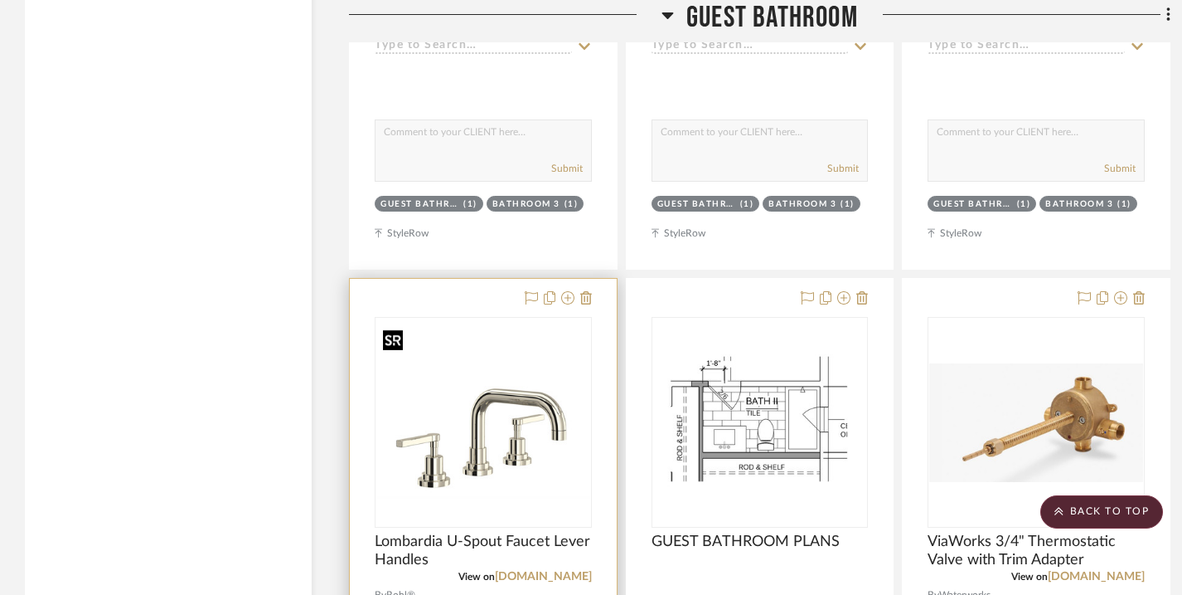
click at [494, 381] on img "0" at bounding box center [483, 423] width 214 height 152
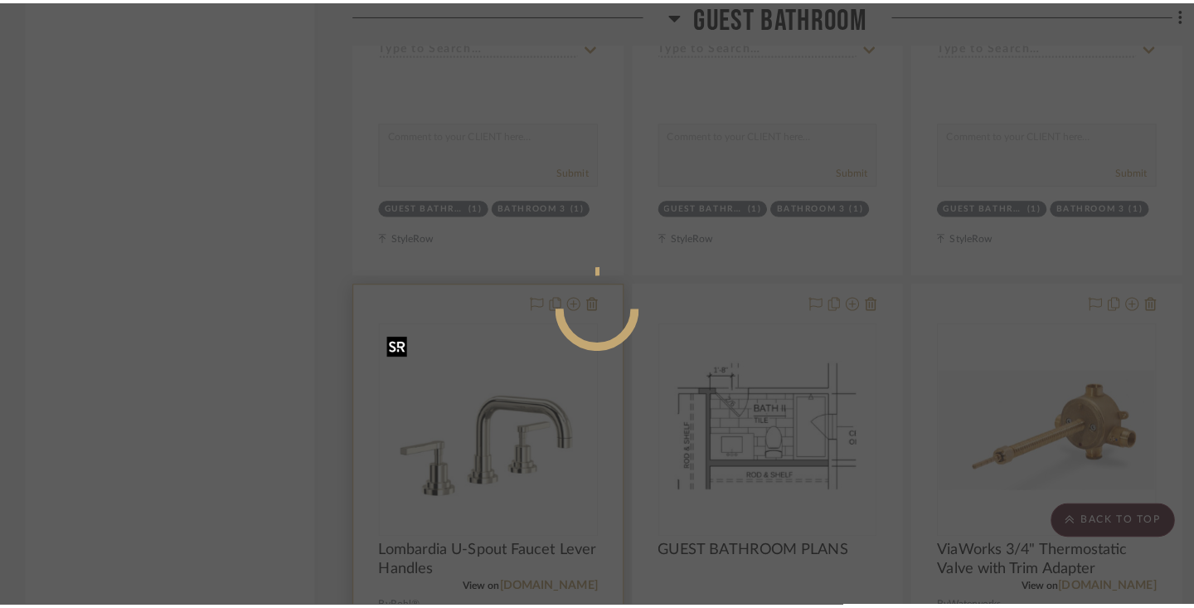
scroll to position [0, 0]
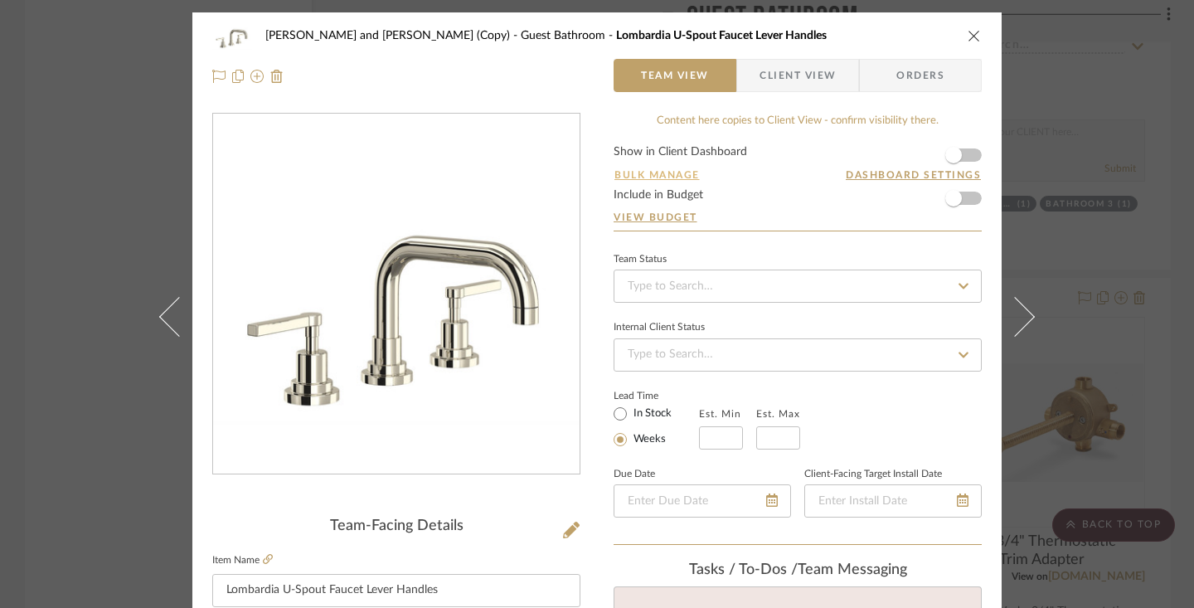
click at [684, 175] on button "Bulk Manage" at bounding box center [657, 174] width 87 height 15
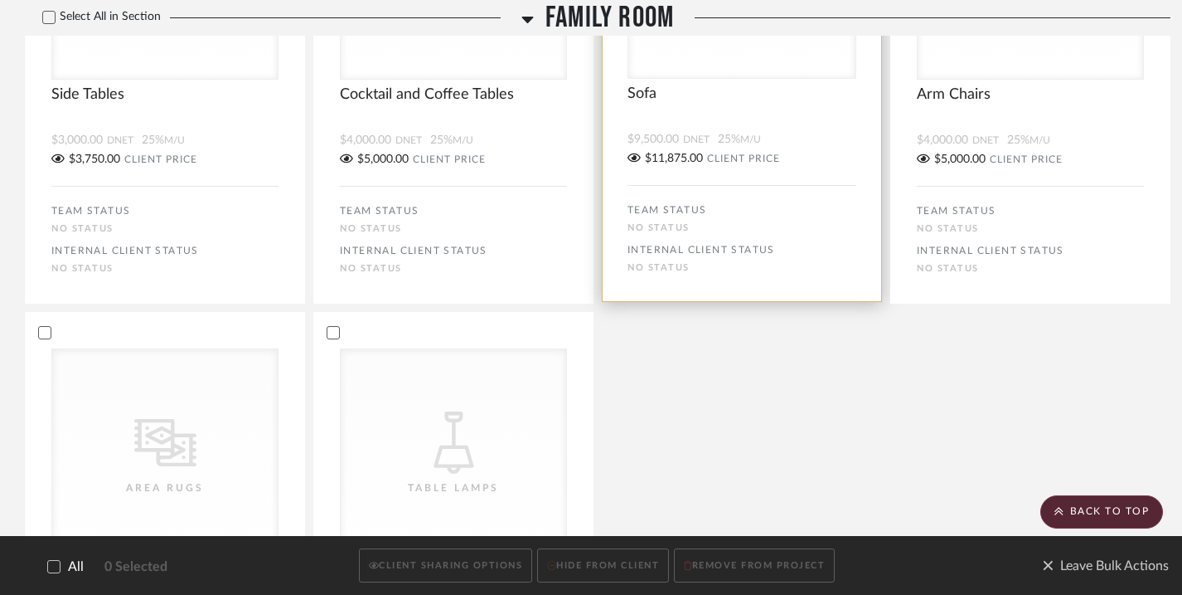
scroll to position [4157, 0]
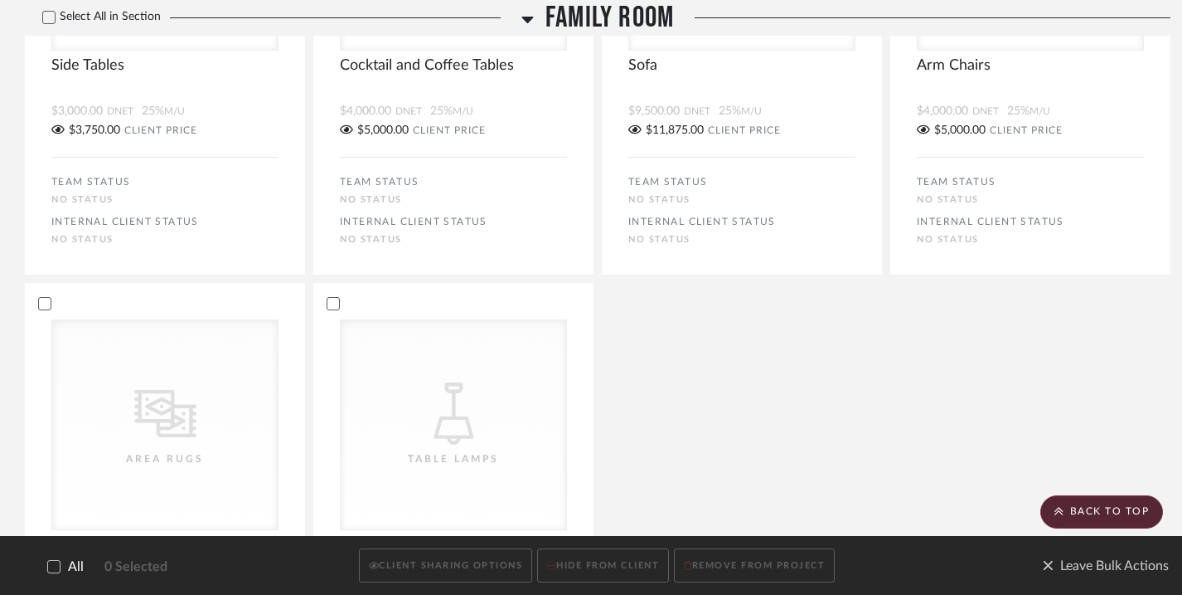
click at [528, 18] on icon at bounding box center [528, 20] width 12 height 7
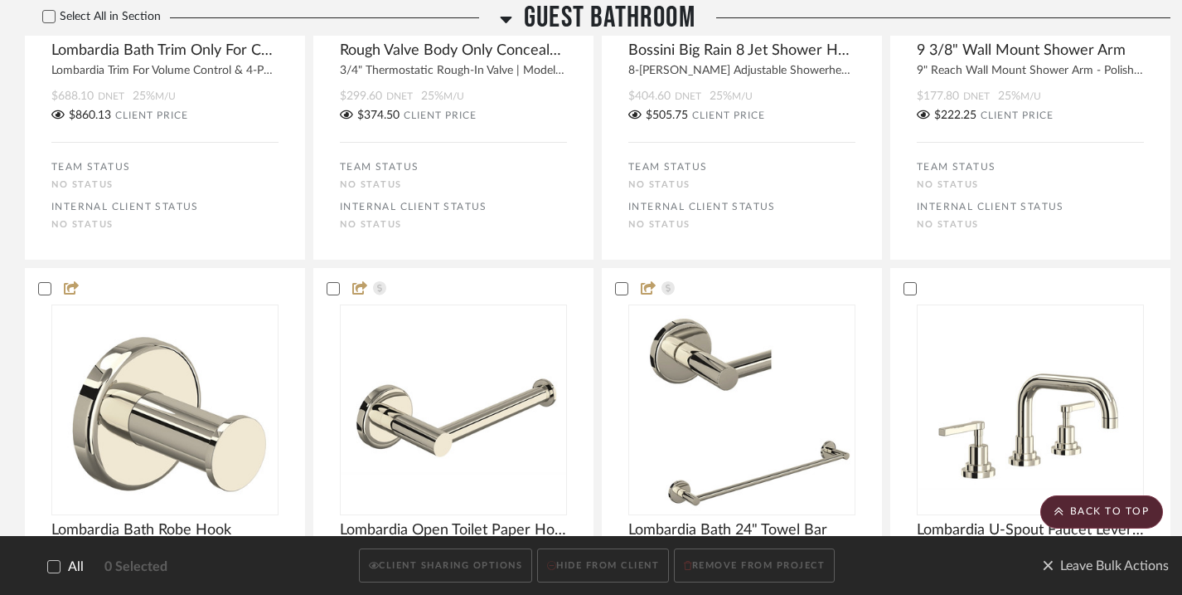
scroll to position [2066, 0]
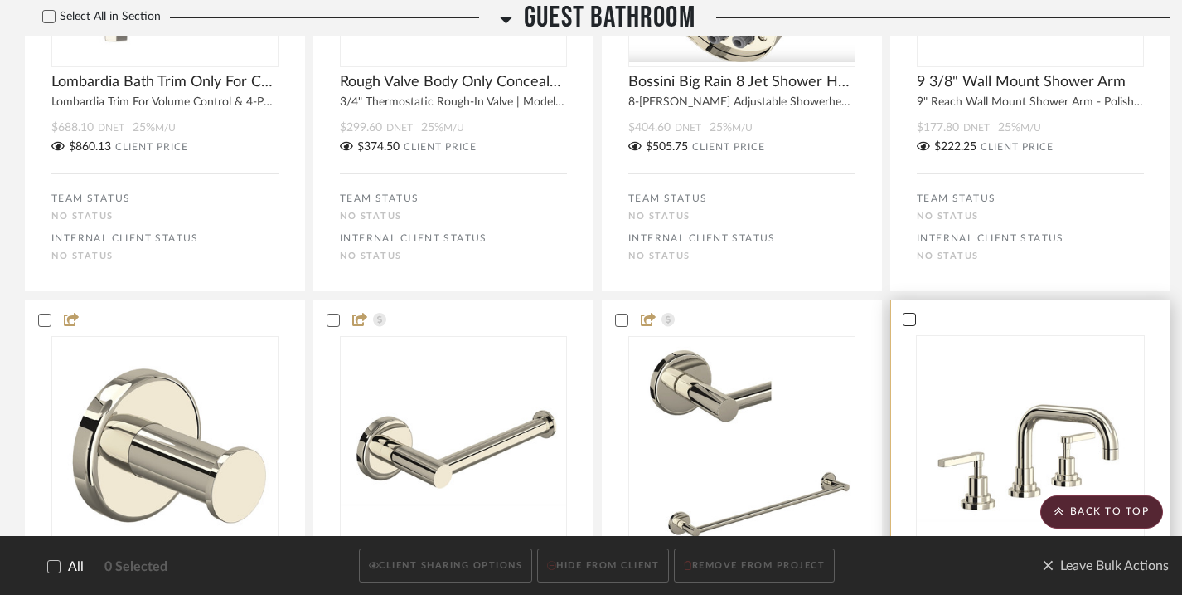
click at [879, 313] on icon at bounding box center [910, 319] width 12 height 12
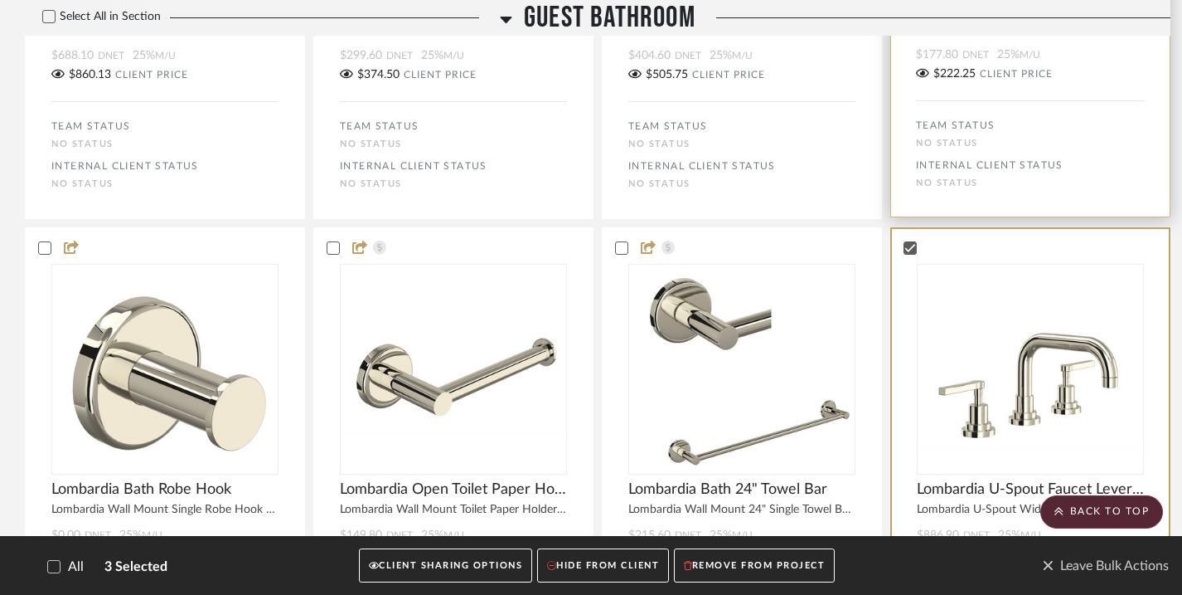
scroll to position [2595, 0]
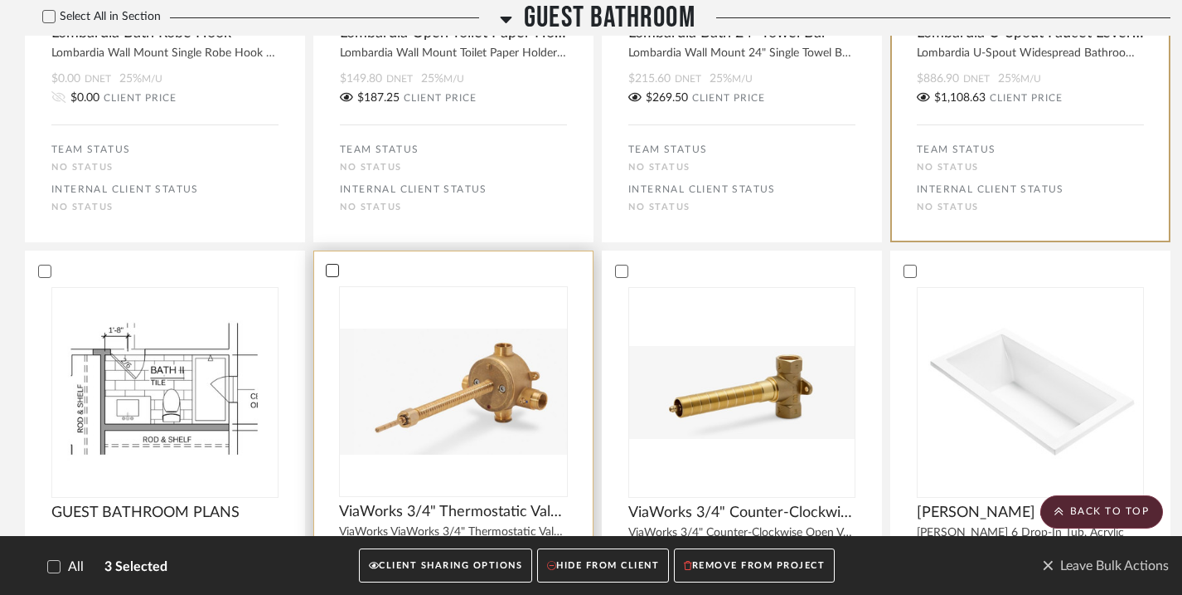
click at [330, 267] on icon at bounding box center [333, 270] width 11 height 8
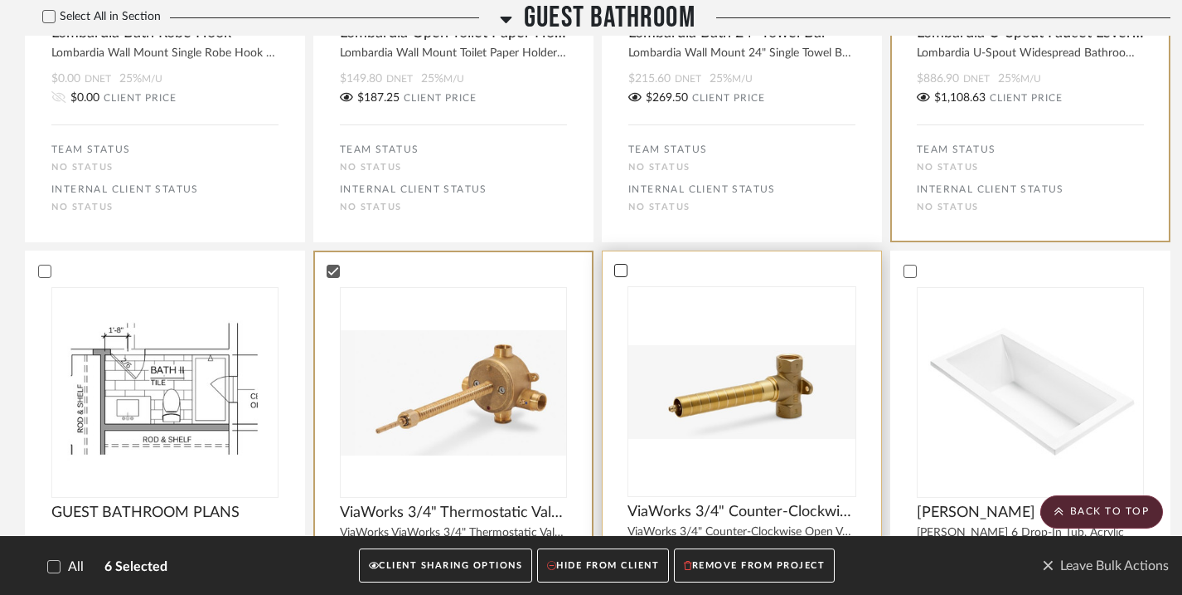
click at [626, 265] on icon at bounding box center [621, 271] width 12 height 12
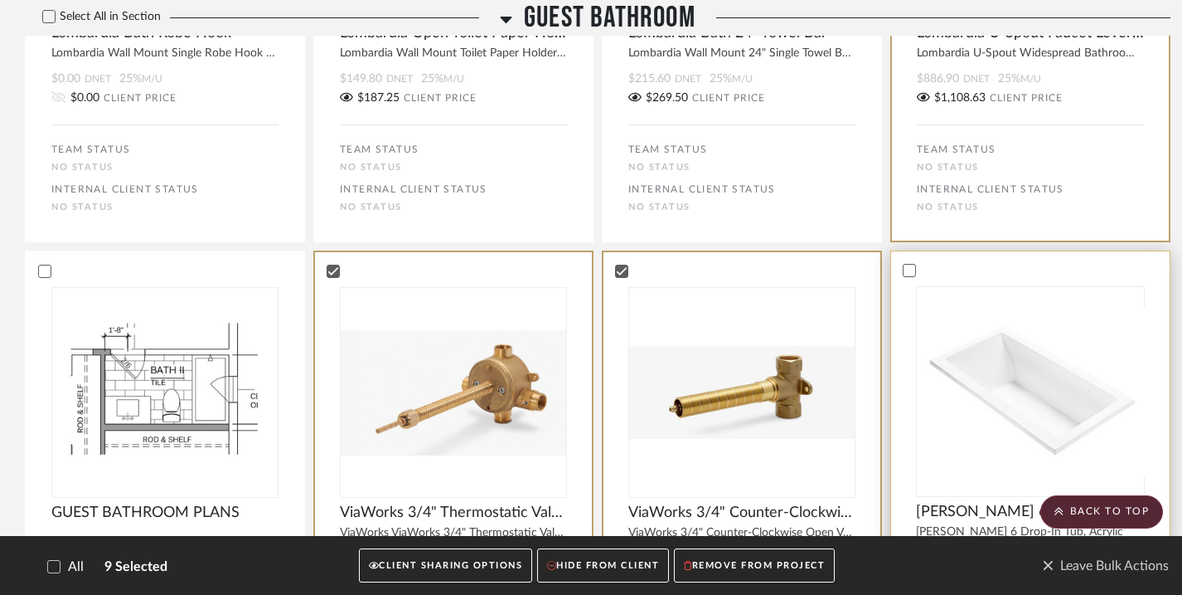
click at [879, 272] on bulk-actions-tile "Andrea 6 Drop-In Bath Tub Andrea 6 Drop-In Tub, Acrylic $0.00 DNET 25% M/U $0.0…" at bounding box center [1031, 484] width 280 height 469
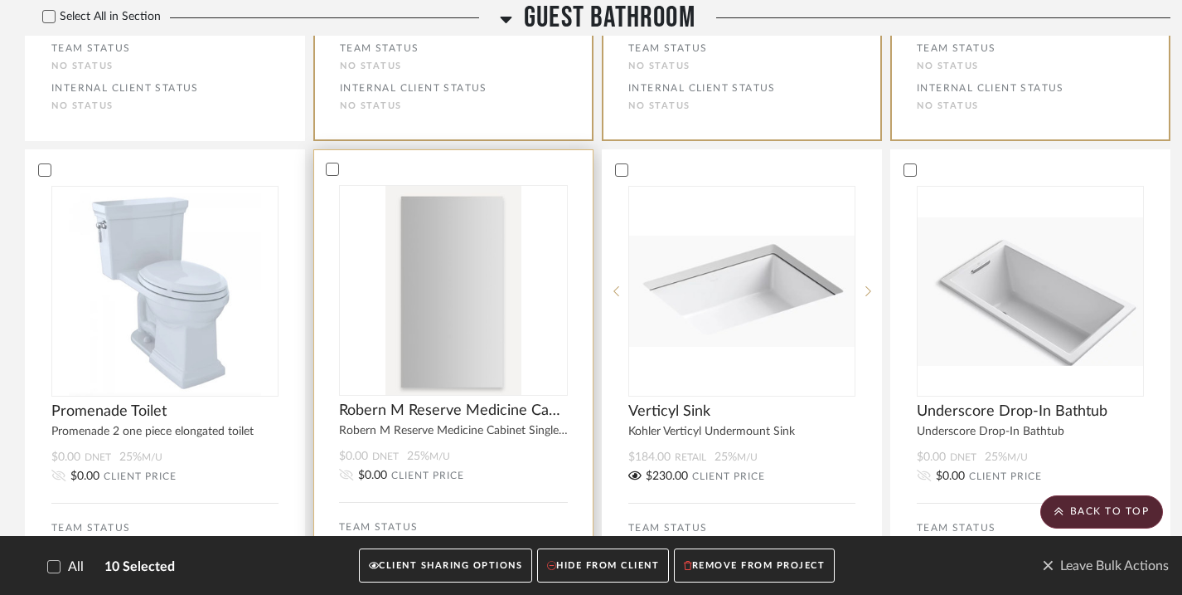
scroll to position [3193, 0]
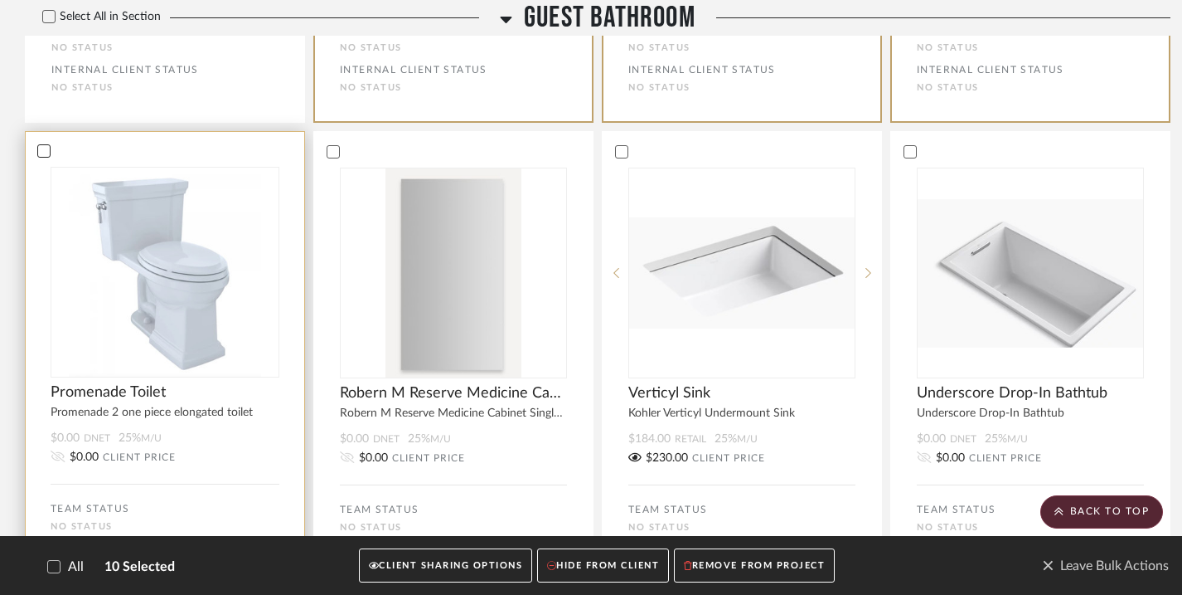
click at [46, 153] on icon at bounding box center [44, 151] width 12 height 12
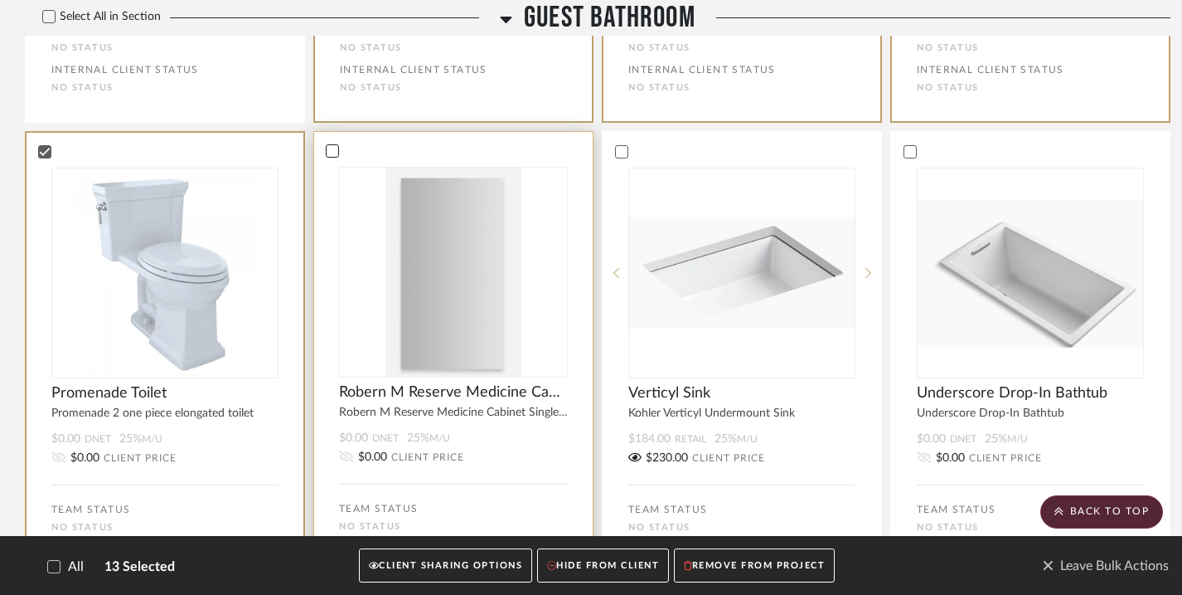
click at [334, 152] on icon at bounding box center [333, 151] width 12 height 12
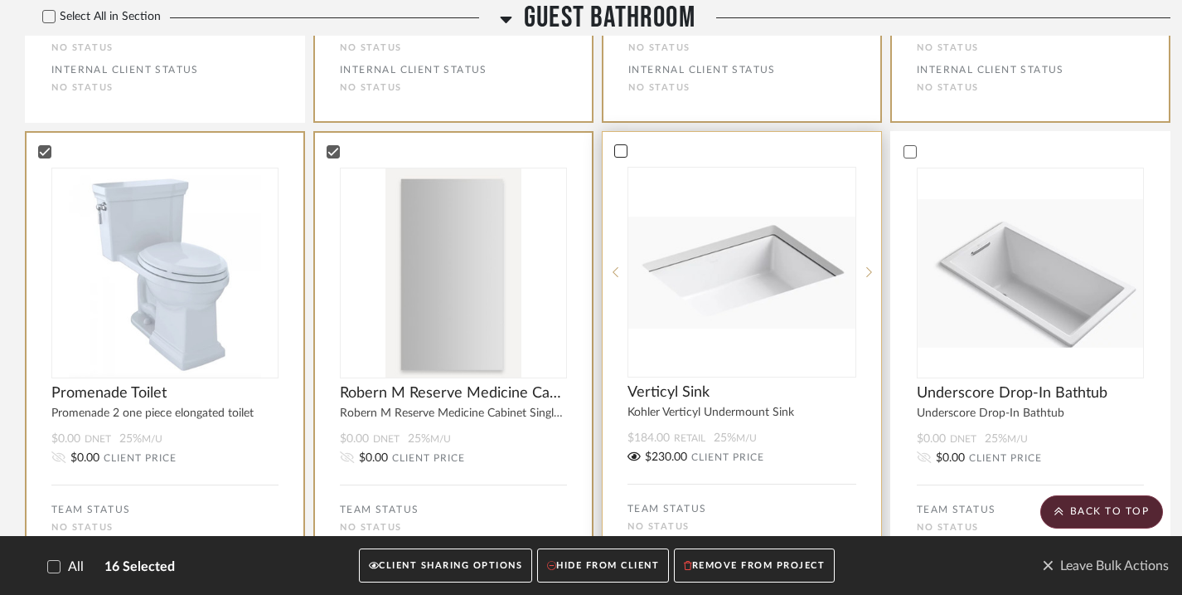
click at [620, 151] on icon at bounding box center [621, 151] width 12 height 12
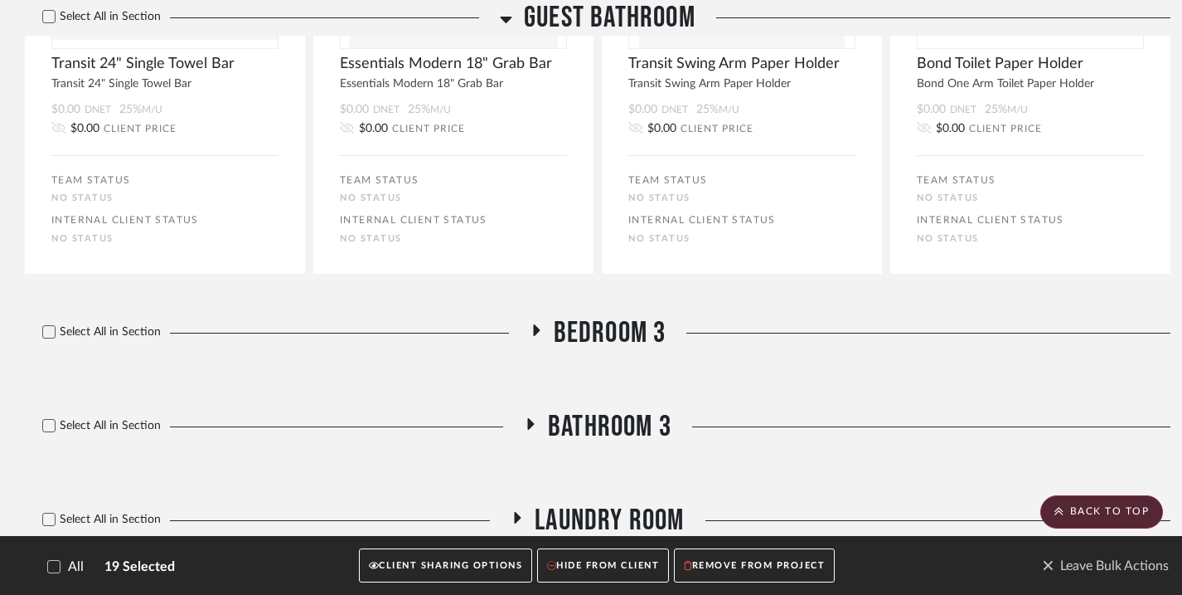
scroll to position [4968, 0]
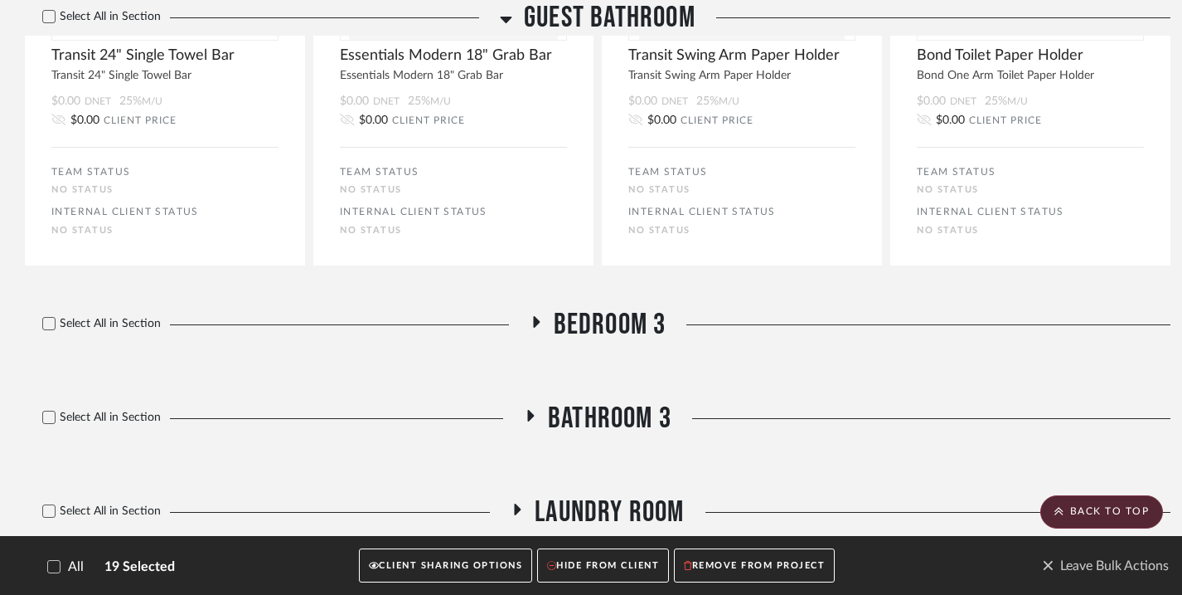
click at [448, 566] on button "CLIENT SHARING OPTIONS" at bounding box center [445, 566] width 173 height 34
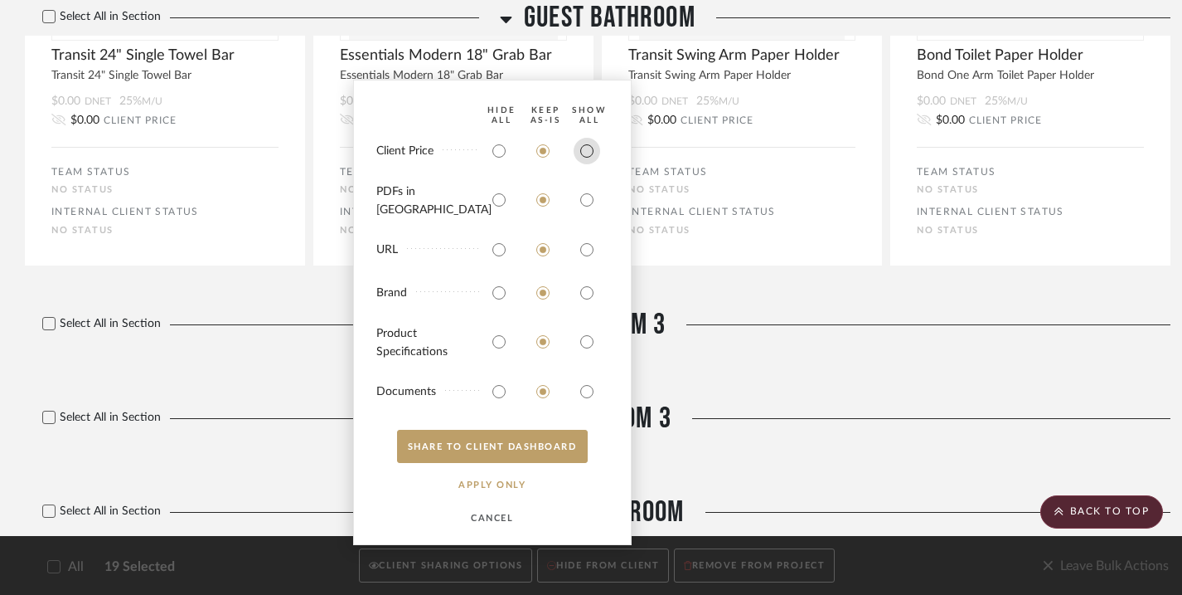
click at [592, 162] on input "radio" at bounding box center [587, 151] width 27 height 27
click at [588, 208] on input "radio" at bounding box center [587, 200] width 27 height 27
click at [585, 245] on input "radio" at bounding box center [587, 249] width 27 height 27
click at [584, 289] on input "radio" at bounding box center [587, 292] width 27 height 27
click at [582, 343] on input "radio" at bounding box center [587, 341] width 27 height 27
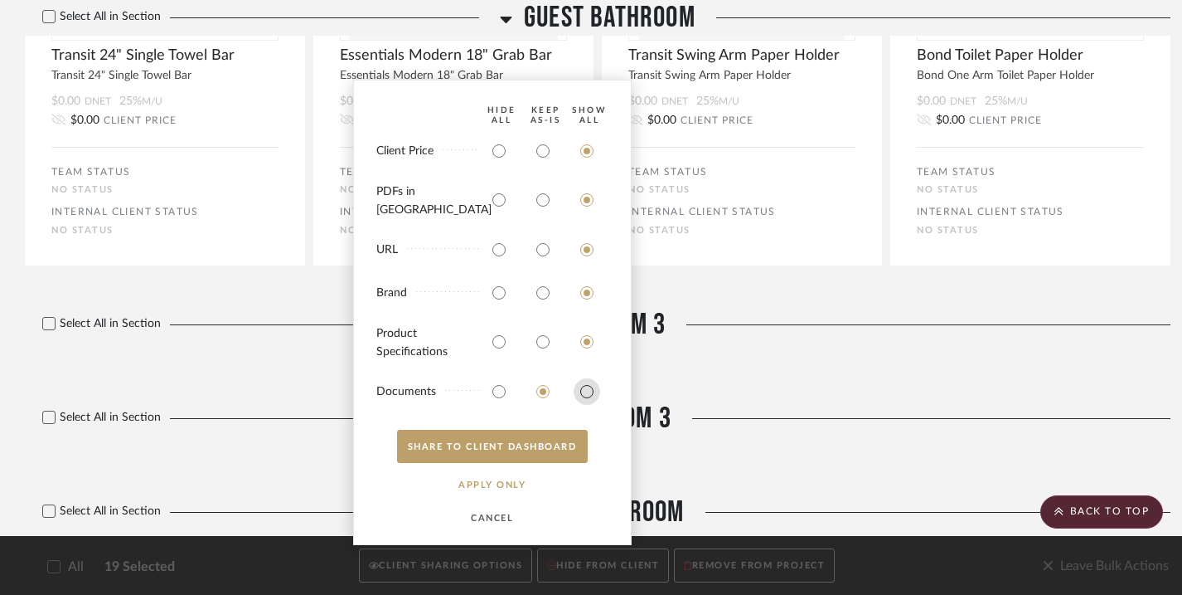
click at [586, 395] on input "radio" at bounding box center [587, 391] width 27 height 27
click at [532, 448] on button "SHARE TO CLIENT Dashboard" at bounding box center [492, 446] width 191 height 33
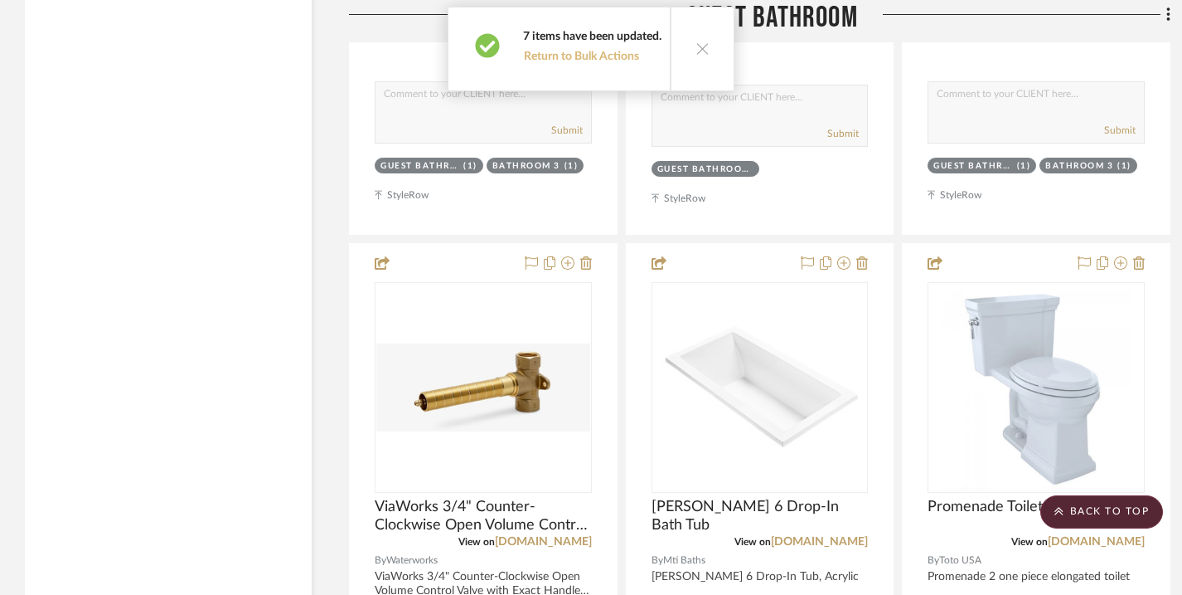
click at [629, 60] on button "Return to Bulk Actions" at bounding box center [581, 57] width 117 height 16
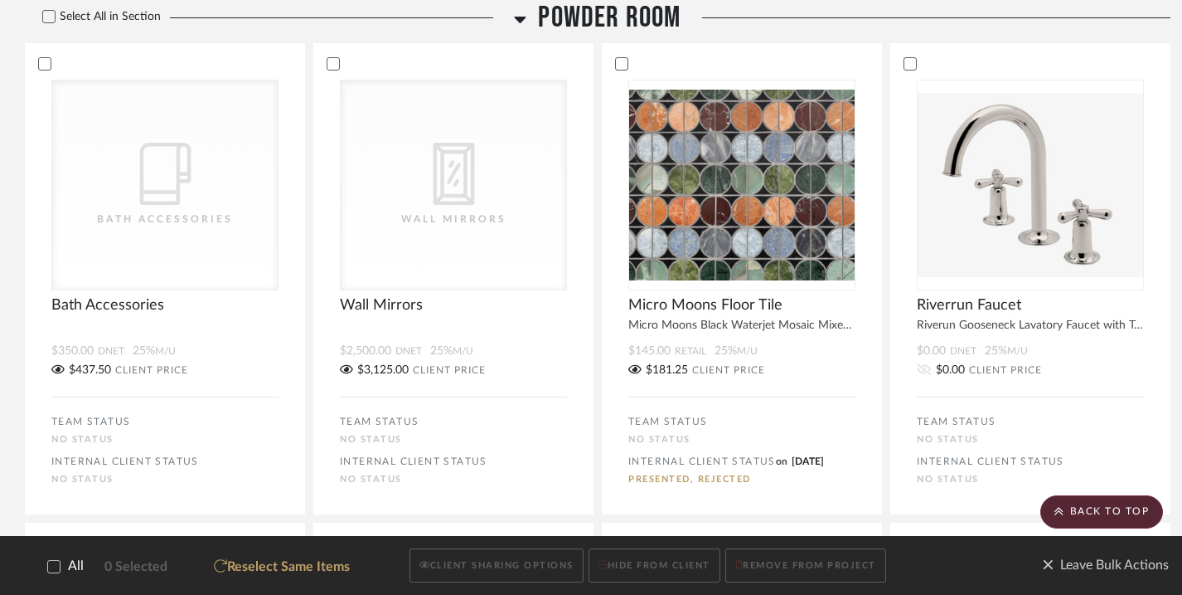
scroll to position [6564, 0]
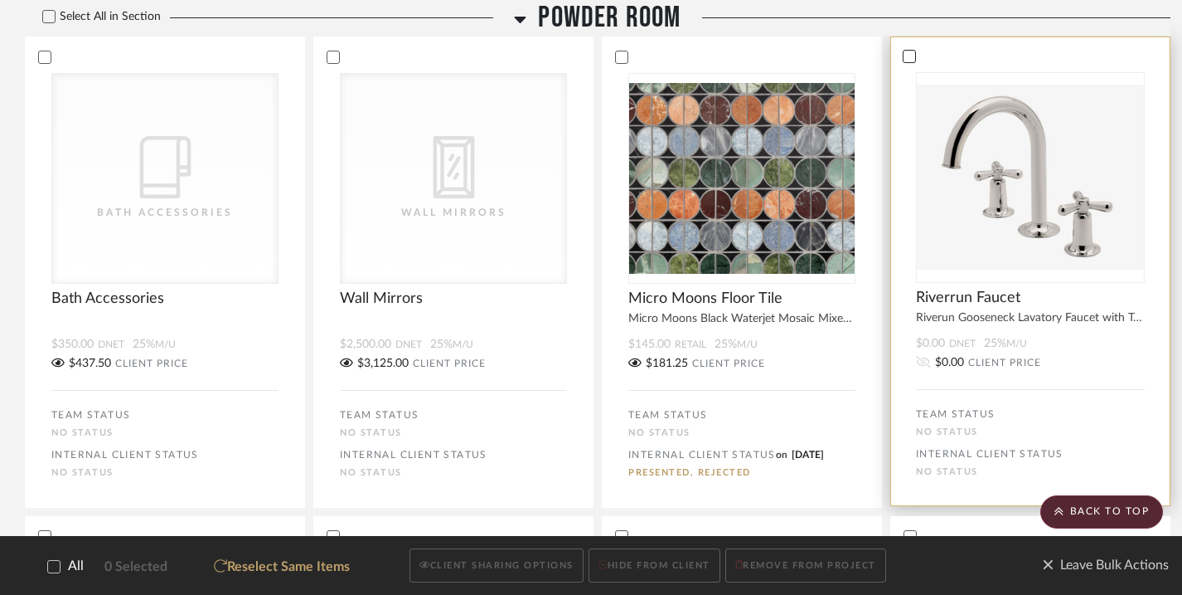
click at [879, 50] on div at bounding box center [909, 56] width 13 height 13
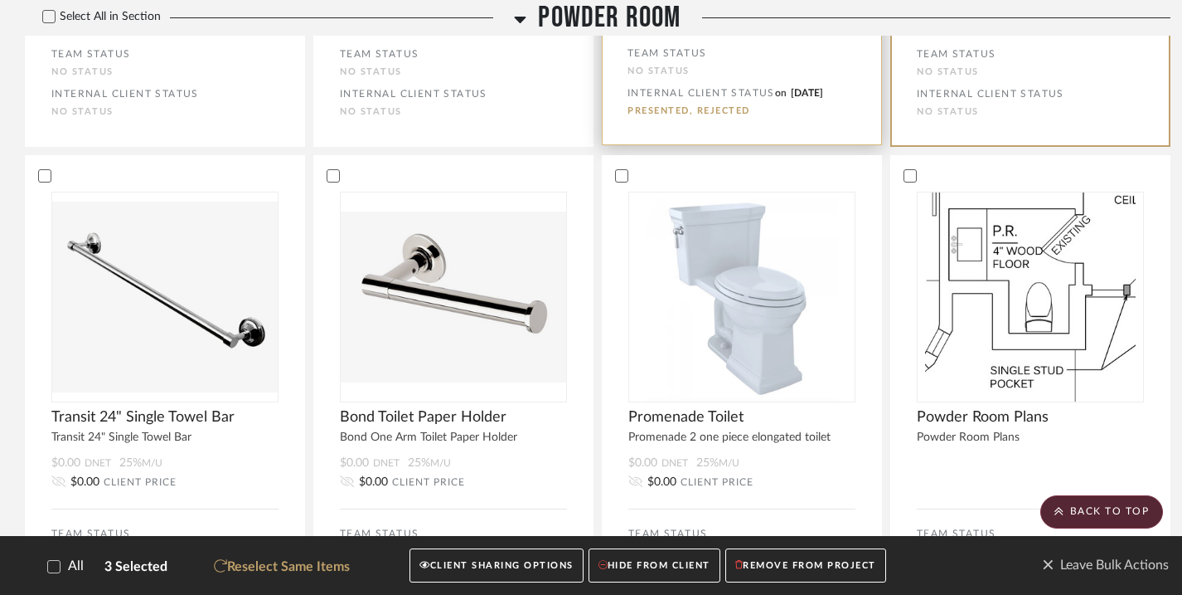
scroll to position [6933, 0]
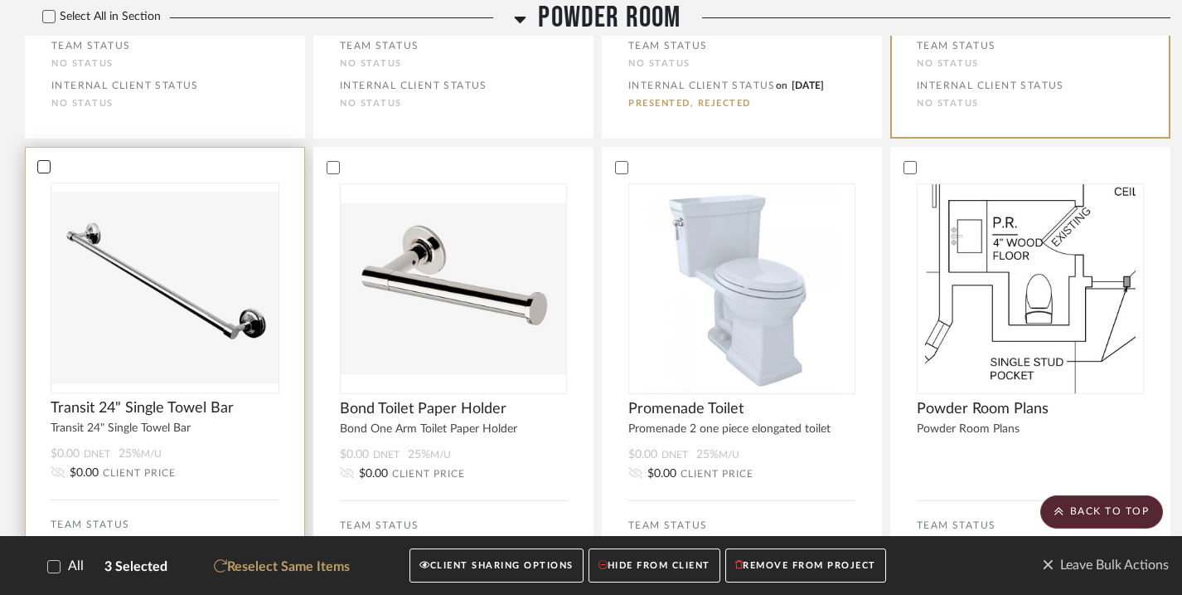
click at [48, 166] on icon at bounding box center [44, 167] width 12 height 12
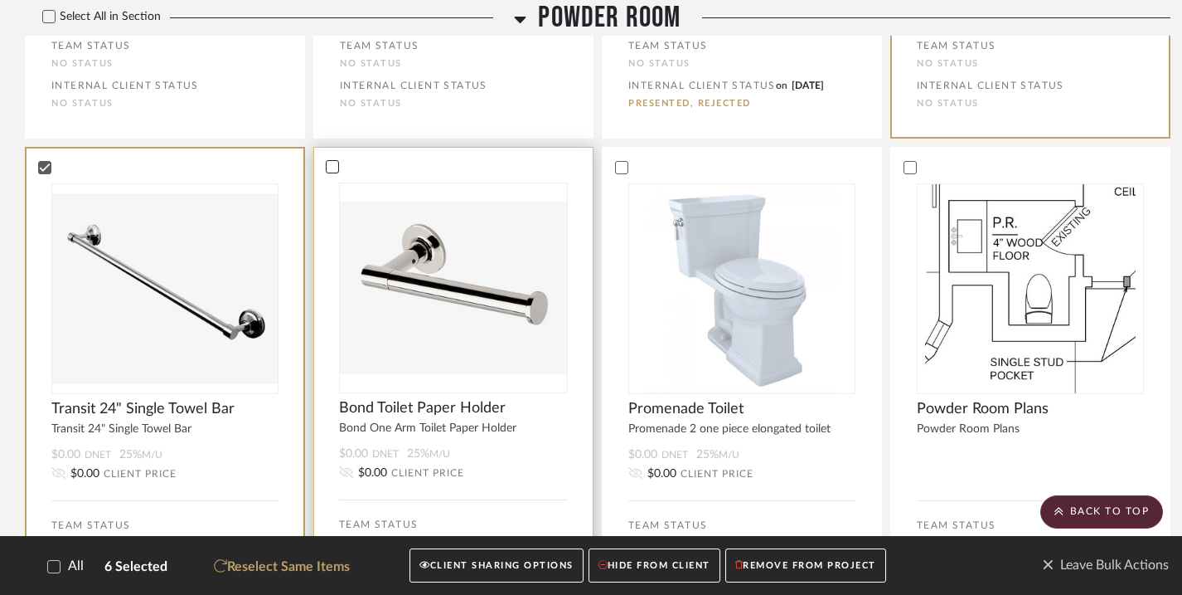
click at [334, 164] on icon at bounding box center [333, 167] width 12 height 12
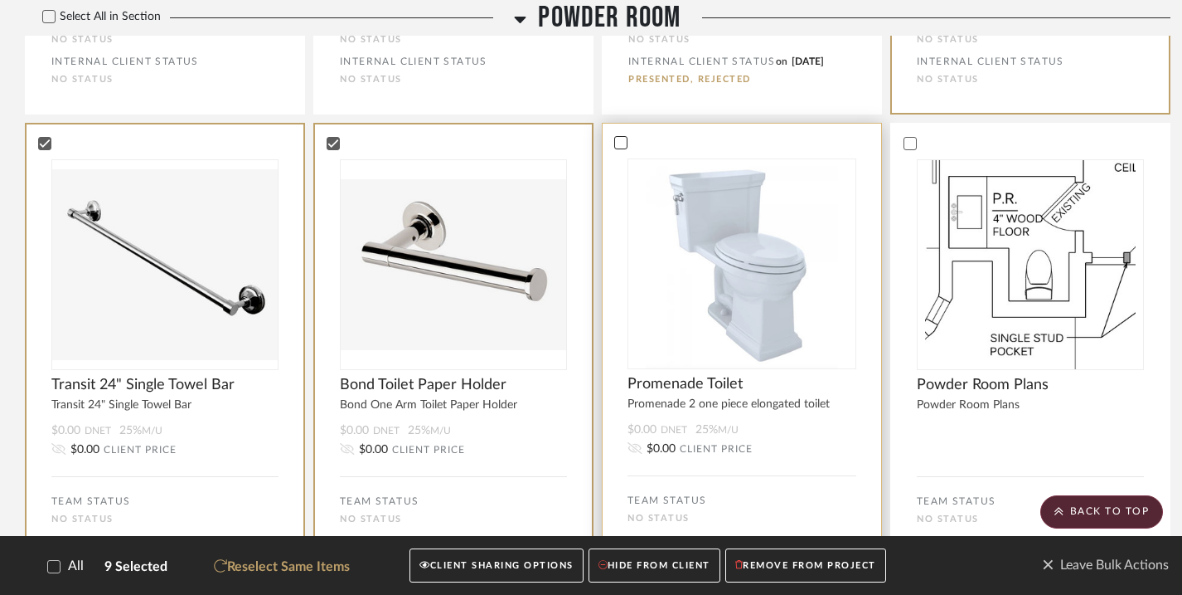
click at [624, 138] on icon at bounding box center [621, 142] width 11 height 8
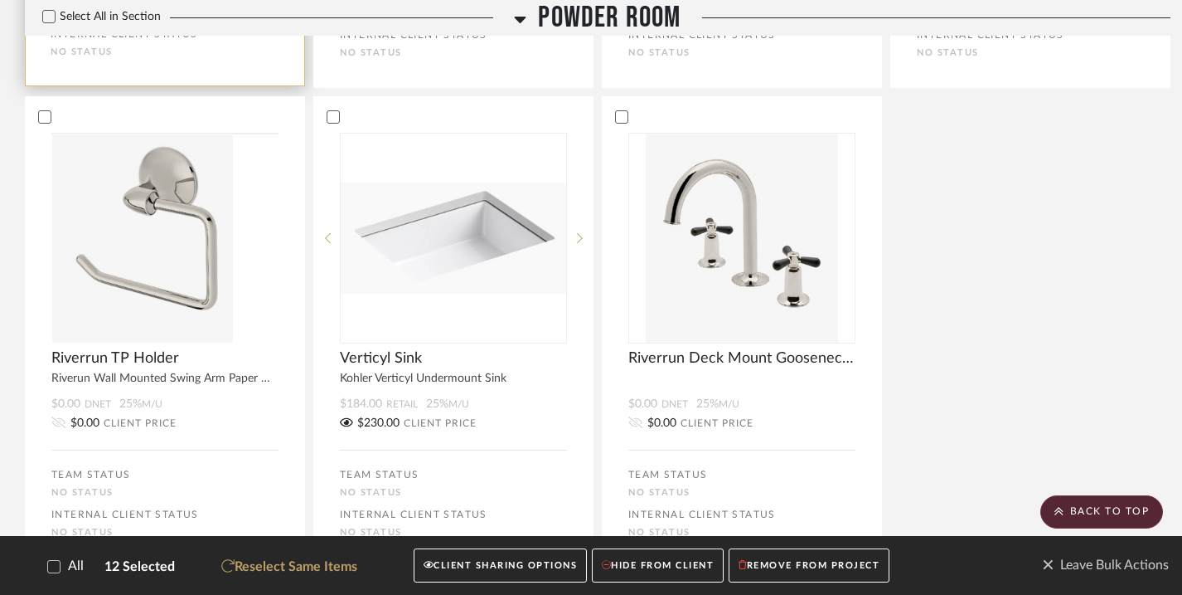
scroll to position [7943, 0]
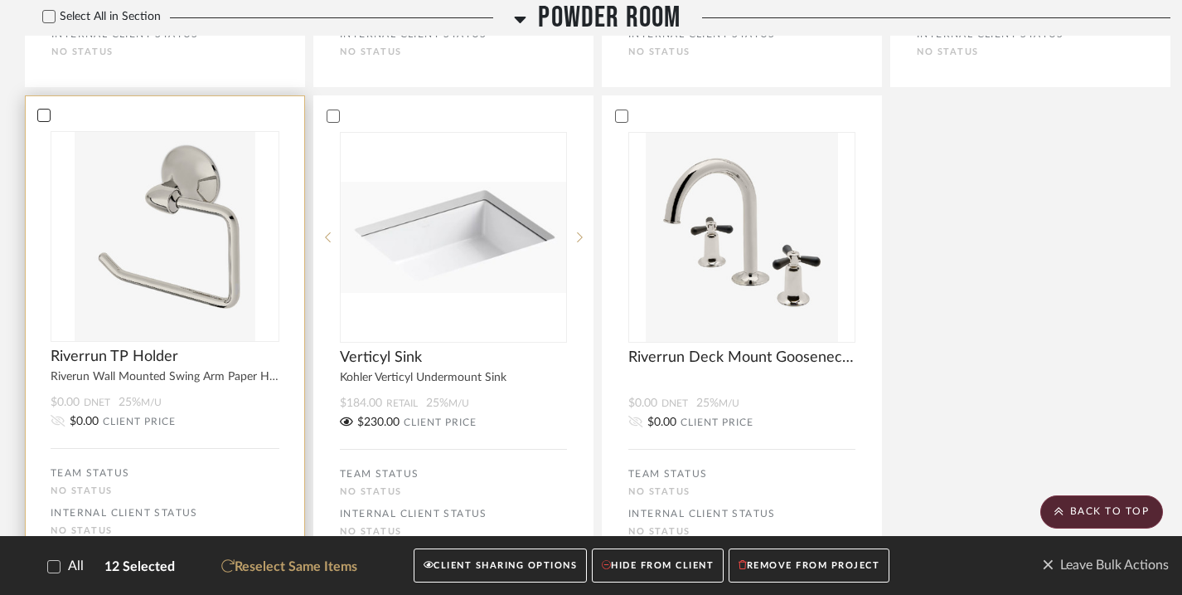
click at [45, 121] on icon at bounding box center [44, 115] width 12 height 12
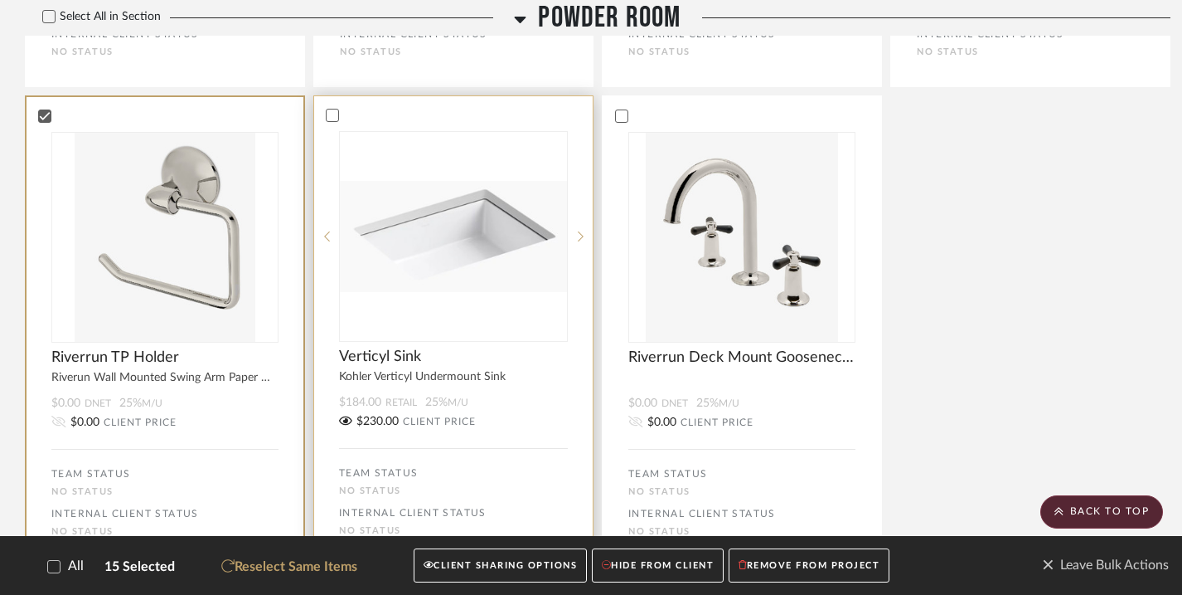
click at [339, 119] on div at bounding box center [453, 115] width 279 height 15
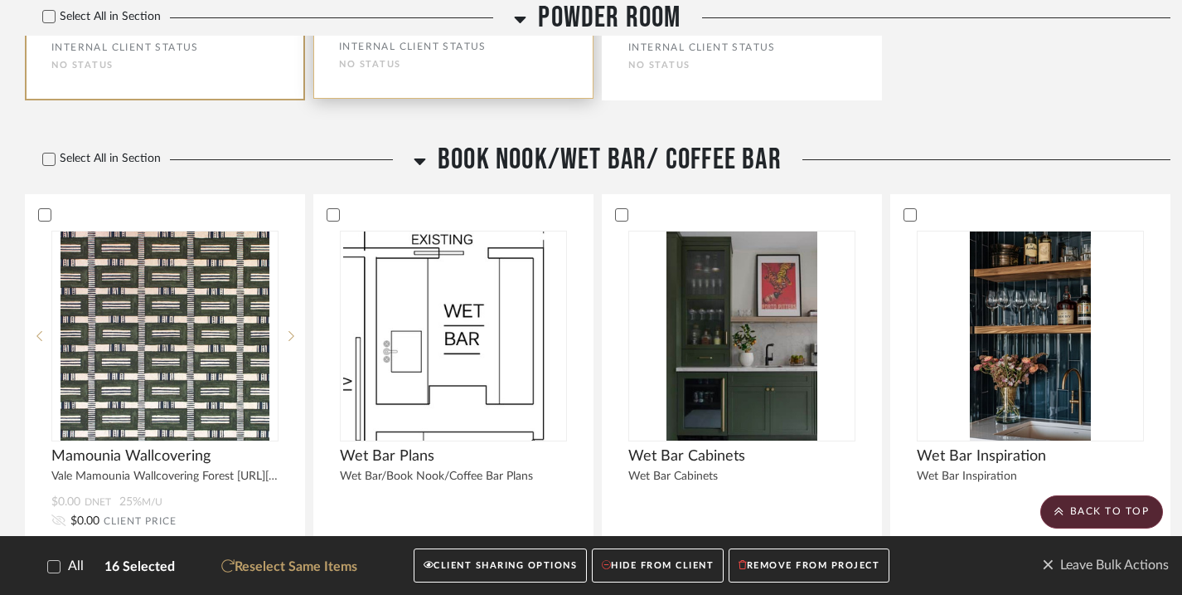
scroll to position [8420, 0]
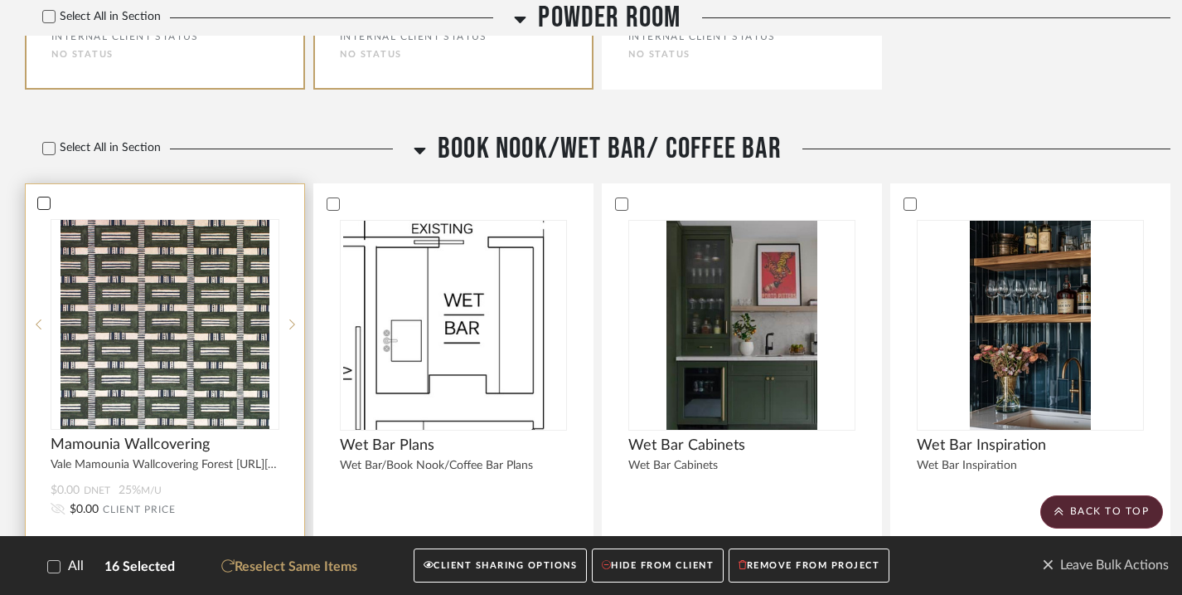
click at [47, 205] on icon at bounding box center [44, 203] width 11 height 8
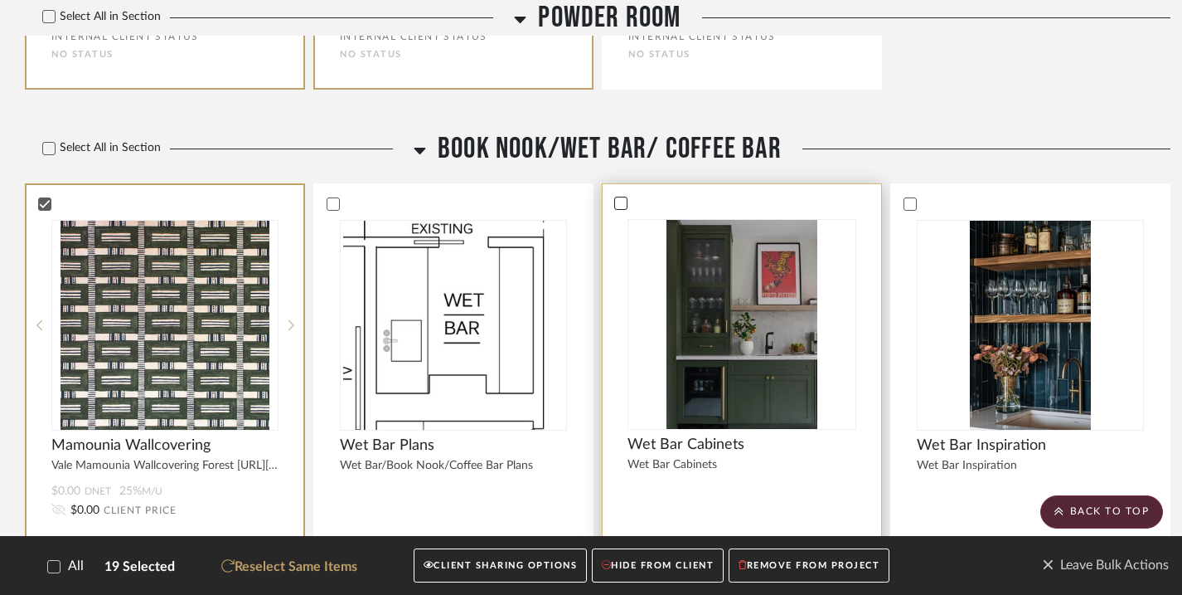
click at [623, 209] on icon at bounding box center [621, 203] width 12 height 12
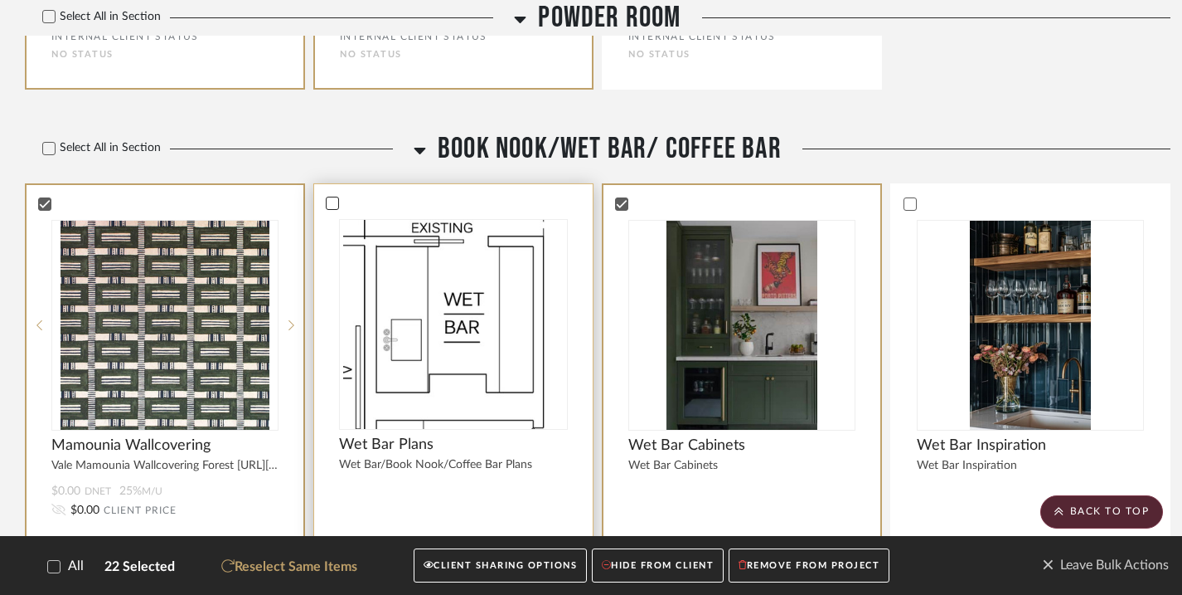
click at [333, 209] on icon at bounding box center [333, 203] width 12 height 12
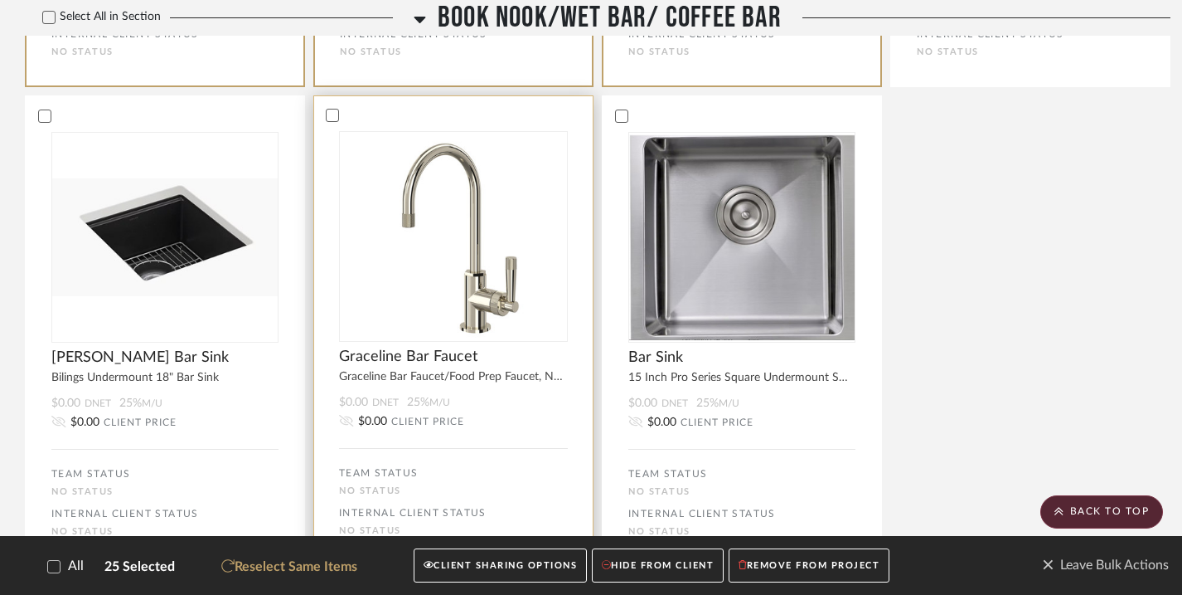
scroll to position [9003, 0]
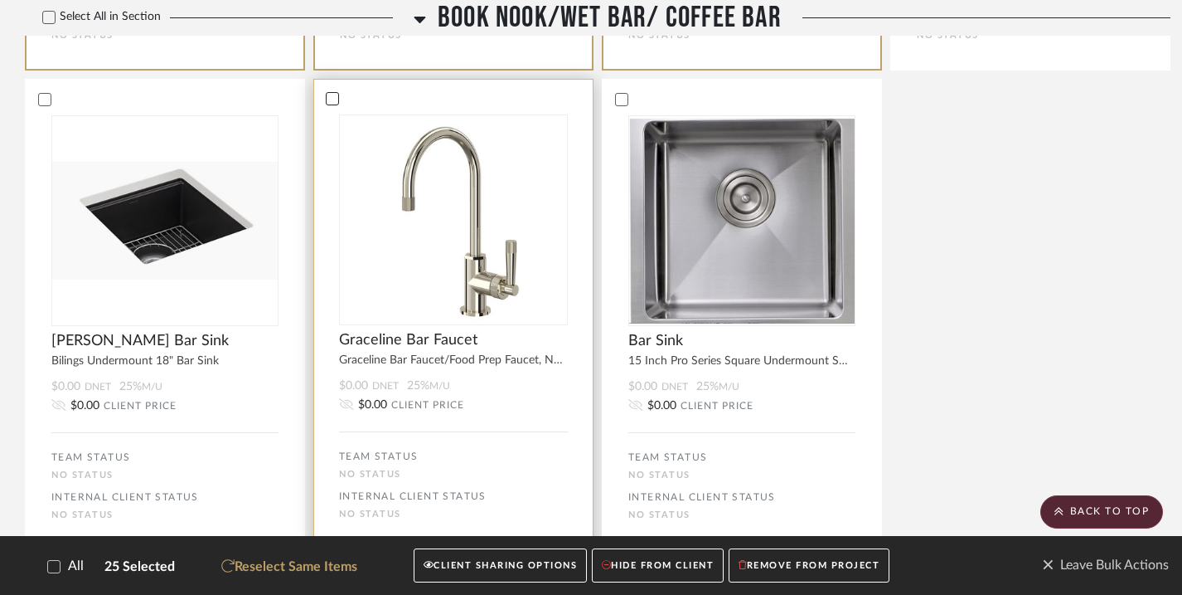
click at [338, 104] on div at bounding box center [332, 98] width 13 height 13
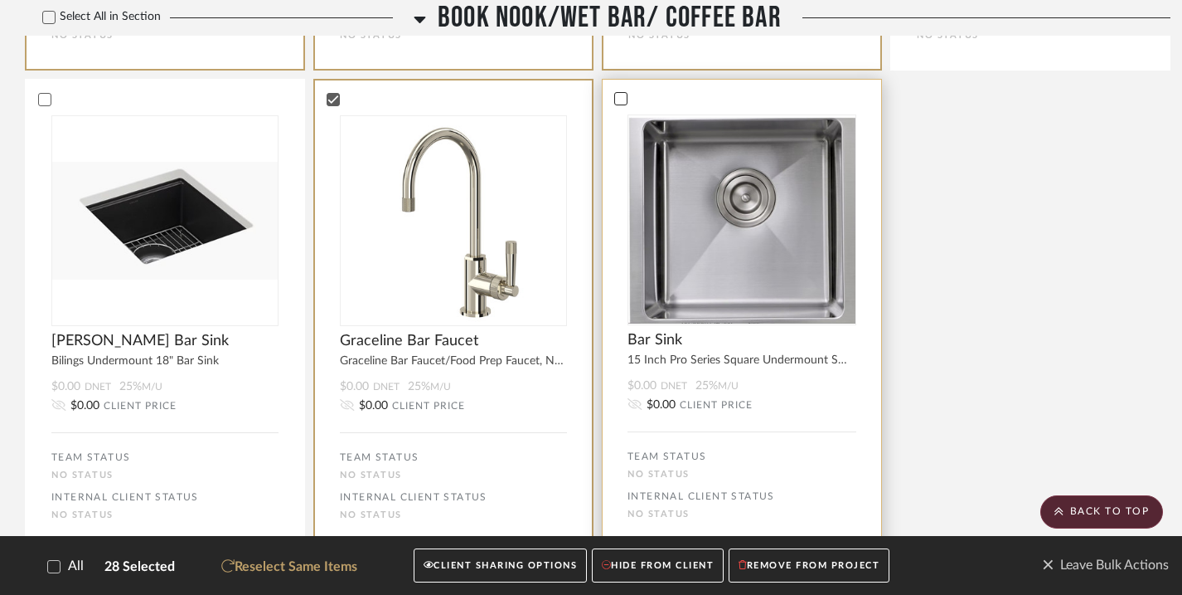
click at [618, 104] on icon at bounding box center [621, 99] width 12 height 12
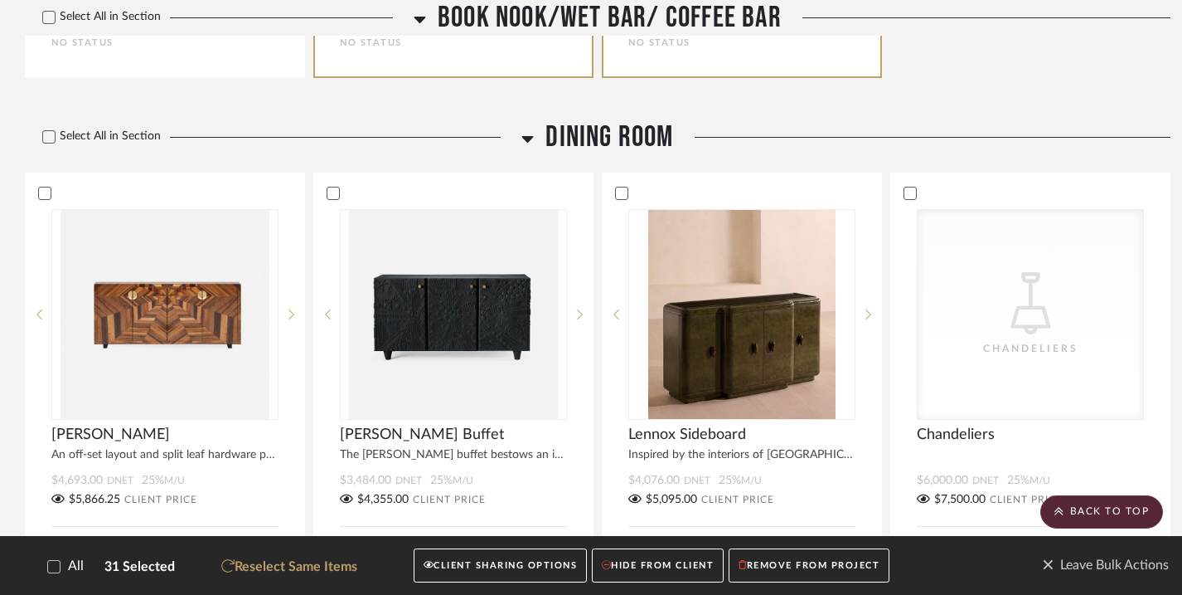
scroll to position [9519, 0]
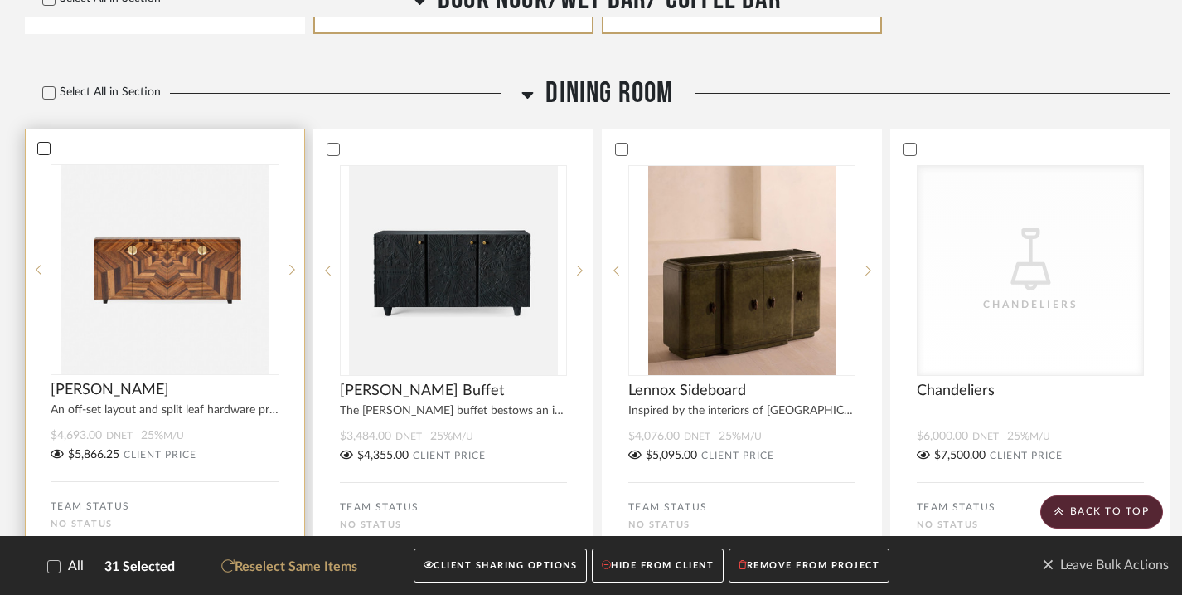
click at [41, 153] on icon at bounding box center [44, 148] width 11 height 8
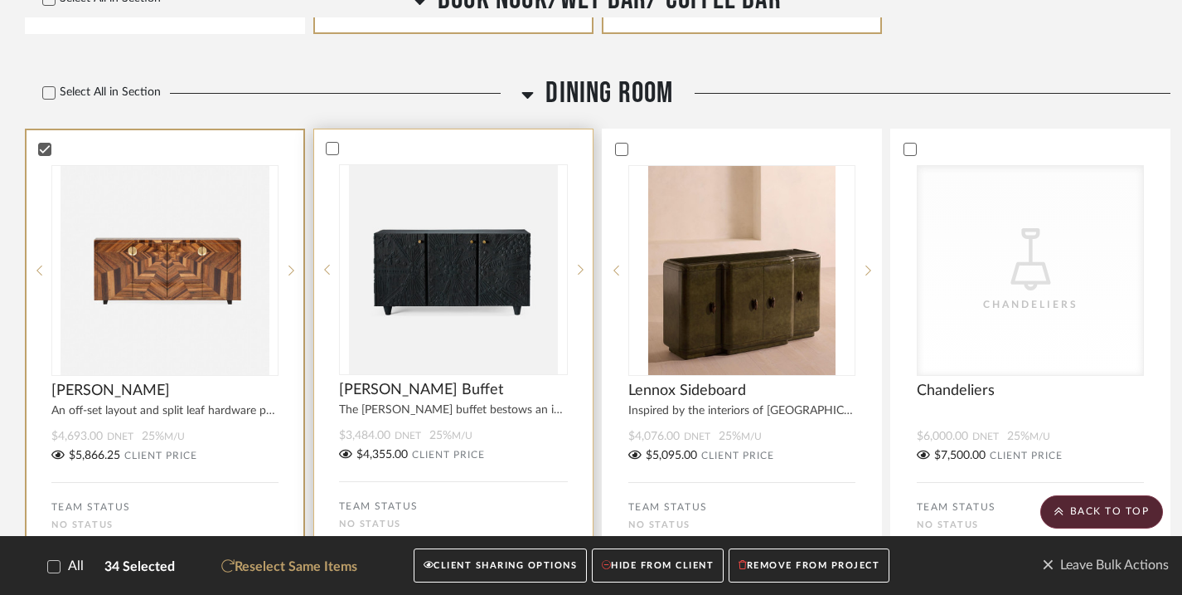
click at [340, 156] on div at bounding box center [453, 148] width 279 height 15
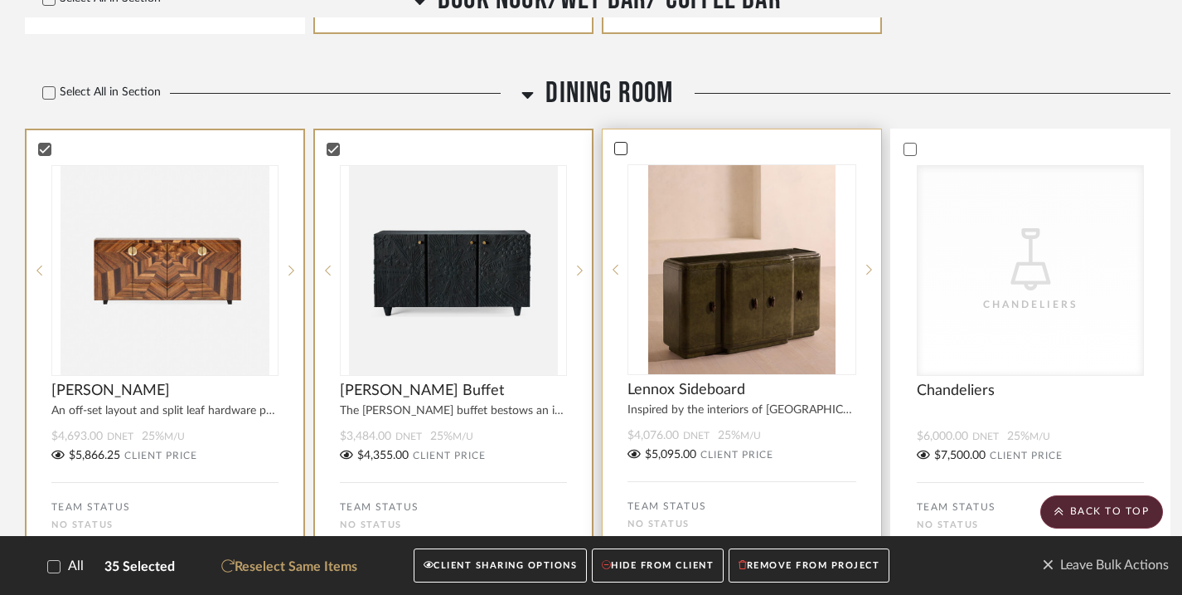
click at [622, 153] on icon at bounding box center [621, 148] width 11 height 8
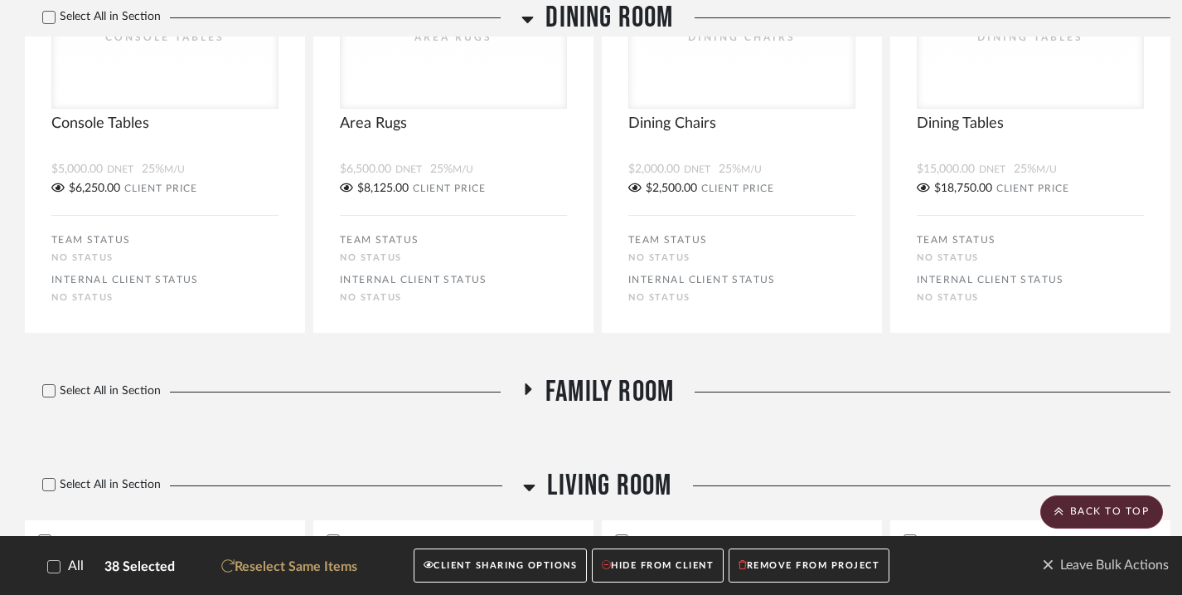
scroll to position [10600, 0]
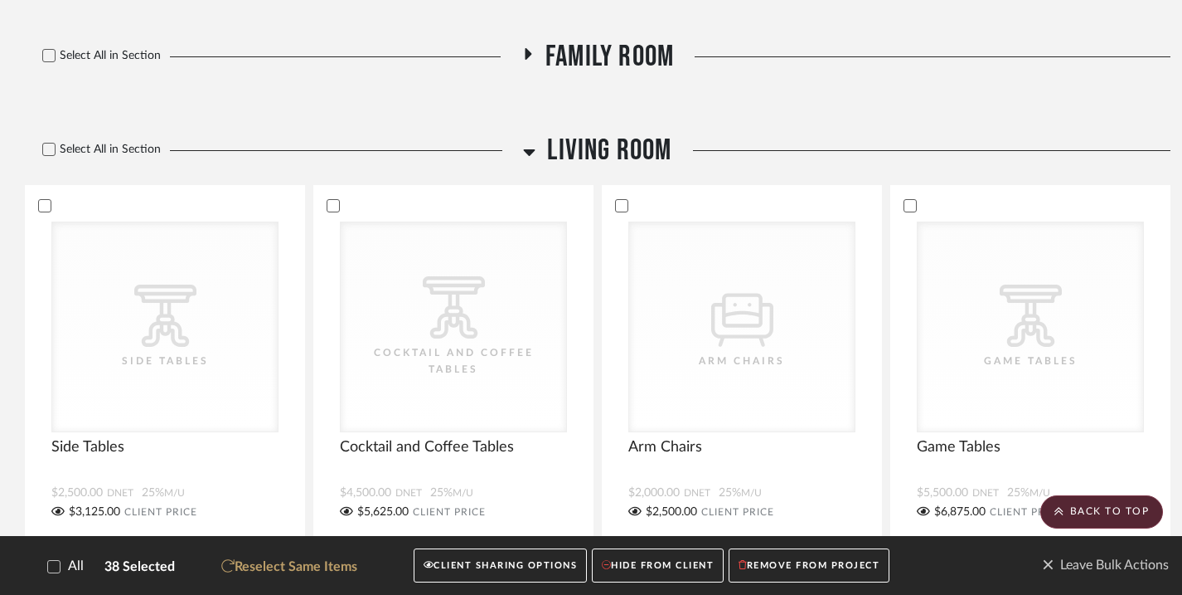
click at [531, 60] on icon at bounding box center [528, 54] width 7 height 12
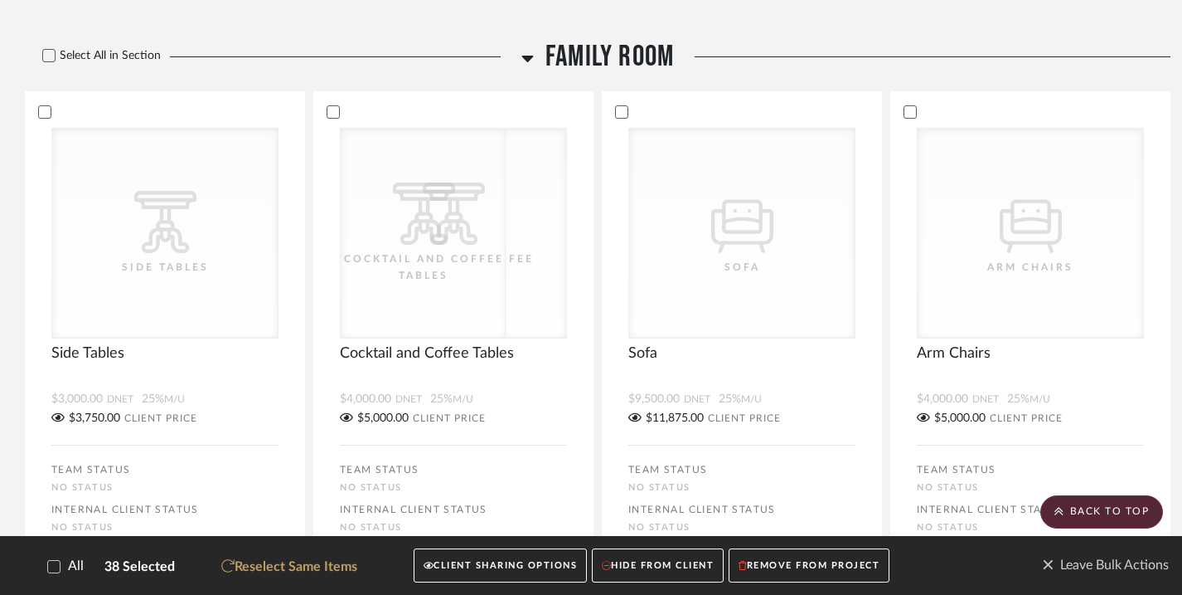
scroll to position [10630, 0]
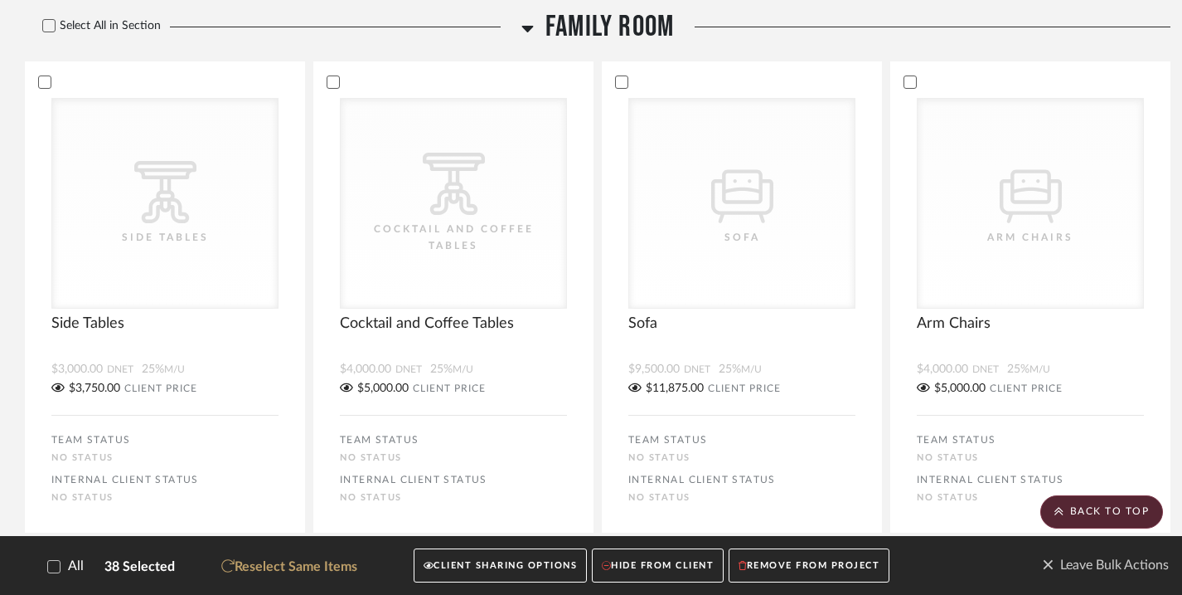
click at [528, 32] on icon at bounding box center [528, 29] width 12 height 7
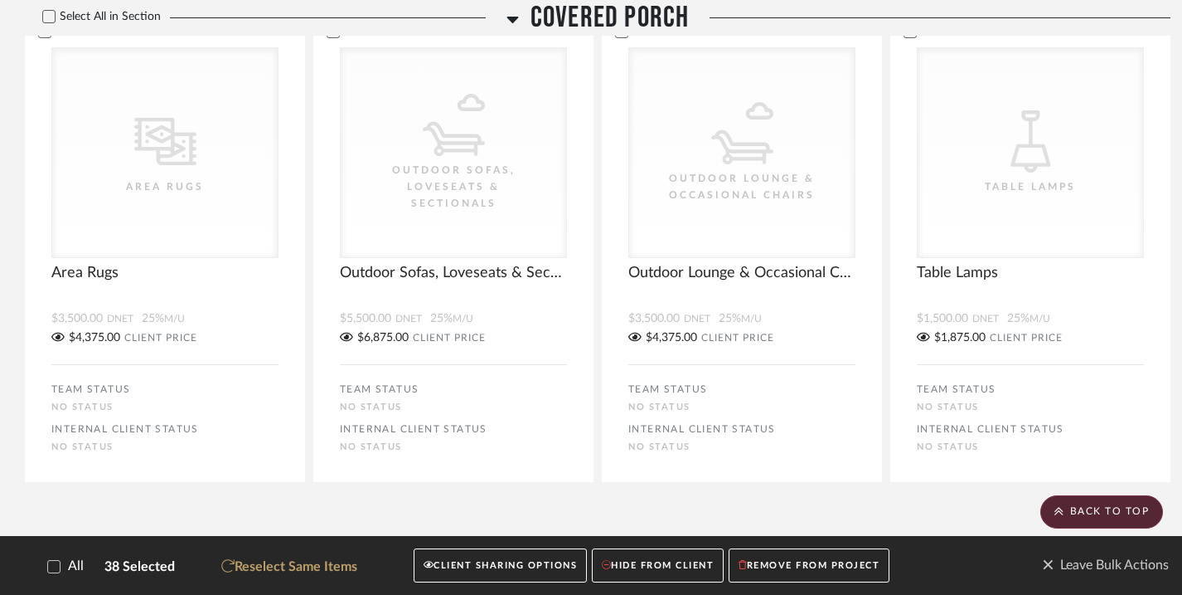
scroll to position [13949, 0]
click at [517, 570] on button "CLIENT SHARING OPTIONS" at bounding box center [500, 565] width 173 height 34
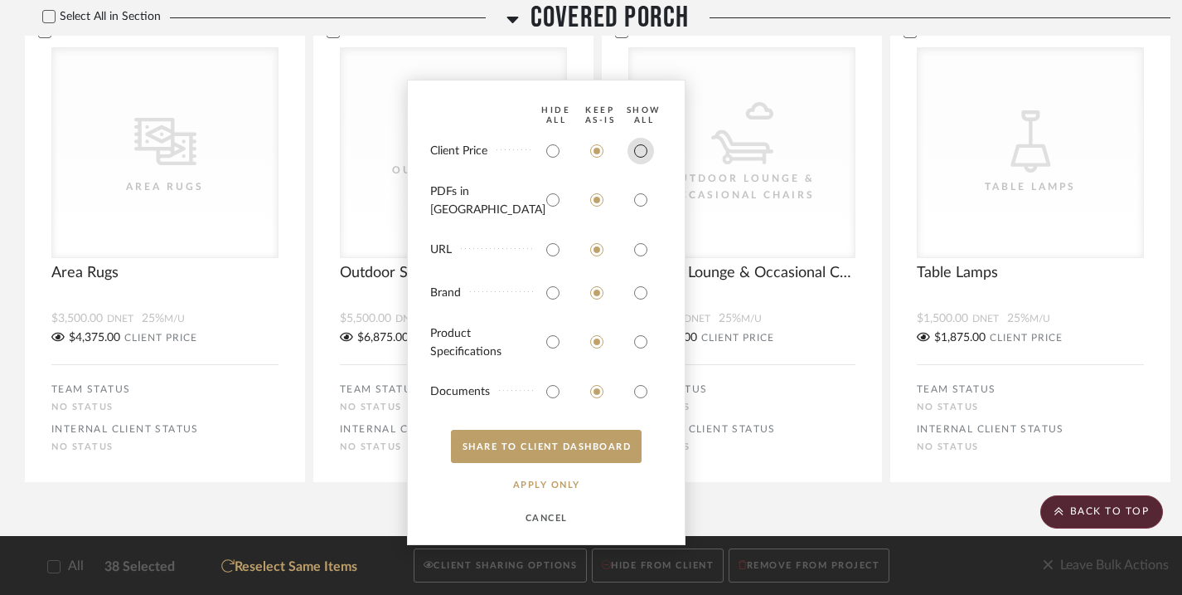
click at [647, 161] on input "radio" at bounding box center [641, 151] width 27 height 27
click at [644, 208] on input "radio" at bounding box center [641, 200] width 27 height 27
click at [639, 247] on input "radio" at bounding box center [641, 249] width 27 height 27
click at [638, 286] on input "radio" at bounding box center [641, 292] width 27 height 27
click at [642, 338] on input "radio" at bounding box center [641, 341] width 27 height 27
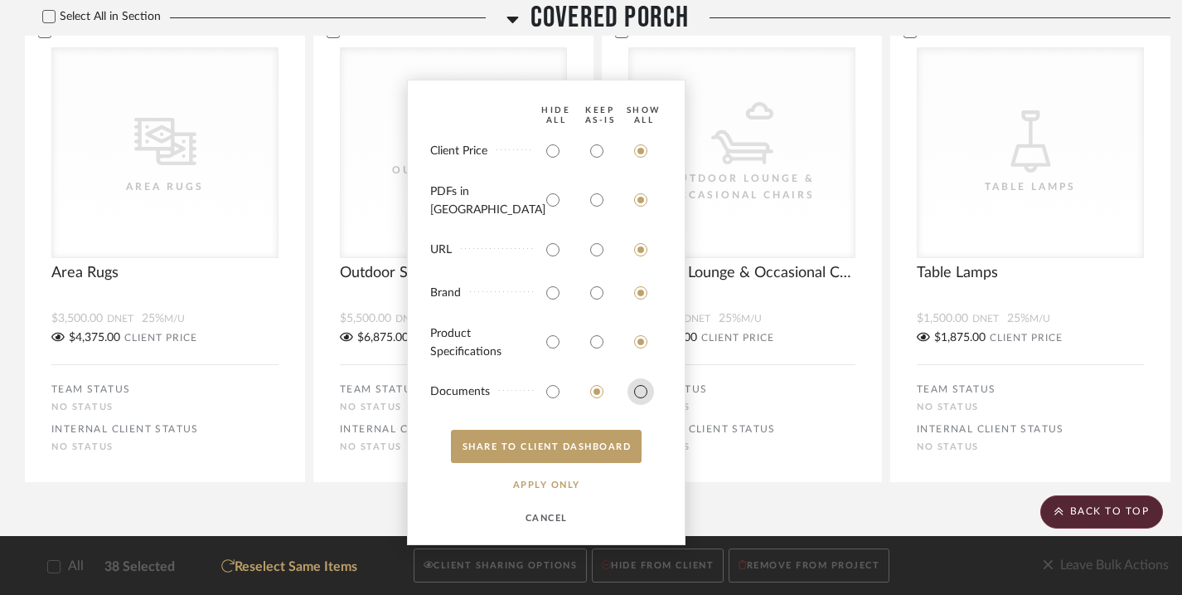
click at [644, 392] on input "radio" at bounding box center [641, 391] width 27 height 27
click at [595, 445] on button "SHARE TO CLIENT Dashboard" at bounding box center [546, 446] width 191 height 33
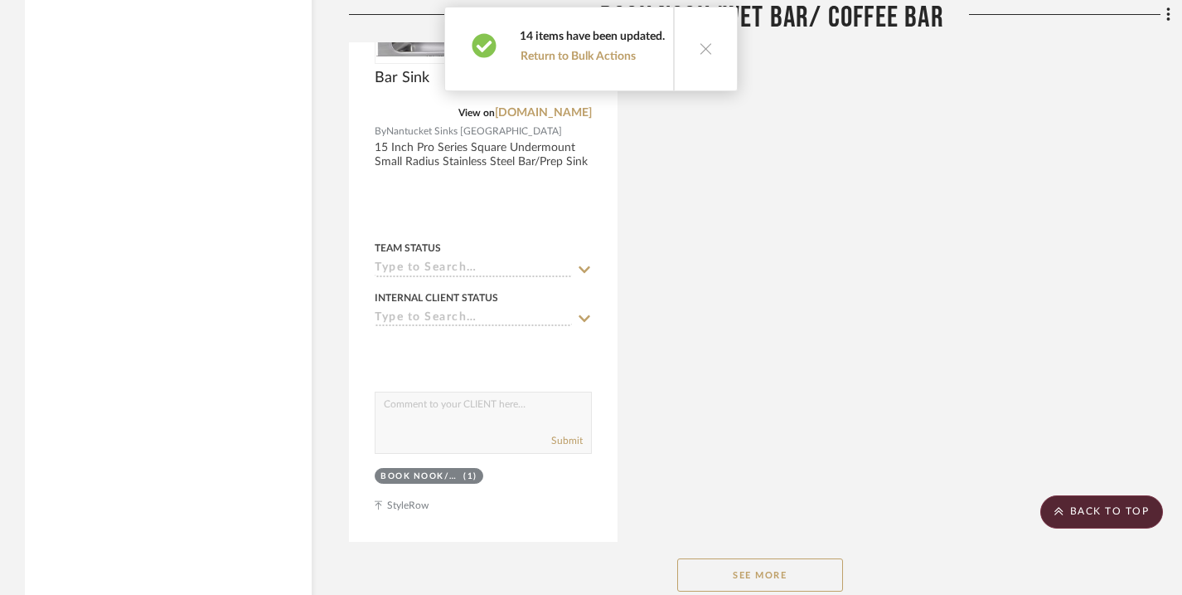
click at [706, 50] on icon at bounding box center [706, 48] width 14 height 14
